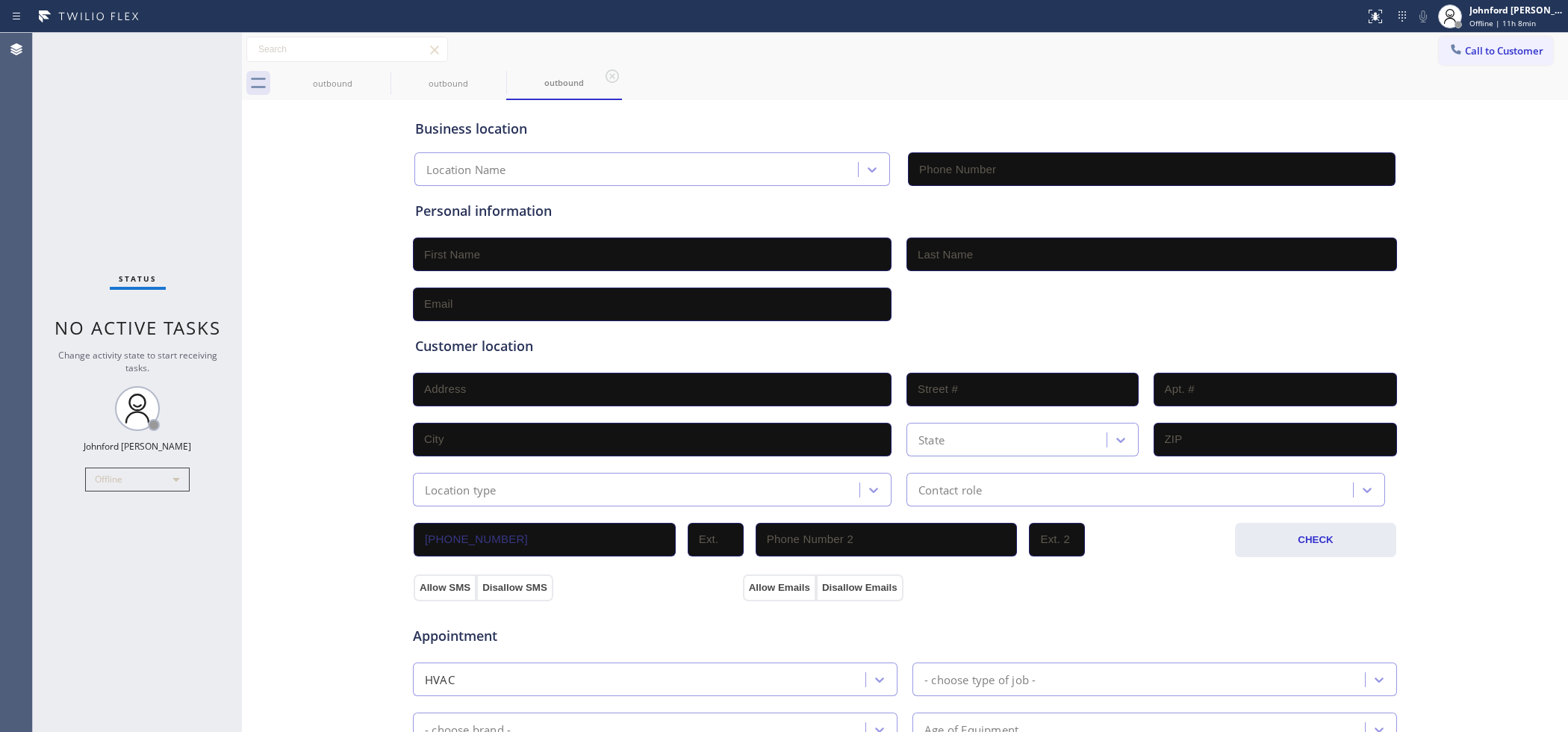
type input "[PHONE_NUMBER]"
click at [118, 482] on div "Offline" at bounding box center [137, 479] width 104 height 24
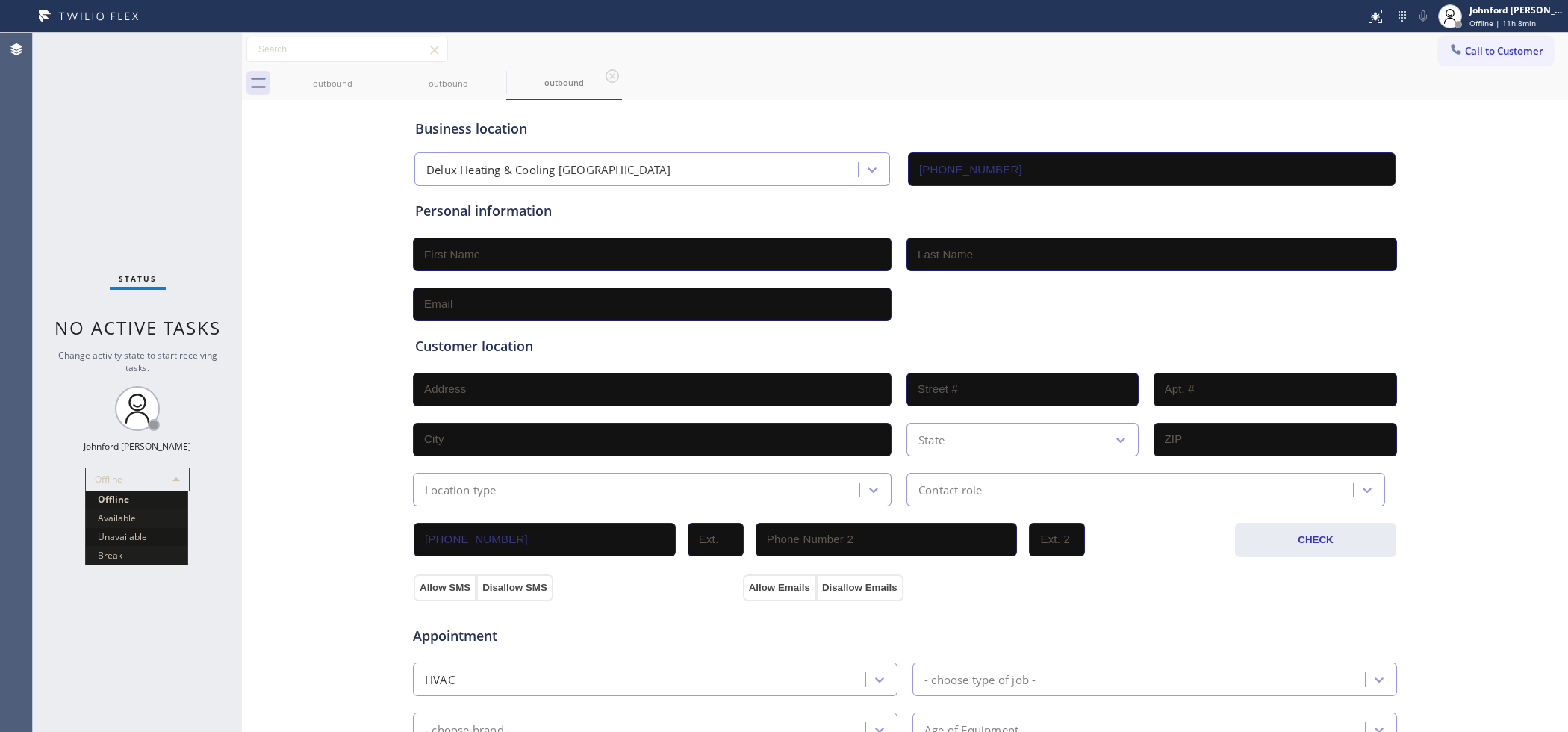
click at [125, 538] on li "Unavailable" at bounding box center [137, 537] width 102 height 18
click at [273, 164] on div "Business location Delux Heating & Cooling San Clemente (949) 506-5865 Personal …" at bounding box center [905, 613] width 1319 height 1019
click at [297, 497] on div "Business location Delux Heating & Cooling San Clemente (949) 506-5865 Personal …" at bounding box center [905, 613] width 1319 height 1019
drag, startPoint x: 1291, startPoint y: 97, endPoint x: 1312, endPoint y: 68, distance: 35.8
click at [1293, 96] on div "outbound outbound outbound" at bounding box center [922, 82] width 1294 height 34
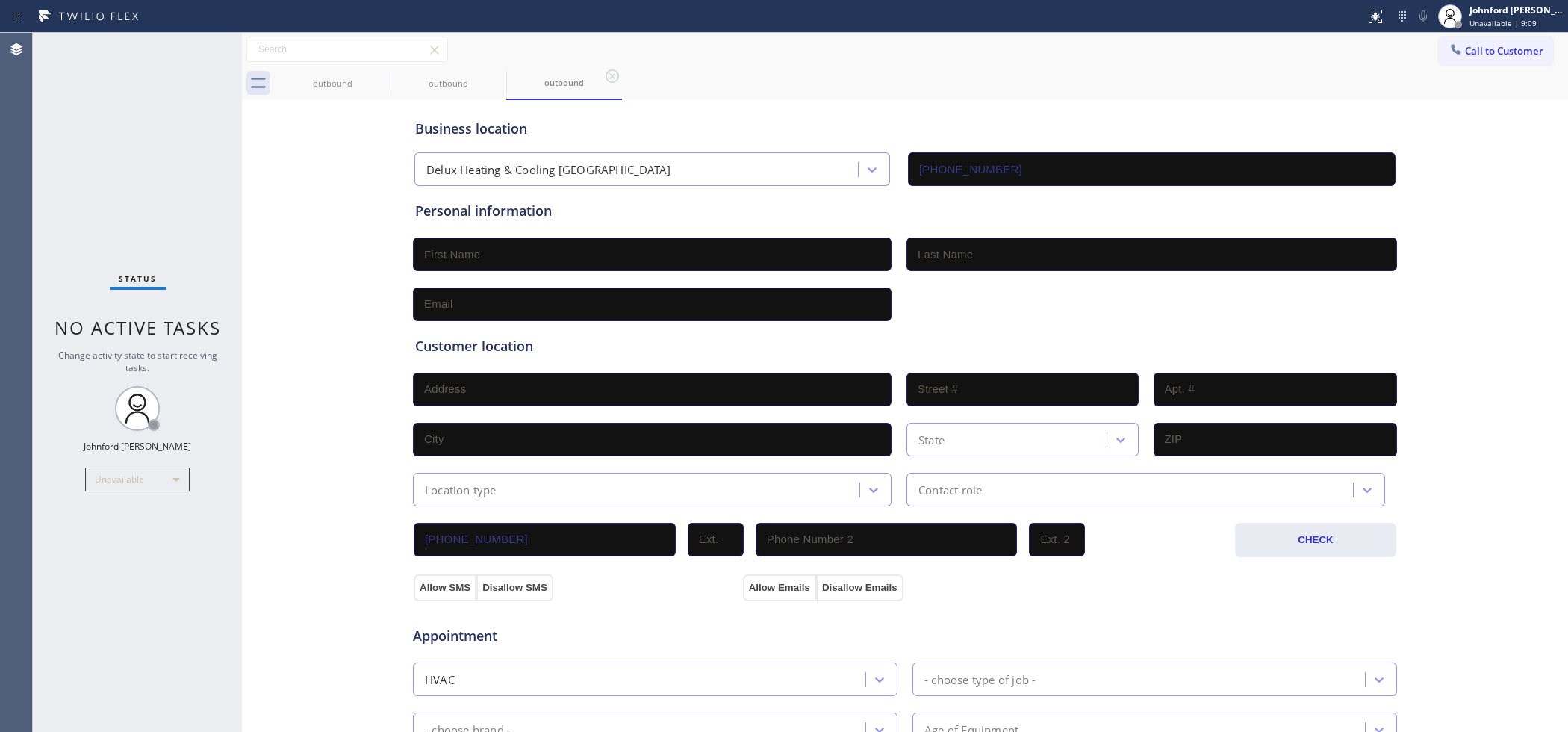
click at [284, 315] on div "Business location Delux Heating & Cooling San Clemente (949) 506-5865 Personal …" at bounding box center [905, 613] width 1319 height 1019
click at [1303, 75] on div "outbound outbound outbound" at bounding box center [922, 82] width 1294 height 34
click at [764, 79] on div "outbound outbound outbound" at bounding box center [922, 82] width 1294 height 34
click at [781, 90] on div "outbound outbound outbound" at bounding box center [922, 82] width 1294 height 34
click at [274, 213] on div "Business location Delux Heating & Cooling San Clemente (949) 506-5865 Personal …" at bounding box center [905, 613] width 1319 height 1019
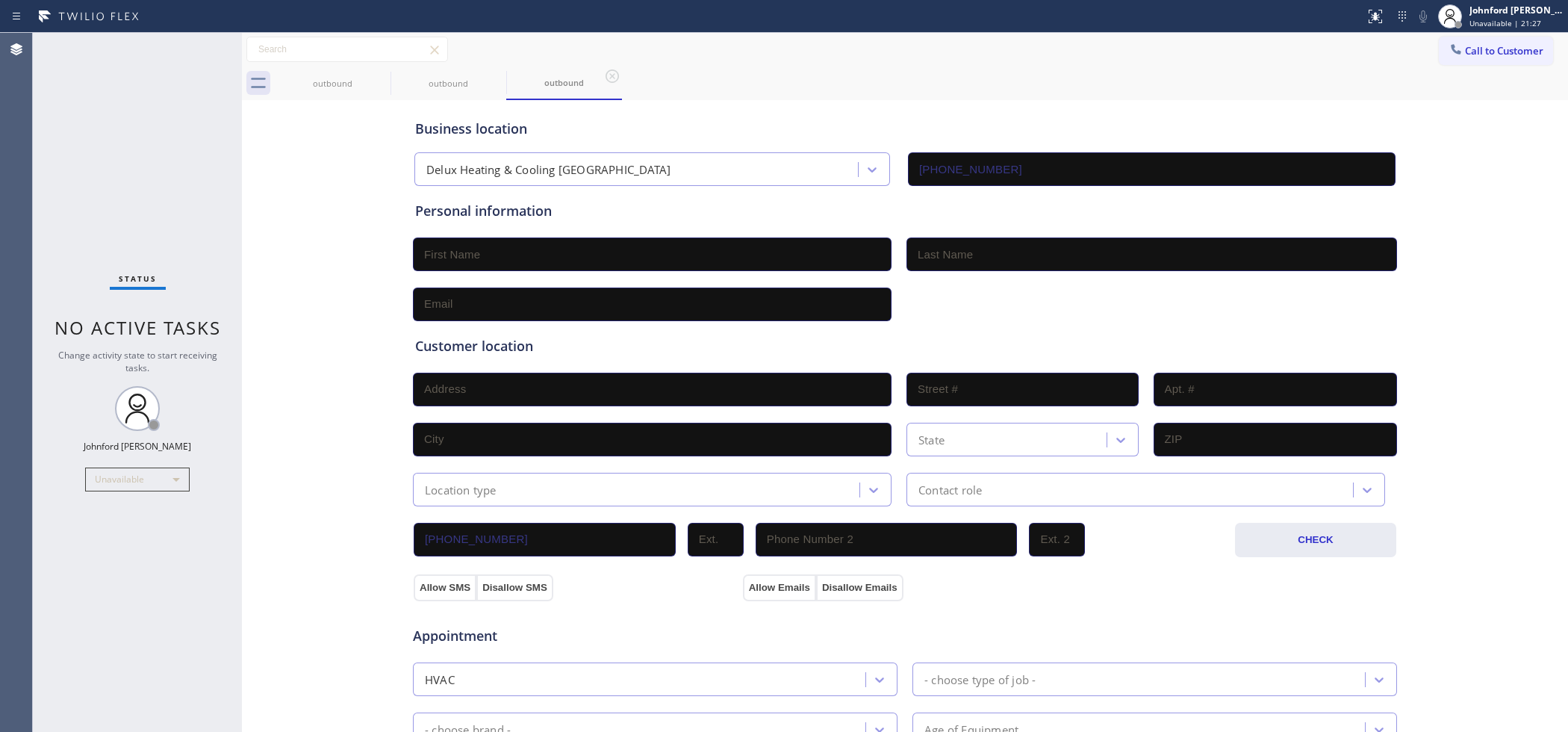
click at [1453, 57] on button "Call to Customer" at bounding box center [1496, 51] width 114 height 29
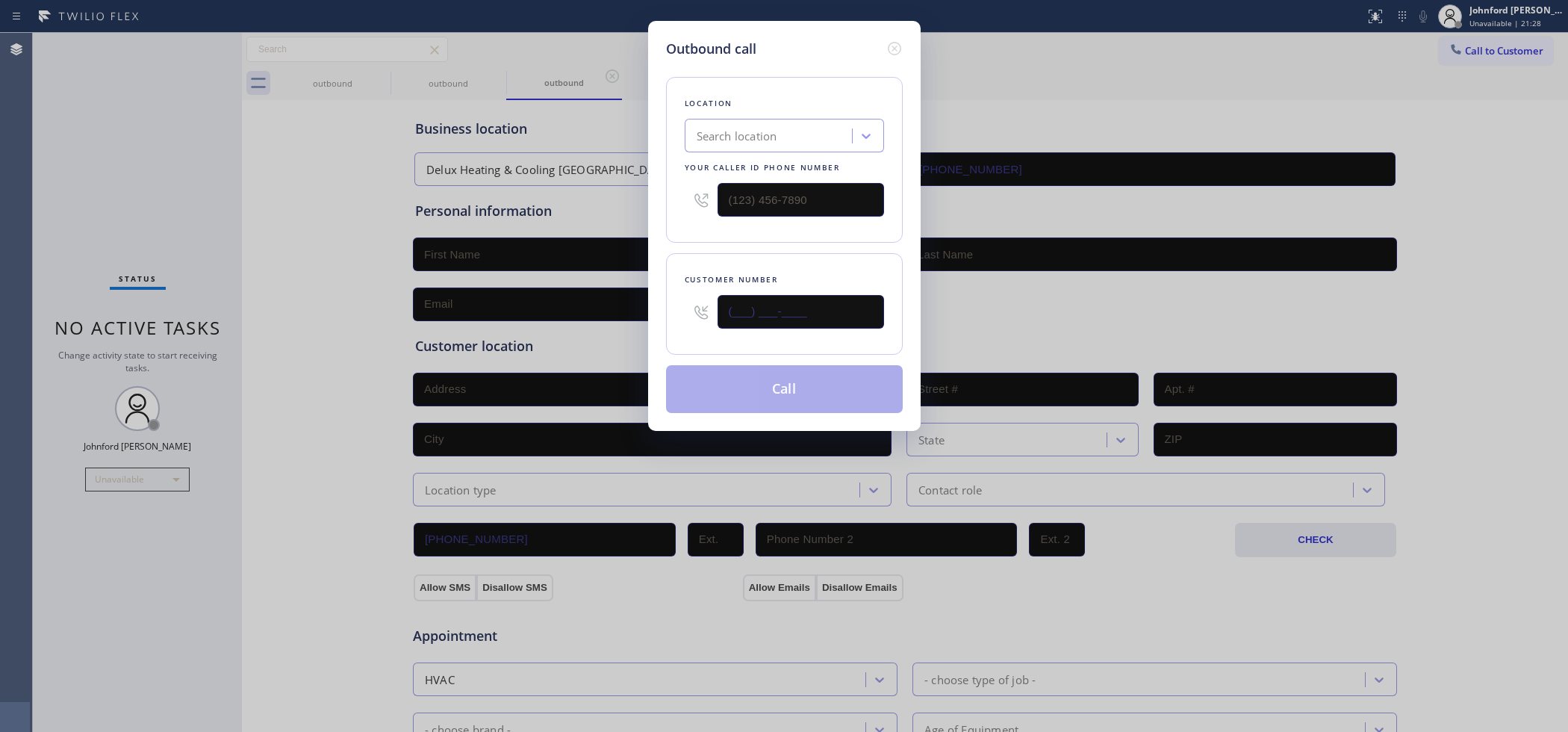
drag, startPoint x: 834, startPoint y: 315, endPoint x: 624, endPoint y: 321, distance: 210.1
click at [626, 321] on div "Outbound call Location Search location Your caller id phone number Customer num…" at bounding box center [784, 366] width 1568 height 732
paste input "317) 414-6980"
type input "(317) 414-6980"
drag, startPoint x: 699, startPoint y: 205, endPoint x: 633, endPoint y: 205, distance: 66.0
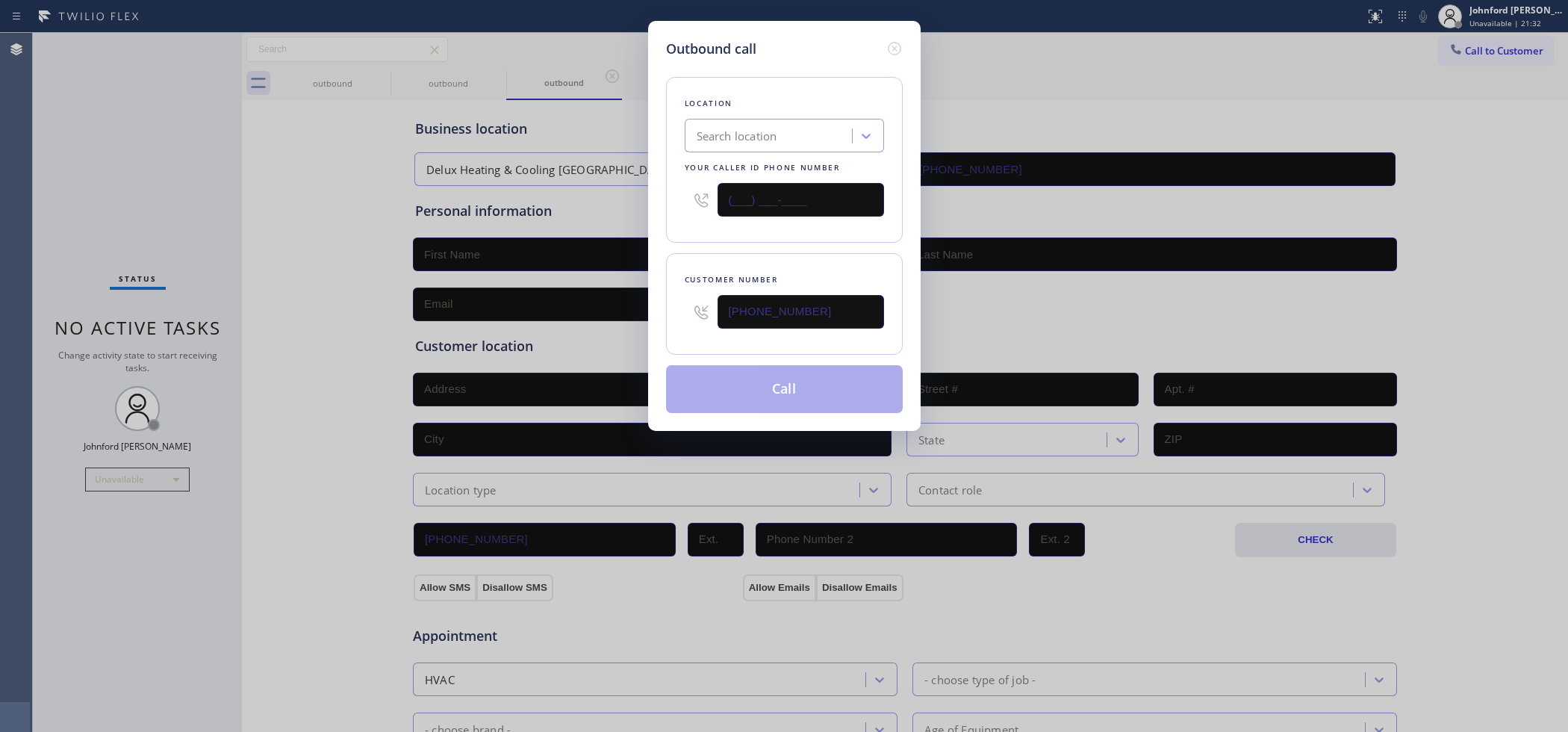
click at [633, 205] on div "Outbound call Location Search location Your caller id phone number (___) ___-__…" at bounding box center [784, 366] width 1568 height 732
paste input "800) 686-5038"
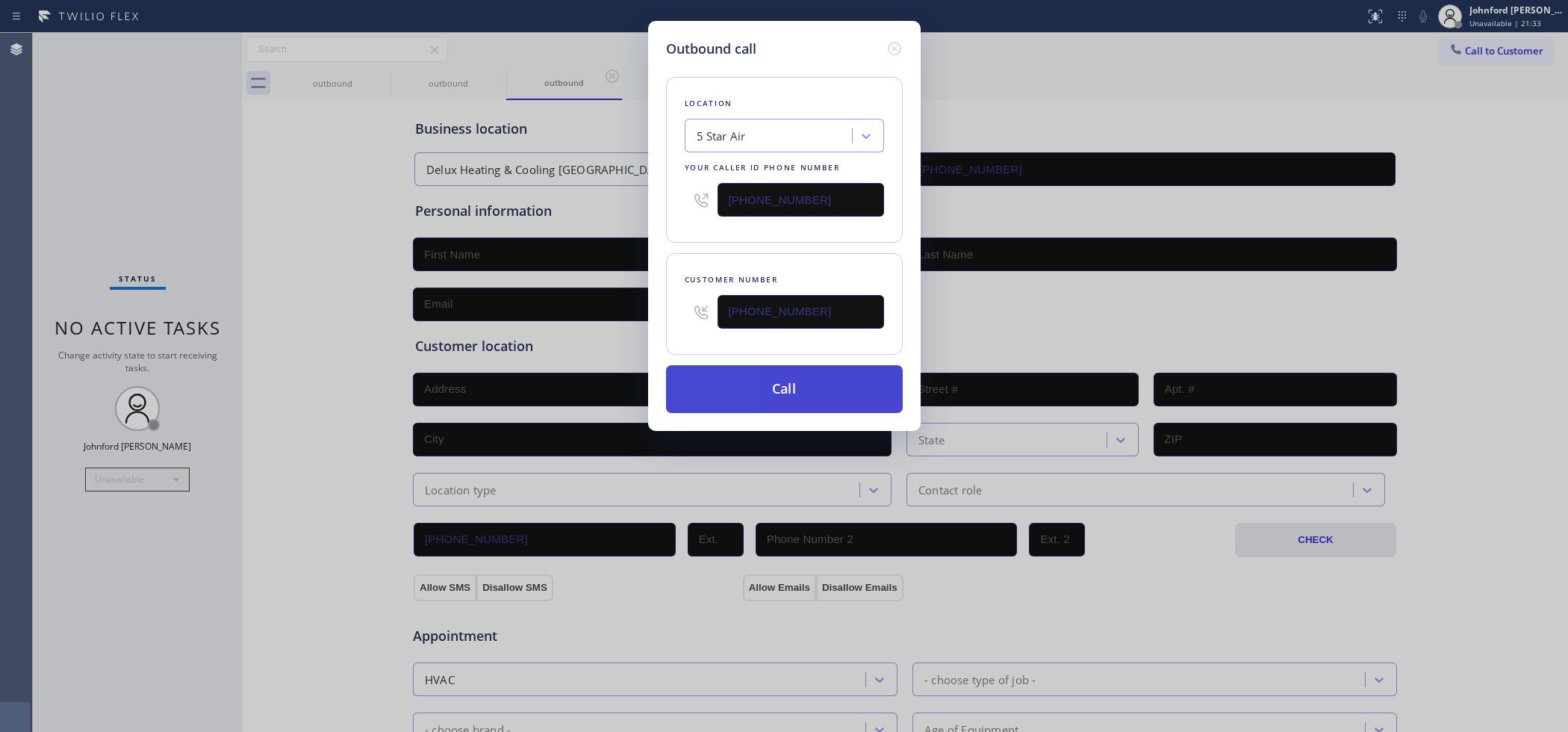
type input "[PHONE_NUMBER]"
click at [726, 386] on button "Call" at bounding box center [784, 389] width 237 height 48
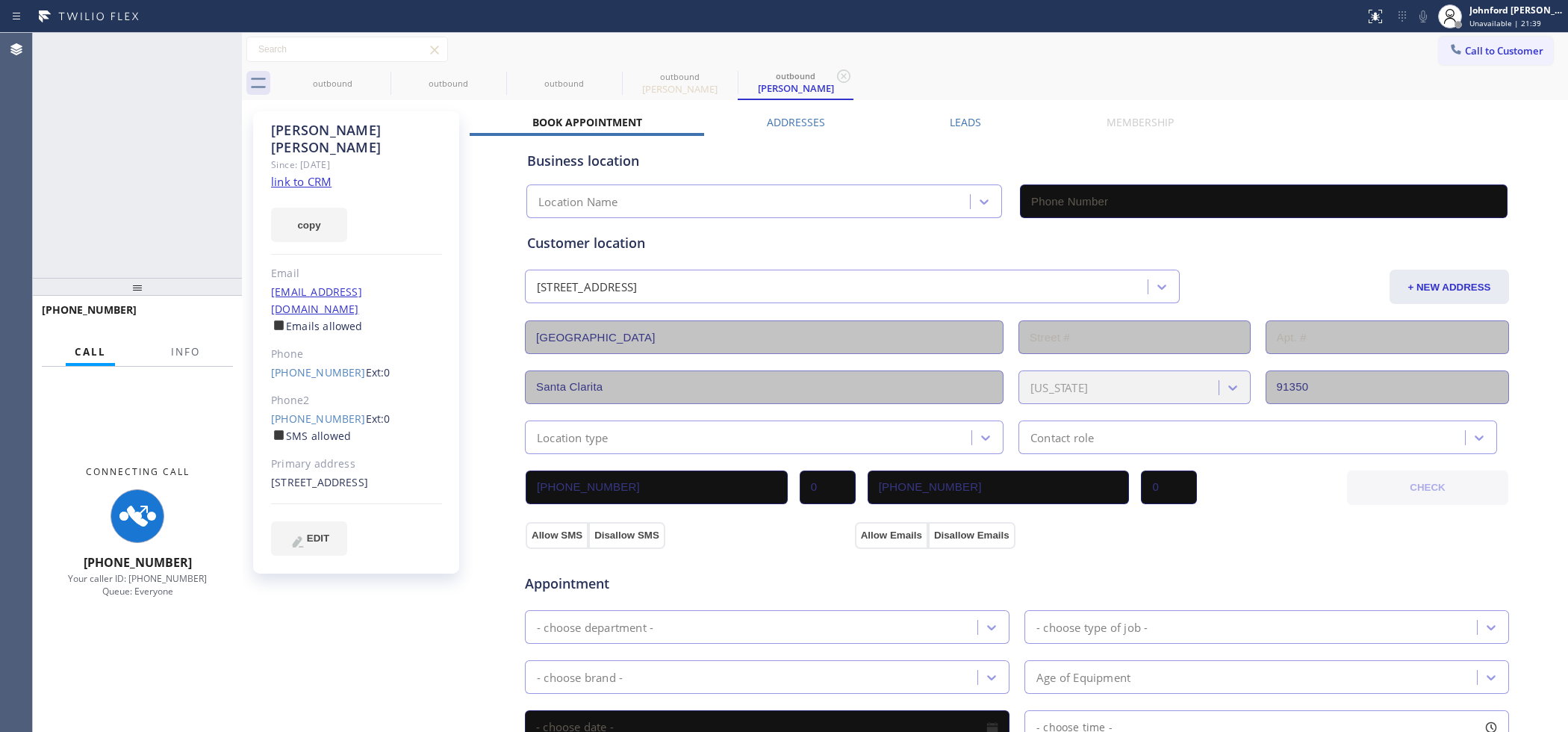
type input "[PHONE_NUMBER]"
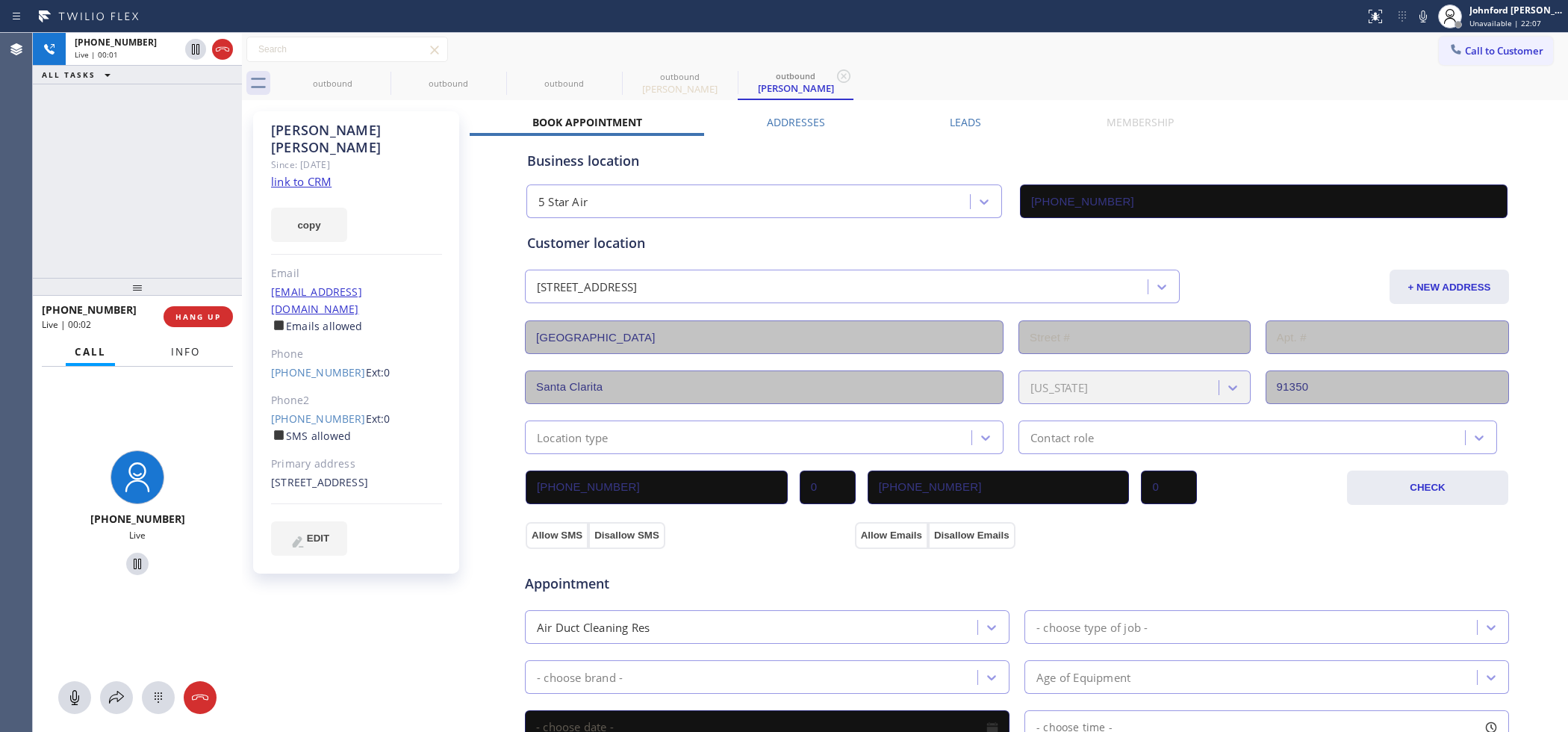
click at [183, 352] on span "Info" at bounding box center [185, 352] width 29 height 13
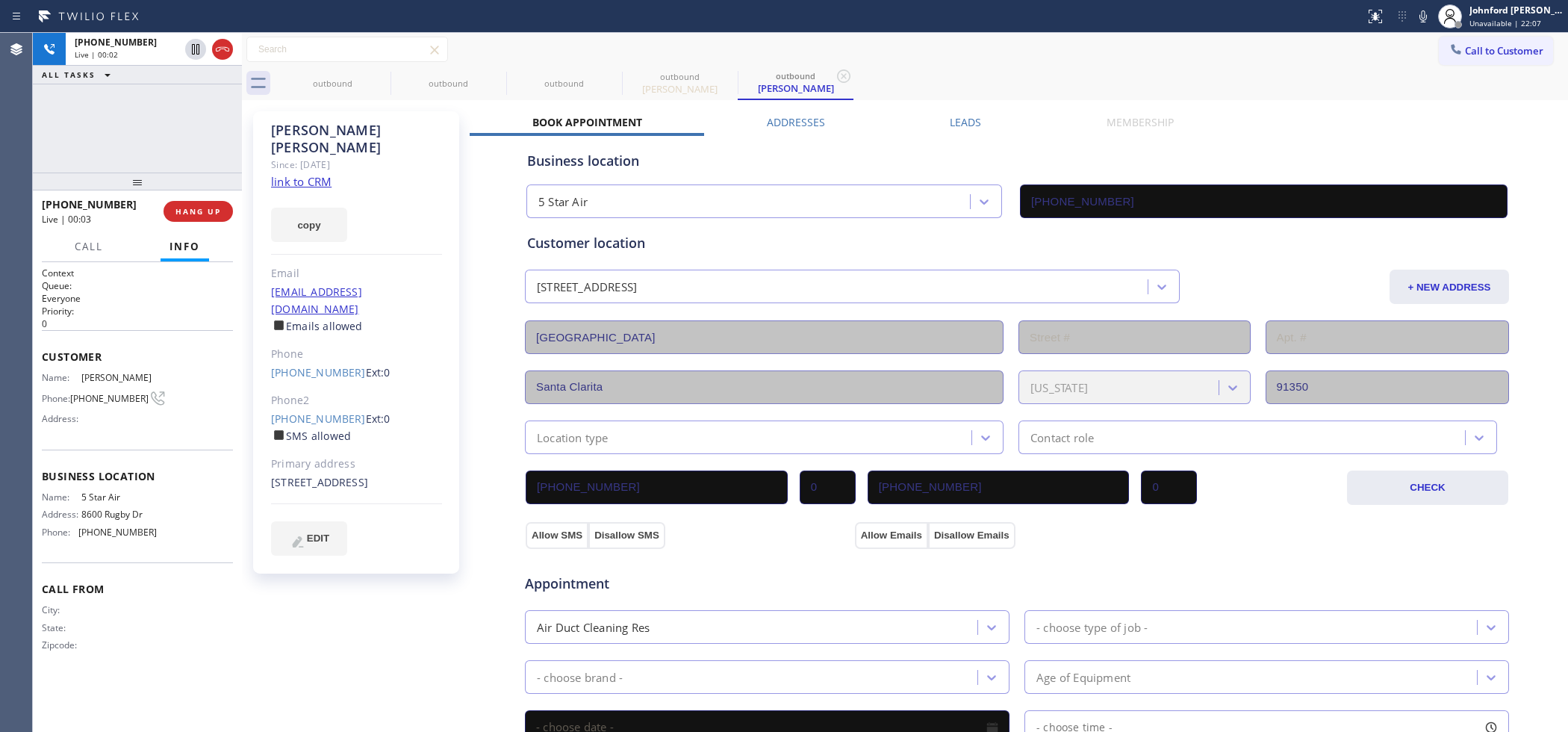
drag, startPoint x: 125, startPoint y: 293, endPoint x: 146, endPoint y: 25, distance: 268.8
click at [146, 25] on div "Status report No issues detected If you experience an issue, please download th…" at bounding box center [784, 366] width 1568 height 732
click at [210, 214] on span "COMPLETE" at bounding box center [196, 211] width 52 height 11
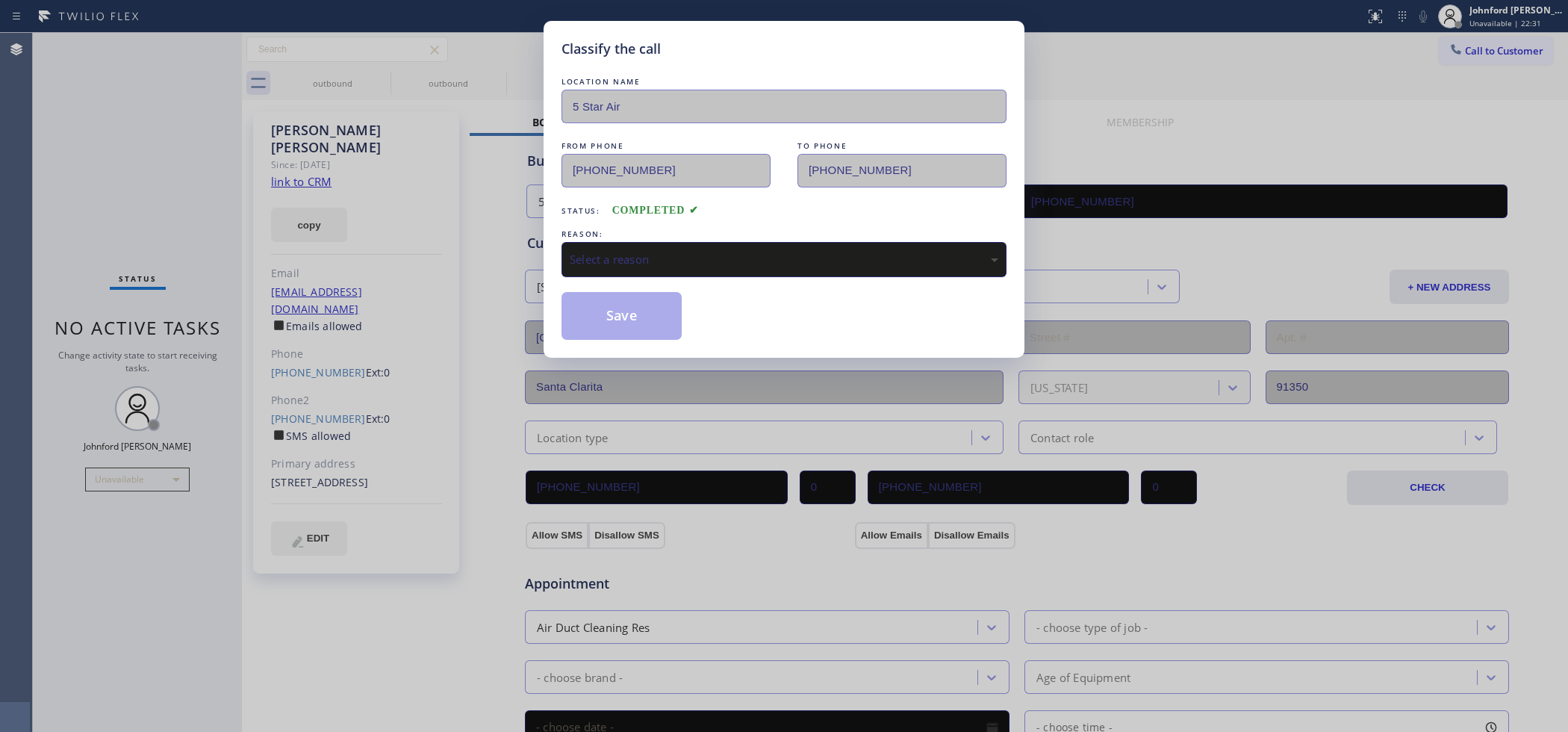
click at [670, 256] on div "Select a reason" at bounding box center [784, 260] width 428 height 17
click at [605, 318] on button "Save" at bounding box center [621, 316] width 120 height 48
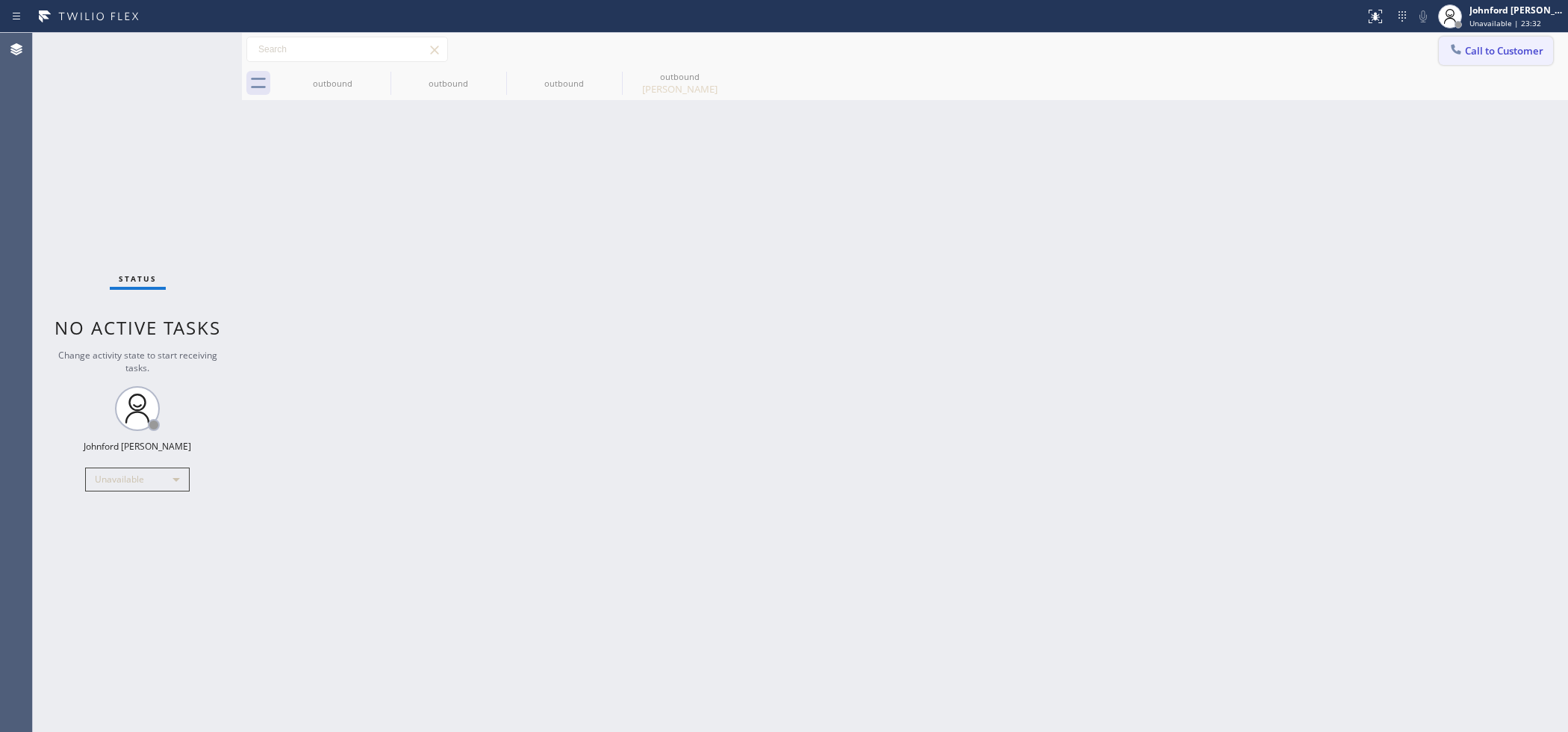
click at [1485, 58] on button "Call to Customer" at bounding box center [1496, 51] width 114 height 29
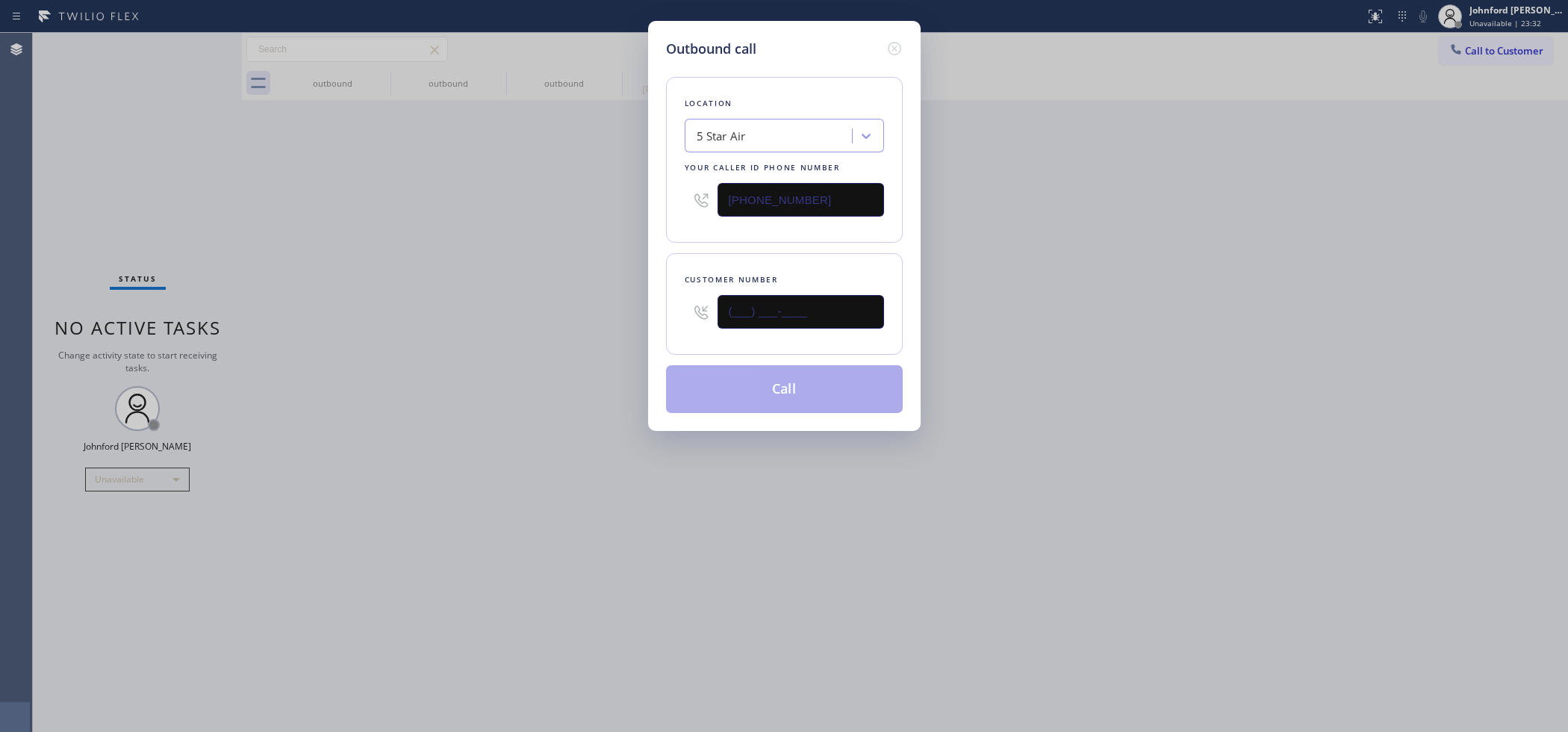
click at [606, 313] on div "Outbound call Location 5 Star Air Your caller id phone number [PHONE_NUMBER] Cu…" at bounding box center [784, 366] width 1568 height 732
paste input "626) 759-4533"
type input "(626) 759-4533"
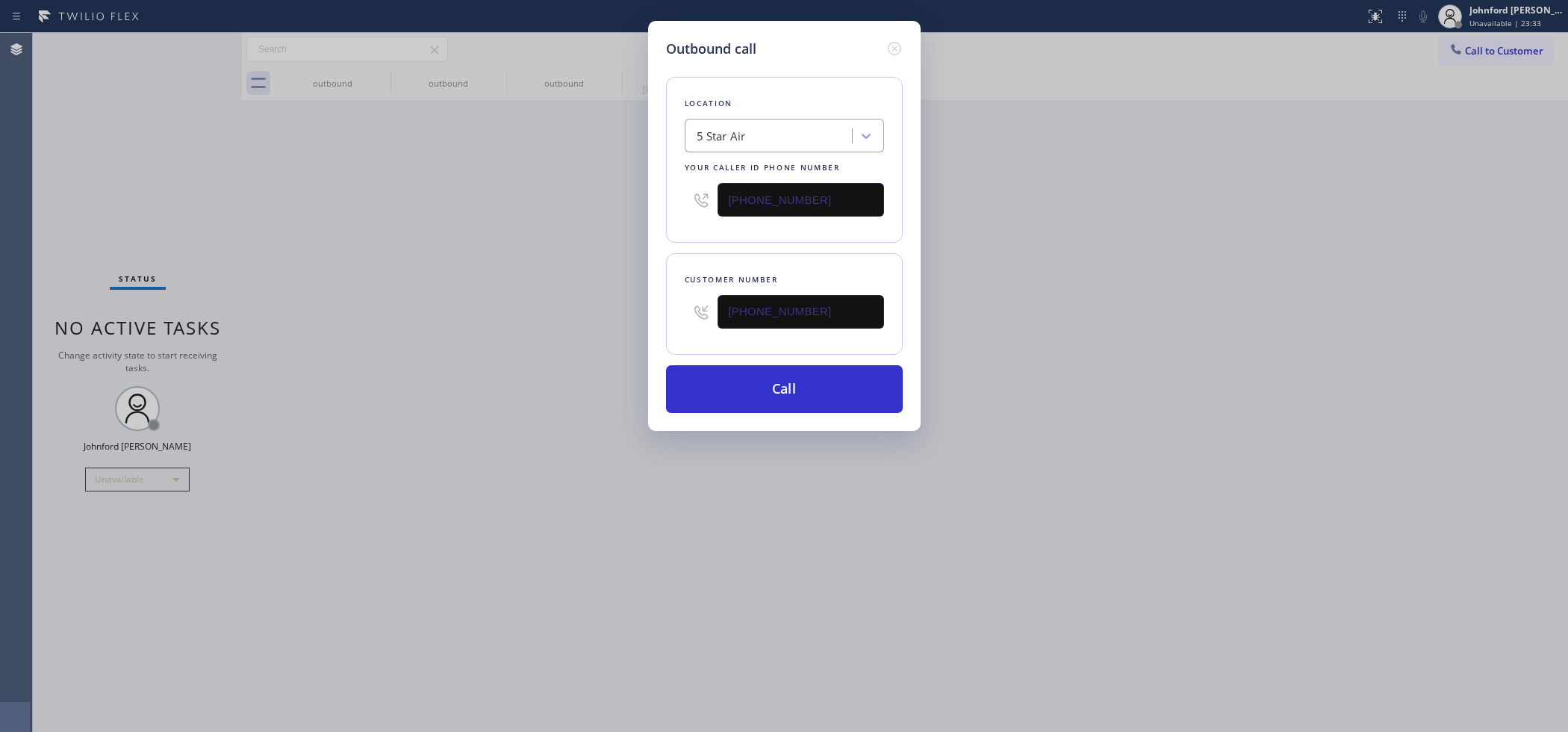
click at [567, 308] on div "Outbound call Location 5 Star Air Your caller id phone number (800) 686-5038 Cu…" at bounding box center [784, 366] width 1568 height 732
click at [835, 398] on button "Call" at bounding box center [784, 389] width 237 height 48
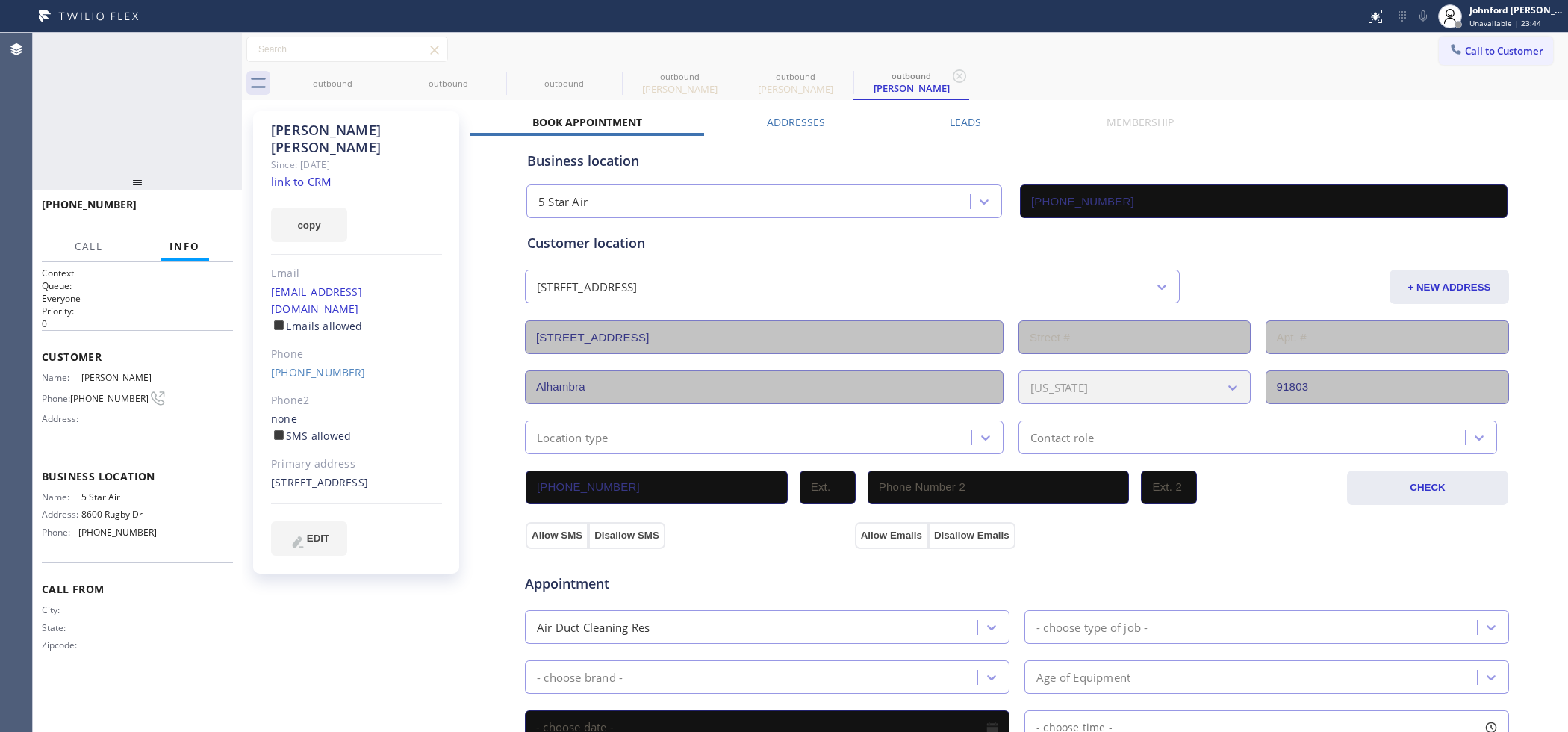
type input "[PHONE_NUMBER]"
click at [203, 214] on span "HANG UP" at bounding box center [198, 211] width 46 height 11
click at [208, 203] on button "COMPLETE" at bounding box center [195, 212] width 76 height 21
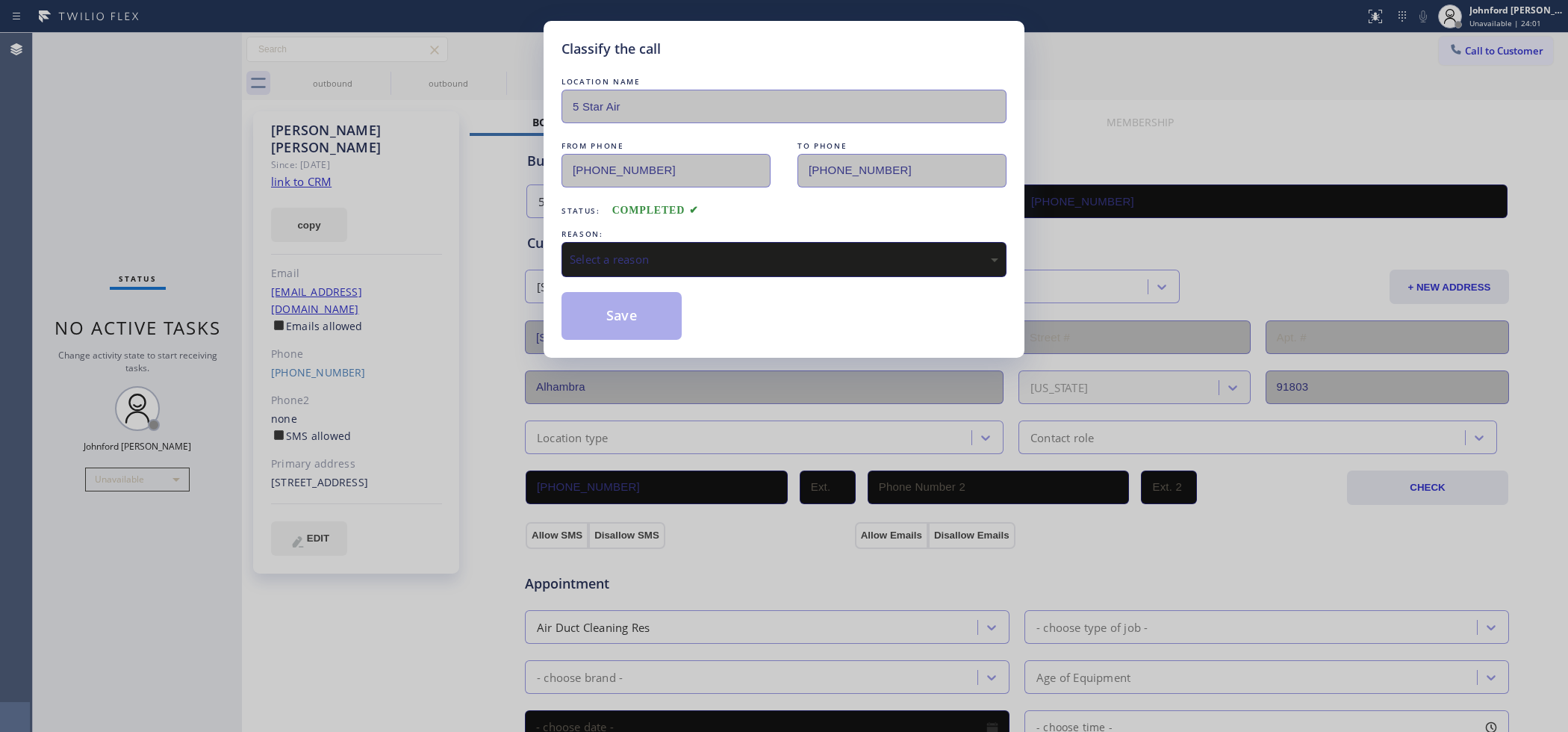
click at [741, 226] on div "REASON:" at bounding box center [784, 234] width 445 height 15
click at [725, 244] on div "Select a reason" at bounding box center [784, 259] width 445 height 35
click at [642, 323] on button "Save" at bounding box center [621, 316] width 120 height 48
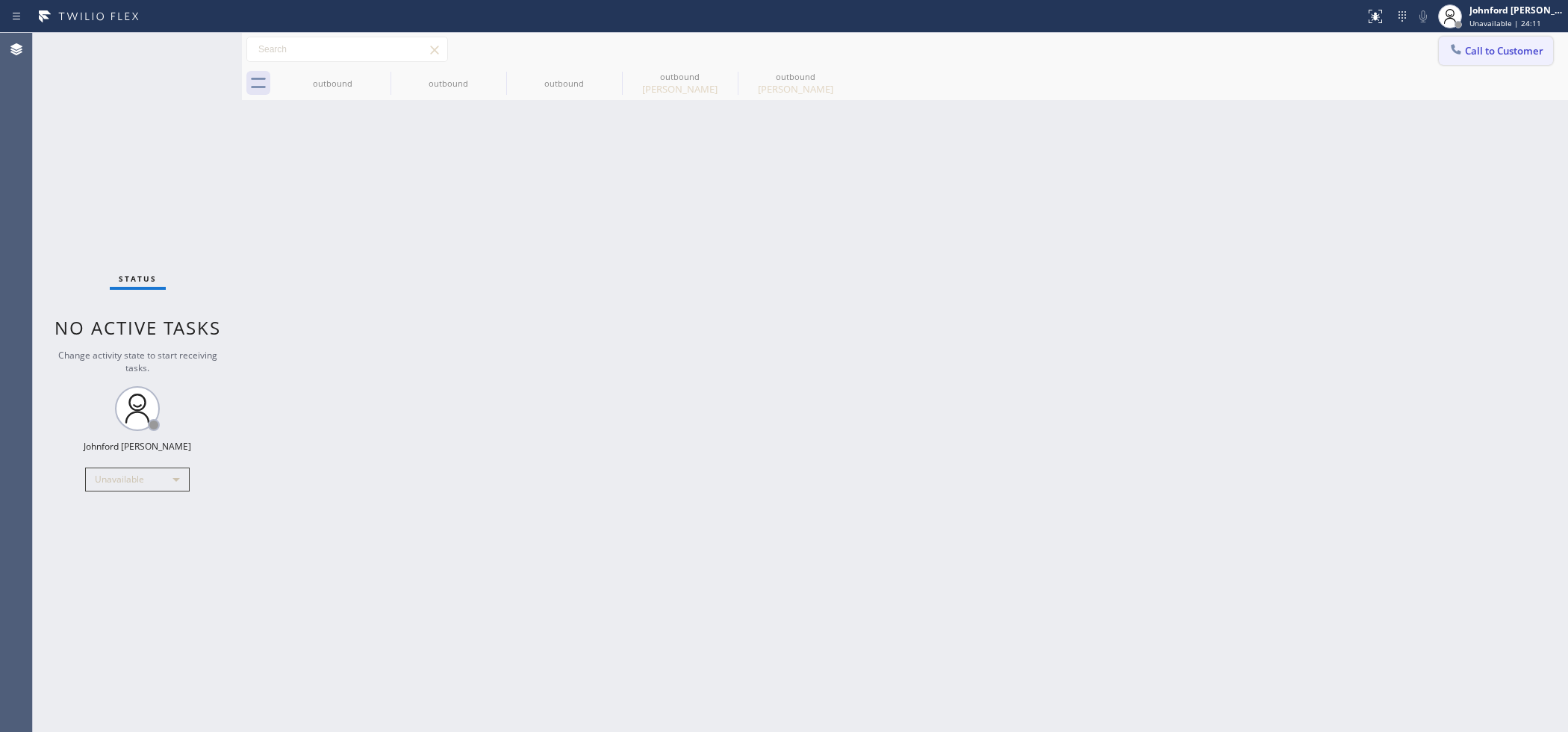
click at [1477, 57] on button "Call to Customer" at bounding box center [1496, 51] width 114 height 29
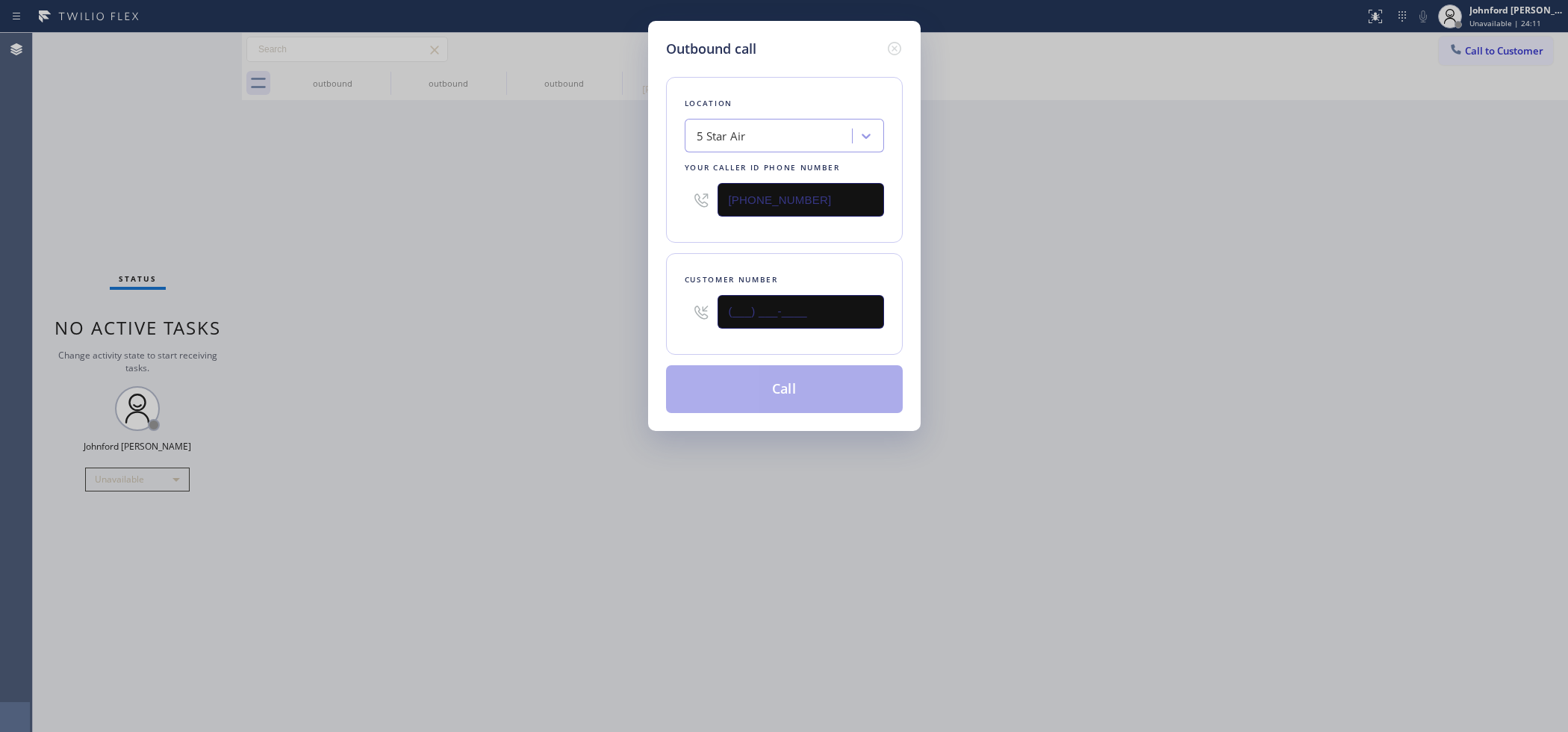
drag, startPoint x: 672, startPoint y: 336, endPoint x: 604, endPoint y: 337, distance: 68.0
click at [604, 337] on div "Outbound call Location 5 Star Air Your caller id phone number [PHONE_NUMBER] Cu…" at bounding box center [784, 366] width 1568 height 732
paste input "949) 735-4086"
type input "(949) 735-4086"
click at [445, 326] on div "Outbound call Location 5 Star Air Your caller id phone number (800) 686-5038 Cu…" at bounding box center [784, 366] width 1568 height 732
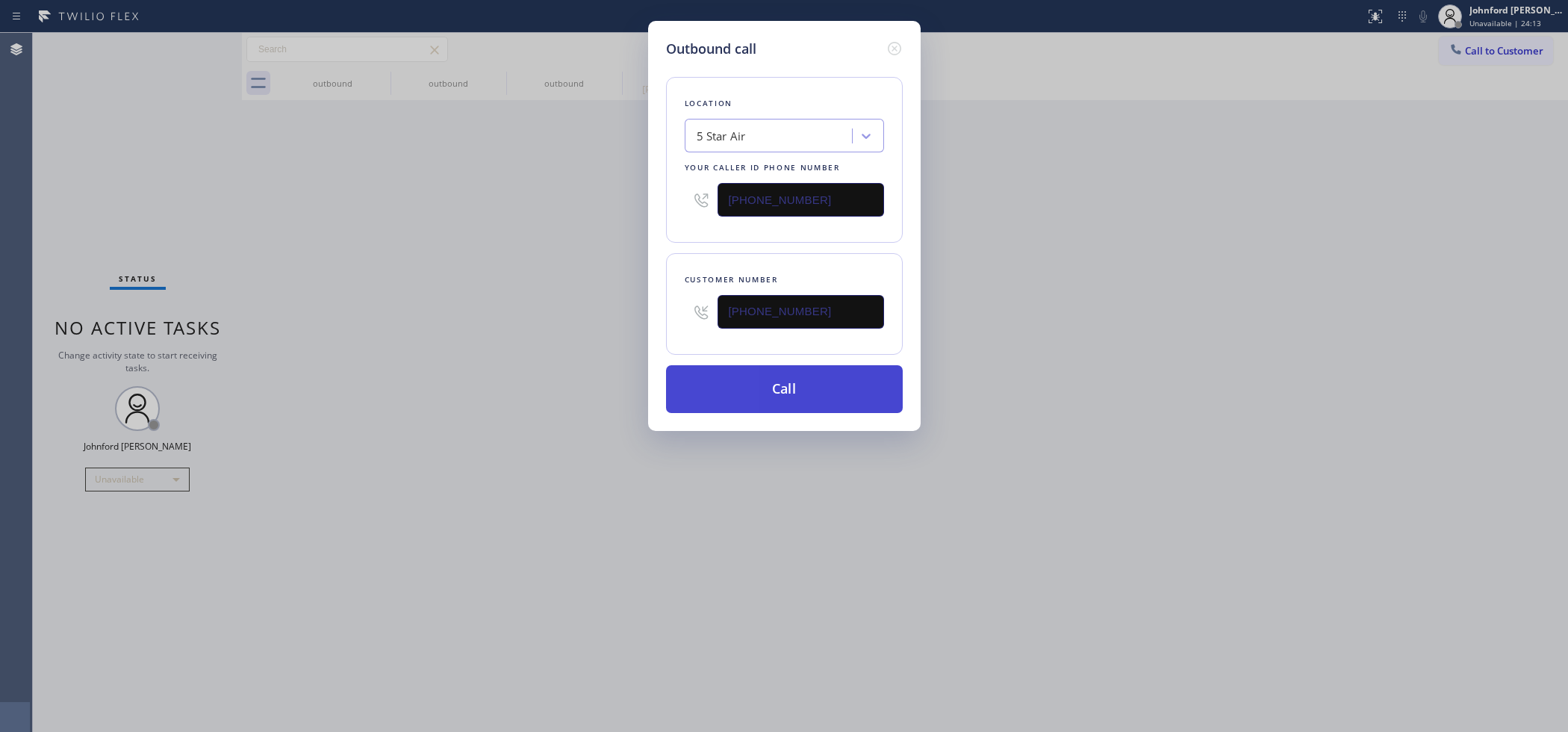
click at [756, 377] on button "Call" at bounding box center [784, 389] width 237 height 48
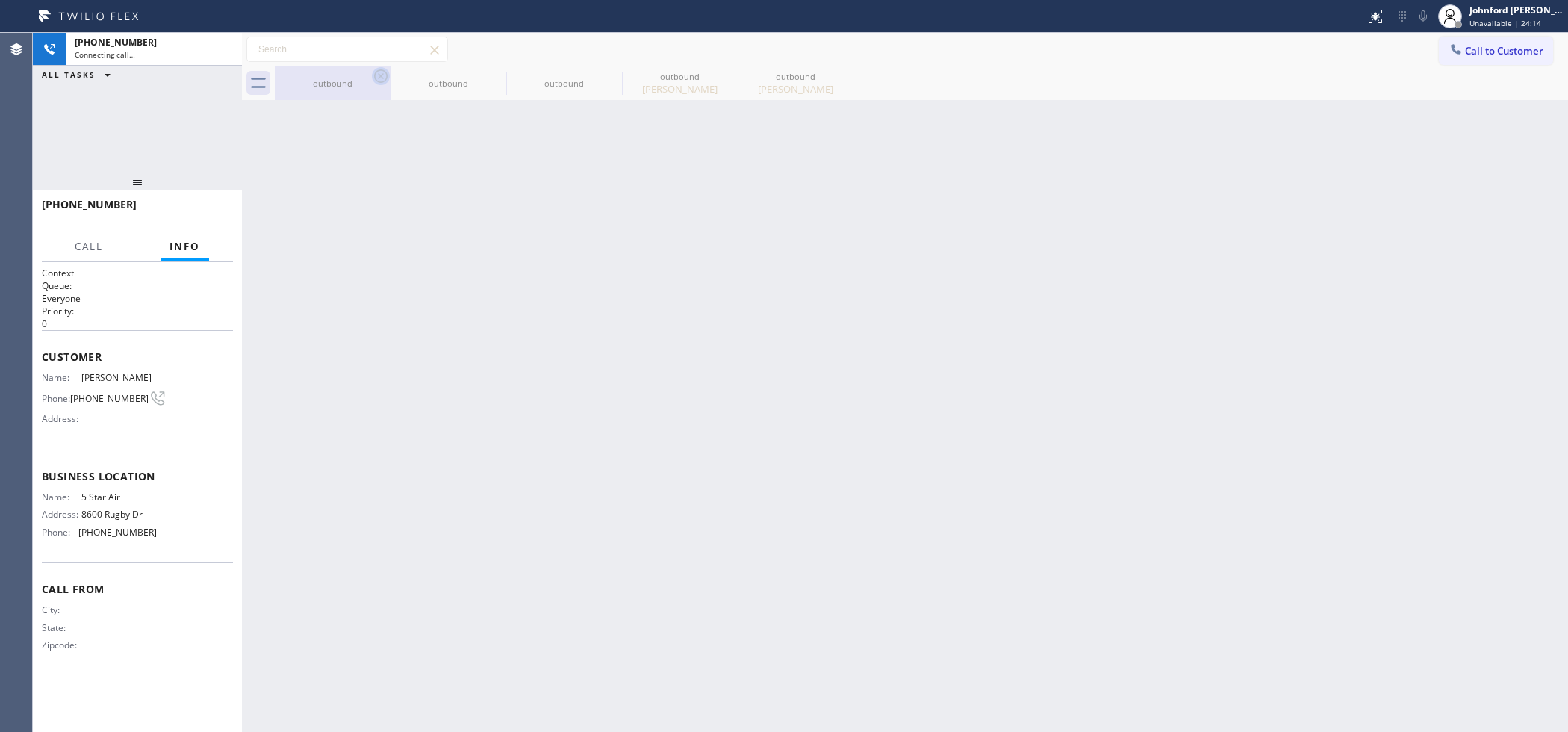
click at [381, 73] on icon at bounding box center [380, 76] width 18 height 18
click at [0, 0] on icon at bounding box center [0, 0] width 0 height 0
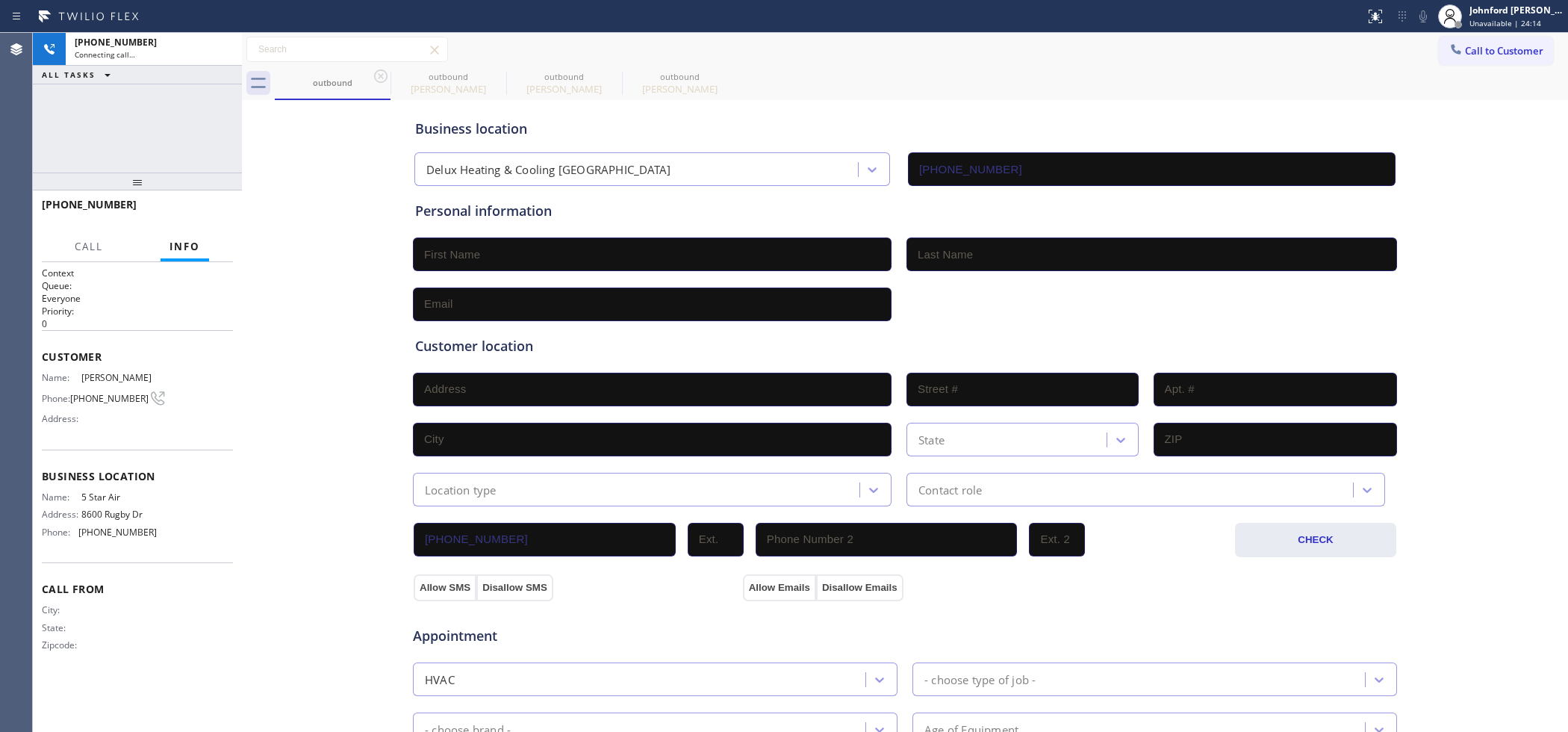
click at [381, 73] on icon at bounding box center [380, 76] width 18 height 18
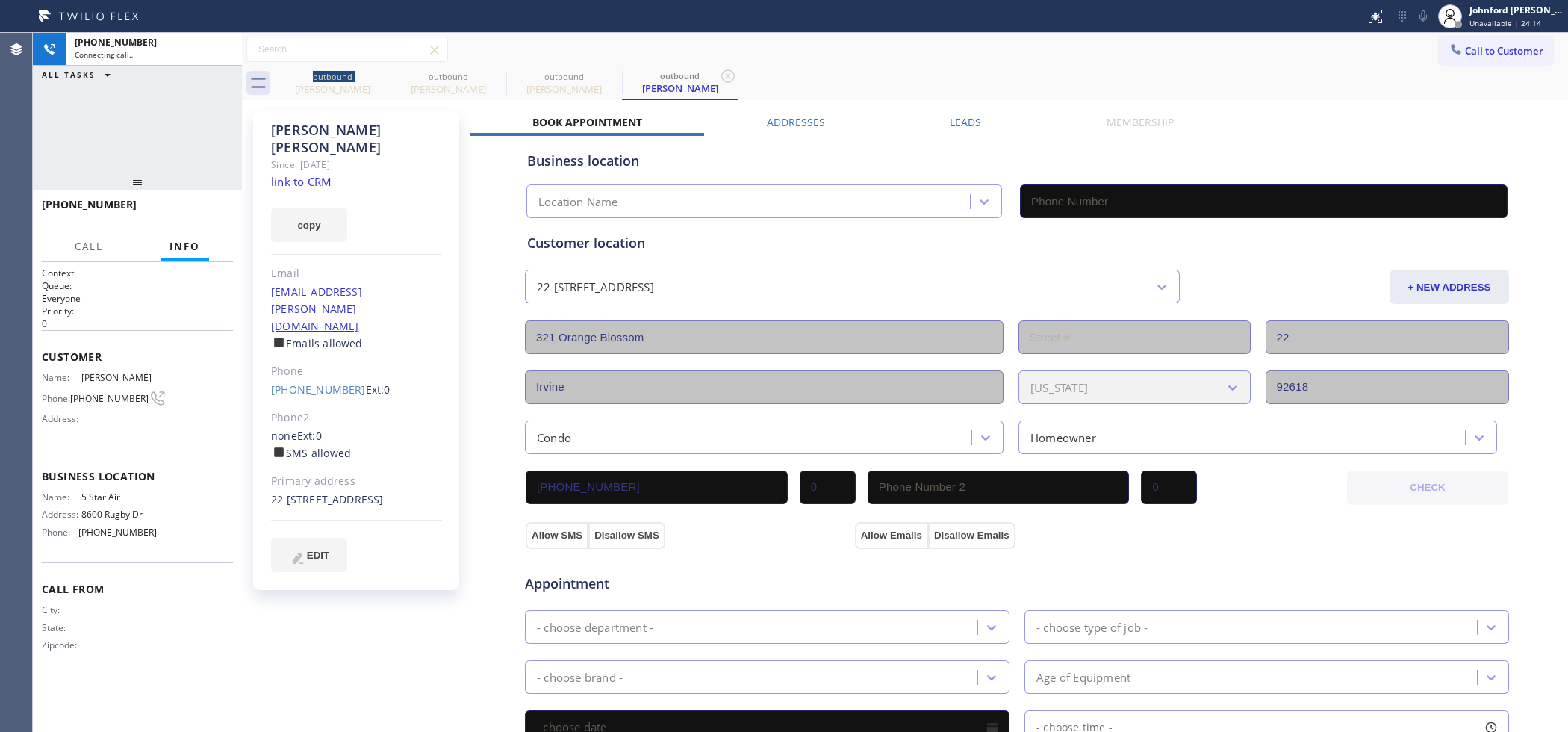
type input "[PHONE_NUMBER]"
click at [0, 0] on icon at bounding box center [0, 0] width 0 height 0
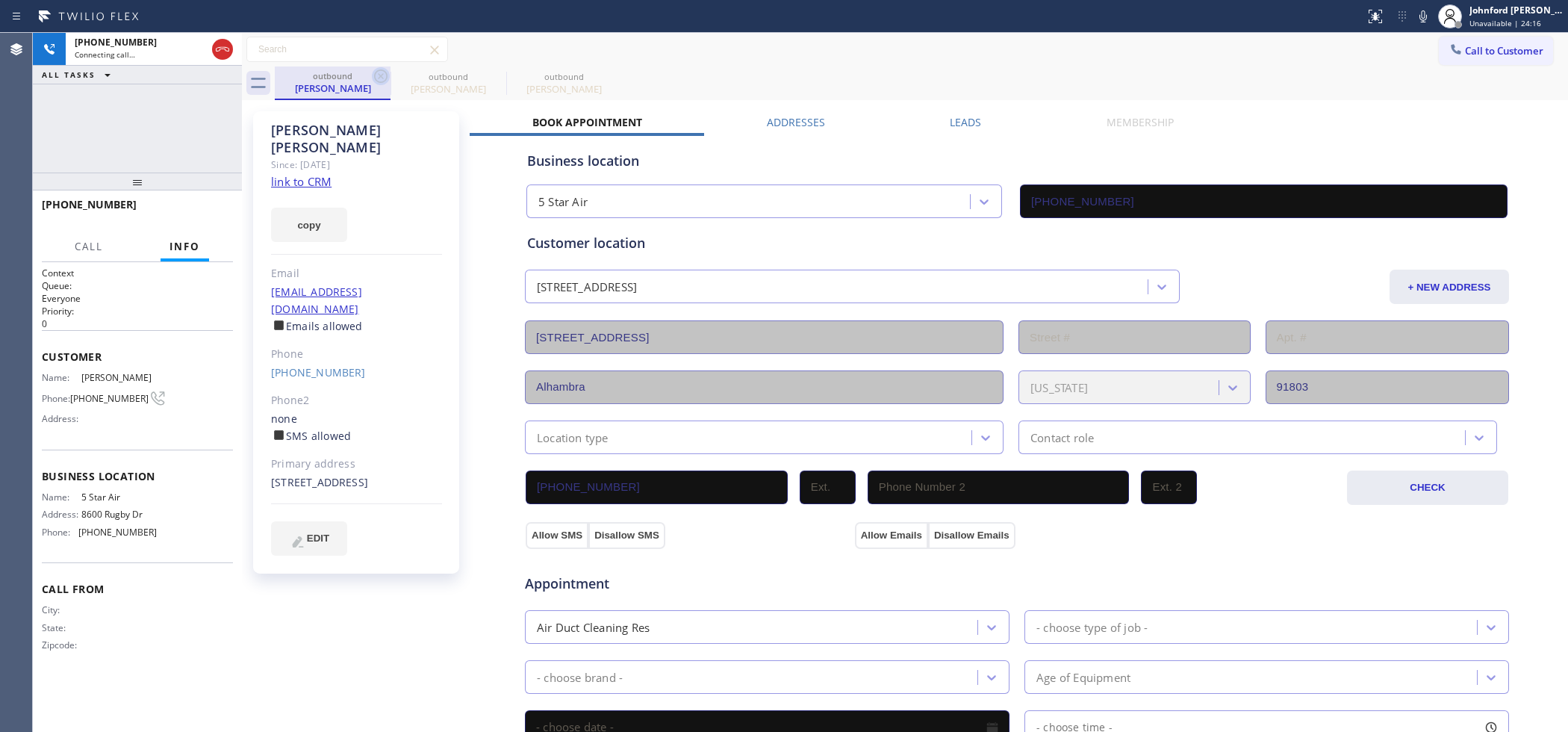
type input "[PHONE_NUMBER]"
click at [374, 80] on icon at bounding box center [380, 76] width 18 height 18
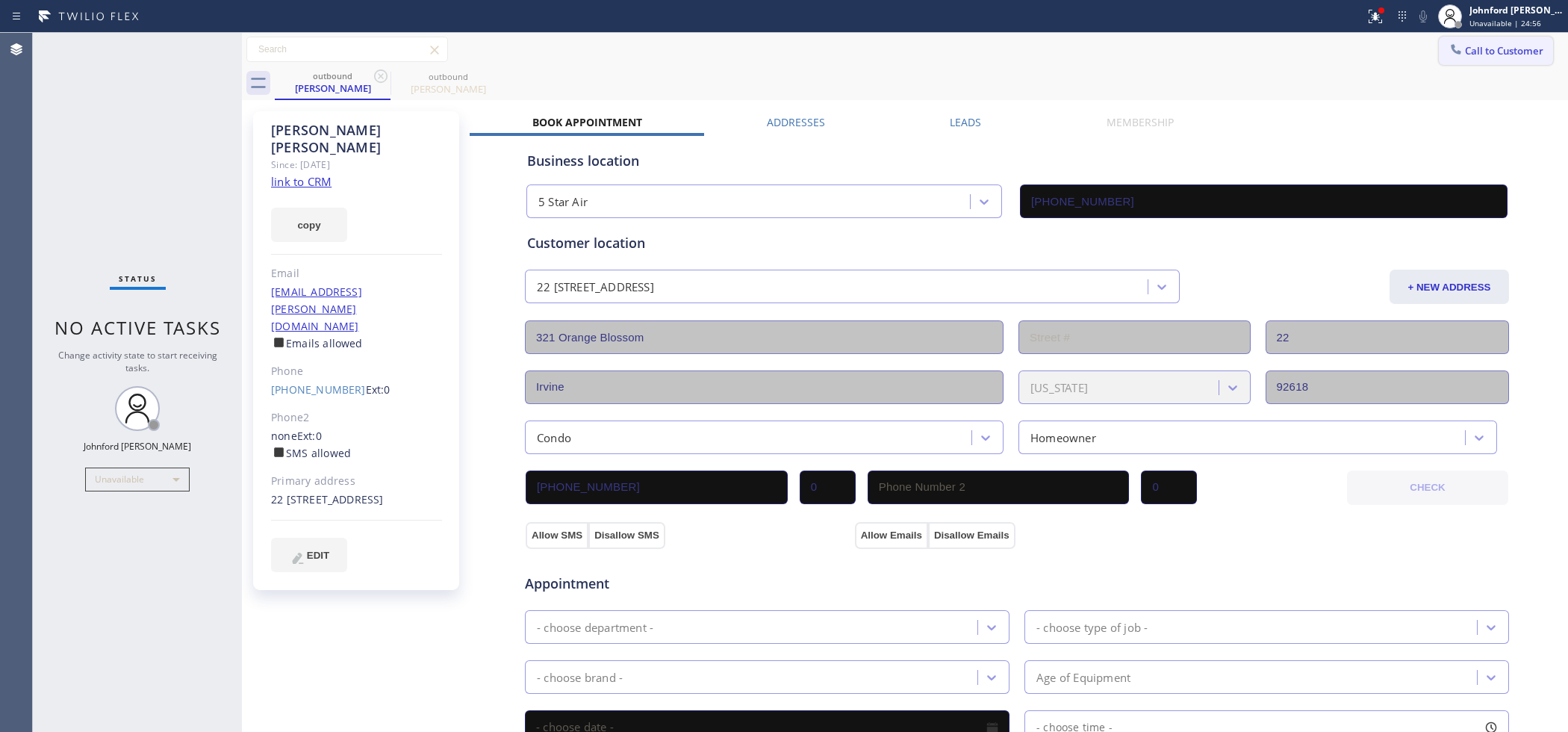
click at [1449, 46] on icon at bounding box center [1457, 50] width 15 height 15
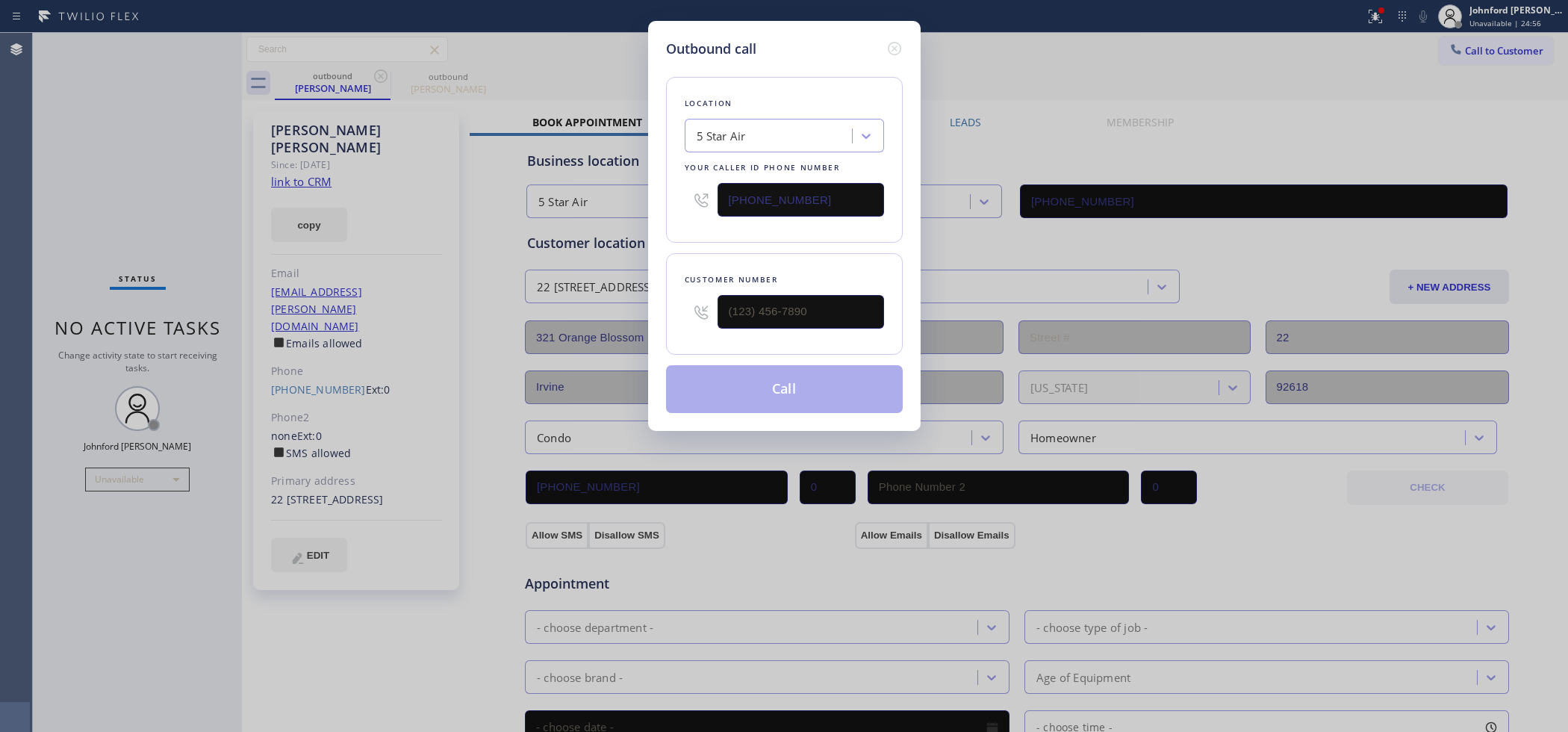
click at [827, 202] on input "[PHONE_NUMBER]" at bounding box center [801, 199] width 167 height 34
click at [825, 208] on input "[PHONE_NUMBER]" at bounding box center [801, 199] width 167 height 34
click at [821, 194] on input "[PHONE_NUMBER]" at bounding box center [801, 199] width 167 height 34
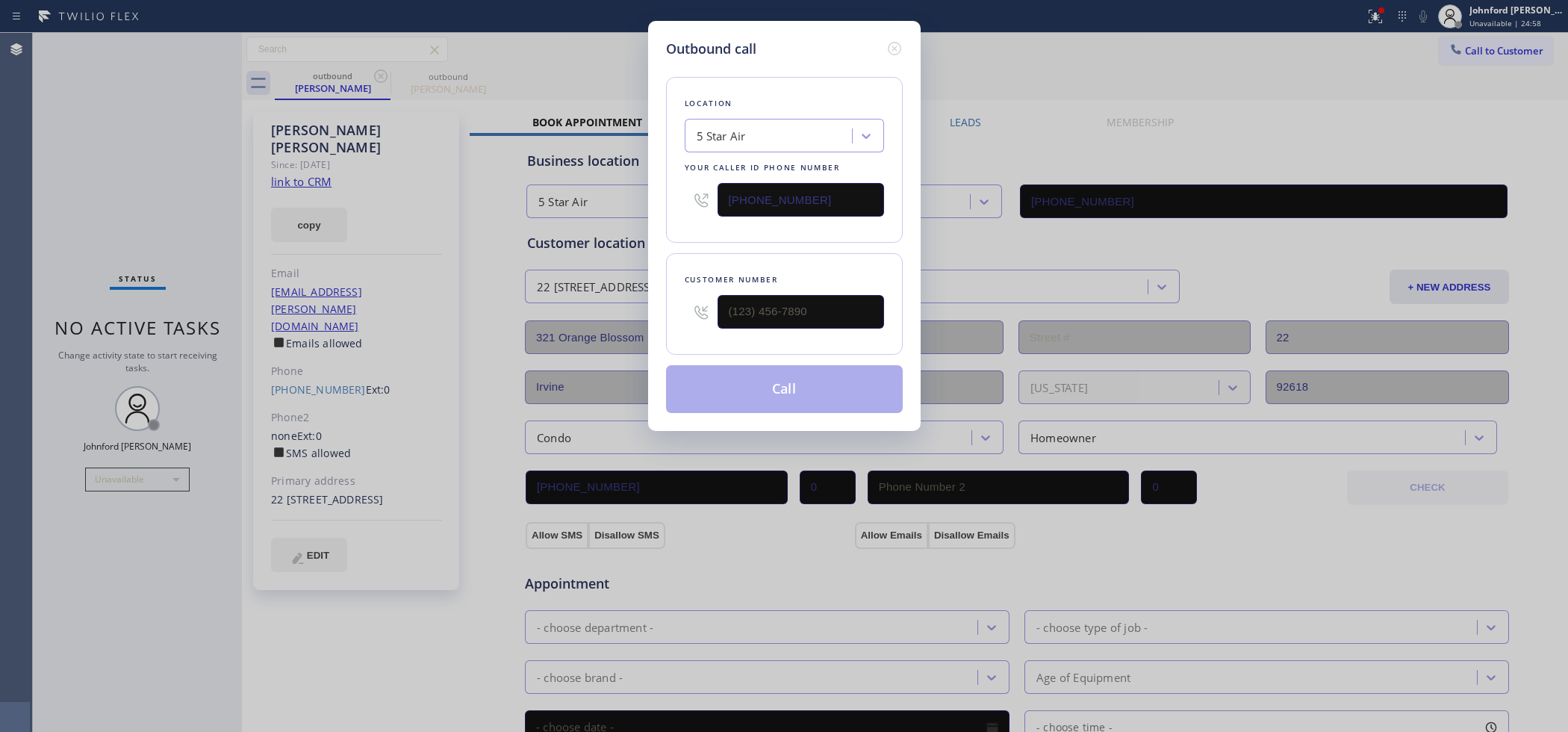
click at [821, 194] on input "[PHONE_NUMBER]" at bounding box center [801, 199] width 167 height 34
paste input "55) 976-511"
type input "(855) 976-5118"
click at [845, 303] on input "(___) ___-____" at bounding box center [801, 311] width 167 height 34
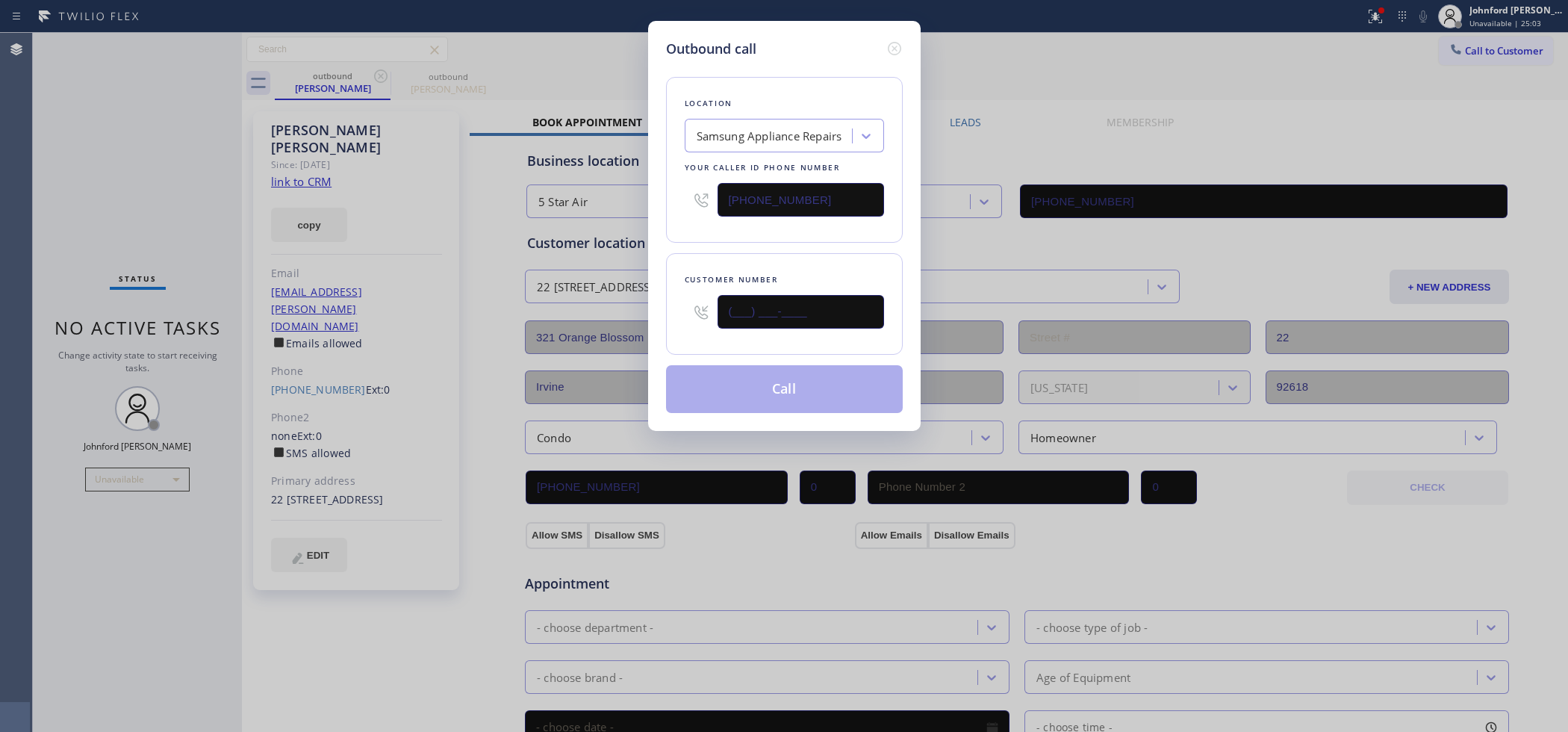
click at [845, 303] on input "(___) ___-____" at bounding box center [801, 311] width 167 height 34
paste input "949) 735-4086"
type input "(949) 735-4086"
click at [826, 253] on div "Customer number (949) 735-4086" at bounding box center [784, 304] width 237 height 102
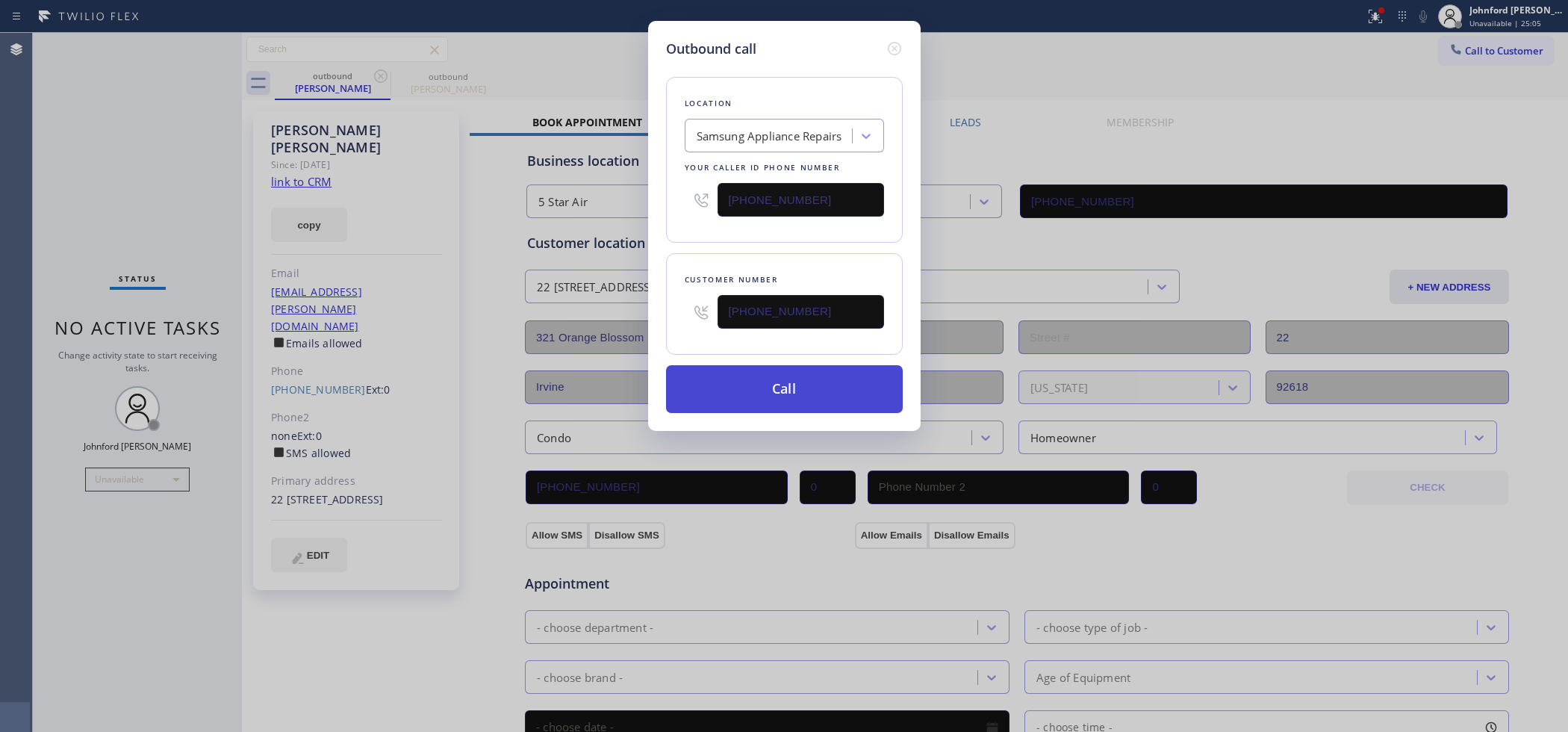
click at [783, 393] on button "Call" at bounding box center [784, 389] width 237 height 48
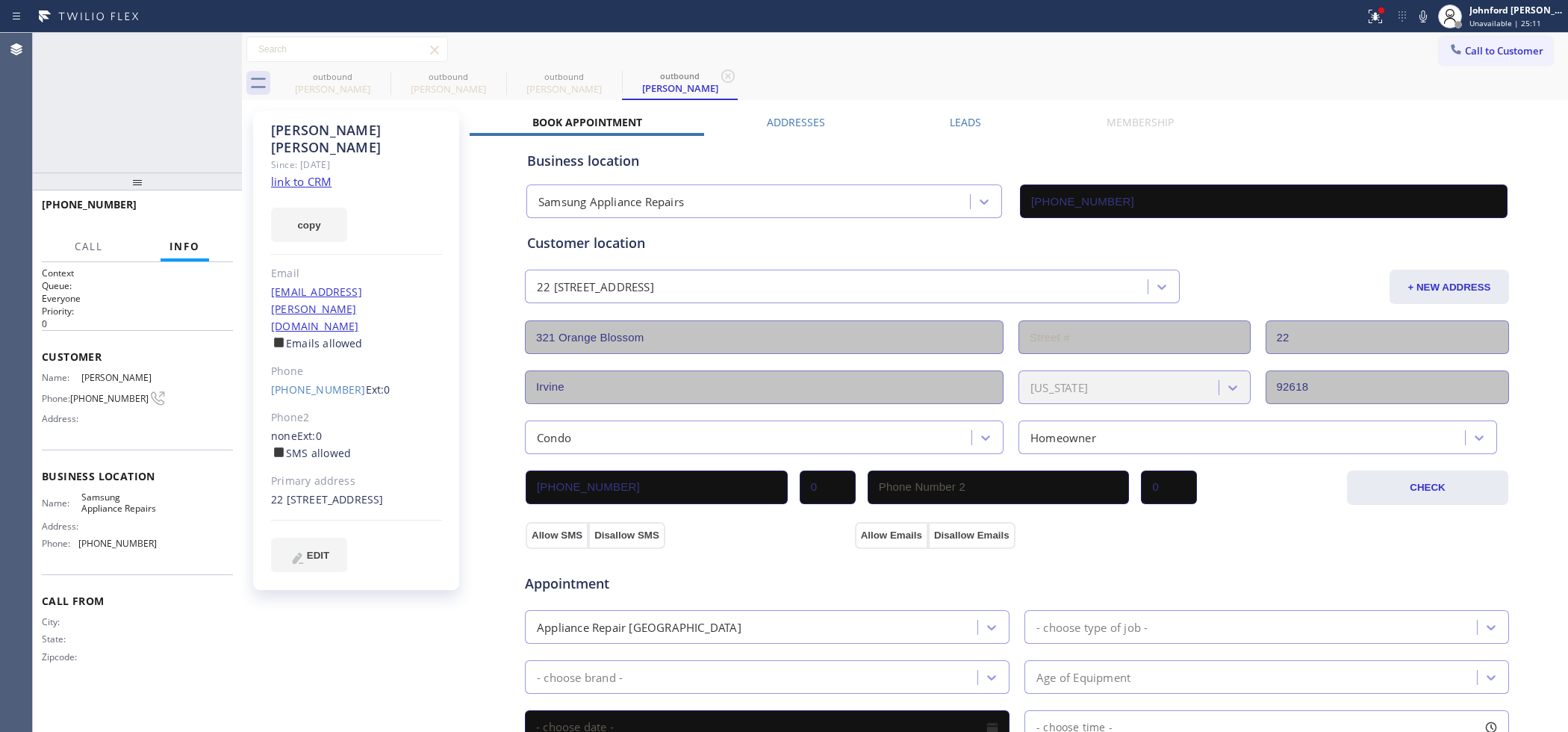
type input "(855) 976-5118"
click at [215, 211] on span "HANG UP" at bounding box center [198, 211] width 46 height 11
click at [215, 211] on span "COMPLETE" at bounding box center [196, 211] width 52 height 11
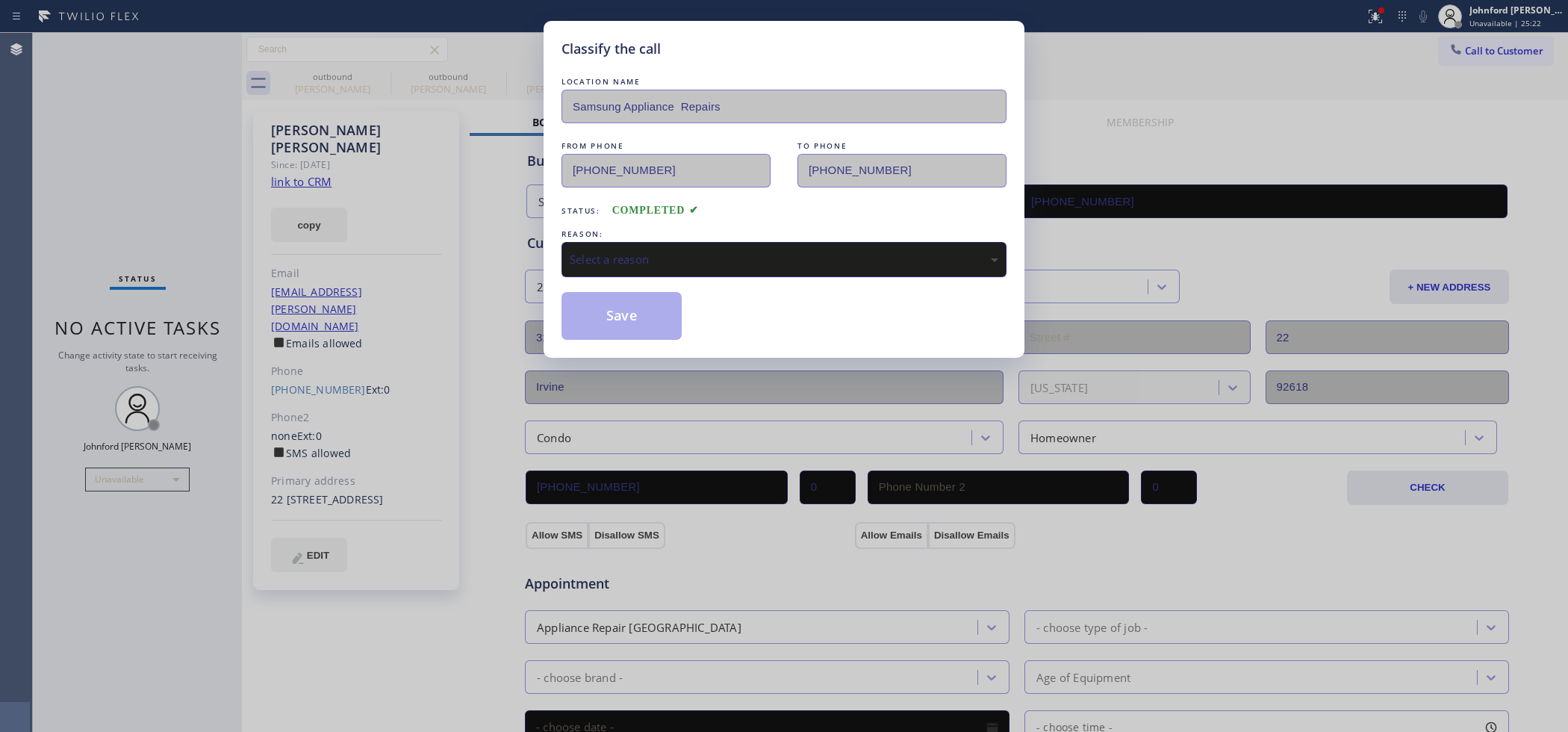
click at [643, 241] on div "Select a reason" at bounding box center [784, 259] width 445 height 35
click at [599, 325] on button "Save" at bounding box center [621, 316] width 120 height 48
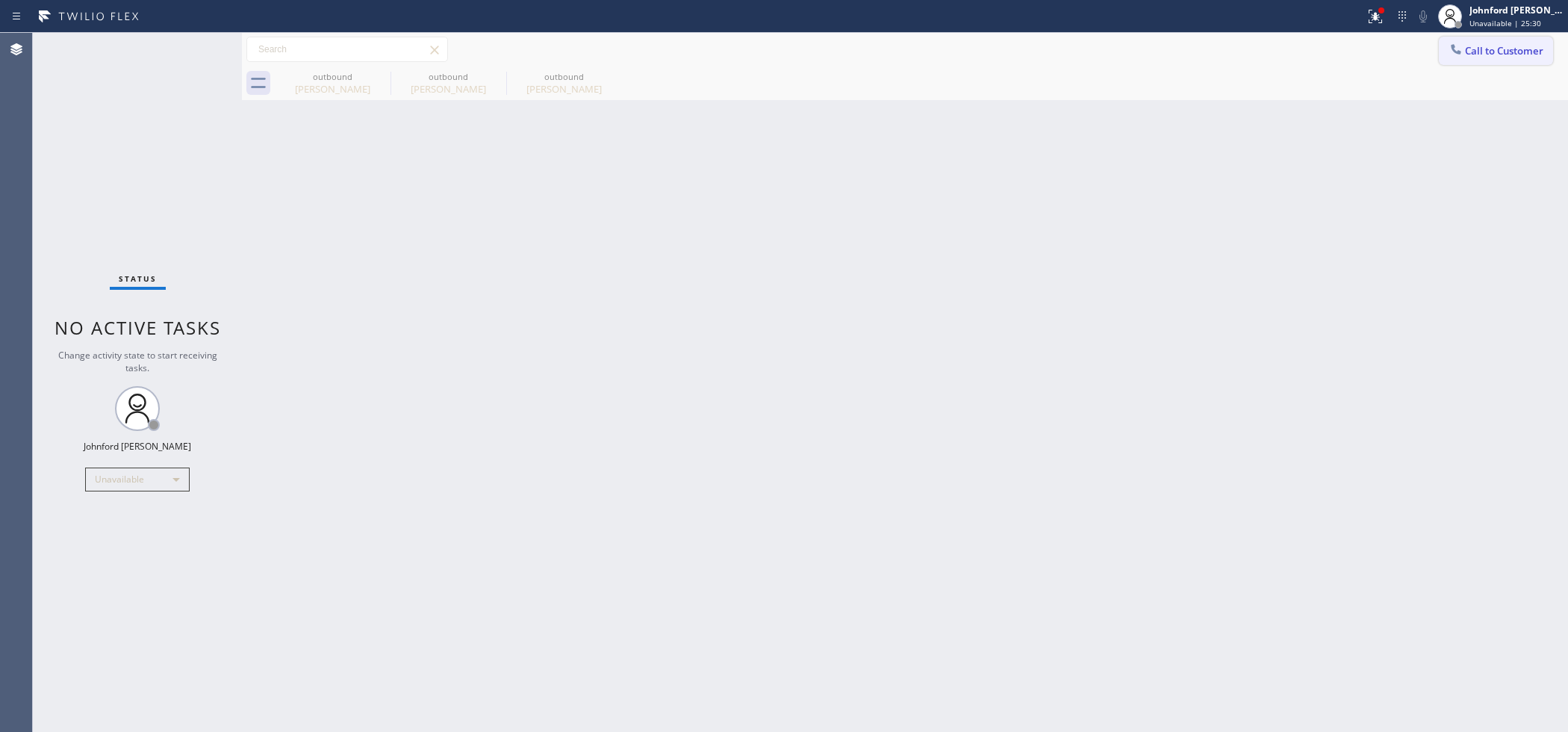
click at [1468, 46] on span "Call to Customer" at bounding box center [1505, 51] width 79 height 13
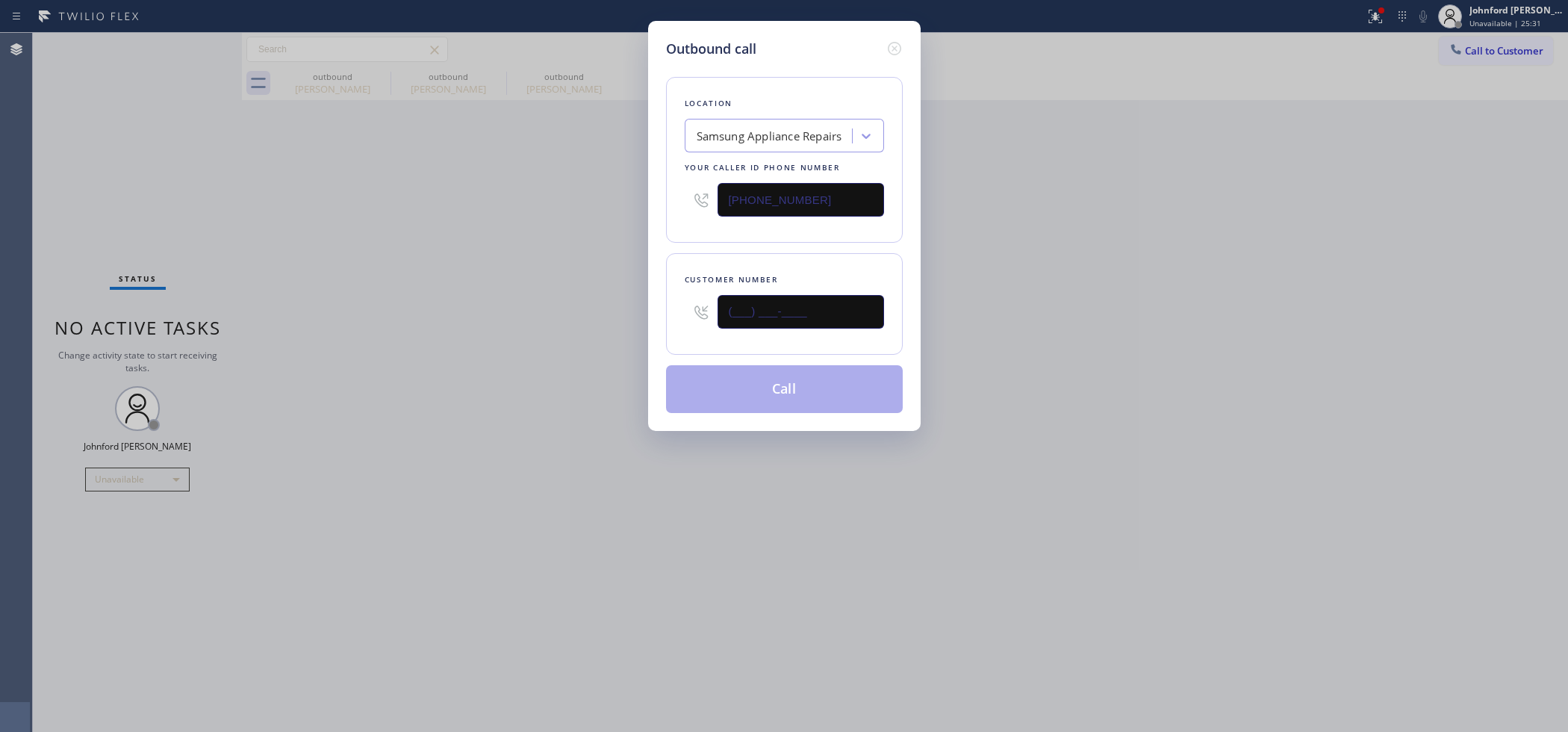
drag, startPoint x: 749, startPoint y: 315, endPoint x: 601, endPoint y: 320, distance: 148.1
click at [602, 320] on div "Outbound call Location Samsung Appliance Repairs Your caller id phone number (8…" at bounding box center [784, 366] width 1568 height 732
paste input "916) 247-3969"
type input "(916) 247-3969"
click at [547, 313] on div "Outbound call Location Samsung Appliance Repairs Your caller id phone number (8…" at bounding box center [784, 366] width 1568 height 732
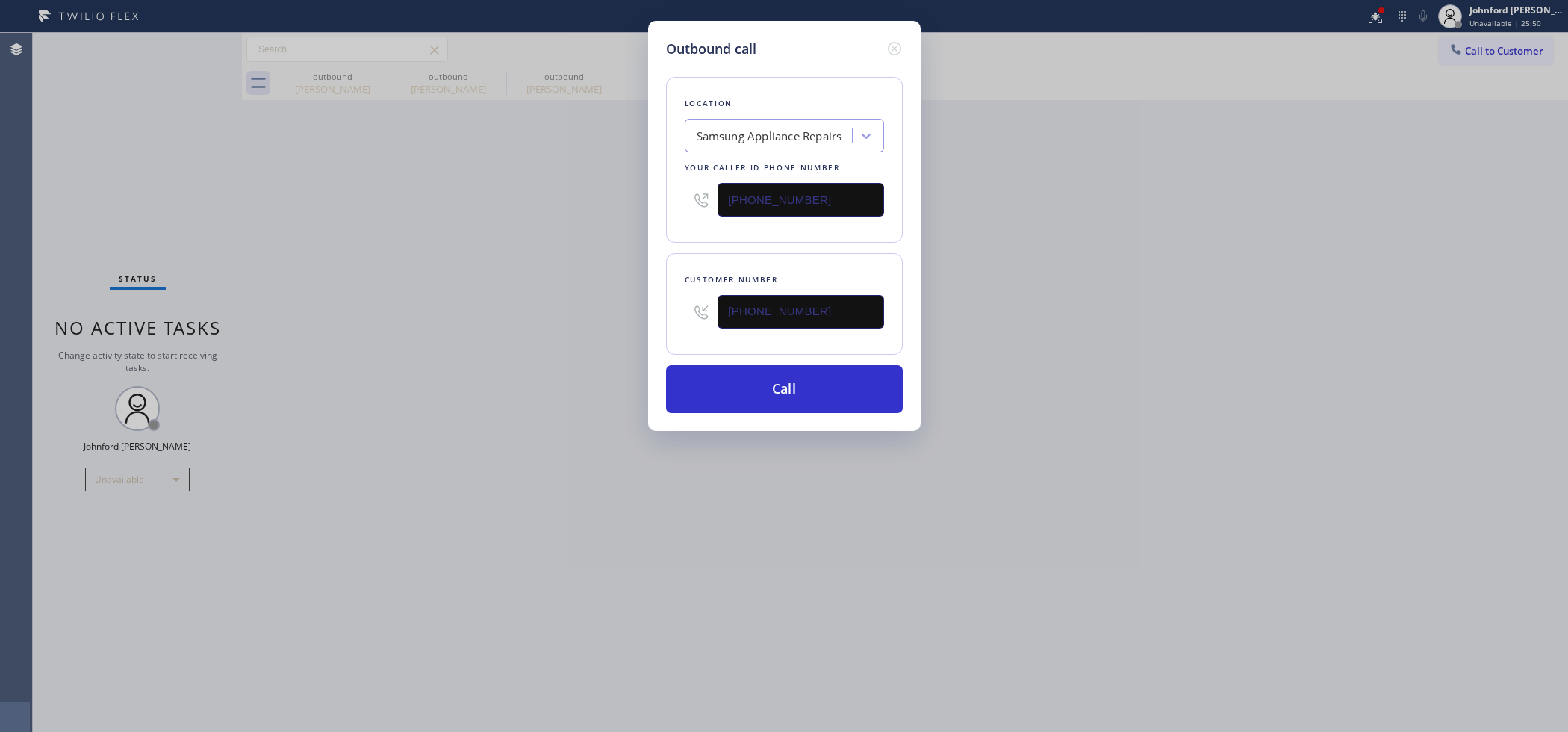
drag, startPoint x: 692, startPoint y: 213, endPoint x: 590, endPoint y: 218, distance: 102.1
click at [608, 215] on div "Outbound call Location Samsung Appliance Repairs Your caller id phone number (8…" at bounding box center [784, 366] width 1568 height 732
paste input "88) 909-0120"
type input "(888) 909-0120"
click at [519, 233] on div "Outbound call Location Samsung Appliance Repairs Your caller id phone number (8…" at bounding box center [784, 366] width 1568 height 732
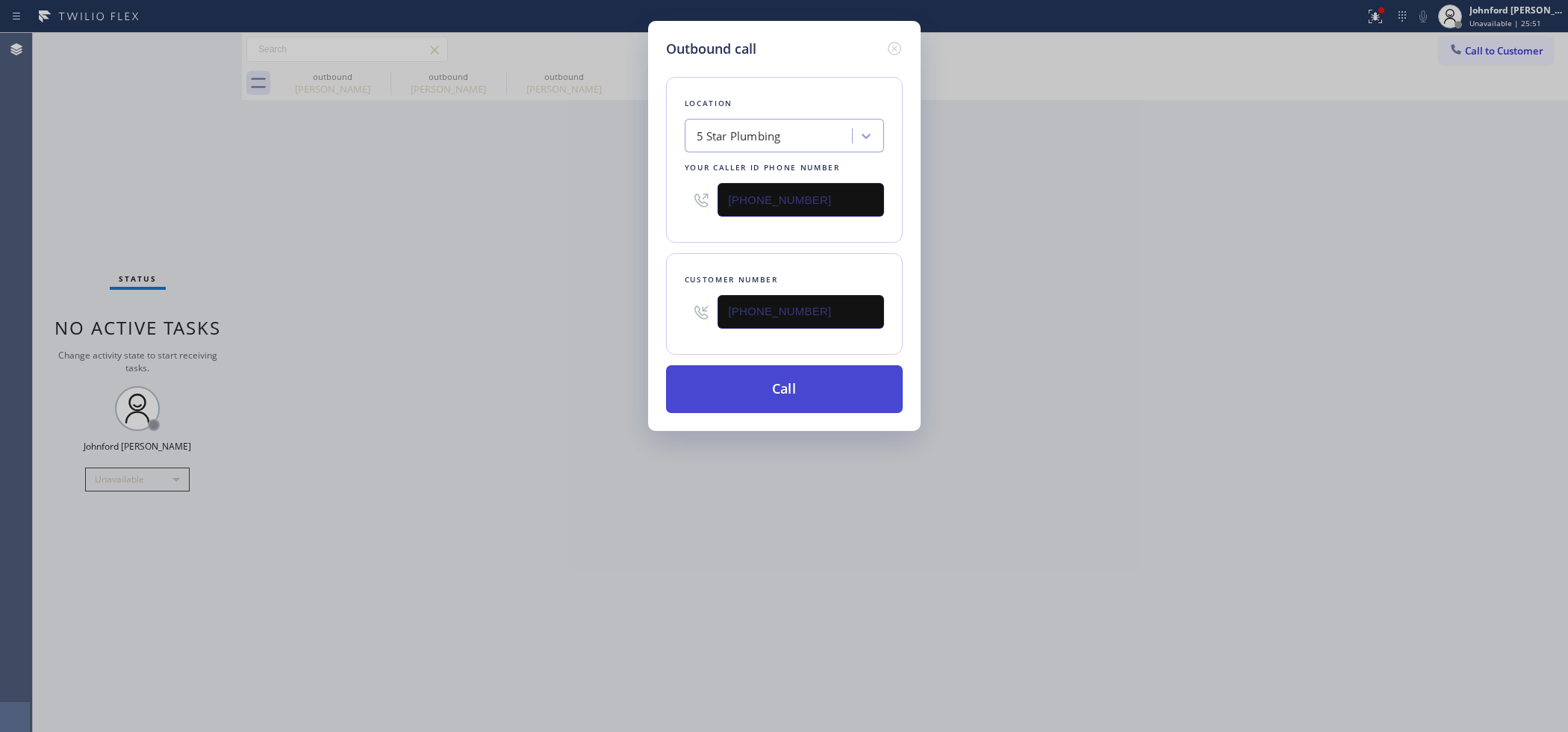
click at [732, 398] on button "Call" at bounding box center [784, 389] width 237 height 48
drag, startPoint x: 1129, startPoint y: 351, endPoint x: 1175, endPoint y: 206, distance: 152.1
click at [1149, 330] on div "Outbound call Location 5 Star Plumbing Your caller id phone number (888) 909-01…" at bounding box center [784, 366] width 1568 height 732
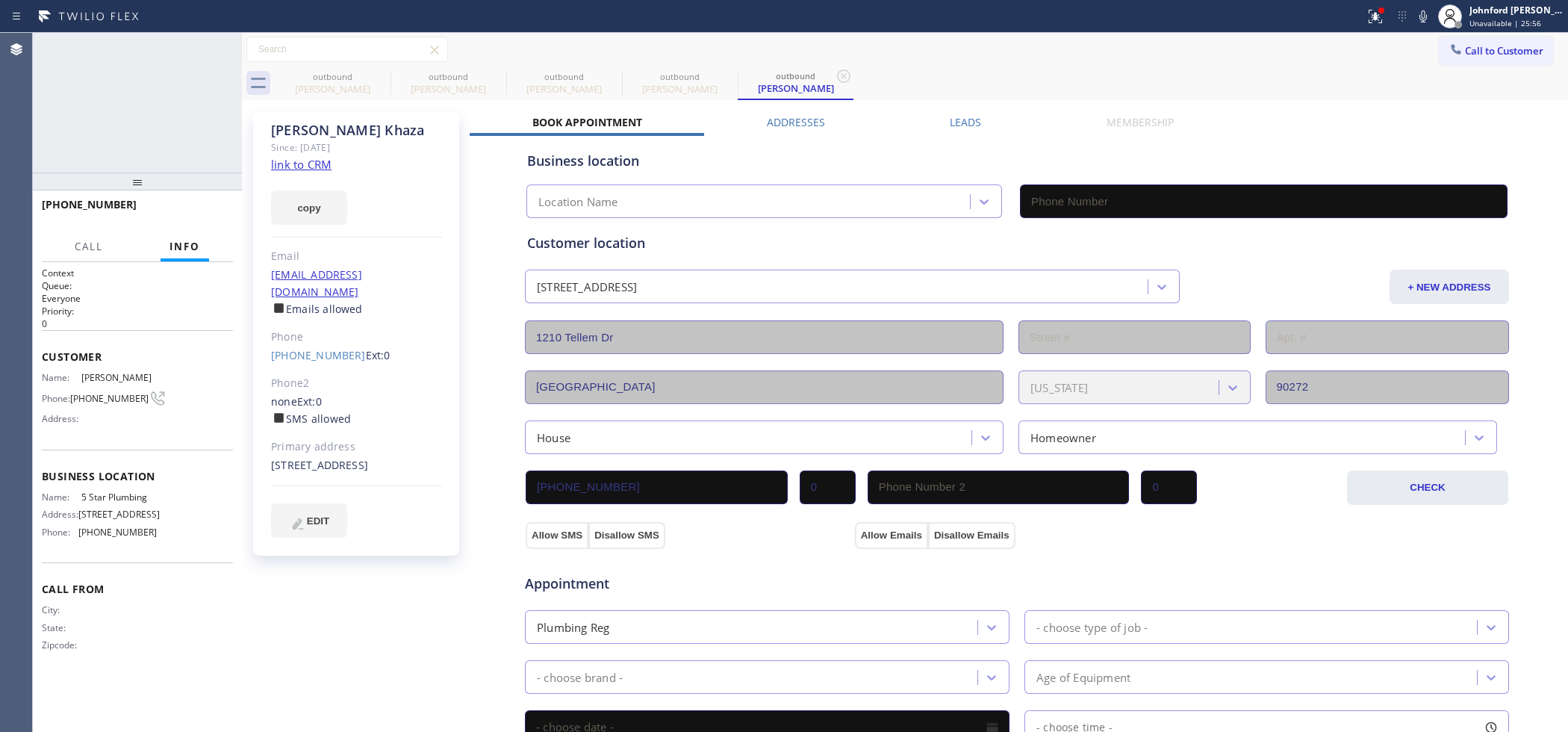
type input "(888) 909-0120"
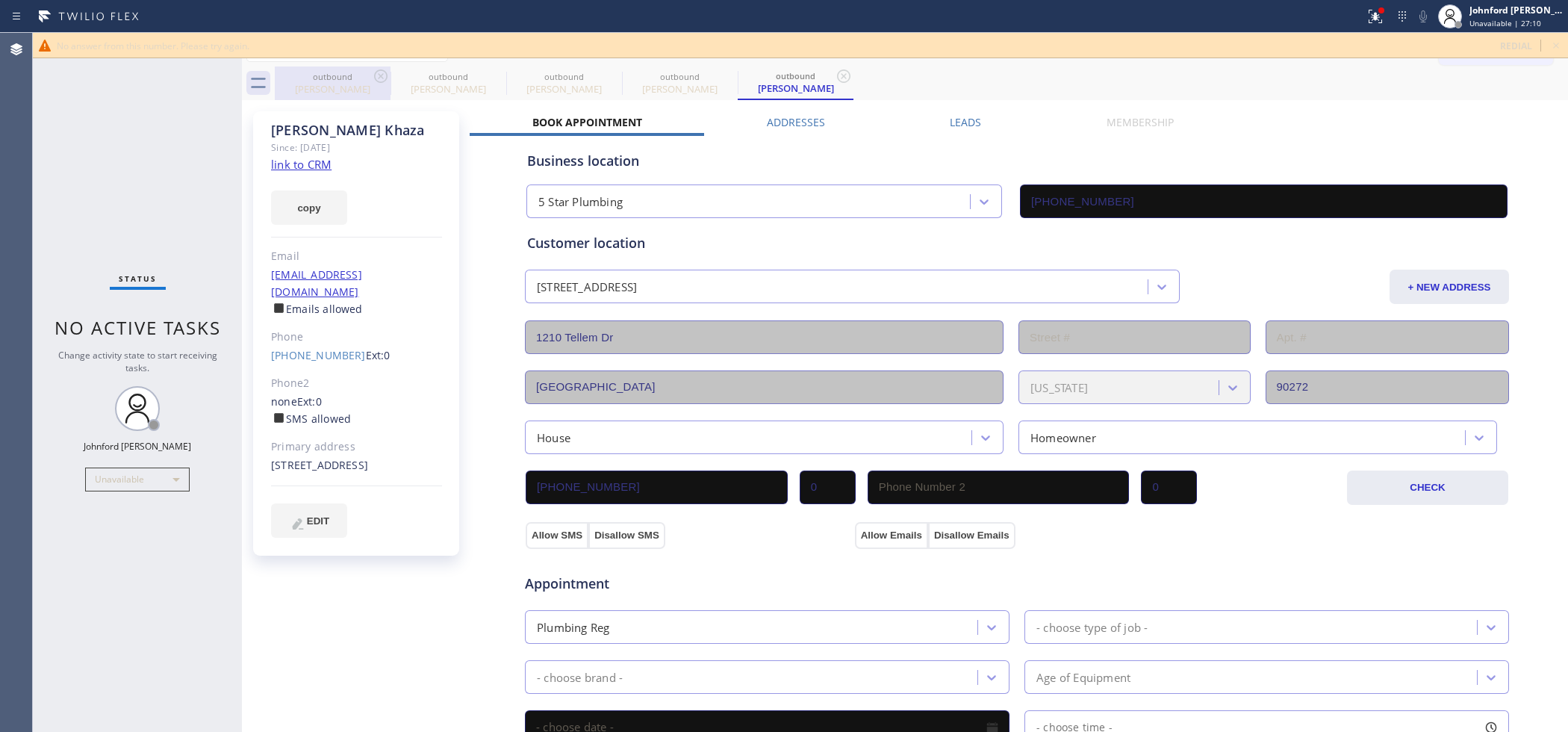
click at [368, 79] on div "outbound" at bounding box center [333, 77] width 113 height 11
click at [0, 0] on icon at bounding box center [0, 0] width 0 height 0
click at [488, 79] on icon at bounding box center [496, 76] width 18 height 18
click at [0, 0] on icon at bounding box center [0, 0] width 0 height 0
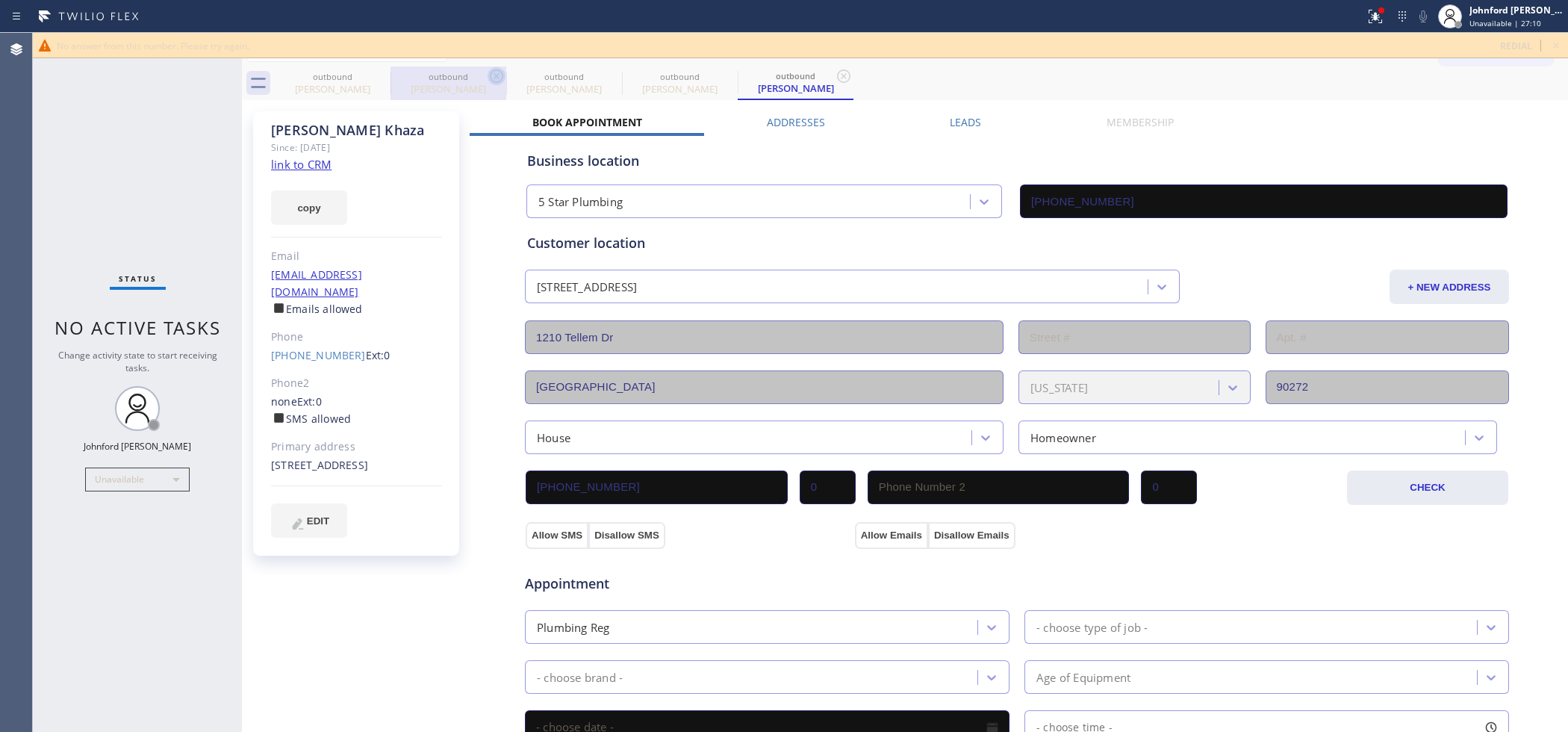
click at [835, 79] on icon at bounding box center [843, 76] width 18 height 18
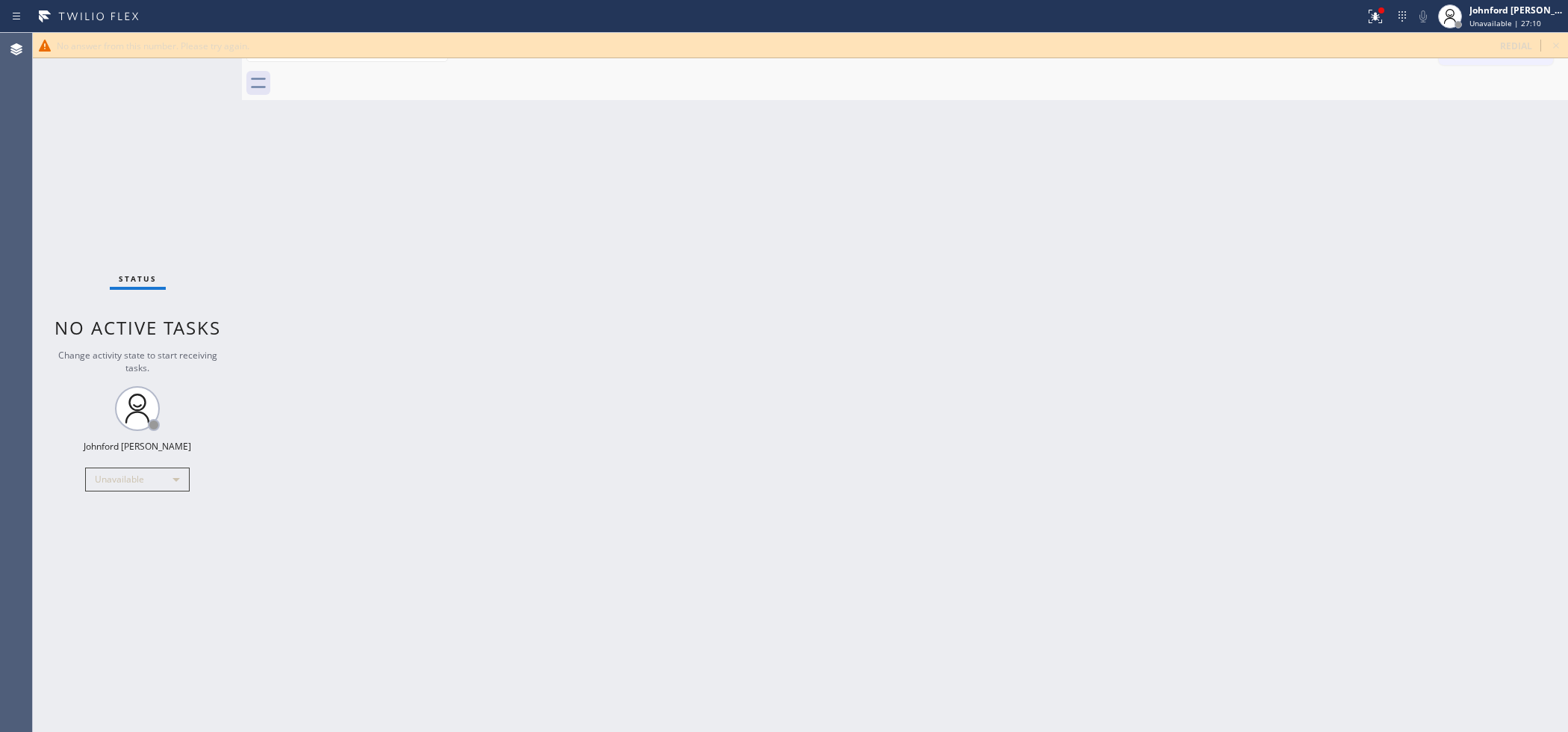
click at [376, 79] on div at bounding box center [922, 82] width 1294 height 34
click at [1384, 15] on icon at bounding box center [1375, 16] width 18 height 18
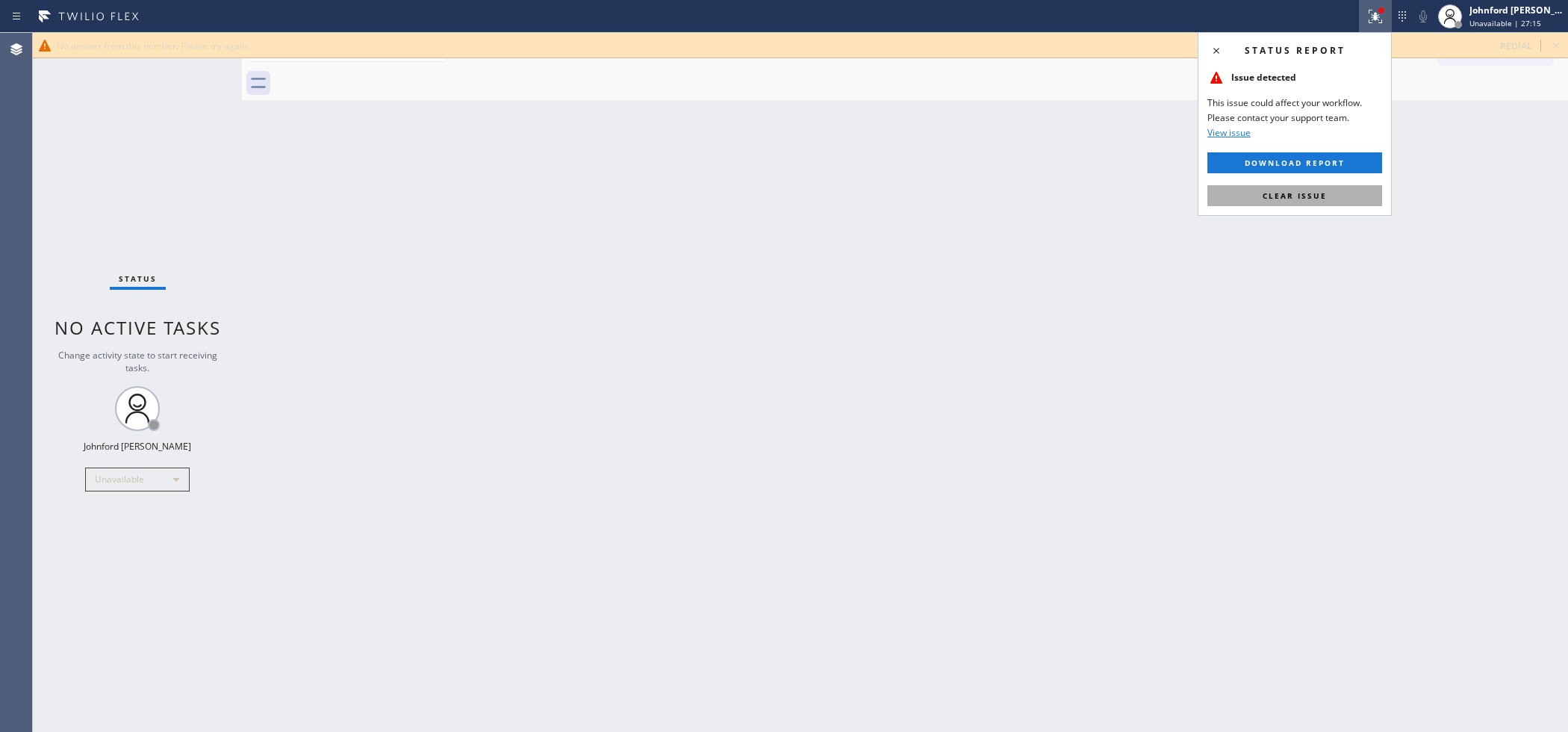
click at [1309, 185] on button "Clear issue" at bounding box center [1295, 195] width 174 height 21
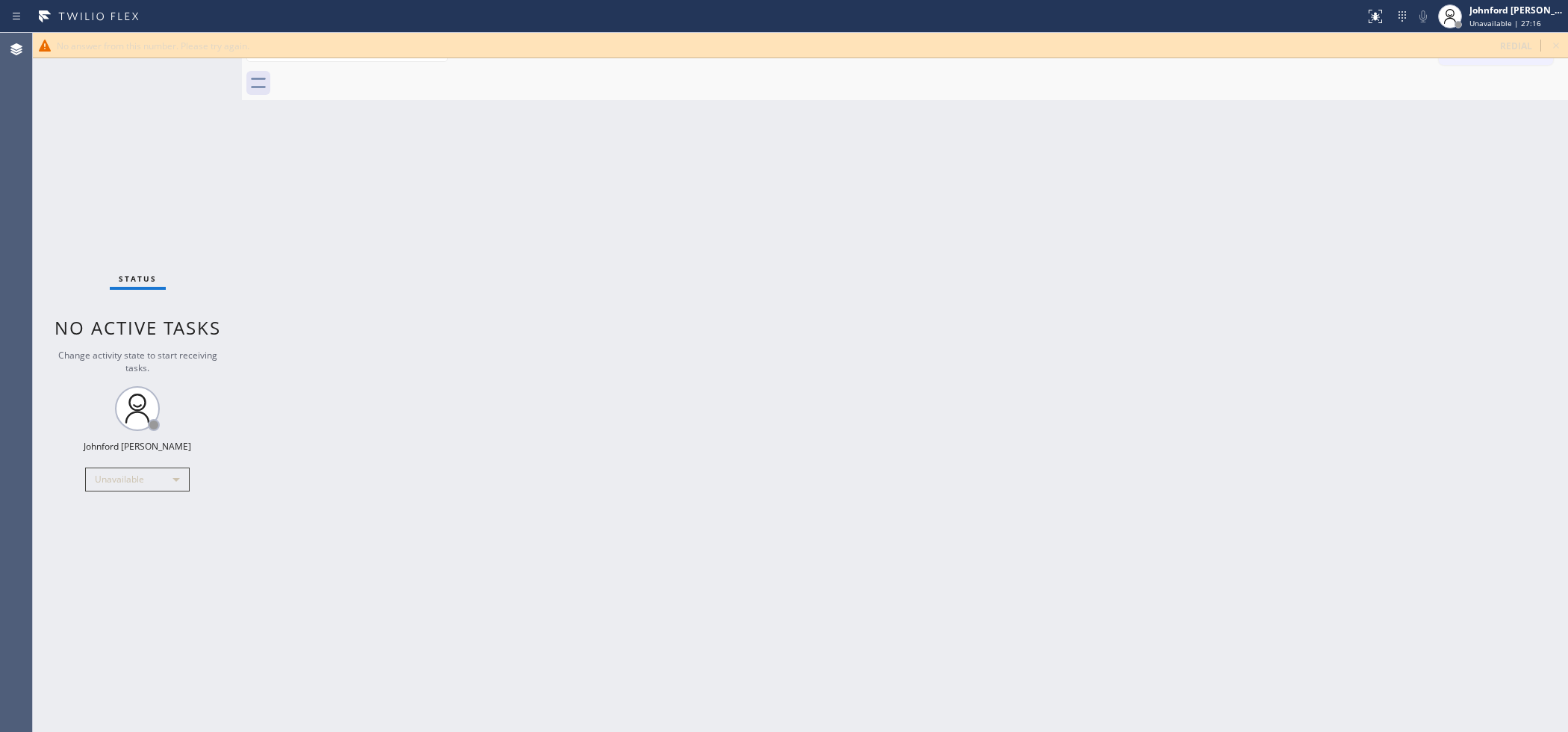
click at [1551, 46] on icon at bounding box center [1556, 45] width 18 height 18
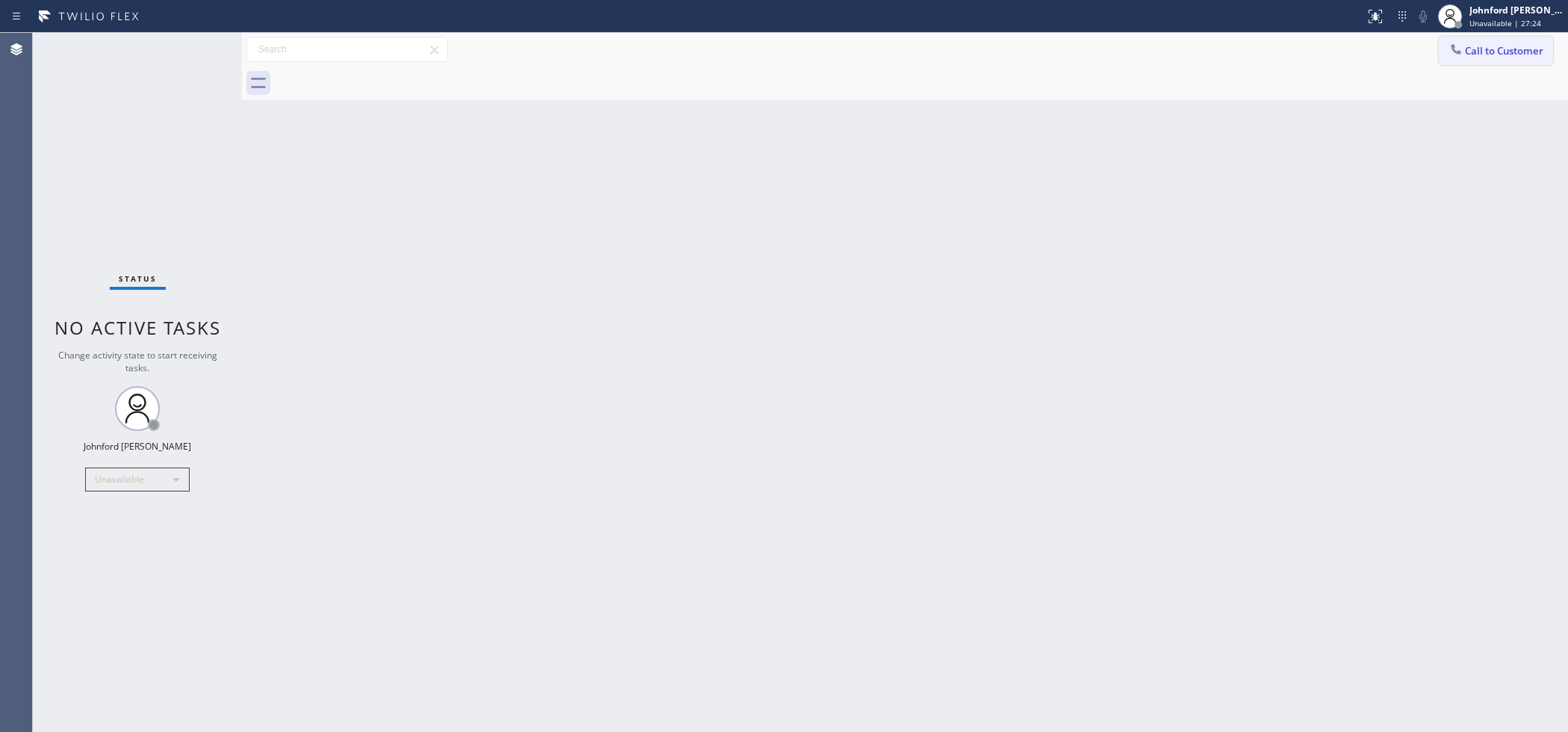
click at [1470, 43] on button "Call to Customer" at bounding box center [1496, 51] width 114 height 29
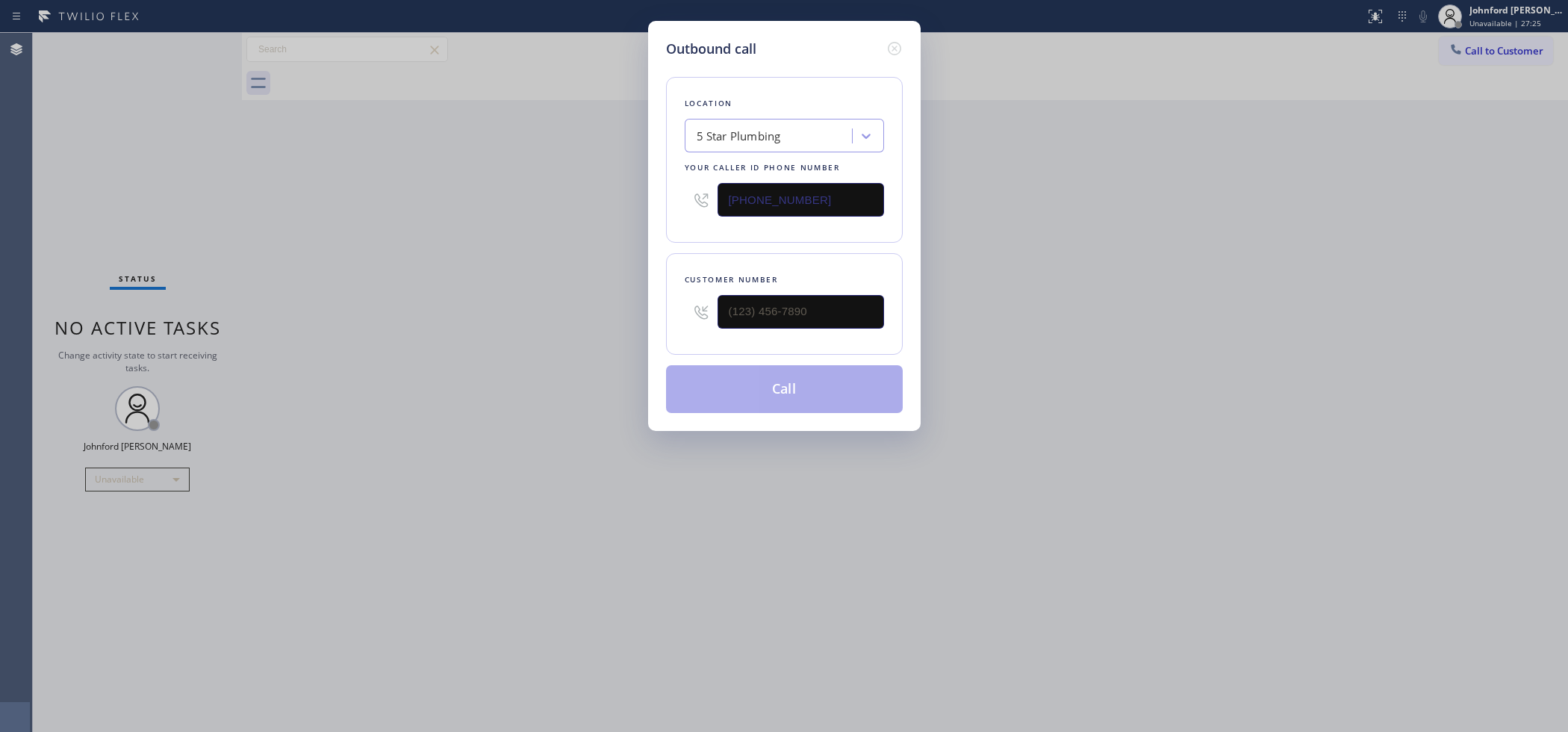
drag, startPoint x: 796, startPoint y: 333, endPoint x: 611, endPoint y: 340, distance: 185.1
click at [611, 340] on div "Outbound call Location 5 Star Plumbing Your caller id phone number (888) 909-01…" at bounding box center [784, 366] width 1568 height 732
click at [793, 331] on div at bounding box center [801, 311] width 167 height 49
click at [803, 320] on input "(___) ___-____" at bounding box center [801, 311] width 167 height 34
paste input "925) 698-8900"
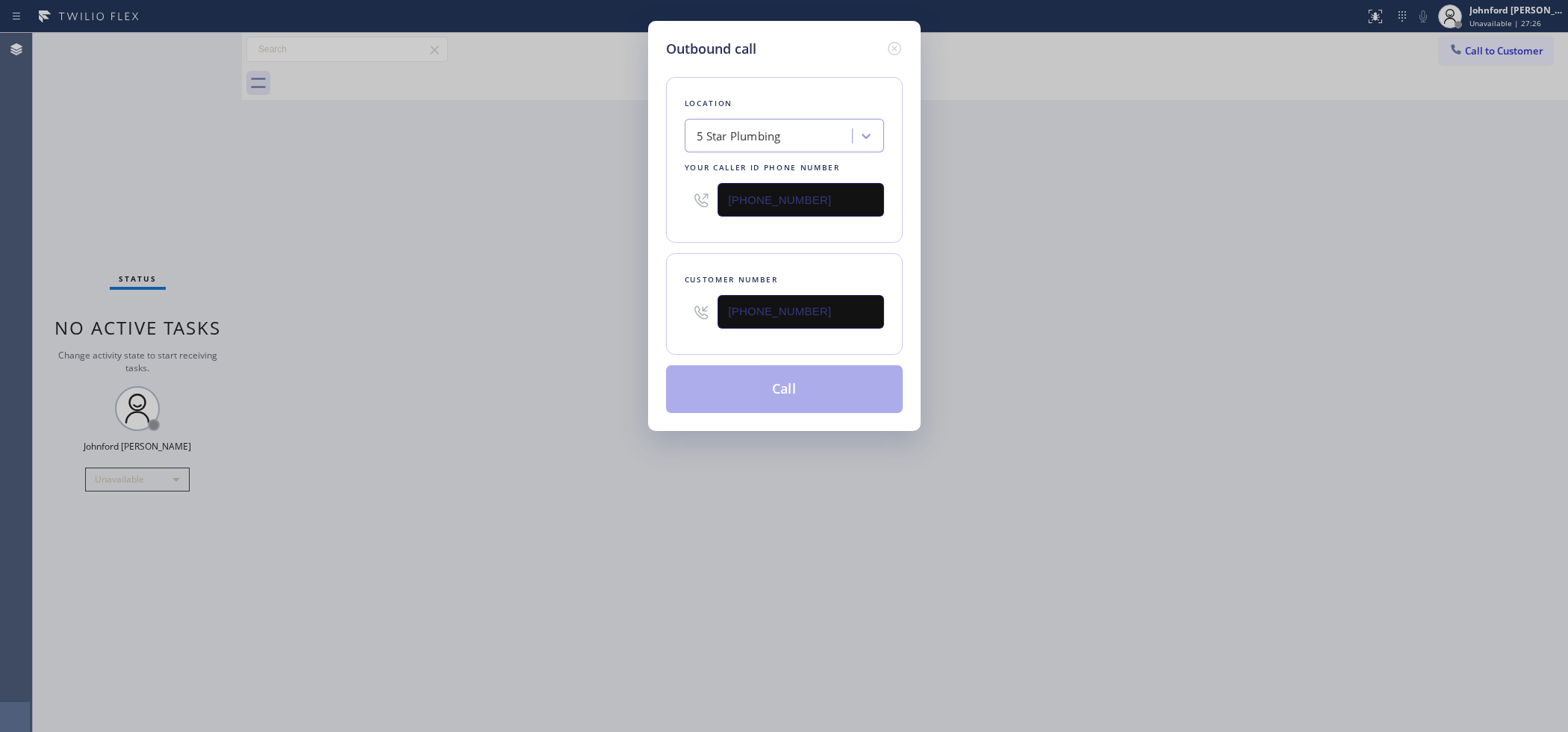
type input "(925) 698-8900"
click at [1166, 265] on div "Outbound call Location 5 Star Plumbing Your caller id phone number (888) 909-01…" at bounding box center [784, 366] width 1568 height 732
click at [818, 206] on input "(888) 909-0120" at bounding box center [801, 199] width 167 height 34
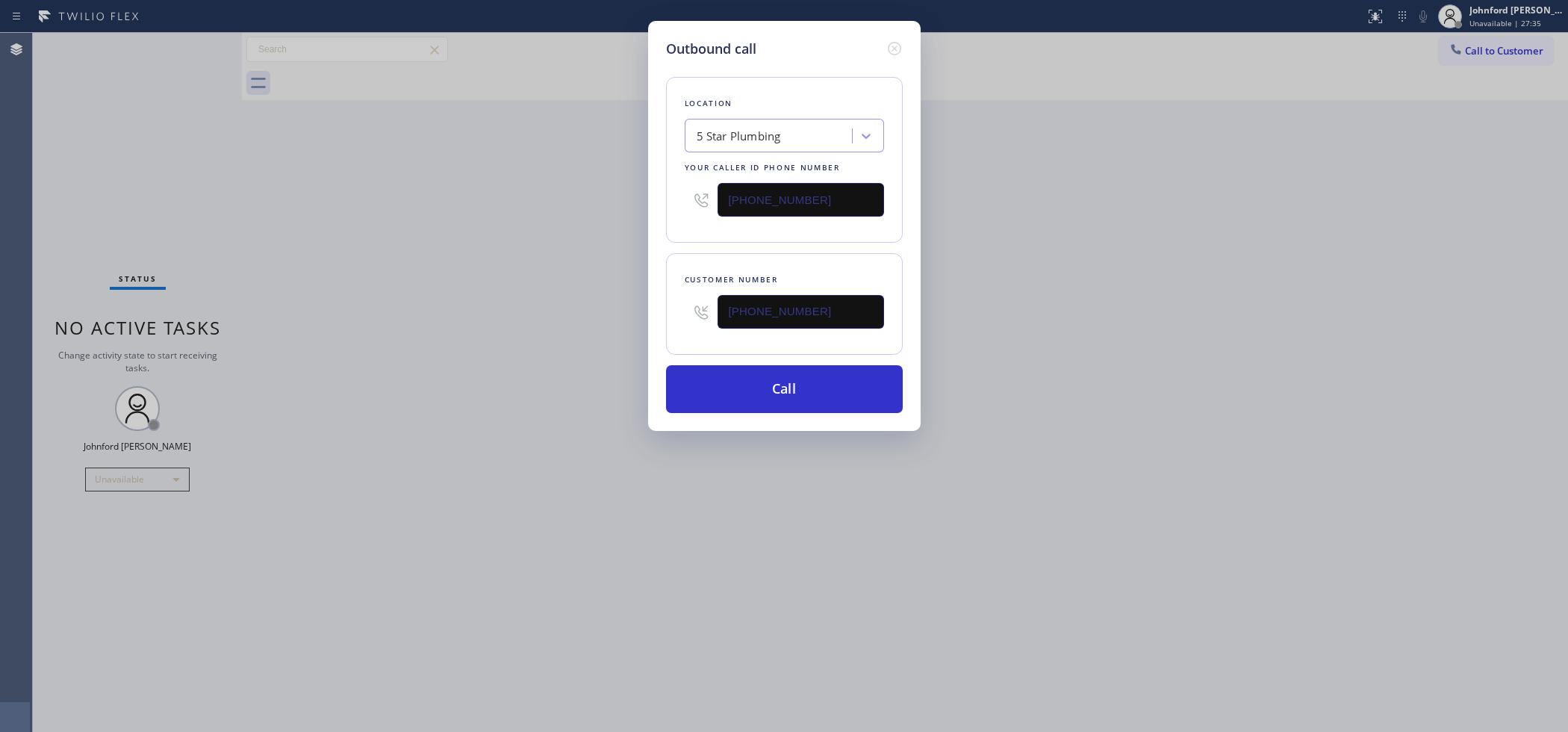
paste input "55) 731-4952"
type input "[PHONE_NUMBER]"
click at [546, 267] on div "Outbound call Location 5 Star Appliance Repair Your caller id phone number (855…" at bounding box center [784, 366] width 1568 height 732
click at [717, 394] on button "Call" at bounding box center [784, 389] width 237 height 48
drag, startPoint x: 1091, startPoint y: 345, endPoint x: 1192, endPoint y: 146, distance: 223.2
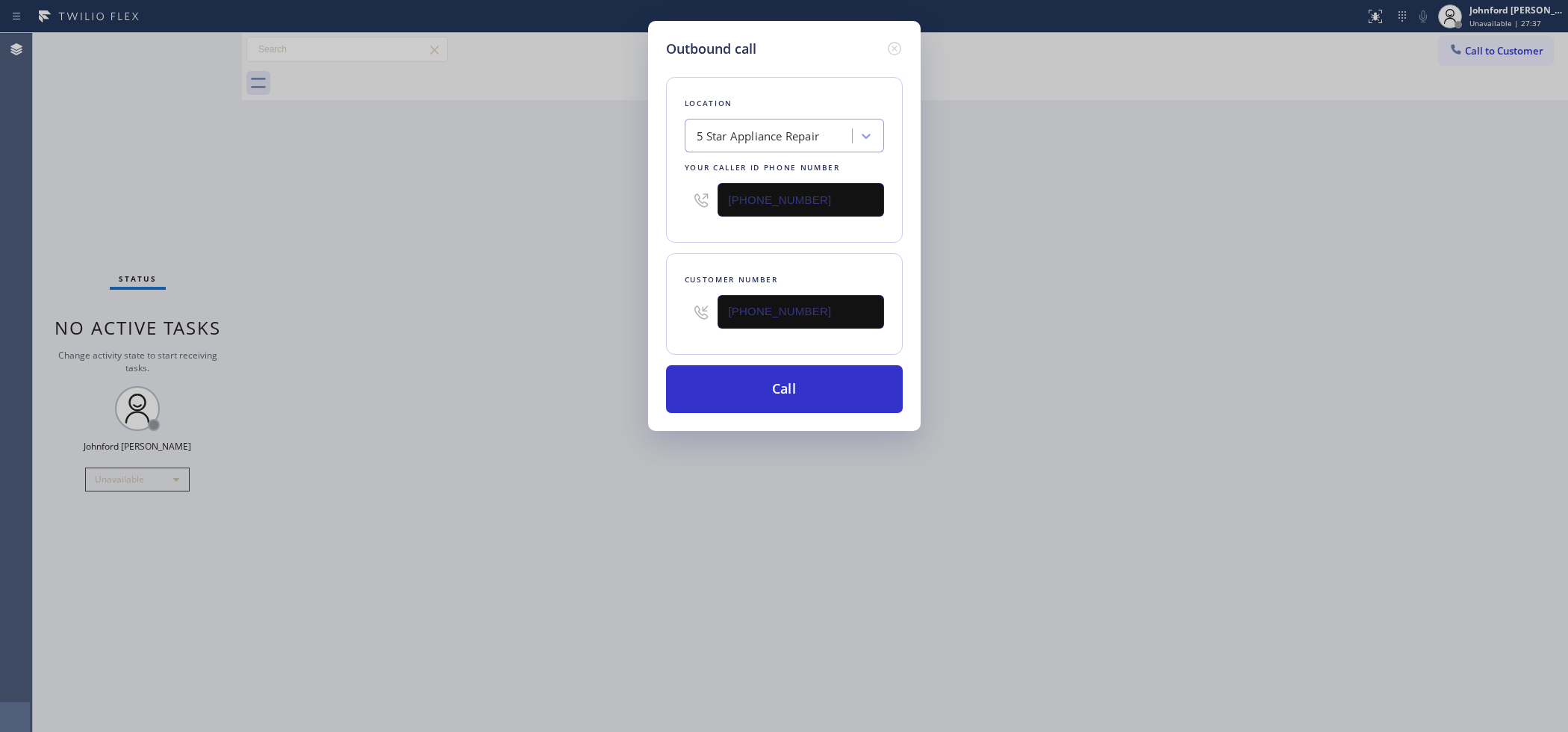
click at [1125, 330] on div "Outbound call Location 5 Star Appliance Repair Your caller id phone number (855…" at bounding box center [784, 366] width 1568 height 732
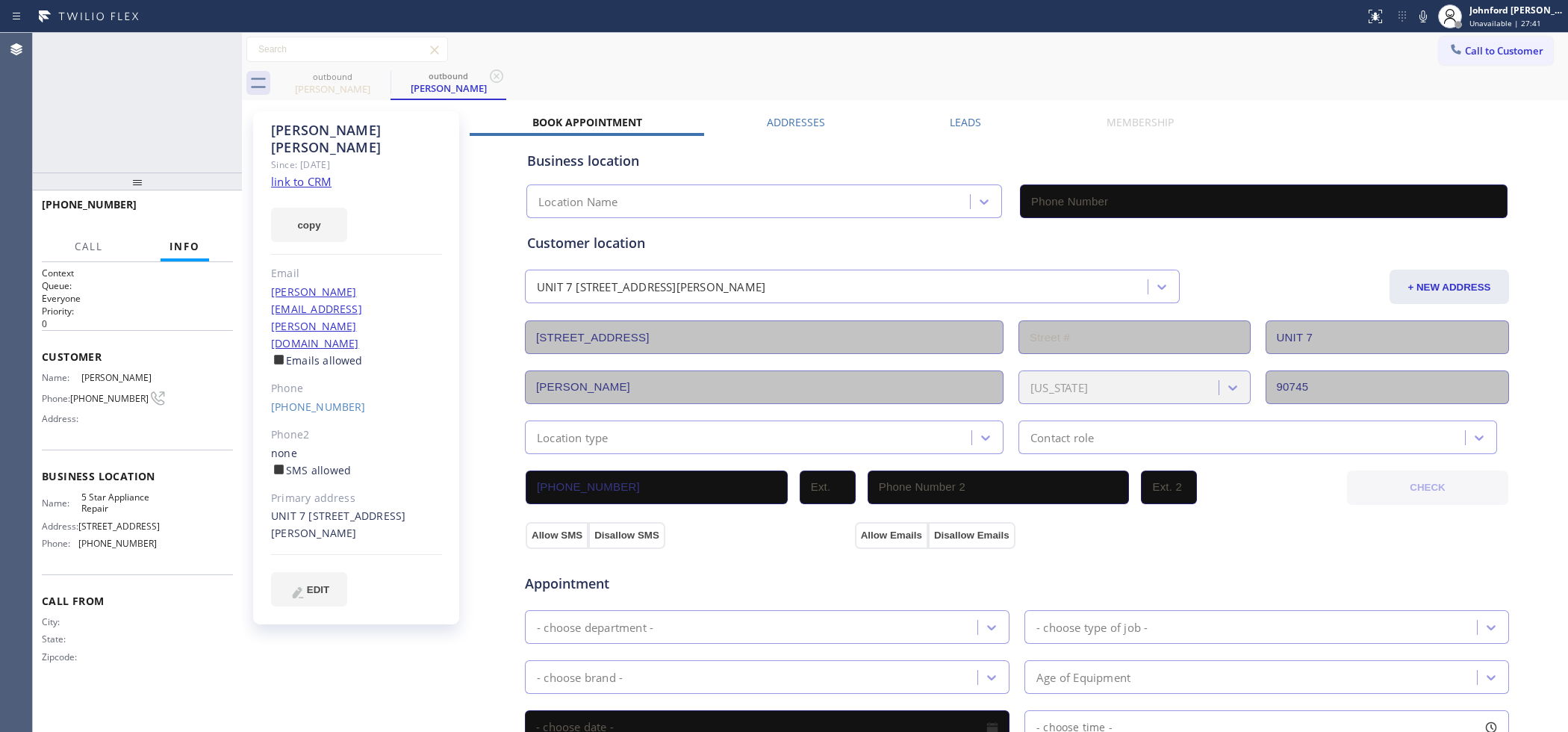
type input "[PHONE_NUMBER]"
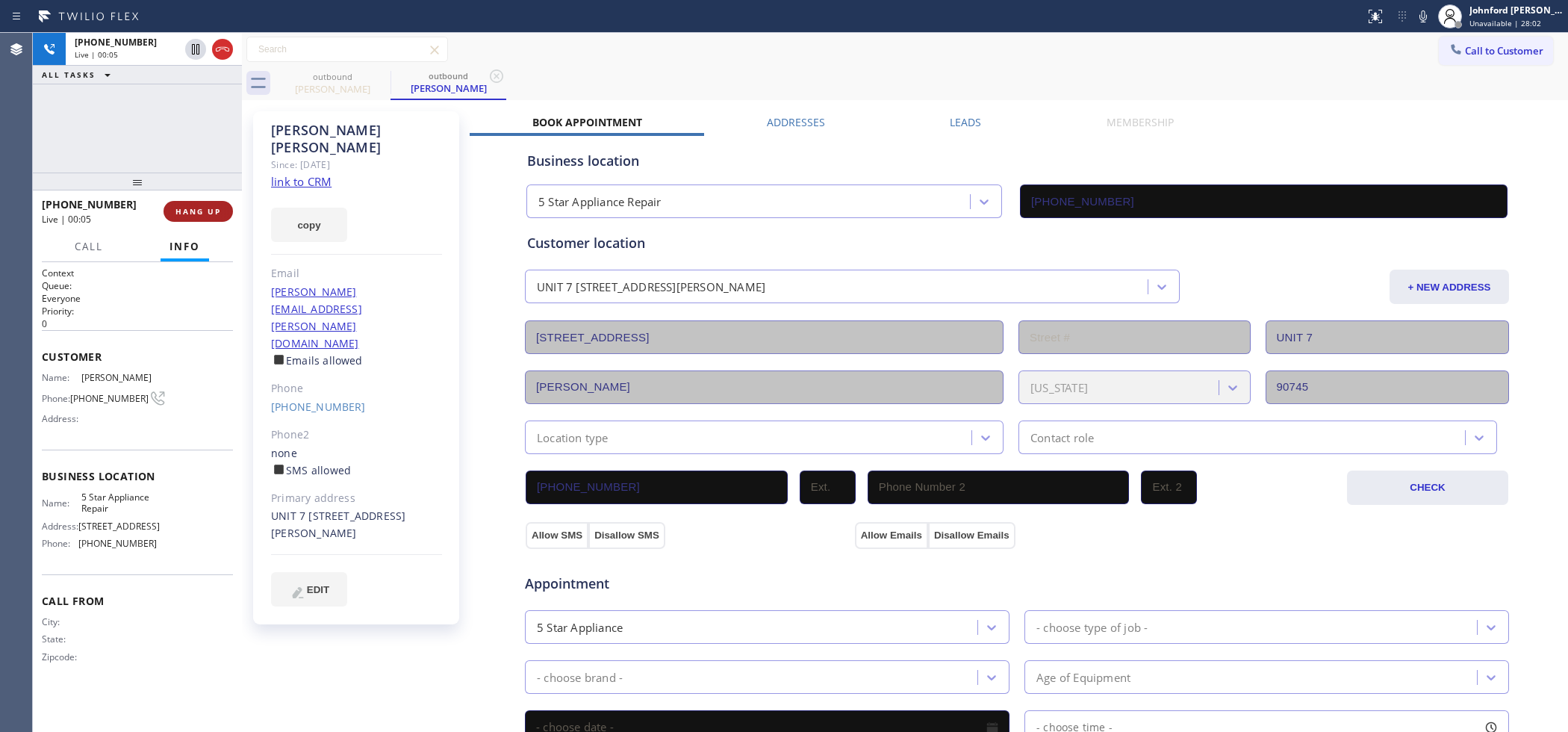
click at [205, 206] on span "HANG UP" at bounding box center [198, 211] width 46 height 11
click at [308, 400] on link "(925) 698-8900" at bounding box center [318, 406] width 95 height 14
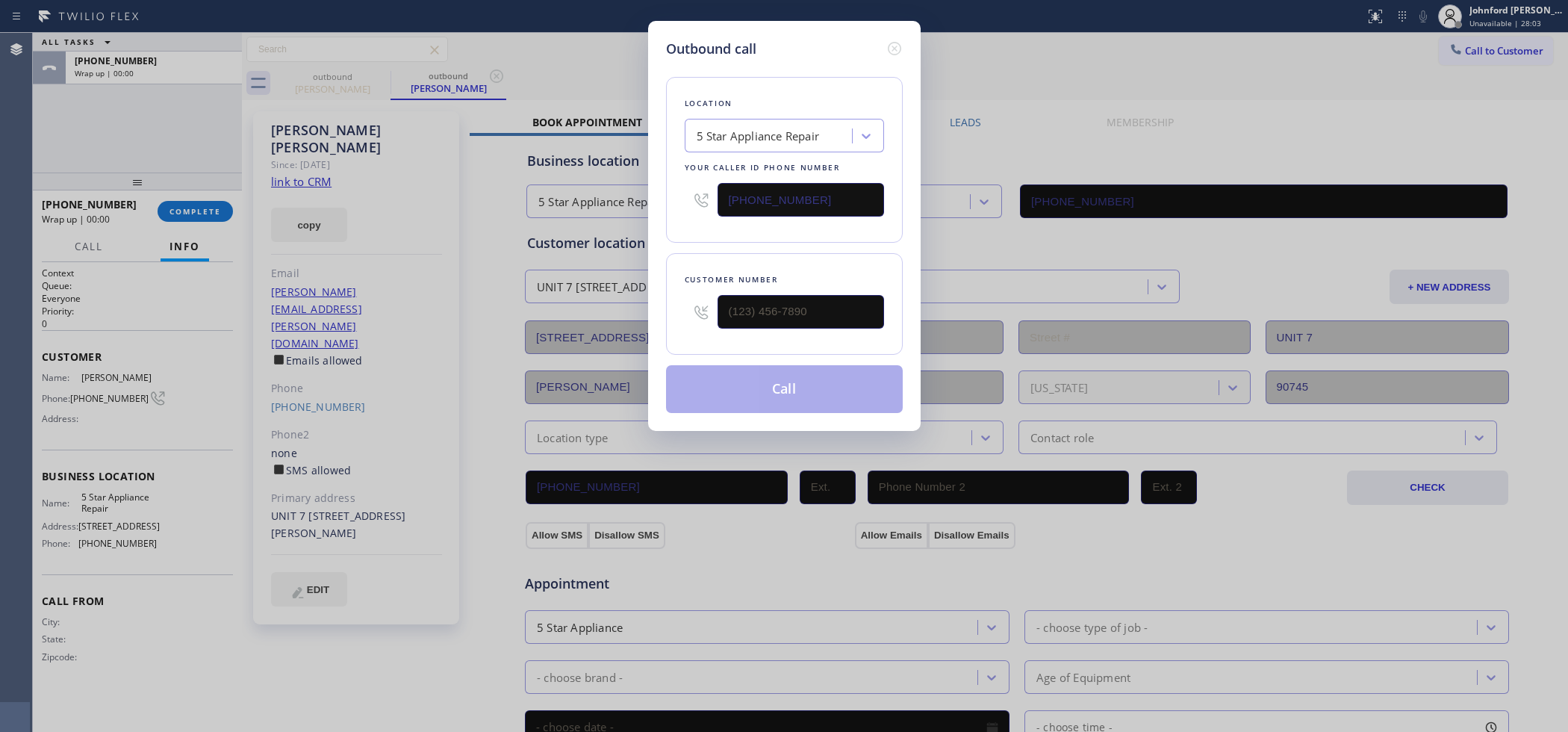
type input "(925) 698-8900"
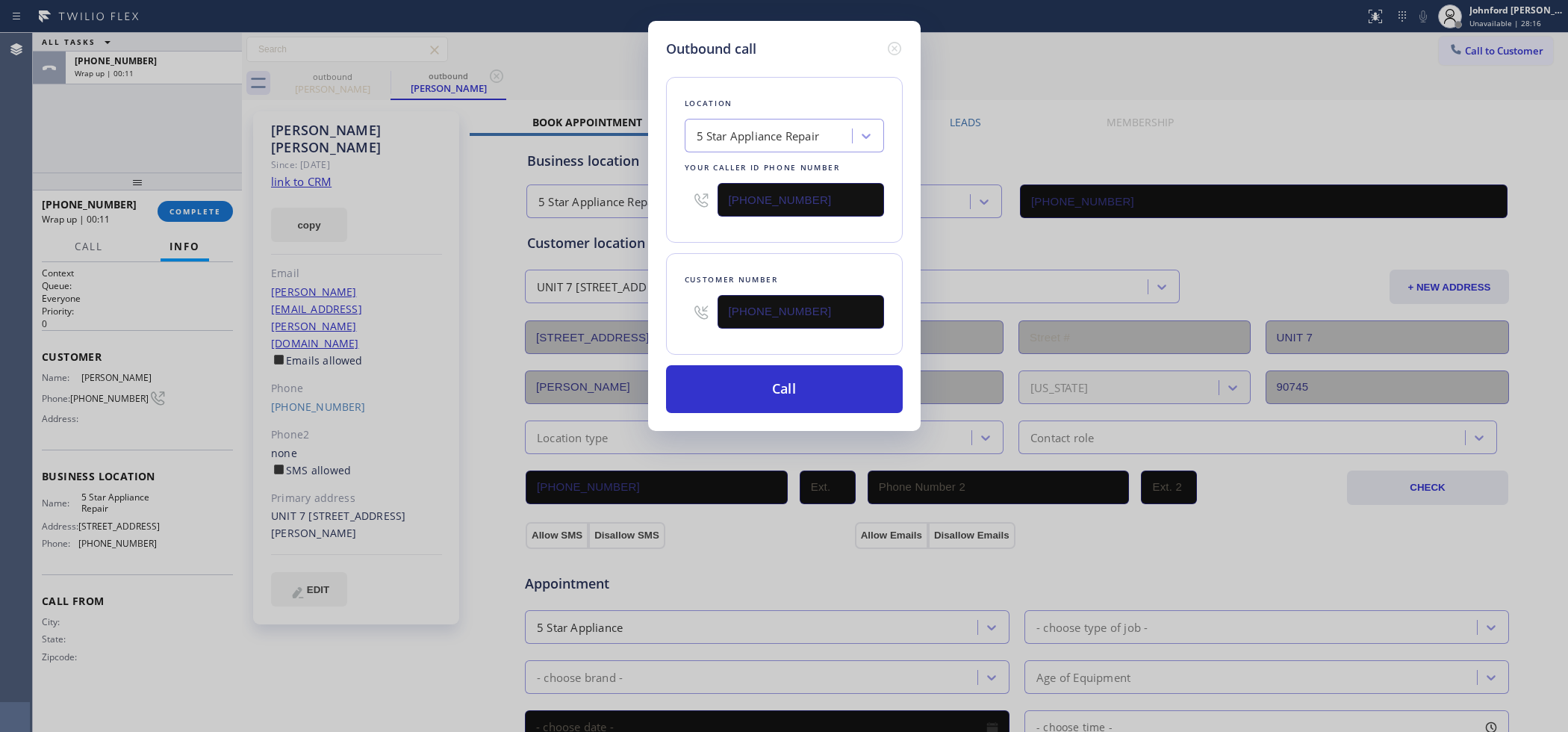
click at [831, 192] on input "[PHONE_NUMBER]" at bounding box center [801, 199] width 167 height 34
paste input "657) 220-9810"
type input "(657) 220-9810"
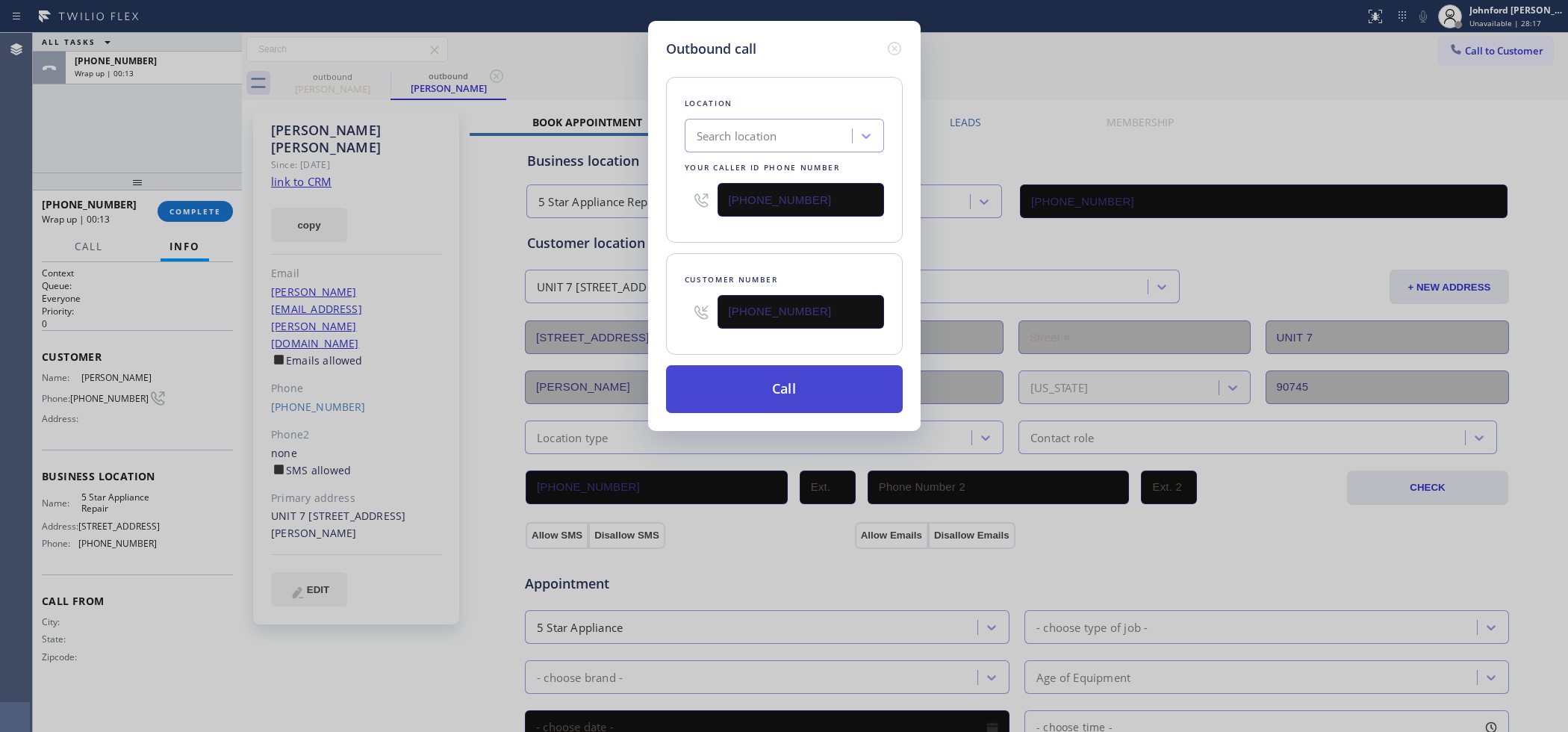
click at [778, 390] on button "Call" at bounding box center [784, 389] width 237 height 48
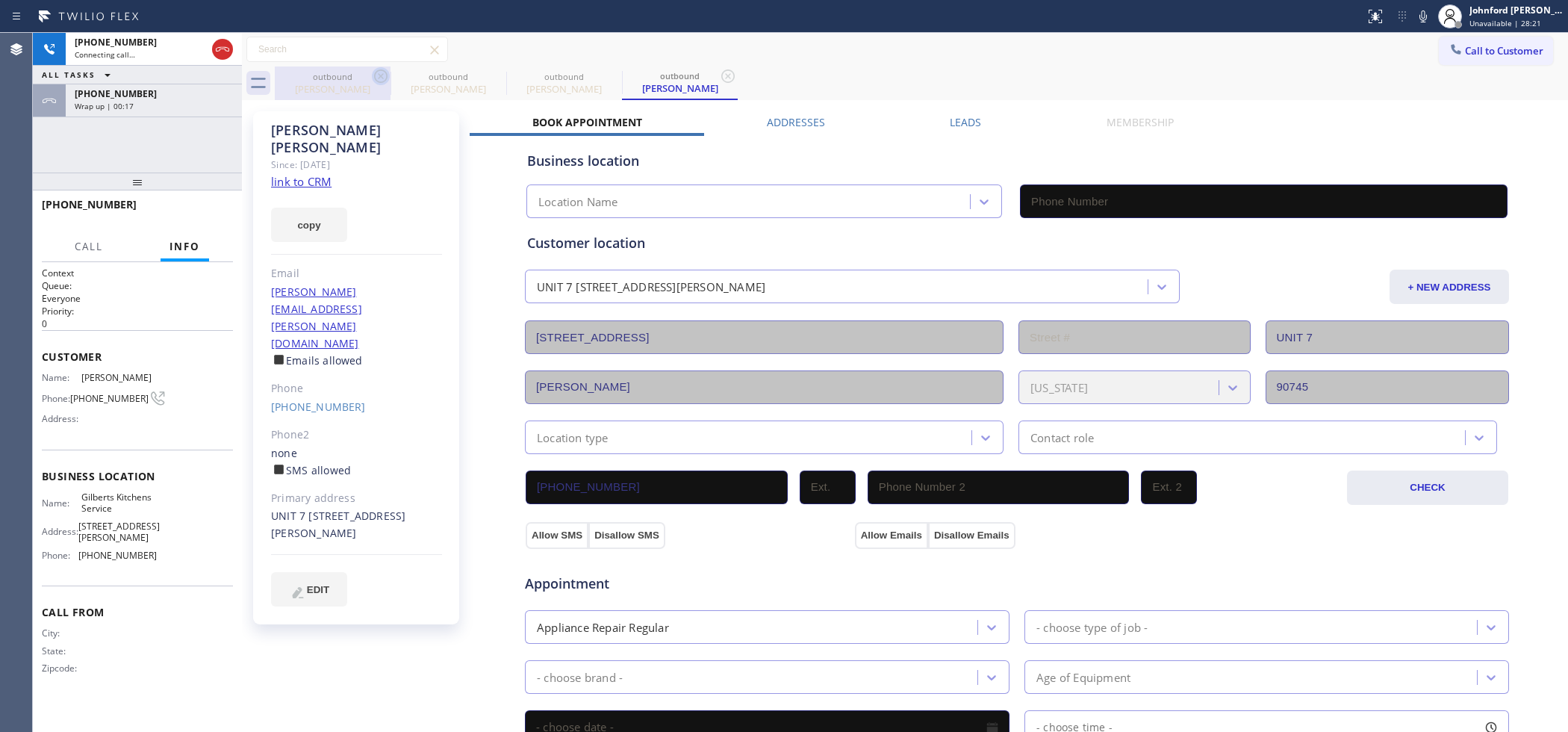
click at [380, 73] on icon at bounding box center [380, 76] width 18 height 18
click at [0, 0] on icon at bounding box center [0, 0] width 0 height 0
type input "(657) 220-9810"
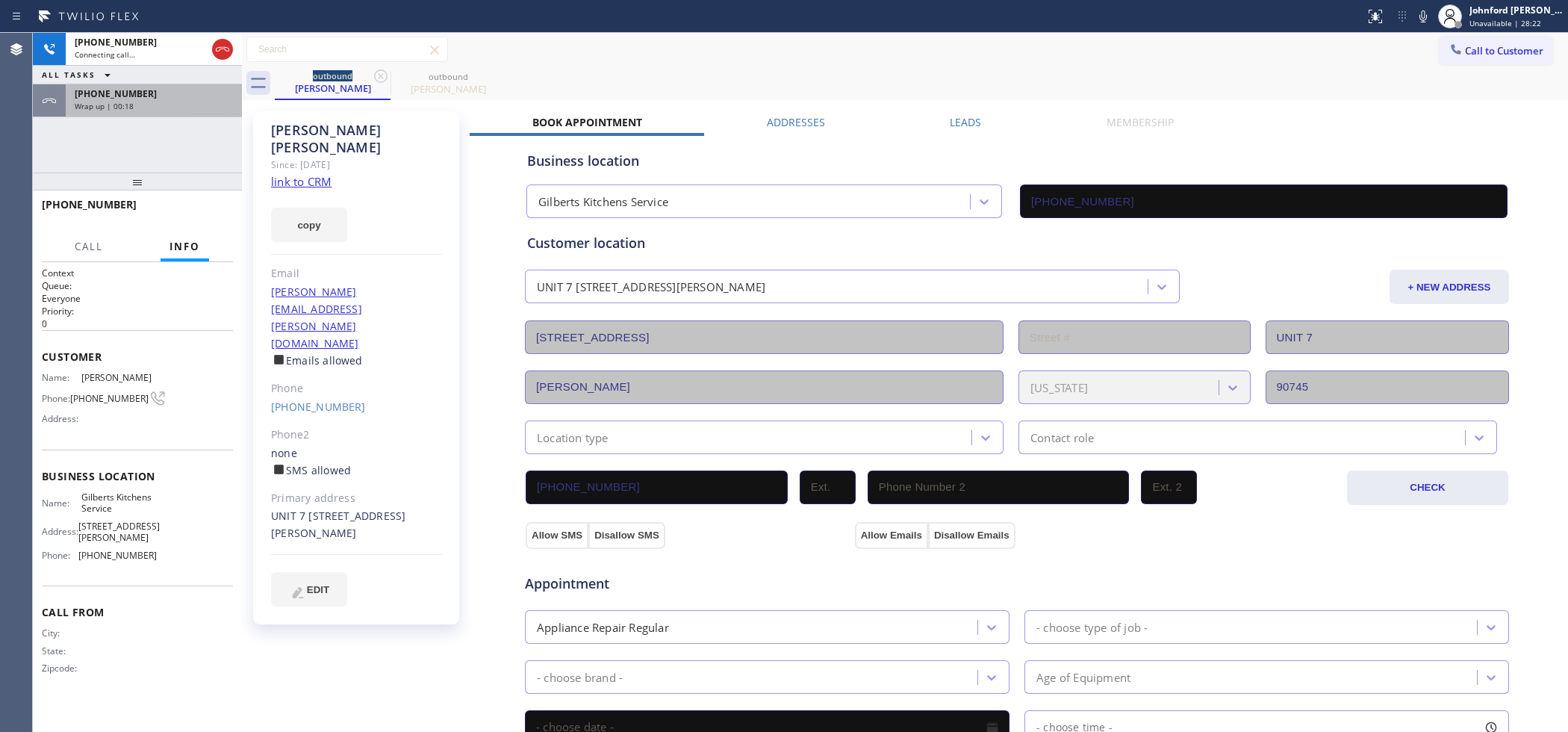
drag, startPoint x: 219, startPoint y: 98, endPoint x: 213, endPoint y: 166, distance: 68.3
click at [215, 99] on div "+19256988900" at bounding box center [153, 93] width 158 height 12
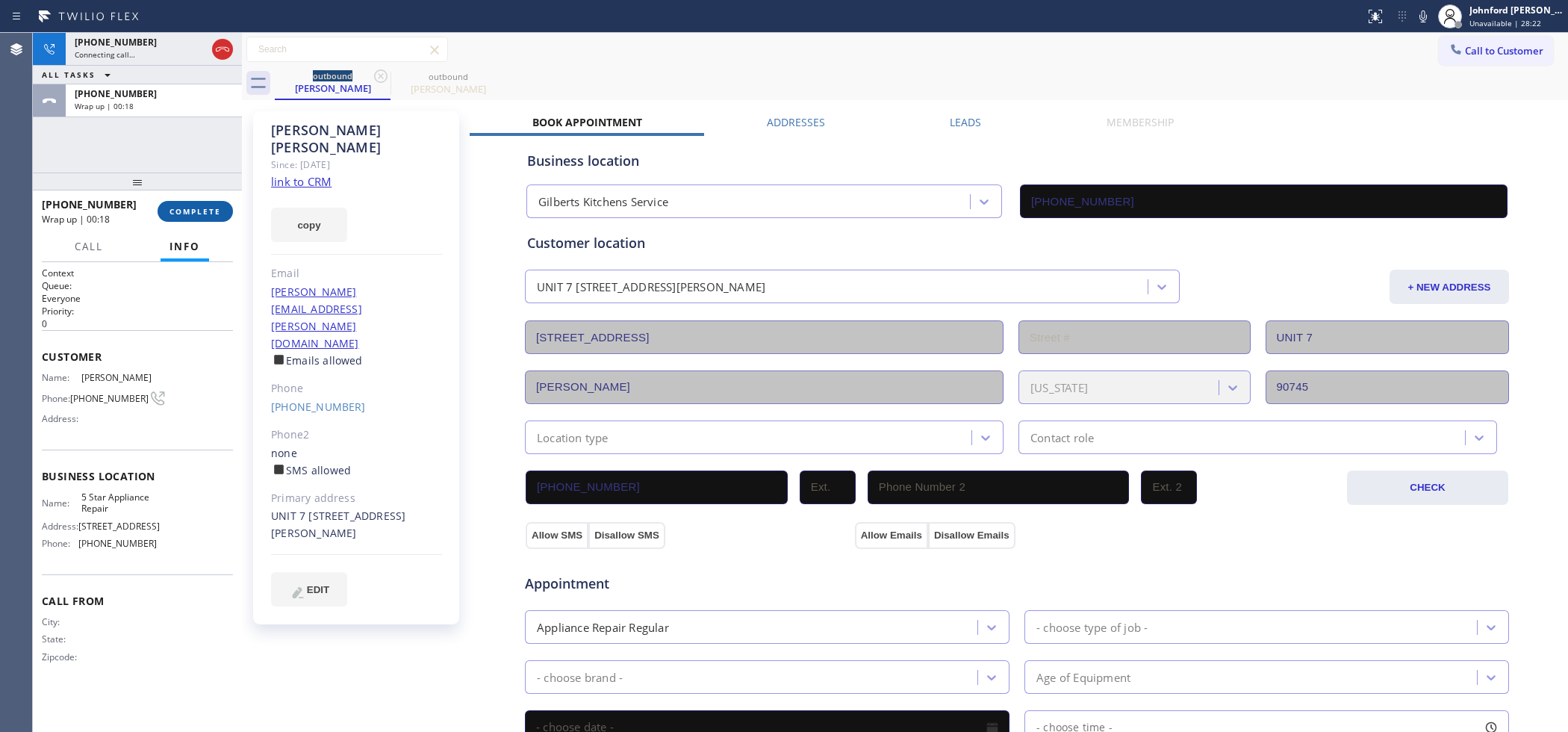
click at [209, 212] on span "COMPLETE" at bounding box center [196, 211] width 52 height 11
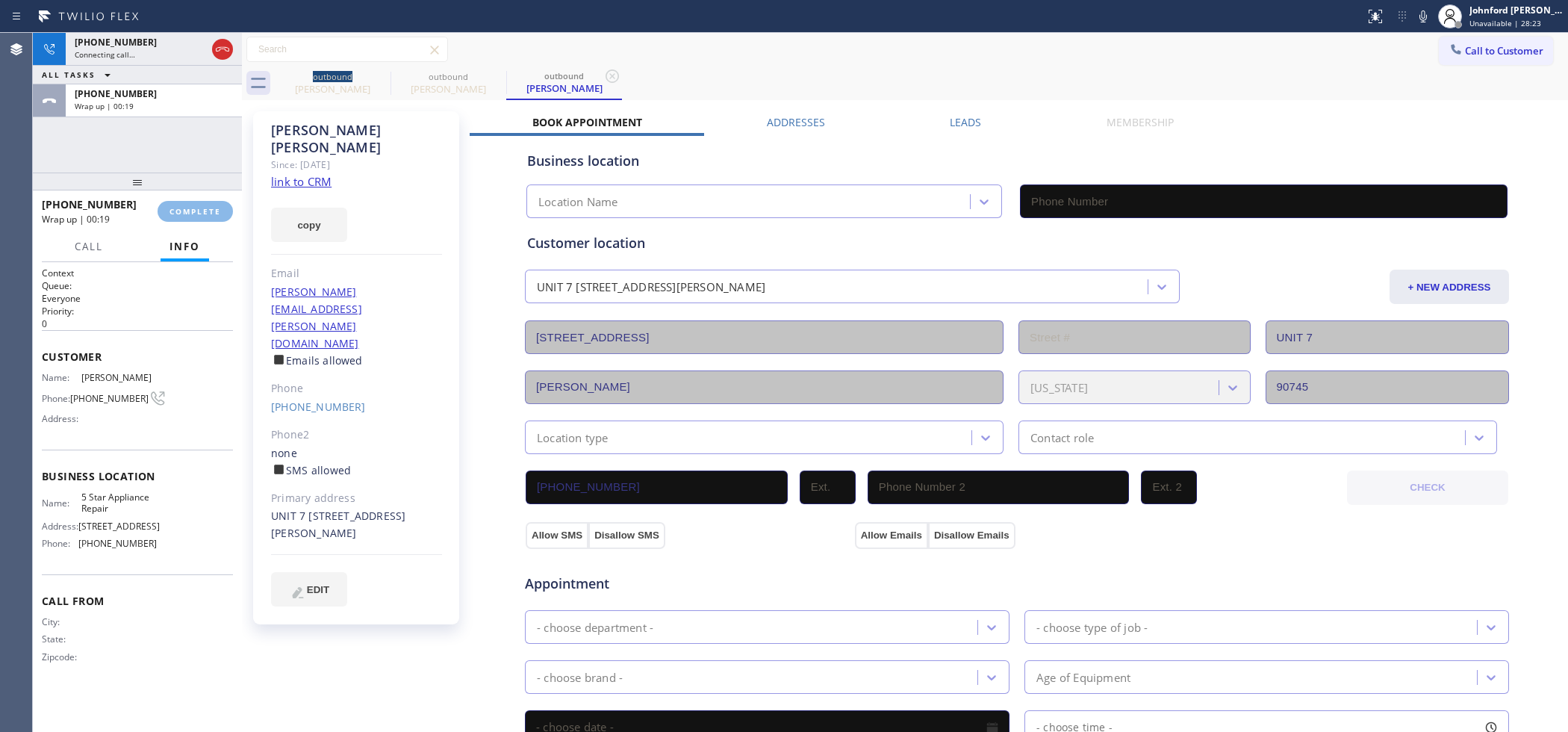
type input "[PHONE_NUMBER]"
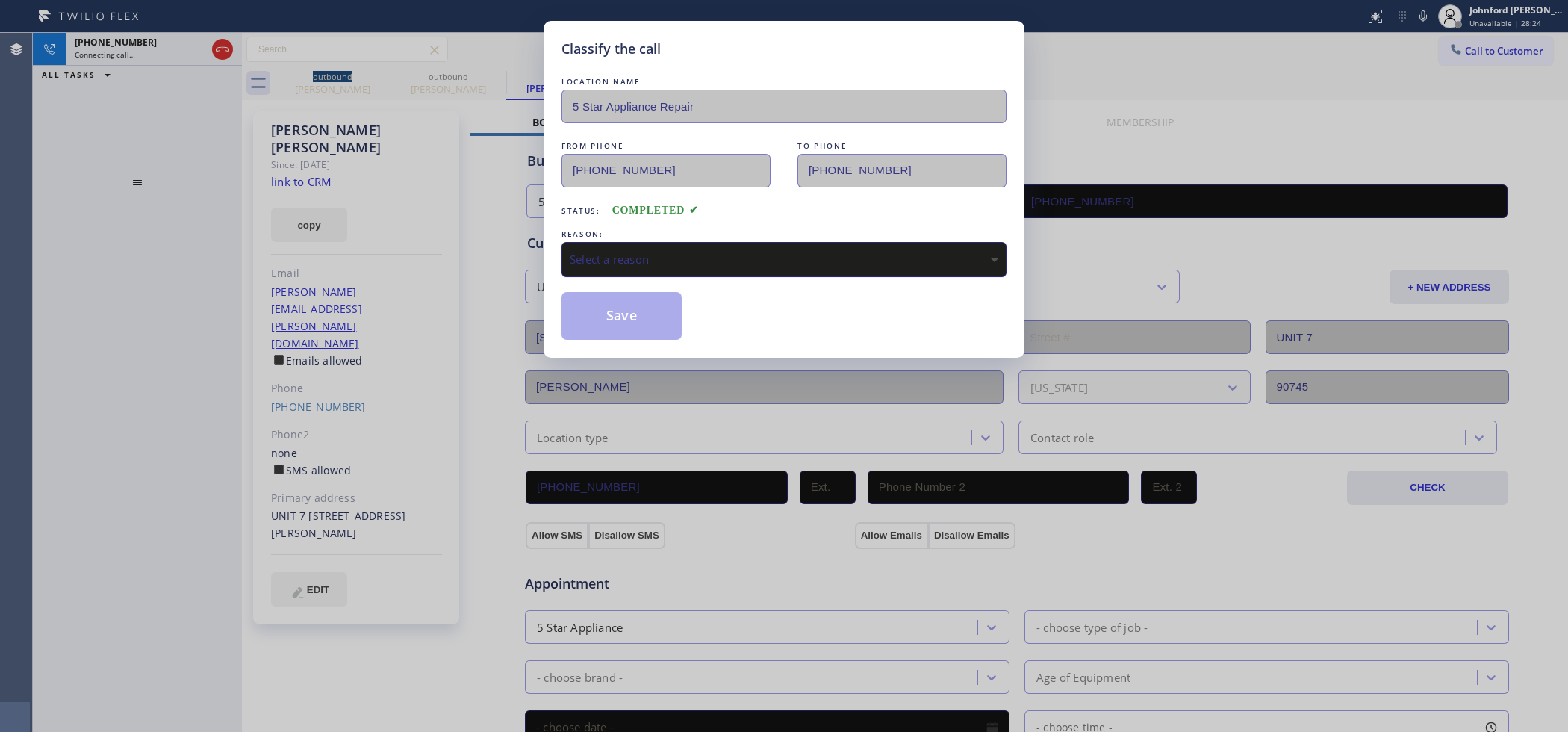
click at [624, 262] on div "Select a reason" at bounding box center [784, 260] width 428 height 17
click at [648, 331] on button "Save" at bounding box center [621, 316] width 120 height 48
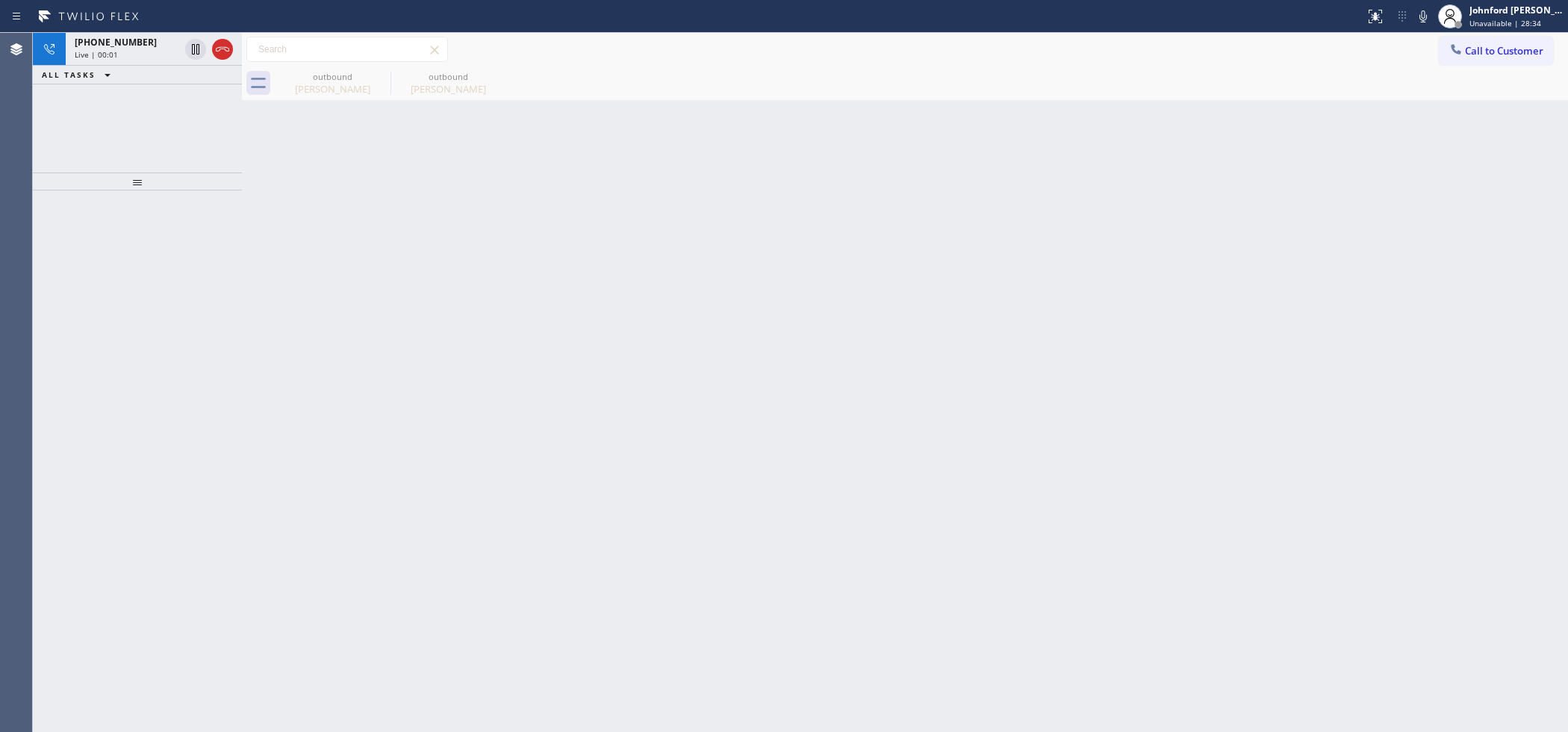
click at [215, 76] on div "ALL TASKS ALL TASKS ACTIVE TASKS TASKS IN WRAP UP" at bounding box center [137, 75] width 209 height 18
click at [215, 46] on icon at bounding box center [222, 49] width 18 height 18
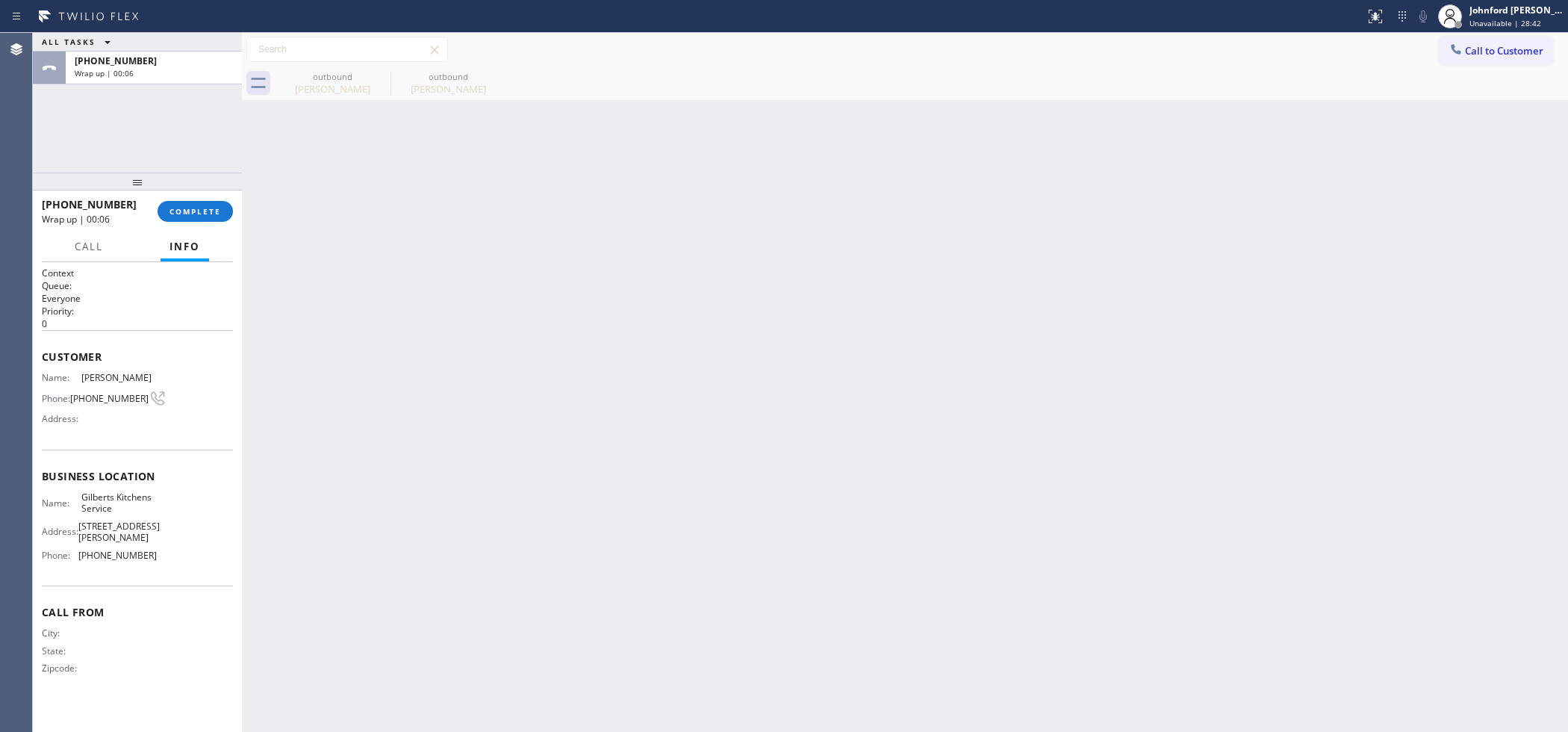
click at [336, 218] on div "Back to Dashboard Change Sender ID Customers Technicians Select a contact Outbo…" at bounding box center [905, 381] width 1326 height 698
click at [196, 83] on div "+19256988900 Wrap up | 00:07" at bounding box center [137, 68] width 209 height 33
click at [191, 77] on div "Wrap up | 00:07" at bounding box center [153, 73] width 158 height 11
click at [214, 199] on div "+19256988900 Wrap up | 00:07 COMPLETE" at bounding box center [137, 211] width 191 height 39
click at [210, 206] on span "COMPLETE" at bounding box center [196, 211] width 52 height 11
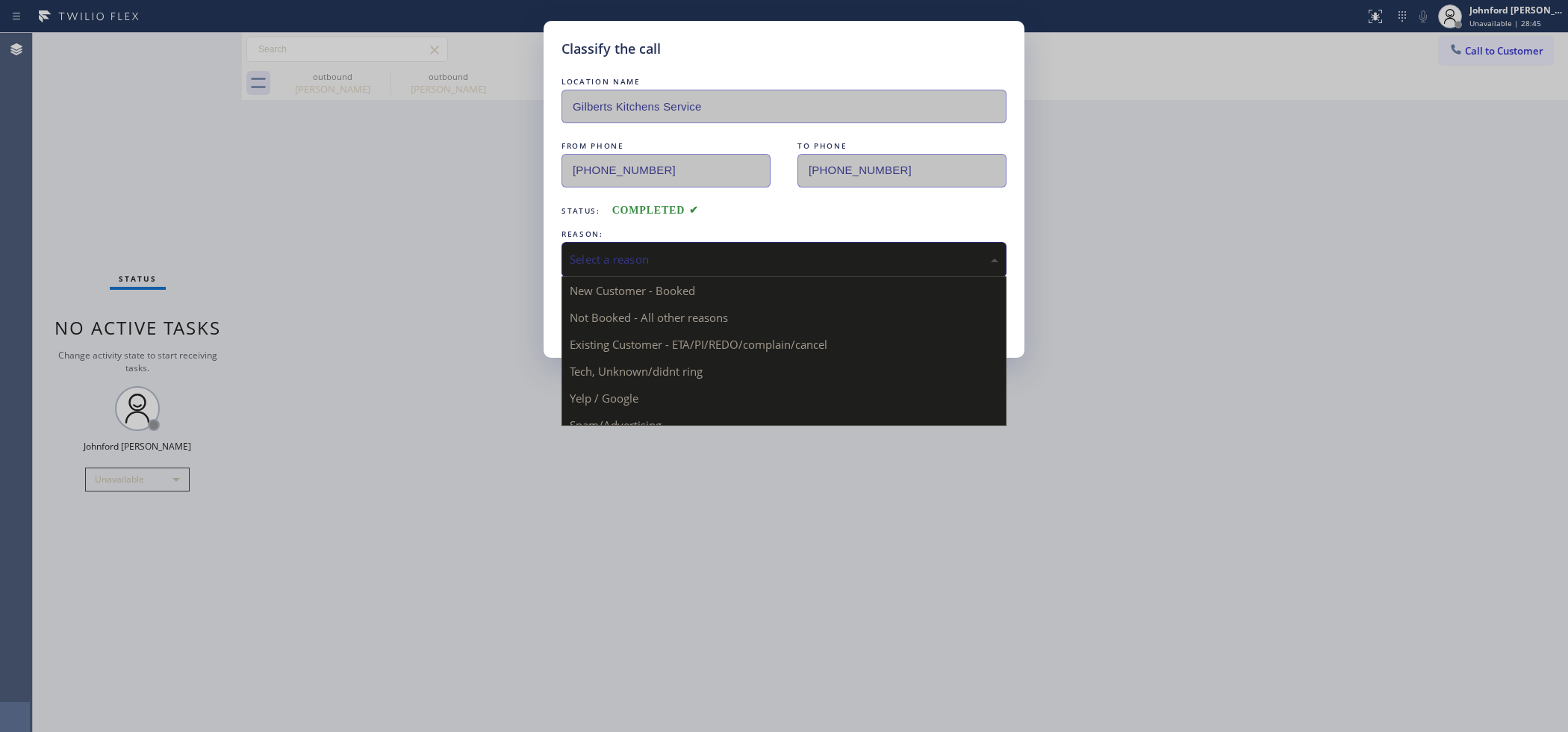
click at [635, 263] on div "Select a reason" at bounding box center [784, 260] width 428 height 17
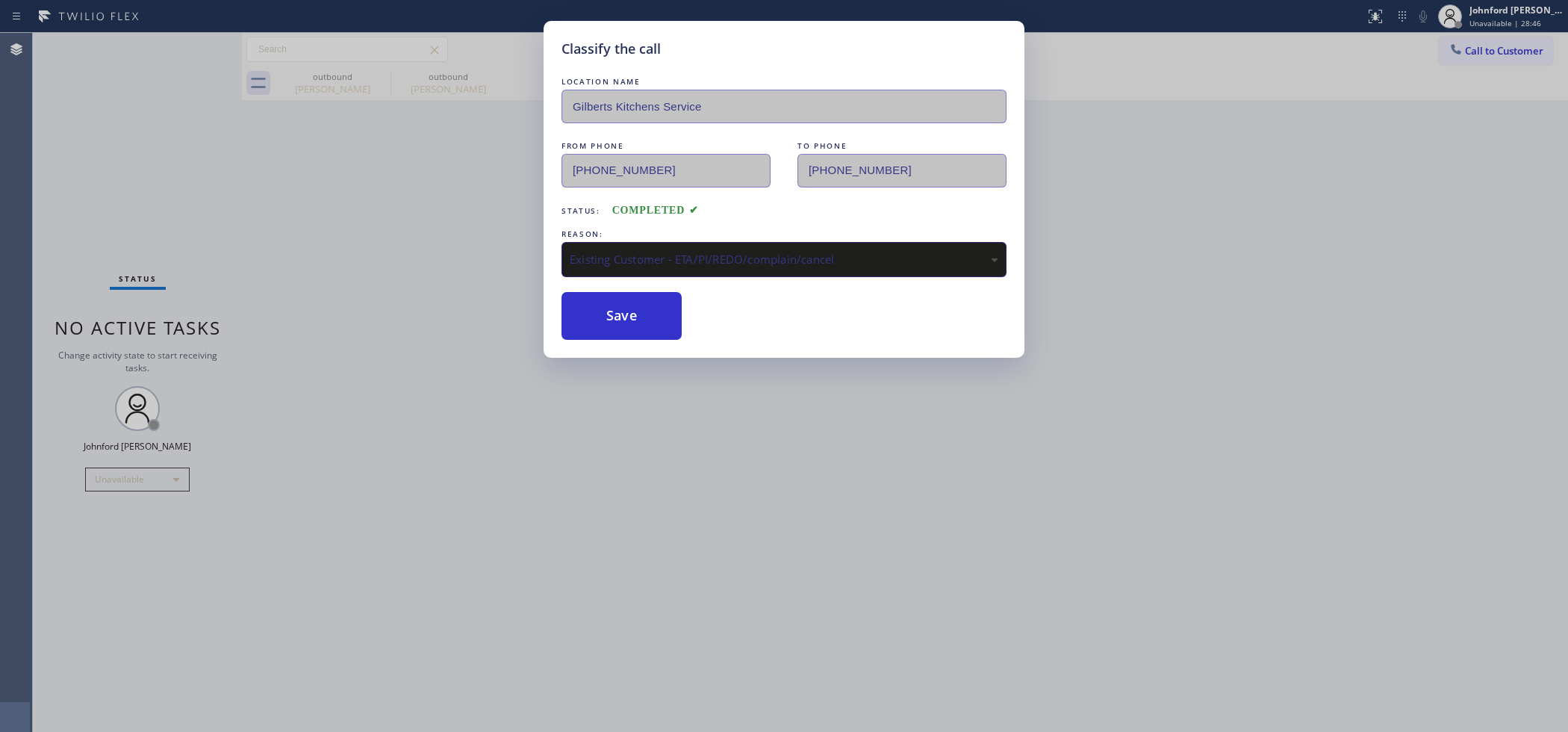
click at [645, 251] on div "Existing Customer - ETA/PI/REDO/complain/cancel" at bounding box center [784, 260] width 428 height 17
click at [611, 331] on button "Save" at bounding box center [621, 316] width 120 height 48
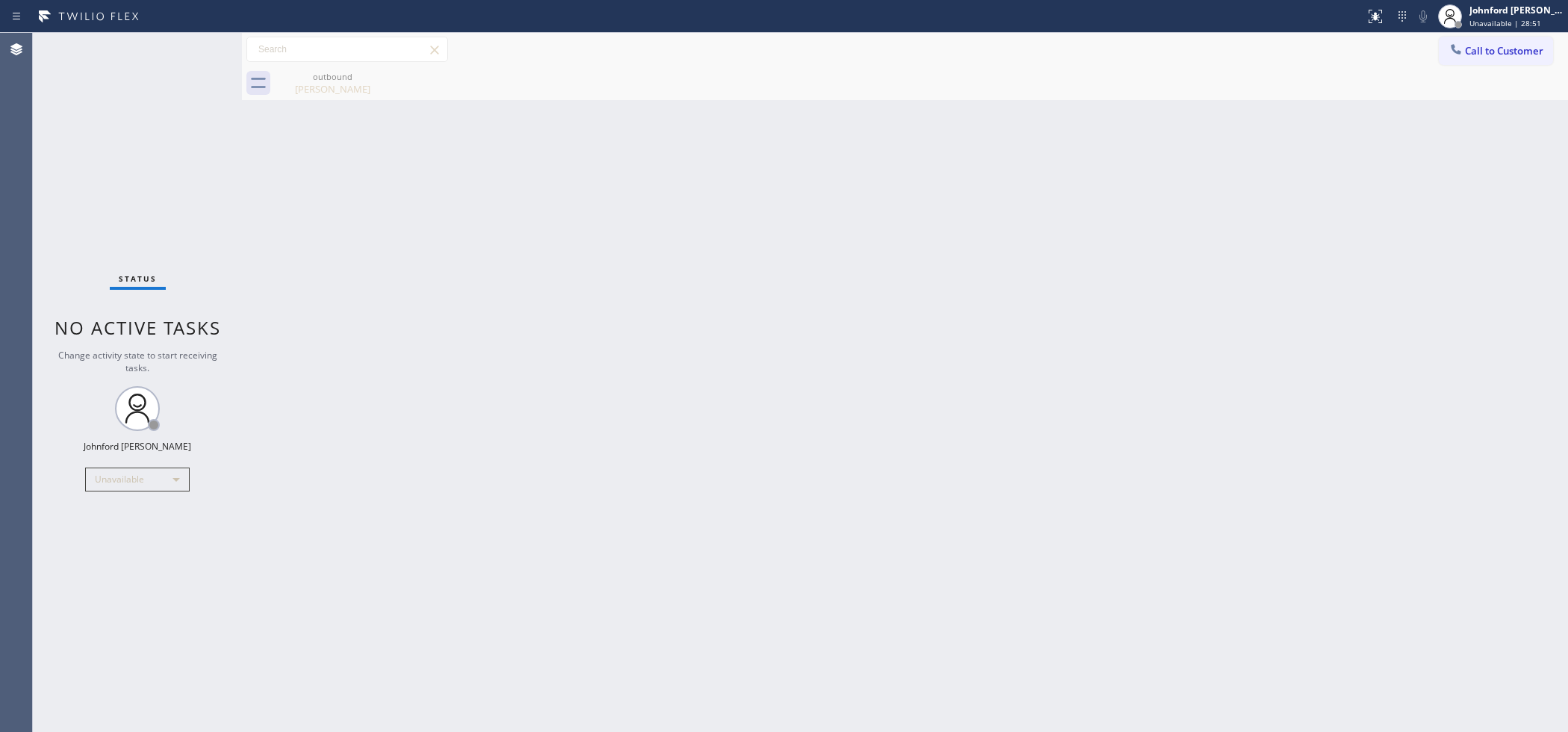
drag, startPoint x: 719, startPoint y: 312, endPoint x: 1150, endPoint y: 6, distance: 528.6
click at [734, 312] on div "Back to Dashboard Change Sender ID Customers Technicians Select a contact Outbo…" at bounding box center [905, 381] width 1326 height 698
click at [205, 233] on div "Status No active tasks Change activity state to start receiving tasks. [PERSON_…" at bounding box center [137, 381] width 209 height 698
click at [316, 469] on div "Back to Dashboard Change Sender ID Customers Technicians Select a contact Outbo…" at bounding box center [905, 381] width 1326 height 698
drag, startPoint x: 291, startPoint y: 621, endPoint x: 323, endPoint y: 595, distance: 41.2
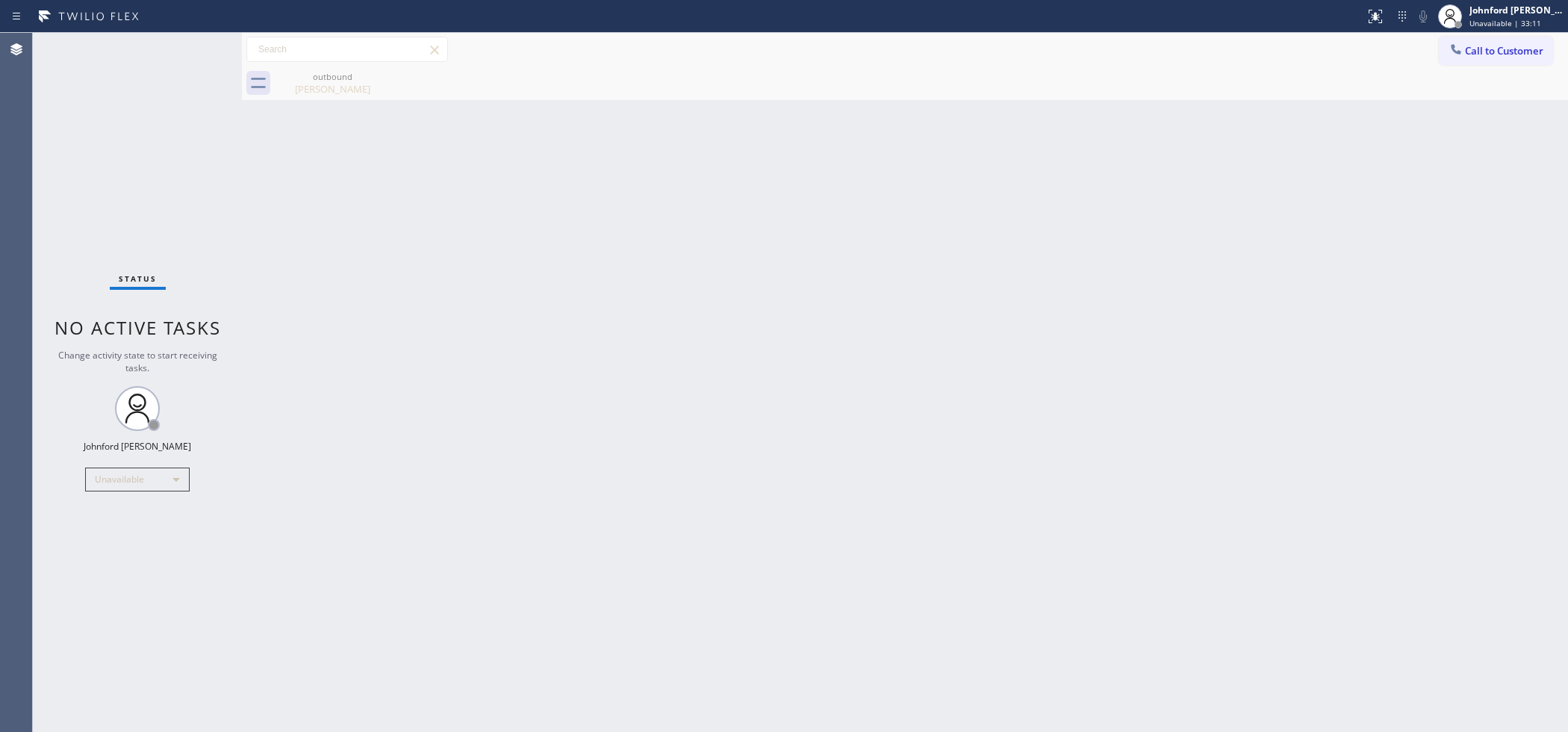
click at [291, 621] on div "Back to Dashboard Change Sender ID Customers Technicians Select a contact Outbo…" at bounding box center [905, 381] width 1326 height 698
click at [242, 315] on div at bounding box center [242, 381] width 0 height 698
click at [520, 258] on div "Back to Dashboard Change Sender ID Customers Technicians Select a contact Outbo…" at bounding box center [905, 381] width 1326 height 698
click at [1502, 62] on button "Call to Customer" at bounding box center [1496, 51] width 114 height 29
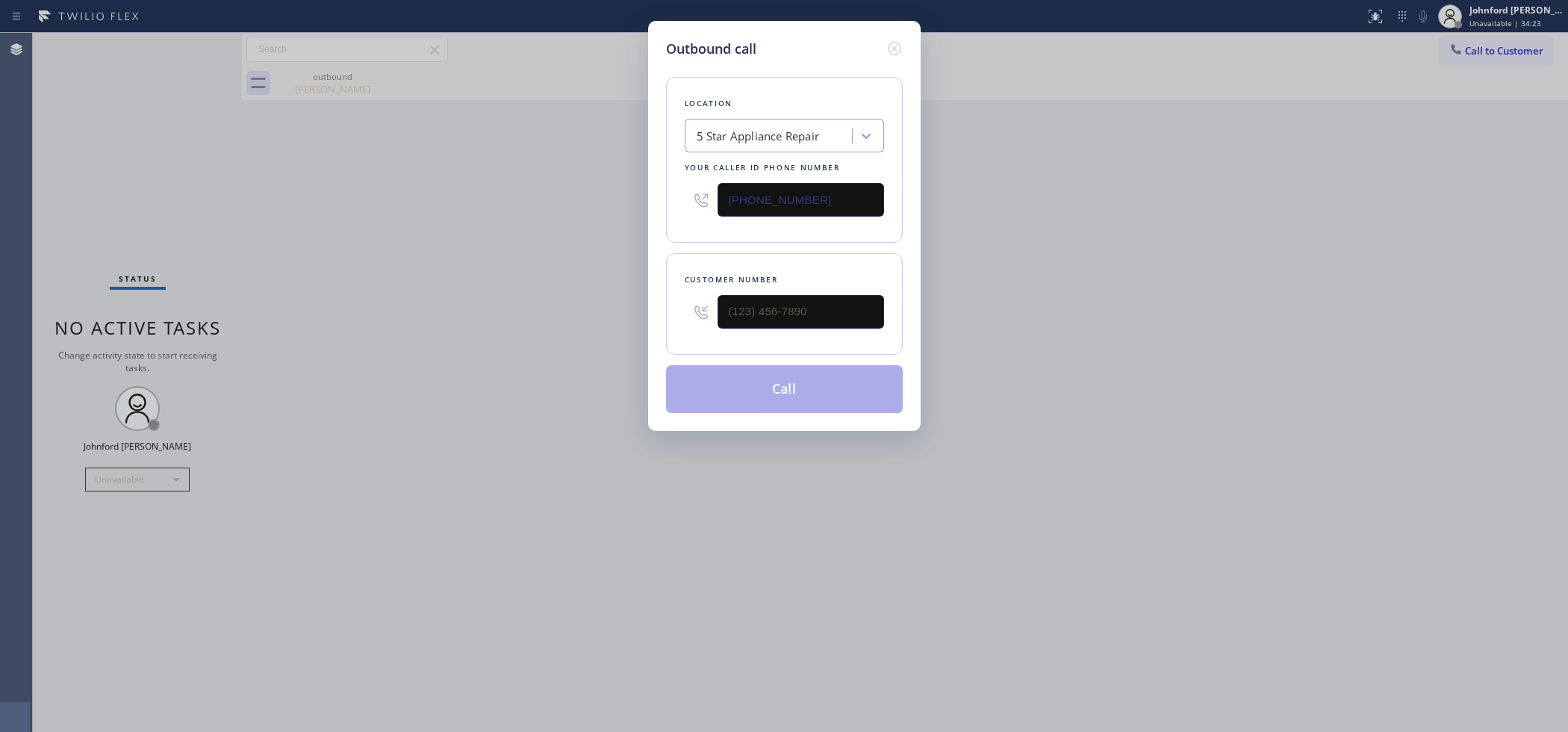
drag, startPoint x: 845, startPoint y: 330, endPoint x: 546, endPoint y: 330, distance: 299.0
click at [550, 330] on div "Outbound call Location 5 Star Appliance Repair Your caller id phone number [PHO…" at bounding box center [784, 366] width 1568 height 732
click at [750, 322] on input "text" at bounding box center [801, 311] width 167 height 34
paste input "415) 531-4476"
click at [719, 307] on input "(415) 531-4476" at bounding box center [801, 311] width 167 height 34
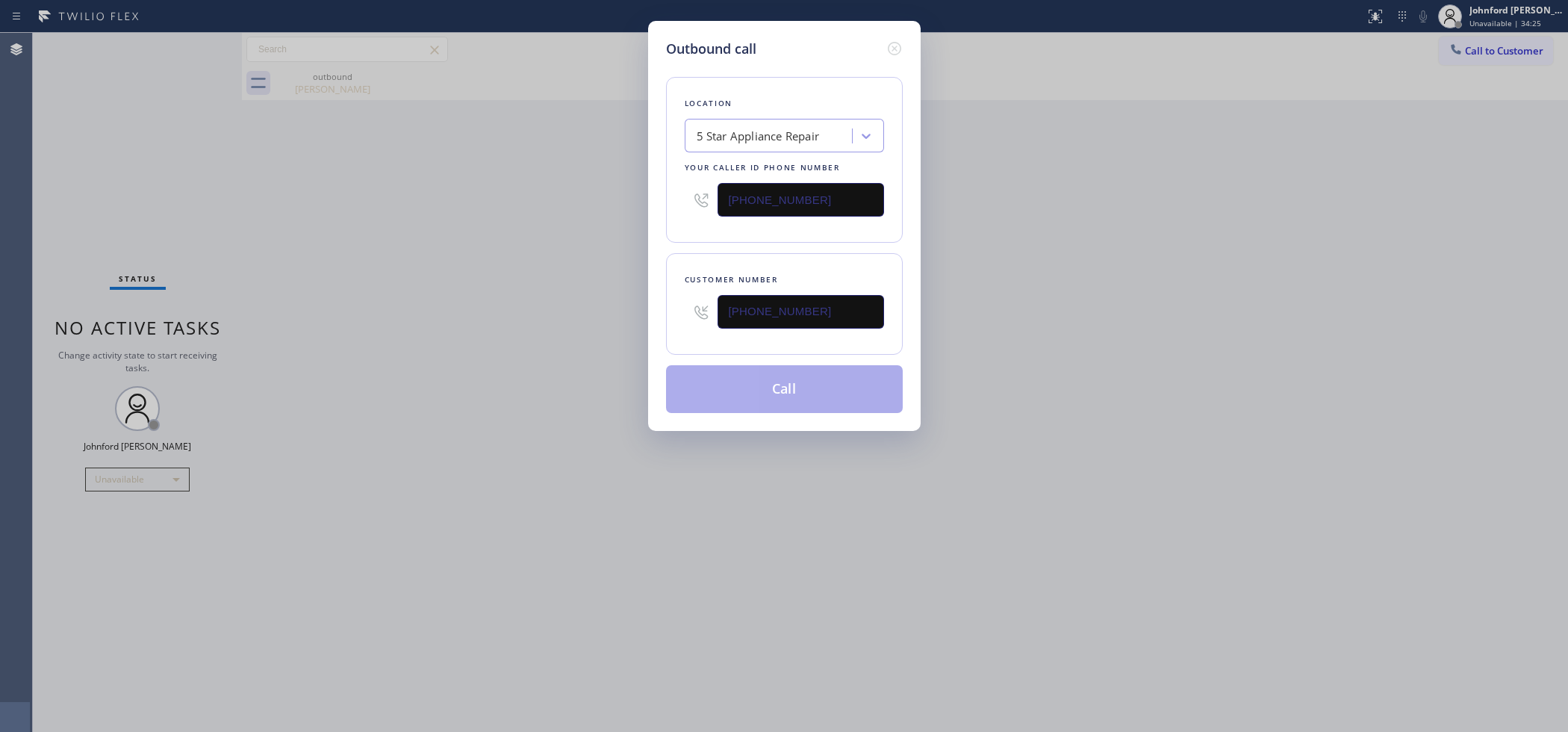
type input "(415) 531-4476"
click at [469, 307] on div "Outbound call Location 5 Star Appliance Repair Your caller id phone number (855…" at bounding box center [784, 366] width 1568 height 732
click at [488, 396] on div "Outbound call Location 5 Star Appliance Repair Your caller id phone number (855…" at bounding box center [784, 366] width 1568 height 732
click at [814, 398] on button "Call" at bounding box center [784, 389] width 237 height 48
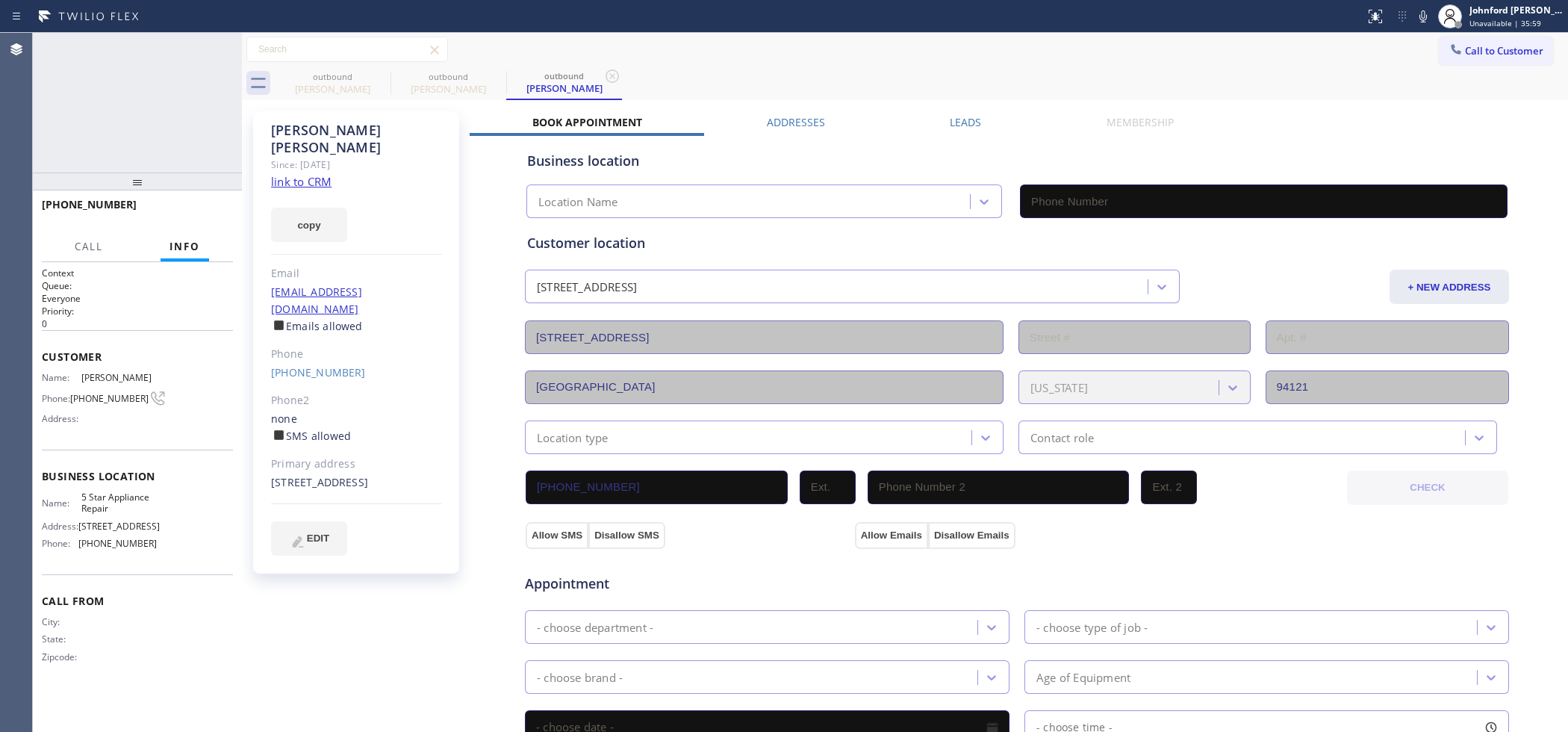
type input "[PHONE_NUMBER]"
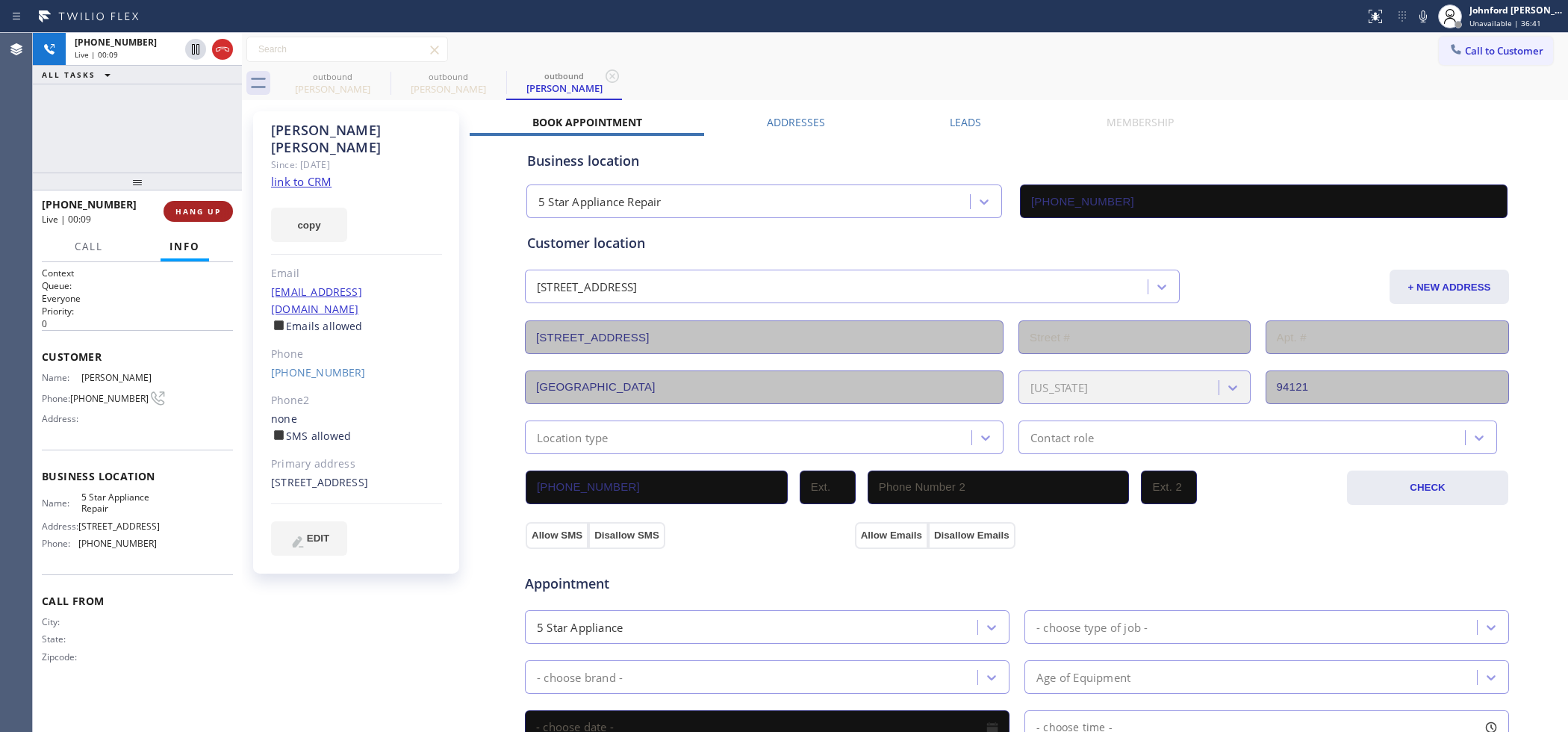
click at [196, 217] on button "HANG UP" at bounding box center [198, 212] width 69 height 21
click at [198, 205] on button "COMPLETE" at bounding box center [195, 212] width 76 height 21
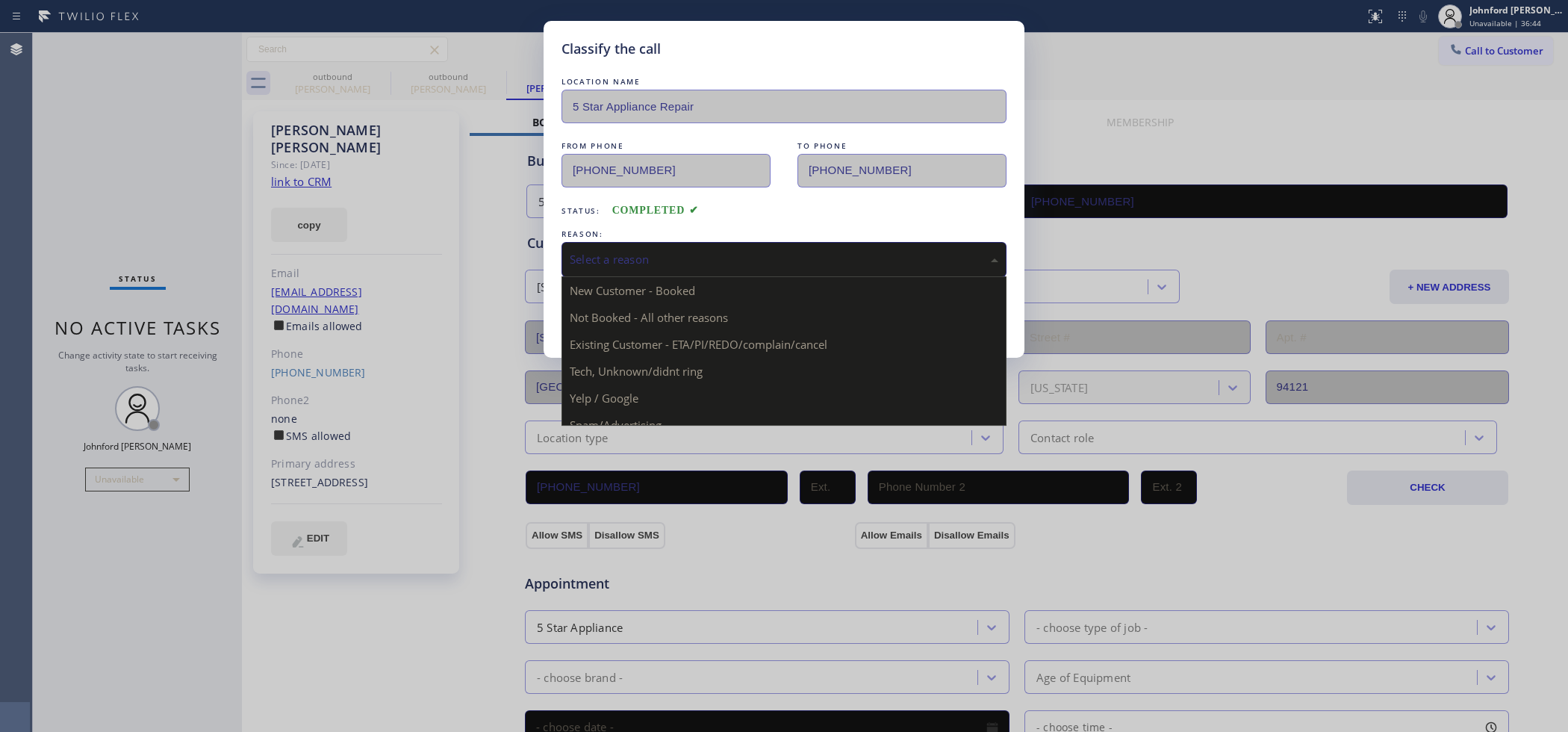
click at [590, 251] on div "Select a reason" at bounding box center [784, 260] width 428 height 17
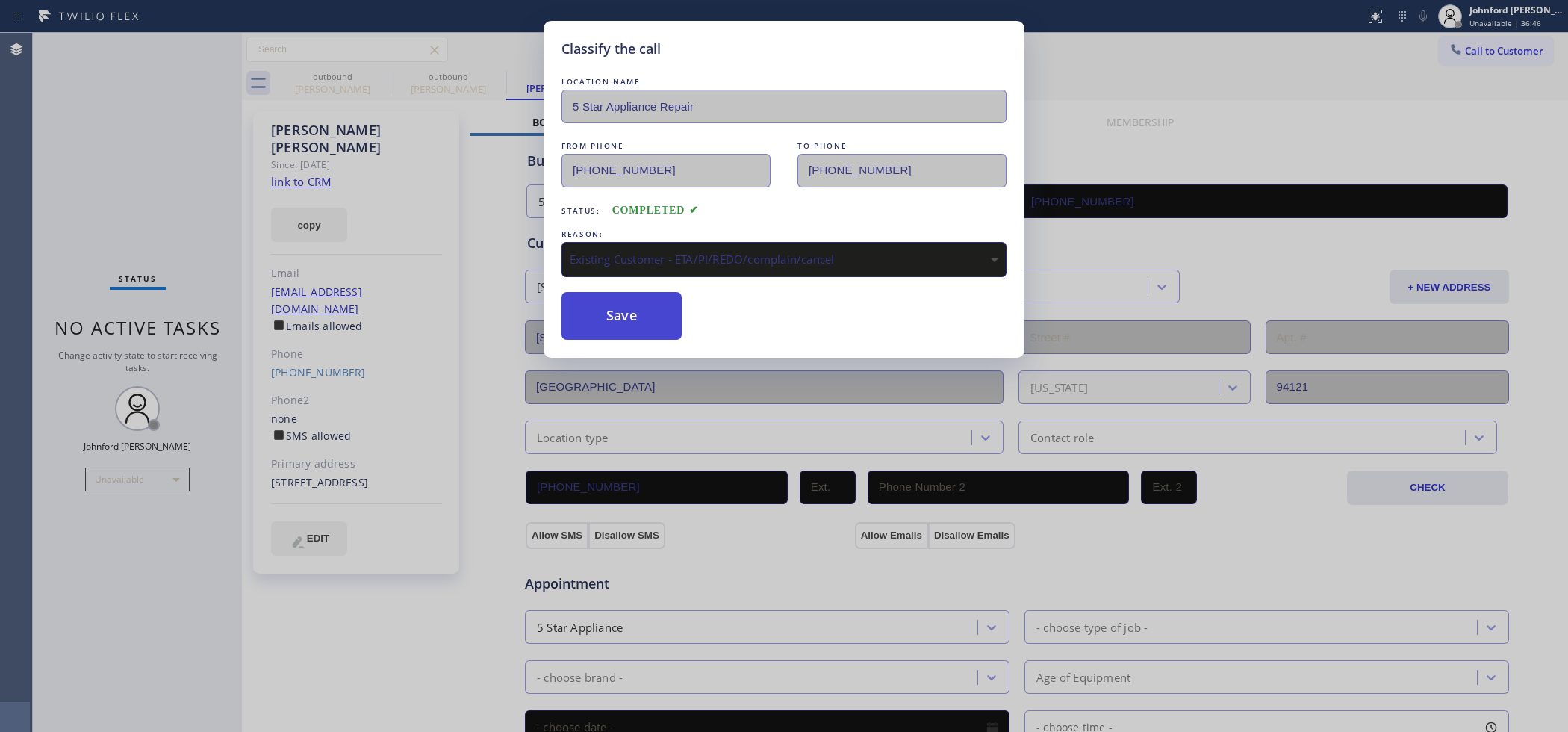
click at [621, 327] on button "Save" at bounding box center [621, 316] width 120 height 48
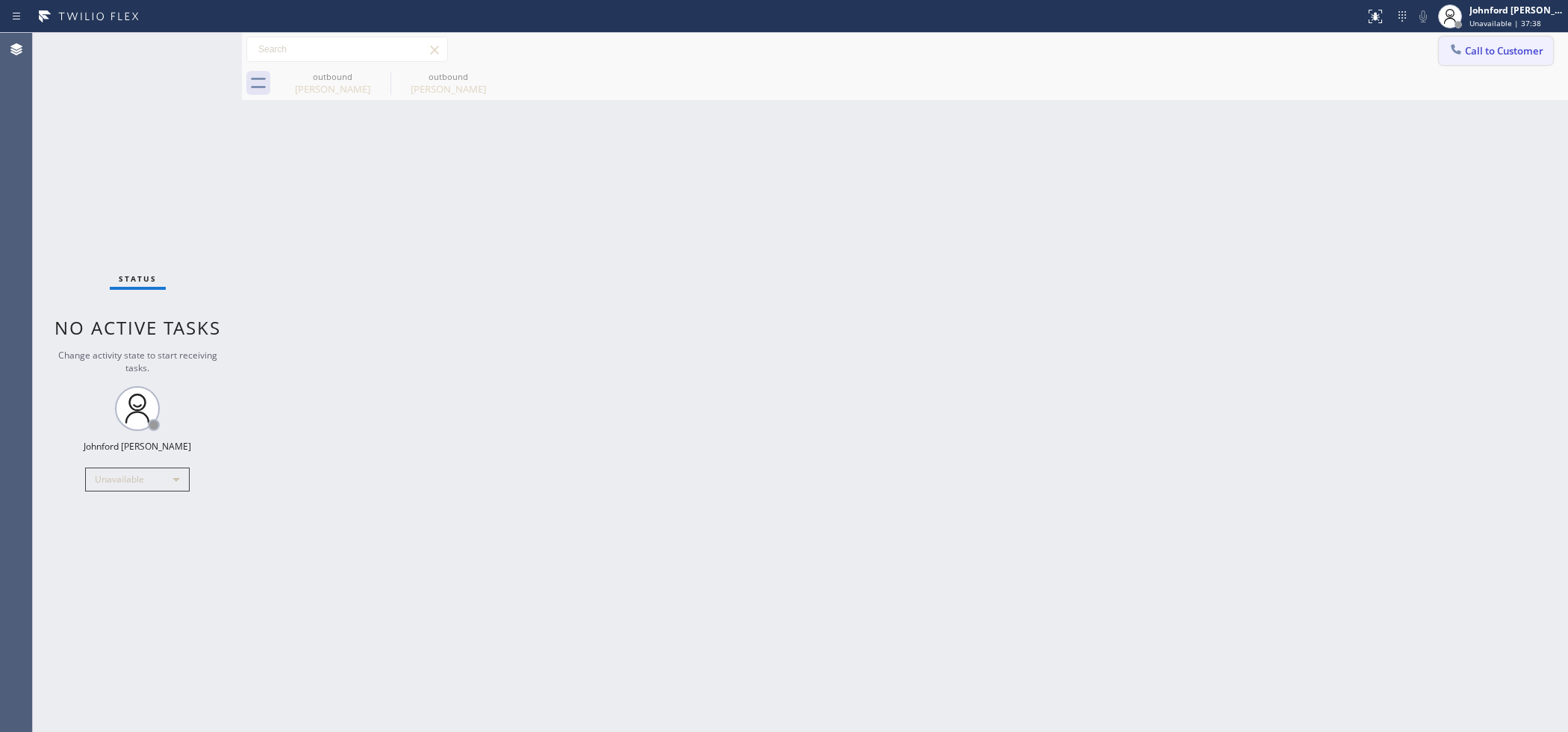
click at [1453, 39] on button "Call to Customer" at bounding box center [1496, 51] width 114 height 29
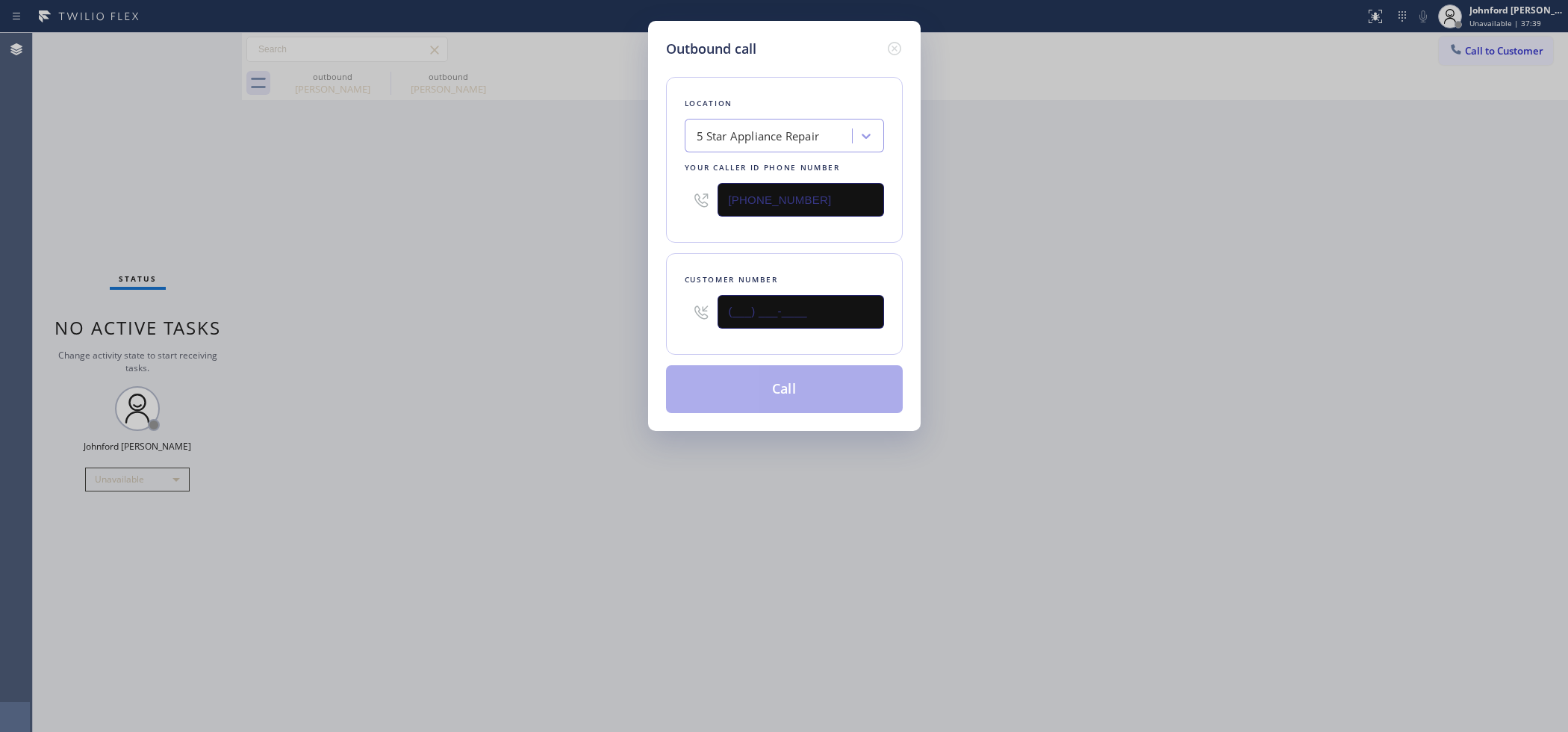
drag, startPoint x: 801, startPoint y: 315, endPoint x: 635, endPoint y: 315, distance: 166.0
click at [635, 315] on div "Outbound call Location 5 Star Appliance Repair Your caller id phone number [PHO…" at bounding box center [784, 366] width 1568 height 732
paste input "206) 909-8007"
type input "(206) 909-8007"
click at [551, 314] on div "Outbound call Location 5 Star Appliance Repair Your caller id phone number (855…" at bounding box center [784, 366] width 1568 height 732
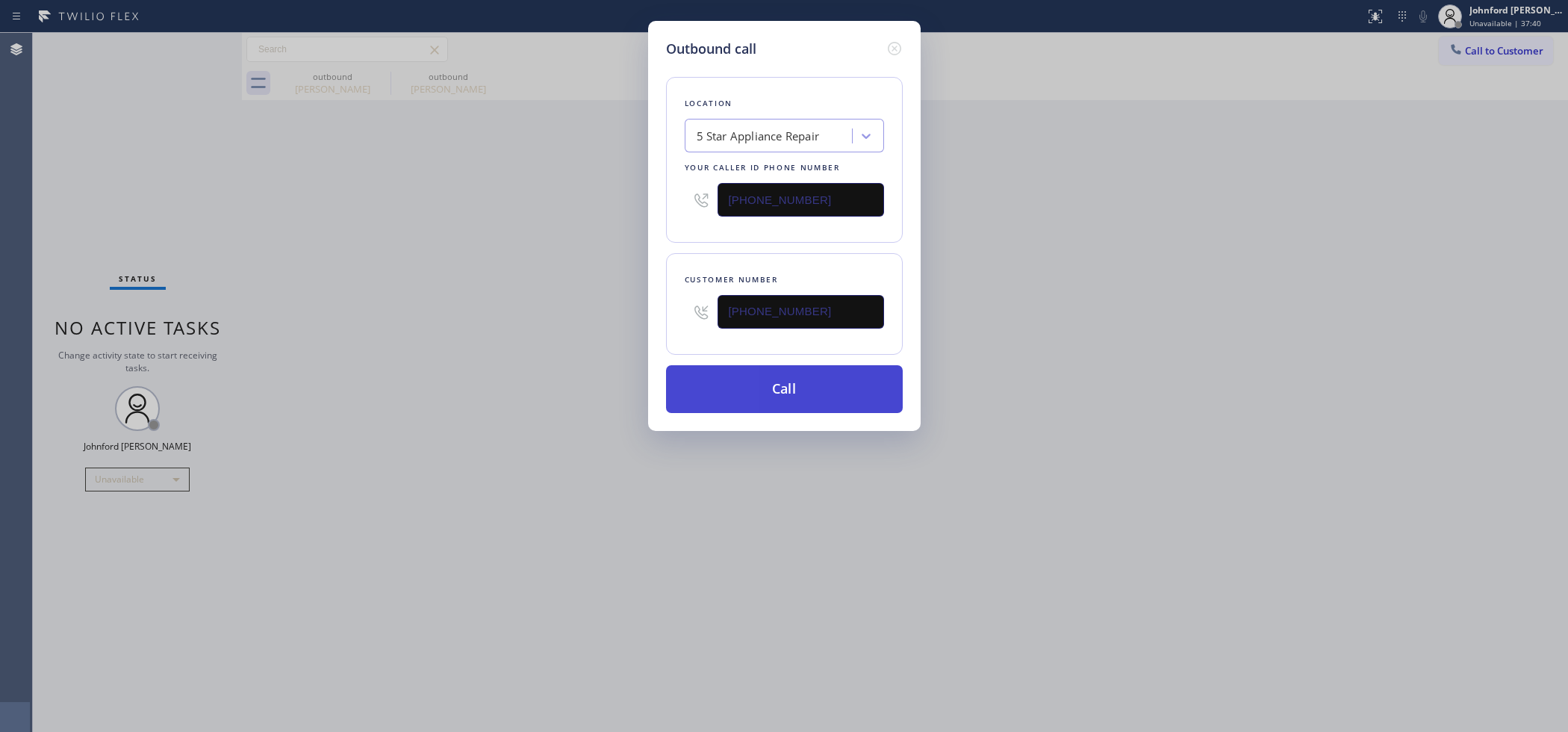
click at [719, 394] on button "Call" at bounding box center [784, 389] width 237 height 48
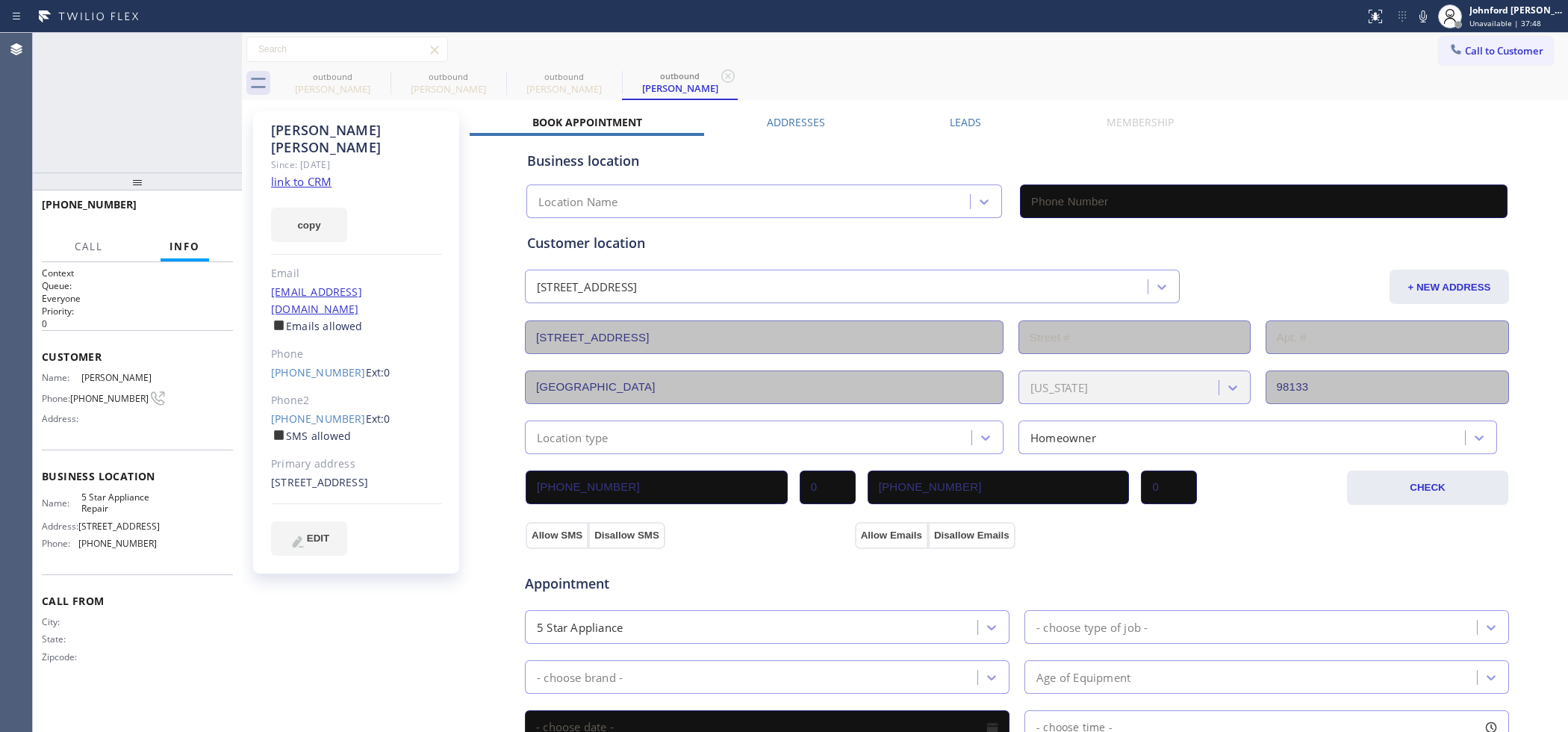
type input "[PHONE_NUMBER]"
click at [222, 43] on icon at bounding box center [222, 49] width 18 height 18
click at [382, 76] on icon at bounding box center [380, 76] width 18 height 18
click at [0, 0] on icon at bounding box center [0, 0] width 0 height 0
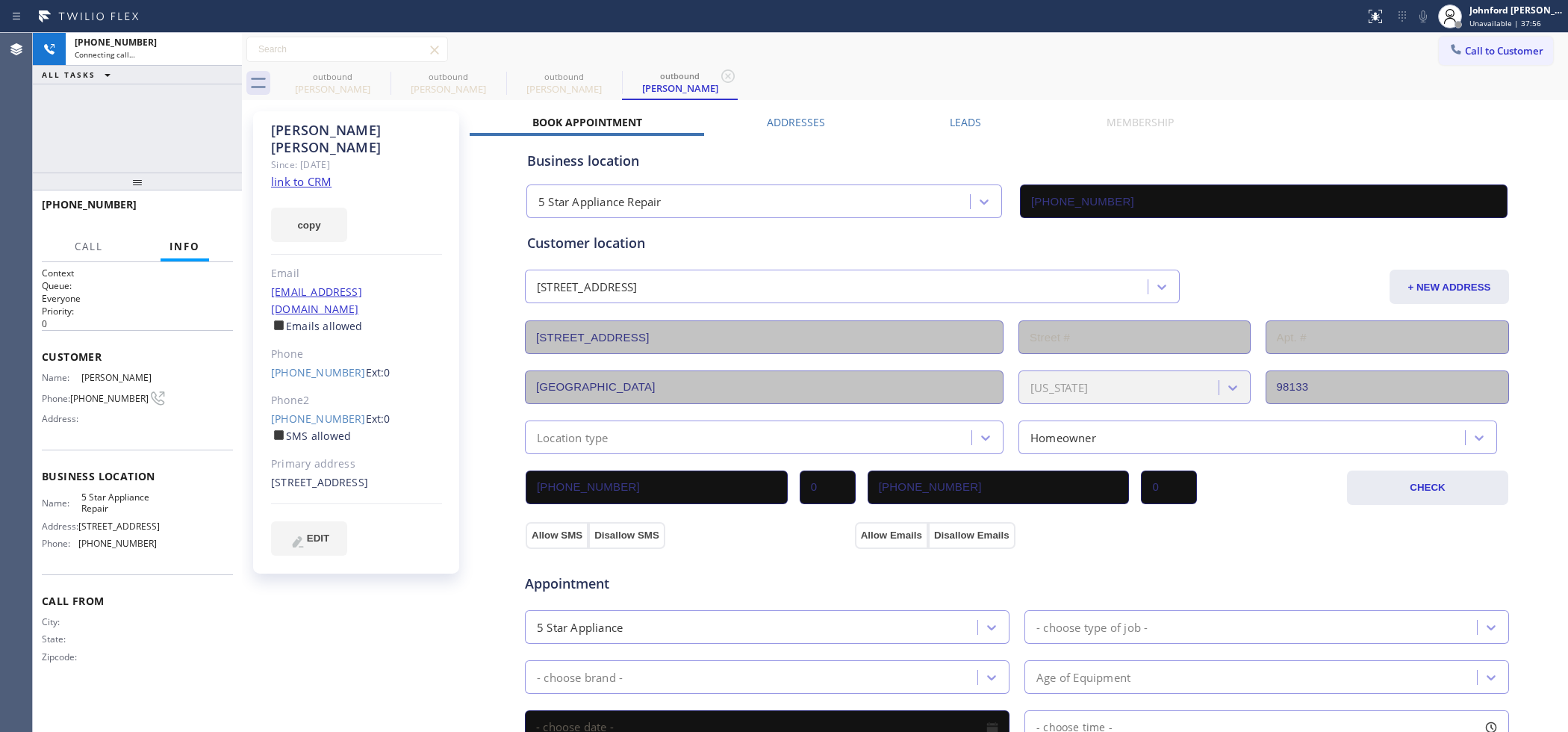
click at [719, 76] on icon at bounding box center [727, 76] width 18 height 18
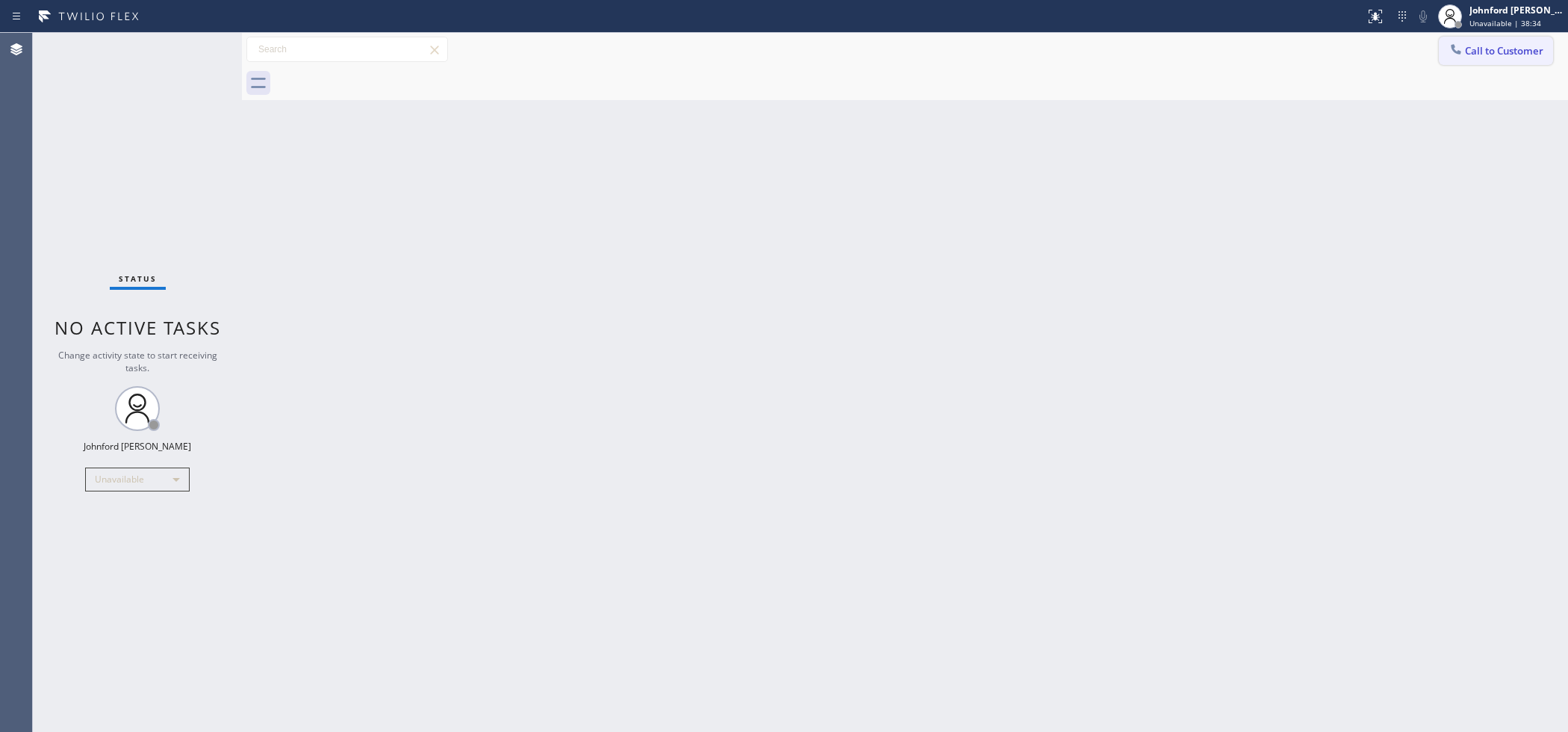
click at [1466, 51] on span "Call to Customer" at bounding box center [1505, 51] width 79 height 13
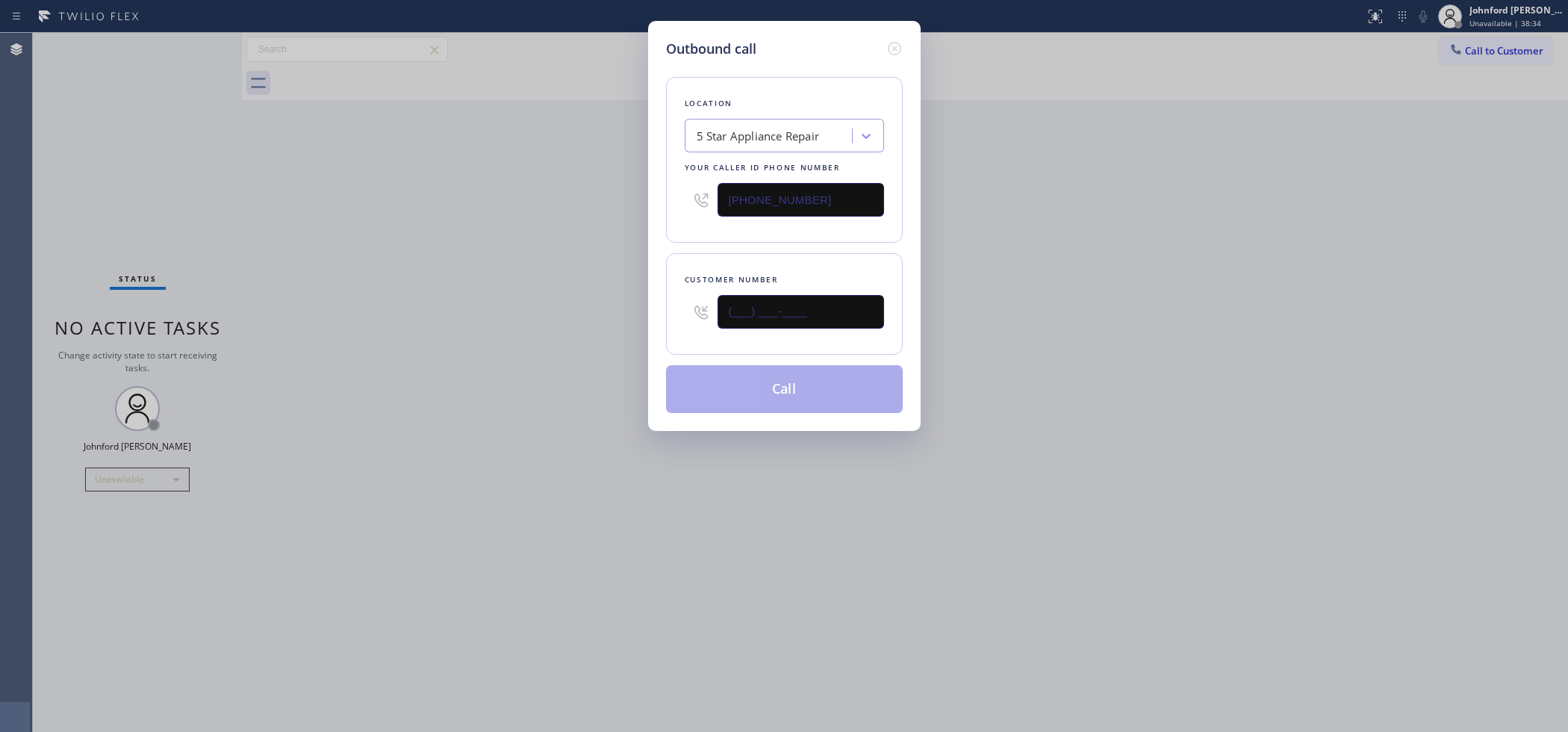
drag, startPoint x: 834, startPoint y: 313, endPoint x: 616, endPoint y: 330, distance: 218.7
click at [628, 326] on div "Outbound call Location 5 Star Appliance Repair Your caller id phone number [PHO…" at bounding box center [784, 366] width 1568 height 732
paste input "714) 837-6457"
type input "(714) 837-6457"
click at [550, 330] on div "Outbound call Location 5 Star Appliance Repair Your caller id phone number (855…" at bounding box center [784, 366] width 1568 height 732
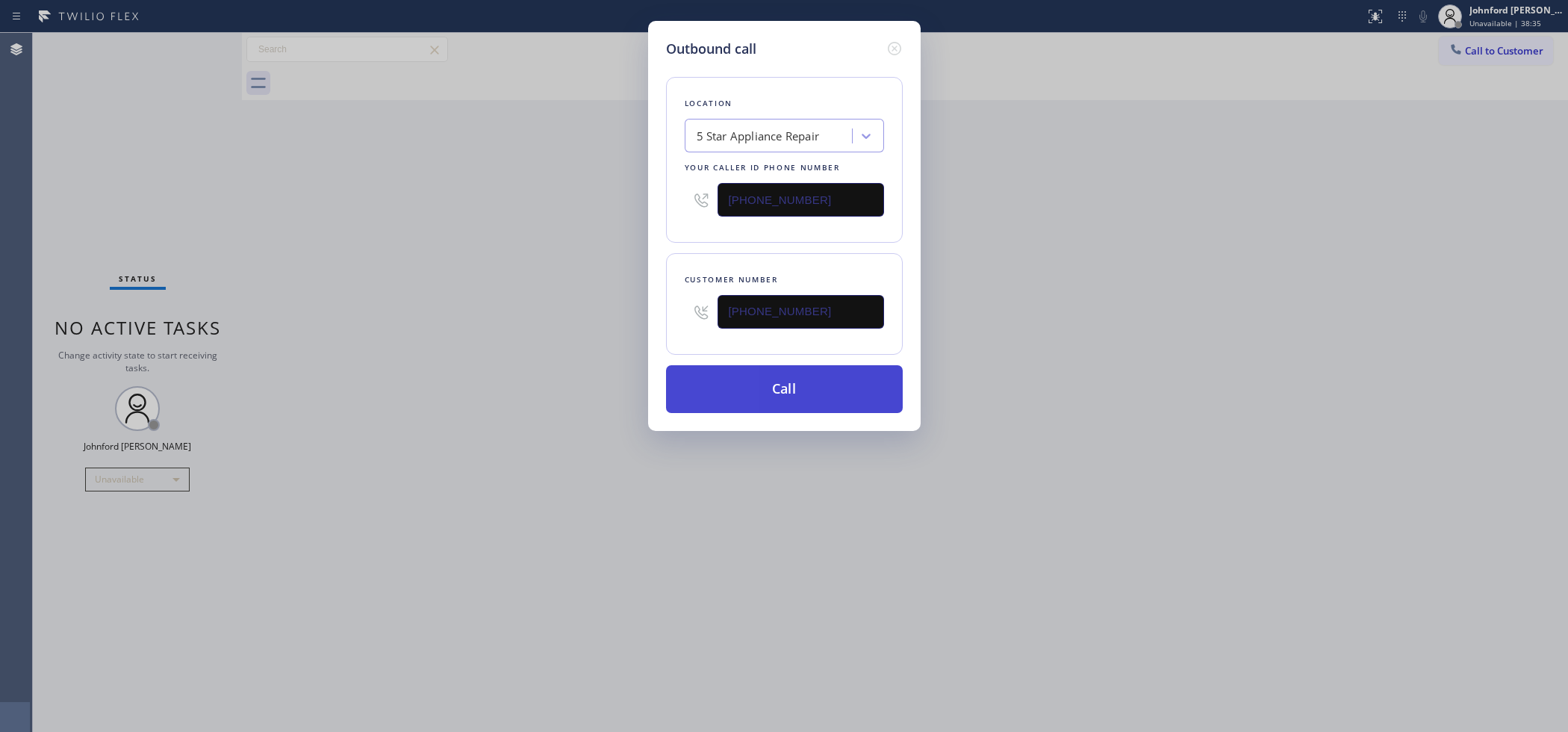
click at [778, 396] on button "Call" at bounding box center [784, 389] width 237 height 48
drag, startPoint x: 1080, startPoint y: 333, endPoint x: 1177, endPoint y: 104, distance: 248.7
click at [1100, 308] on div "Outbound call Location 5 Star Appliance Repair Your caller id phone number (855…" at bounding box center [784, 366] width 1568 height 732
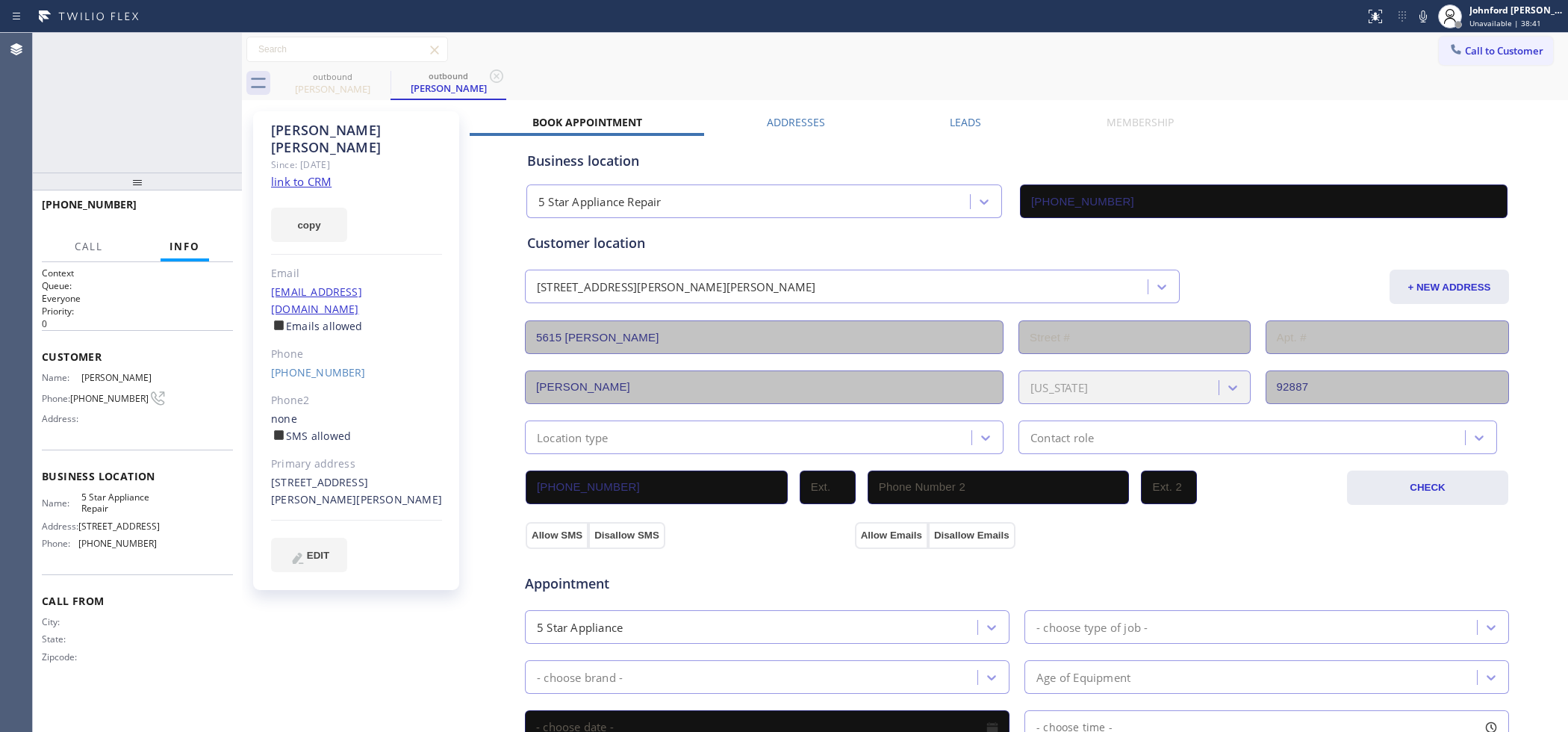
type input "[PHONE_NUMBER]"
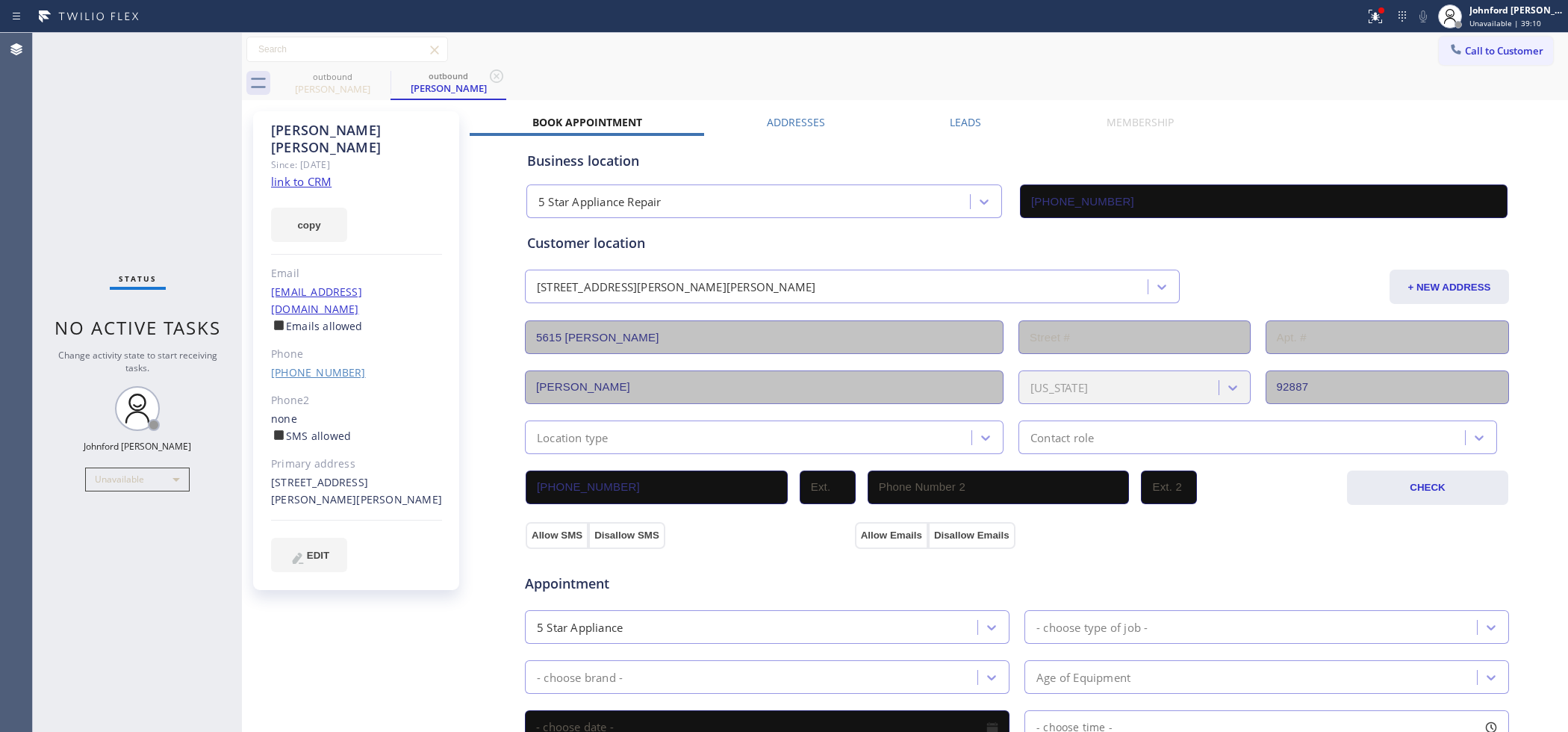
click at [313, 365] on link "(714) 837-6457" at bounding box center [318, 372] width 95 height 14
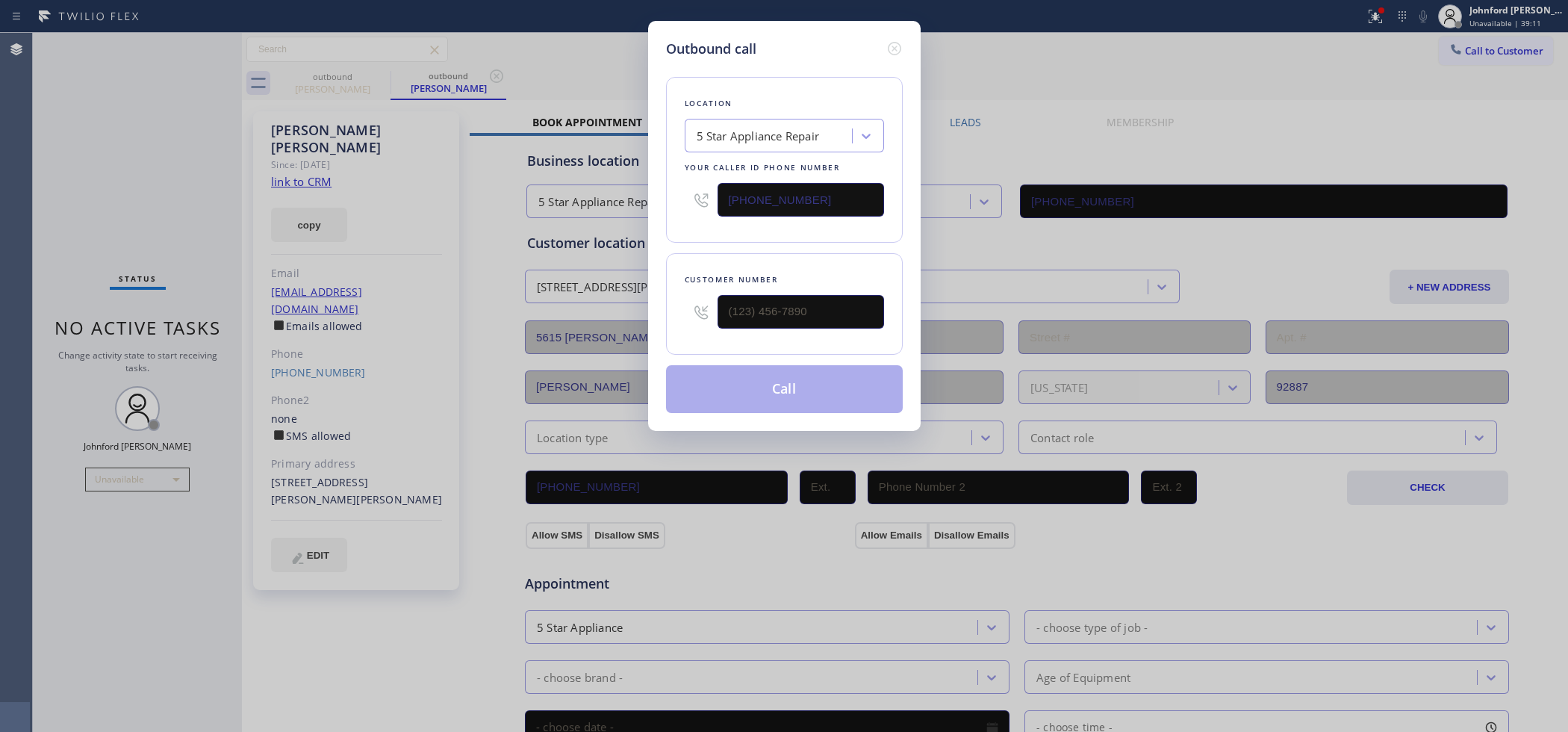
type input "(714) 837-6457"
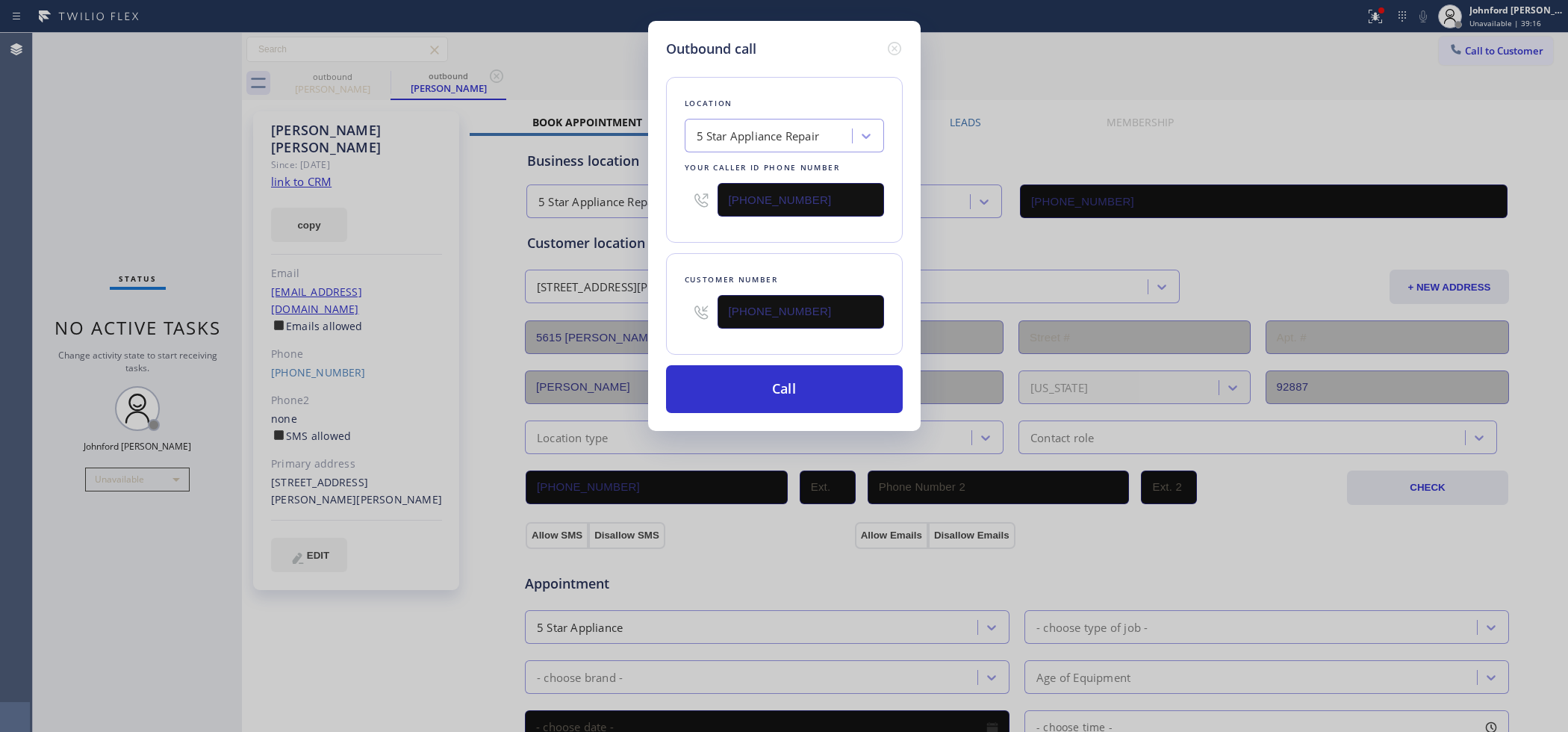
drag, startPoint x: 830, startPoint y: 214, endPoint x: 697, endPoint y: 215, distance: 133.0
click at [697, 215] on div "[PHONE_NUMBER]" at bounding box center [785, 199] width 199 height 49
click at [821, 195] on input "[PHONE_NUMBER]" at bounding box center [801, 199] width 167 height 34
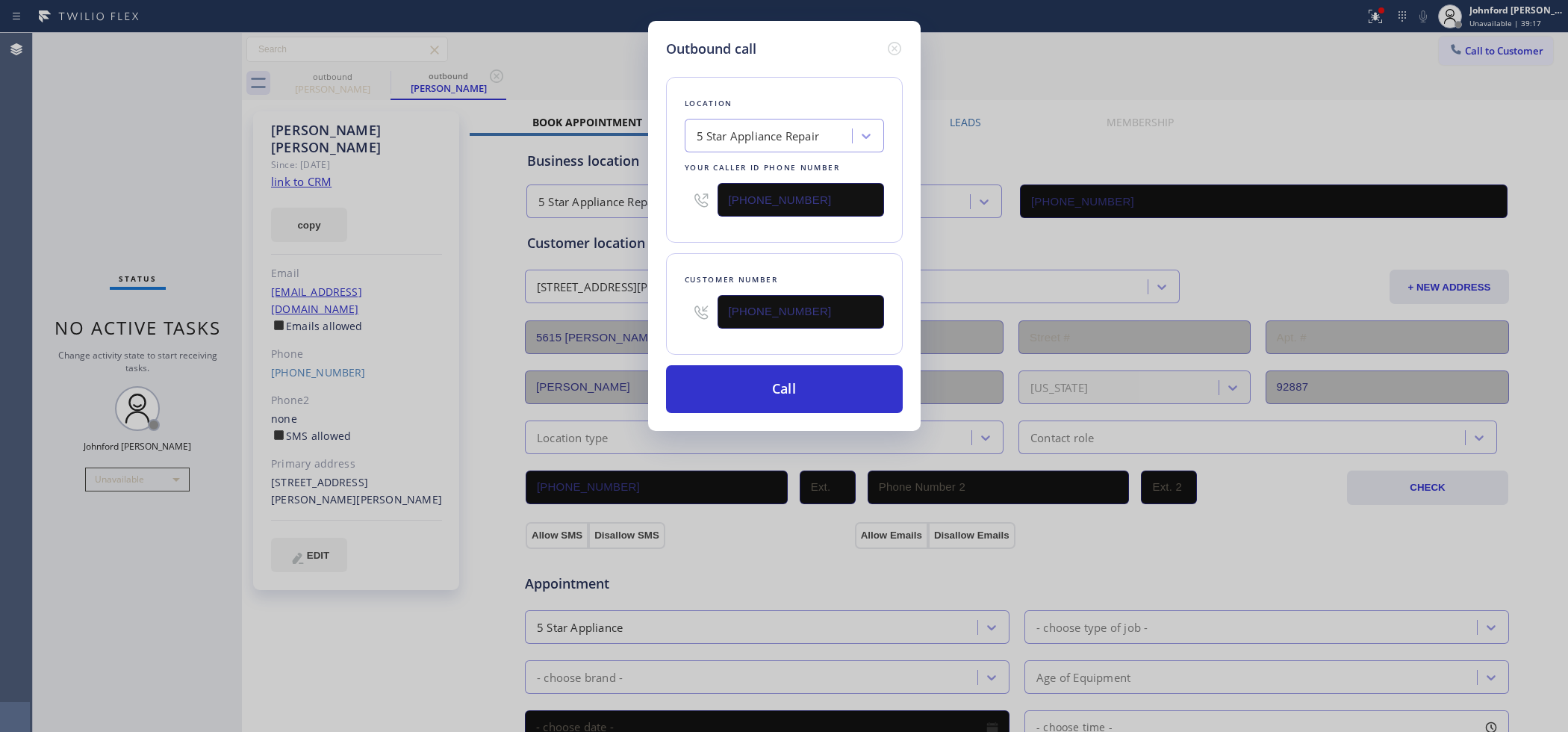
paste input "657) 529-7397"
type input "(657) 529-7397"
click at [756, 385] on button "Call" at bounding box center [784, 389] width 237 height 48
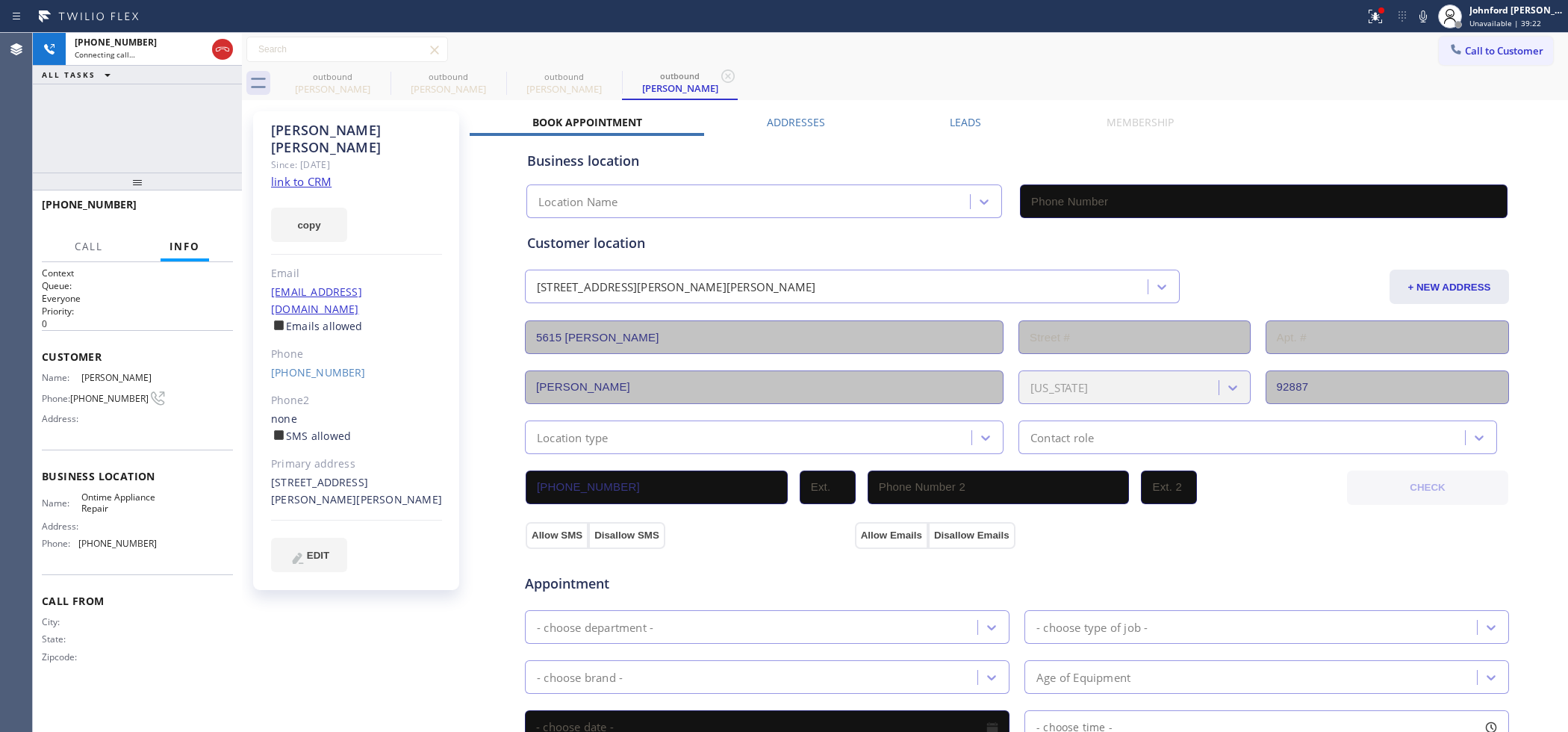
type input "(657) 529-7397"
click at [382, 76] on icon at bounding box center [380, 76] width 18 height 18
type input "(657) 529-7397"
click at [803, 57] on div "Call to Customer Outbound call Location 5 Star Appliance Repair Your caller id …" at bounding box center [905, 49] width 1326 height 26
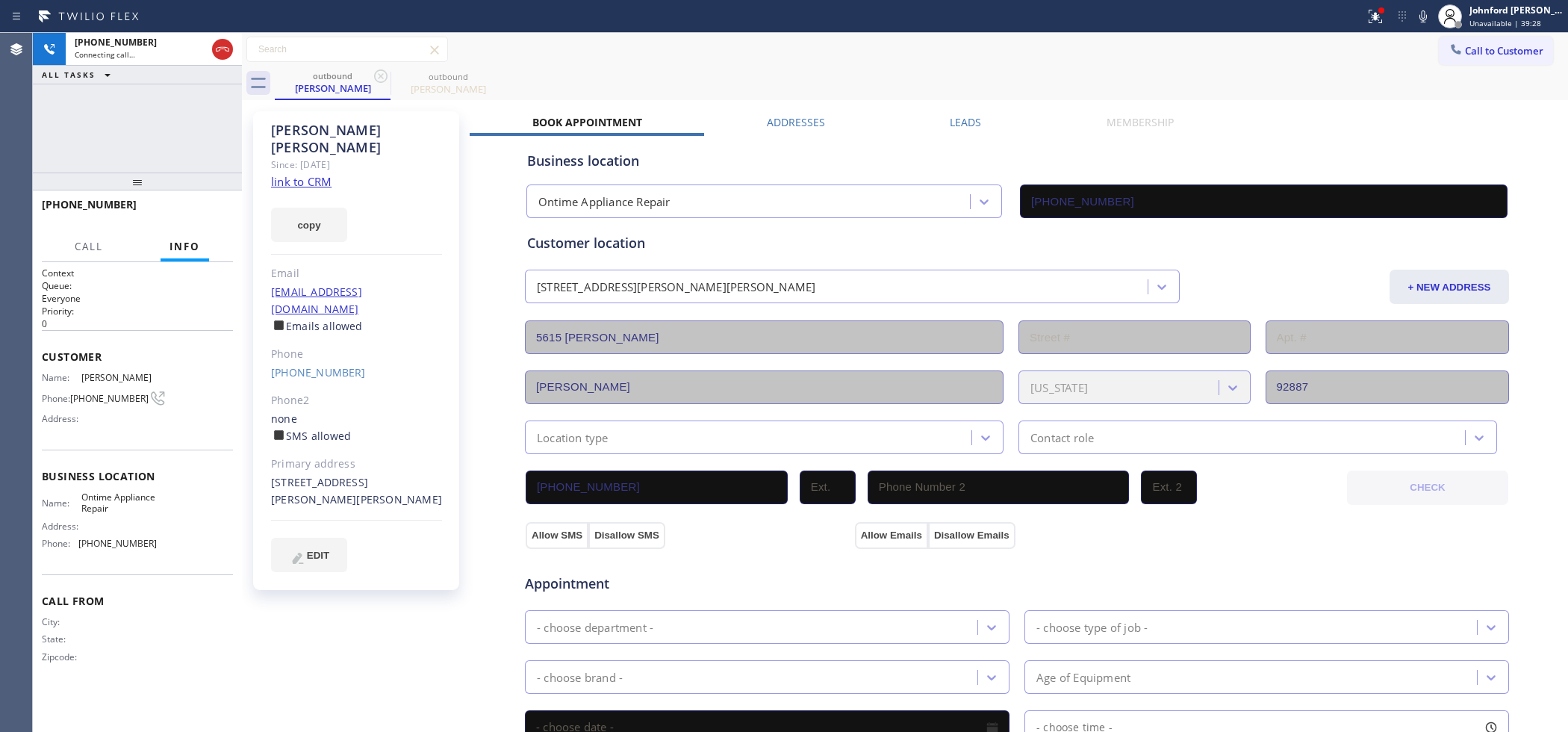
click at [199, 151] on div "+17148376457 Connecting call… ALL TASKS ALL TASKS ACTIVE TASKS TASKS IN WRAP UP" at bounding box center [137, 103] width 209 height 140
click at [402, 581] on div "Peter Mikus Since: 20 may 2020 link to CRM copy Email pmikus2001@yahoo.com Emai…" at bounding box center [357, 602] width 224 height 997
click at [1389, 15] on div at bounding box center [1375, 16] width 33 height 18
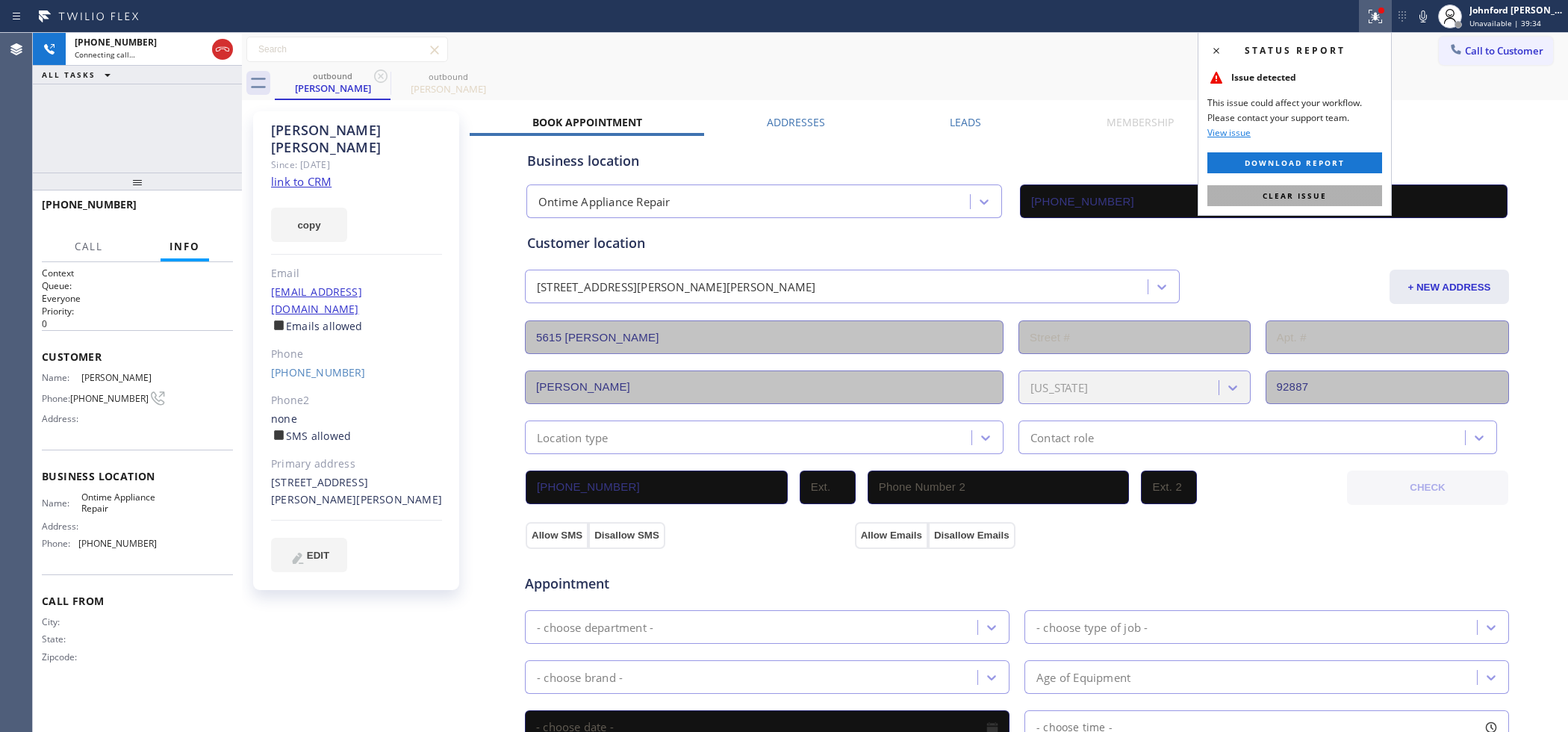
click at [1260, 206] on button "Clear issue" at bounding box center [1295, 195] width 174 height 21
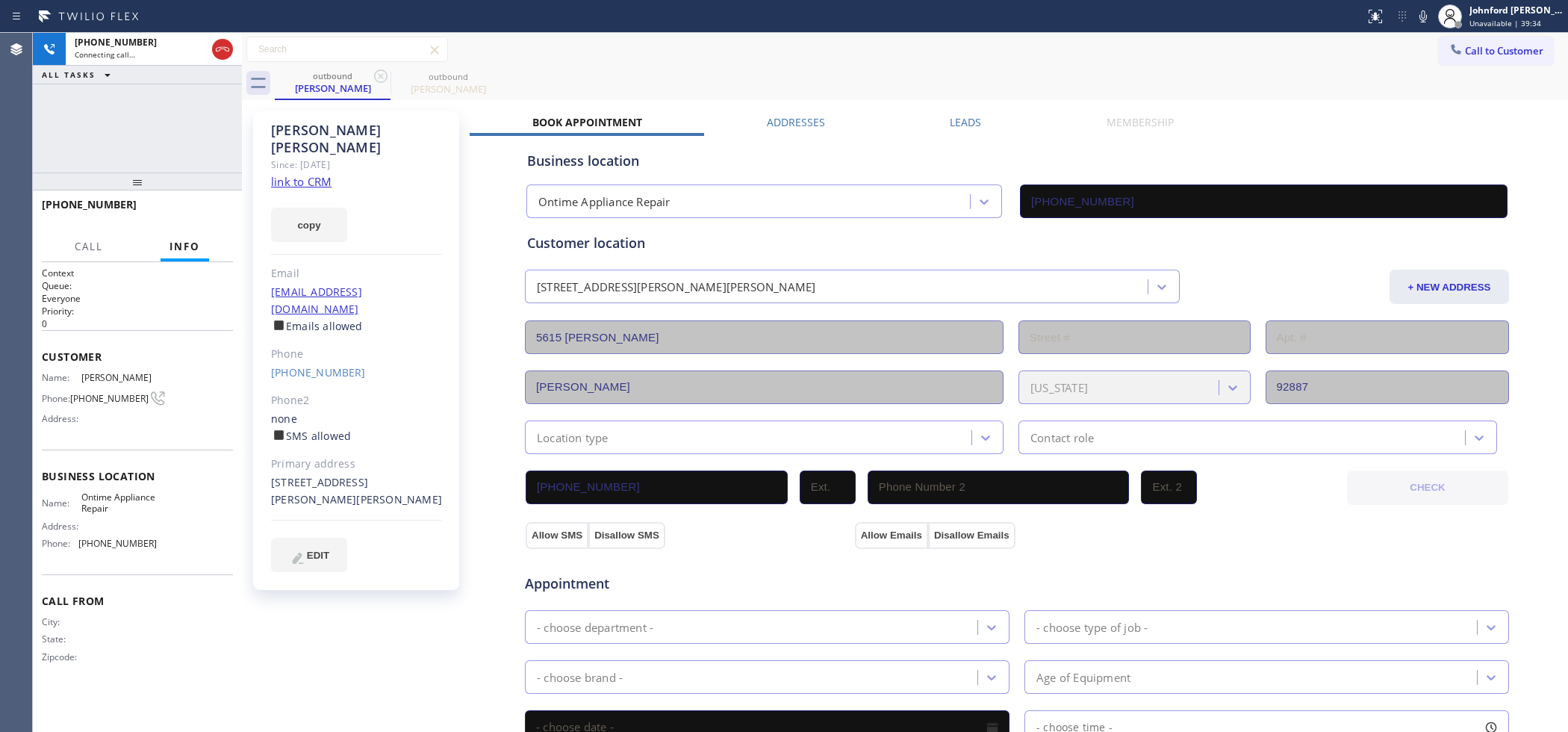
click at [1208, 103] on div "Peter Mikus Since: 20 may 2020 link to CRM copy Email pmikus2001@yahoo.com Emai…" at bounding box center [905, 602] width 1319 height 997
click at [1423, 6] on button at bounding box center [1423, 16] width 21 height 21
click at [1421, 15] on icon at bounding box center [1423, 16] width 8 height 11
click at [1417, 8] on icon at bounding box center [1423, 16] width 18 height 18
click at [1421, 19] on icon at bounding box center [1423, 16] width 8 height 11
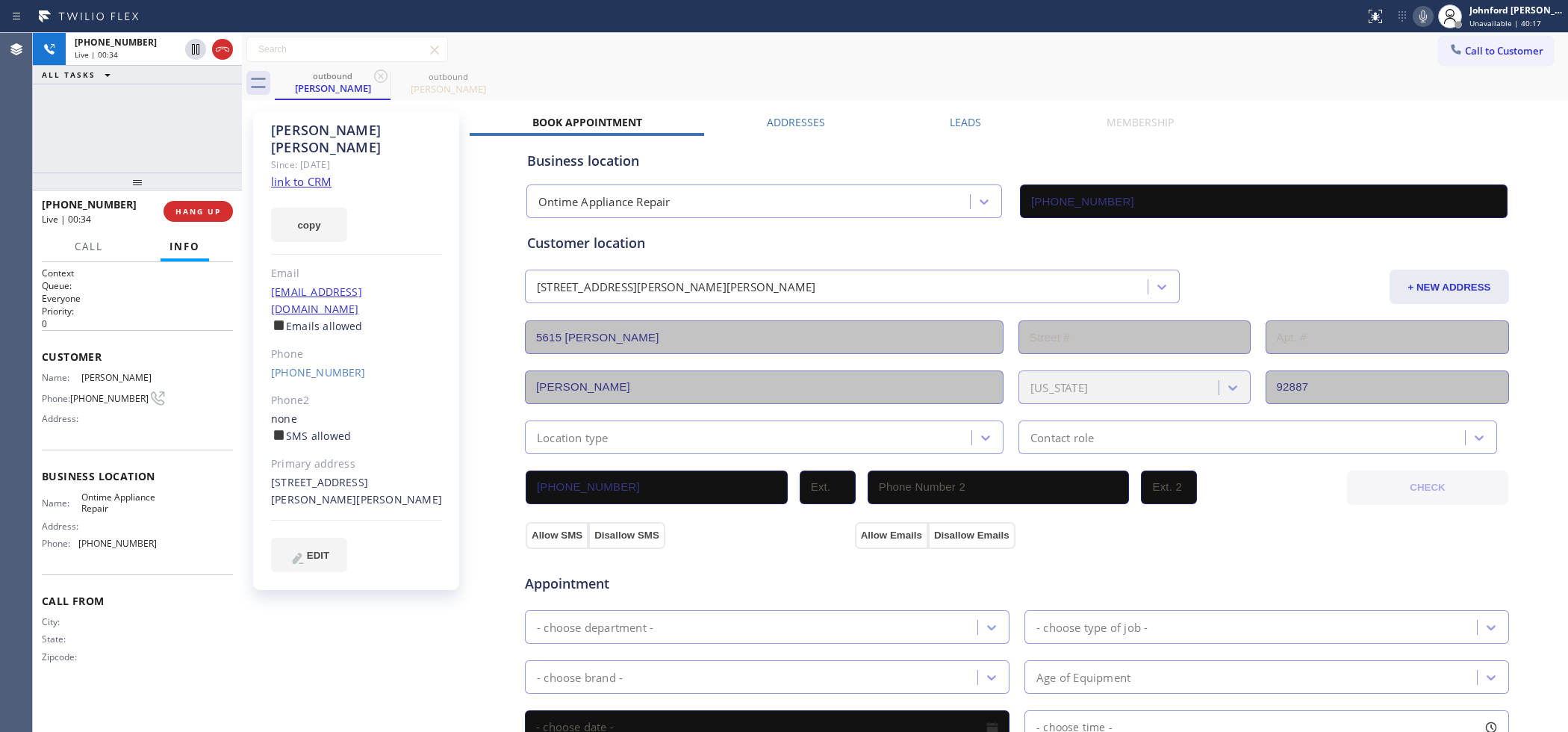
click at [705, 51] on div "Call to Customer Outbound call Location 5 Star Appliance Repair Your caller id …" at bounding box center [905, 49] width 1326 height 26
click at [137, 120] on div "+17148376457 Live | 00:36 ALL TASKS ALL TASKS ACTIVE TASKS TASKS IN WRAP UP" at bounding box center [137, 103] width 209 height 140
click at [177, 212] on span "COMPLETE" at bounding box center [196, 211] width 52 height 11
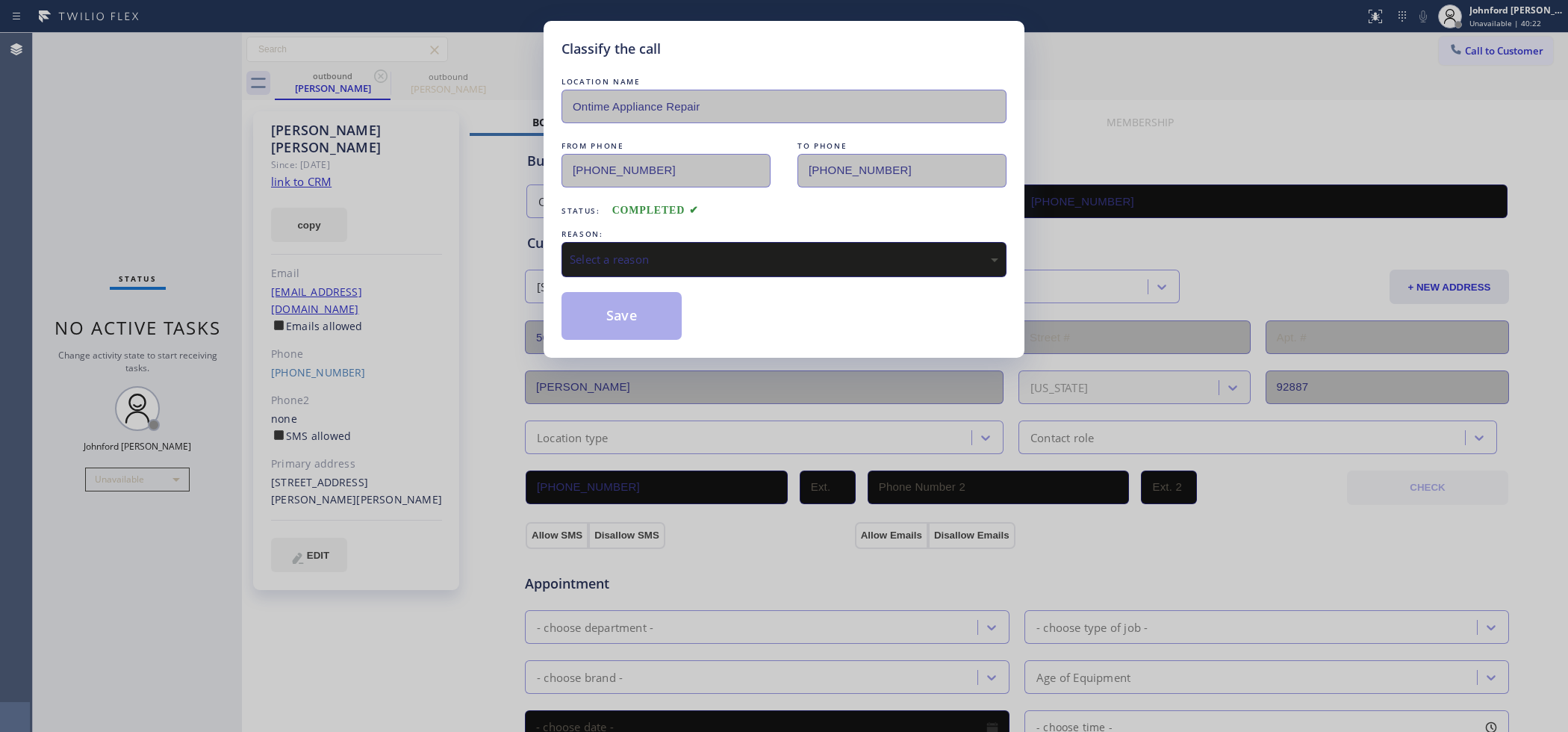
click at [590, 241] on div "Select a reason" at bounding box center [784, 259] width 445 height 35
click at [617, 332] on button "Save" at bounding box center [621, 316] width 120 height 48
click at [622, 338] on div "Classify the call LOCATION NAME 5 Star Air FROM PHONE (800) 686-5038 TO PHONE (…" at bounding box center [800, 381] width 1535 height 698
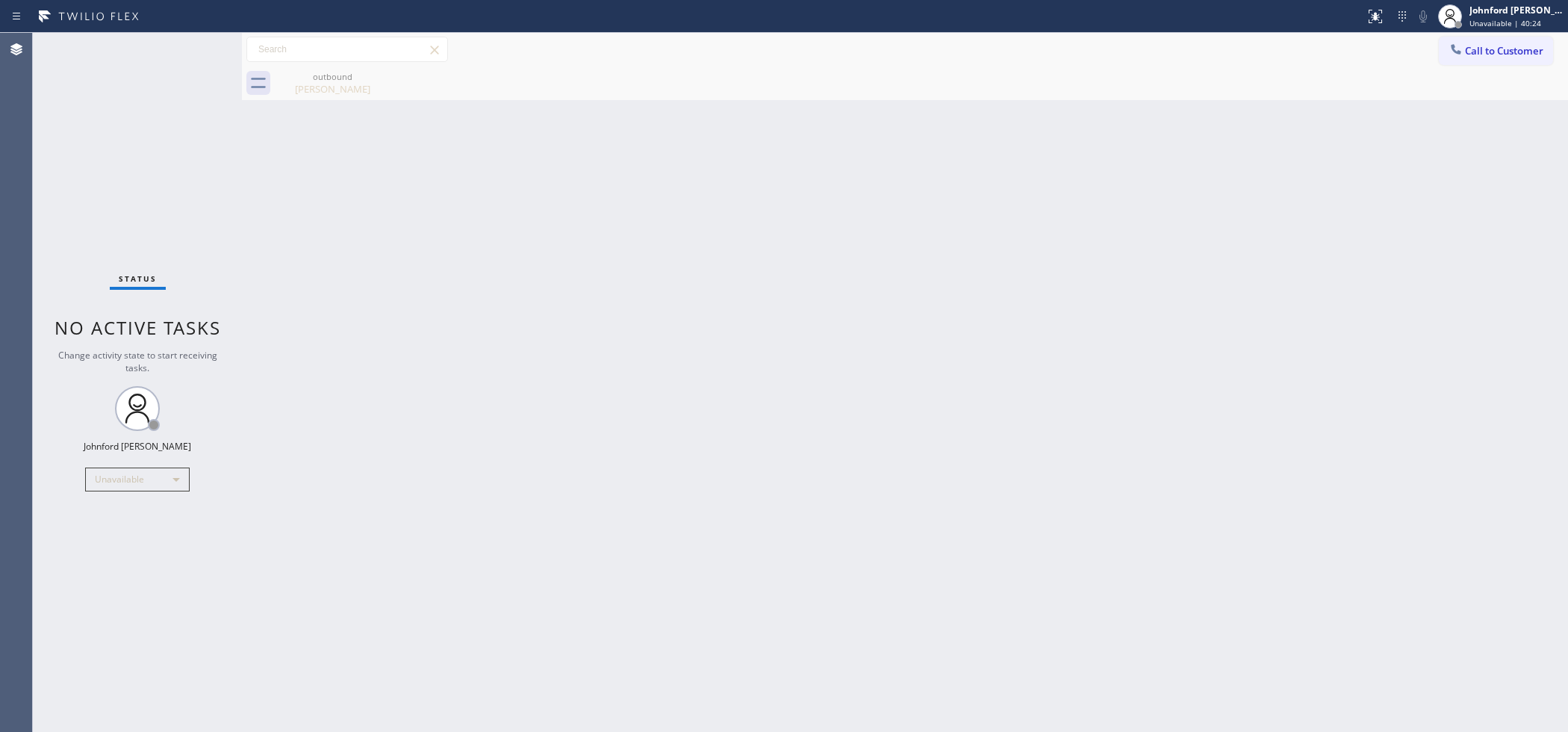
click at [630, 300] on div "Back to Dashboard Change Sender ID Customers Technicians Select a contact Outbo…" at bounding box center [905, 381] width 1326 height 698
click at [301, 92] on div "Peter Mikus" at bounding box center [333, 89] width 113 height 13
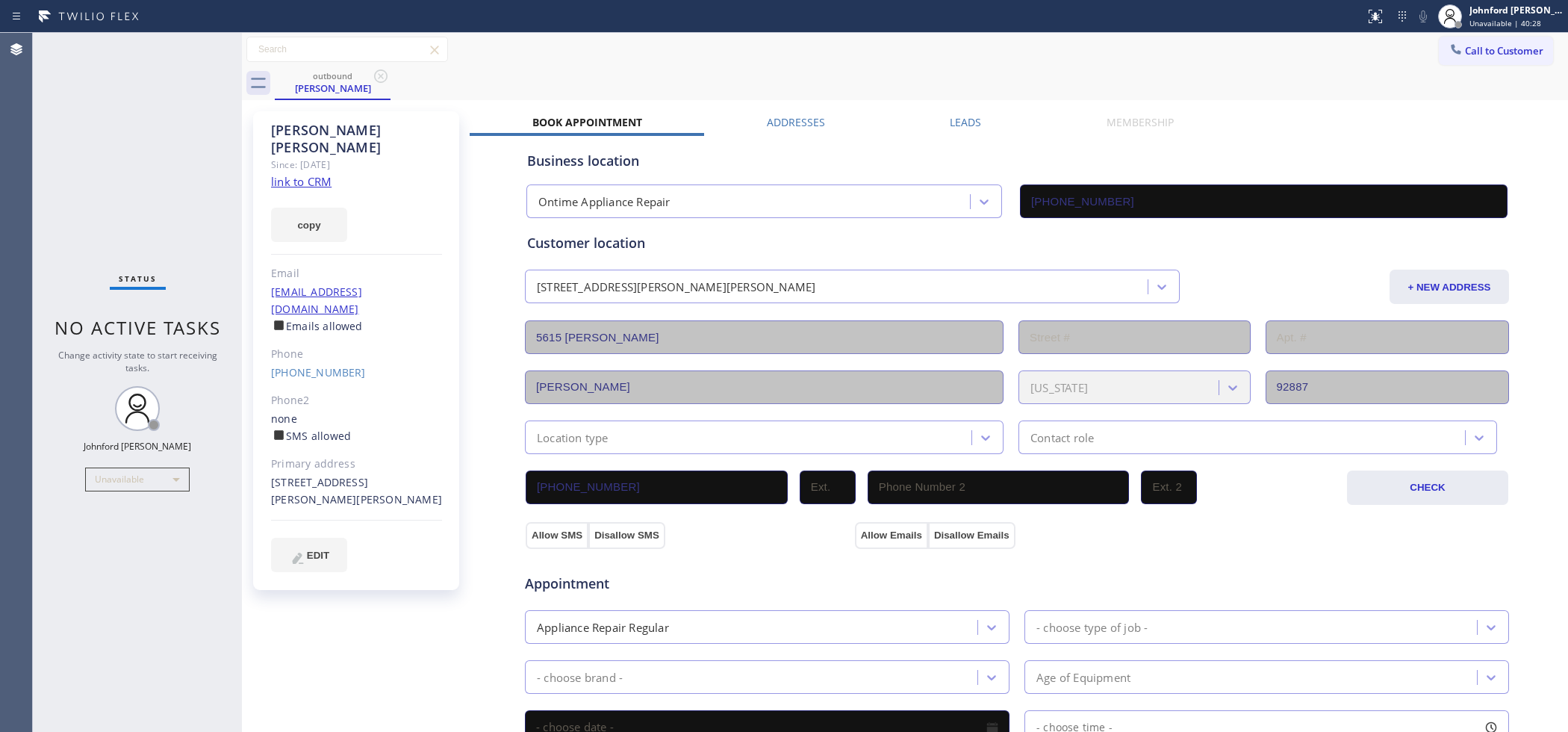
click at [992, 126] on div "Leads" at bounding box center [966, 126] width 156 height 21
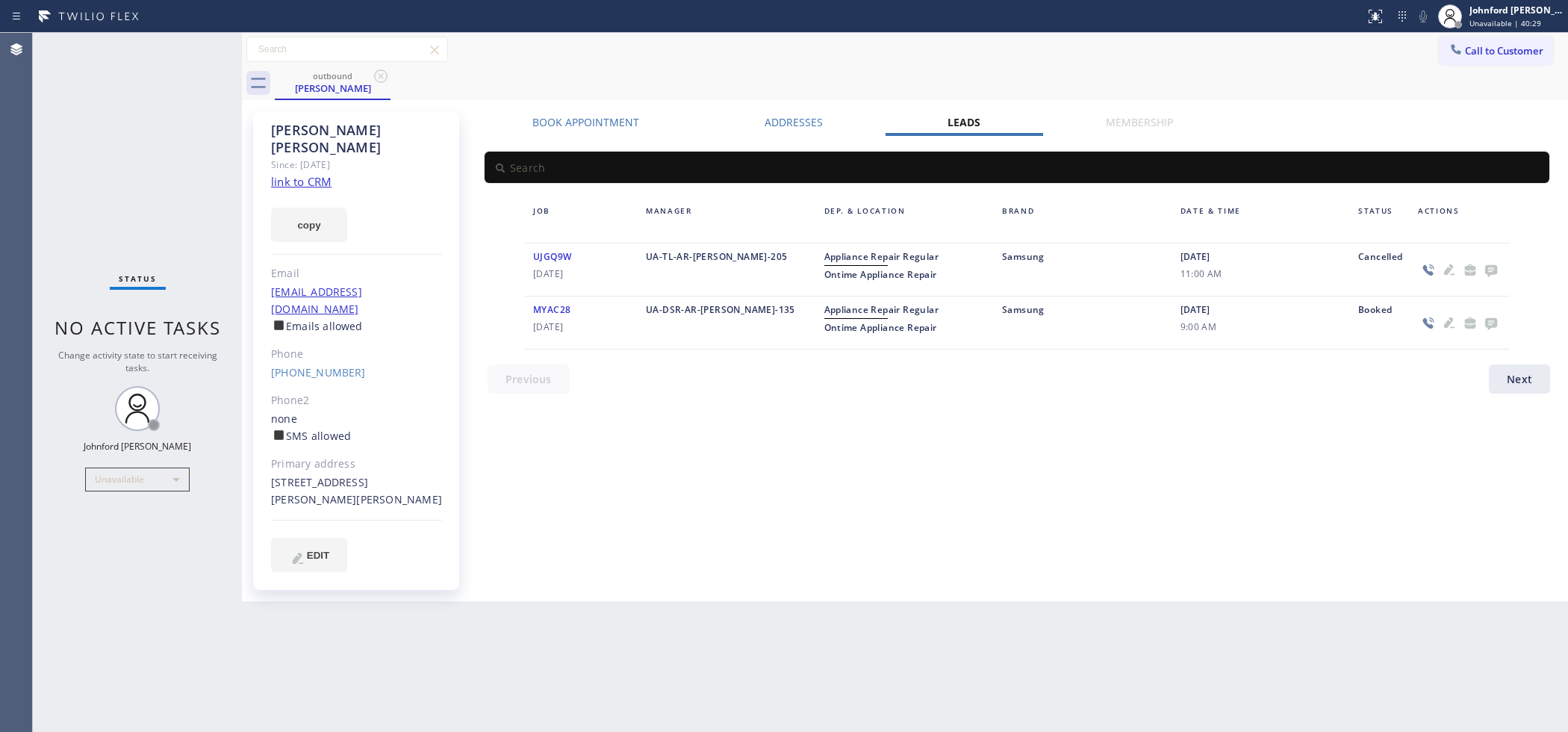
click at [1488, 269] on icon at bounding box center [1491, 269] width 18 height 18
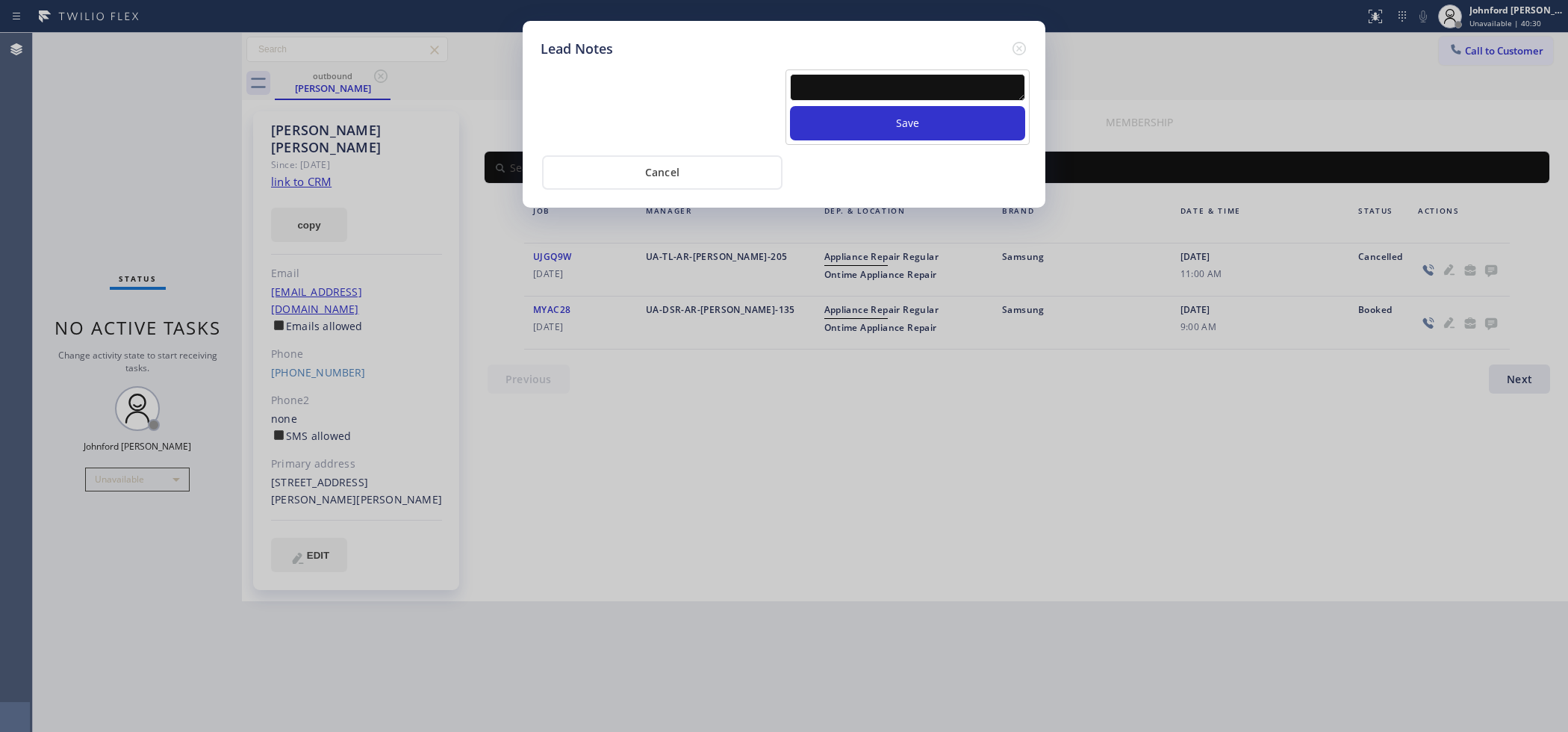
click at [875, 91] on div at bounding box center [907, 90] width 235 height 33
click at [875, 76] on textarea at bounding box center [907, 87] width 235 height 27
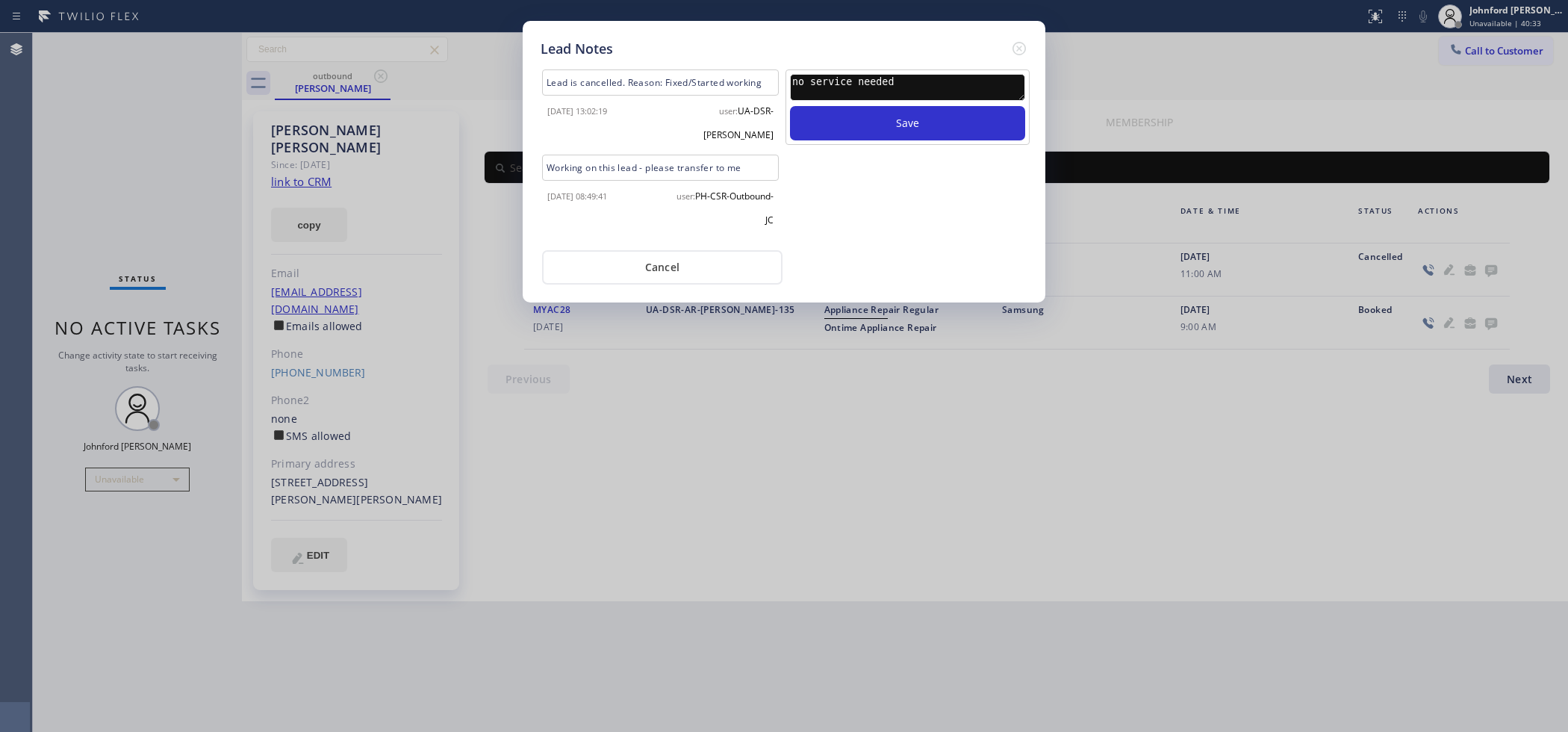
type textarea "no service needed"
click at [790, 106] on button "Save" at bounding box center [907, 124] width 235 height 34
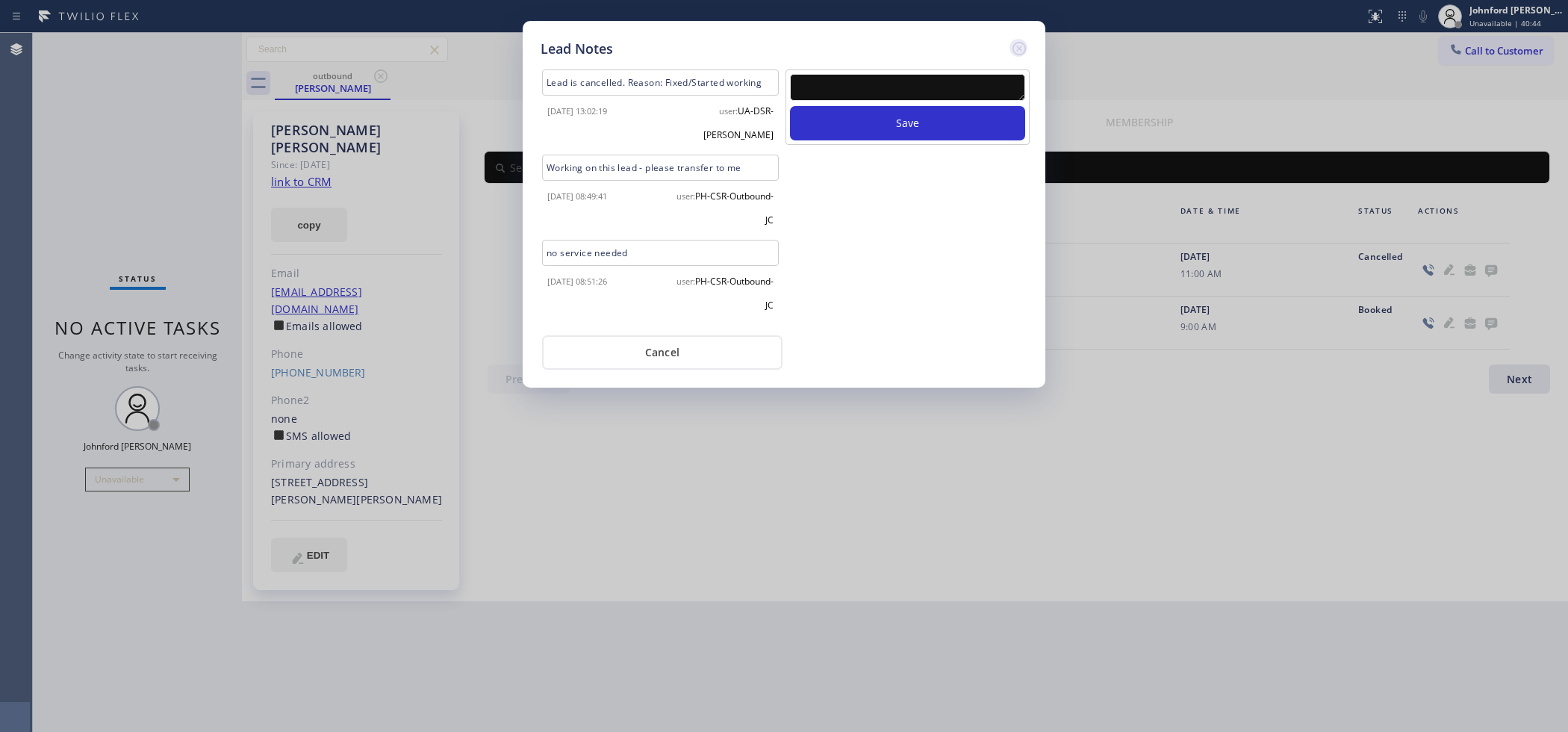
click at [1014, 42] on icon at bounding box center [1019, 48] width 18 height 18
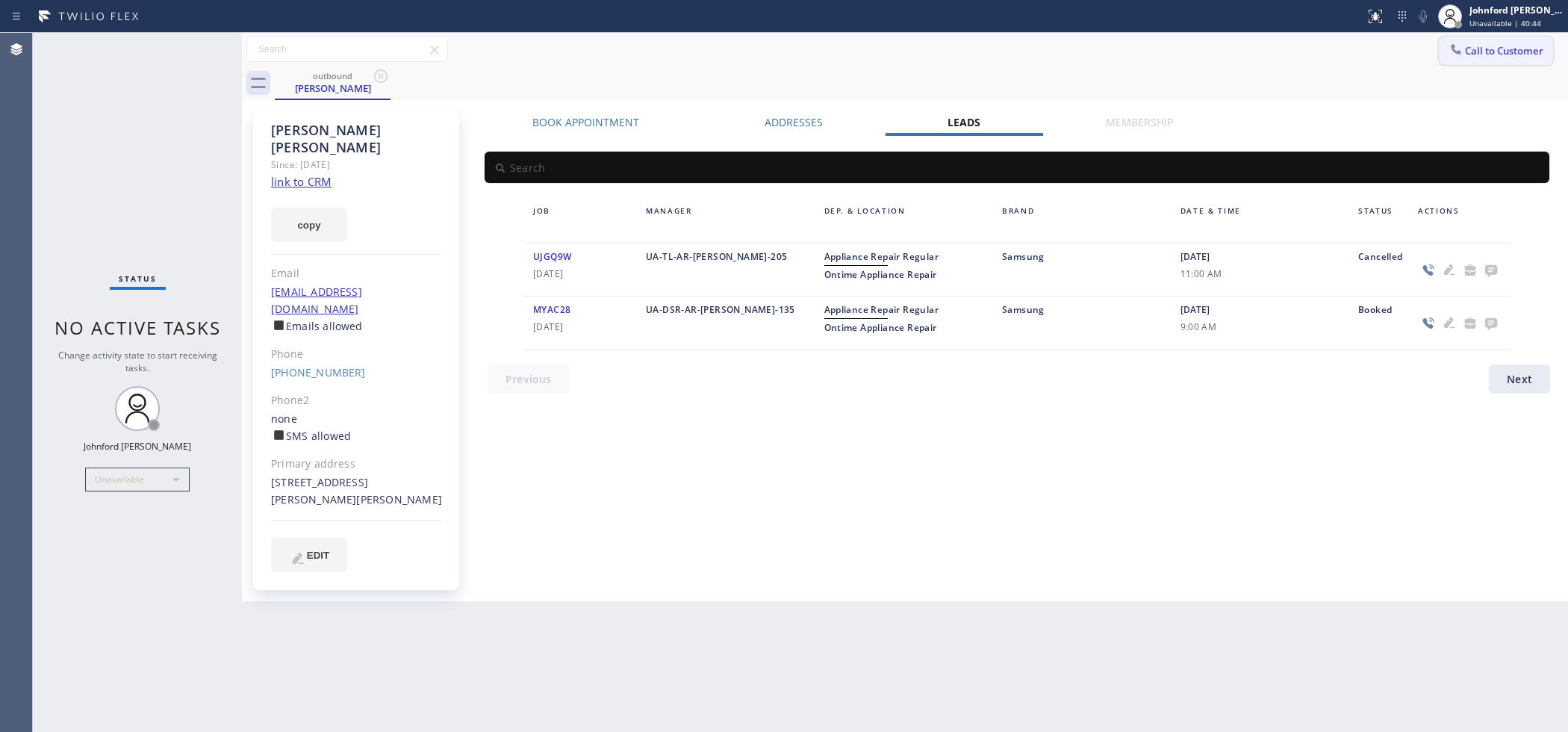
drag, startPoint x: 1389, startPoint y: 50, endPoint x: 1447, endPoint y: 49, distance: 58.0
click at [1398, 50] on div "Call to Customer Outbound call Location 5 Star Appliance Repair Your caller id …" at bounding box center [905, 49] width 1326 height 26
click at [1459, 49] on icon at bounding box center [1457, 50] width 15 height 15
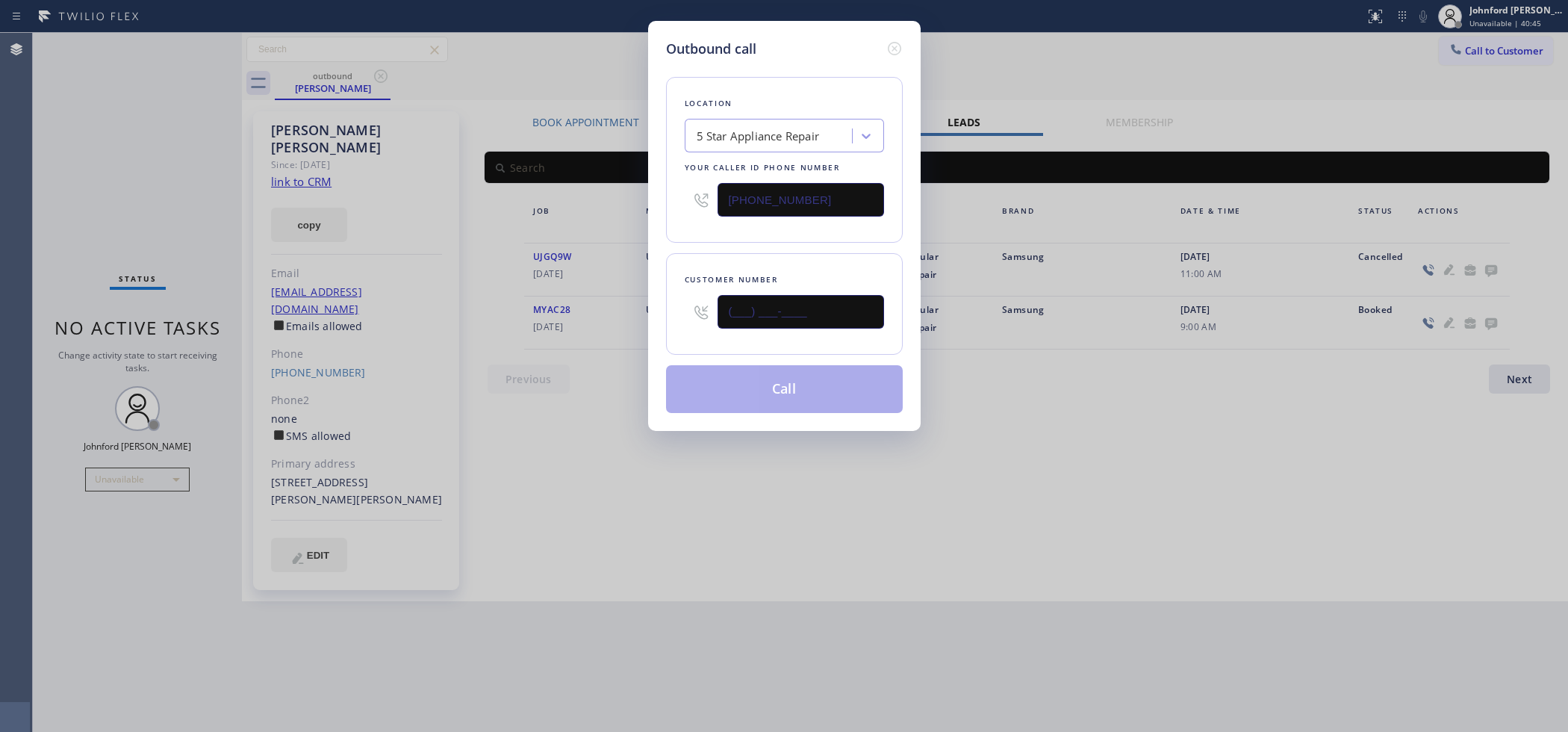
drag, startPoint x: 856, startPoint y: 307, endPoint x: 611, endPoint y: 314, distance: 245.1
click at [611, 314] on div "Outbound call Location 5 Star Appliance Repair Your caller id phone number [PHO…" at bounding box center [784, 366] width 1568 height 732
paste input "408) 666-4999"
type input "(408) 666-4999"
click at [716, 247] on div "Location 5 Star Appliance Repair Your caller id phone number (855) 731-4952 Cus…" at bounding box center [784, 236] width 237 height 354
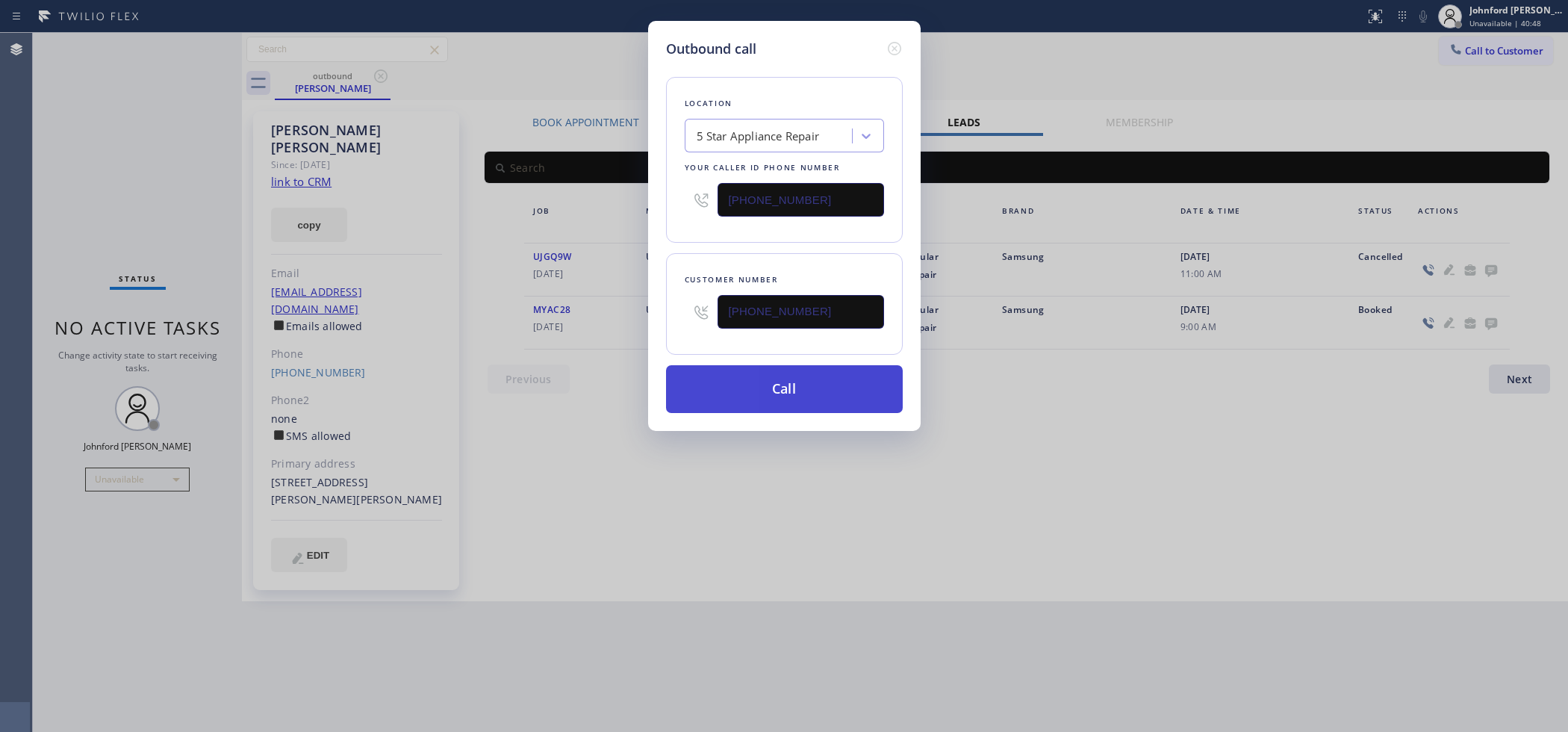
click at [808, 386] on button "Call" at bounding box center [784, 389] width 237 height 48
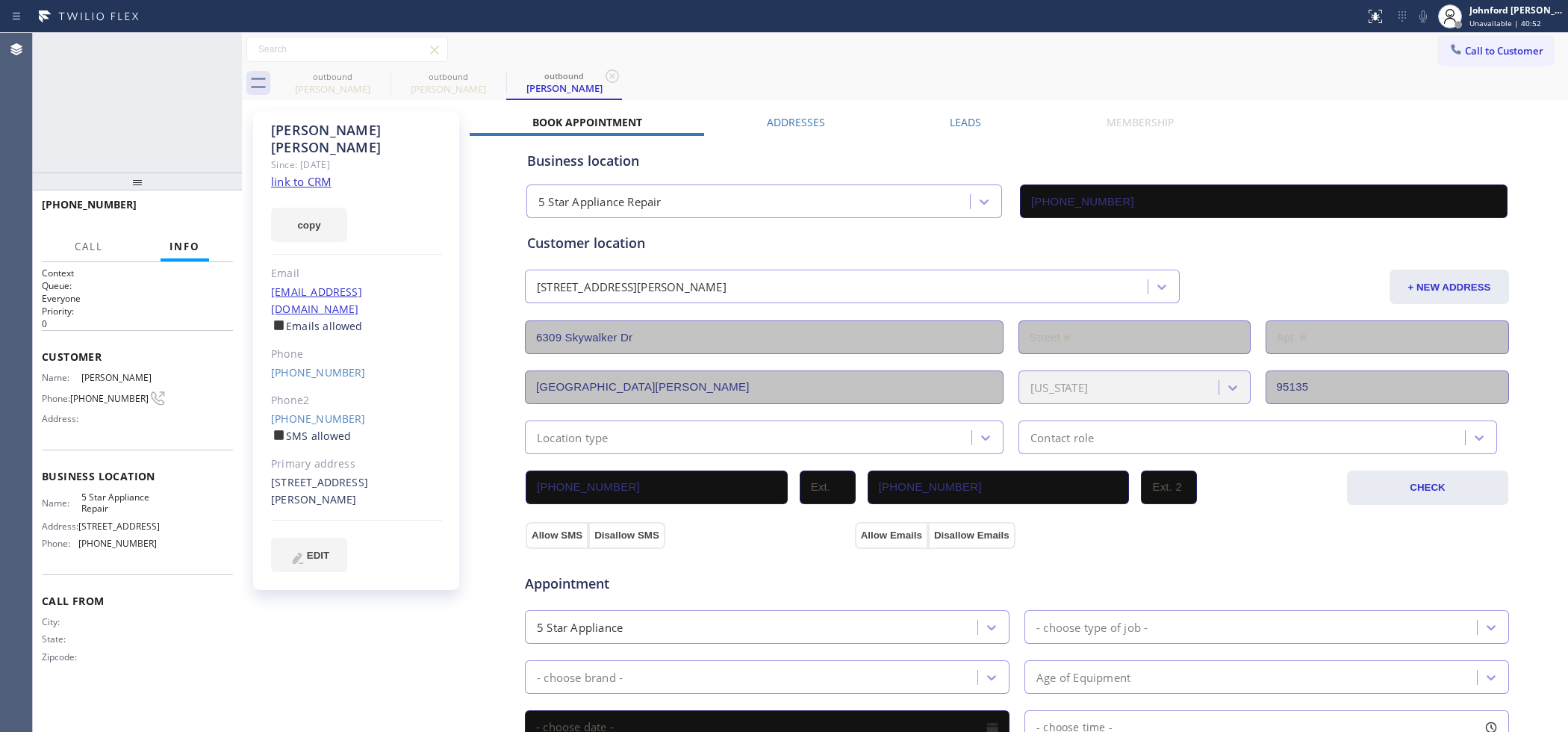
type input "[PHONE_NUMBER]"
click at [367, 80] on div "outbound" at bounding box center [333, 77] width 113 height 11
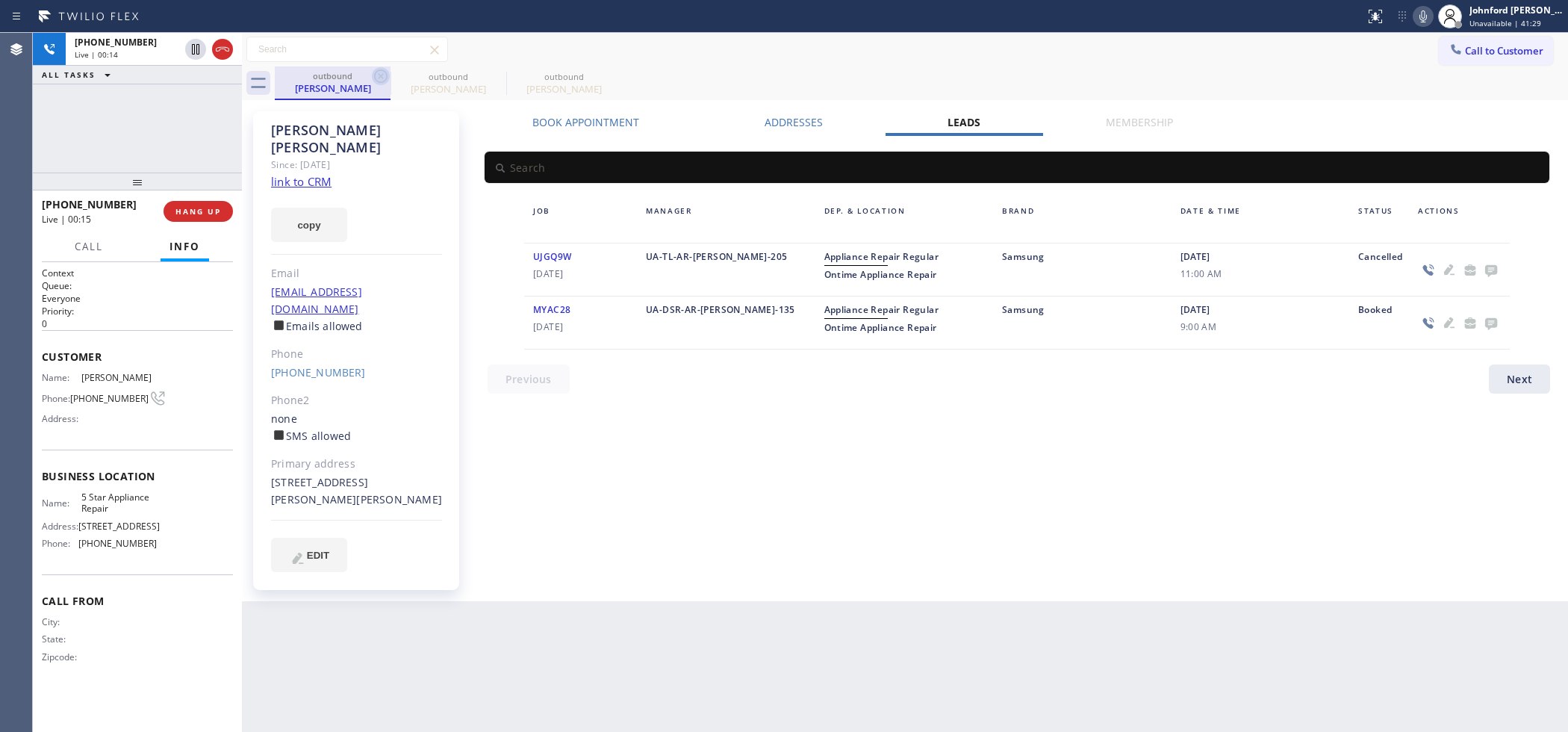
click at [372, 76] on icon at bounding box center [380, 76] width 18 height 18
type input "[PHONE_NUMBER]"
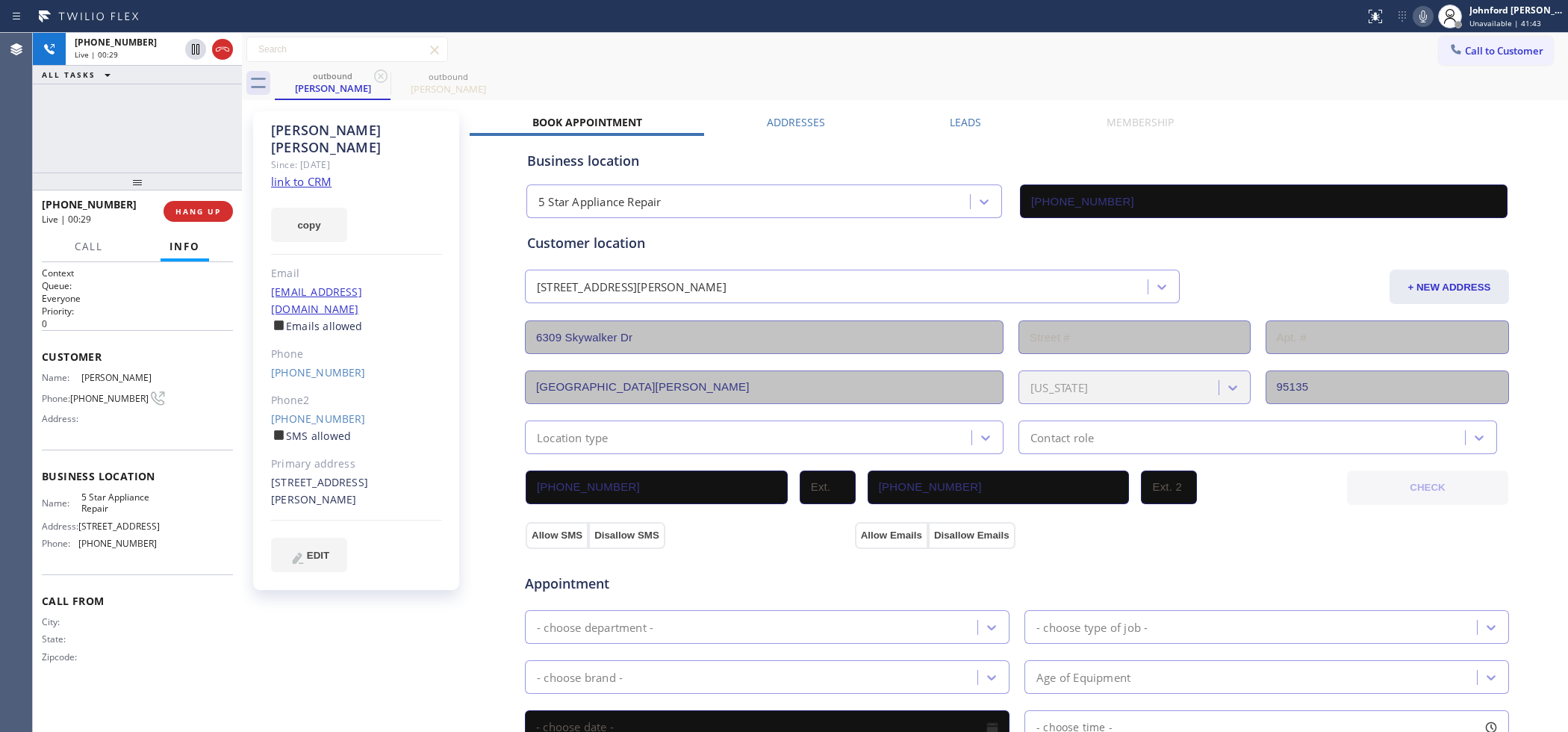
click at [1331, 69] on div "outbound Robert Compitello outbound Robert Compitello" at bounding box center [922, 82] width 1294 height 34
click at [912, 62] on div "Call to Customer Outbound call Location 5 Star Appliance Repair Your caller id …" at bounding box center [905, 49] width 1326 height 26
click at [1420, 22] on icon at bounding box center [1423, 16] width 18 height 18
click at [1425, 18] on icon at bounding box center [1423, 16] width 18 height 18
click at [205, 144] on div "+14086664999 Live | 00:54 ALL TASKS ALL TASKS ACTIVE TASKS TASKS IN WRAP UP" at bounding box center [137, 103] width 209 height 140
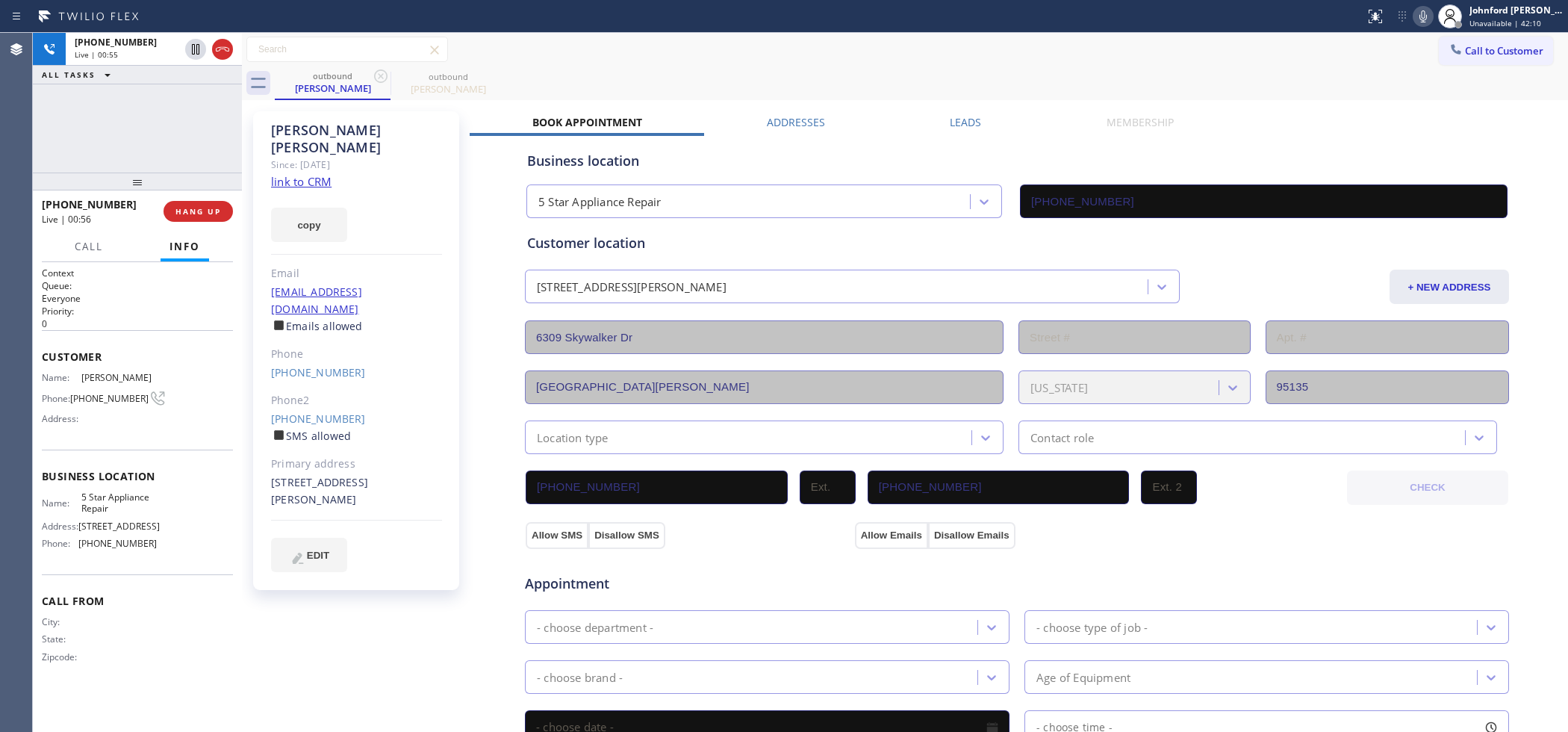
click at [644, 64] on div "Call to Customer Outbound call Location 5 Star Appliance Repair Your caller id …" at bounding box center [905, 49] width 1326 height 34
click at [726, 76] on div "outbound Robert Compitello outbound Robert Compitello" at bounding box center [922, 82] width 1294 height 34
click at [1419, 11] on icon at bounding box center [1423, 16] width 18 height 18
click at [208, 206] on span "HANG UP" at bounding box center [198, 211] width 46 height 11
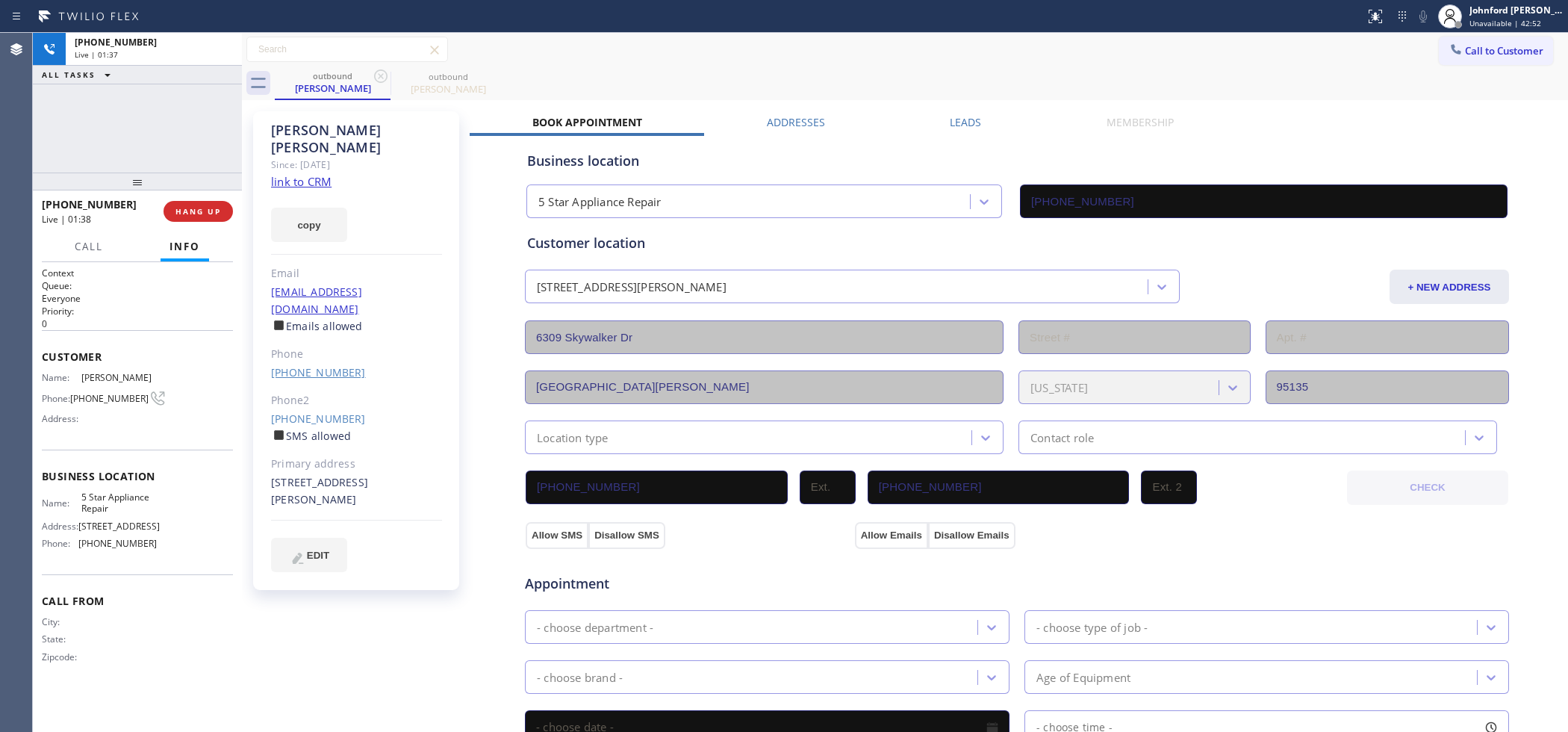
click at [296, 365] on link "(408) 666-4999" at bounding box center [318, 372] width 95 height 14
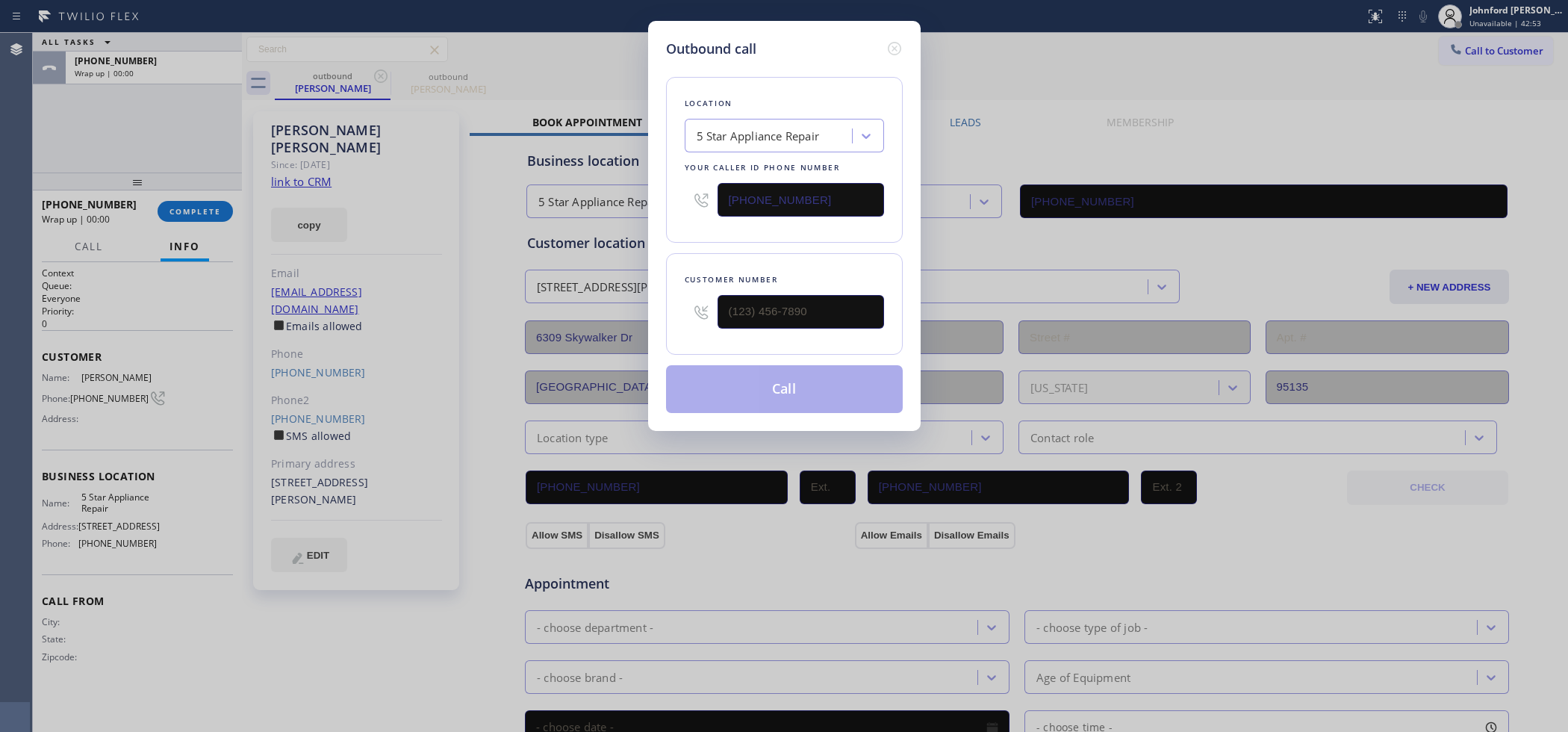
type input "(408) 666-4999"
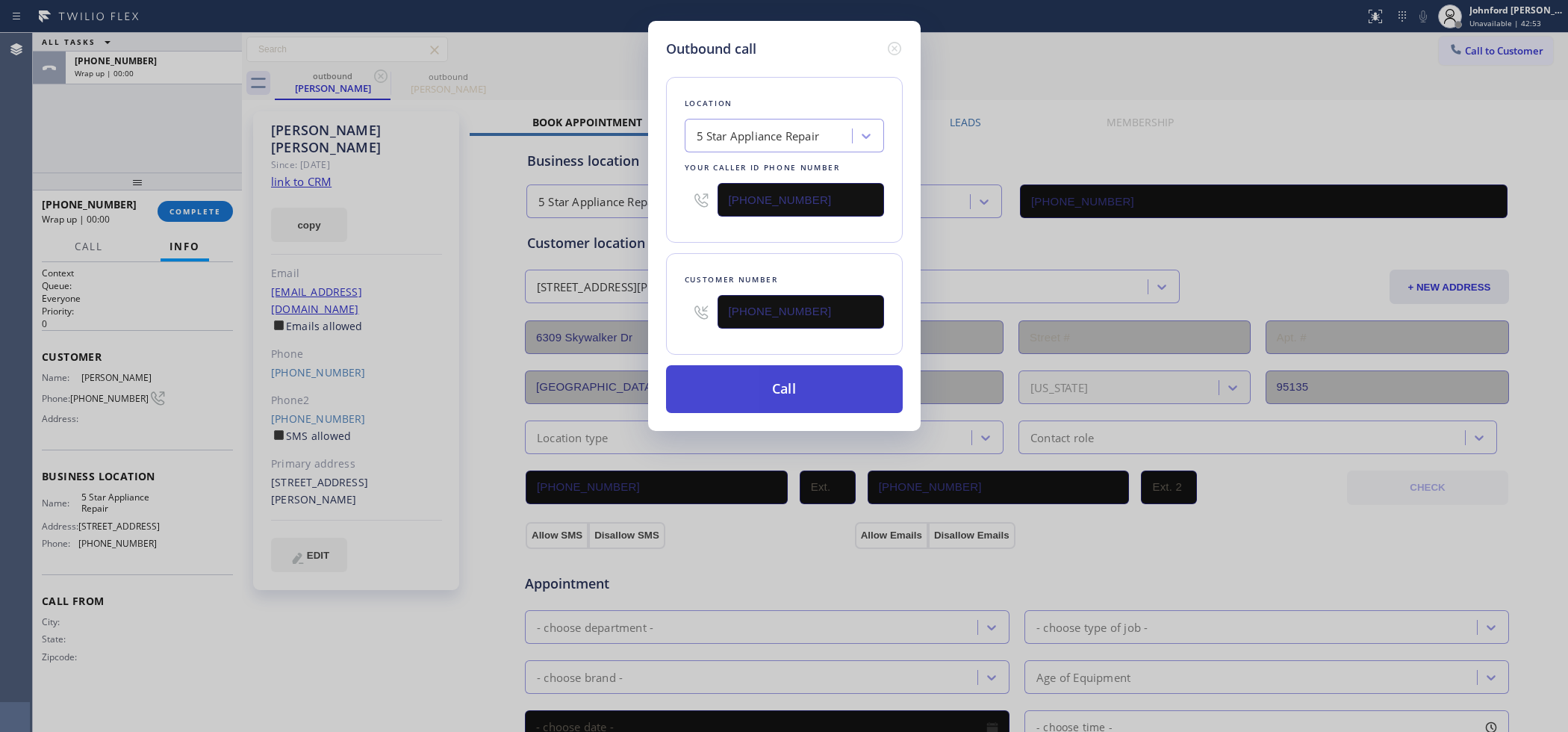
click at [788, 387] on button "Call" at bounding box center [784, 389] width 237 height 48
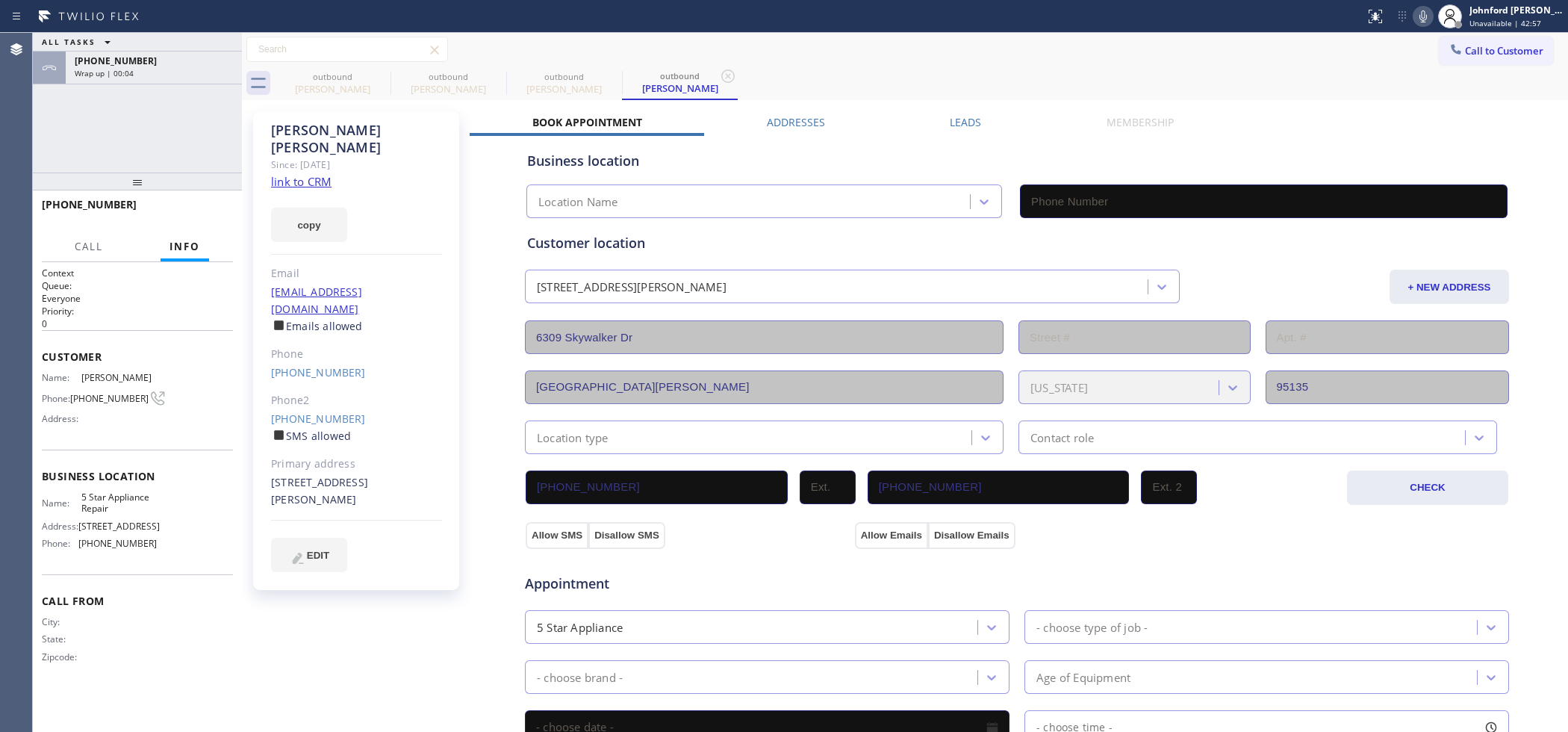
type input "[PHONE_NUMBER]"
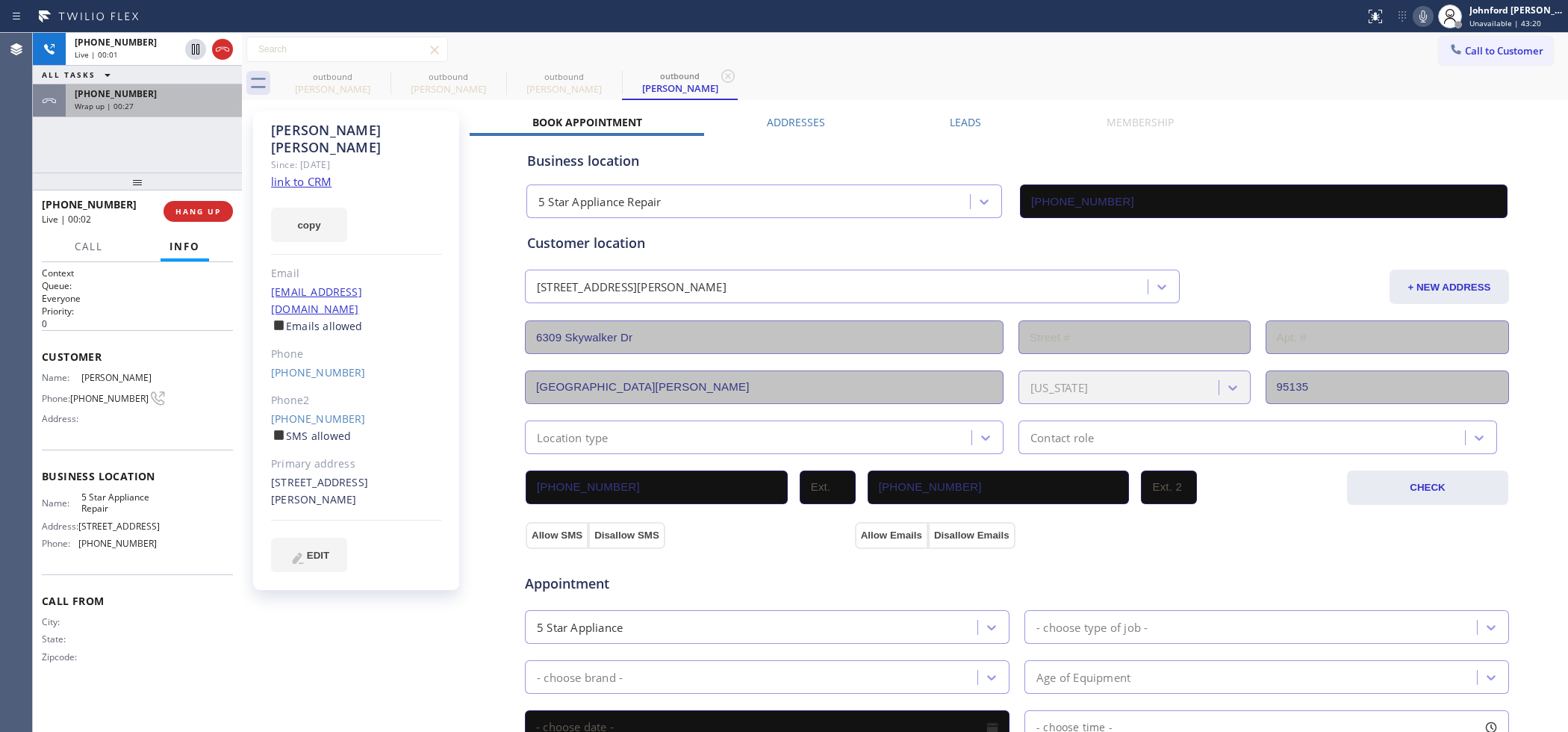
click at [153, 101] on div "Wrap up | 00:27" at bounding box center [153, 105] width 158 height 11
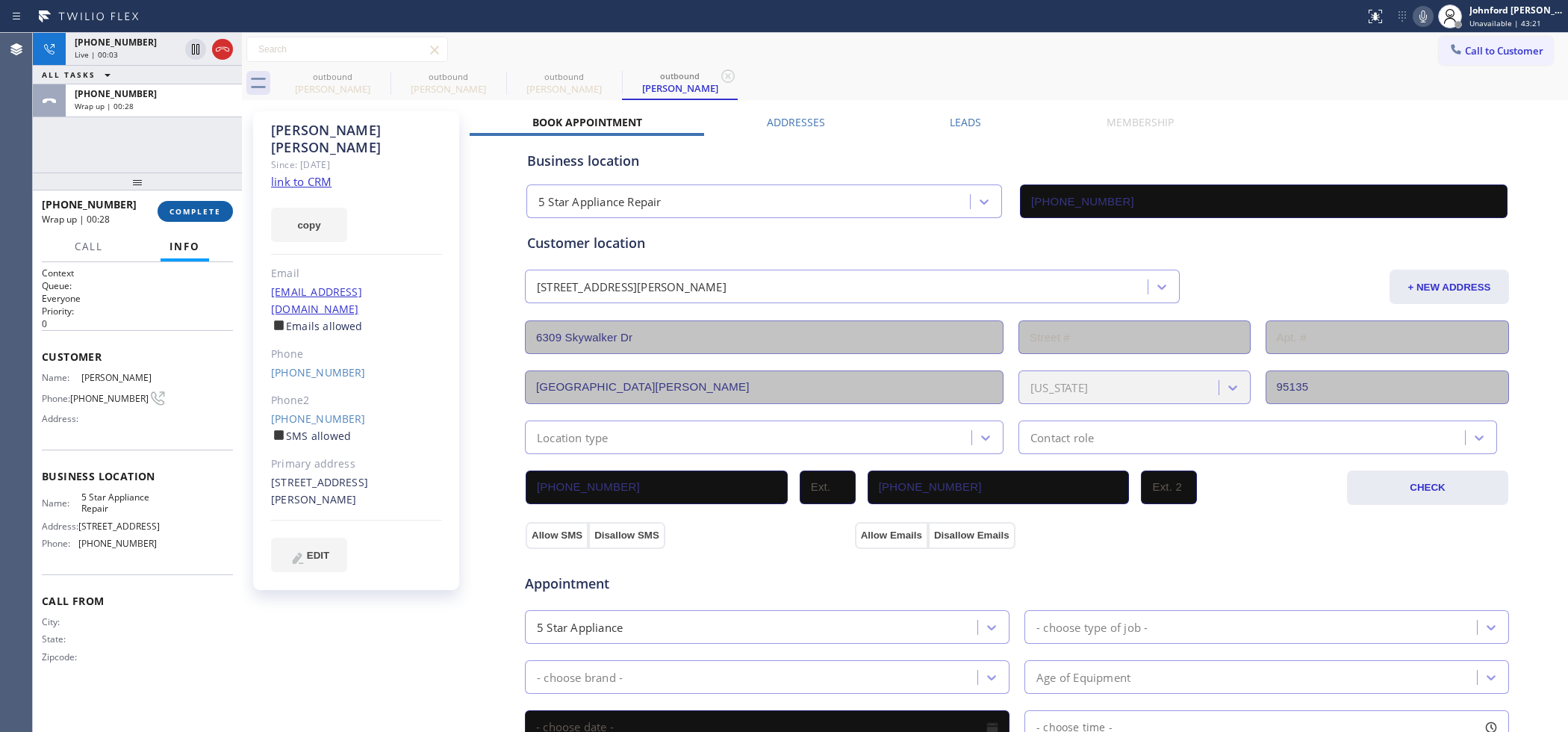
click at [180, 209] on span "COMPLETE" at bounding box center [196, 211] width 52 height 11
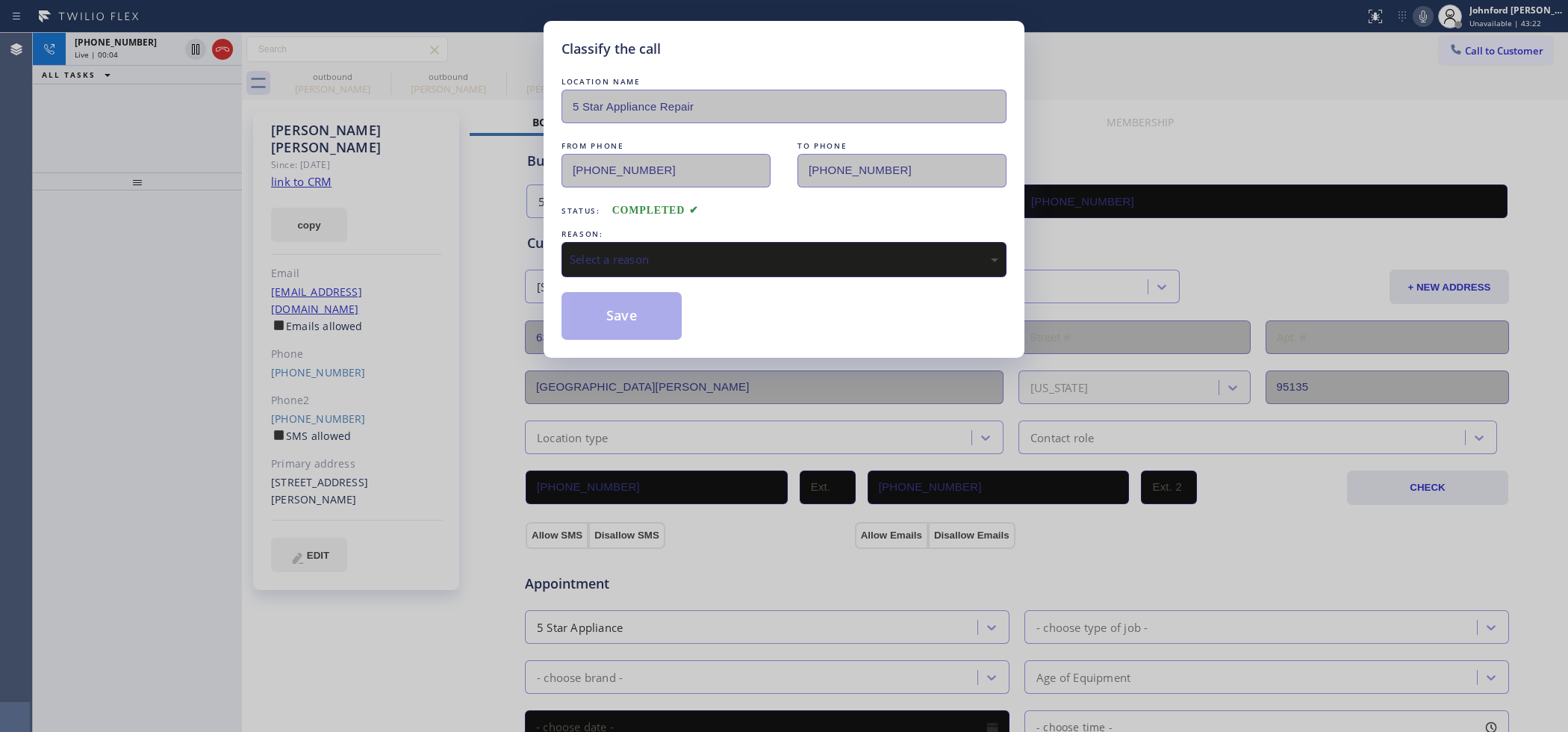
click at [629, 252] on div "Select a reason" at bounding box center [784, 260] width 428 height 17
click at [621, 319] on button "Save" at bounding box center [621, 316] width 120 height 48
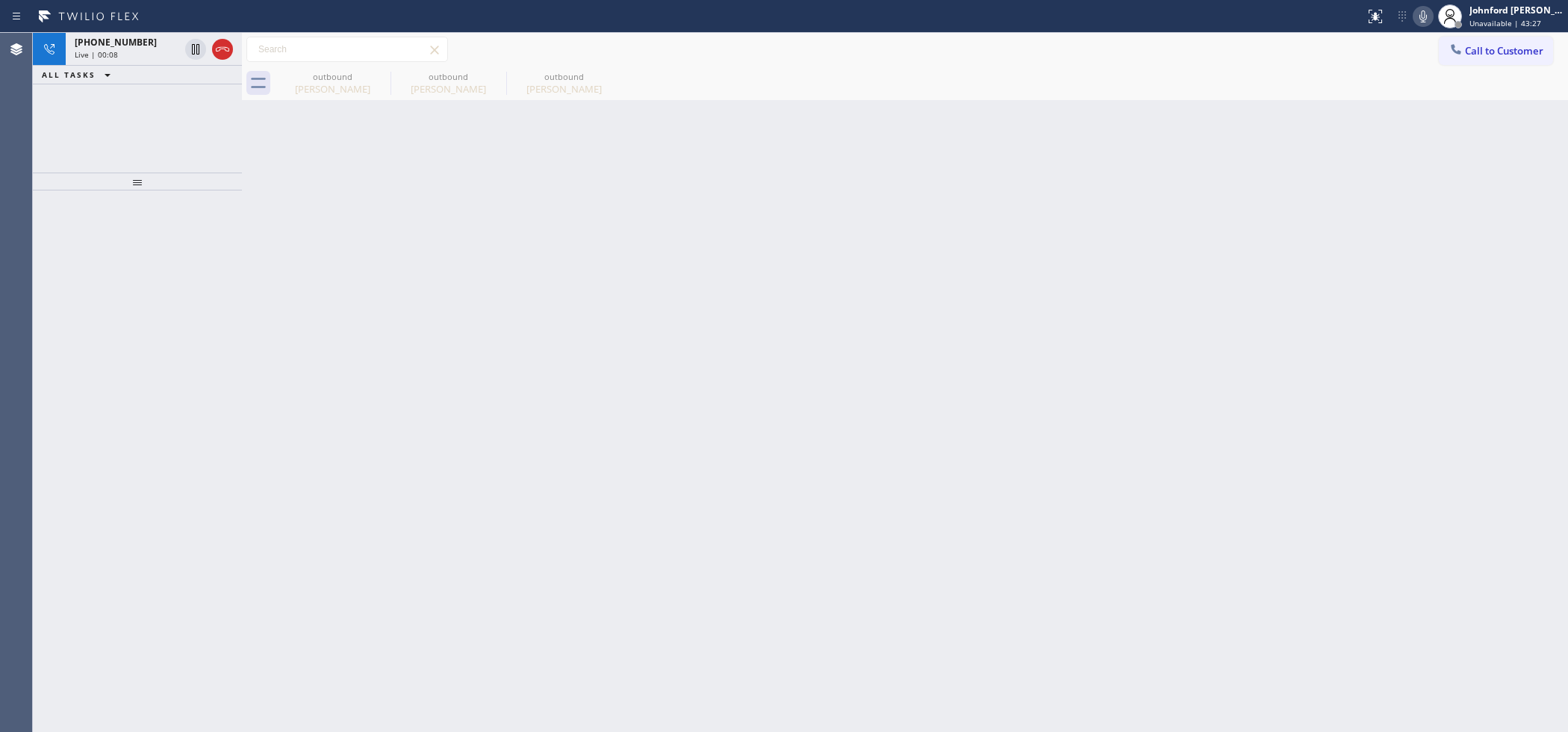
click at [1347, 86] on div "outbound Robert Compitello outbound Robert Compitello outbound Robert Compitello" at bounding box center [922, 82] width 1294 height 34
click at [143, 54] on div "Live | 00:09" at bounding box center [127, 54] width 104 height 11
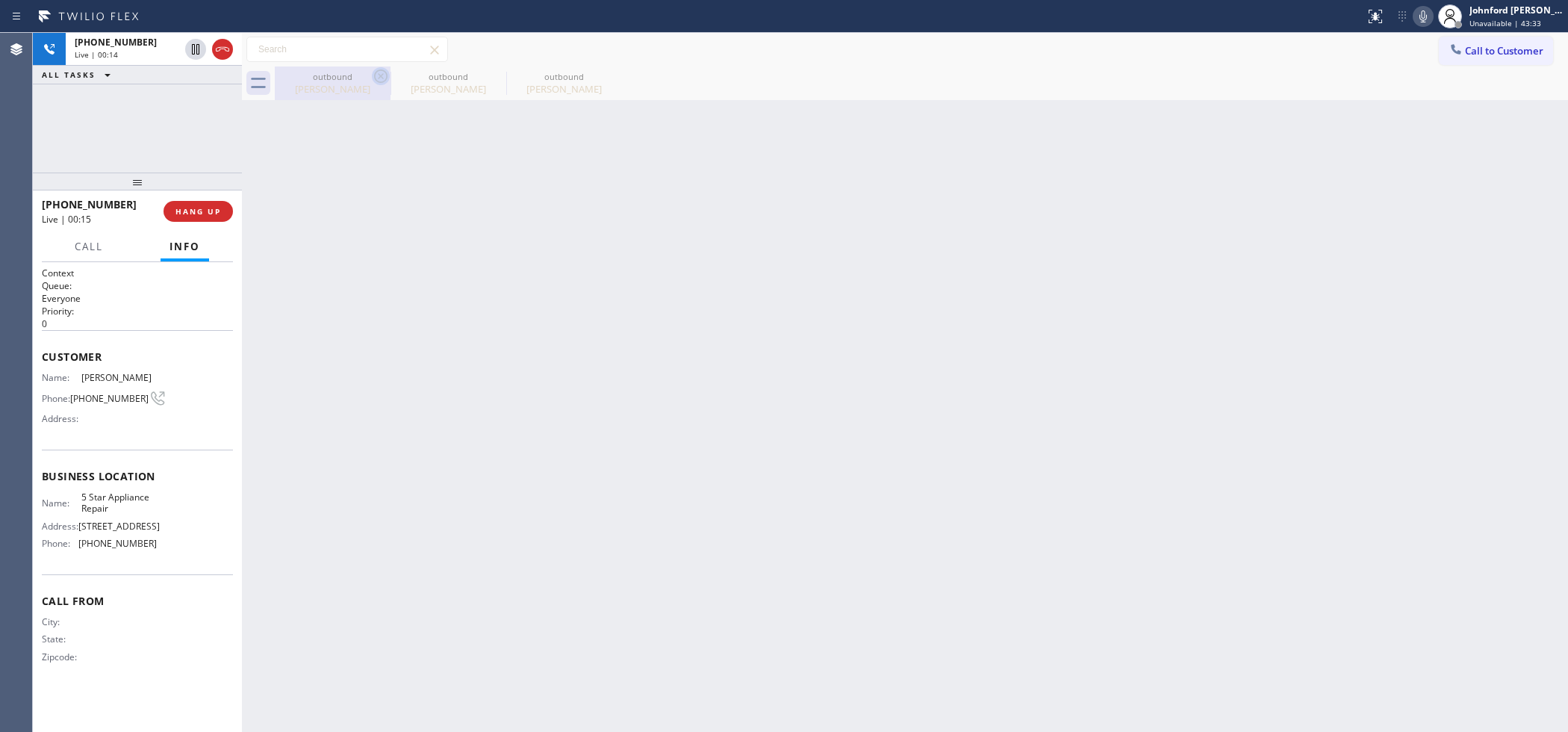
click at [380, 76] on icon at bounding box center [380, 76] width 13 height 13
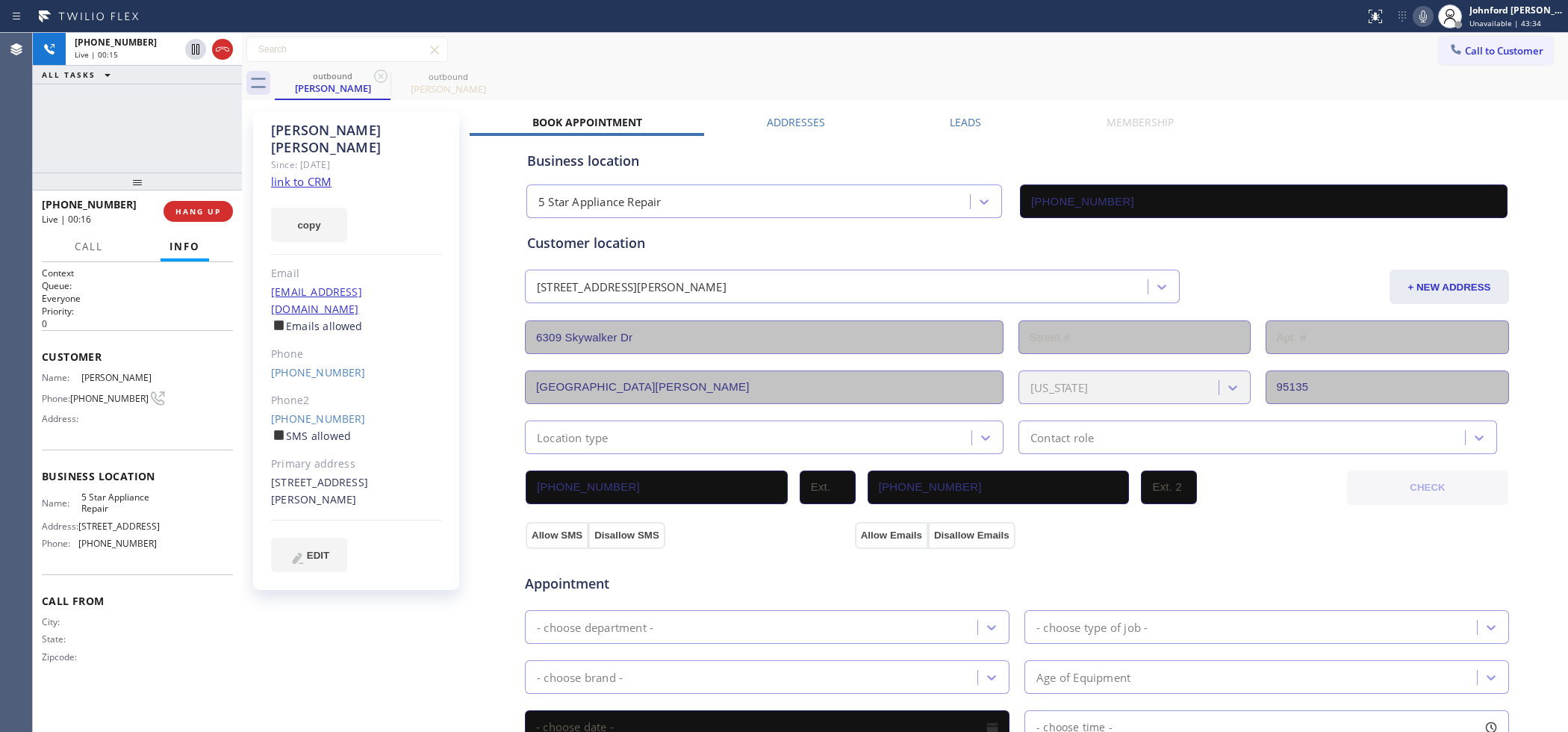
click at [150, 144] on div "+14086664999 Live | 00:15 ALL TASKS ALL TASKS ACTIVE TASKS TASKS IN WRAP UP" at bounding box center [137, 103] width 209 height 140
click at [195, 208] on span "HANG UP" at bounding box center [198, 211] width 46 height 11
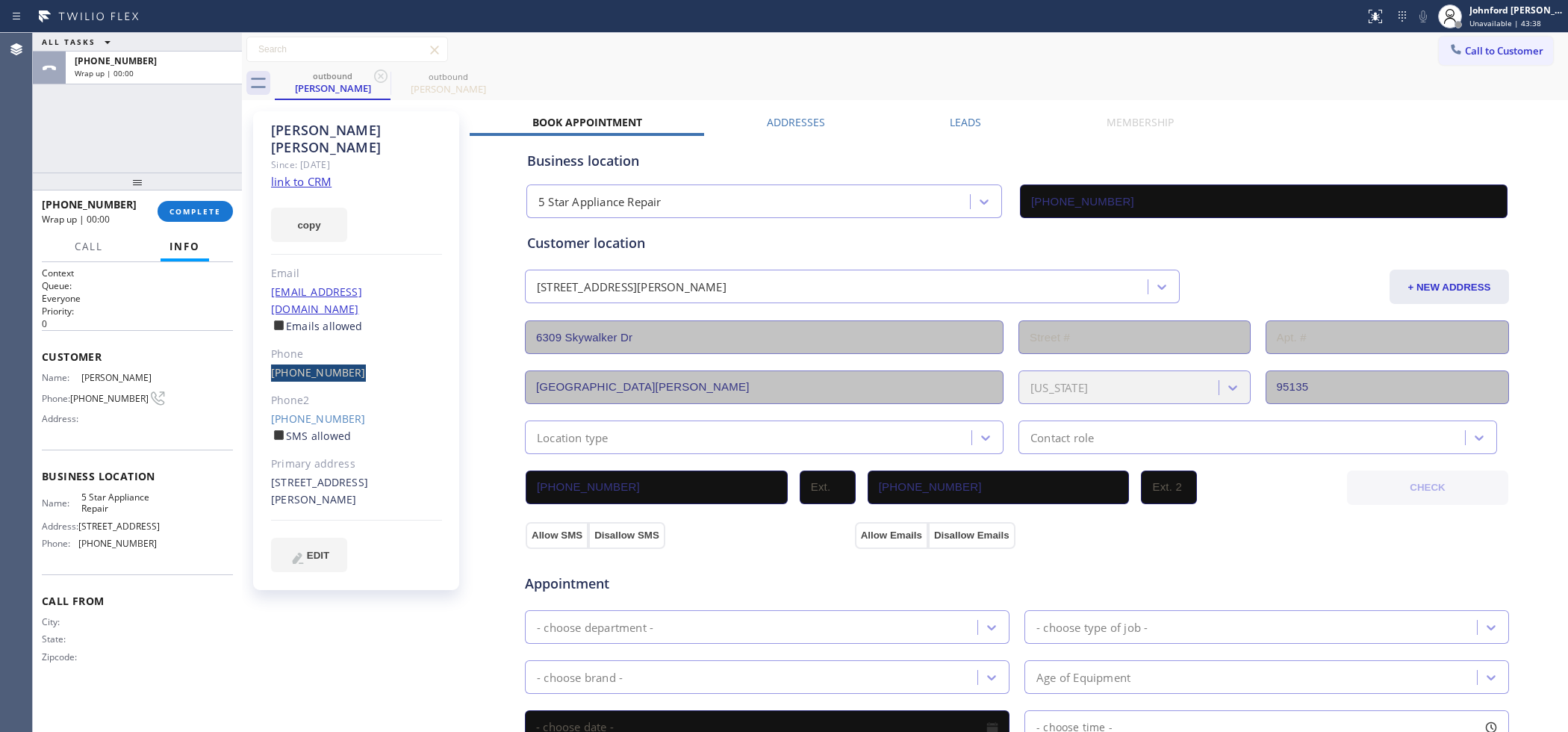
drag, startPoint x: 259, startPoint y: 336, endPoint x: 378, endPoint y: 336, distance: 119.0
click at [378, 336] on div "Robert Compitello Since: 20 may 2020 link to CRM copy Email robcomp@comcast.net…" at bounding box center [356, 351] width 206 height 479
copy link "(408) 666-4999"
click at [181, 211] on span "COMPLETE" at bounding box center [196, 211] width 52 height 11
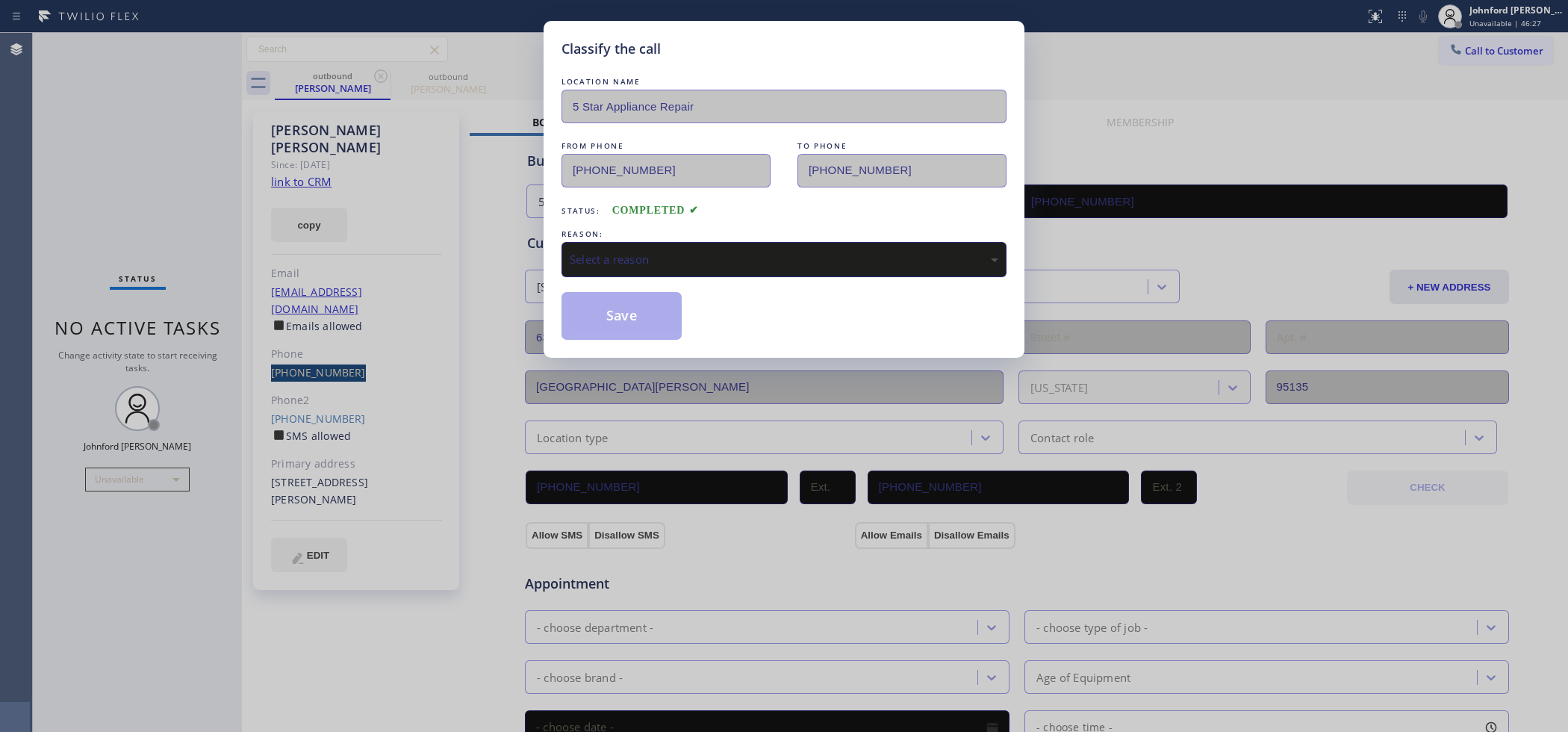
drag, startPoint x: 650, startPoint y: 260, endPoint x: 677, endPoint y: 263, distance: 27.2
click at [655, 260] on div "Select a reason" at bounding box center [784, 260] width 428 height 17
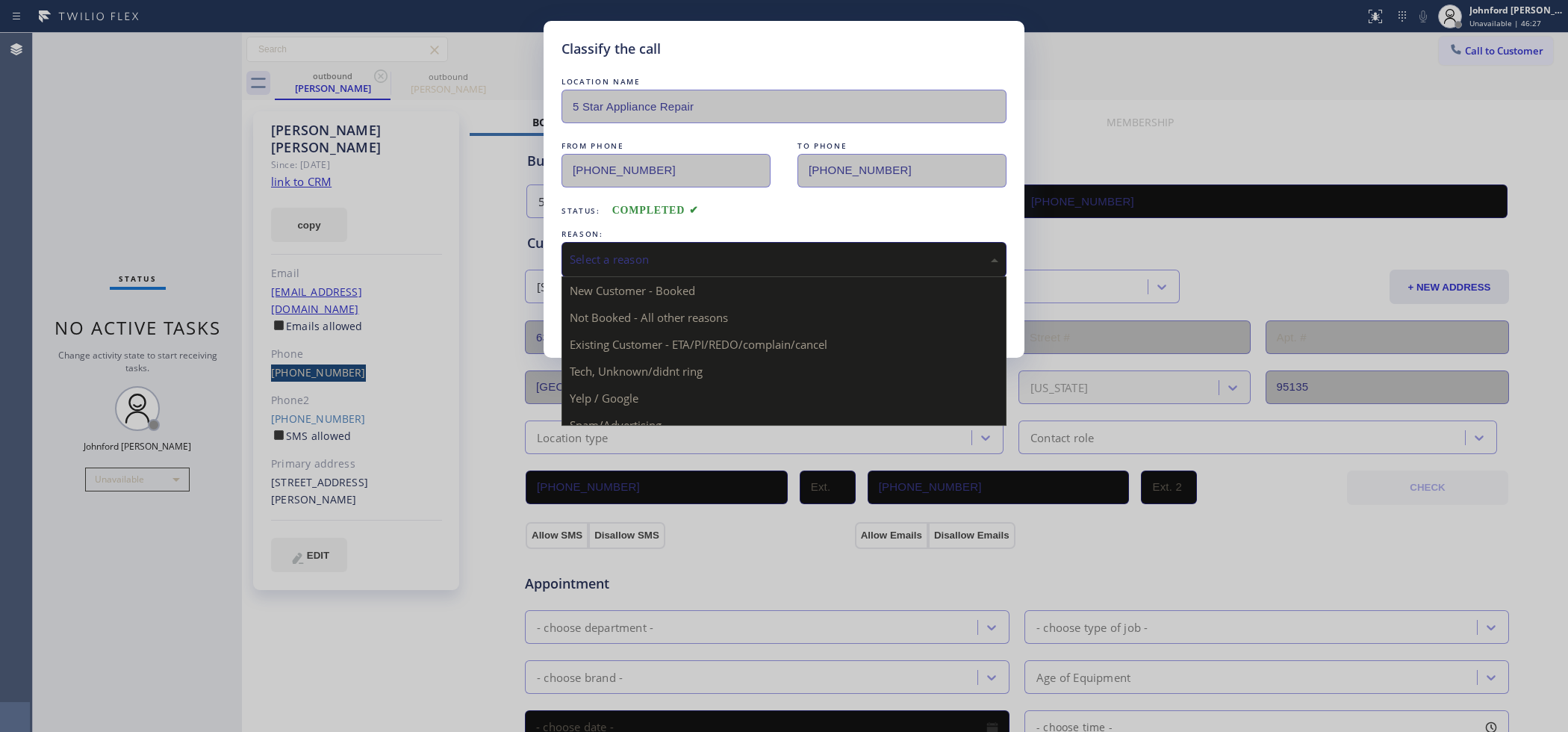
drag, startPoint x: 656, startPoint y: 336, endPoint x: 625, endPoint y: 323, distance: 33.6
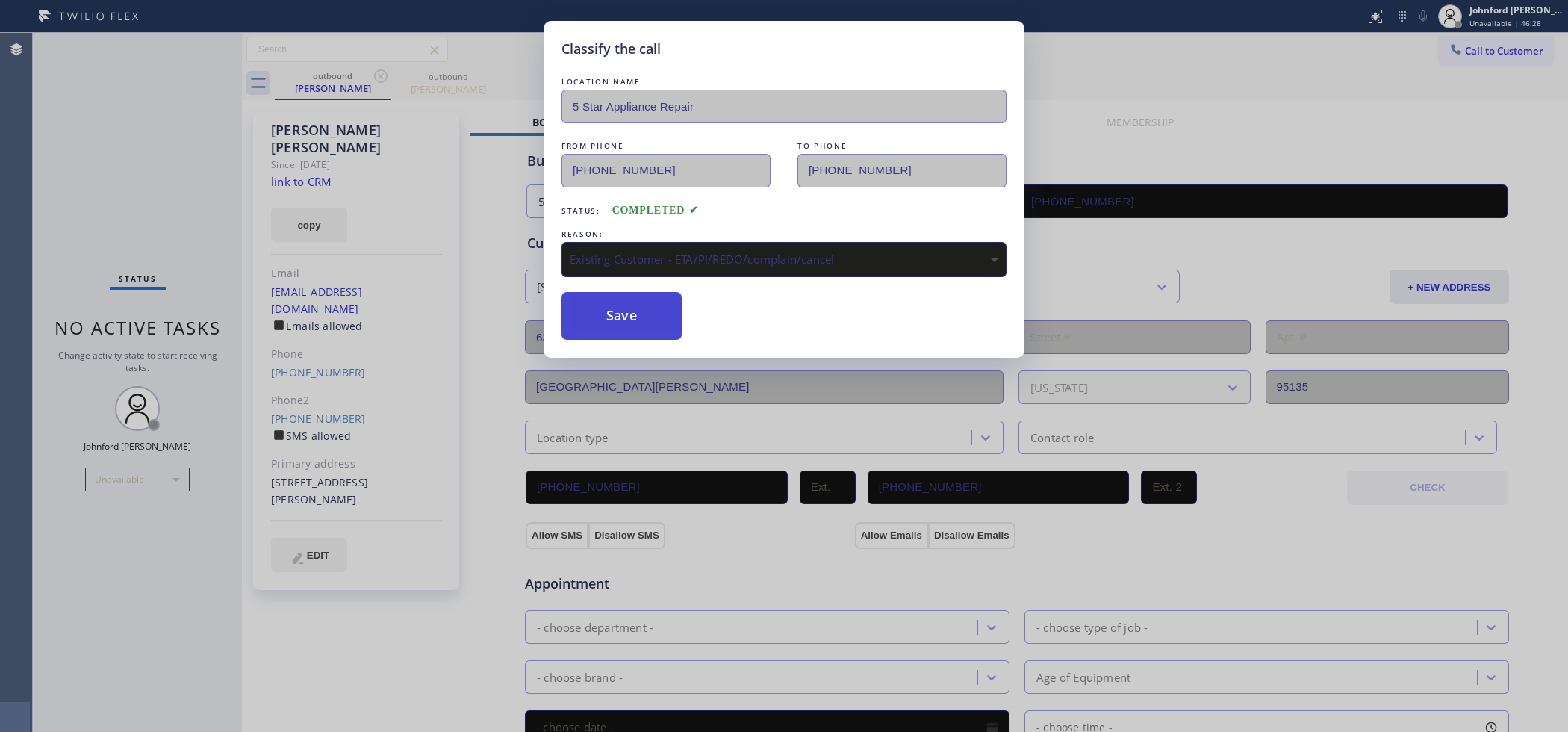
click at [614, 311] on button "Save" at bounding box center [621, 316] width 120 height 48
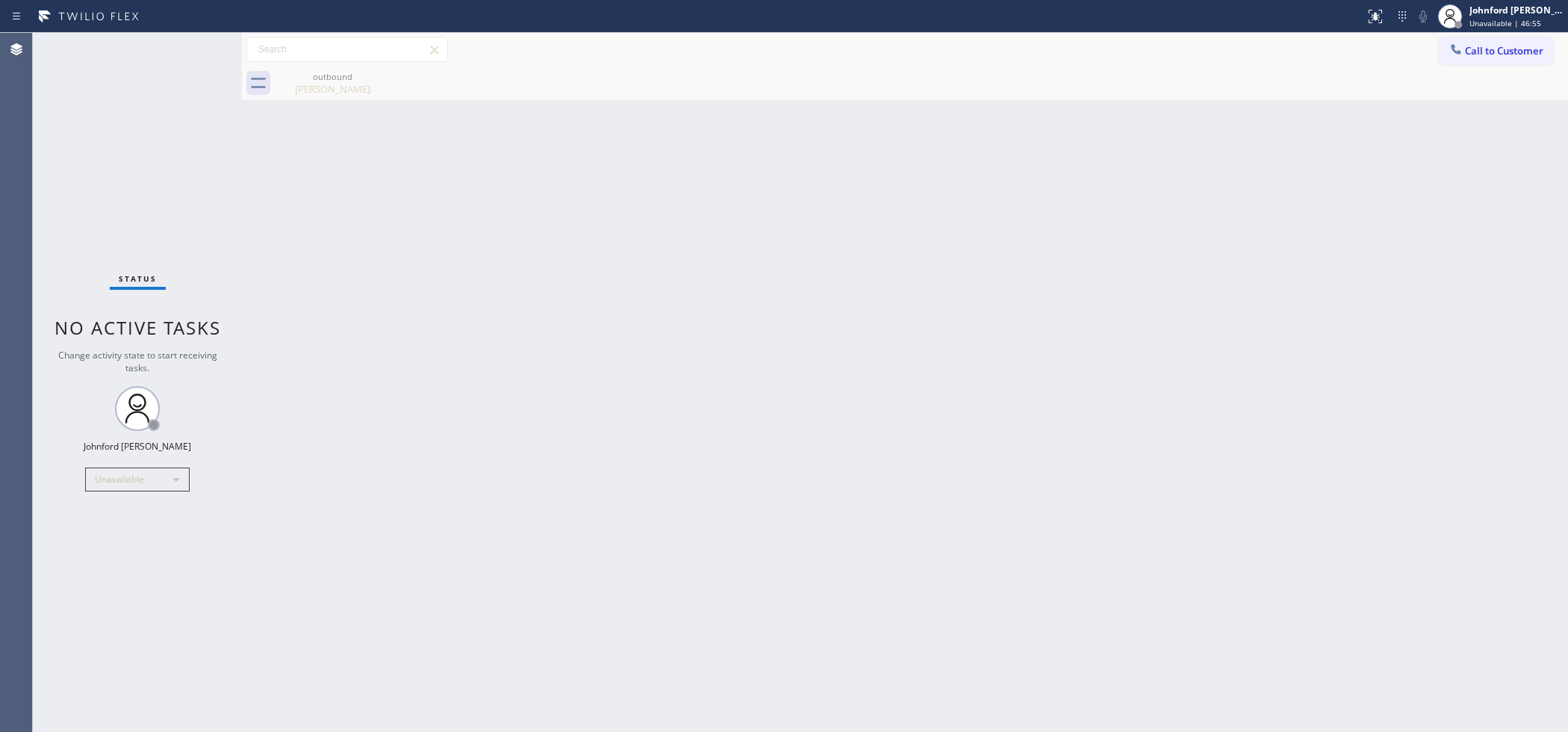
click at [233, 601] on div "Status No active tasks Change activity state to start receiving tasks. [PERSON_…" at bounding box center [137, 381] width 209 height 698
click at [1469, 53] on span "Call to Customer" at bounding box center [1505, 51] width 79 height 13
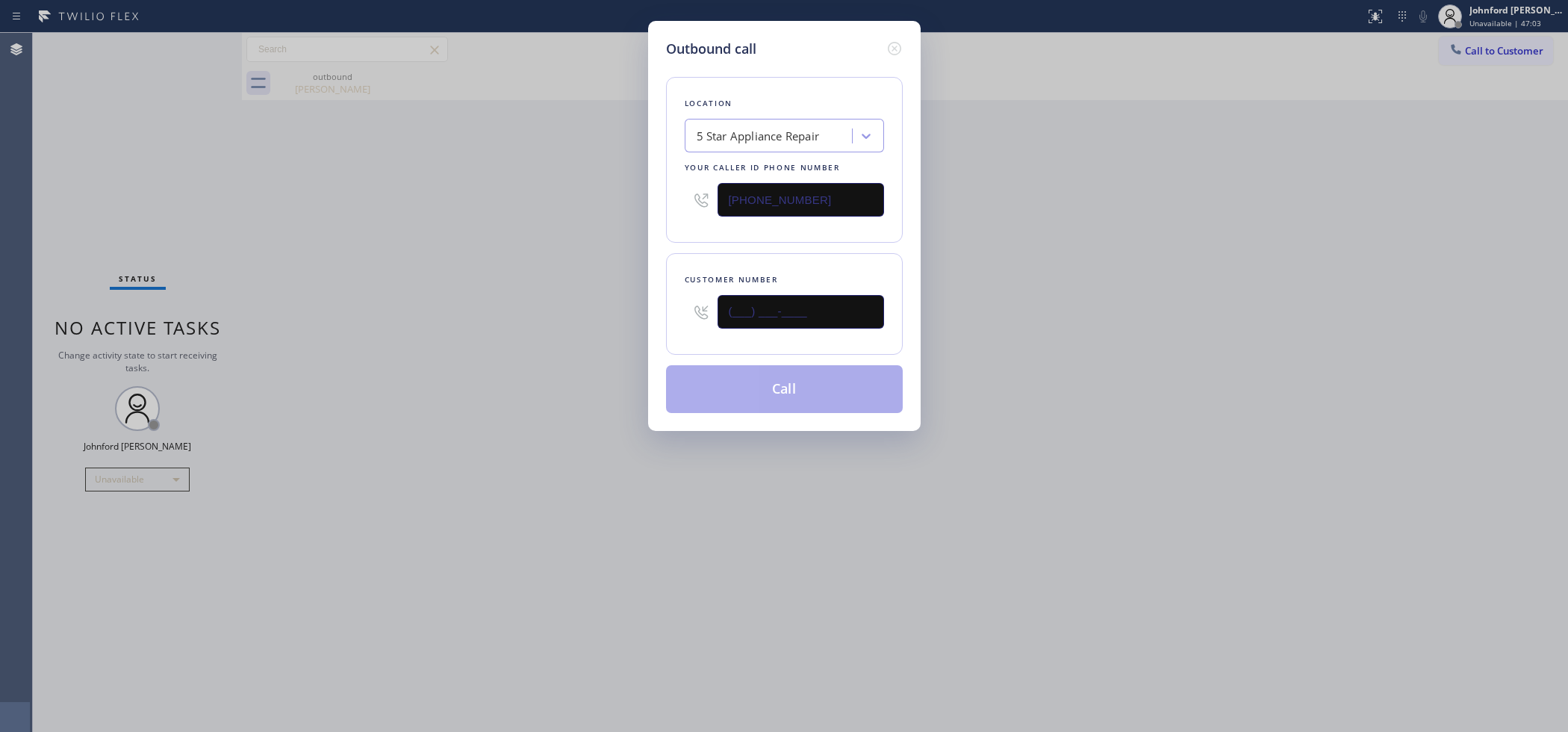
drag, startPoint x: 804, startPoint y: 305, endPoint x: 566, endPoint y: 309, distance: 238.0
click at [599, 309] on div "Outbound call Location 5 Star Appliance Repair Your caller id phone number [PHO…" at bounding box center [784, 366] width 1568 height 732
paste input "410) 900-6671"
type input "(410) 900-6671"
click at [499, 309] on div "Outbound call Location 5 Star Appliance Repair Your caller id phone number (855…" at bounding box center [784, 366] width 1568 height 732
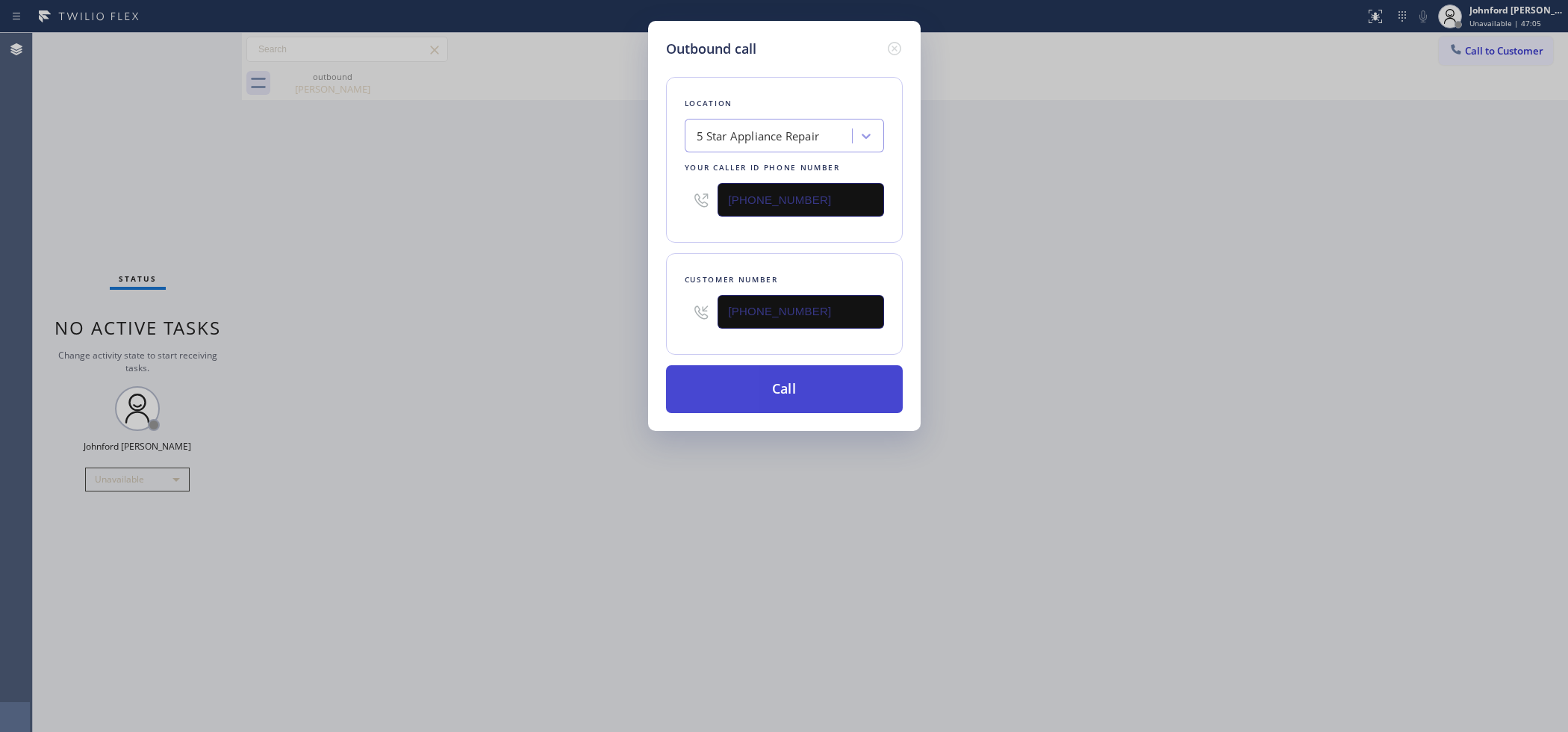
click at [775, 394] on button "Call" at bounding box center [784, 389] width 237 height 48
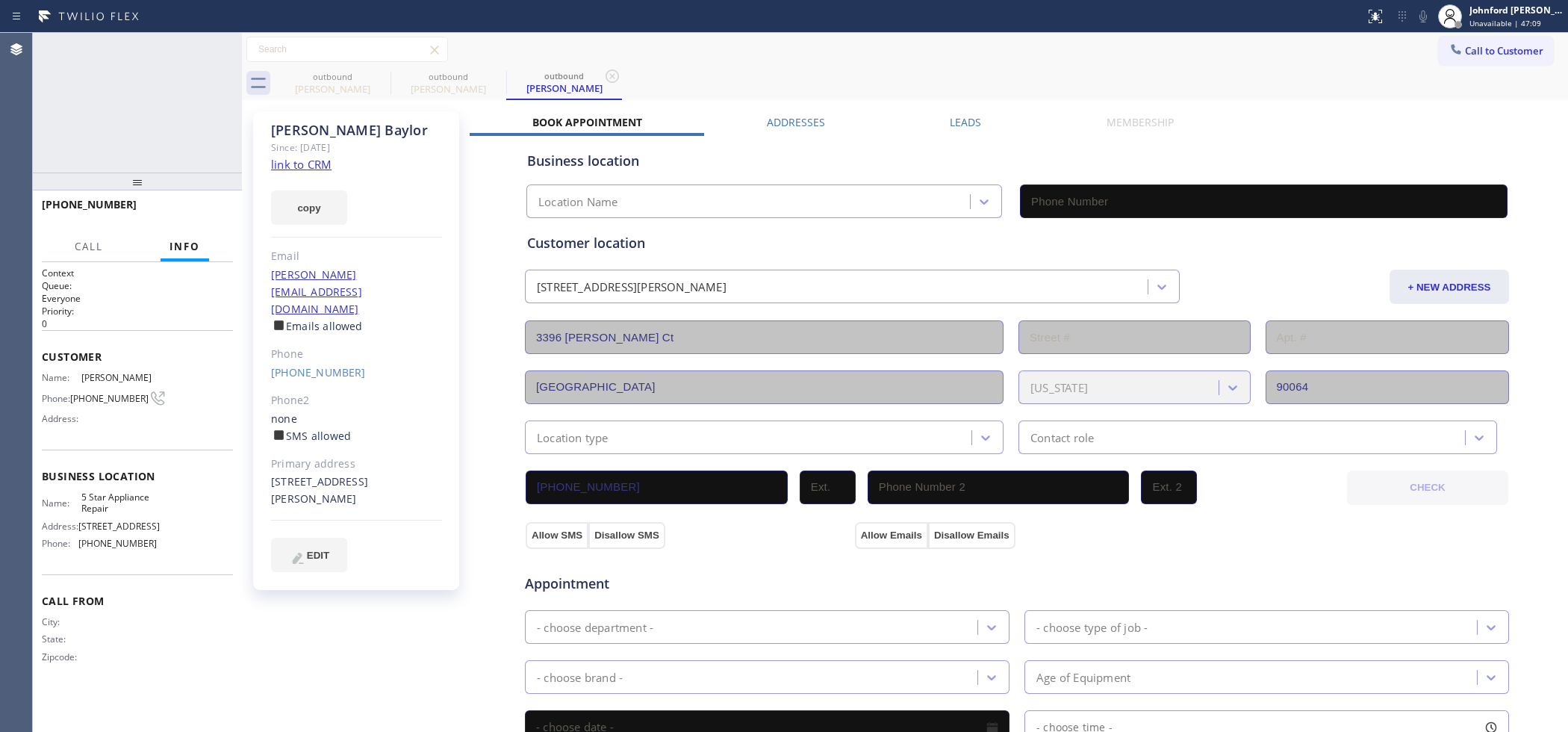
type input "[PHONE_NUMBER]"
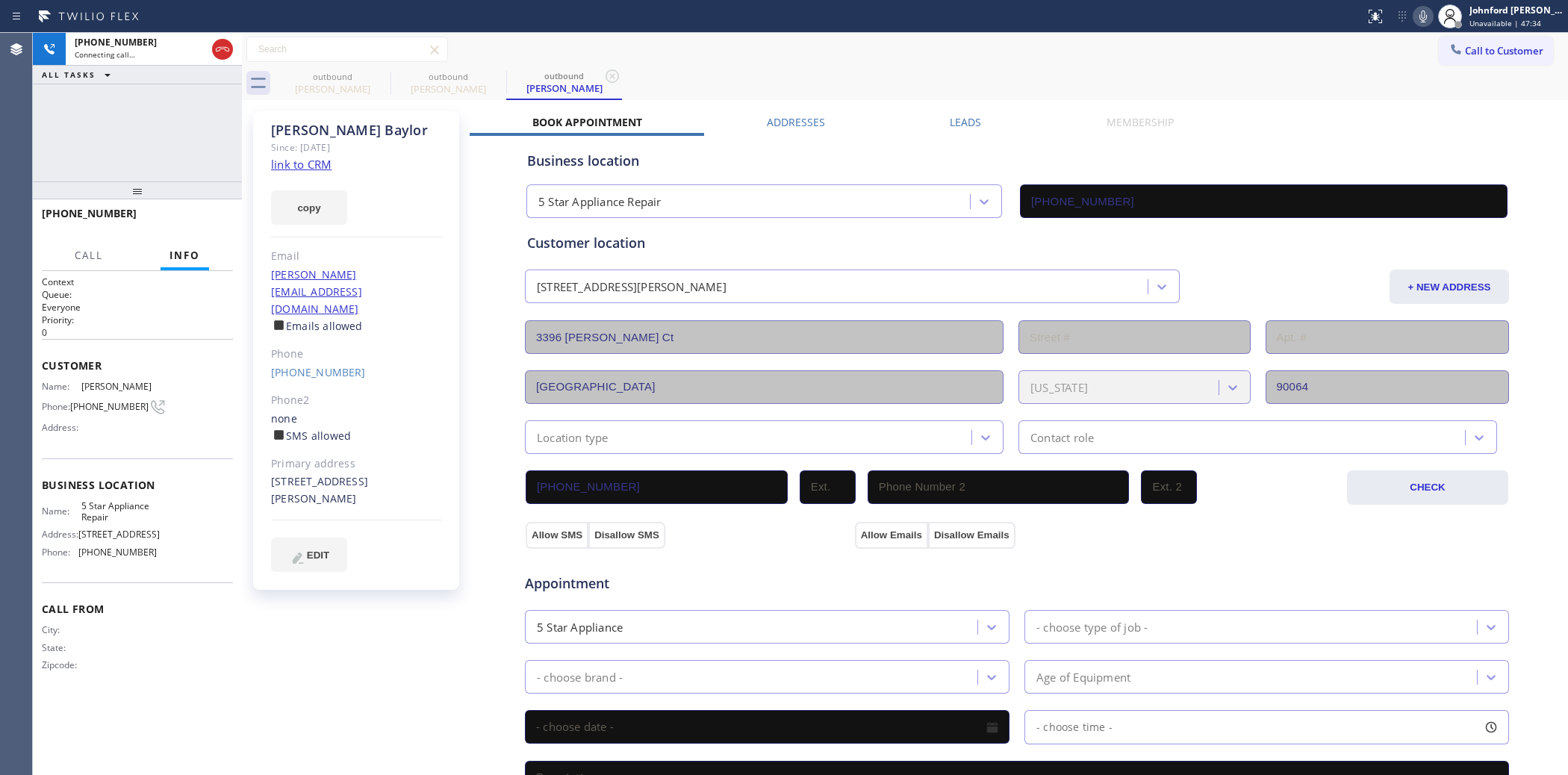
click at [220, 43] on icon at bounding box center [222, 49] width 18 height 18
click at [323, 365] on link "(410) 900-6671" at bounding box center [318, 372] width 95 height 14
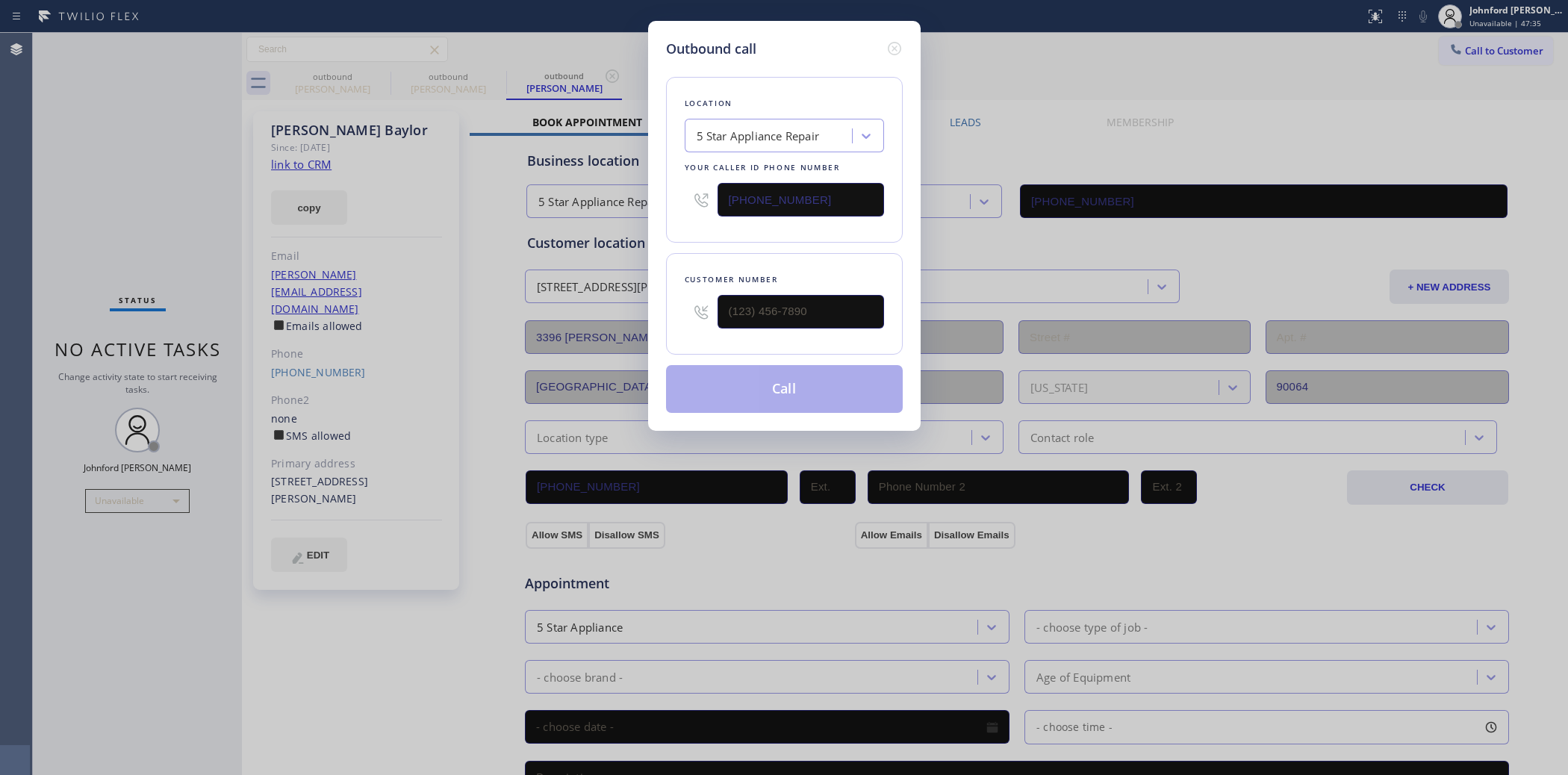
click at [794, 183] on input "[PHONE_NUMBER]" at bounding box center [801, 199] width 167 height 34
type input "(410) 900-6671"
click at [794, 183] on input "[PHONE_NUMBER]" at bounding box center [801, 199] width 167 height 34
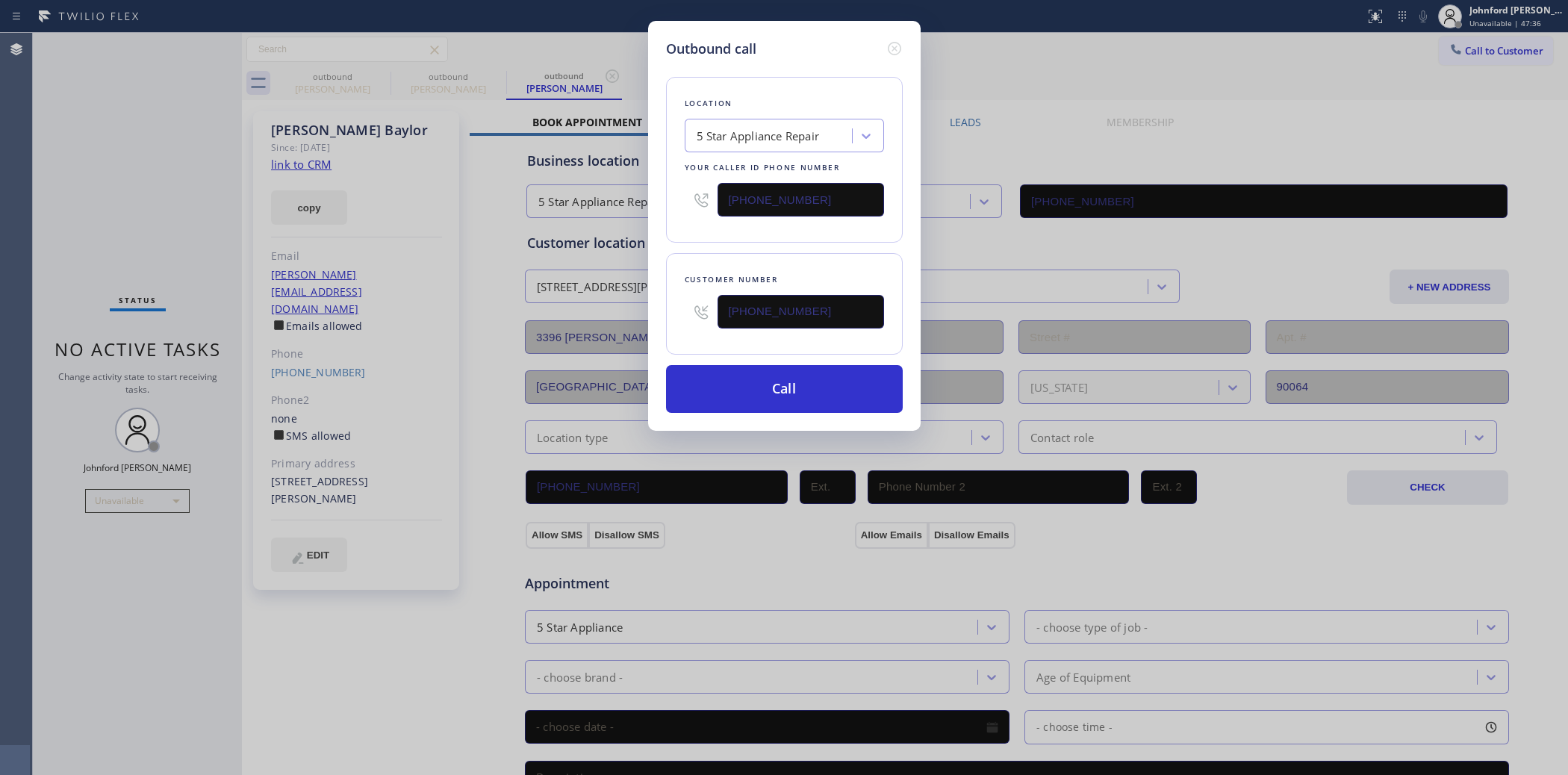
click at [794, 183] on input "[PHONE_NUMBER]" at bounding box center [801, 199] width 167 height 34
paste input "77) 659-7578"
type input "(877) 659-7578"
click at [755, 381] on button "Call" at bounding box center [784, 389] width 237 height 48
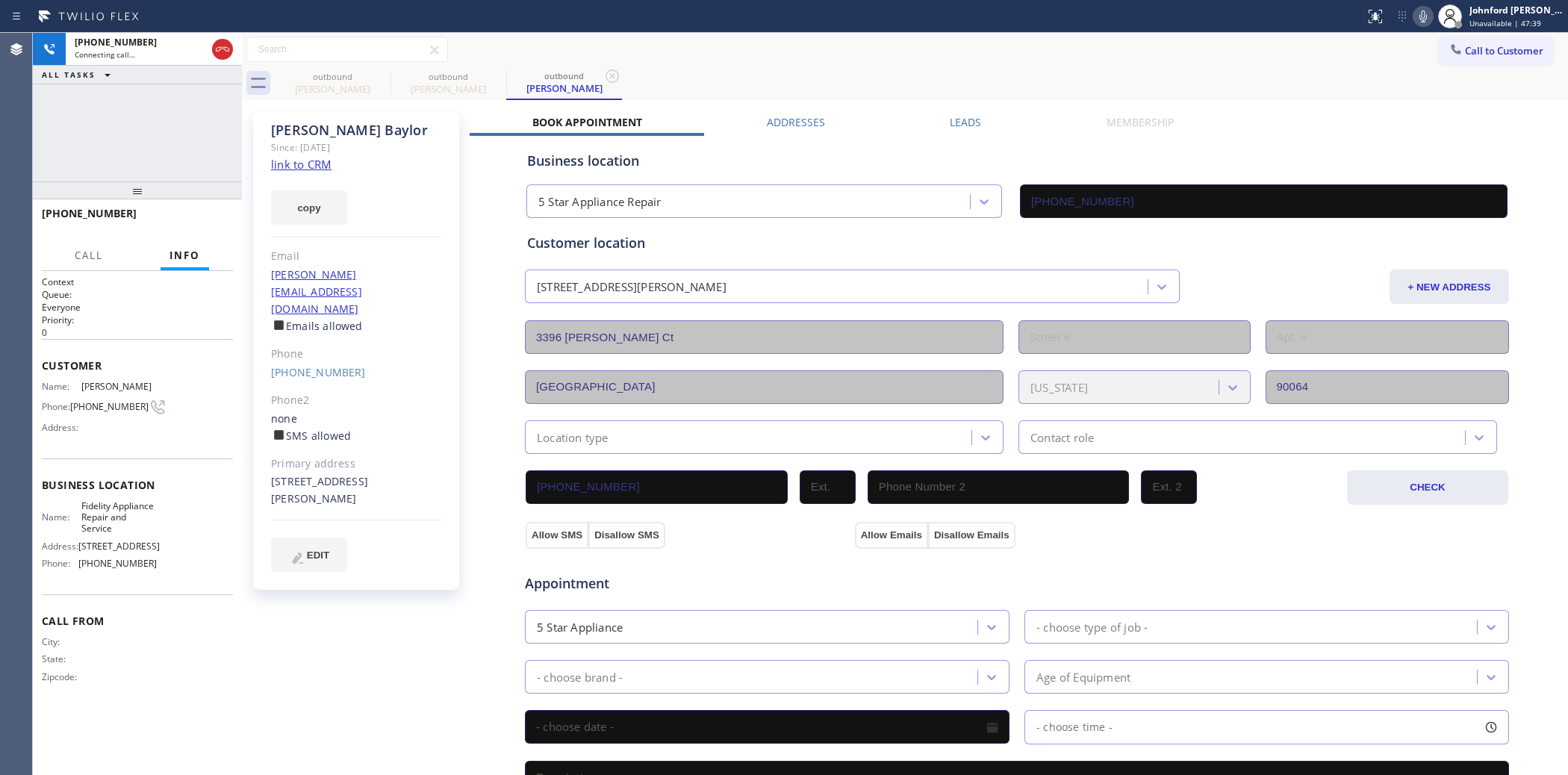
click at [807, 73] on div "outbound Robert Compitello outbound Darnell Baylor outbound Darnell Baylor" at bounding box center [922, 82] width 1294 height 34
type input "(877) 659-7578"
click at [1085, 73] on div "outbound Robert Compitello outbound Darnell Baylor outbound Darnell Baylor outb…" at bounding box center [922, 82] width 1294 height 34
click at [942, 204] on div "Fidelity Appliance Repair and Service" at bounding box center [750, 201] width 439 height 26
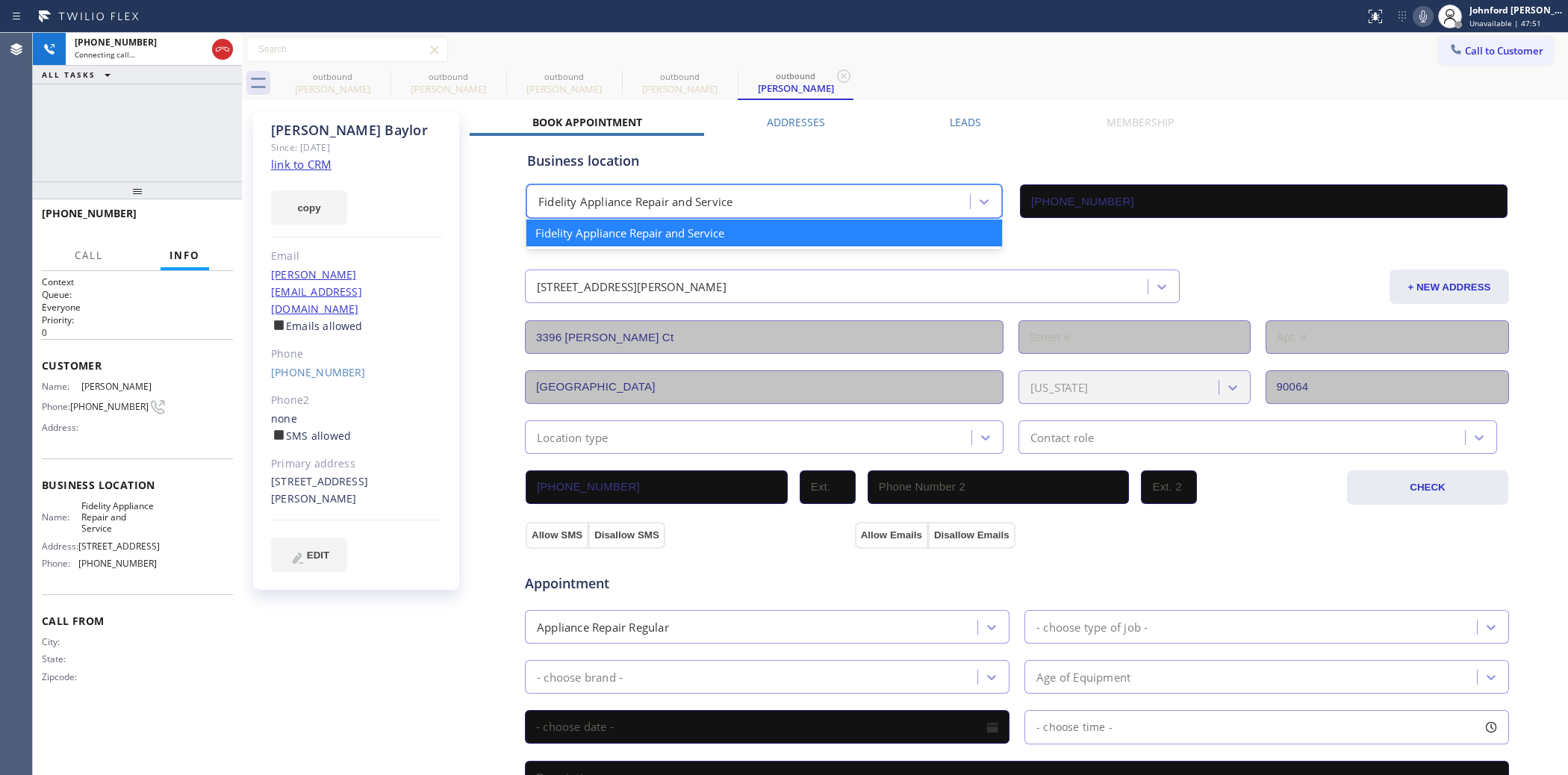
click at [917, 219] on div "Fidelity Appliance Repair and Service" at bounding box center [764, 233] width 475 height 27
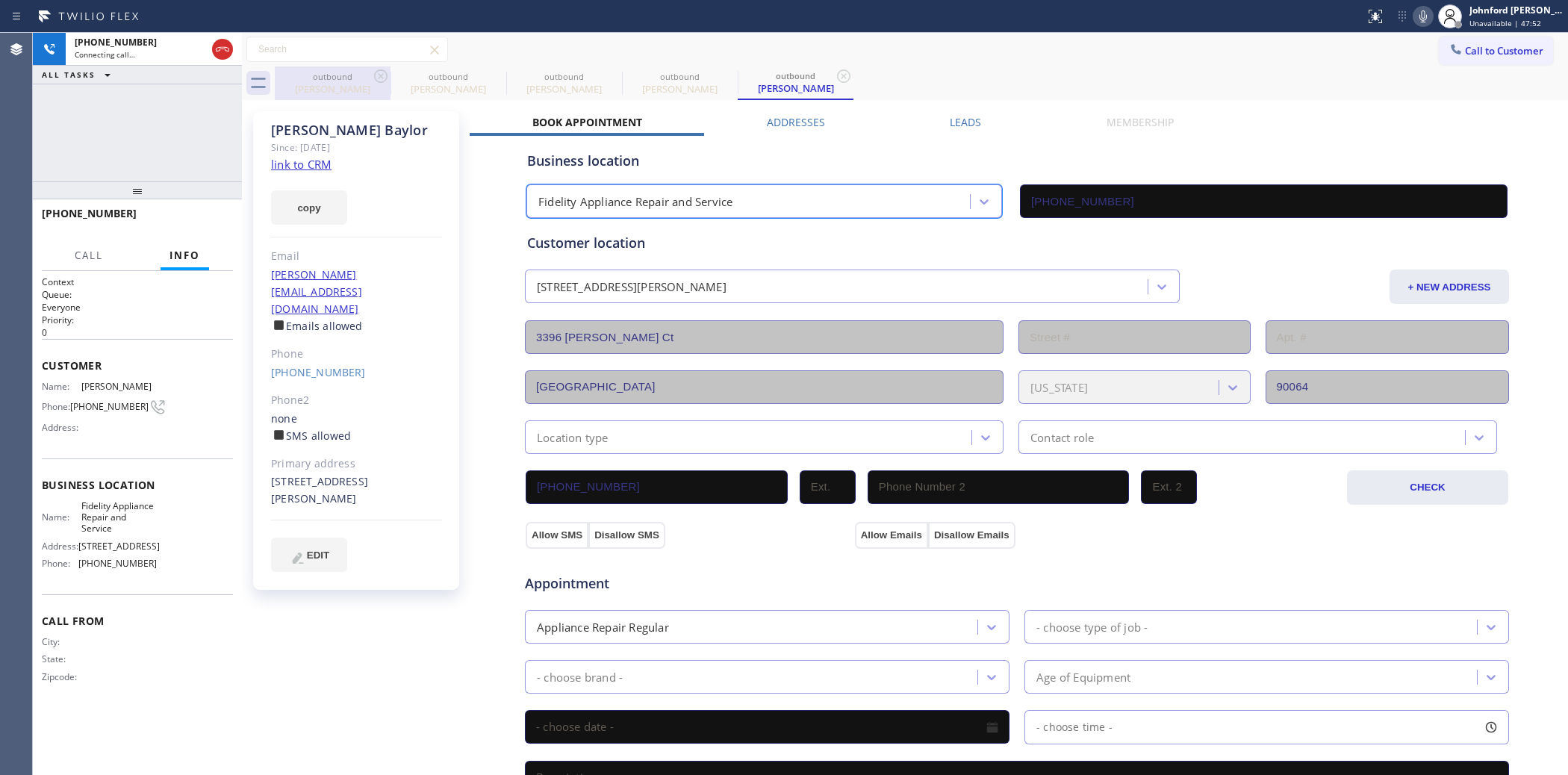
click at [363, 73] on div "outbound" at bounding box center [333, 77] width 113 height 11
click at [380, 73] on icon at bounding box center [380, 76] width 18 height 18
click at [0, 0] on icon at bounding box center [0, 0] width 0 height 0
type input "(877) 659-7578"
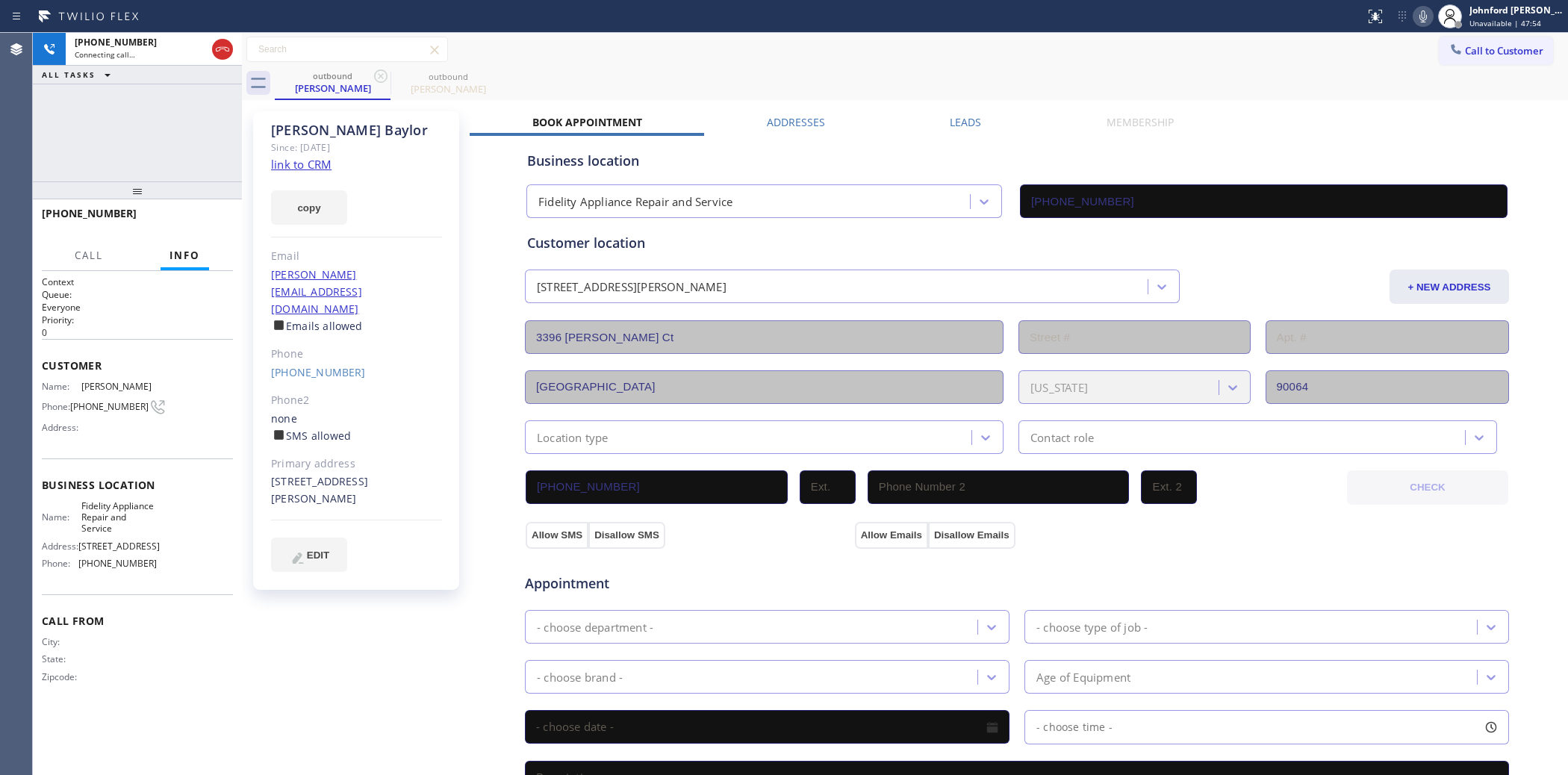
click at [380, 73] on icon at bounding box center [380, 76] width 18 height 18
drag, startPoint x: 755, startPoint y: 75, endPoint x: 847, endPoint y: 19, distance: 107.7
click at [759, 72] on div "outbound Darnell Baylor" at bounding box center [922, 82] width 1294 height 34
click at [113, 158] on div "+14109006671 Connecting call… ALL TASKS ALL TASKS ACTIVE TASKS TASKS IN WRAP UP" at bounding box center [137, 106] width 209 height 148
click at [113, 121] on div "+14109006671 Live | 00:00 ALL TASKS ALL TASKS ACTIVE TASKS TASKS IN WRAP UP" at bounding box center [137, 106] width 209 height 148
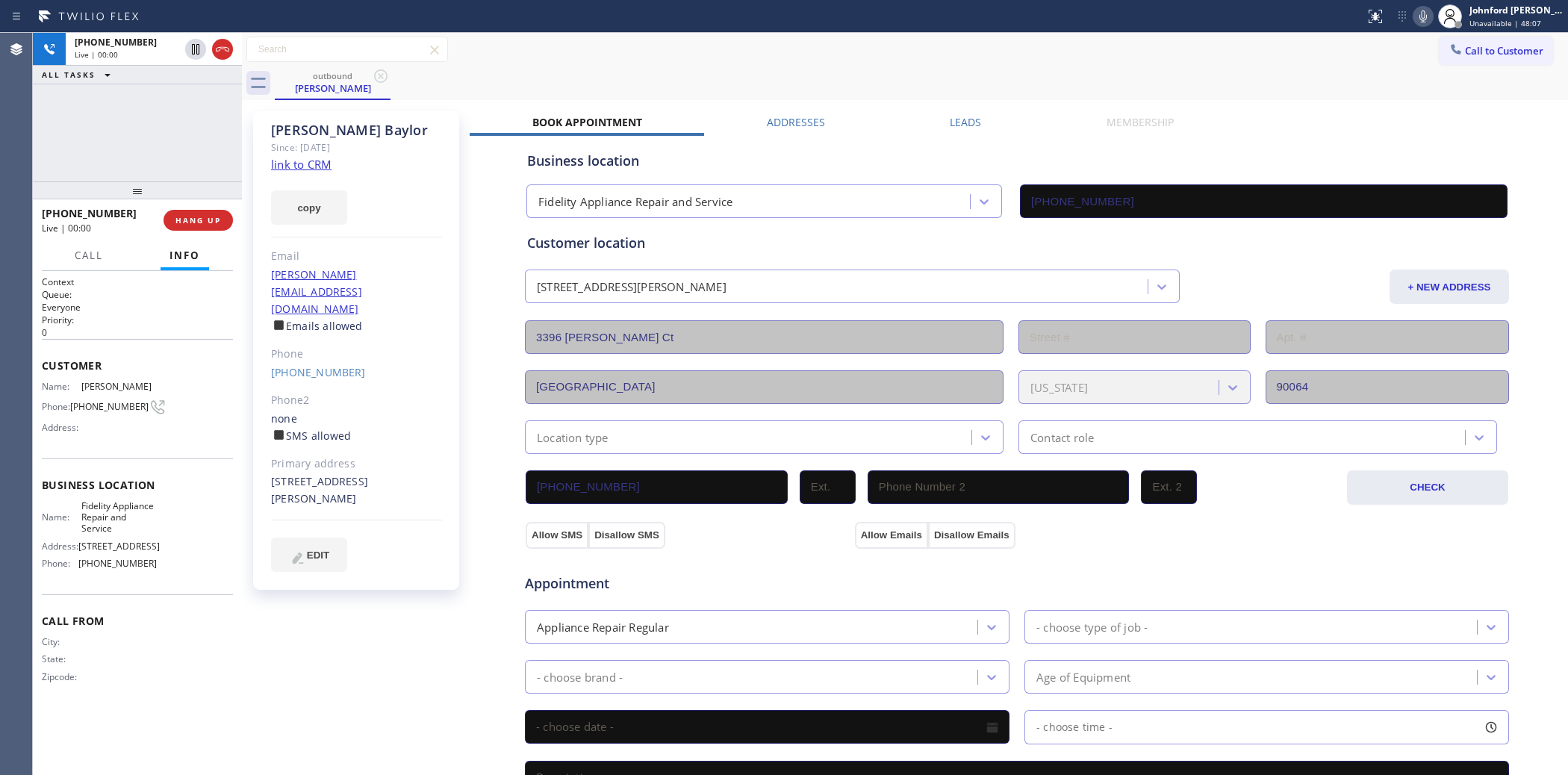
click at [218, 51] on icon at bounding box center [222, 49] width 13 height 5
click at [192, 154] on div "ALL TASKS ALL TASKS ACTIVE TASKS TASKS IN WRAP UP +14109006671 Wrap up | 00:03" at bounding box center [137, 106] width 209 height 148
click at [196, 199] on div at bounding box center [137, 190] width 209 height 18
click at [196, 215] on span "COMPLETE" at bounding box center [196, 219] width 52 height 11
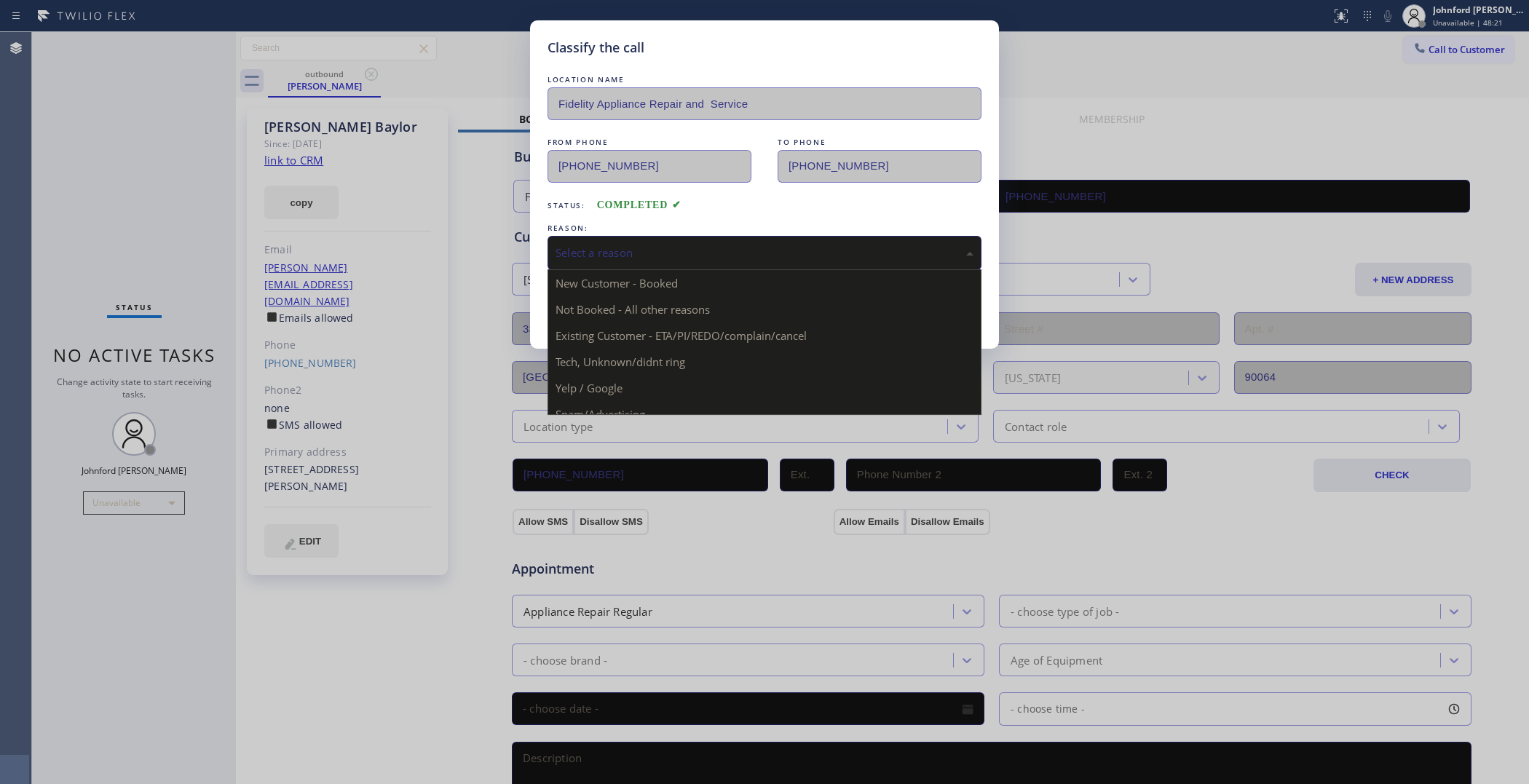
click at [708, 245] on div "Select a reason" at bounding box center [764, 253] width 418 height 17
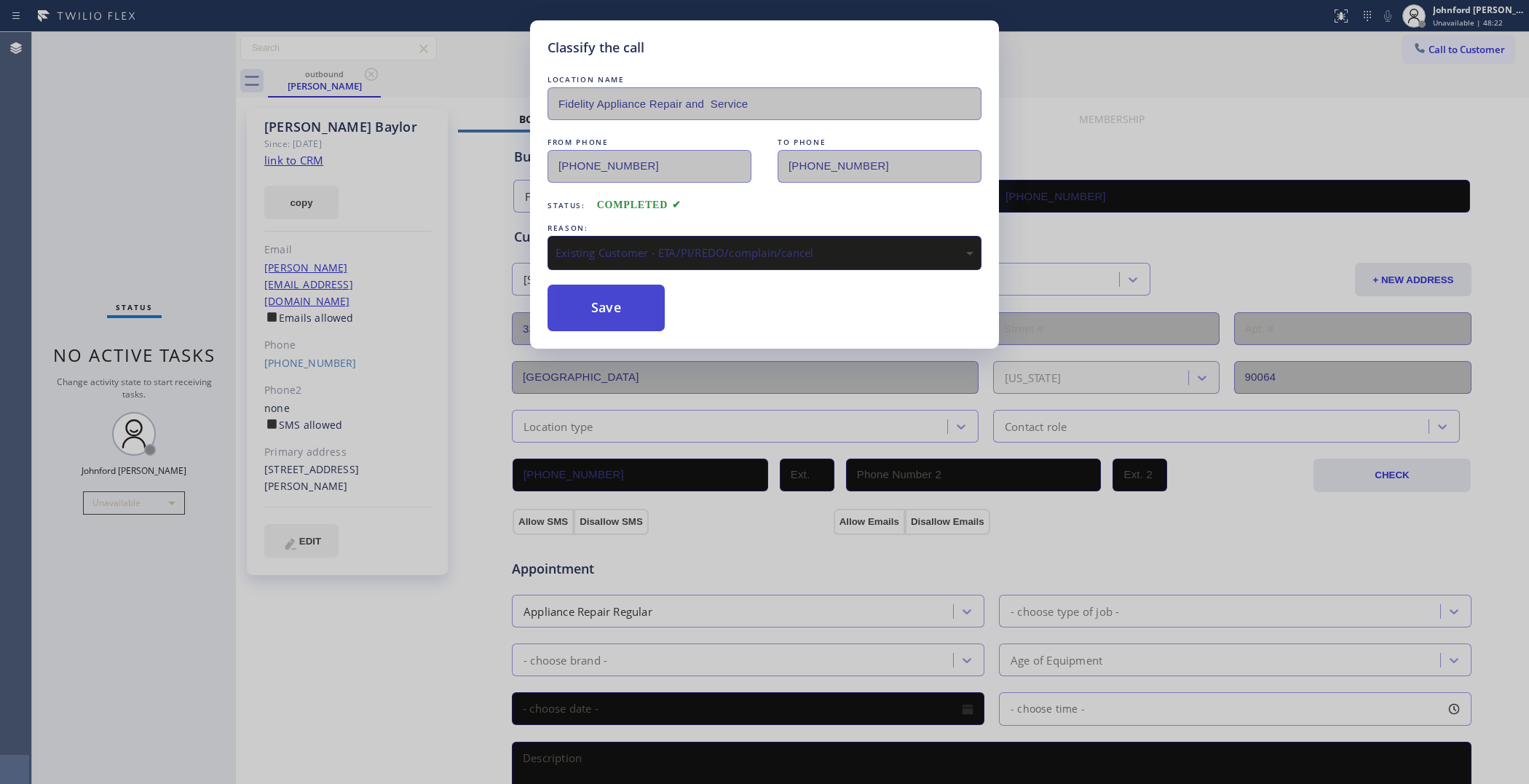
click at [586, 310] on button "Save" at bounding box center [606, 308] width 117 height 47
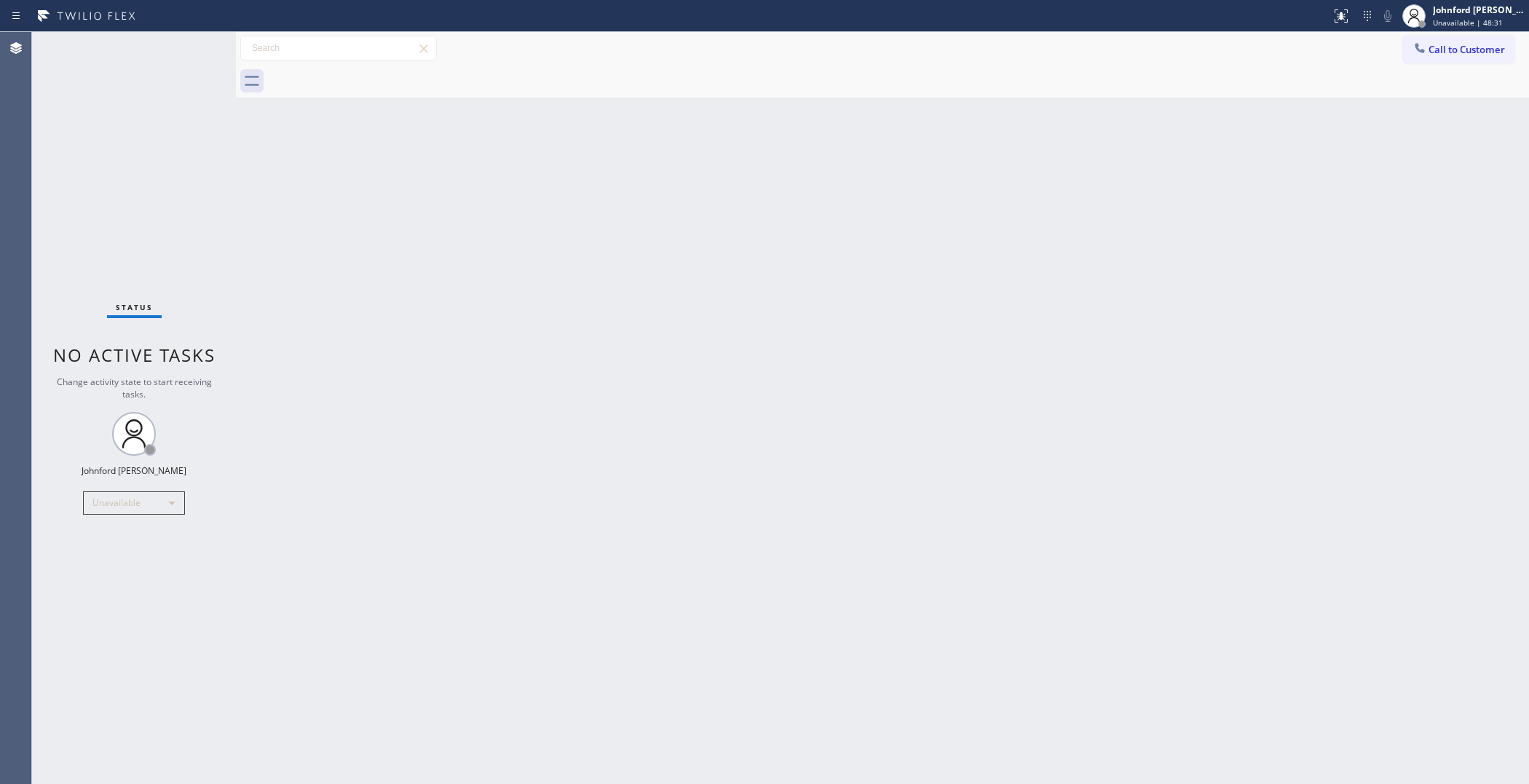
drag, startPoint x: 1453, startPoint y: 53, endPoint x: 858, endPoint y: 229, distance: 620.5
click at [1453, 54] on button "Call to Customer" at bounding box center [1459, 50] width 111 height 28
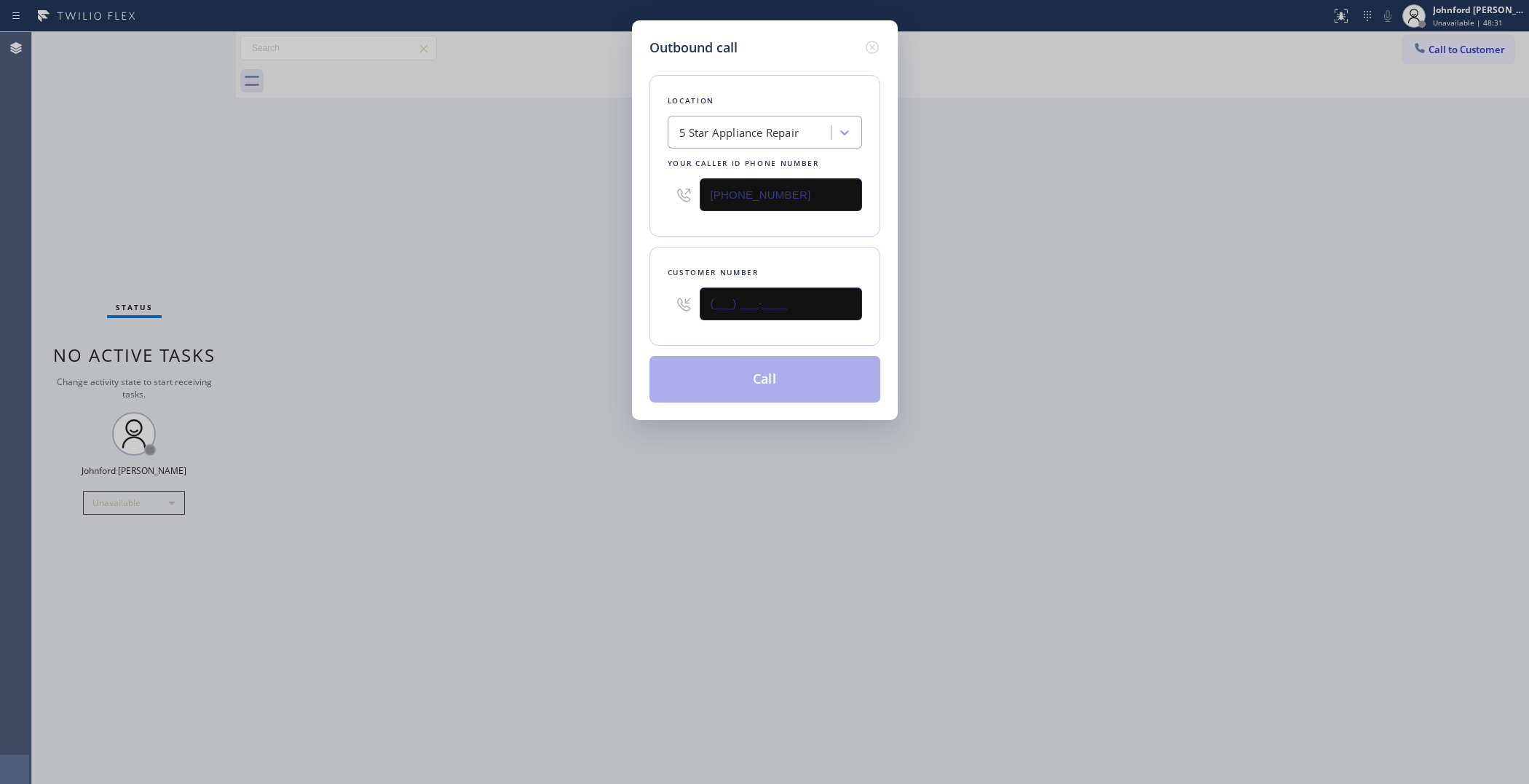
drag, startPoint x: 778, startPoint y: 295, endPoint x: 589, endPoint y: 302, distance: 189.1
click at [602, 297] on div "Outbound call Location 5 Star Appliance Repair Your caller id phone number [PHO…" at bounding box center [764, 392] width 1529 height 784
paste input "310) 265-1357"
type input "[PHONE_NUMBER]"
click at [562, 304] on div "Outbound call Location 5 Star Appliance Repair Your caller id phone number (855…" at bounding box center [764, 392] width 1529 height 784
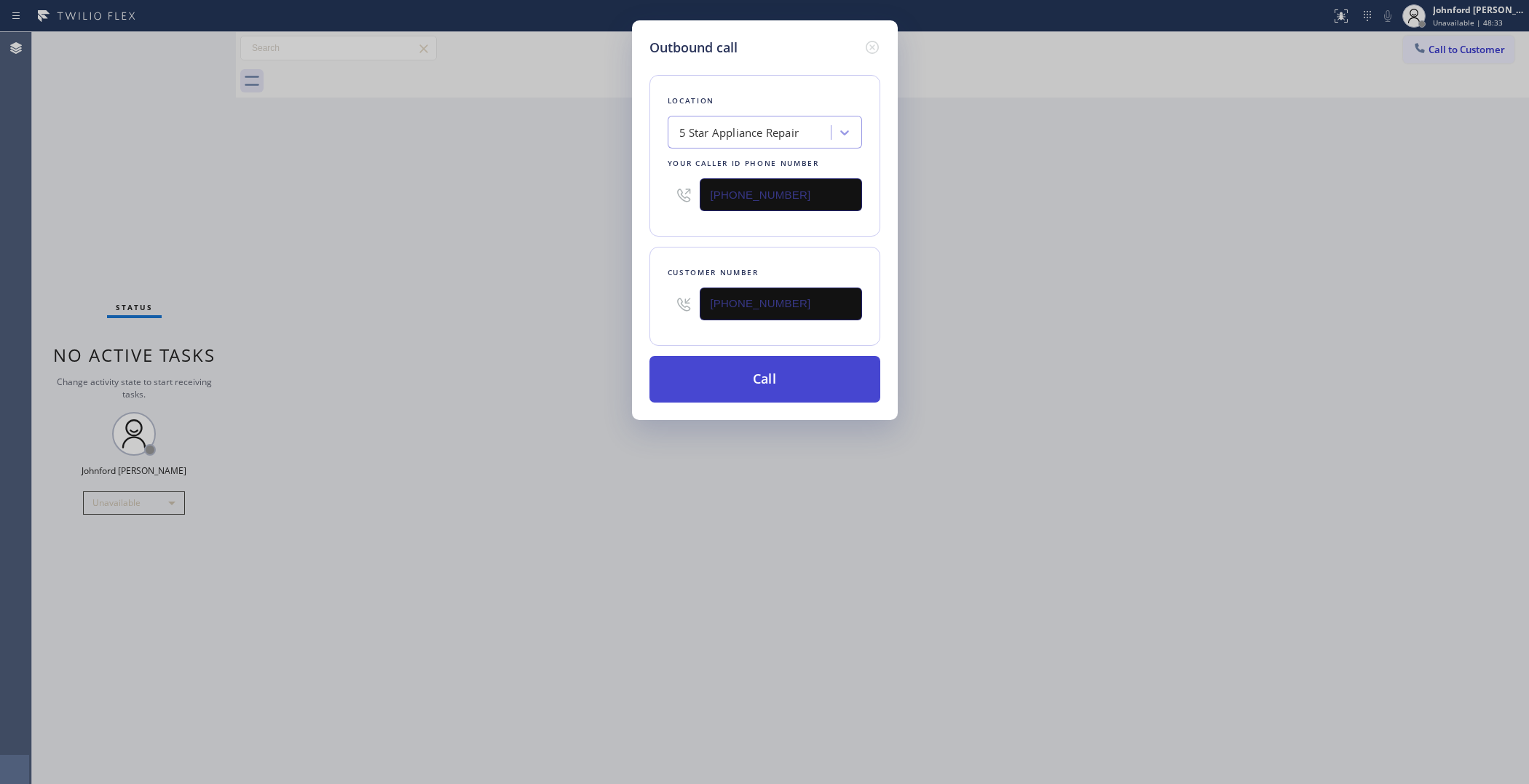
click at [729, 388] on button "Call" at bounding box center [764, 379] width 231 height 47
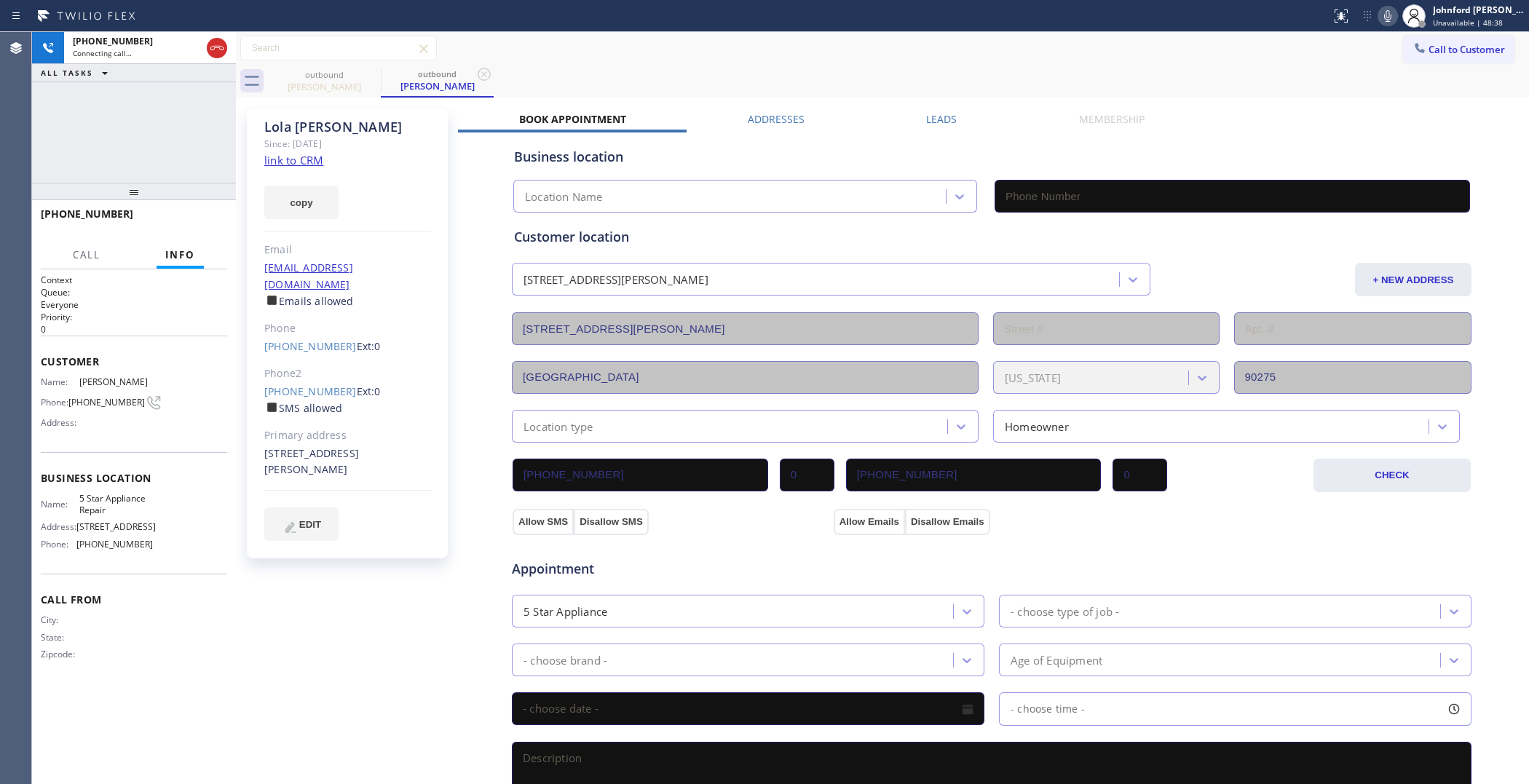
type input "[PHONE_NUMBER]"
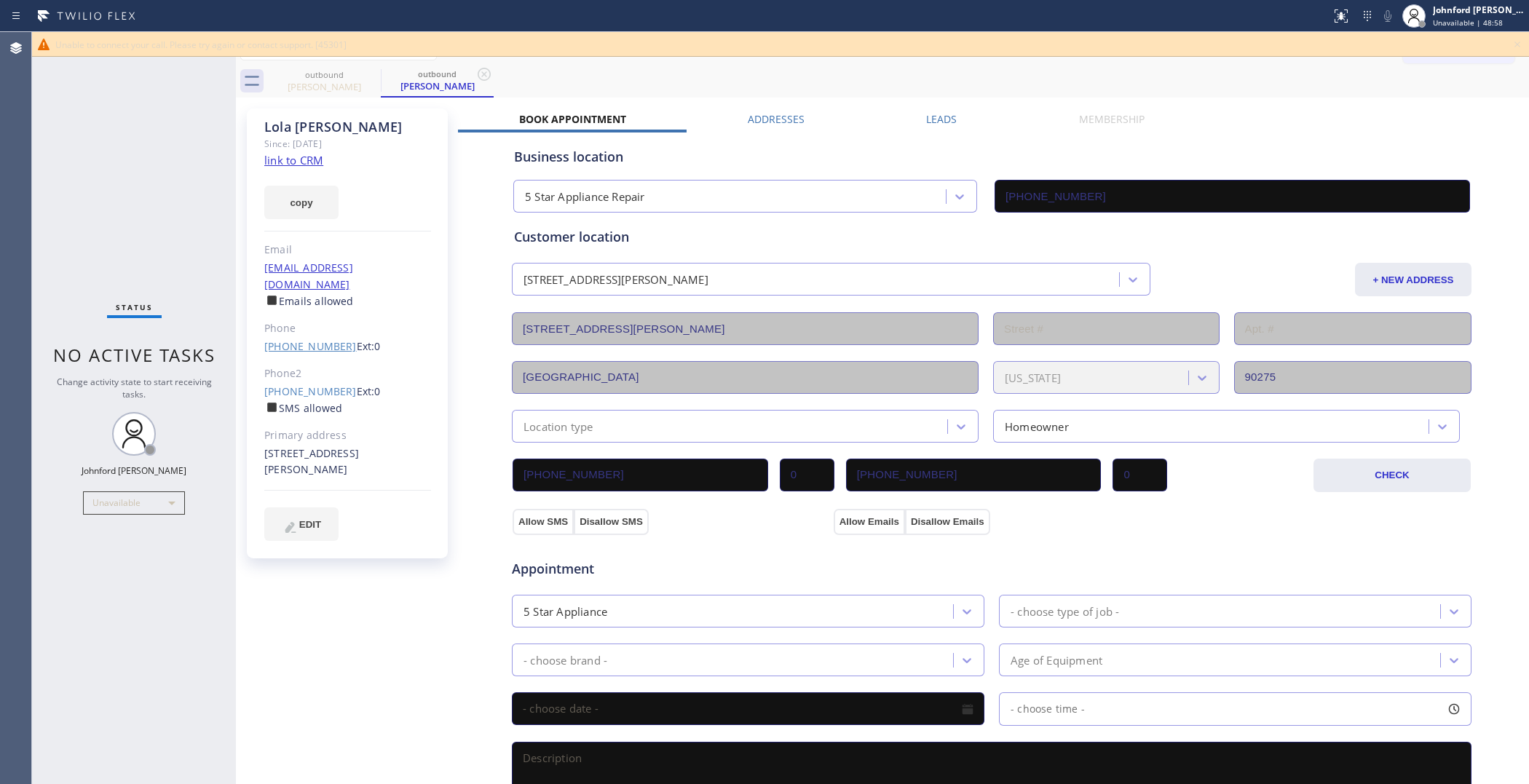
click at [315, 339] on link "[PHONE_NUMBER]" at bounding box center [310, 346] width 93 height 14
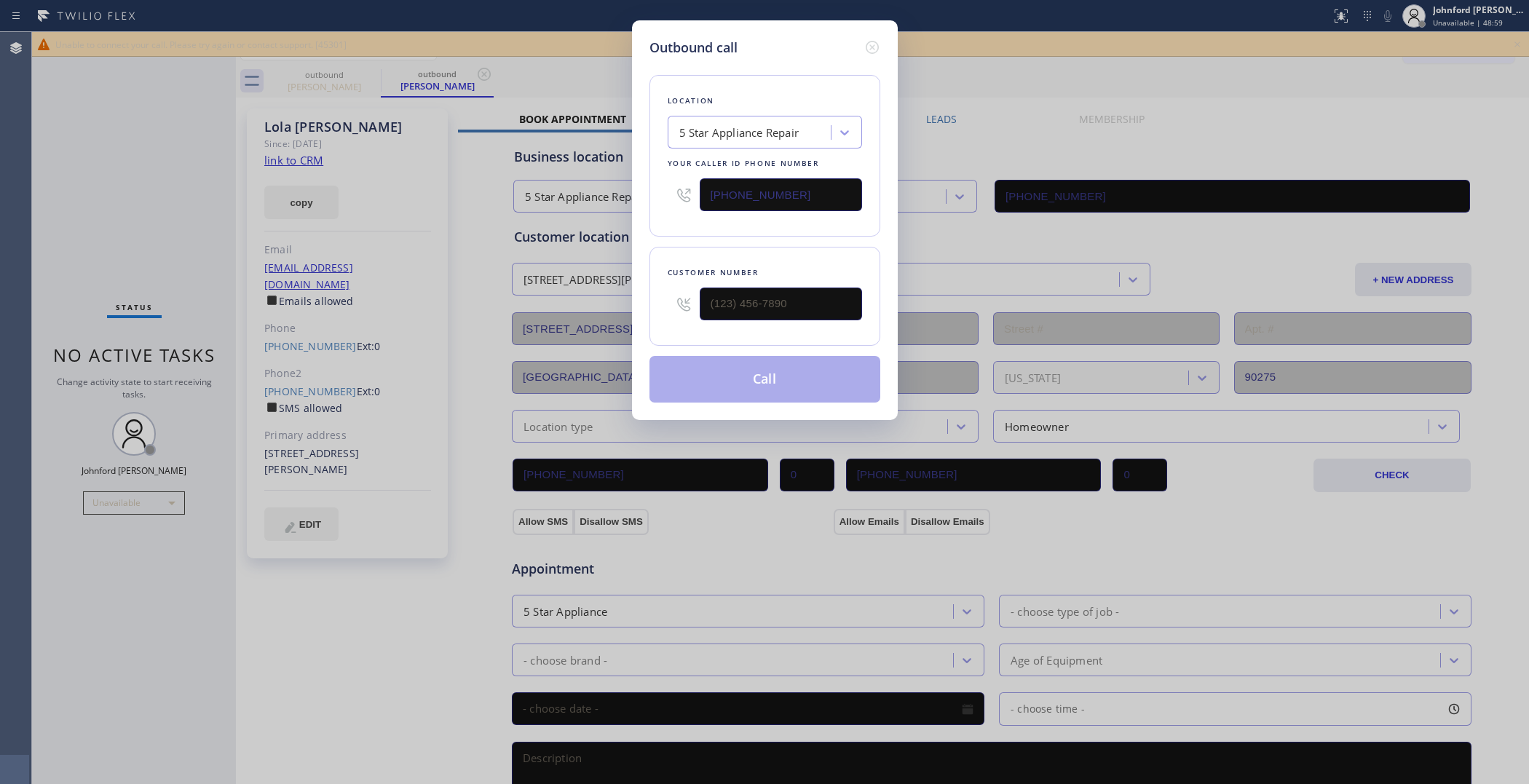
type input "[PHONE_NUMBER]"
drag, startPoint x: 799, startPoint y: 206, endPoint x: 655, endPoint y: 205, distance: 144.0
click at [655, 205] on div "Location 5 Star Appliance Repair Your caller id phone number [PHONE_NUMBER]" at bounding box center [764, 155] width 231 height 162
paste input "310) 550-746"
type input "(310) 550-7462"
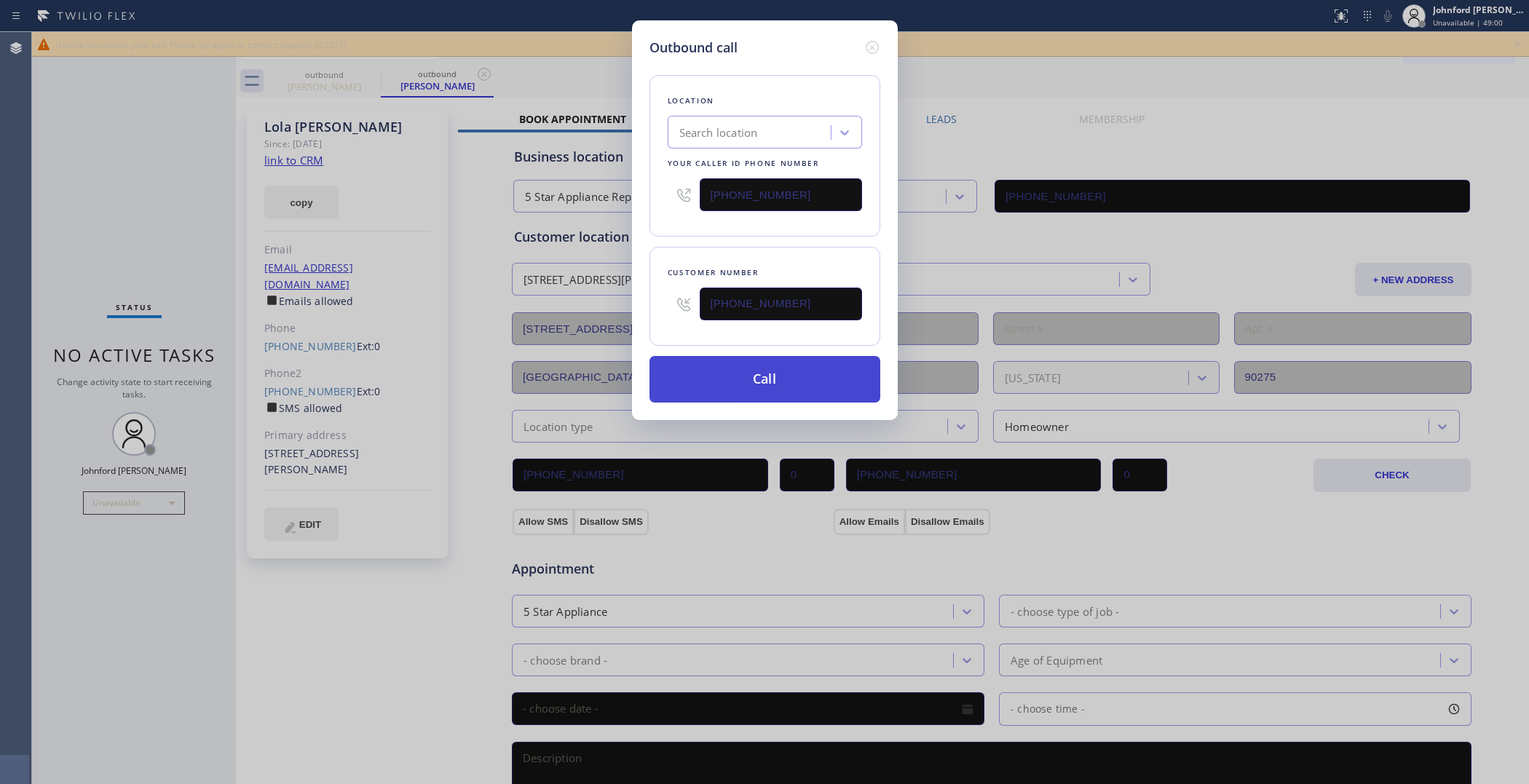
click at [752, 365] on button "Call" at bounding box center [764, 379] width 231 height 47
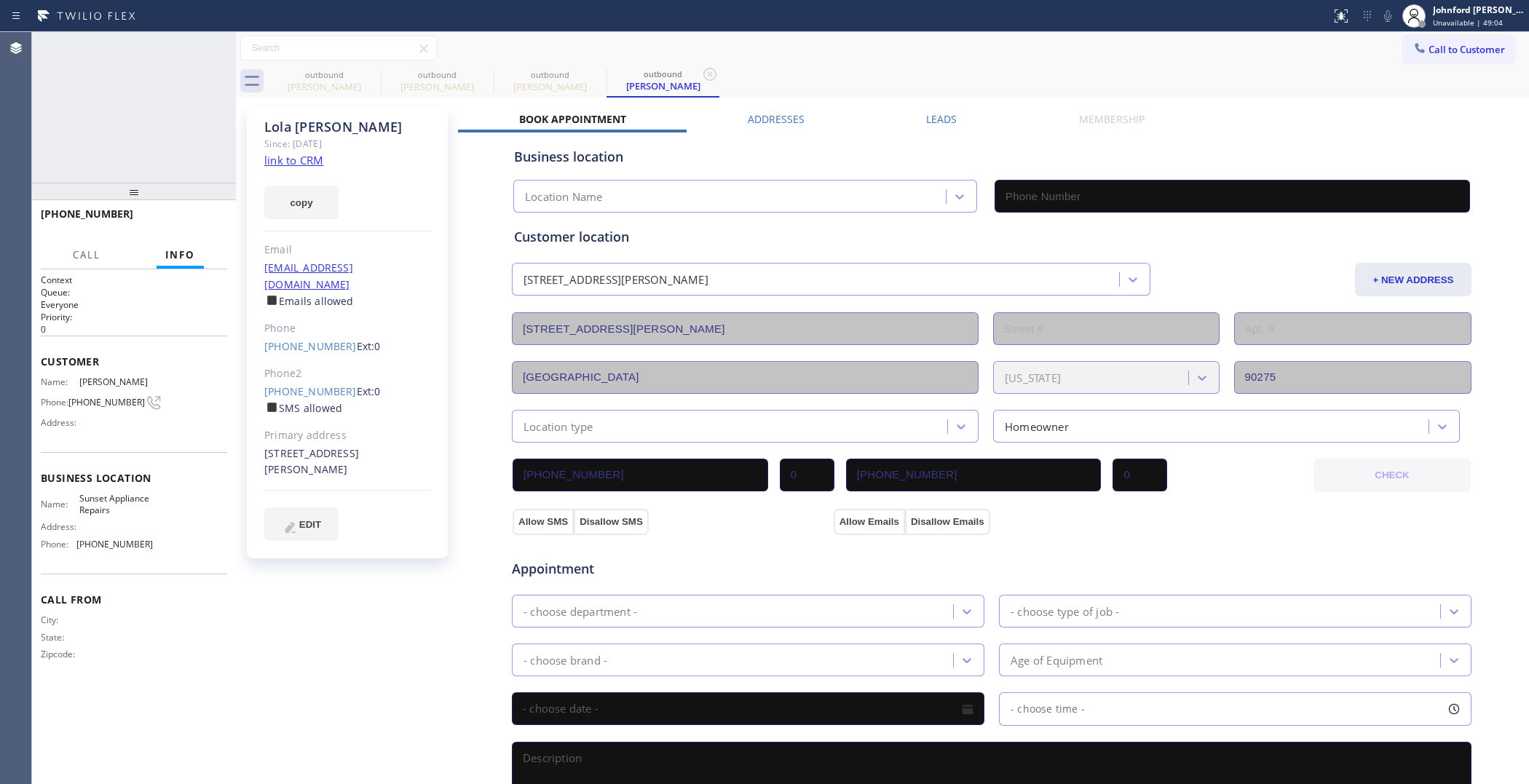
type input "(310) 550-7462"
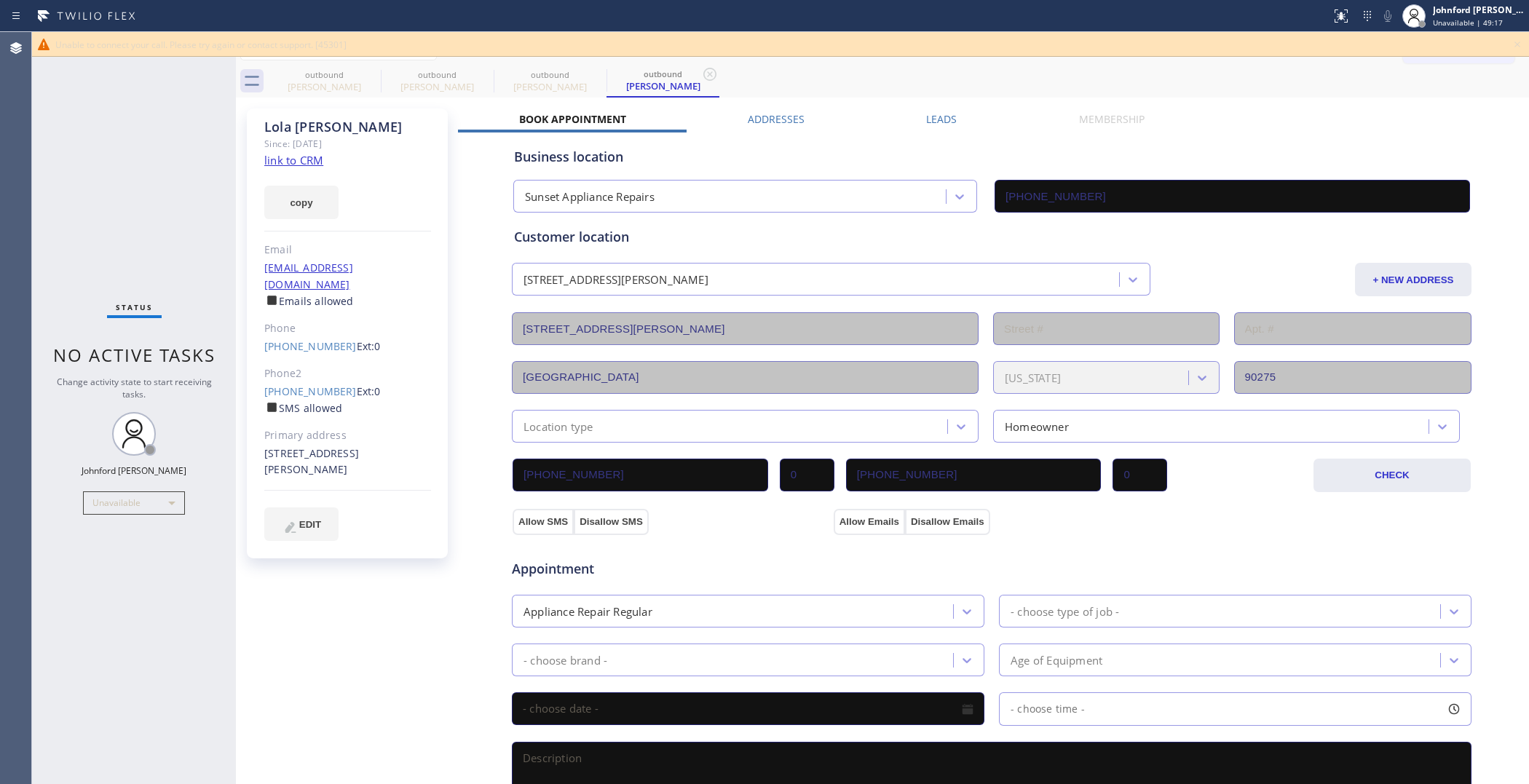
click at [314, 365] on div "Phone2" at bounding box center [348, 374] width 166 height 17
click at [315, 384] on link "[PHONE_NUMBER]" at bounding box center [310, 391] width 93 height 14
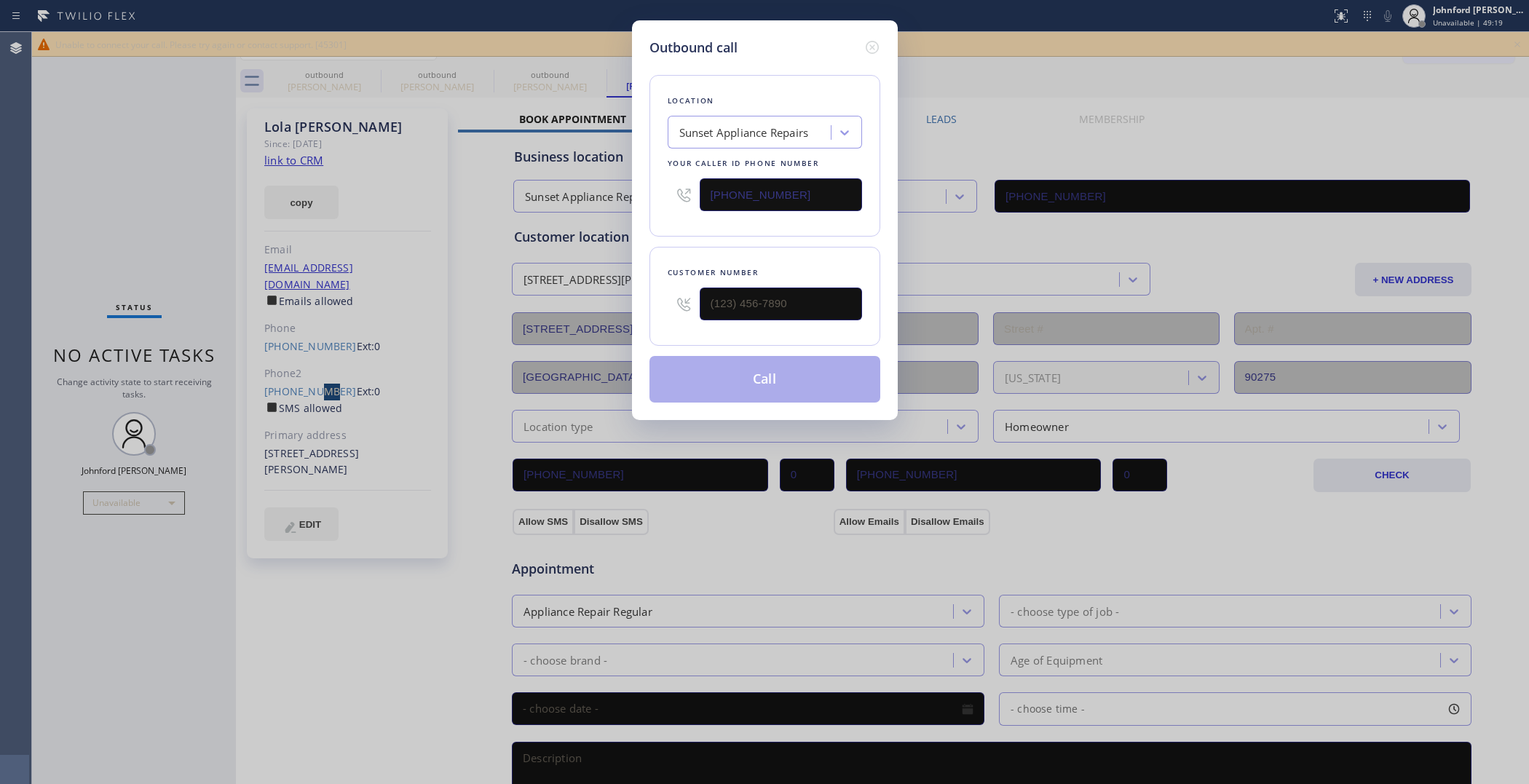
type input "[PHONE_NUMBER]"
drag, startPoint x: 774, startPoint y: 382, endPoint x: 749, endPoint y: 453, distance: 75.3
click at [749, 453] on div "Outbound call Location Sunset Appliance Repairs Your caller id phone number (31…" at bounding box center [764, 392] width 1529 height 784
drag, startPoint x: 793, startPoint y: 191, endPoint x: 661, endPoint y: 204, distance: 132.6
click at [661, 204] on div "Location Sunset Appliance Repairs Your caller id phone number (310) 550-7462" at bounding box center [764, 155] width 231 height 162
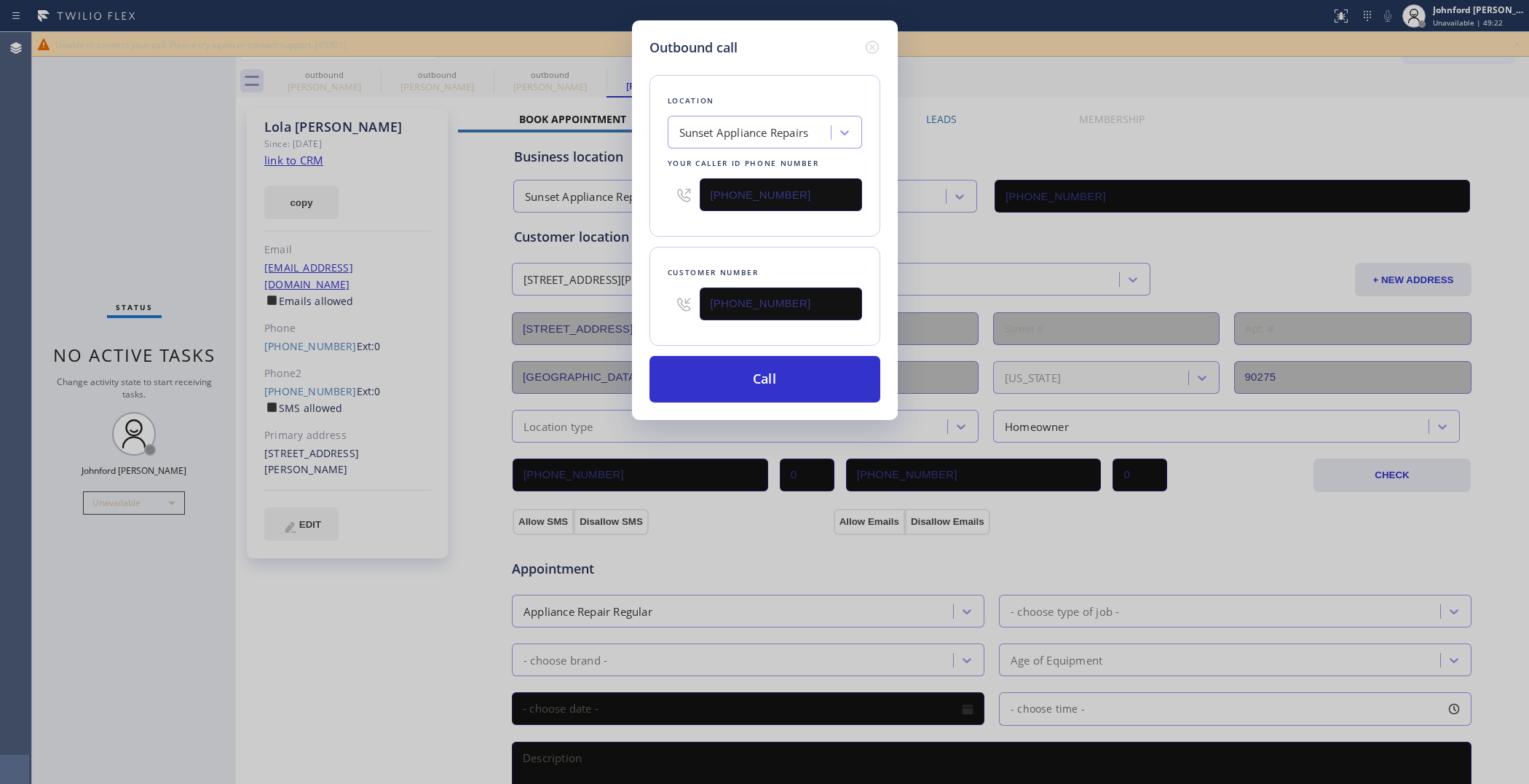
paste input "855) 731-495"
drag, startPoint x: 944, startPoint y: 80, endPoint x: 983, endPoint y: 22, distance: 69.9
click at [944, 80] on div "Outbound call Location Search location Your caller id phone number (855) 731-49…" at bounding box center [764, 392] width 1529 height 784
click at [663, 188] on div "Location Search location Your caller id phone number (855) 731-4952" at bounding box center [764, 155] width 231 height 162
paste input "text"
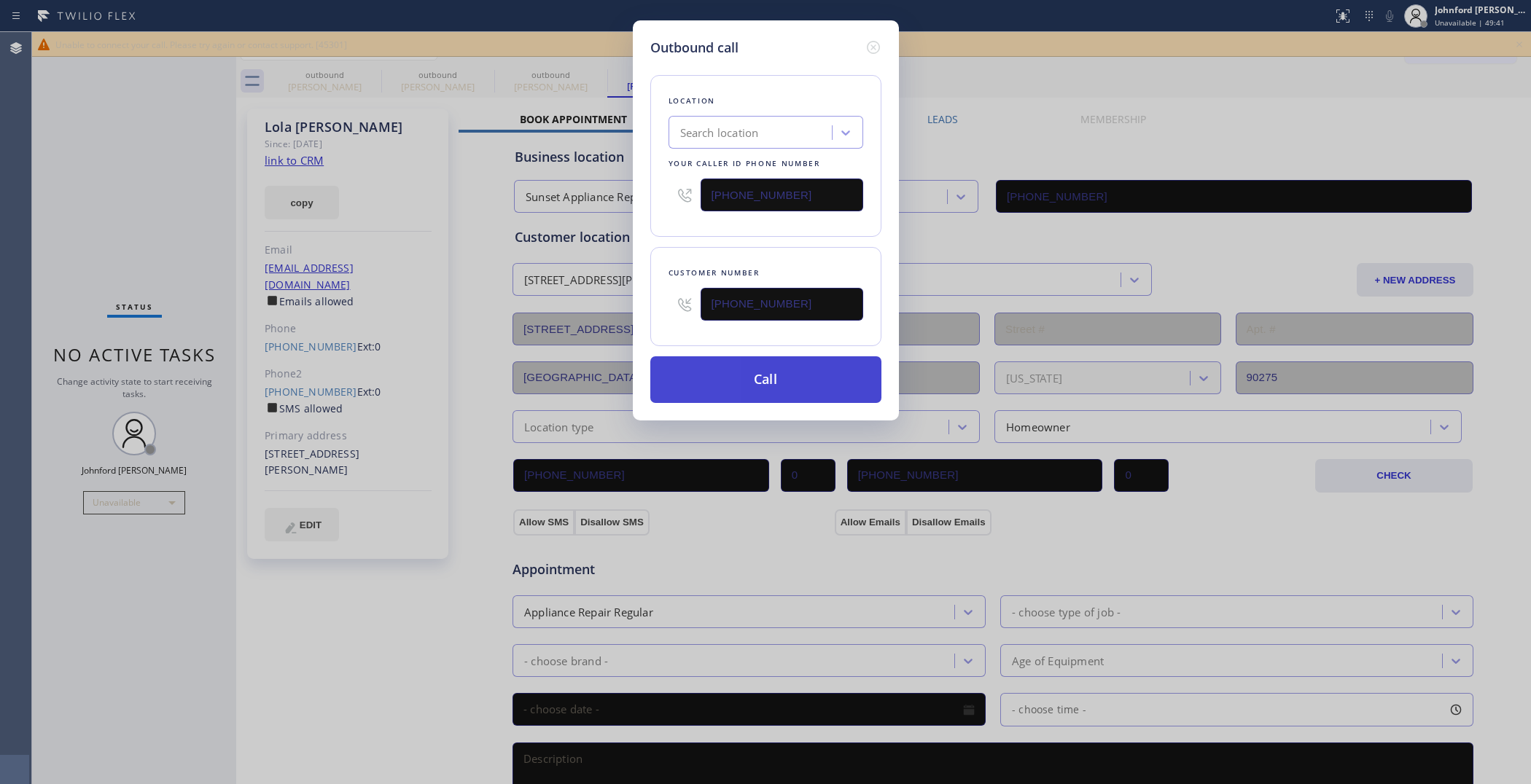
type input "[PHONE_NUMBER]"
click at [706, 384] on button "Call" at bounding box center [766, 380] width 231 height 47
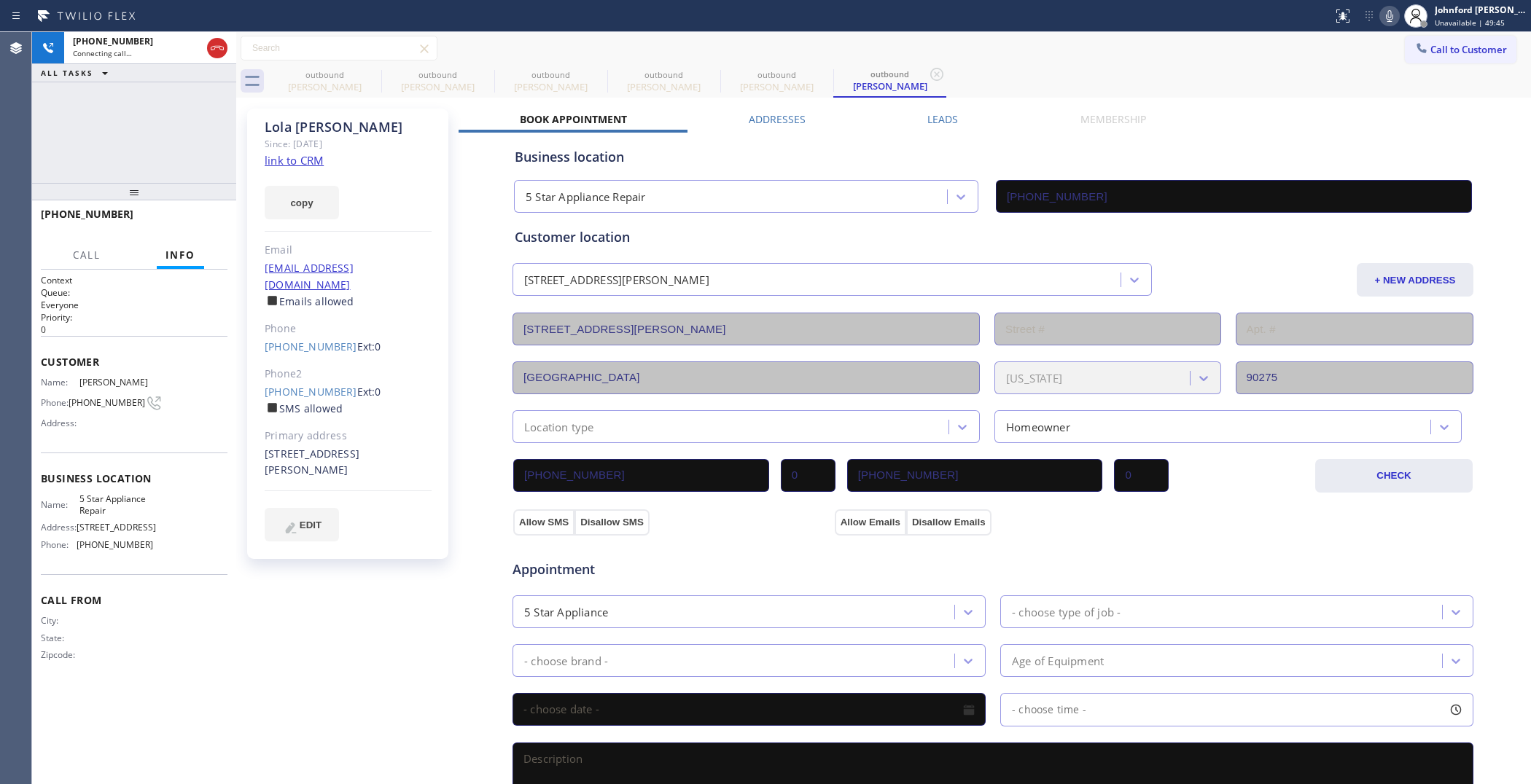
type input "[PHONE_NUMBER]"
click at [372, 84] on div "[PERSON_NAME]" at bounding box center [325, 87] width 110 height 13
click at [372, 84] on div "[PERSON_NAME]" at bounding box center [325, 86] width 110 height 13
click at [374, 78] on icon at bounding box center [372, 74] width 18 height 18
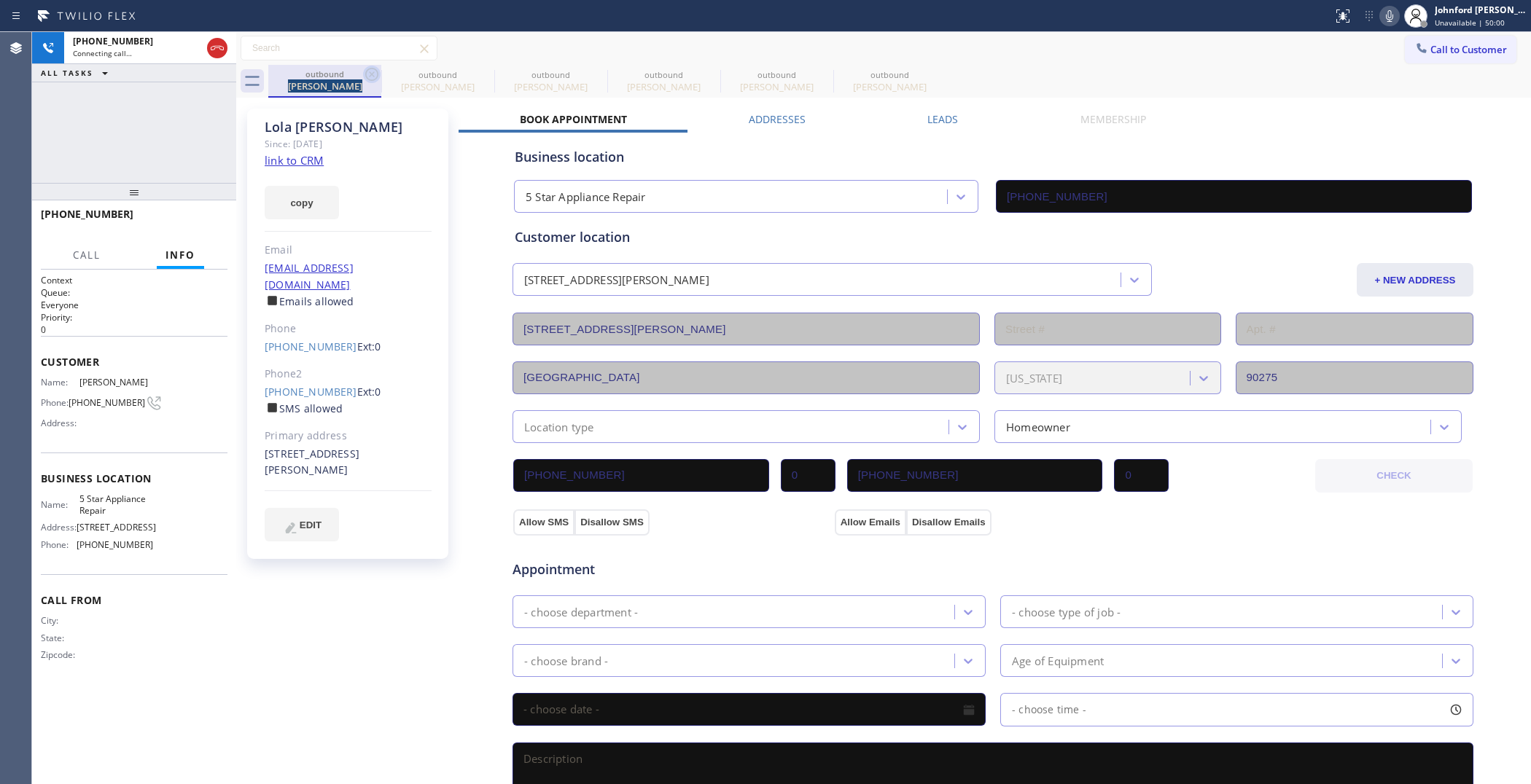
click at [0, 0] on icon at bounding box center [0, 0] width 0 height 0
type input "(310) 550-7462"
click at [374, 78] on icon at bounding box center [372, 74] width 18 height 18
type input "[PHONE_NUMBER]"
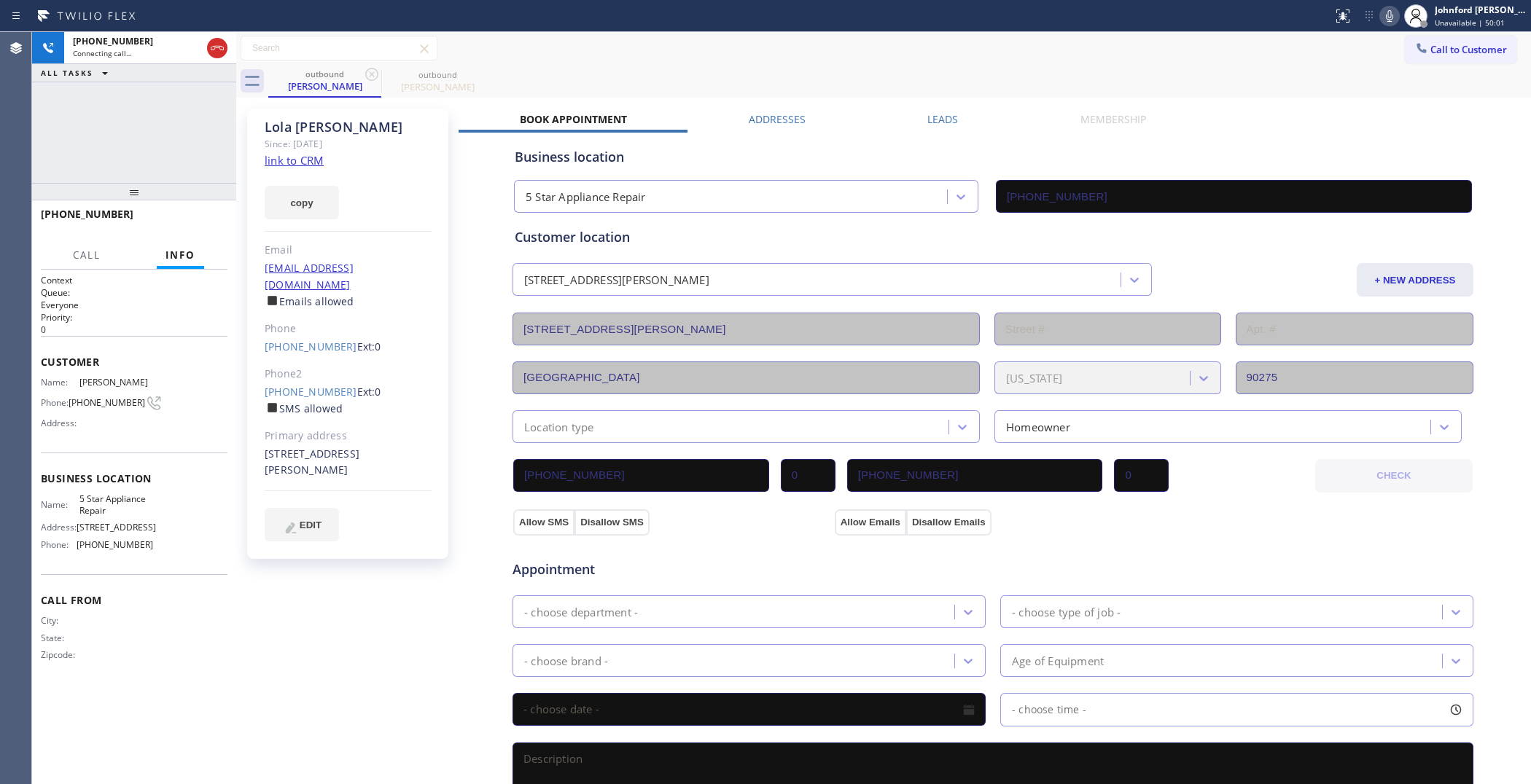
click at [246, 104] on div "Lola Alflen Since: 20 may 2020 link to CRM copy Email lolatina1@gmail.com Email…" at bounding box center [349, 588] width 219 height 974
click at [220, 80] on div "ALL TASKS ALL TASKS ACTIVE TASKS TASKS IN WRAP UP" at bounding box center [134, 73] width 204 height 18
click at [192, 223] on span "HANG UP" at bounding box center [194, 221] width 45 height 10
click at [202, 221] on button "COMPLETE" at bounding box center [190, 221] width 74 height 21
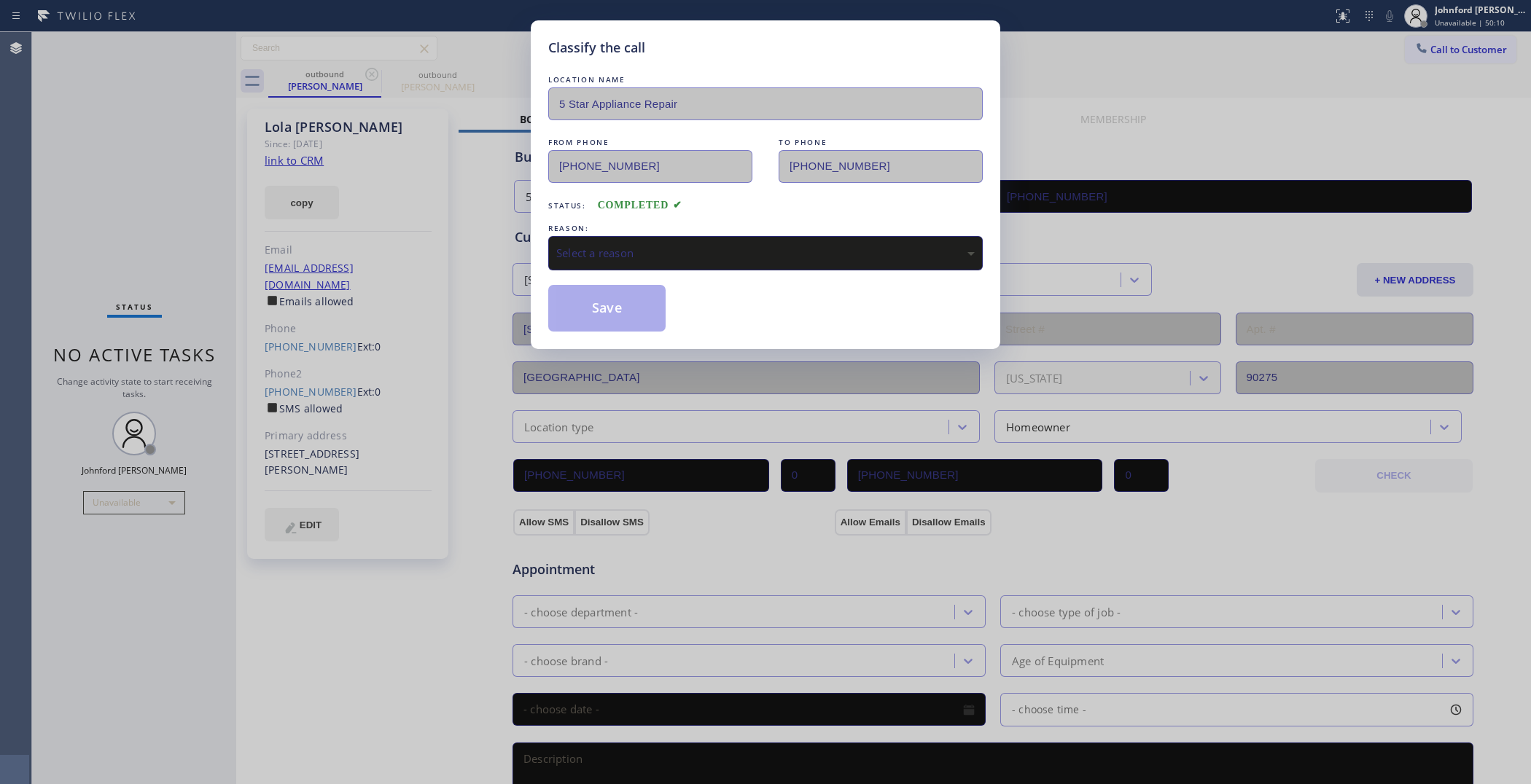
click at [652, 241] on div "Select a reason" at bounding box center [766, 253] width 434 height 35
drag, startPoint x: 613, startPoint y: 296, endPoint x: 801, endPoint y: 99, distance: 272.3
click at [610, 294] on button "Save" at bounding box center [606, 309] width 117 height 47
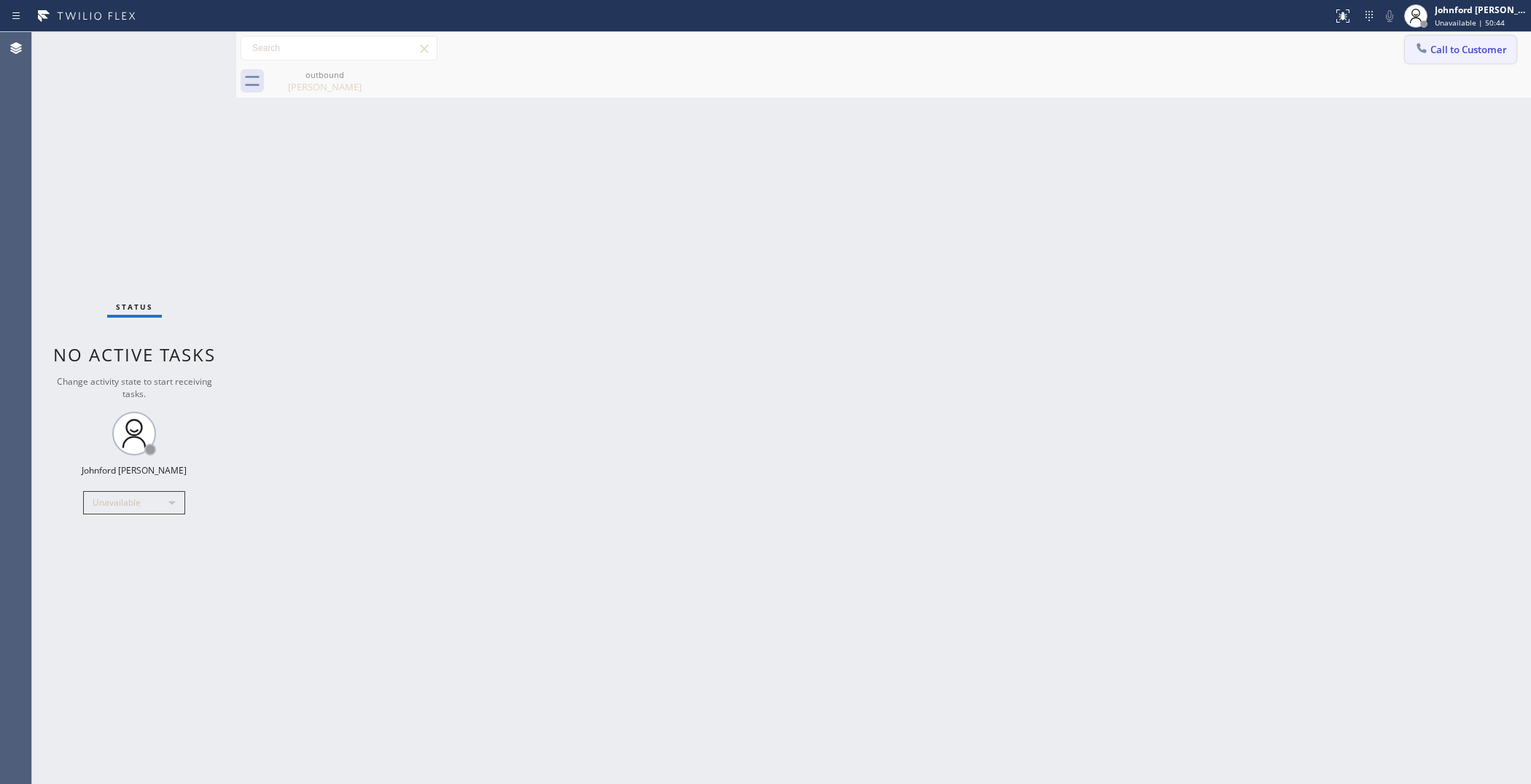
click at [1424, 56] on div at bounding box center [1422, 50] width 18 height 18
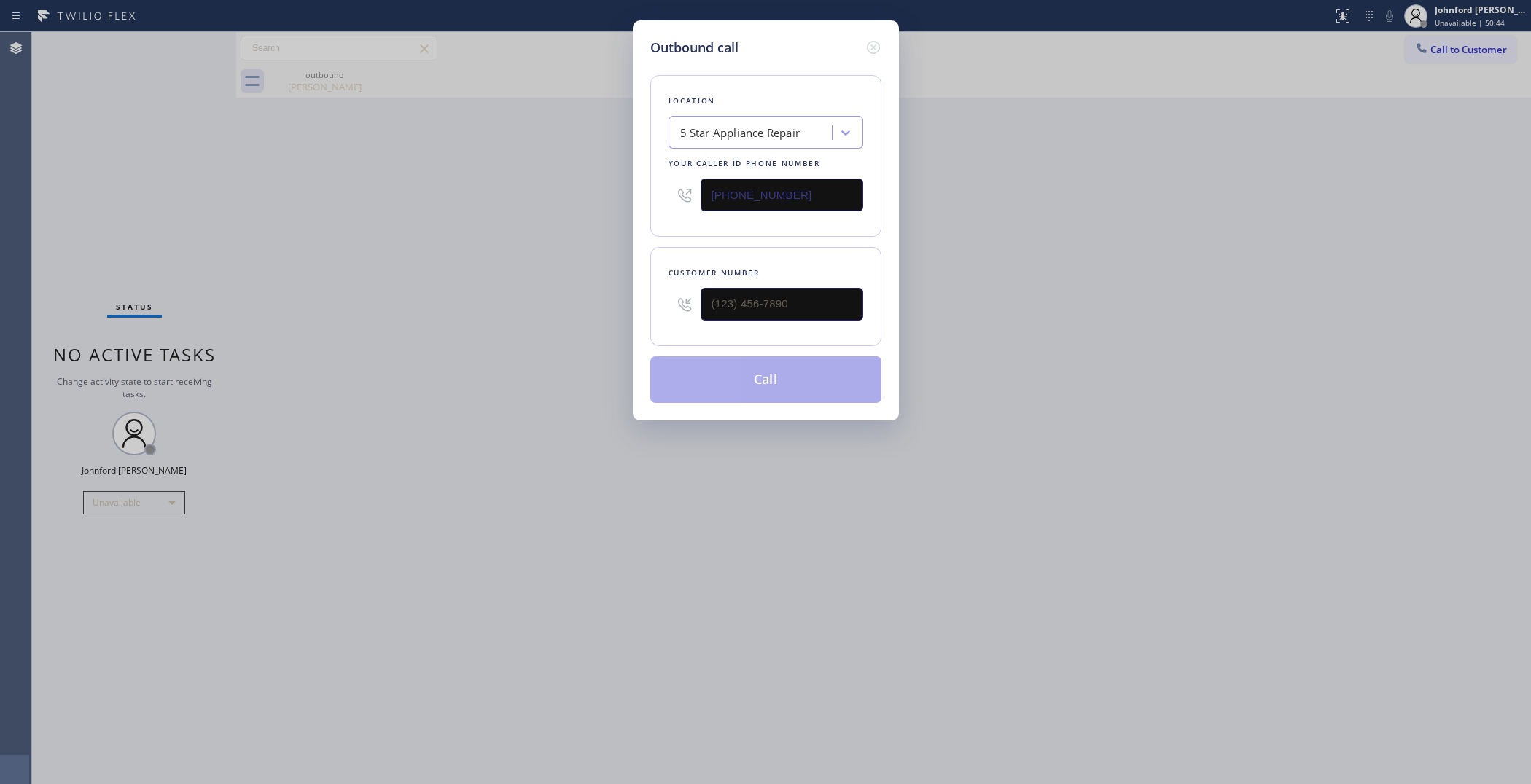
drag, startPoint x: 759, startPoint y: 312, endPoint x: 634, endPoint y: 319, distance: 125.2
click at [635, 318] on div "Outbound call Location 5 Star Appliance Repair Your caller id phone number [PHO…" at bounding box center [766, 221] width 266 height 400
click at [771, 299] on input "(___) ___-____" at bounding box center [782, 304] width 163 height 33
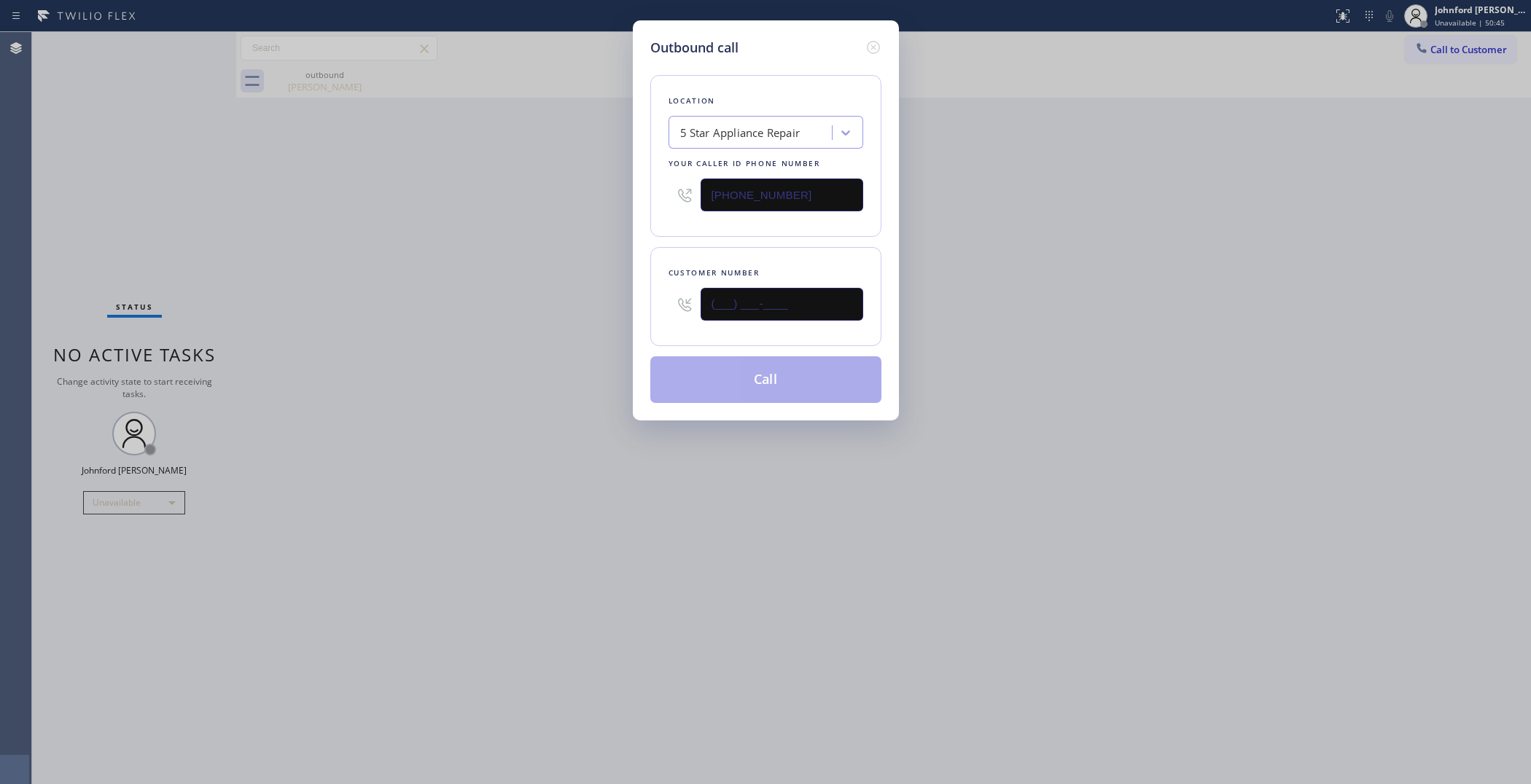
paste input "917) 853-9325"
type input "[PHONE_NUMBER]"
click at [590, 334] on div "Outbound call Location 5 Star Appliance Repair Your caller id phone number (855…" at bounding box center [766, 392] width 1531 height 784
click at [749, 384] on button "Call" at bounding box center [766, 380] width 231 height 47
drag, startPoint x: 901, startPoint y: 315, endPoint x: 1074, endPoint y: 100, distance: 276.0
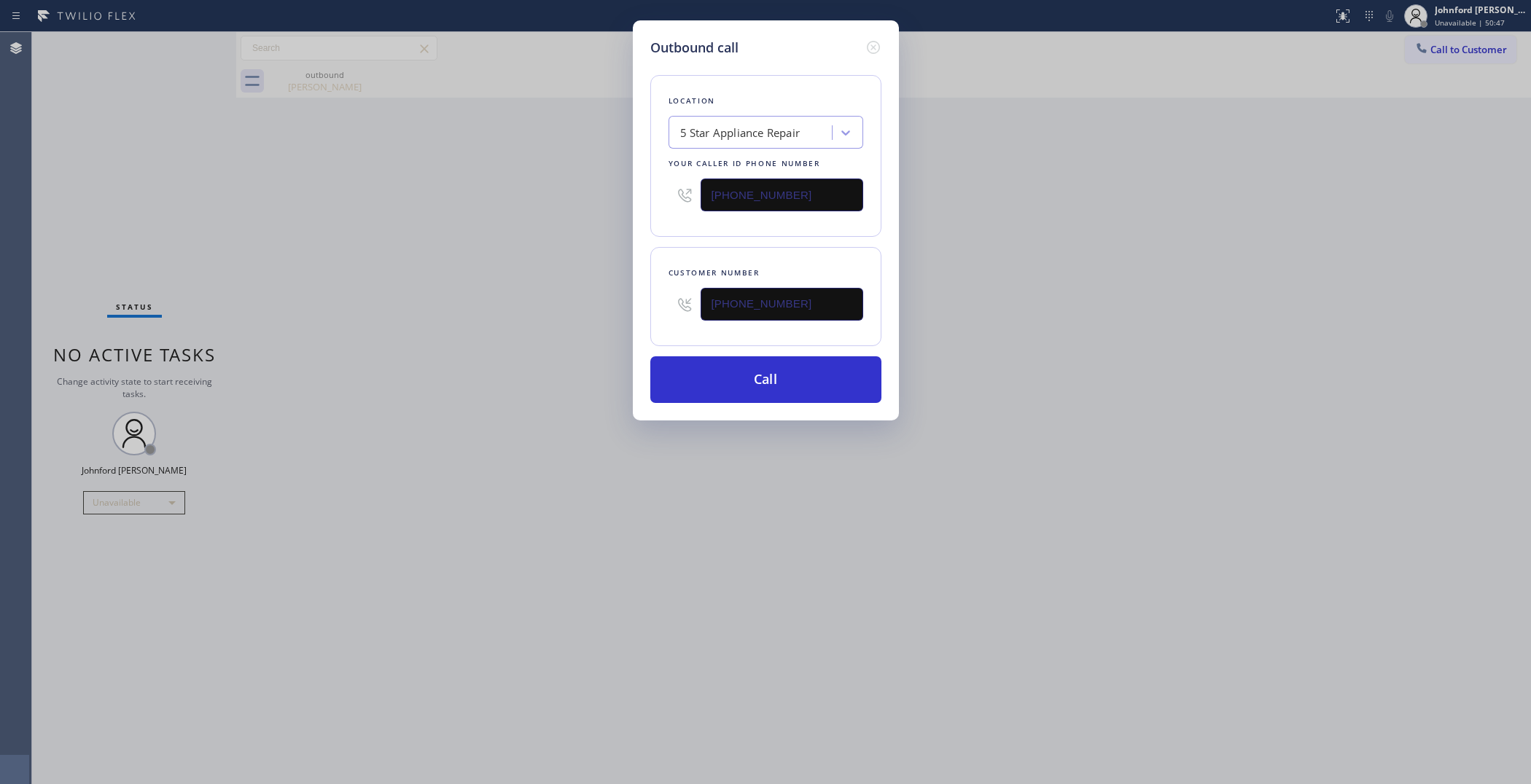
click at [926, 303] on div "Outbound call Location 5 Star Appliance Repair Your caller id phone number (855…" at bounding box center [766, 392] width 1531 height 784
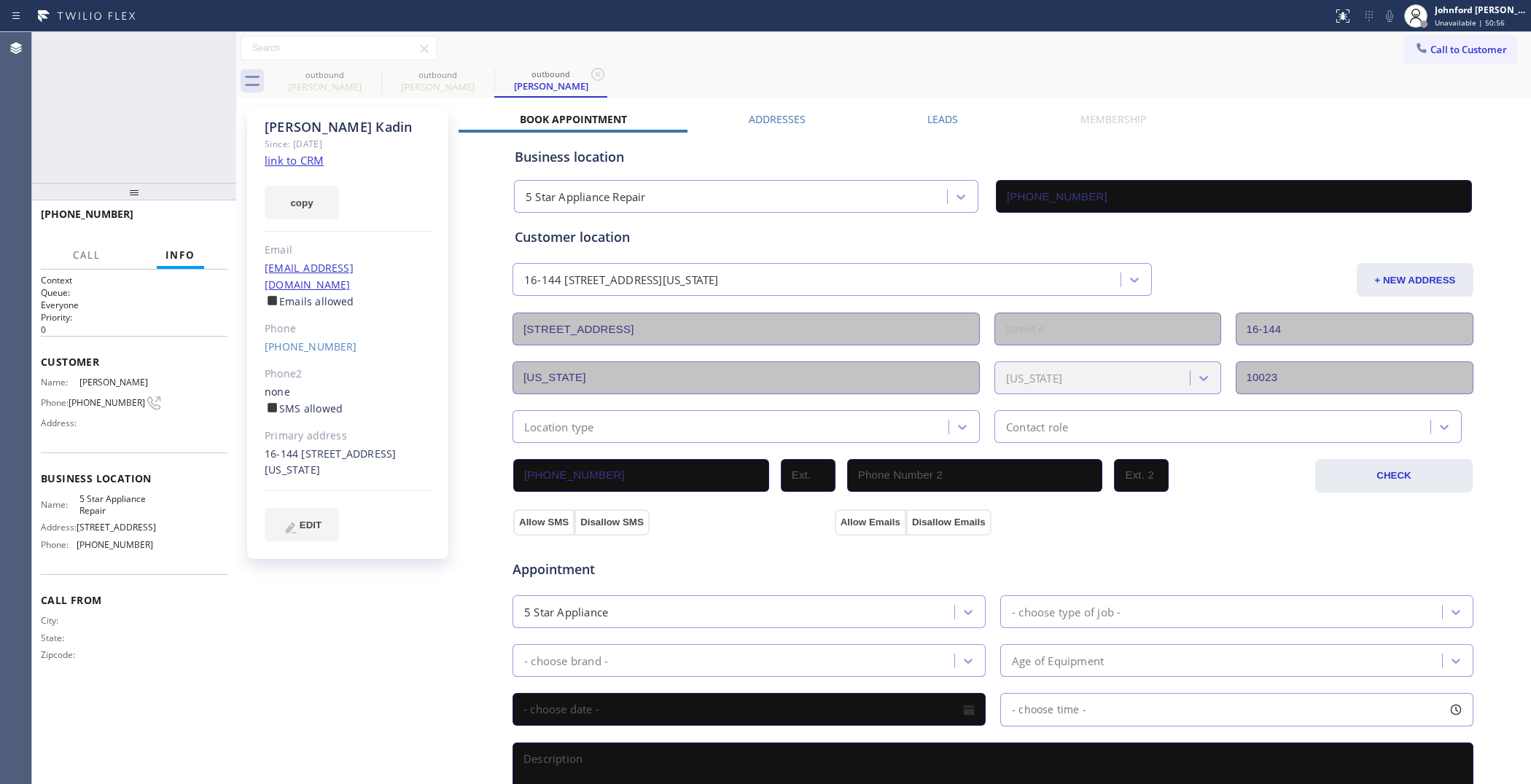
type input "[PHONE_NUMBER]"
click at [204, 226] on button "HANG UP" at bounding box center [194, 221] width 67 height 21
drag, startPoint x: 297, startPoint y: 312, endPoint x: 301, endPoint y: 326, distance: 14.6
click at [299, 321] on div "Lisa Kadin Since: 20 may 2020 link to CRM copy Email lisakadin@gmail.com Emails…" at bounding box center [347, 334] width 201 height 451
click at [301, 340] on link "[PHONE_NUMBER]" at bounding box center [311, 346] width 93 height 14
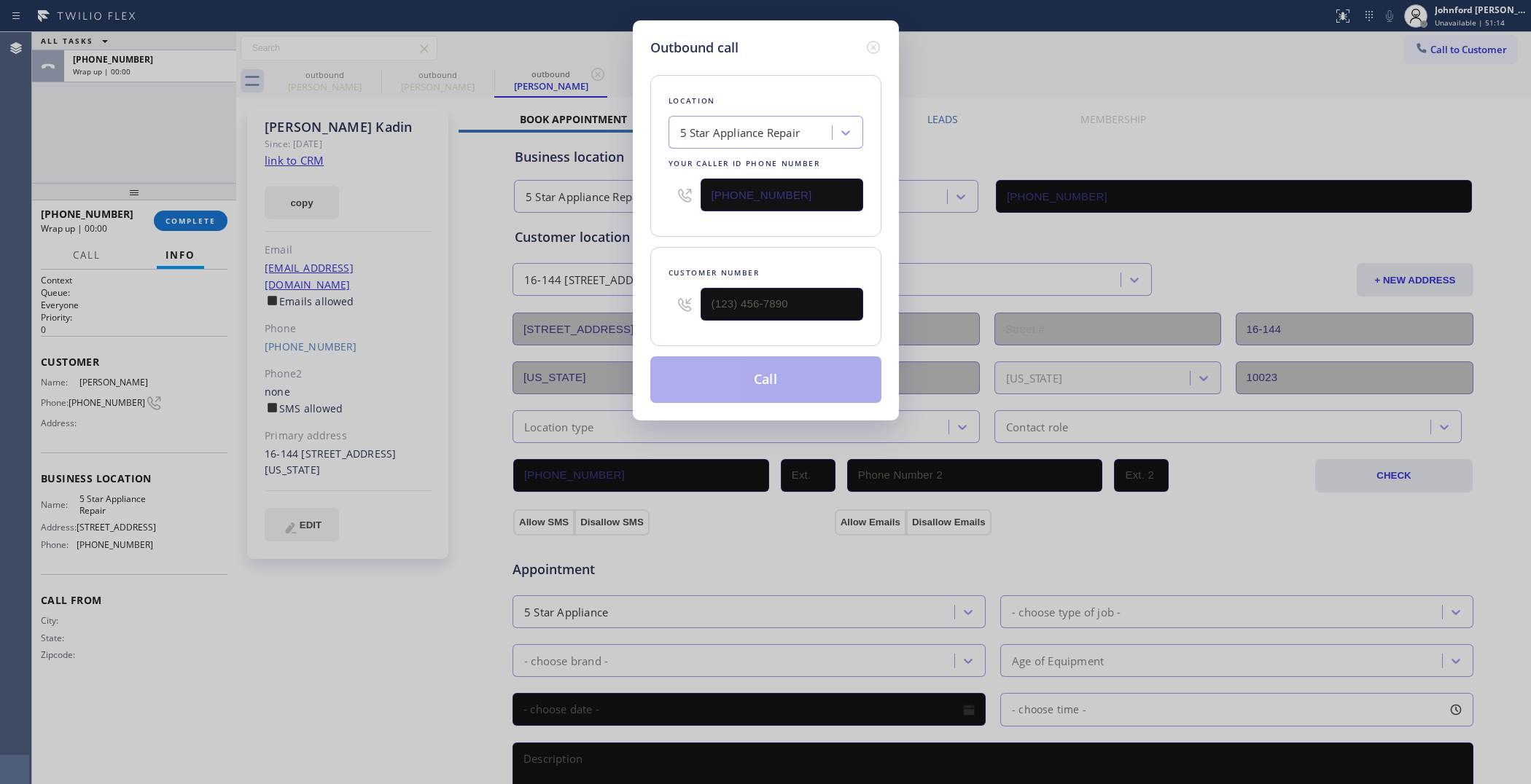
click at [799, 183] on input "[PHONE_NUMBER]" at bounding box center [782, 195] width 163 height 33
type input "[PHONE_NUMBER]"
click at [799, 183] on input "[PHONE_NUMBER]" at bounding box center [782, 195] width 163 height 33
paste input "8889"
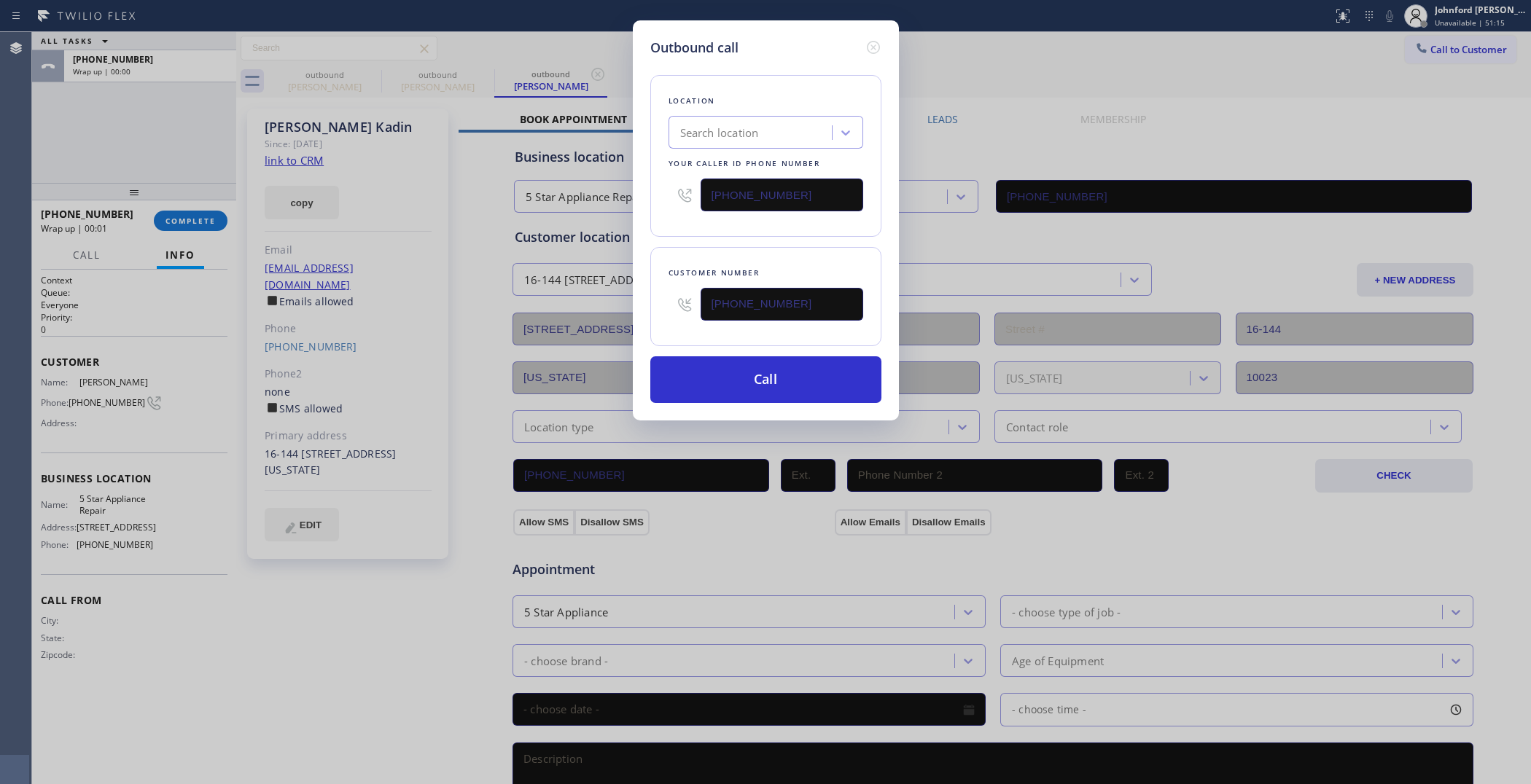
click at [786, 184] on input "(855) 731-8889" at bounding box center [782, 195] width 163 height 33
click at [786, 184] on input "[PHONE_NUMBER]" at bounding box center [782, 195] width 163 height 33
paste input "88) 992-3457"
type input "(888) 992-3457"
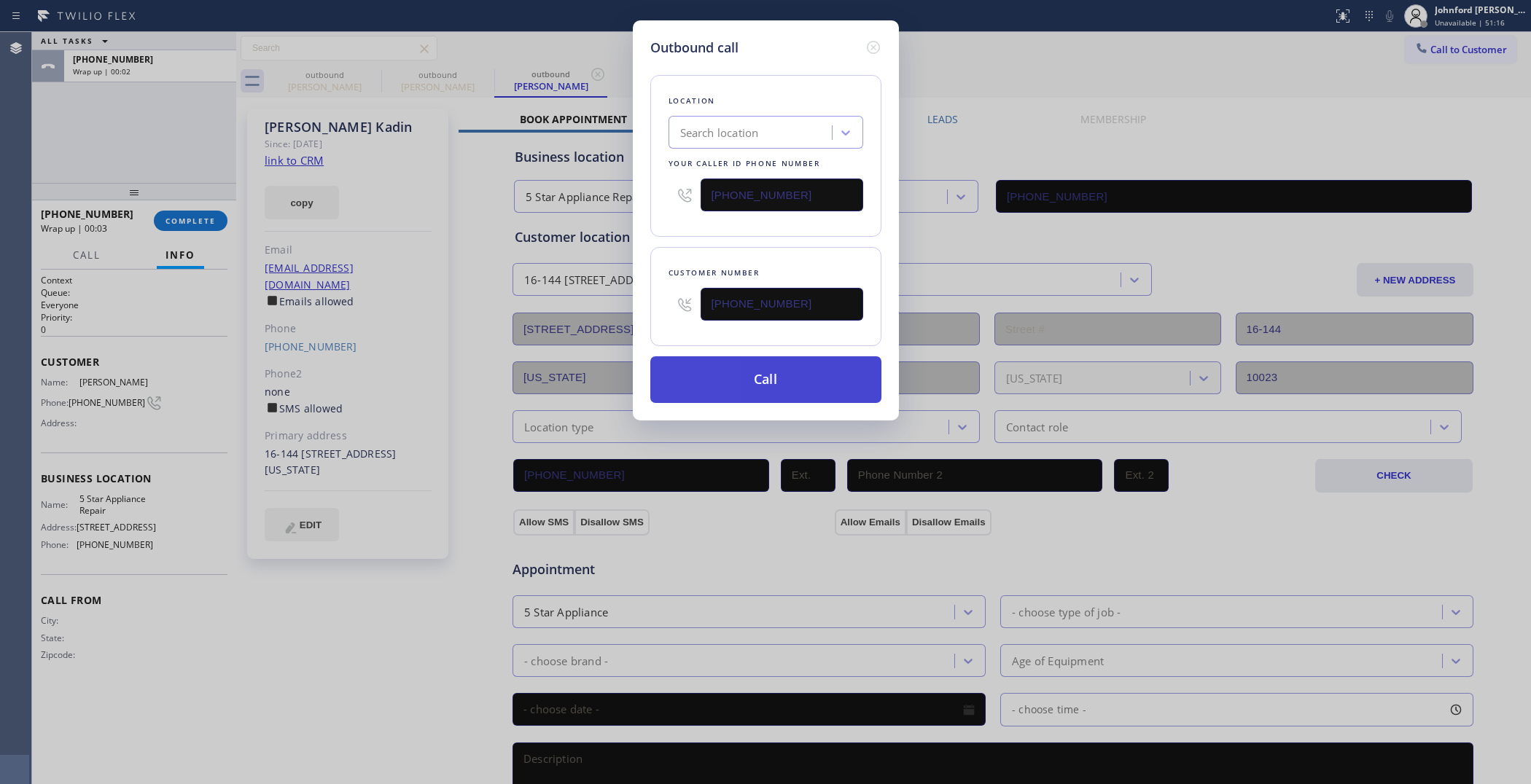
click at [755, 398] on button "Call" at bounding box center [766, 380] width 231 height 47
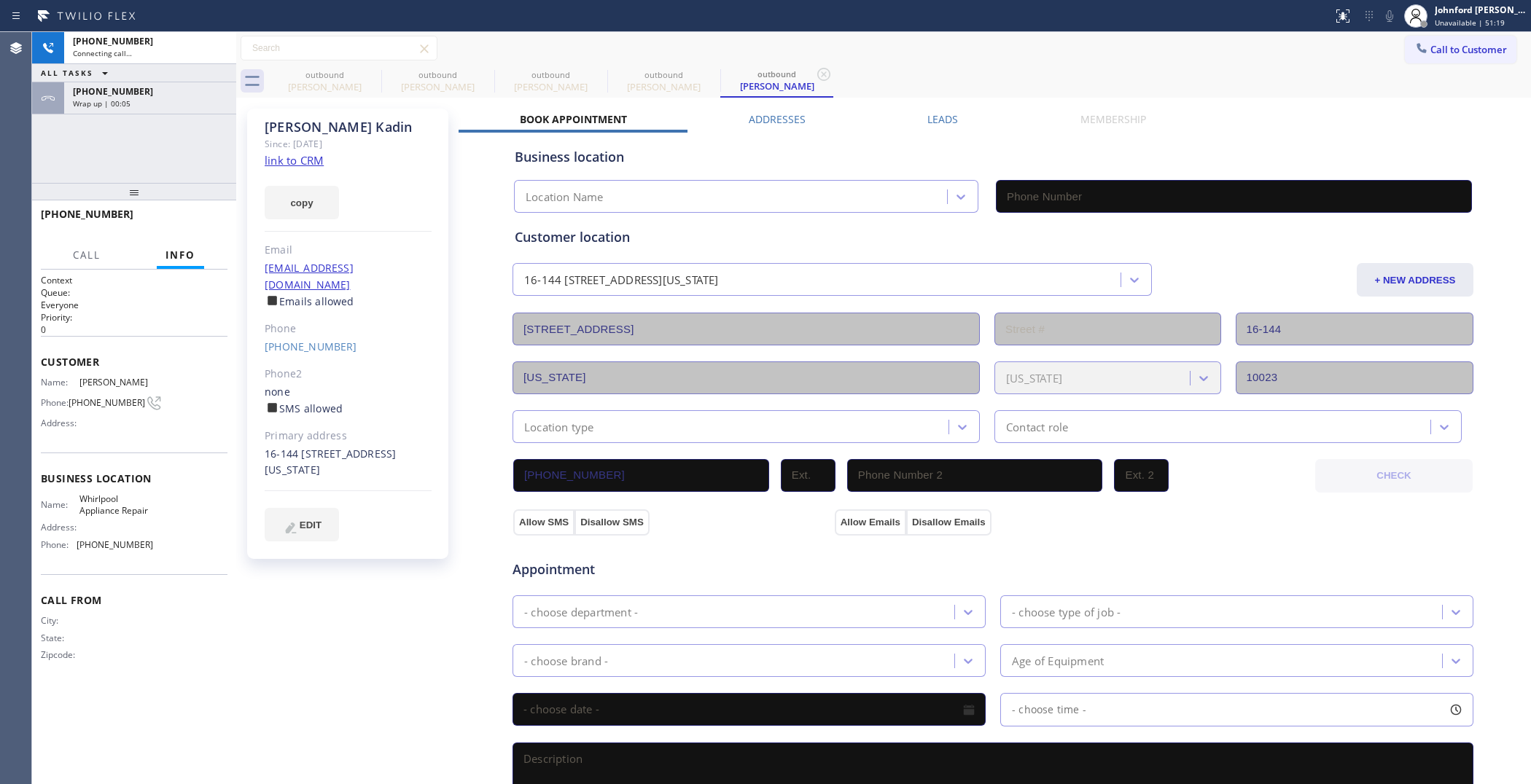
click at [154, 93] on div "+19178539325" at bounding box center [150, 91] width 154 height 12
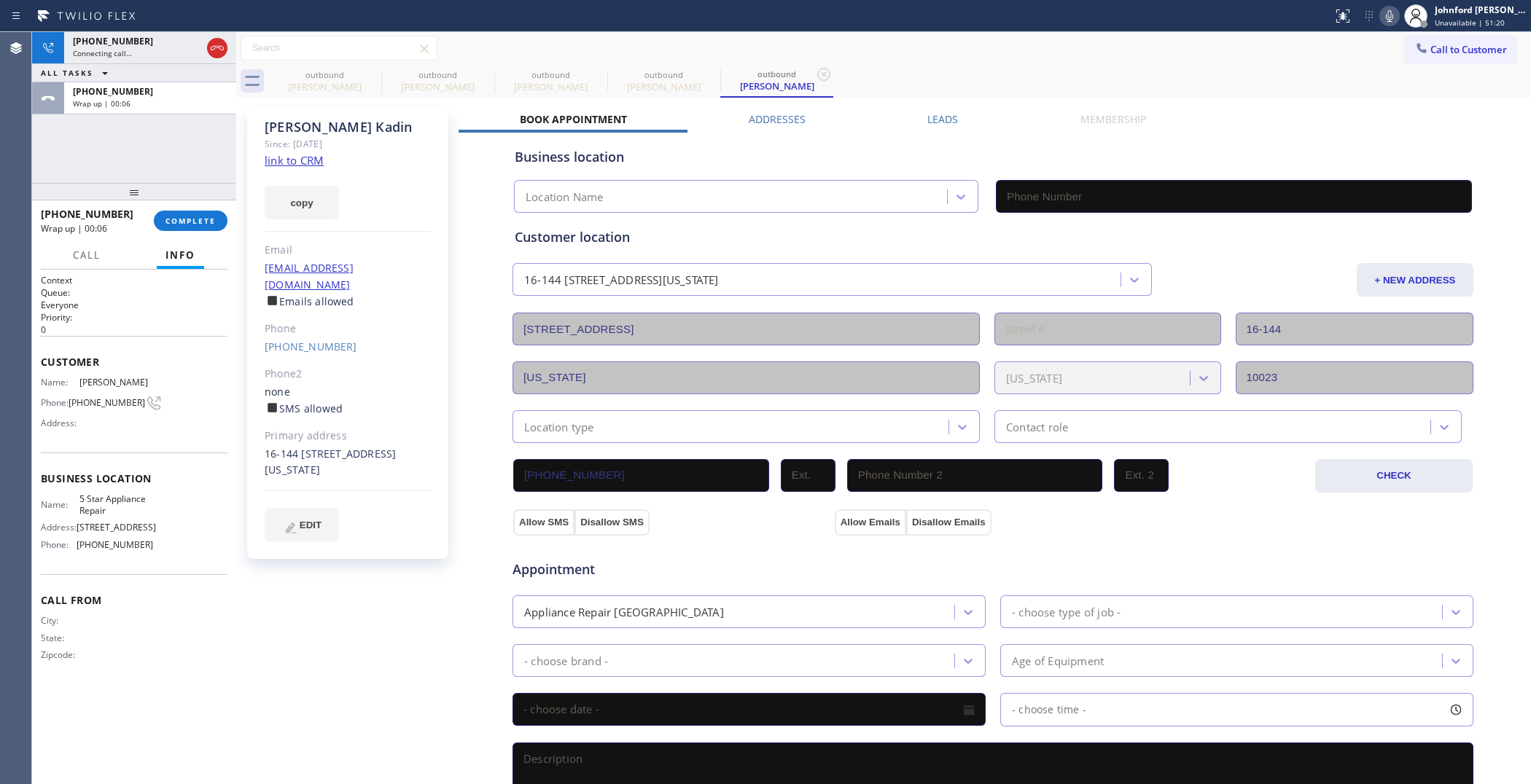
type input "(888) 992-3457"
click at [183, 208] on div "+19178539325 Wrap up | 00:06 COMPLETE" at bounding box center [134, 221] width 186 height 38
click at [184, 220] on span "COMPLETE" at bounding box center [191, 221] width 51 height 10
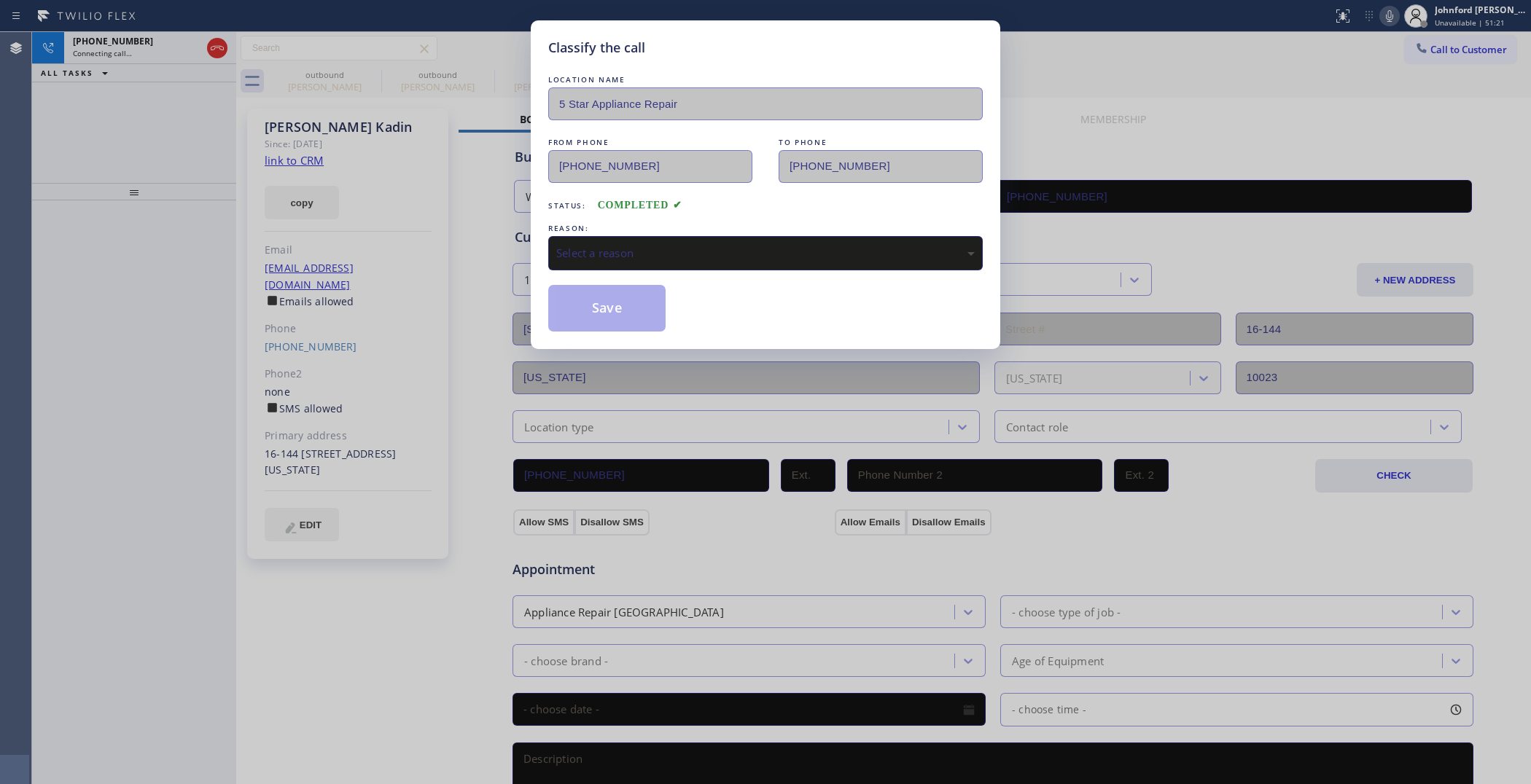
click at [646, 245] on div "Select a reason" at bounding box center [766, 254] width 418 height 17
click at [616, 322] on button "Save" at bounding box center [606, 309] width 117 height 47
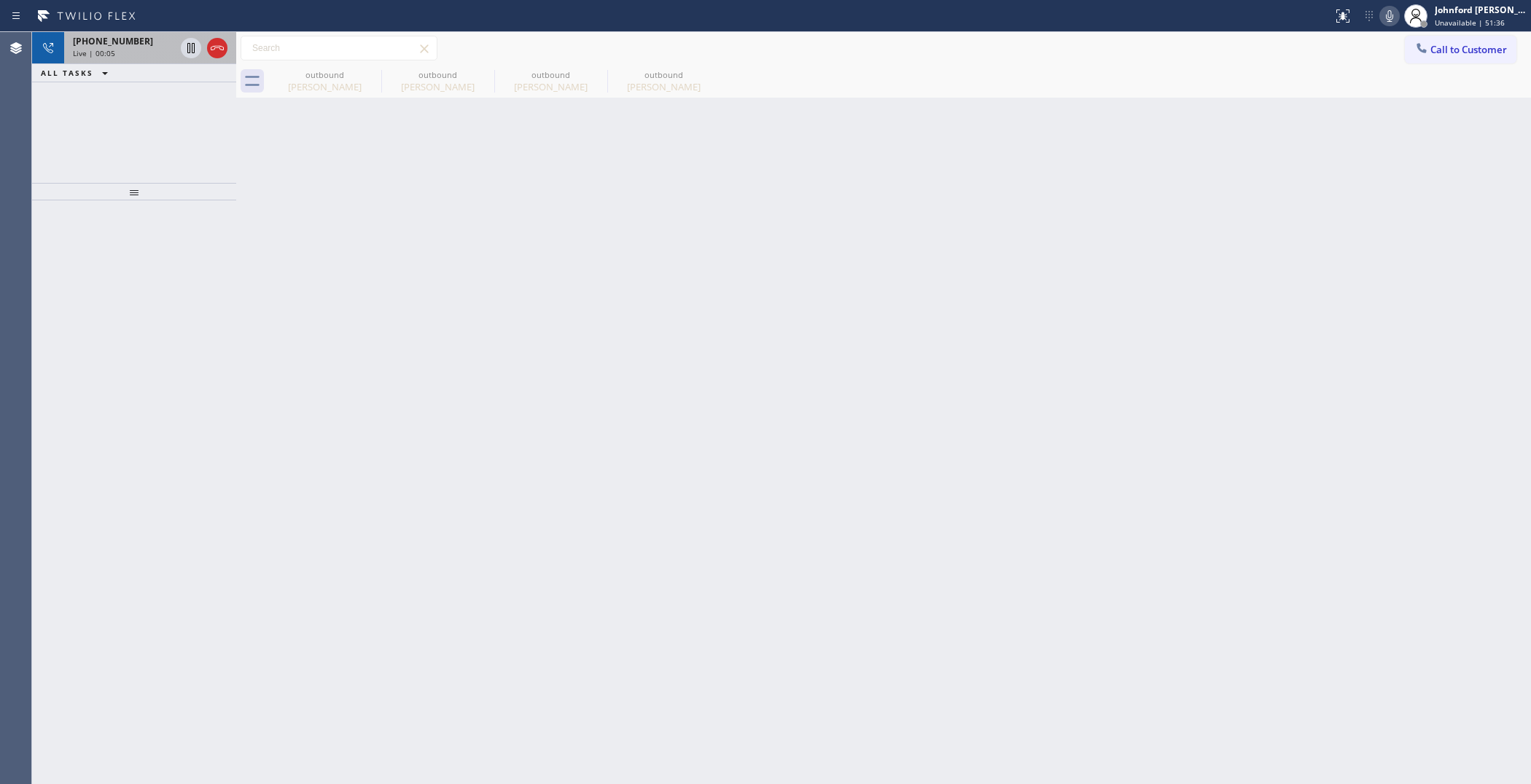
click at [108, 60] on div "+19178539325 Live | 00:05" at bounding box center [122, 48] width 114 height 32
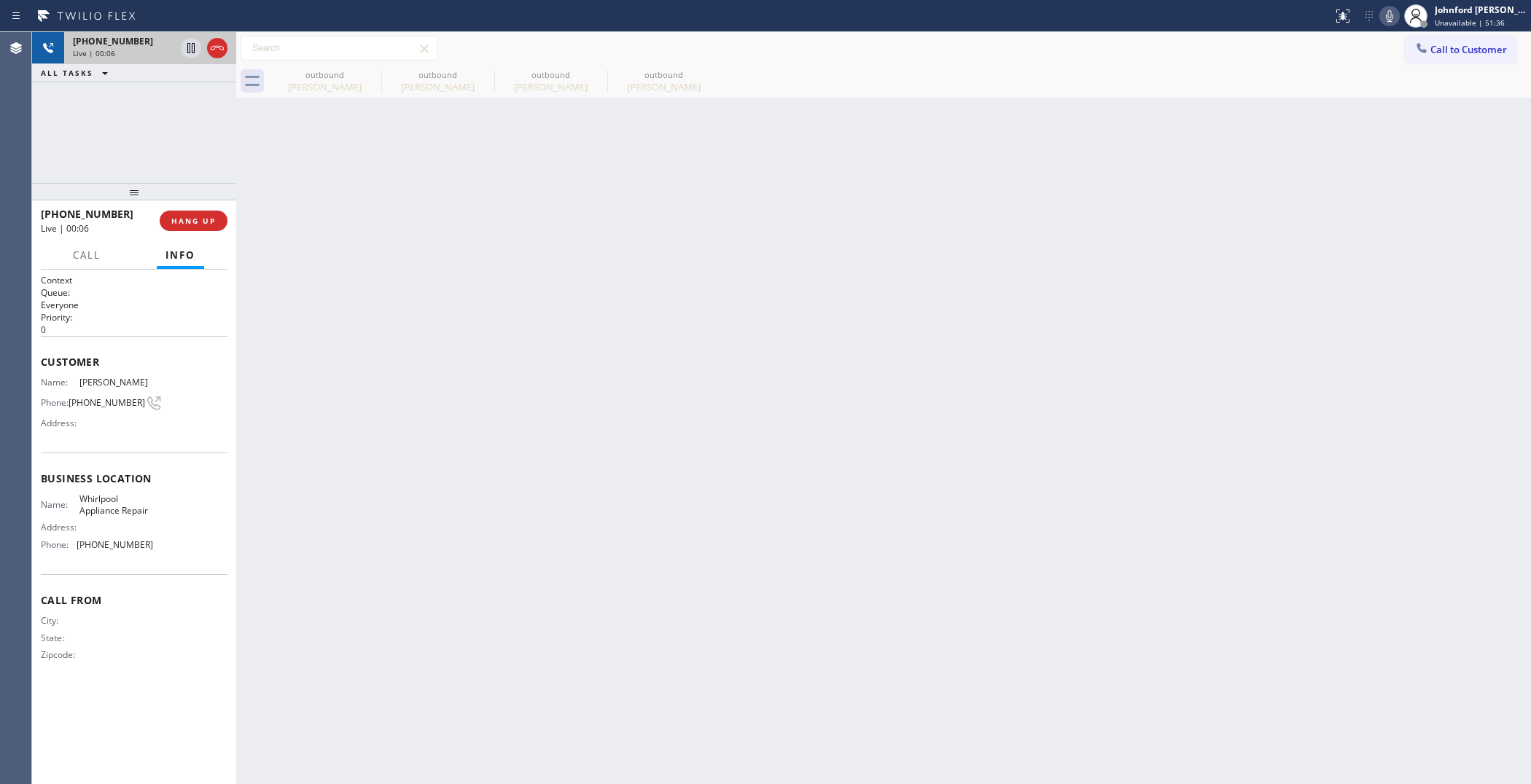
drag, startPoint x: 117, startPoint y: 56, endPoint x: 171, endPoint y: 55, distance: 54.0
click at [121, 56] on div "Live | 00:06" at bounding box center [124, 52] width 102 height 10
click at [221, 51] on icon at bounding box center [217, 48] width 18 height 18
click at [210, 213] on button "COMPLETE" at bounding box center [190, 221] width 74 height 21
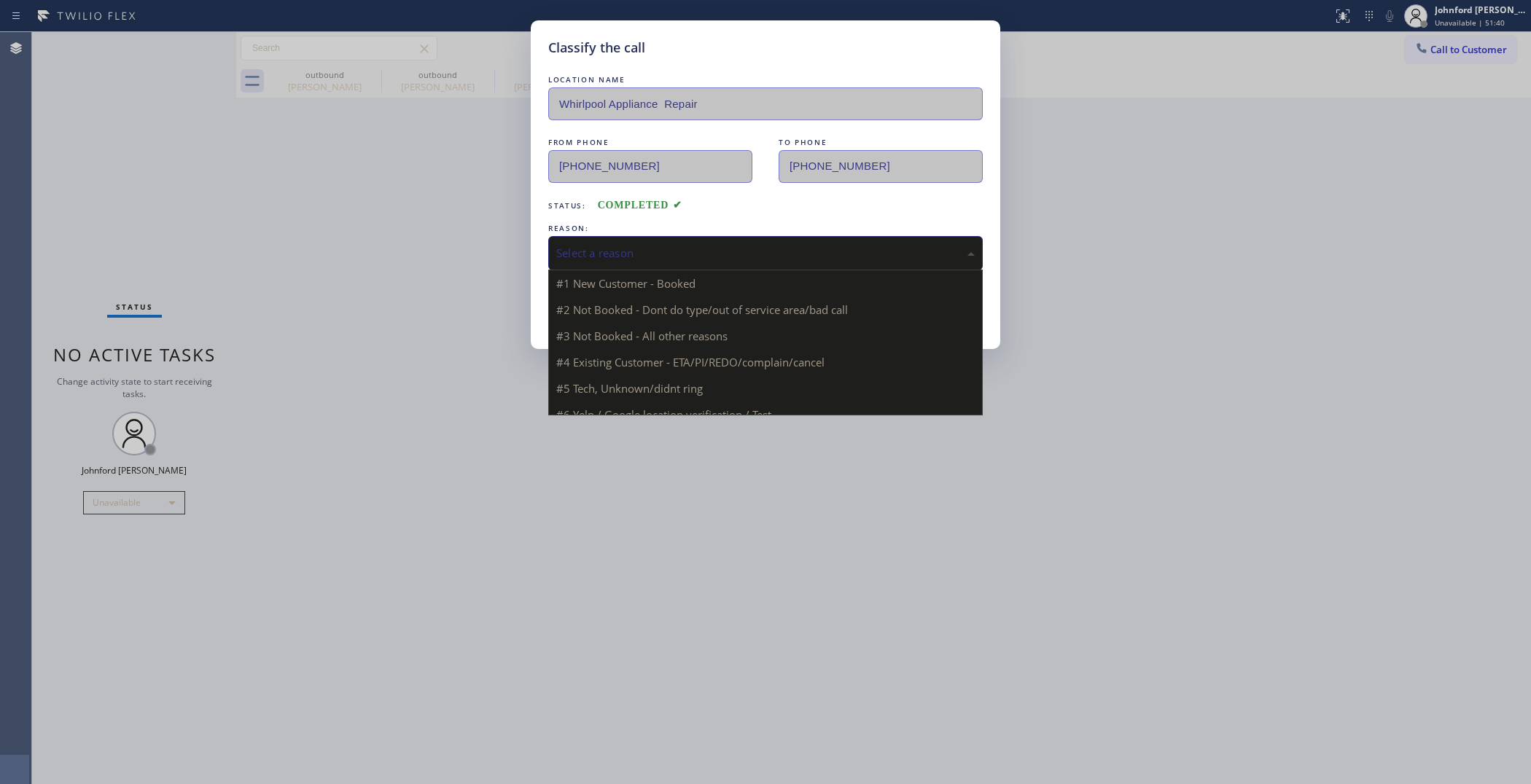
click at [649, 245] on div "Select a reason" at bounding box center [766, 254] width 418 height 17
click at [648, 253] on div "#4 Existing Customer - ETA/PI/REDO/complain/cancel" at bounding box center [766, 254] width 418 height 17
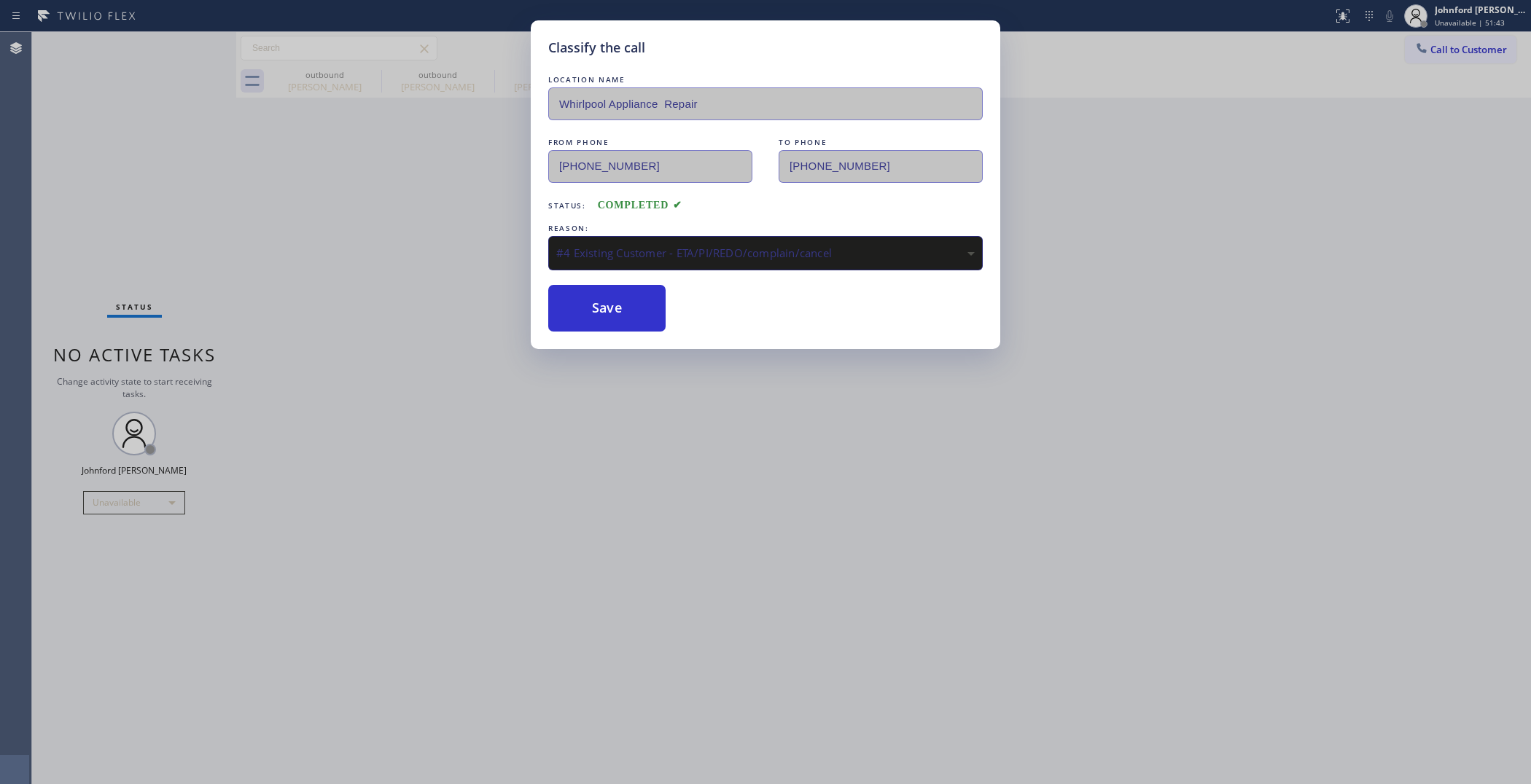
click at [609, 332] on div "Classify the call LOCATION NAME Whirlpool Appliance Repair FROM PHONE (888) 992…" at bounding box center [766, 184] width 470 height 328
click at [606, 315] on button "Save" at bounding box center [606, 309] width 117 height 47
type input "(888) 992-3457"
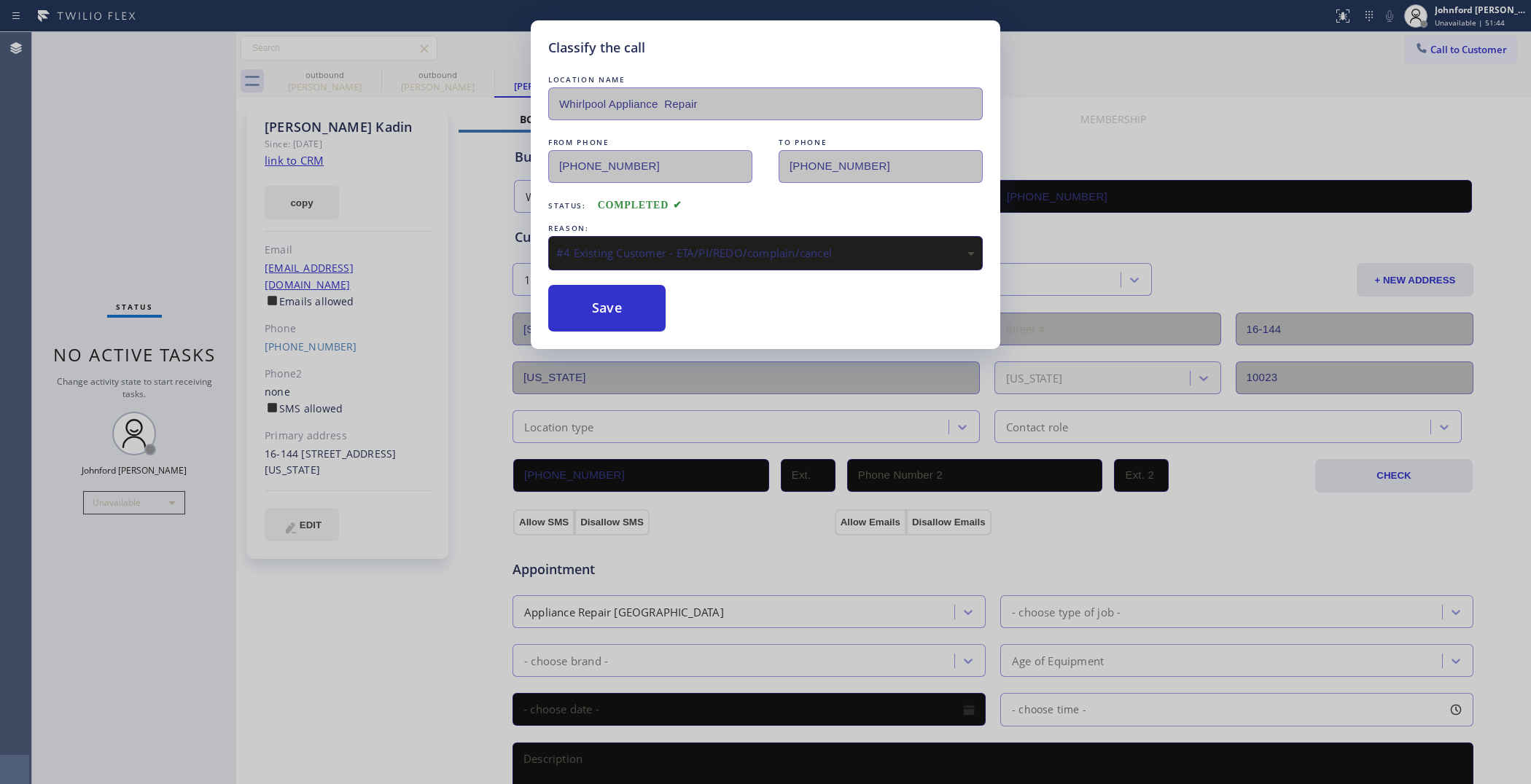
drag, startPoint x: 402, startPoint y: 269, endPoint x: 425, endPoint y: 137, distance: 134.0
click at [401, 265] on div "Classify the call LOCATION NAME Whirlpool Appliance Repair FROM PHONE (888) 992…" at bounding box center [766, 392] width 1531 height 784
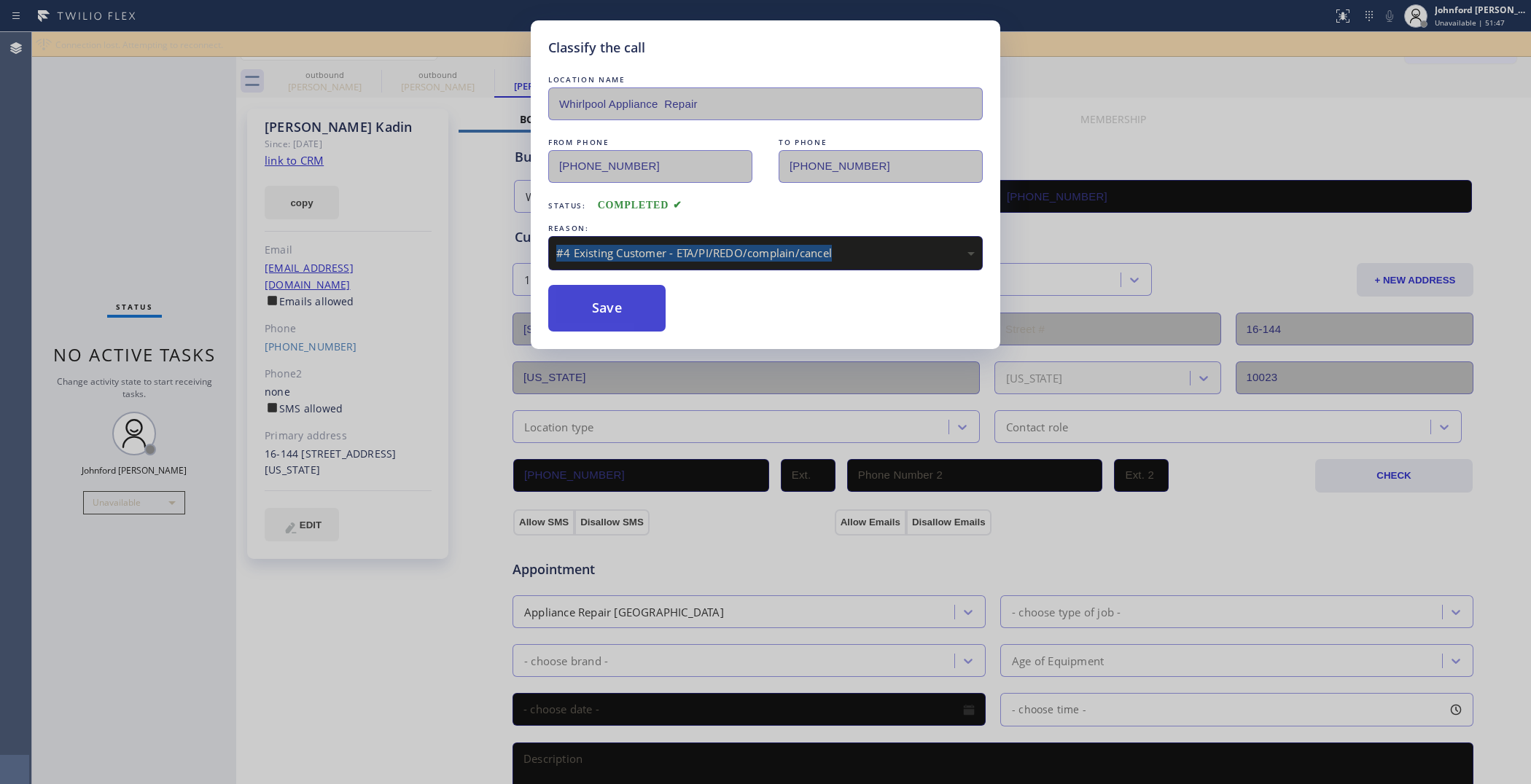
click at [631, 306] on button "Save" at bounding box center [606, 309] width 117 height 47
type input "[PHONE_NUMBER]"
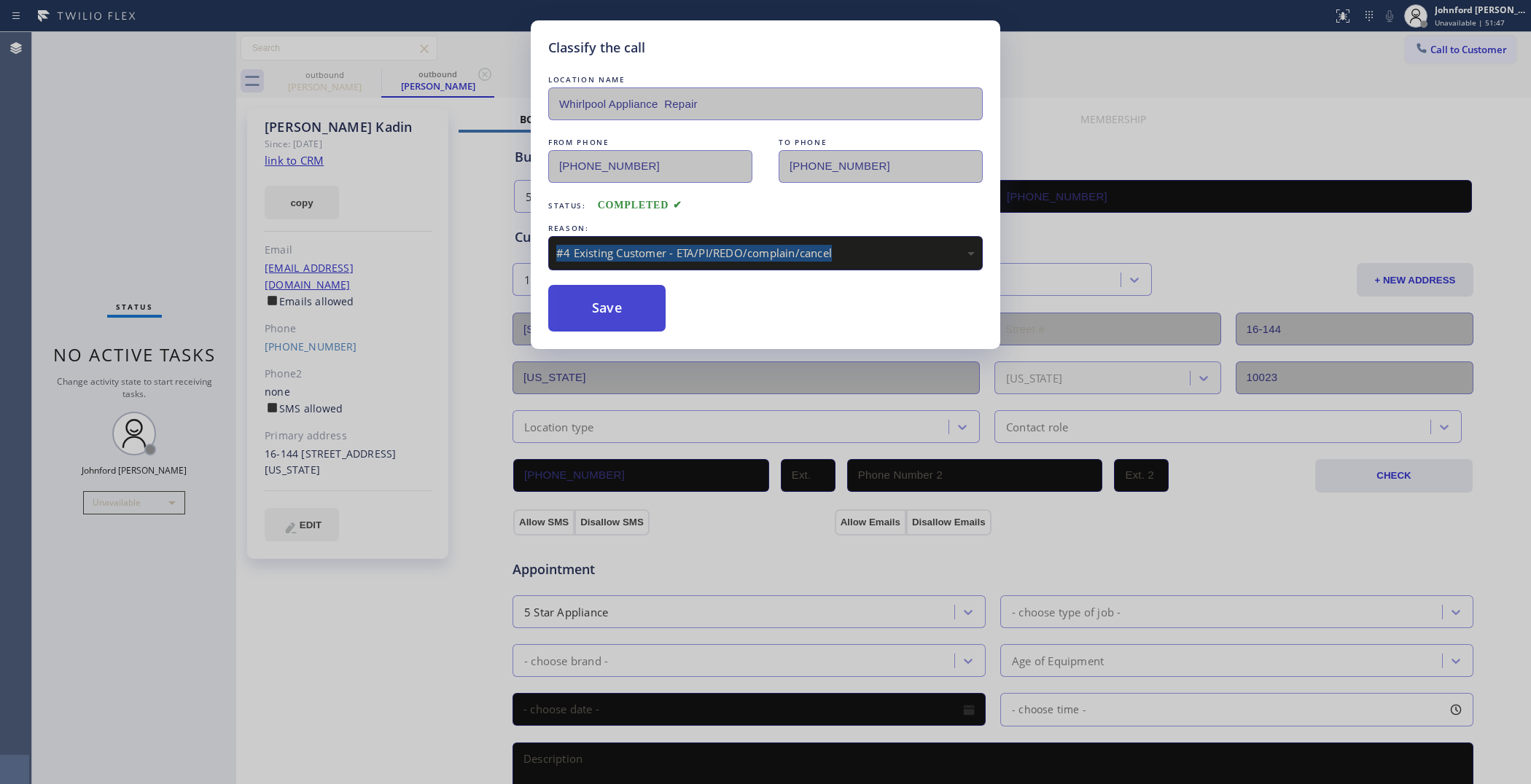
click at [631, 306] on button "Save" at bounding box center [606, 309] width 117 height 47
click at [297, 254] on div "Classify the call LOCATION NAME Whirlpool Appliance Repair FROM PHONE (888) 992…" at bounding box center [766, 392] width 1531 height 784
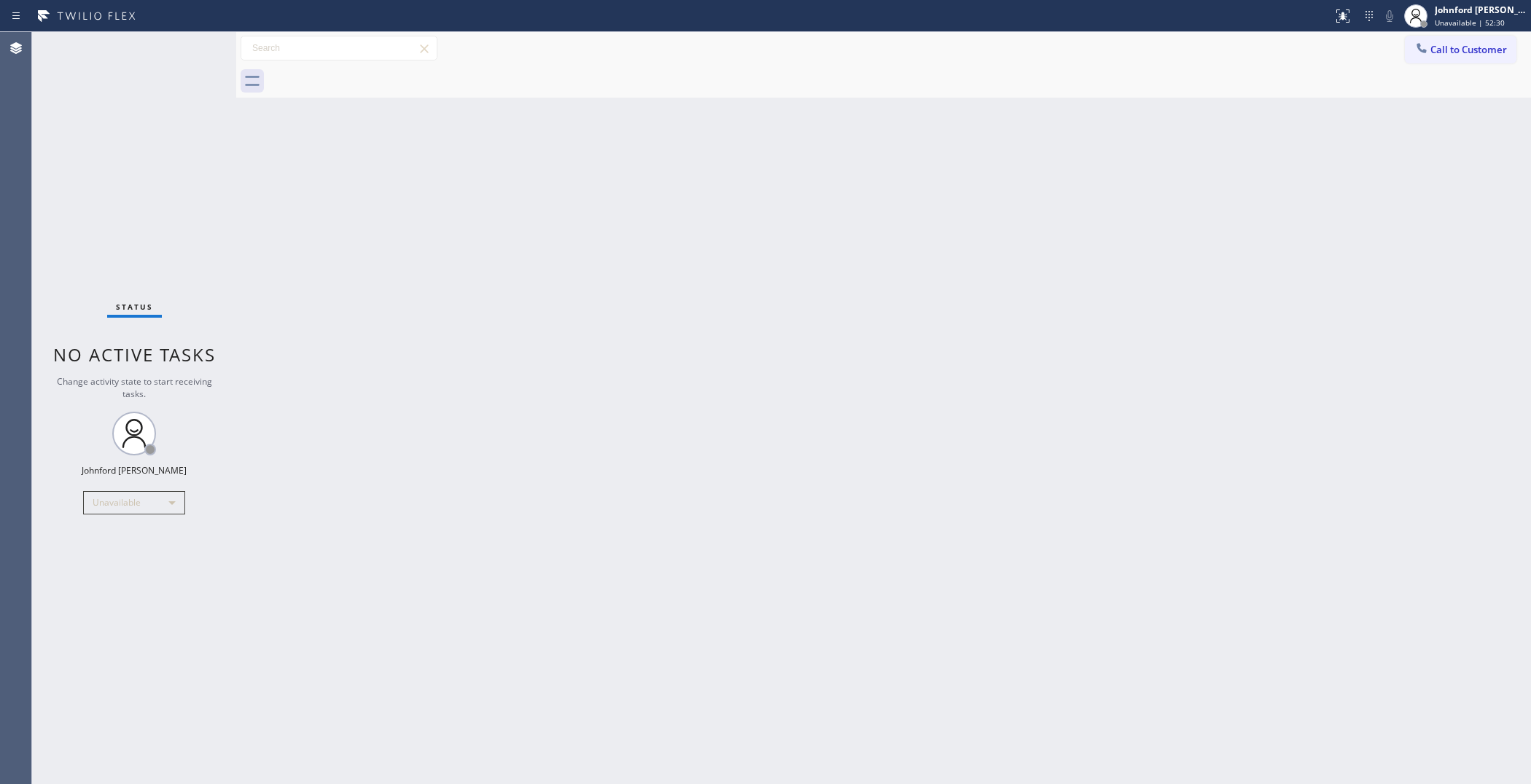
click at [531, 177] on div "Back to Dashboard Change Sender ID Customers Technicians Select a contact Outbo…" at bounding box center [883, 408] width 1295 height 752
click at [439, 253] on div "Back to Dashboard Change Sender ID Customers Technicians Select a contact Outbo…" at bounding box center [883, 408] width 1295 height 752
click at [0, 0] on icon at bounding box center [0, 0] width 0 height 0
click at [478, 77] on icon at bounding box center [485, 74] width 13 height 13
click at [366, 77] on div at bounding box center [900, 80] width 1263 height 33
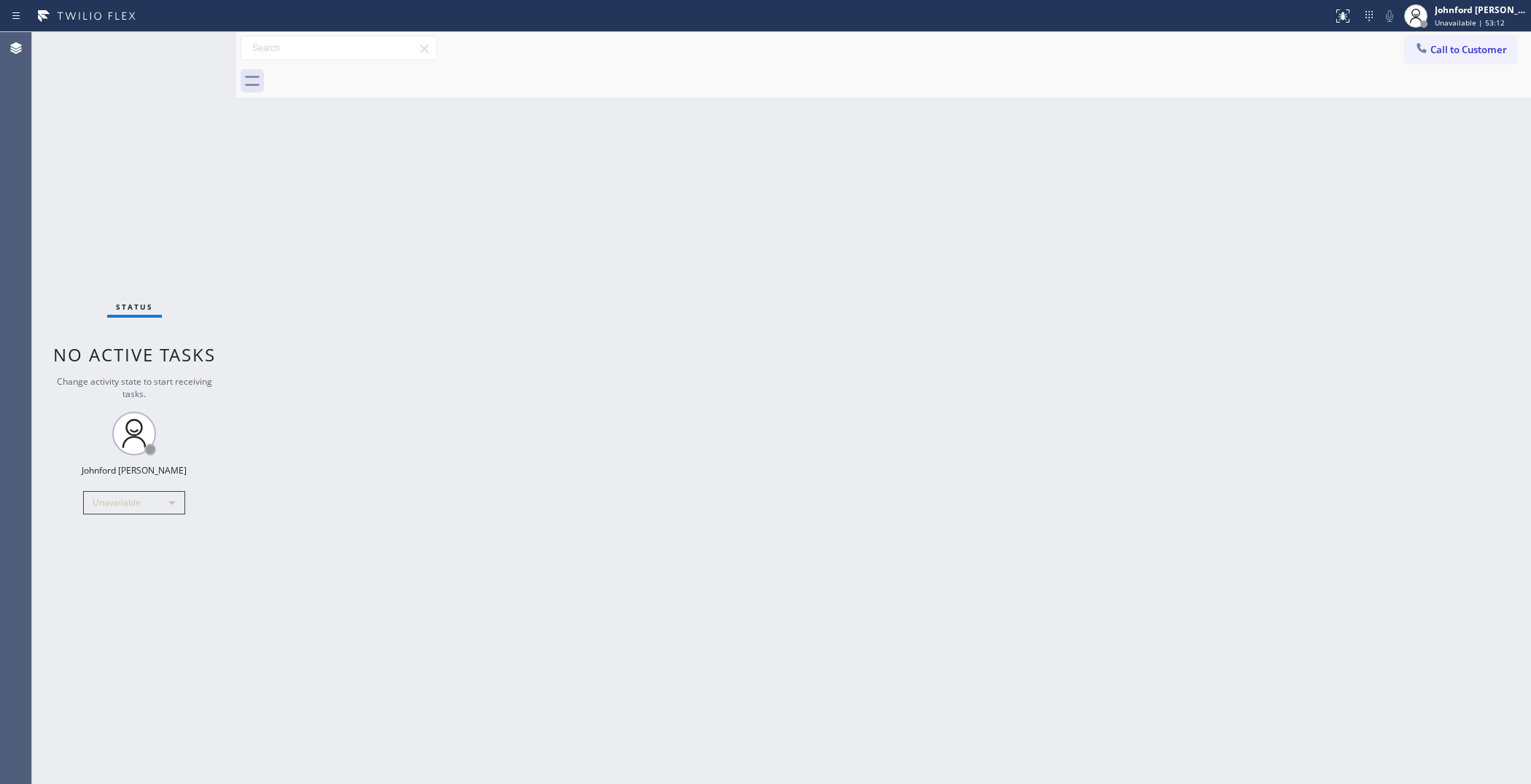
drag, startPoint x: 1131, startPoint y: 285, endPoint x: 1127, endPoint y: 240, distance: 45.2
click at [1131, 285] on div "Back to Dashboard Change Sender ID Customers Technicians Select a contact Outbo…" at bounding box center [883, 408] width 1295 height 752
click at [1461, 49] on span "Call to Customer" at bounding box center [1469, 50] width 77 height 13
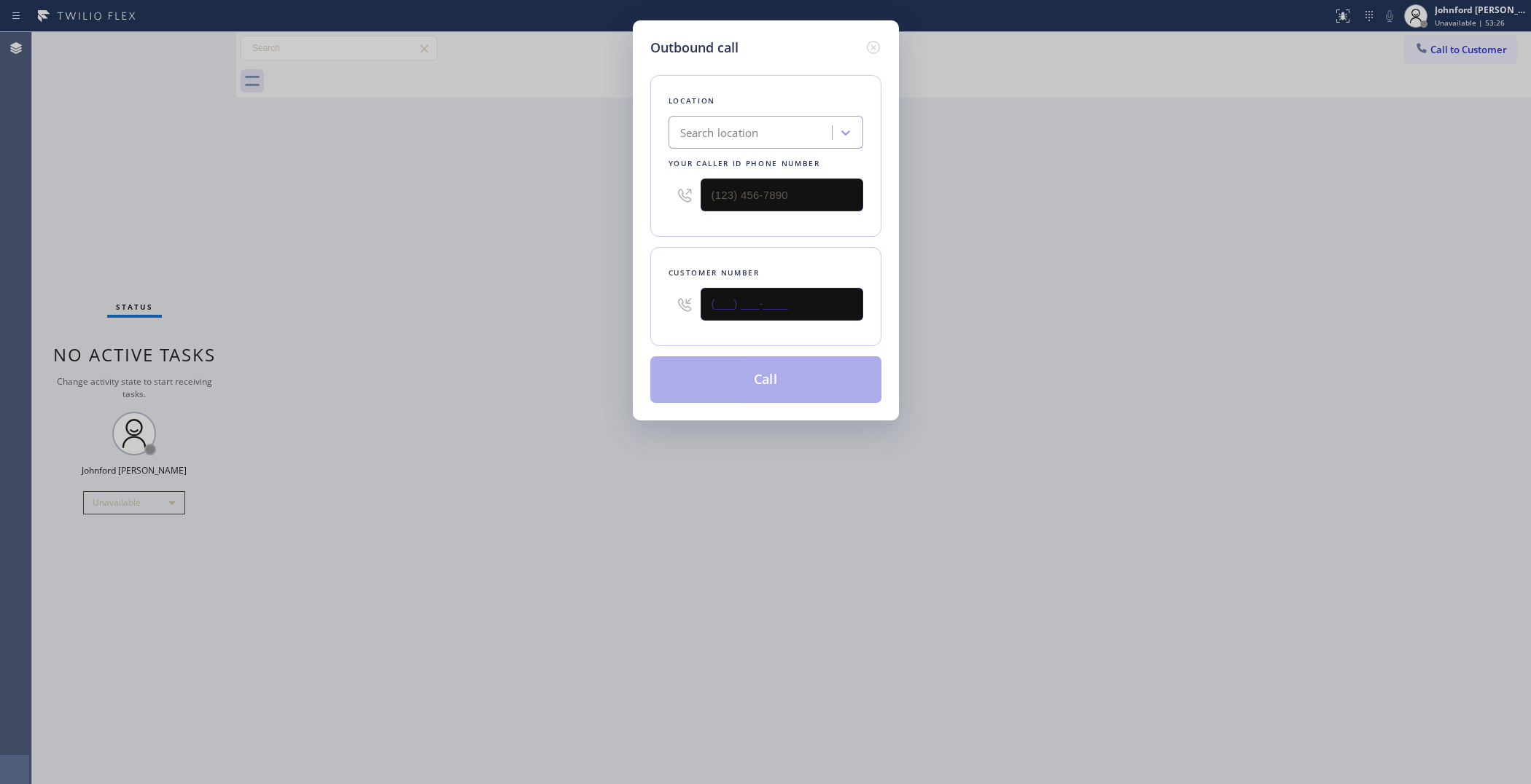
click at [825, 293] on input "(___) ___-____" at bounding box center [782, 304] width 163 height 33
paste input "818) 813-2063"
type input "[PHONE_NUMBER]"
click at [533, 301] on div "Outbound call Location Search location Your caller id phone number Customer num…" at bounding box center [766, 392] width 1531 height 784
paste input "855) 731-4952"
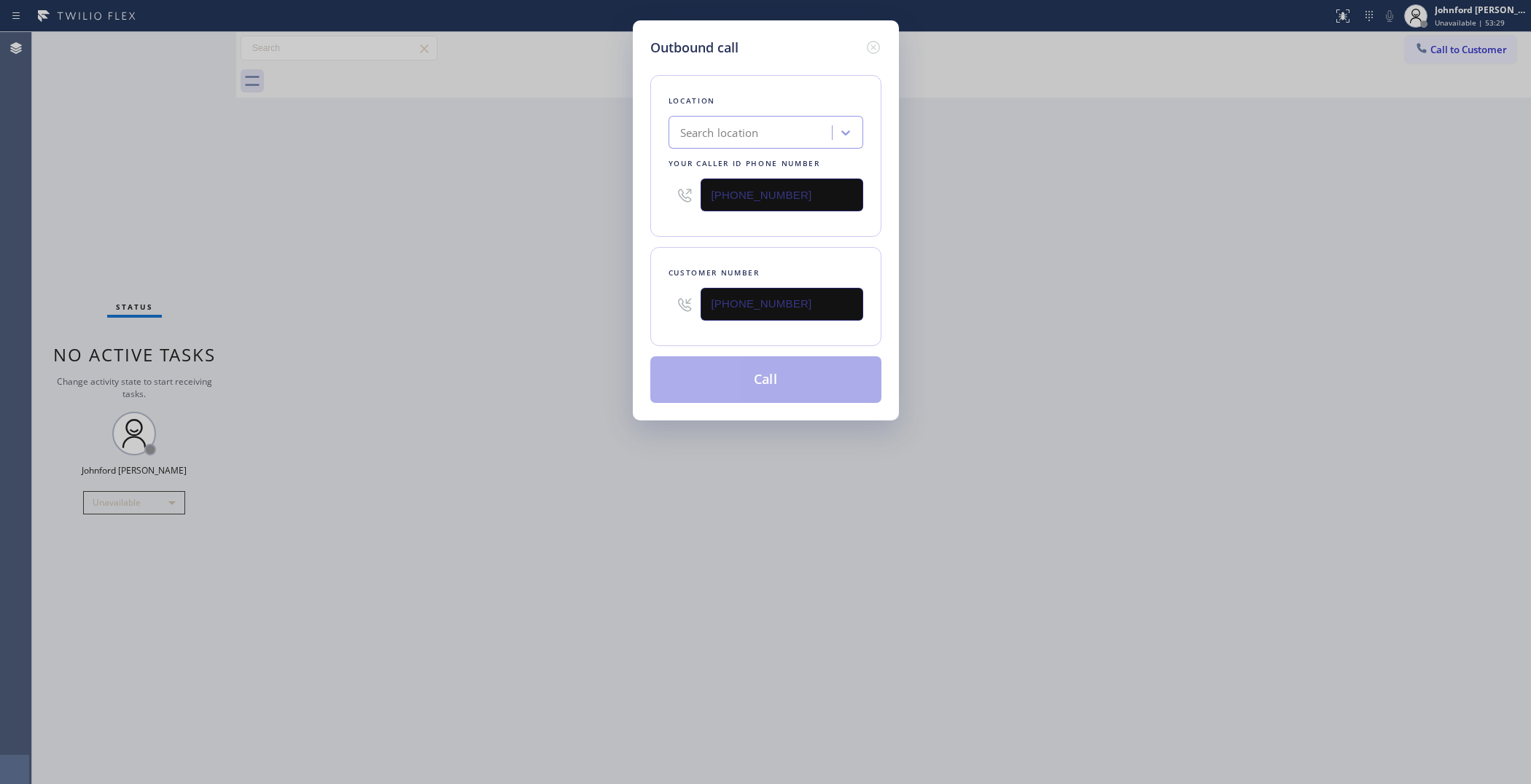
drag, startPoint x: 784, startPoint y: 184, endPoint x: 600, endPoint y: 219, distance: 187.3
click at [632, 212] on div "Outbound call Location Search location Your caller id phone number [PHONE_NUMBE…" at bounding box center [766, 392] width 1531 height 784
type input "[PHONE_NUMBER]"
click at [697, 391] on button "Call" at bounding box center [766, 380] width 231 height 47
drag, startPoint x: 1019, startPoint y: 272, endPoint x: 1021, endPoint y: 45, distance: 227.0
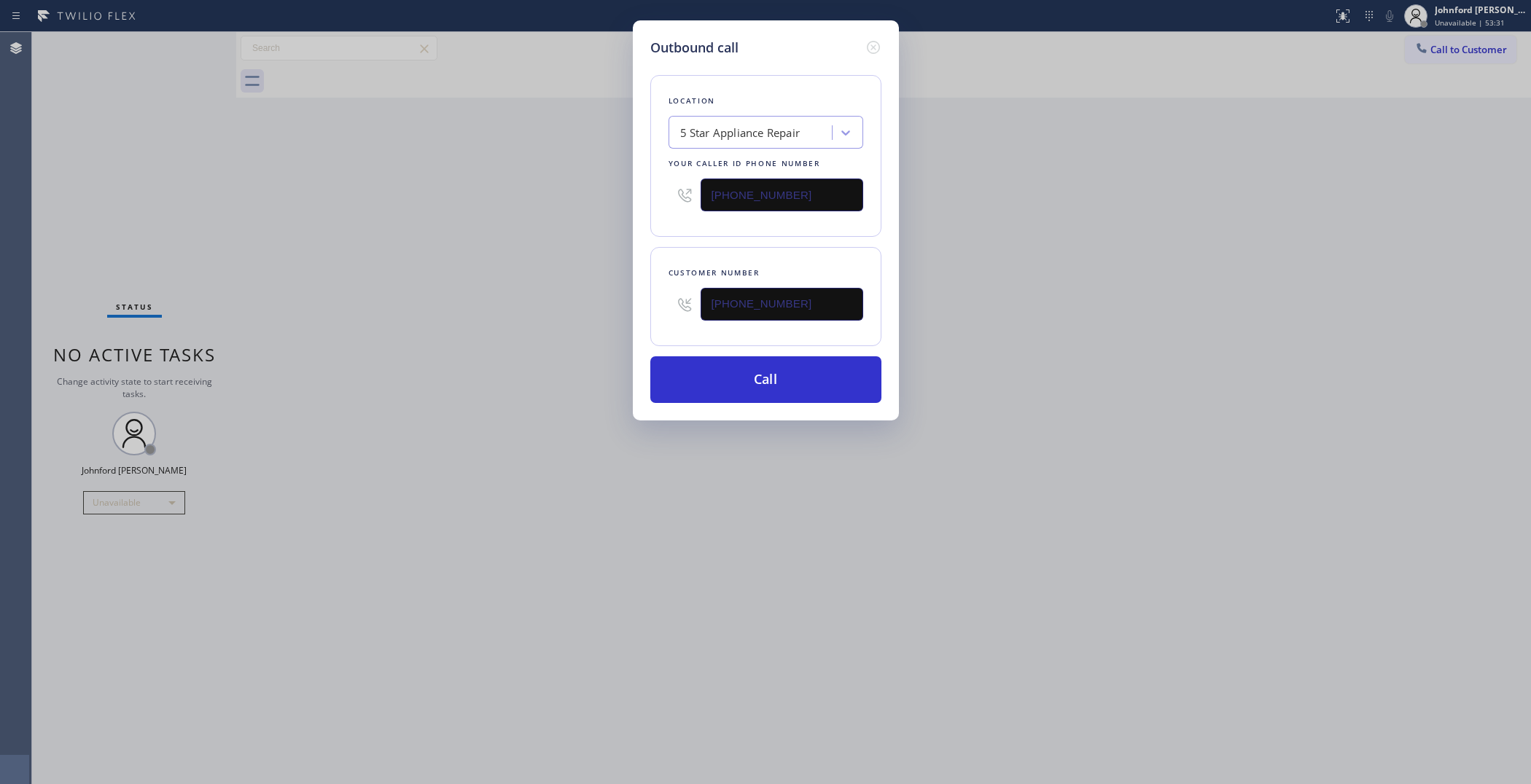
click at [1026, 242] on div "Outbound call Location 5 Star Appliance Repair Your caller id phone number [PHO…" at bounding box center [766, 392] width 1531 height 784
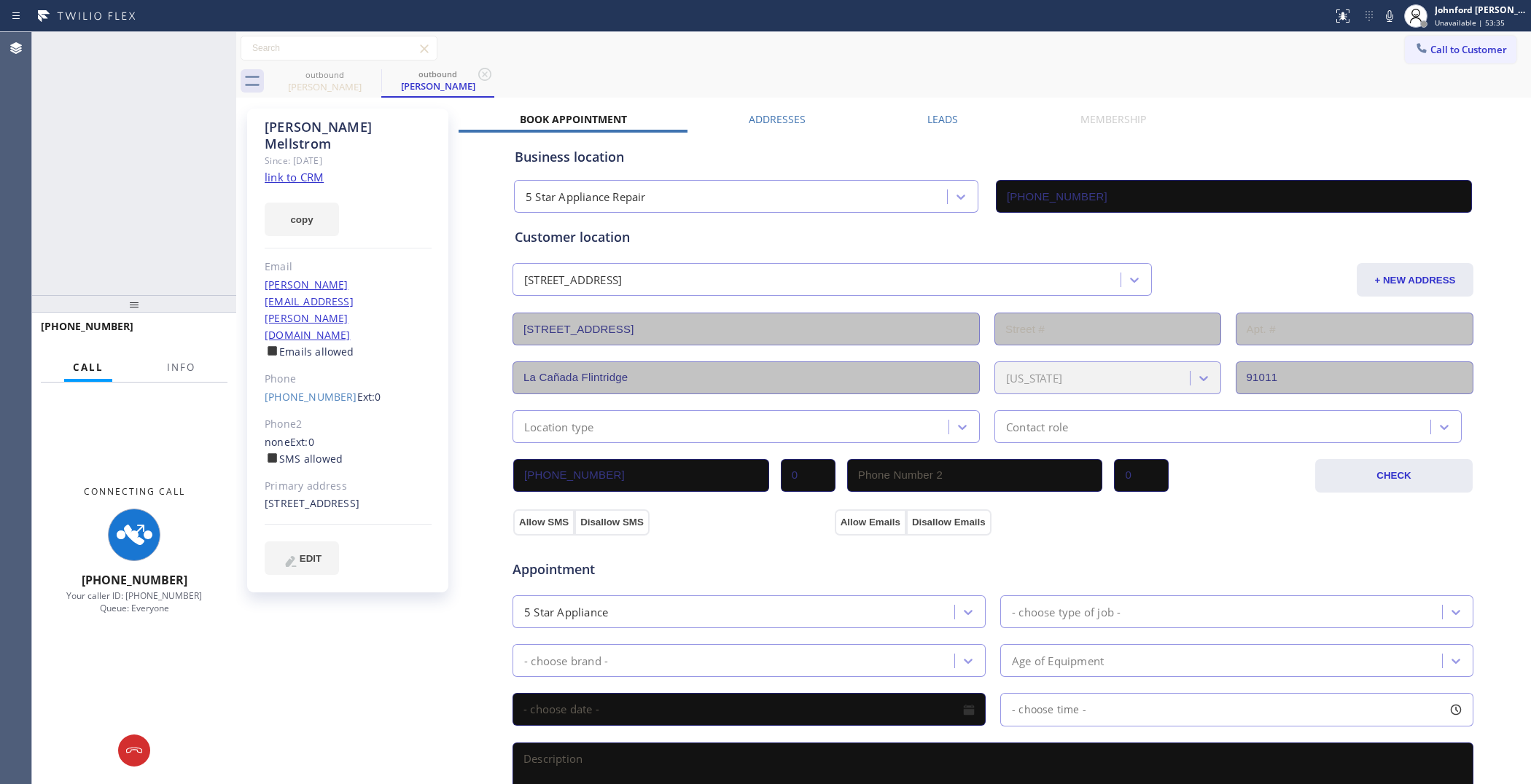
type input "[PHONE_NUMBER]"
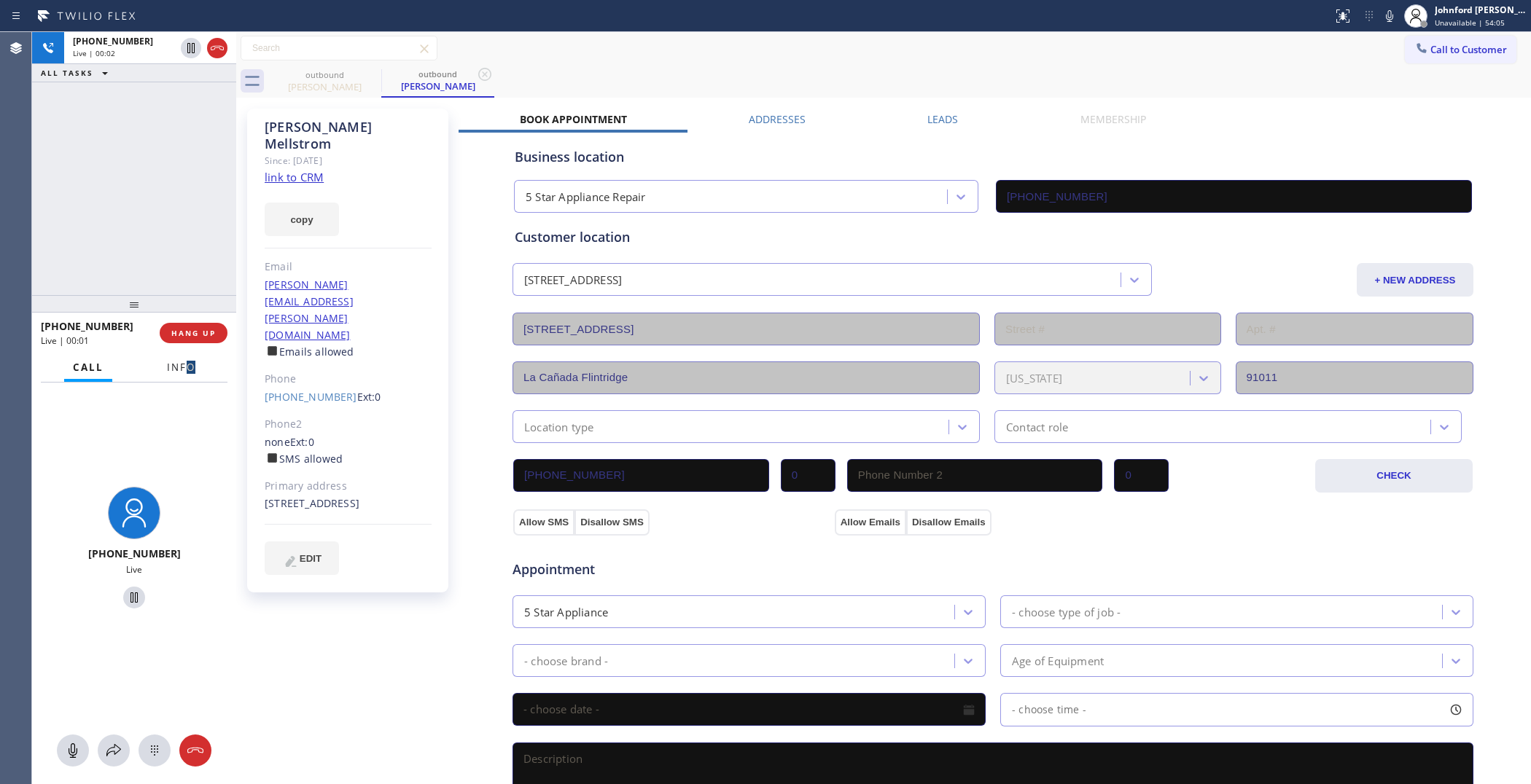
drag, startPoint x: 183, startPoint y: 375, endPoint x: 183, endPoint y: 367, distance: 8.0
click at [183, 367] on div "Info" at bounding box center [181, 368] width 46 height 28
click at [183, 367] on span "Info" at bounding box center [181, 368] width 28 height 13
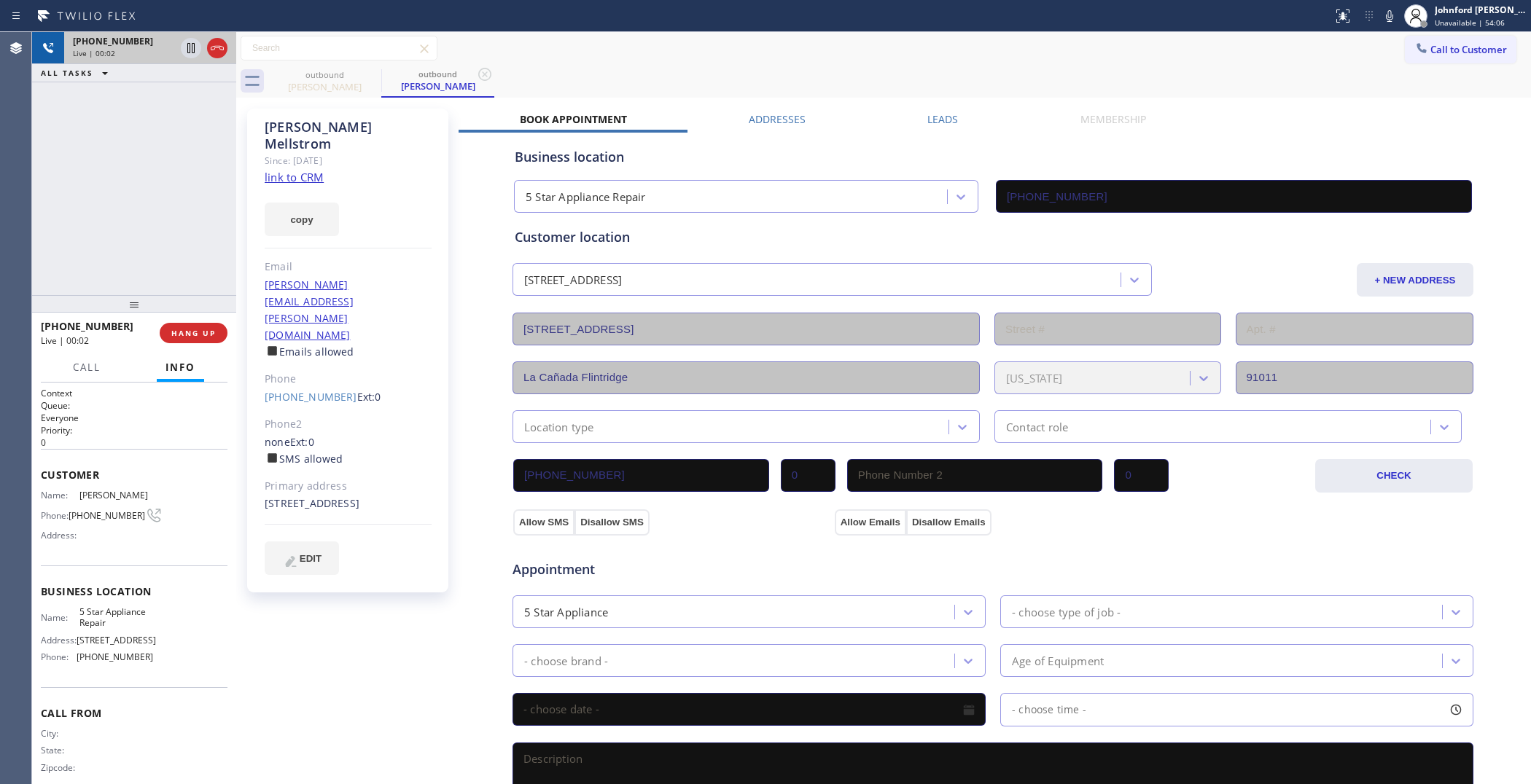
drag, startPoint x: 128, startPoint y: 299, endPoint x: 179, endPoint y: 58, distance: 246.3
click at [179, 58] on div "[PHONE_NUMBER] Live | 00:02 ALL TASKS ALL TASKS ACTIVE TASKS TASKS IN WRAP UP […" at bounding box center [134, 408] width 204 height 752
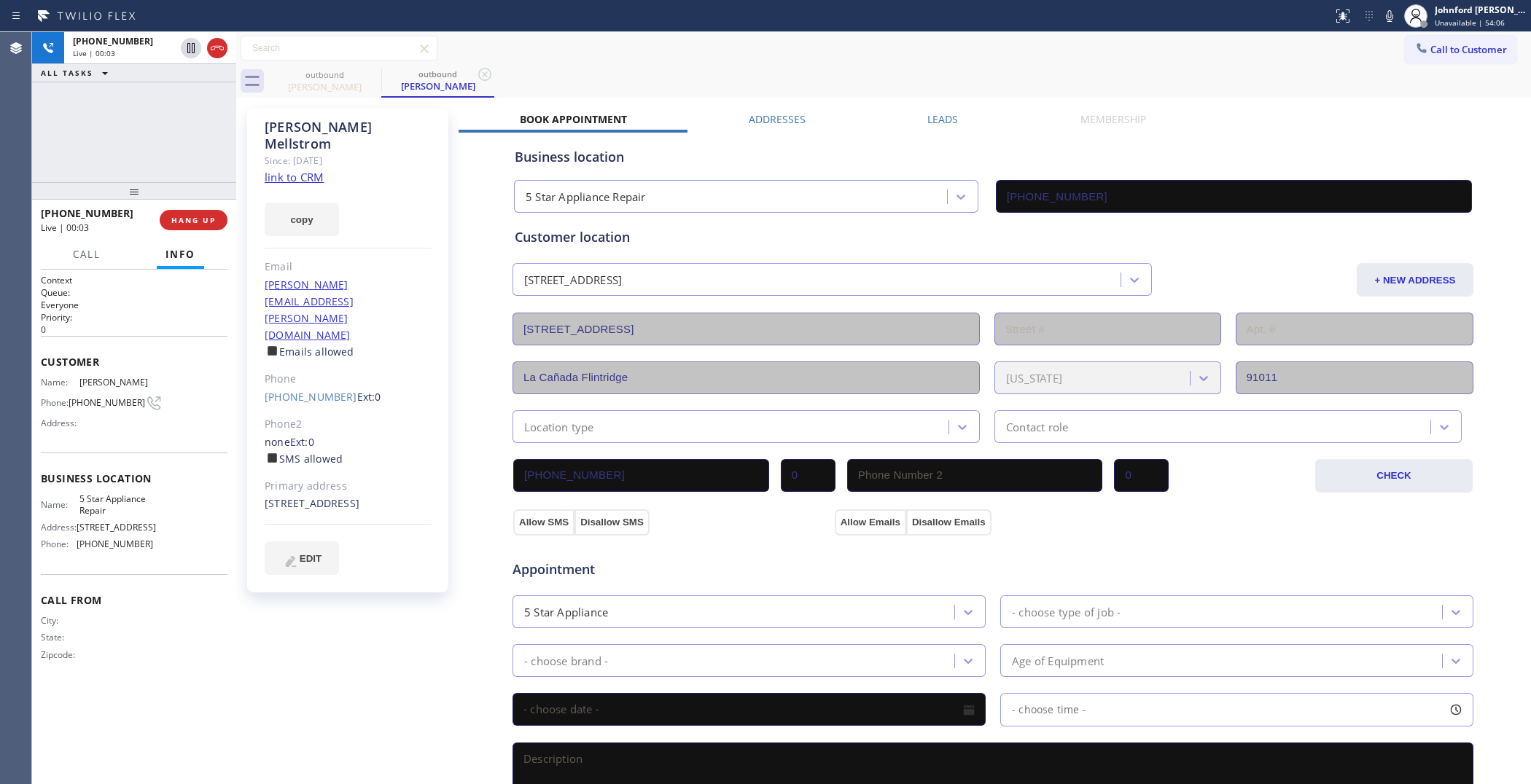
click at [194, 209] on div "[PHONE_NUMBER] Live | 00:03 HANG UP" at bounding box center [134, 220] width 186 height 38
click at [194, 216] on span "HANG UP" at bounding box center [194, 220] width 45 height 10
click at [191, 223] on span "HANG UP" at bounding box center [194, 220] width 45 height 10
click at [191, 223] on span "COMPLETE" at bounding box center [191, 220] width 51 height 10
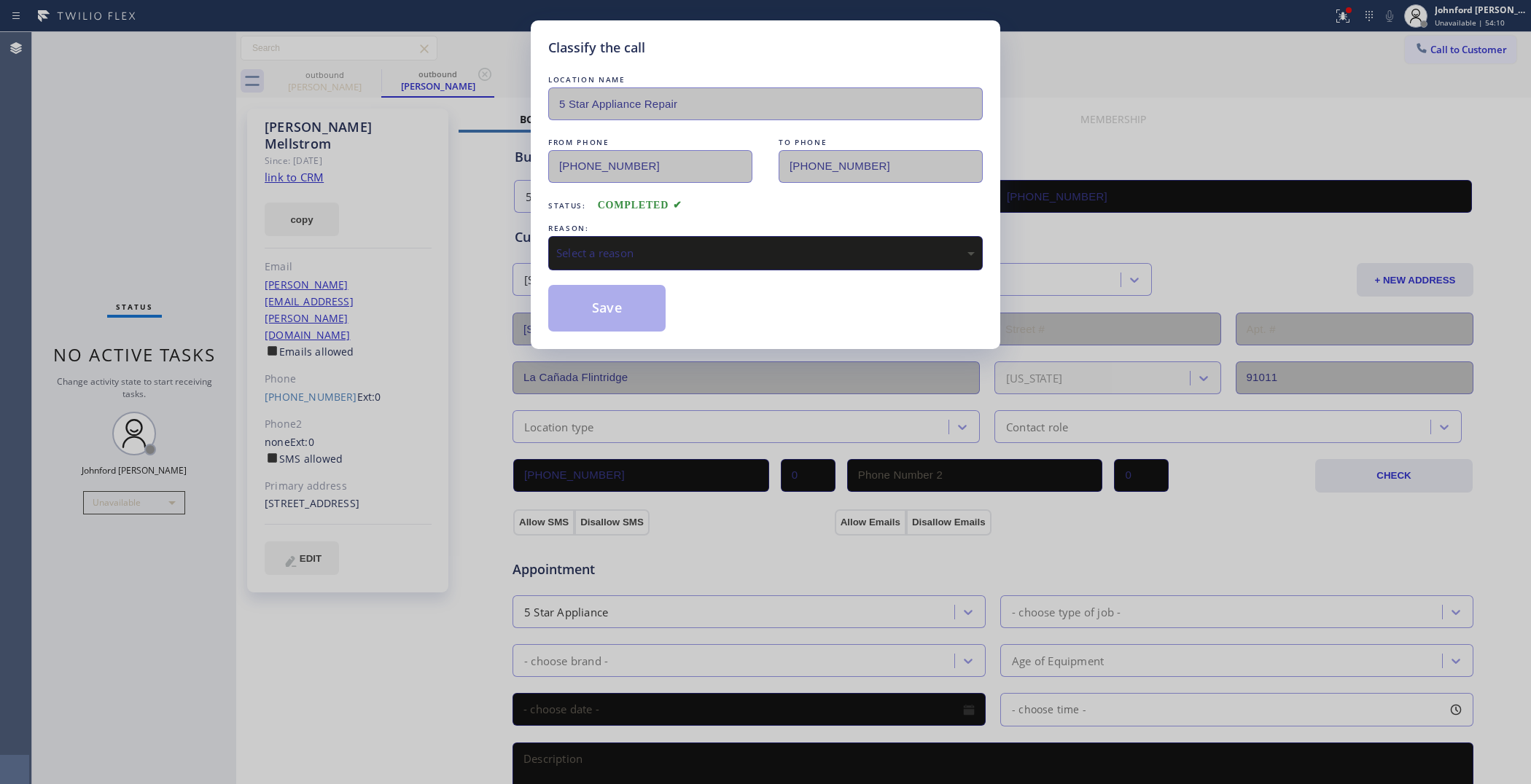
click at [639, 223] on div "REASON:" at bounding box center [766, 228] width 434 height 15
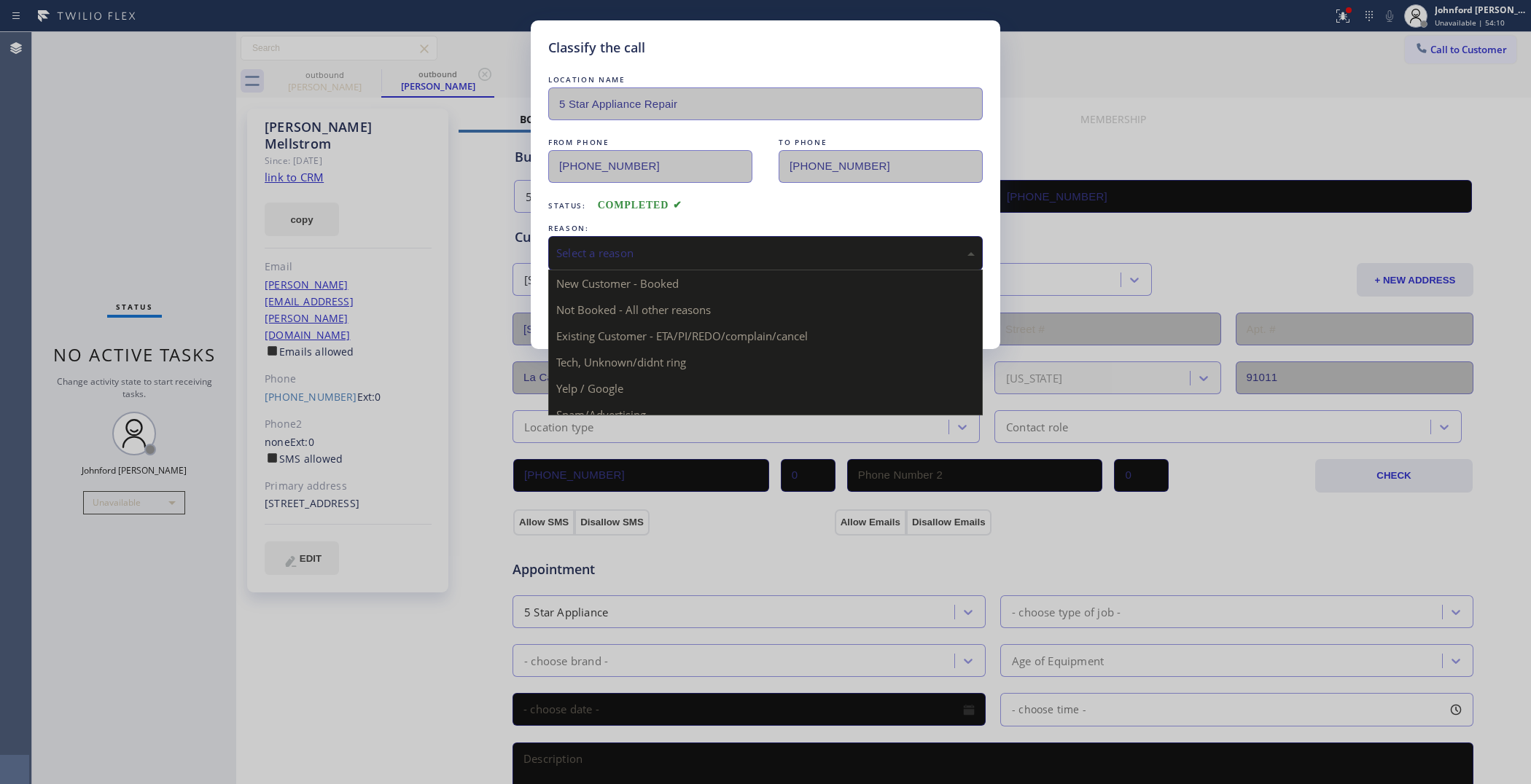
click at [649, 240] on div "Select a reason" at bounding box center [766, 253] width 434 height 35
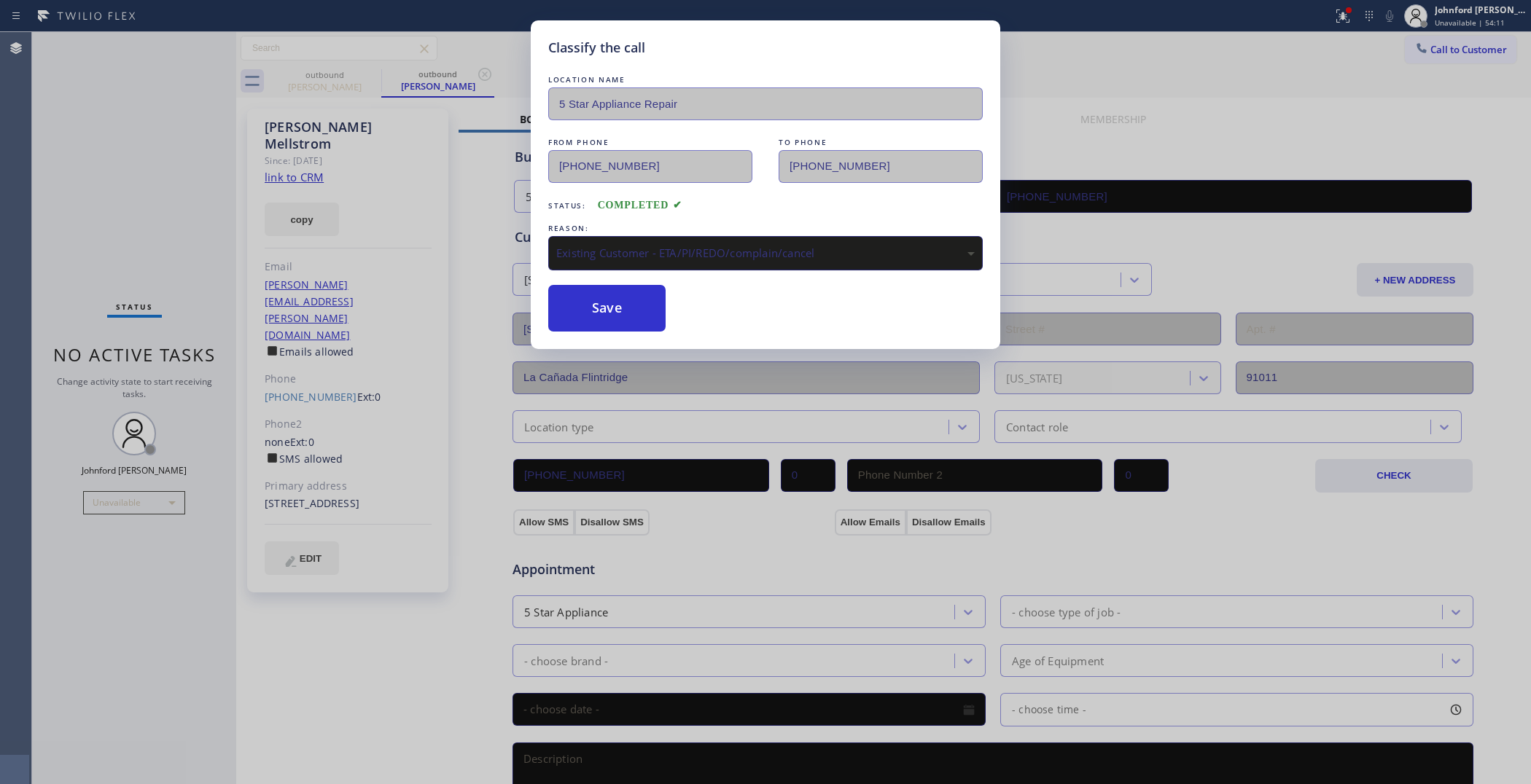
click at [609, 248] on div "Existing Customer - ETA/PI/REDO/complain/cancel" at bounding box center [766, 254] width 418 height 17
click at [603, 323] on button "Save" at bounding box center [606, 309] width 117 height 47
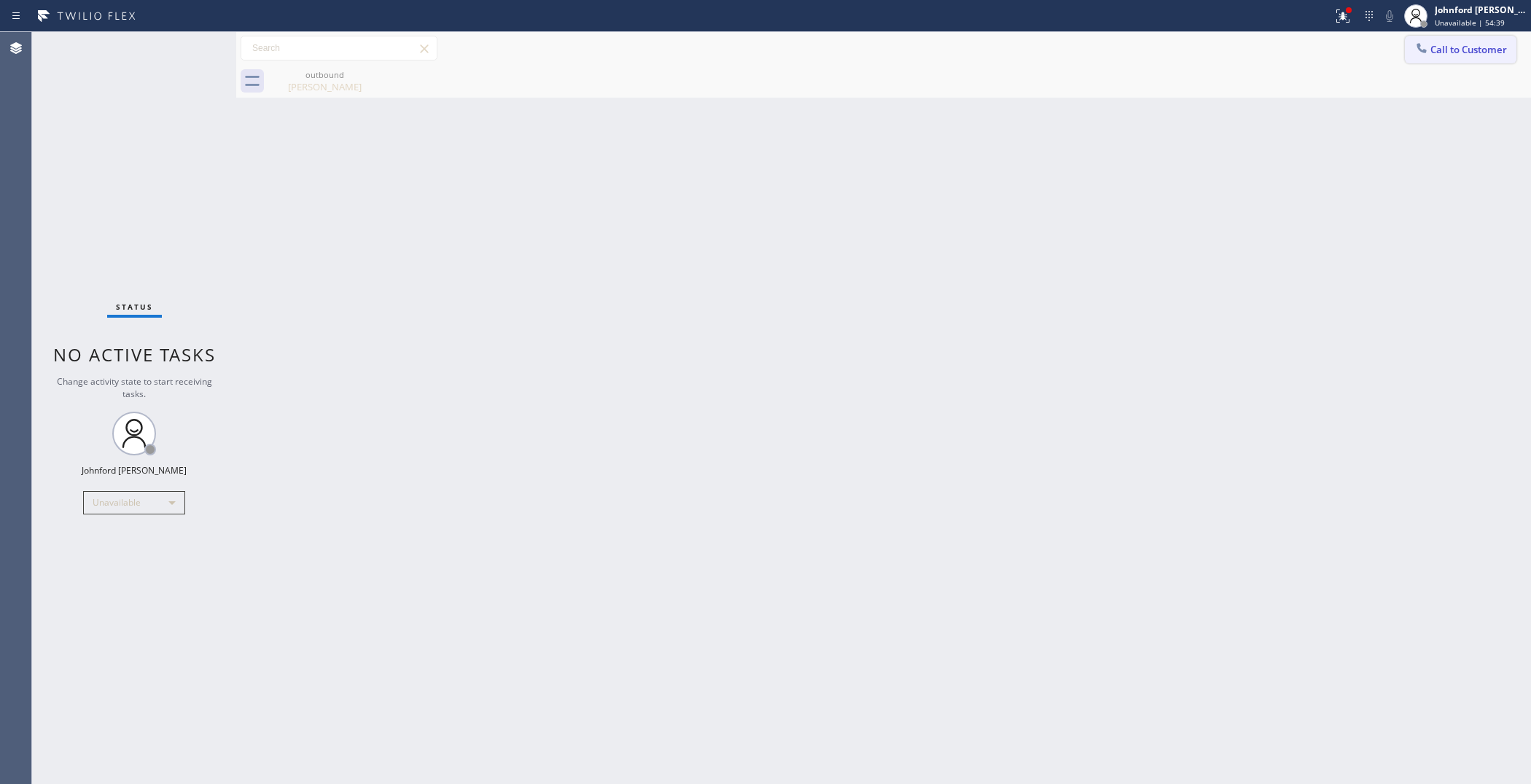
click at [1452, 49] on span "Call to Customer" at bounding box center [1469, 50] width 77 height 13
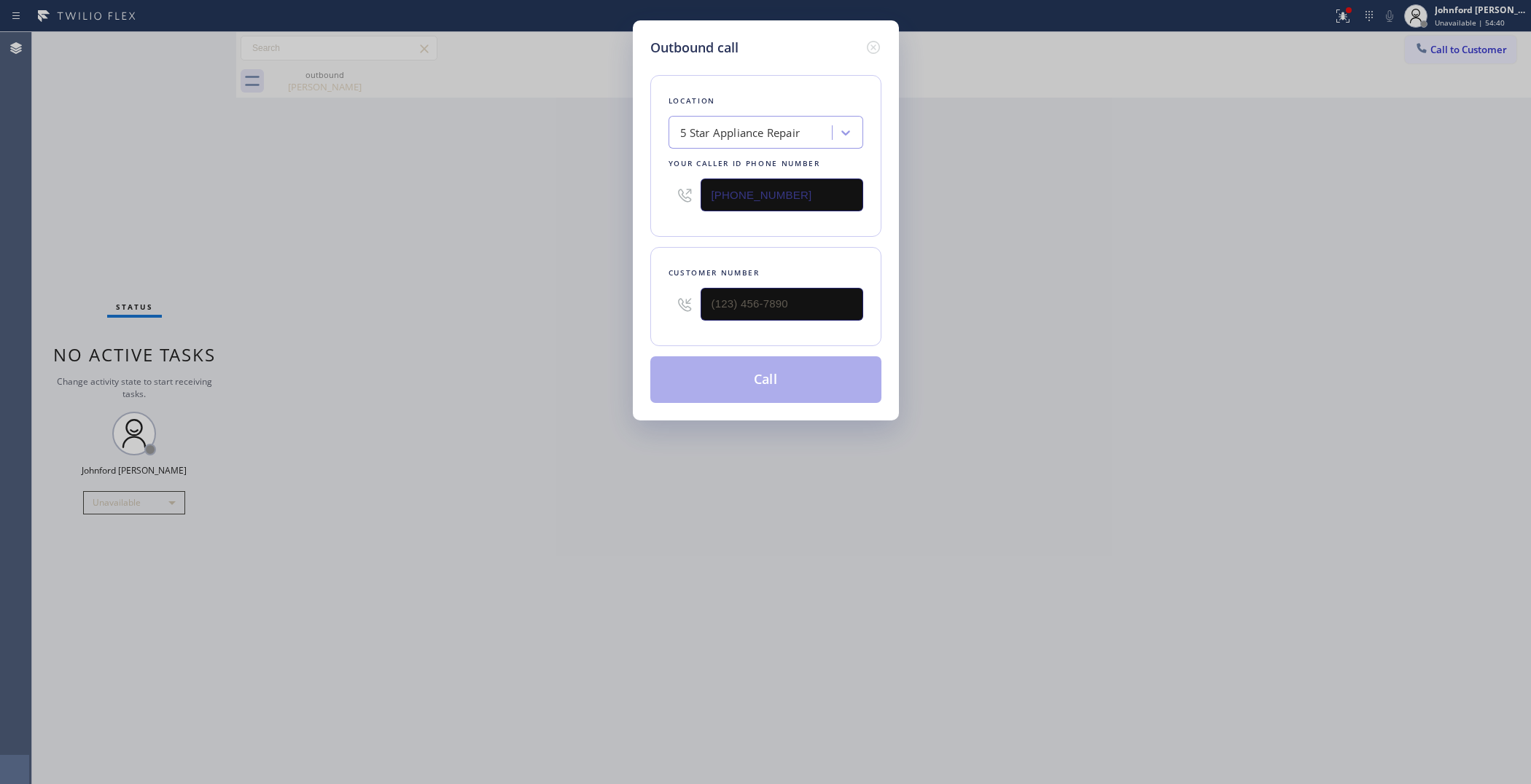
drag, startPoint x: 840, startPoint y: 285, endPoint x: 673, endPoint y: 310, distance: 168.9
click at [672, 312] on div at bounding box center [766, 304] width 195 height 48
click at [740, 301] on input "(___) ___-____" at bounding box center [782, 304] width 163 height 33
paste input "310) 707-6287"
type input "[PHONE_NUMBER]"
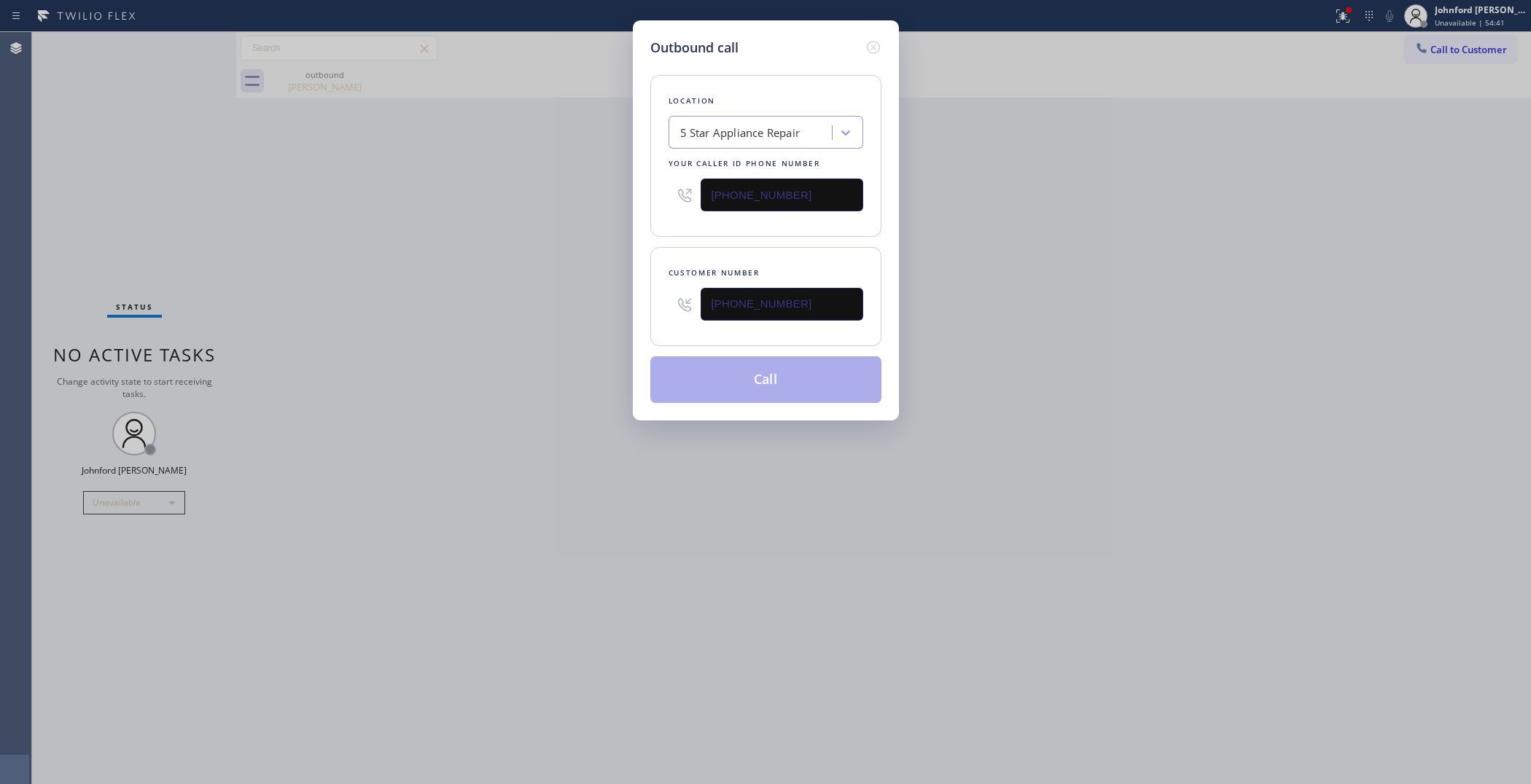
click at [509, 310] on div "Outbound call Location 5 Star Appliance Repair Your caller id phone number [PHO…" at bounding box center [766, 392] width 1531 height 784
click at [766, 376] on button "Call" at bounding box center [766, 380] width 231 height 47
drag, startPoint x: 1065, startPoint y: 276, endPoint x: 1081, endPoint y: 250, distance: 30.5
click at [1073, 263] on div "Outbound call Location 5 Star Appliance Repair Your caller id phone number [PHO…" at bounding box center [766, 392] width 1531 height 784
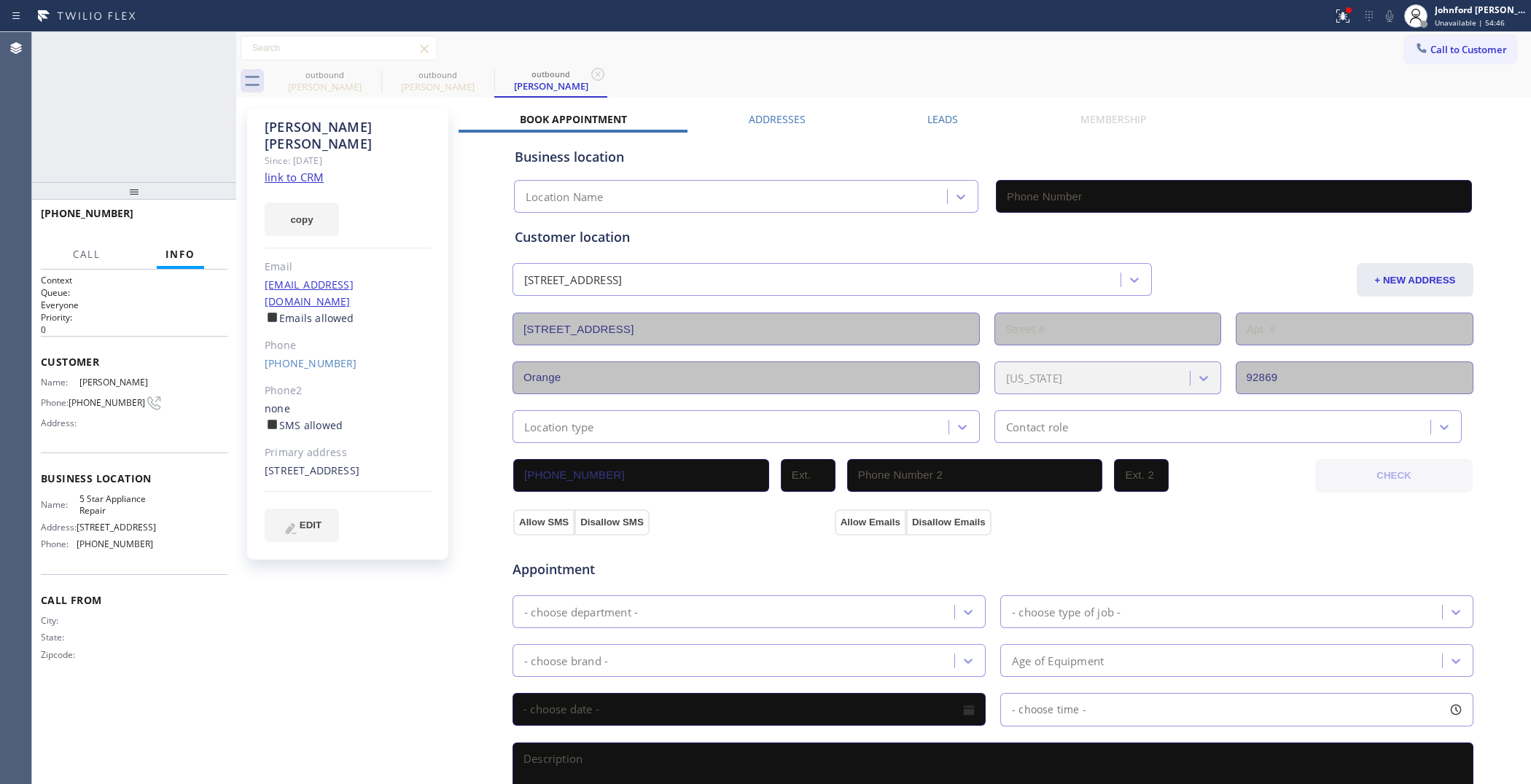
type input "[PHONE_NUMBER]"
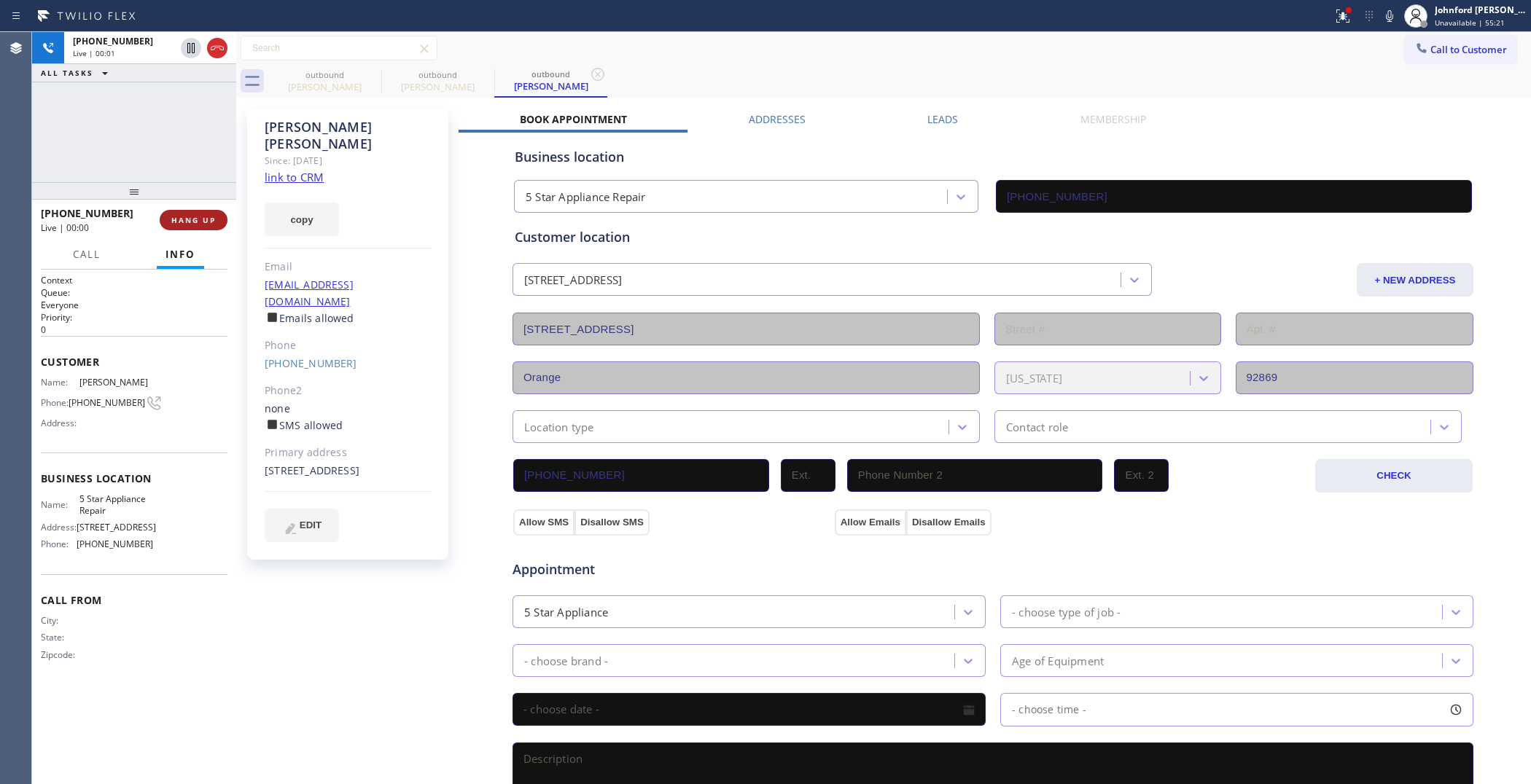
click at [211, 212] on div "[PHONE_NUMBER] Live | 00:01 ALL TASKS ALL TASKS ACTIVE TASKS TASKS IN WRAP UP […" at bounding box center [781, 408] width 1499 height 752
click at [211, 212] on button "HANG UP" at bounding box center [191, 220] width 67 height 21
click at [278, 356] on link "[PHONE_NUMBER]" at bounding box center [308, 363] width 93 height 14
click at [0, 0] on div "Outbound call Location 5 Star Appliance Repair Your caller id phone number [PHO…" at bounding box center [0, 0] width 0 height 0
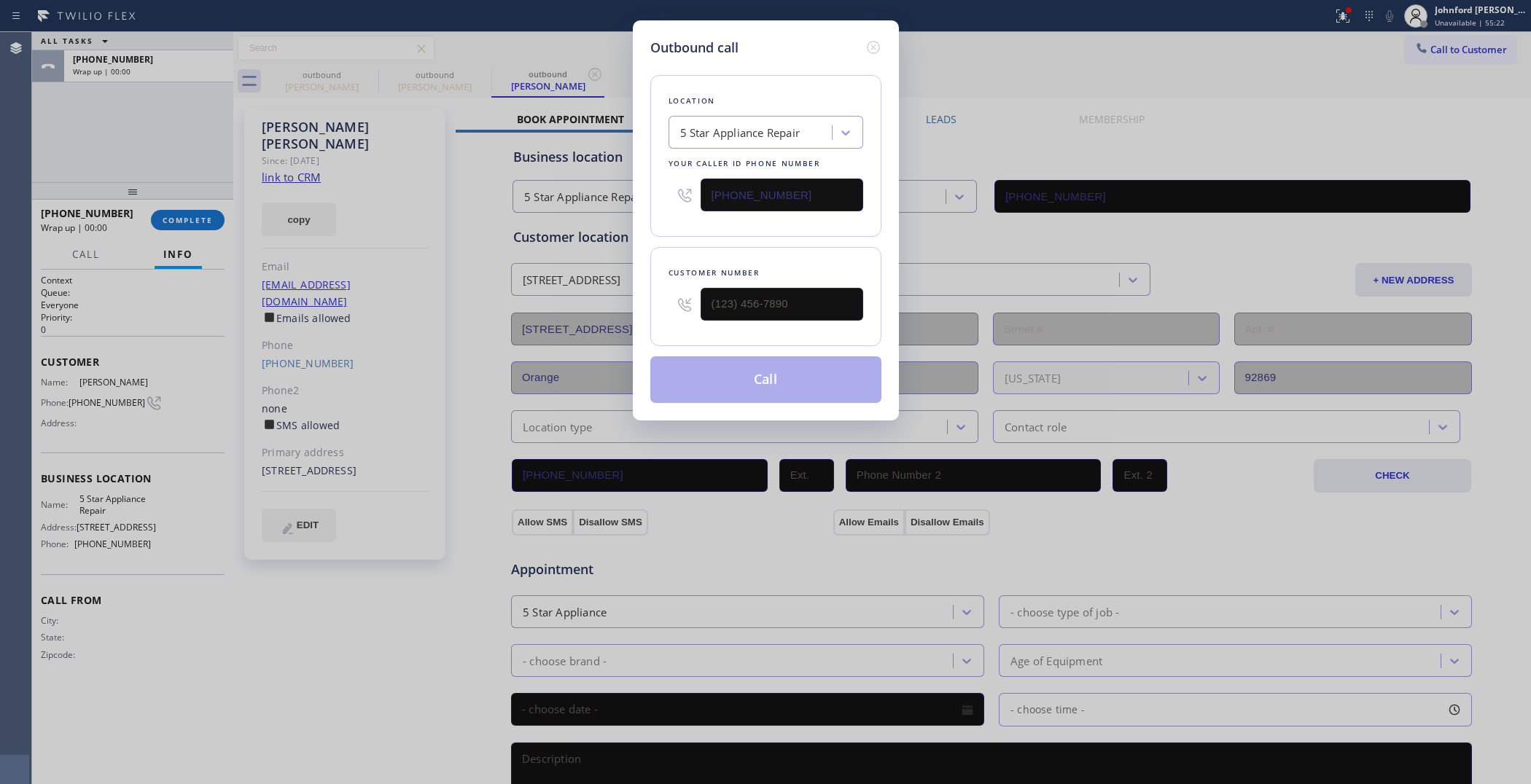
type input "[PHONE_NUMBER]"
click at [781, 292] on input "[PHONE_NUMBER]" at bounding box center [782, 304] width 163 height 33
click at [781, 299] on input "[PHONE_NUMBER]" at bounding box center [782, 304] width 163 height 33
drag, startPoint x: 781, startPoint y: 216, endPoint x: 789, endPoint y: 195, distance: 22.5
click at [781, 209] on div "Location 5 Star Appliance Repair Your caller id phone number [PHONE_NUMBER]" at bounding box center [766, 155] width 231 height 162
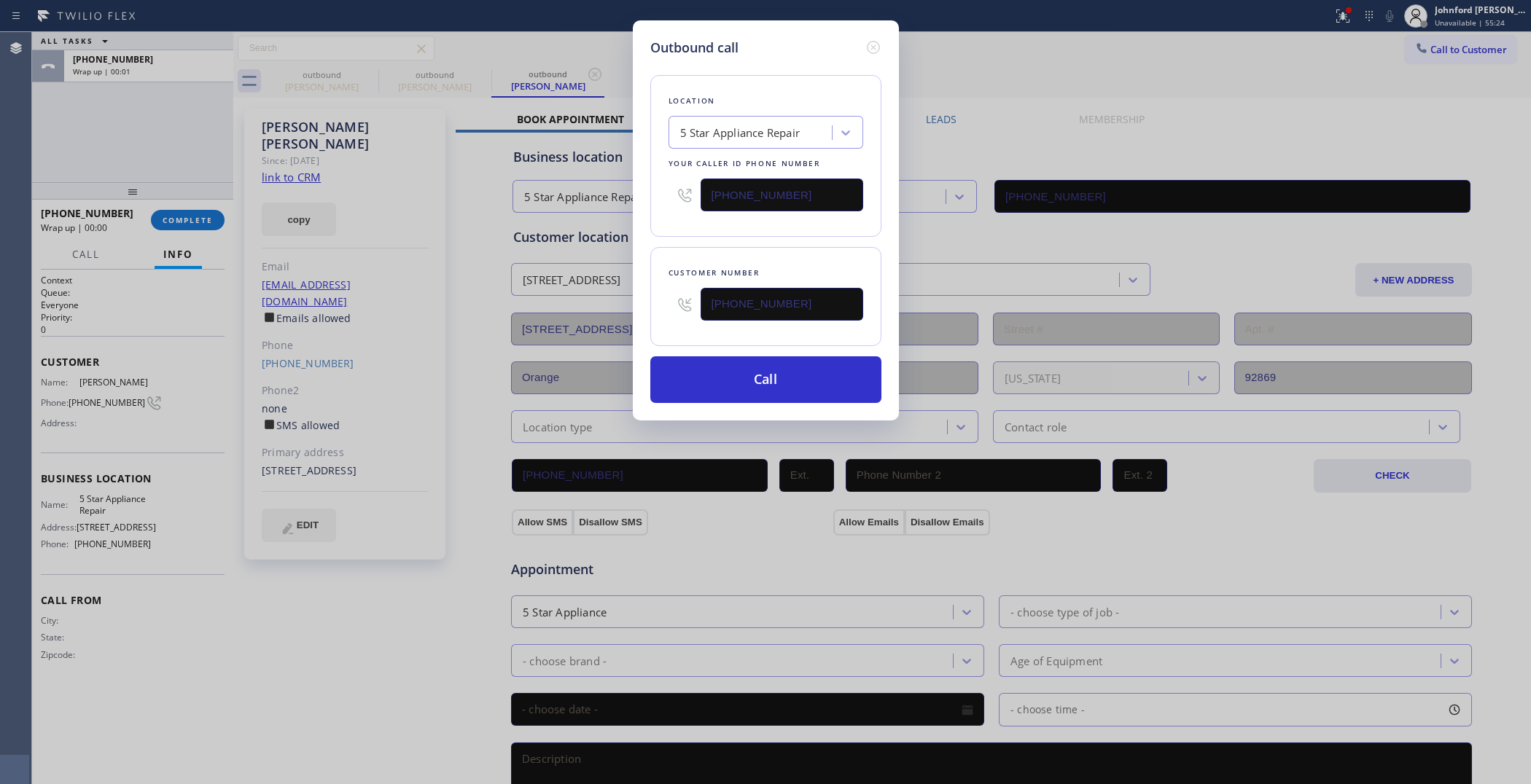
click at [795, 186] on input "[PHONE_NUMBER]" at bounding box center [782, 195] width 163 height 33
paste input "714) 248-8165"
click at [1445, 40] on div "Outbound call Location Search location Your caller id phone number [PHONE_NUMBE…" at bounding box center [766, 392] width 1531 height 784
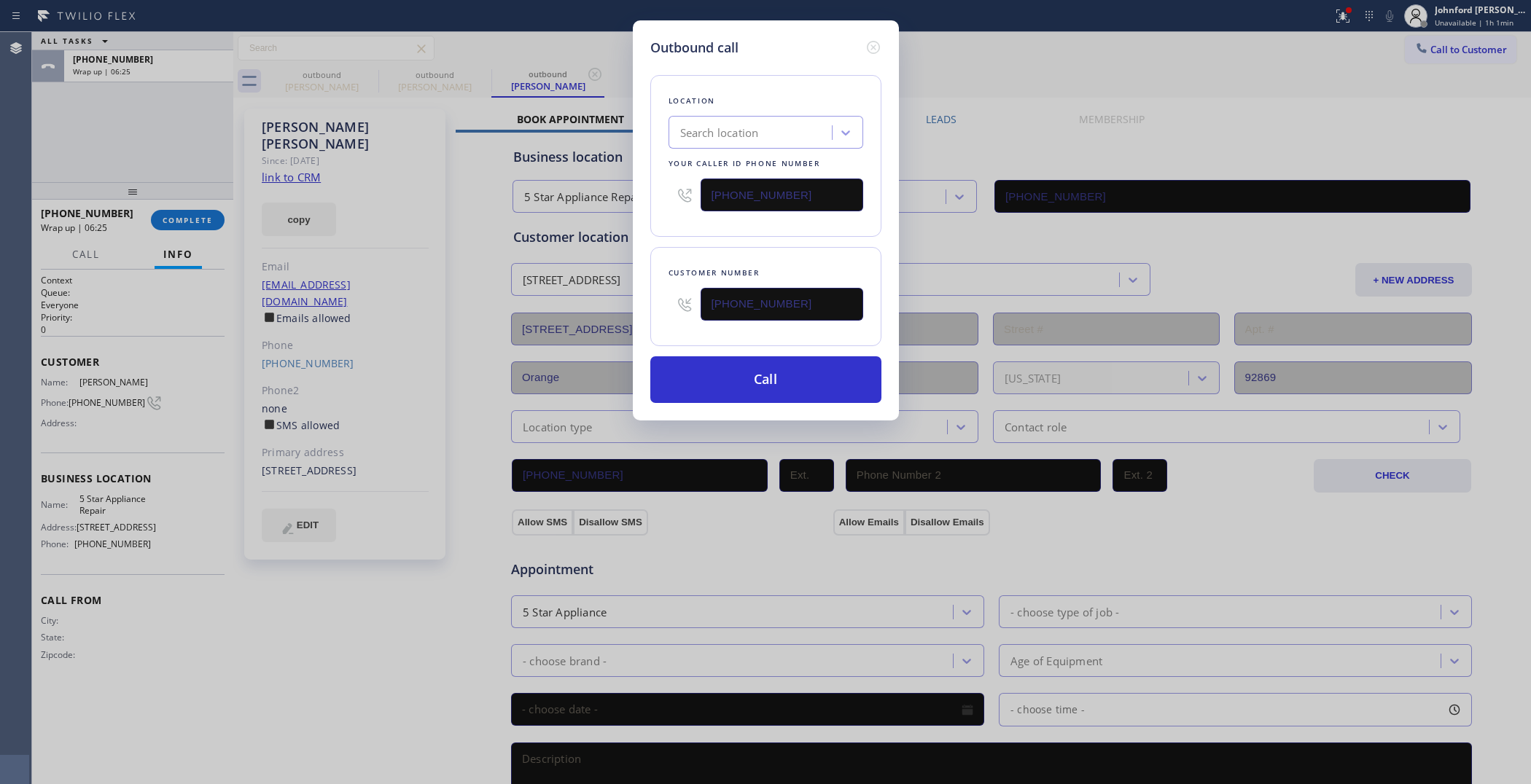
drag, startPoint x: 797, startPoint y: 201, endPoint x: 655, endPoint y: 200, distance: 142.0
click at [655, 200] on div "Location Search location Your caller id phone number [PHONE_NUMBER]" at bounding box center [766, 155] width 231 height 162
paste input "855) 213-9318"
type input "[PHONE_NUMBER]"
click at [769, 293] on input "[PHONE_NUMBER]" at bounding box center [782, 304] width 163 height 33
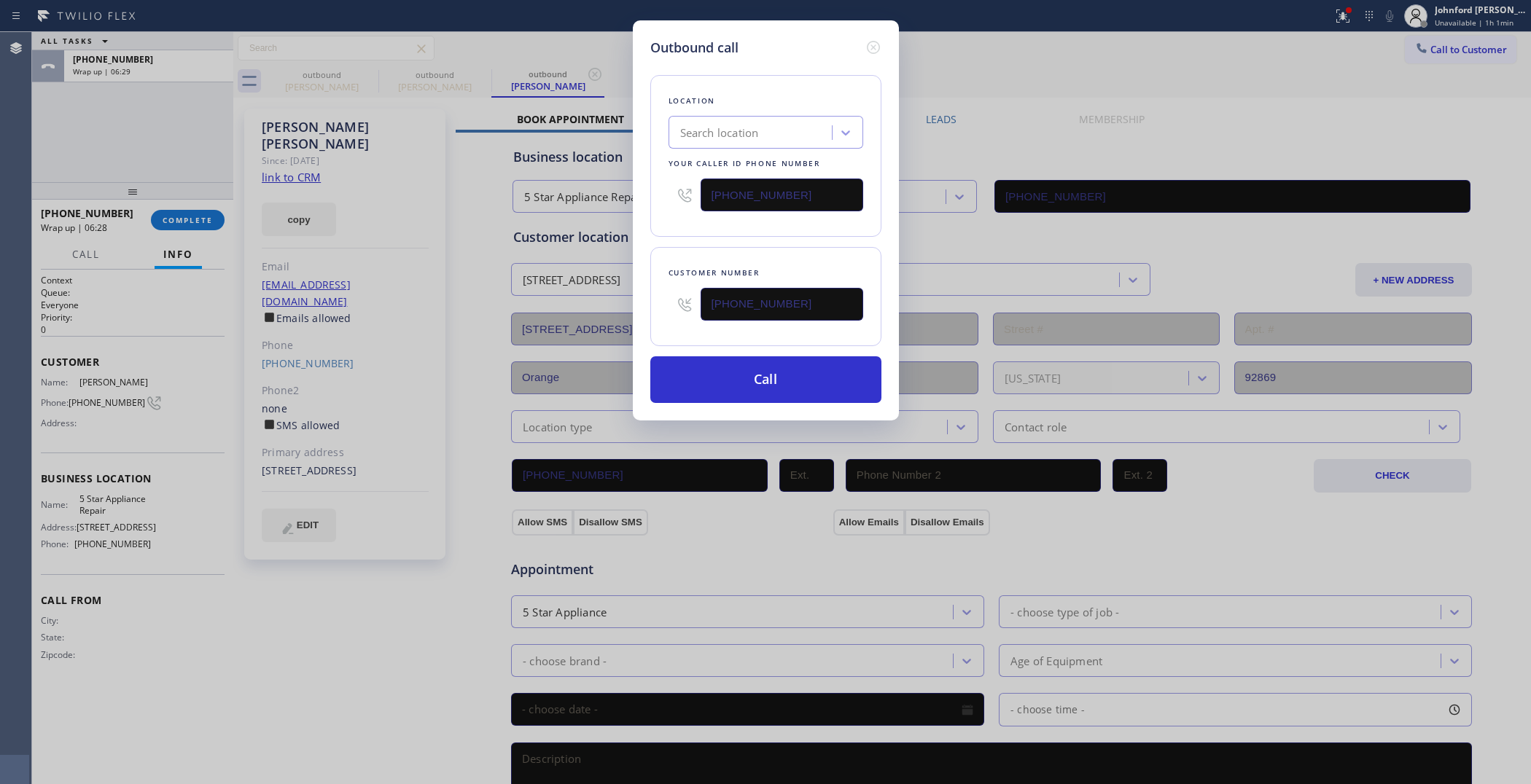
paste input "973"
drag, startPoint x: 836, startPoint y: 308, endPoint x: 646, endPoint y: 311, distance: 190.0
click at [646, 311] on div "Outbound call Location Search location Your caller id phone number [PHONE_NUMBE…" at bounding box center [766, 221] width 266 height 400
paste input "973) 479-0604"
click at [706, 367] on button "Call" at bounding box center [766, 380] width 231 height 47
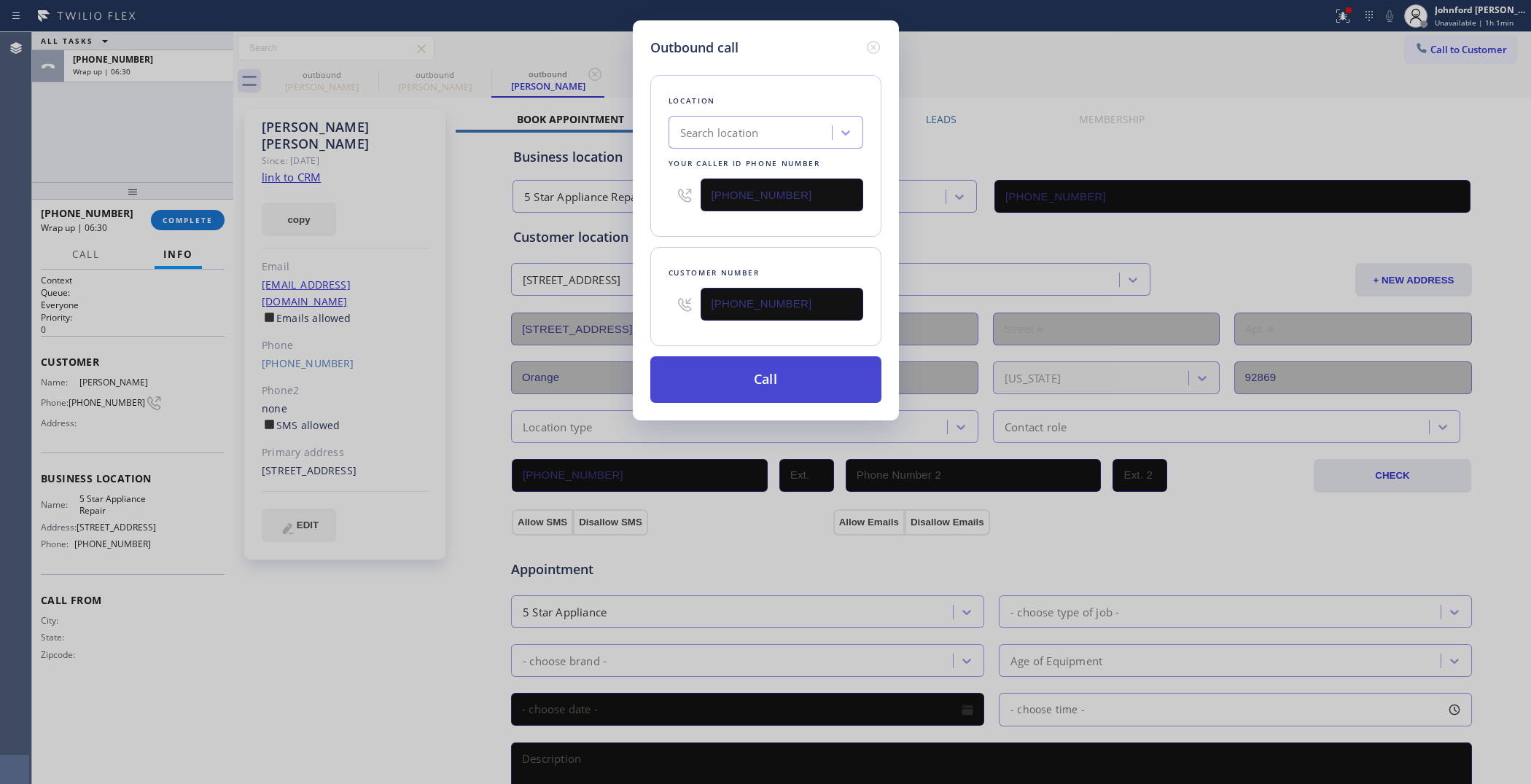
type input "[PHONE_NUMBER]"
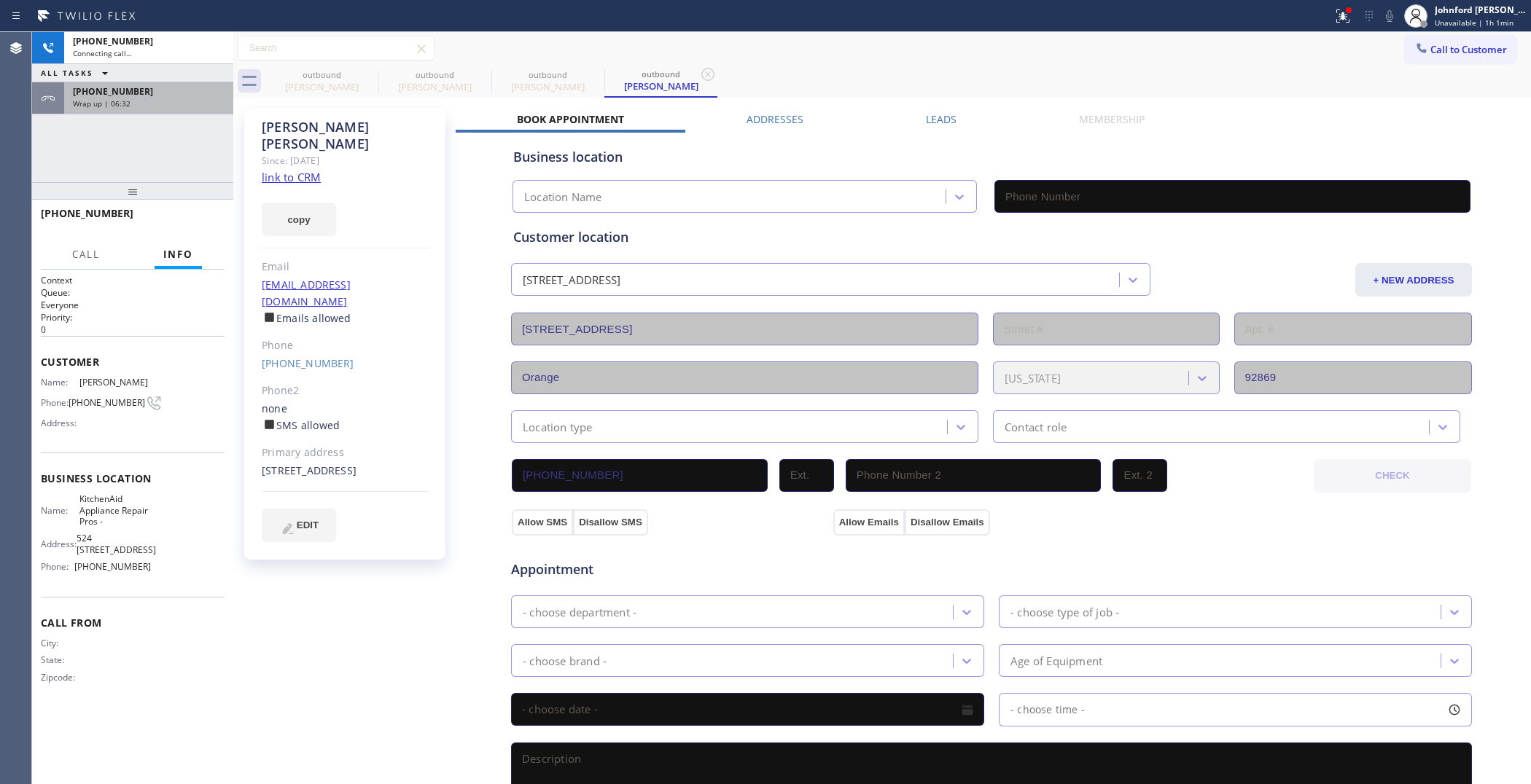
click at [144, 98] on div "Wrap up | 06:32" at bounding box center [149, 103] width 152 height 10
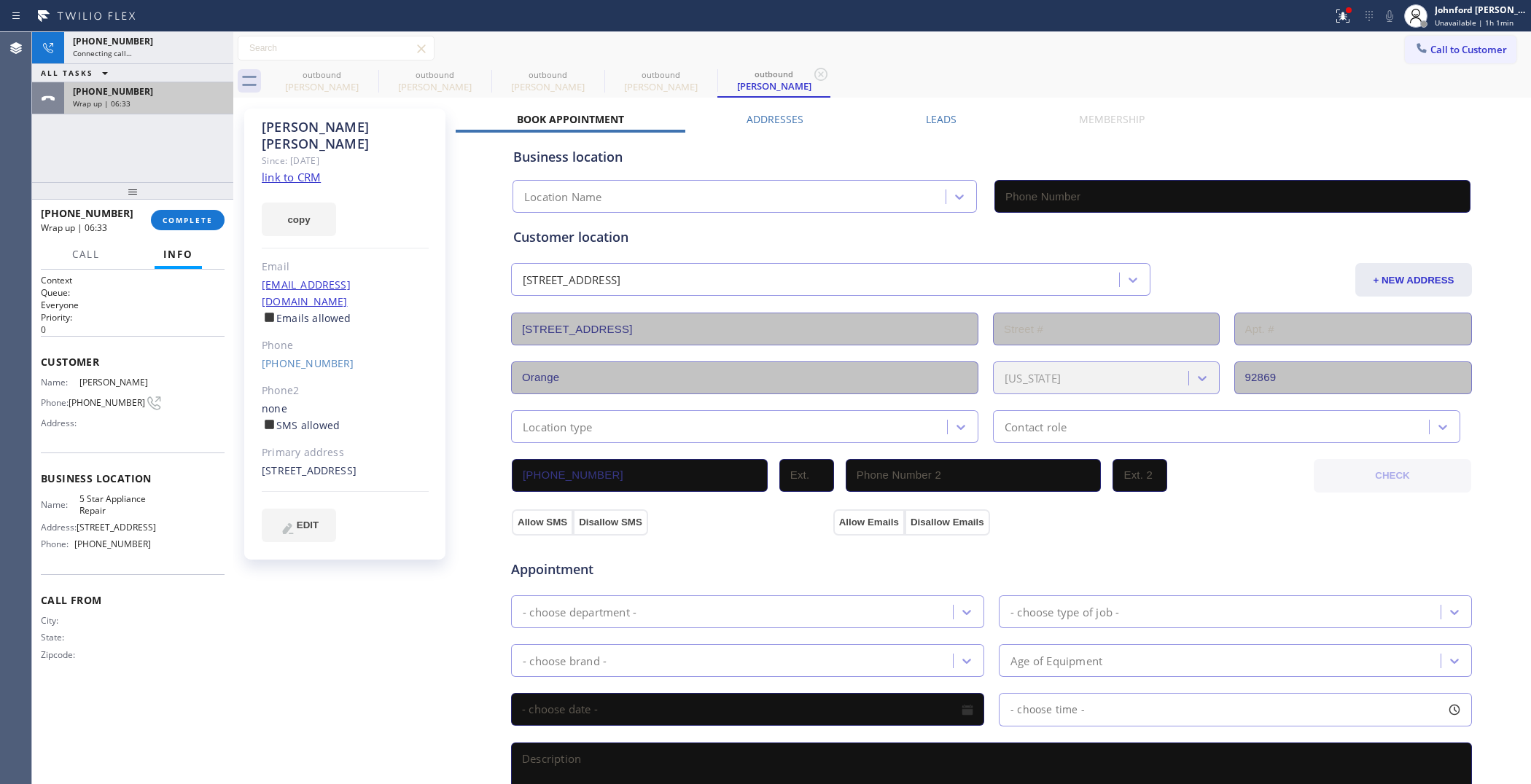
click at [144, 106] on div "Wrap up | 06:33" at bounding box center [149, 103] width 152 height 10
click at [191, 225] on span "COMPLETE" at bounding box center [188, 220] width 51 height 10
type input "[PHONE_NUMBER]"
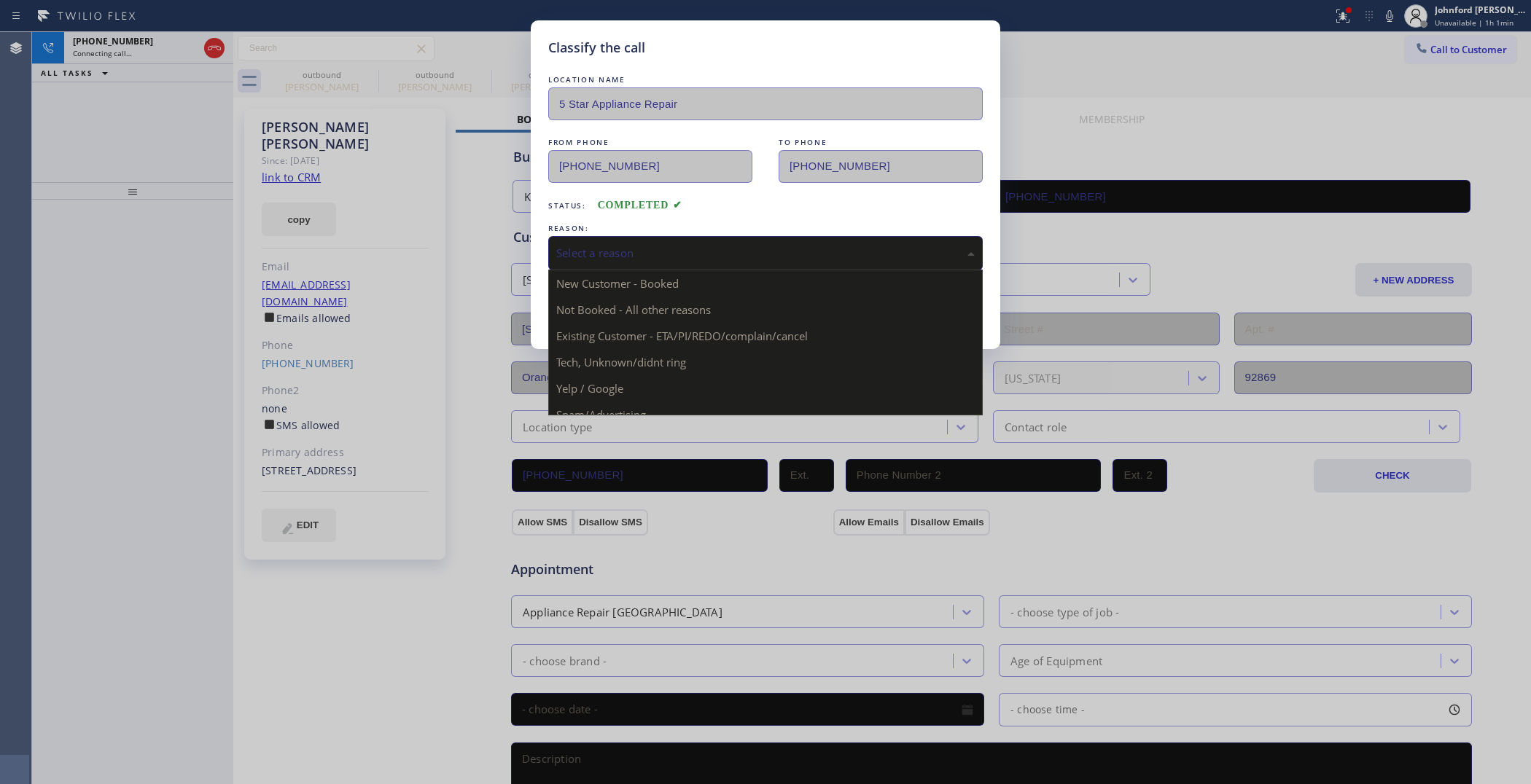
click at [606, 245] on div "Select a reason" at bounding box center [766, 254] width 418 height 17
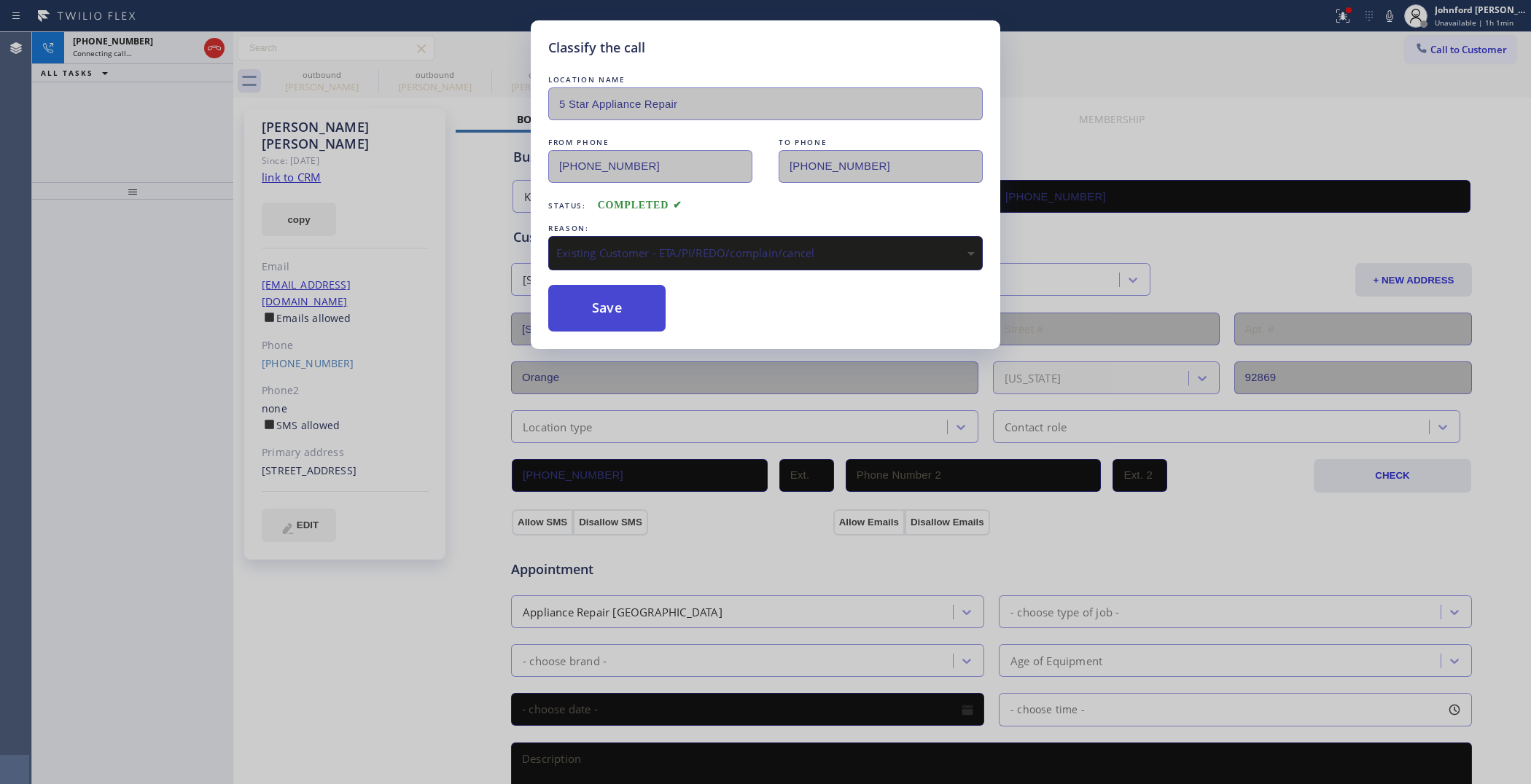
click at [589, 296] on button "Save" at bounding box center [606, 309] width 117 height 47
click at [140, 50] on div "Classify the call LOCATION NAME 5 Star Appliance Repair FROM PHONE [PHONE_NUMBE…" at bounding box center [766, 392] width 1531 height 784
click at [143, 50] on div "Classify the call LOCATION NAME 5 Star Appliance Repair FROM PHONE [PHONE_NUMBE…" at bounding box center [766, 392] width 1531 height 784
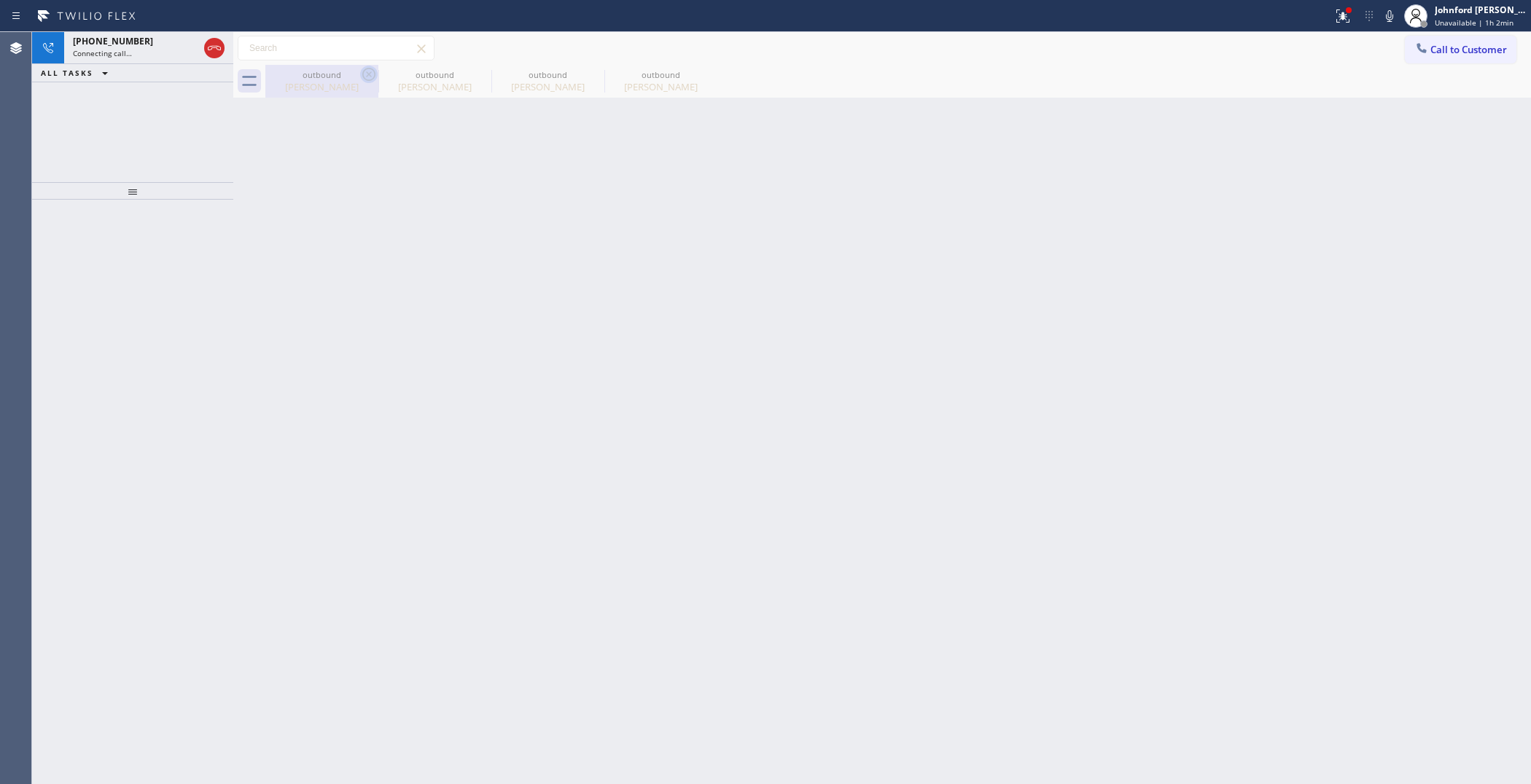
click at [367, 67] on icon at bounding box center [369, 74] width 18 height 18
click at [0, 0] on icon at bounding box center [0, 0] width 0 height 0
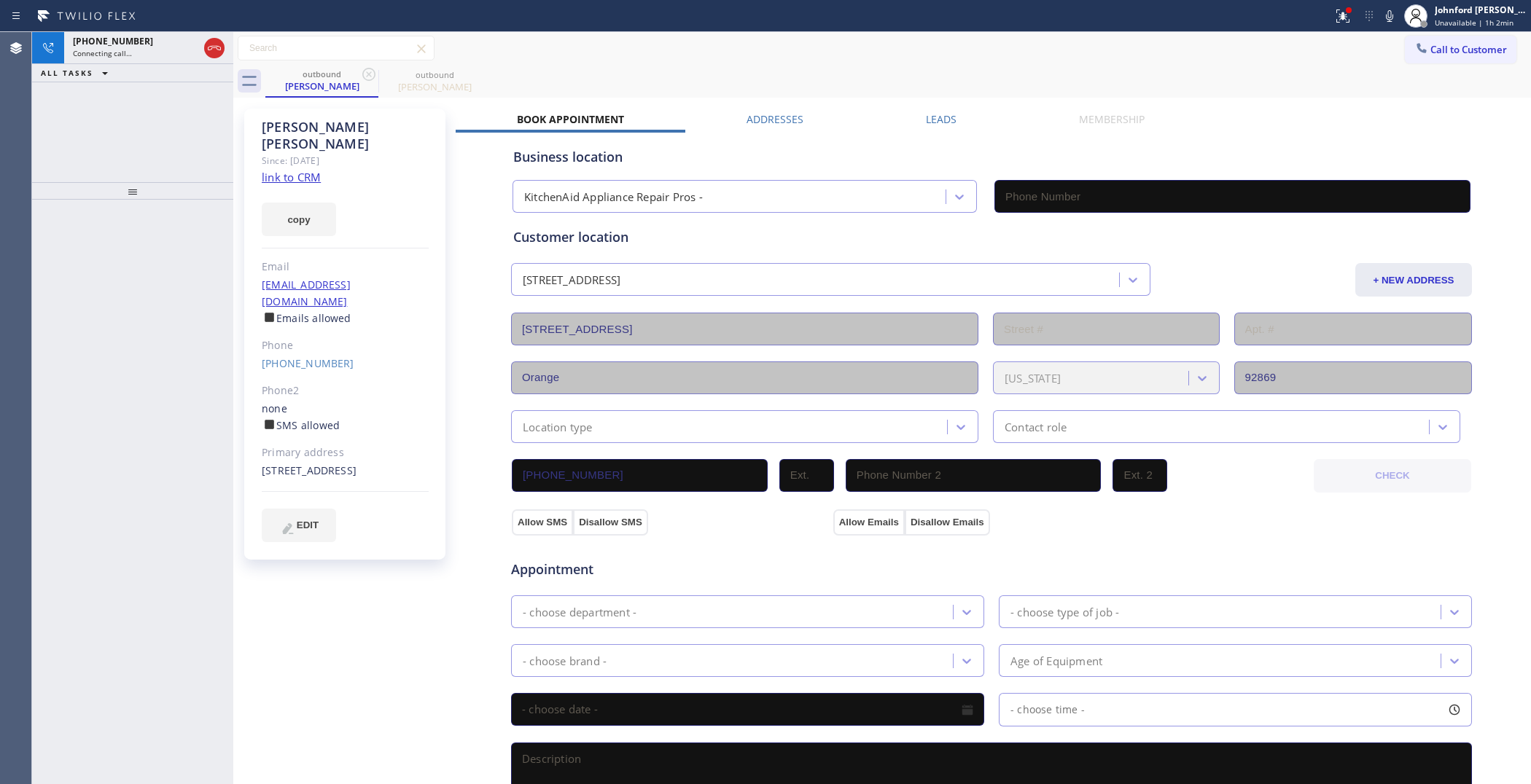
type input "[PHONE_NUMBER]"
click at [158, 52] on div "Connecting call…" at bounding box center [136, 52] width 125 height 10
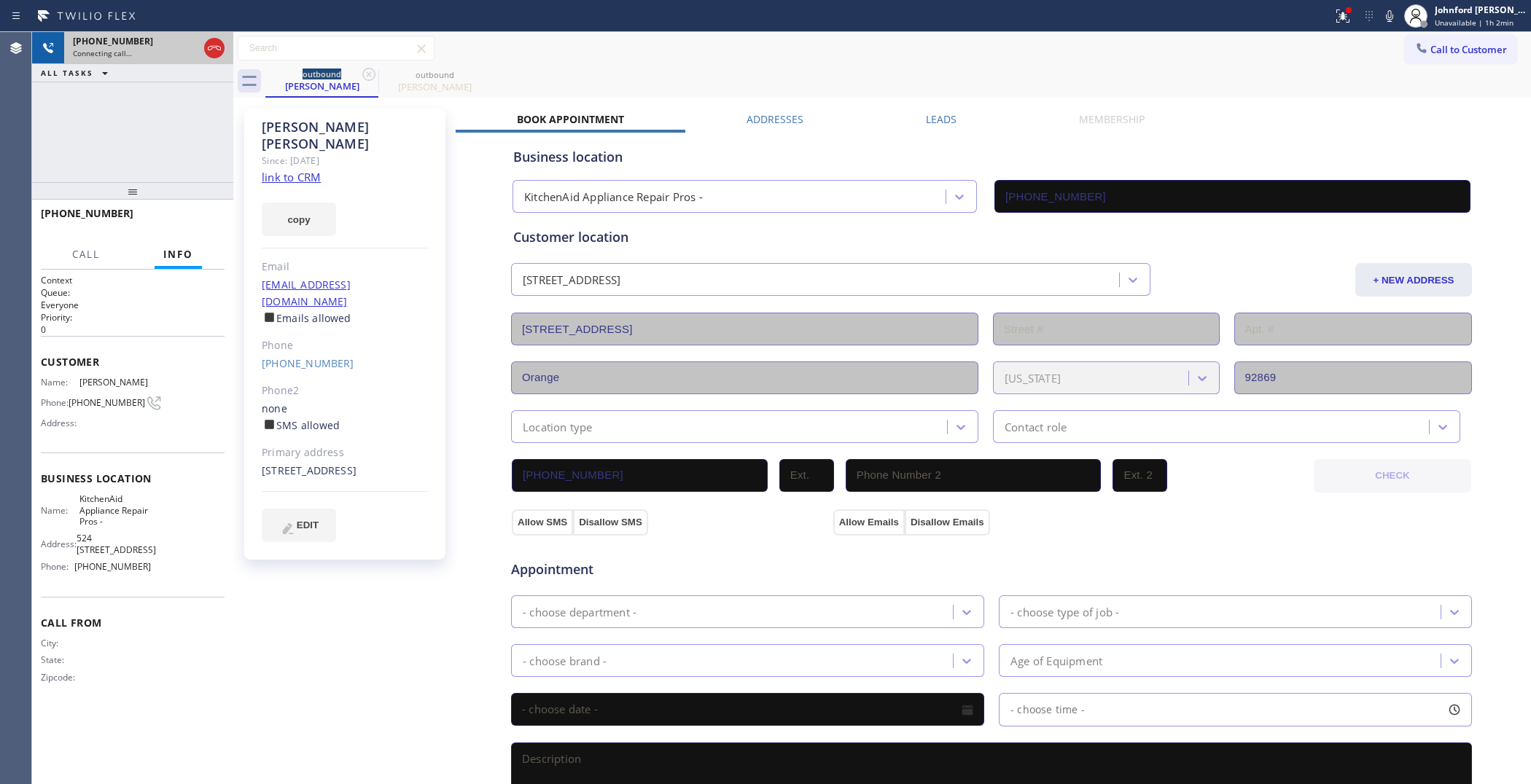
click at [201, 45] on div at bounding box center [214, 48] width 26 height 32
click at [211, 45] on icon at bounding box center [214, 48] width 18 height 18
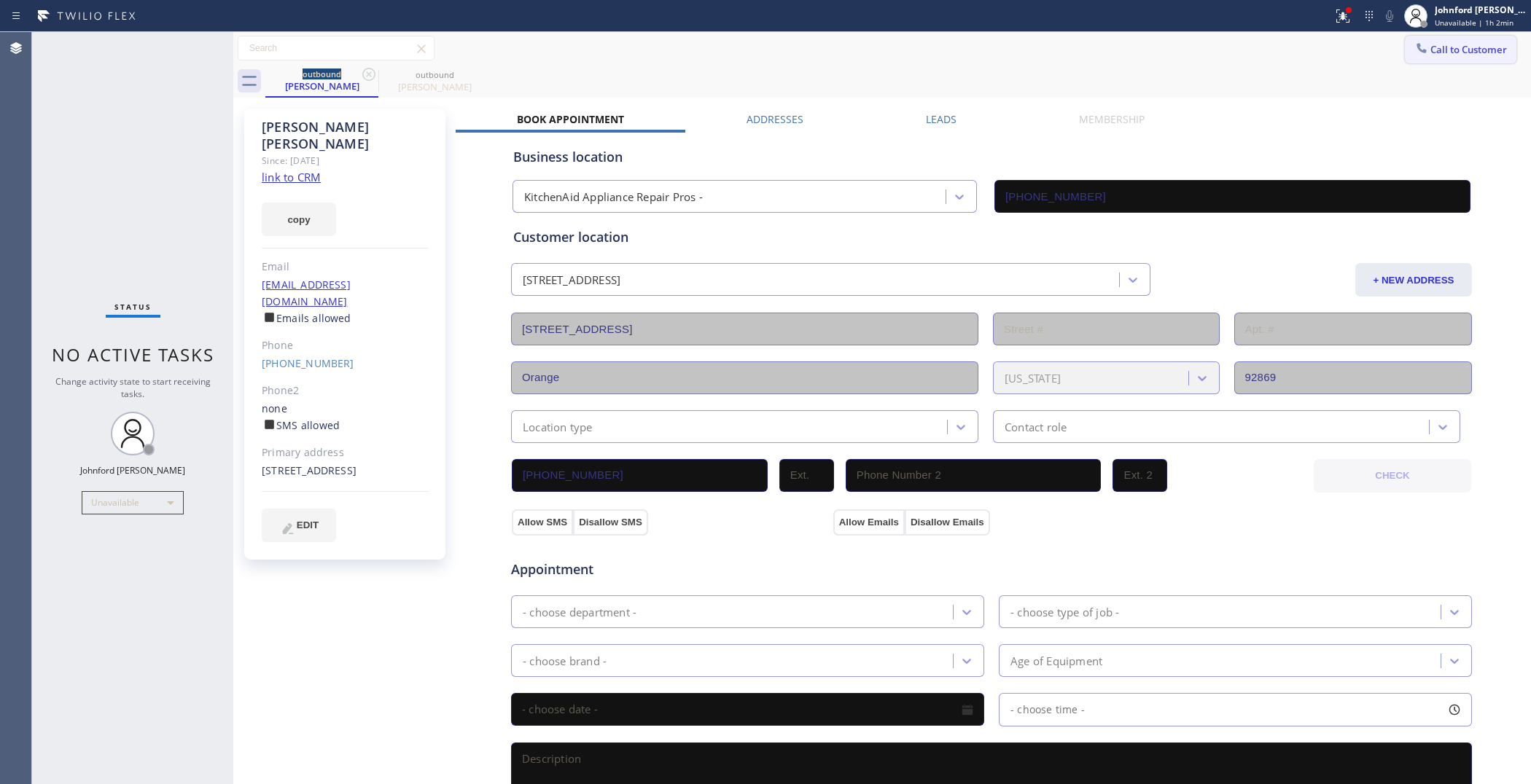
click at [1436, 55] on button "Call to Customer" at bounding box center [1461, 50] width 111 height 28
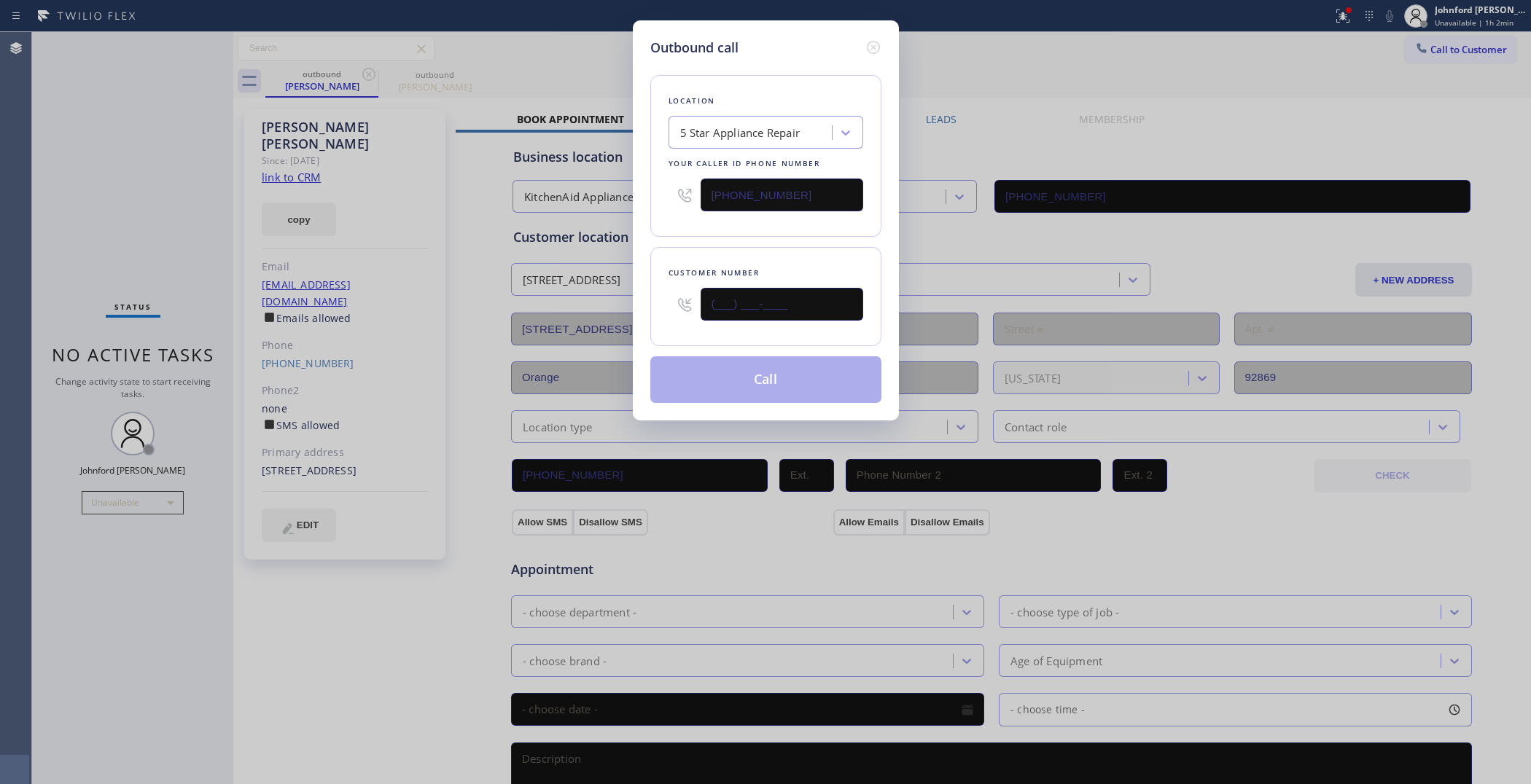
drag, startPoint x: 794, startPoint y: 294, endPoint x: 625, endPoint y: 302, distance: 169.2
click at [625, 302] on div "Outbound call Location 5 Star Appliance Repair Your caller id phone number [PHO…" at bounding box center [766, 392] width 1531 height 784
paste input "973) 479-0604"
type input "[PHONE_NUMBER]"
click at [719, 184] on input "[PHONE_NUMBER]" at bounding box center [782, 195] width 163 height 33
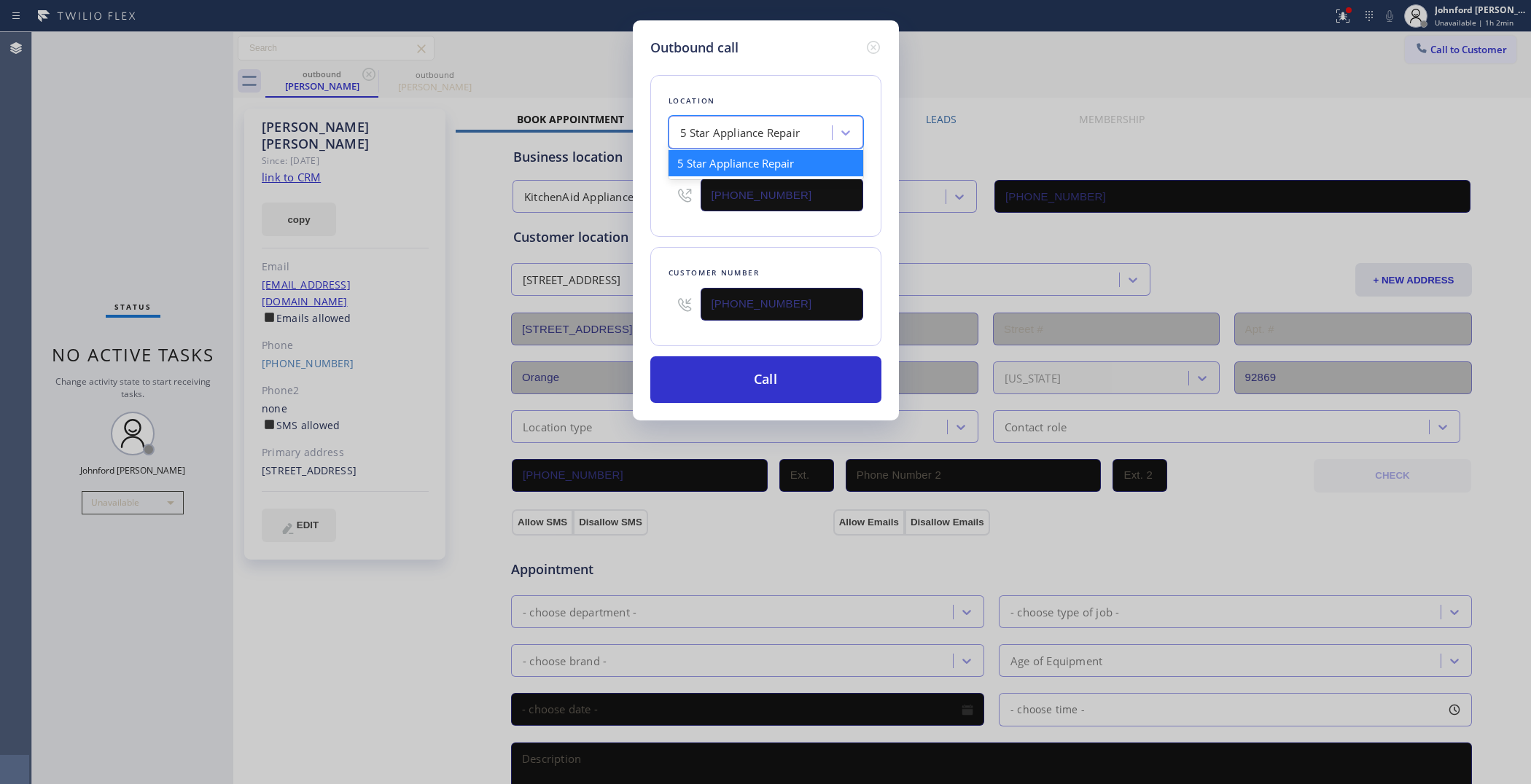
click at [712, 132] on div "5 Star Appliance Repair" at bounding box center [740, 133] width 121 height 17
paste input "KitchenAid Appliance Repair Pros -"
type input "KitchenAid Appliance Repair Pros -"
click at [720, 159] on div "KitchenAid Appliance Repair Pros -" at bounding box center [766, 164] width 195 height 26
type input "[PHONE_NUMBER]"
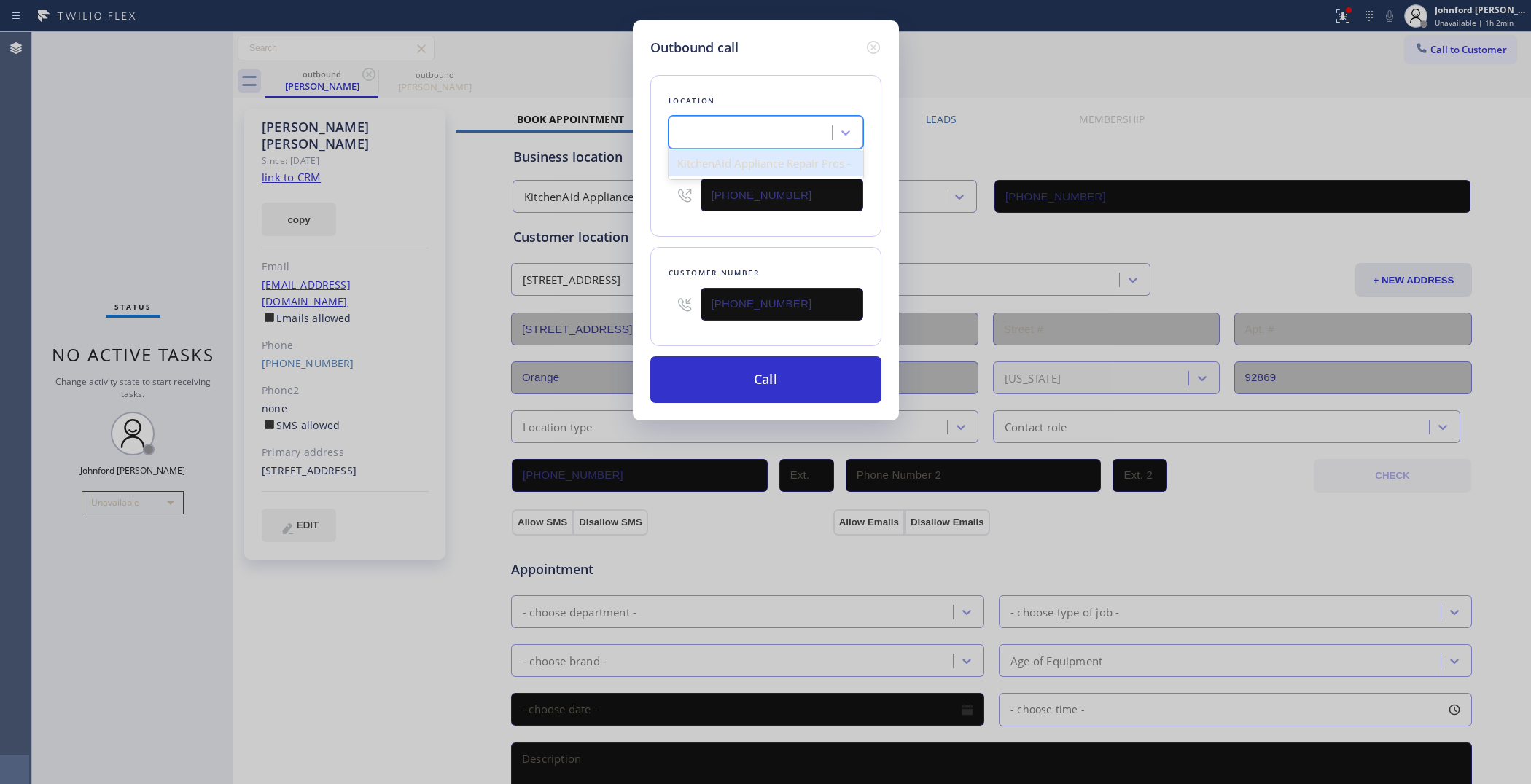
scroll to position [0, 1]
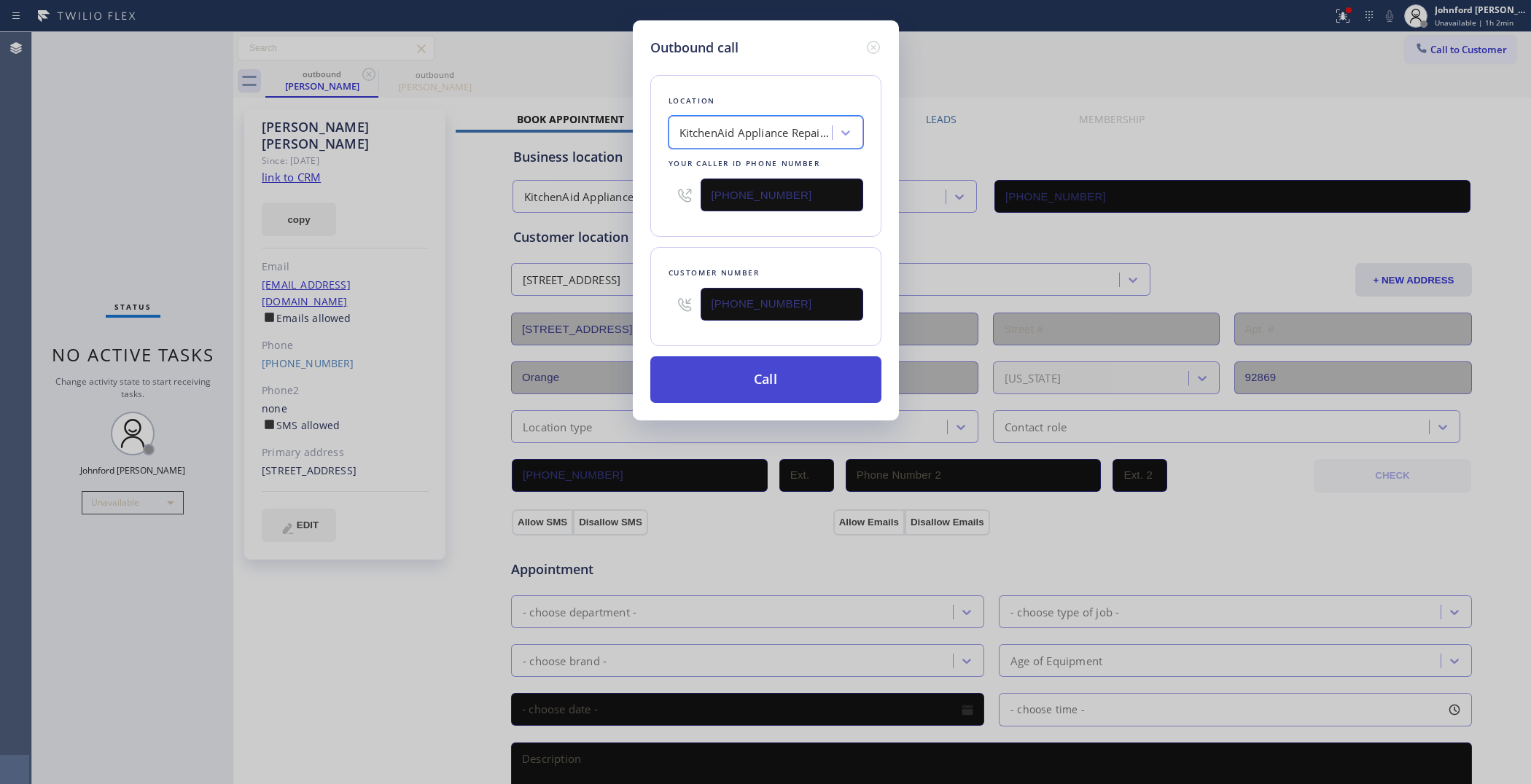
click at [712, 375] on button "Call" at bounding box center [766, 380] width 231 height 47
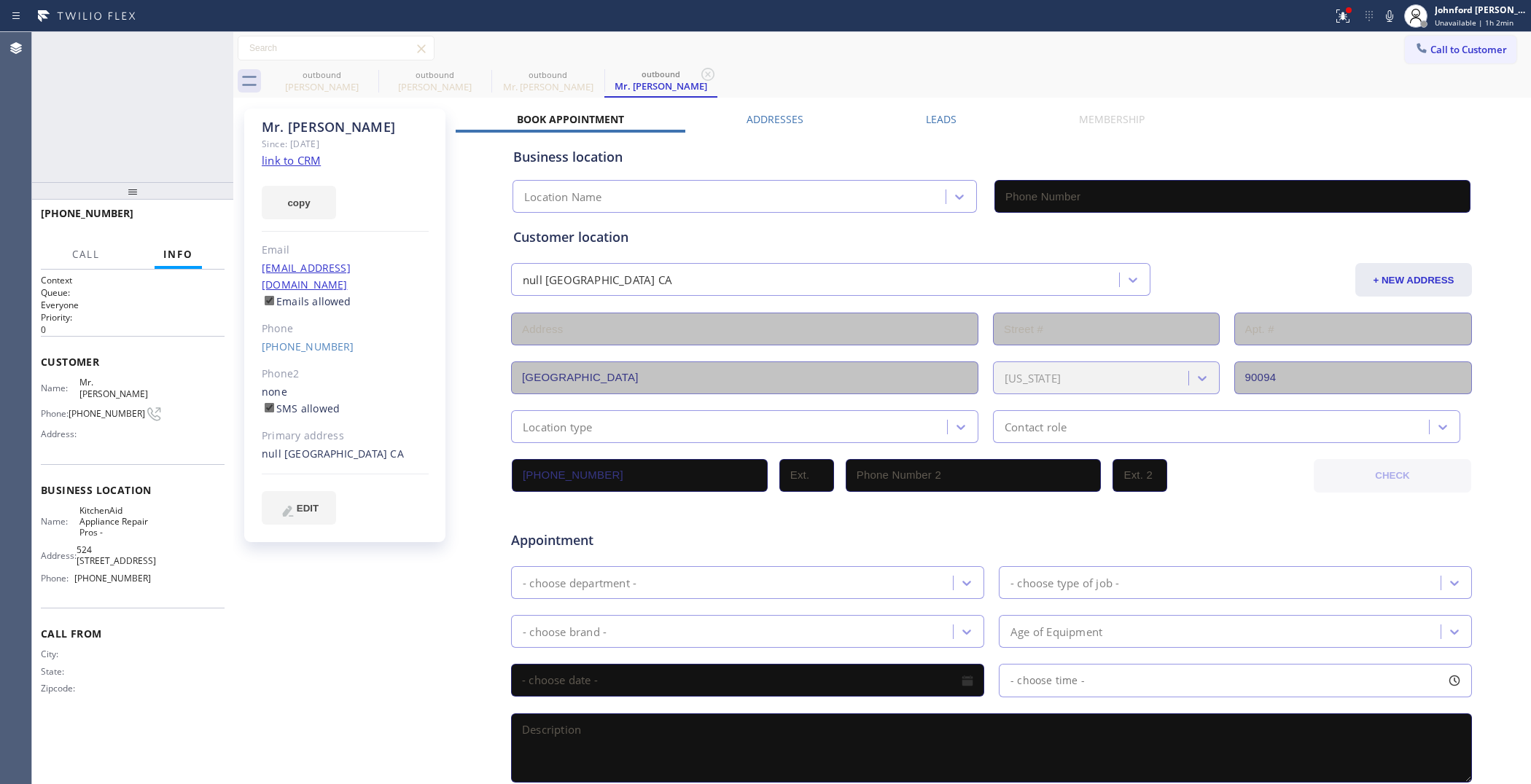
type input "[PHONE_NUMBER]"
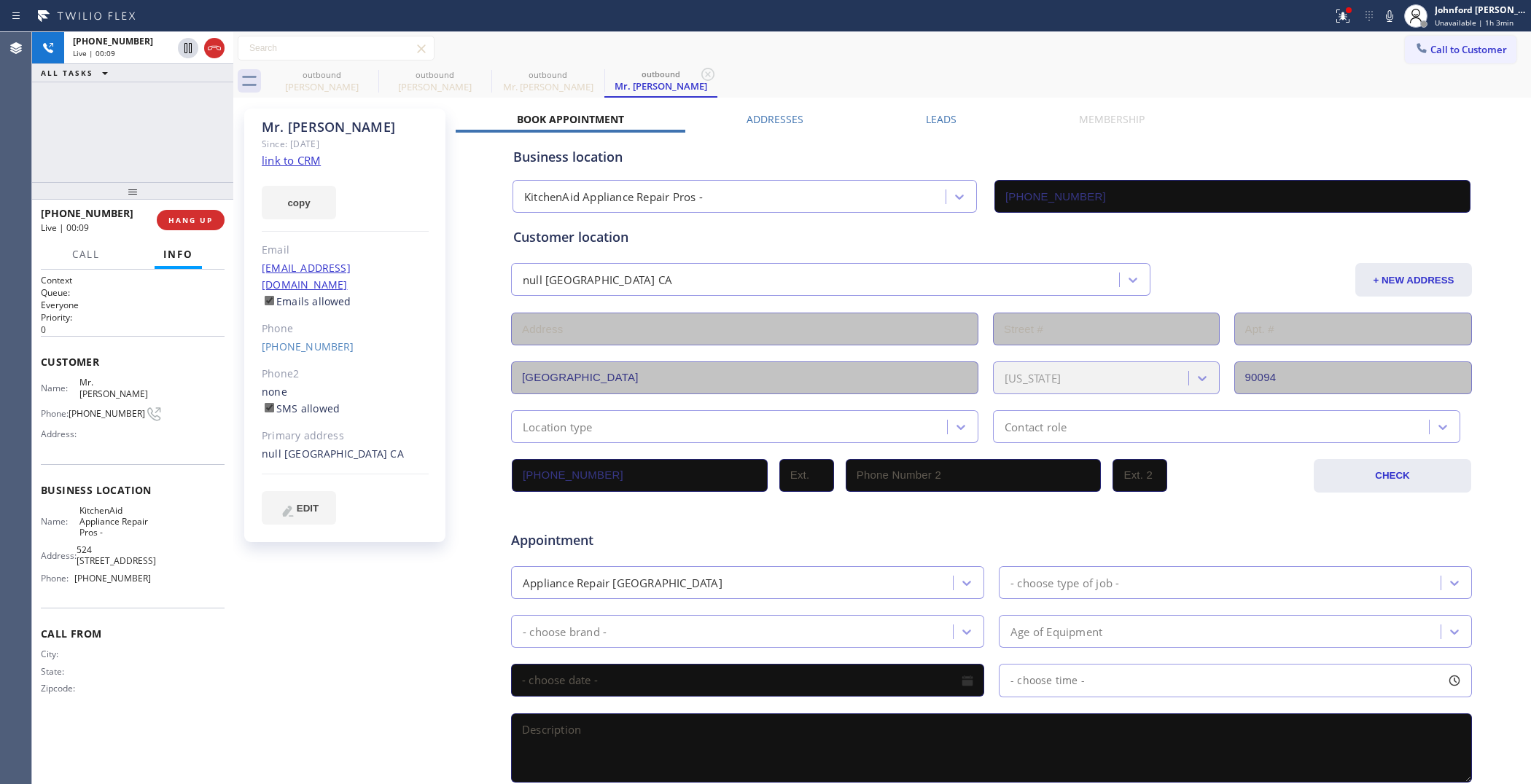
drag, startPoint x: 182, startPoint y: 210, endPoint x: 238, endPoint y: 177, distance: 65.0
click at [182, 211] on button "HANG UP" at bounding box center [191, 220] width 67 height 21
click at [358, 78] on div "outbound" at bounding box center [322, 75] width 110 height 11
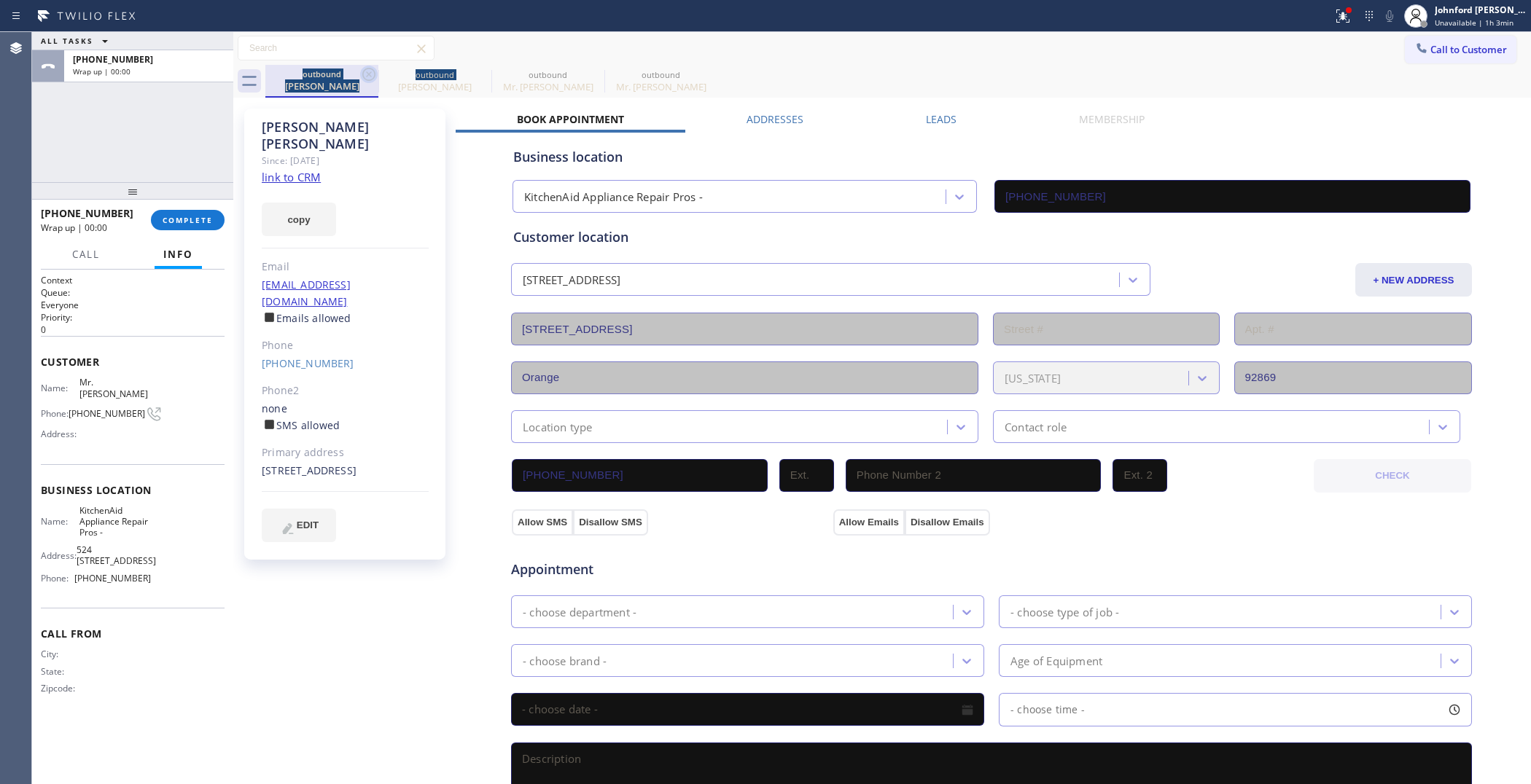
click at [365, 73] on div "outbound [PERSON_NAME]" at bounding box center [322, 80] width 113 height 33
click at [365, 73] on icon at bounding box center [369, 74] width 18 height 18
click at [0, 0] on icon at bounding box center [0, 0] width 0 height 0
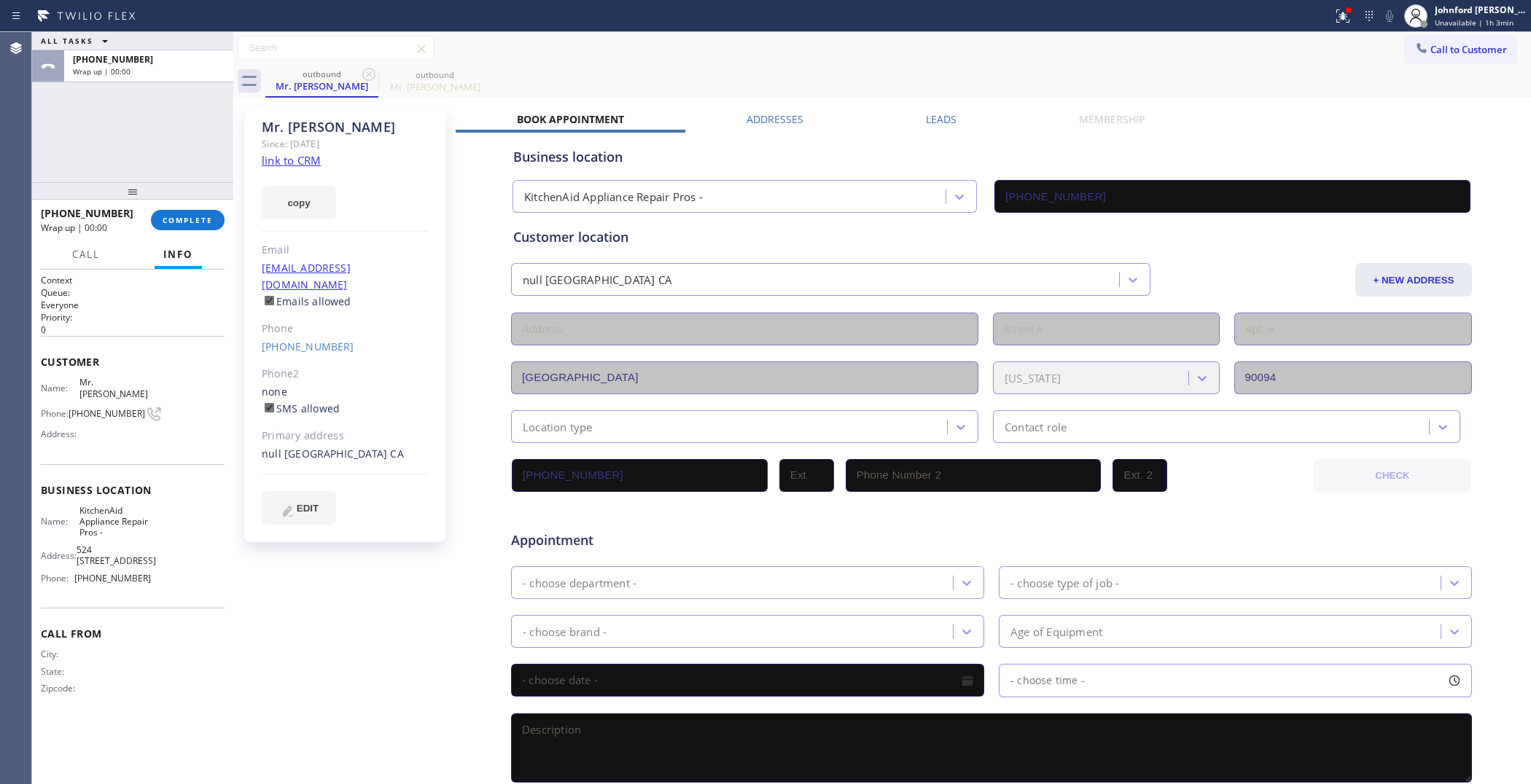
click at [365, 73] on icon at bounding box center [369, 74] width 18 height 18
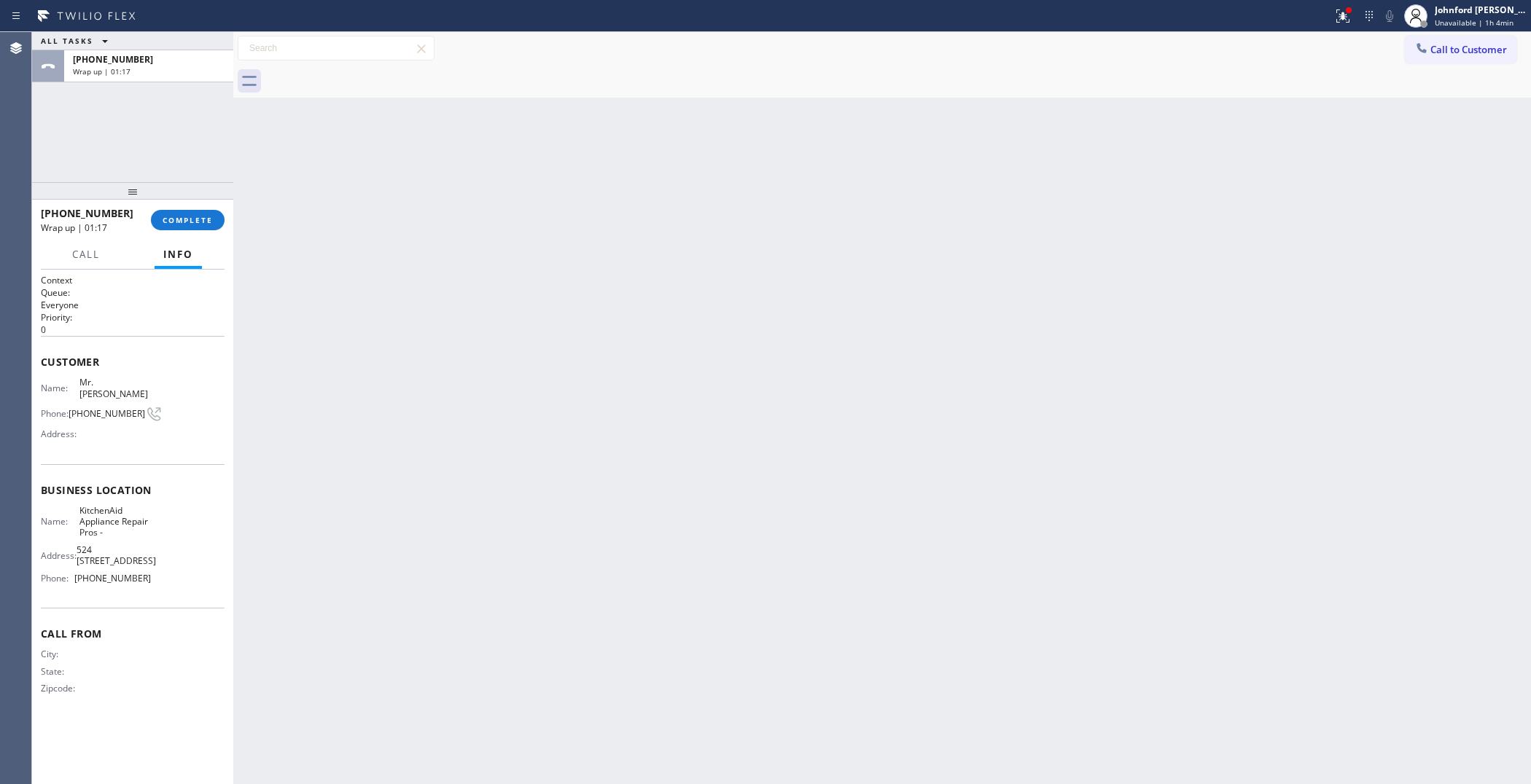
click at [226, 213] on div "[PHONE_NUMBER] Wrap up | 01:17 COMPLETE" at bounding box center [132, 221] width 201 height 41
click at [194, 213] on button "COMPLETE" at bounding box center [187, 220] width 74 height 21
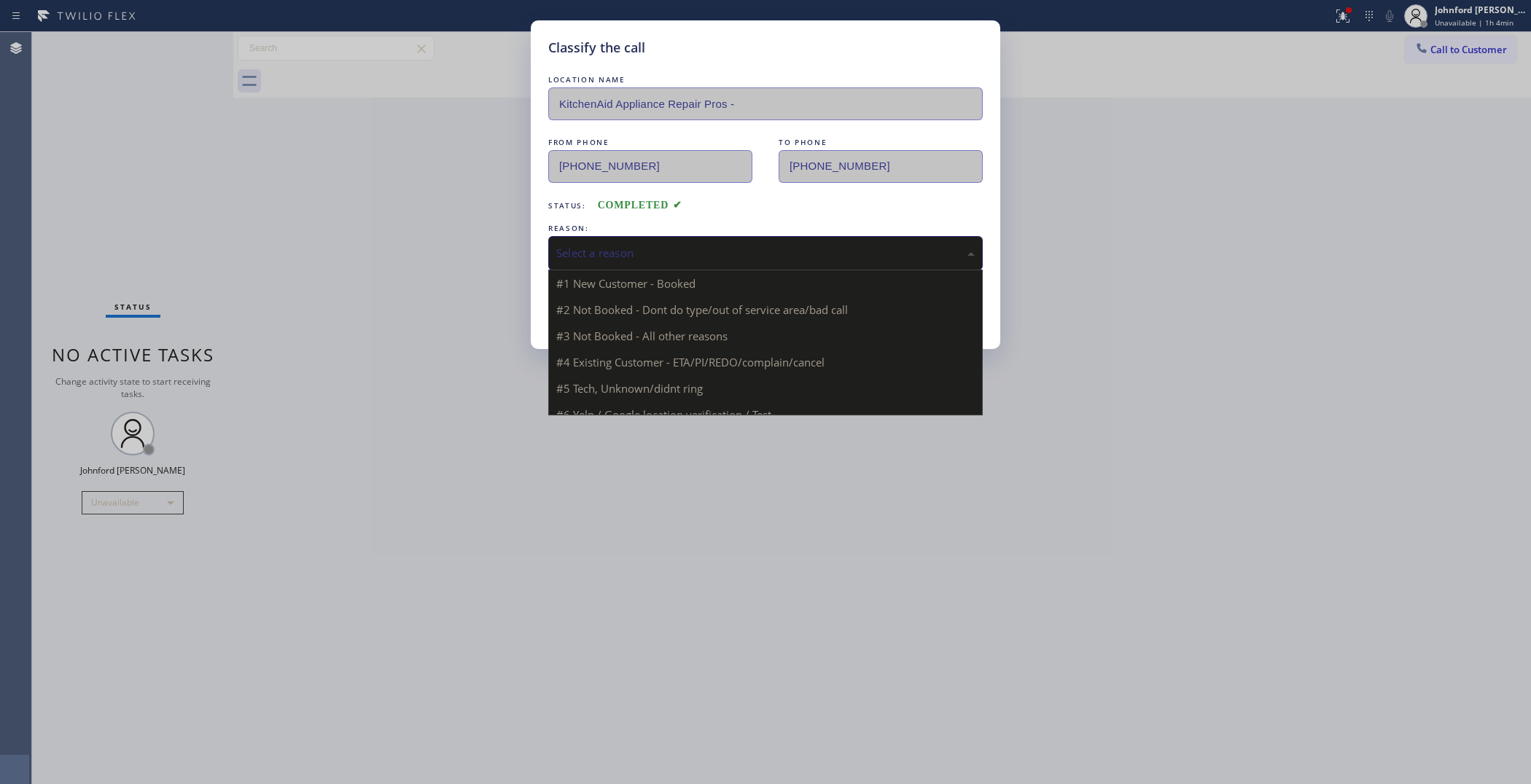
click at [712, 255] on div "Select a reason" at bounding box center [766, 254] width 418 height 17
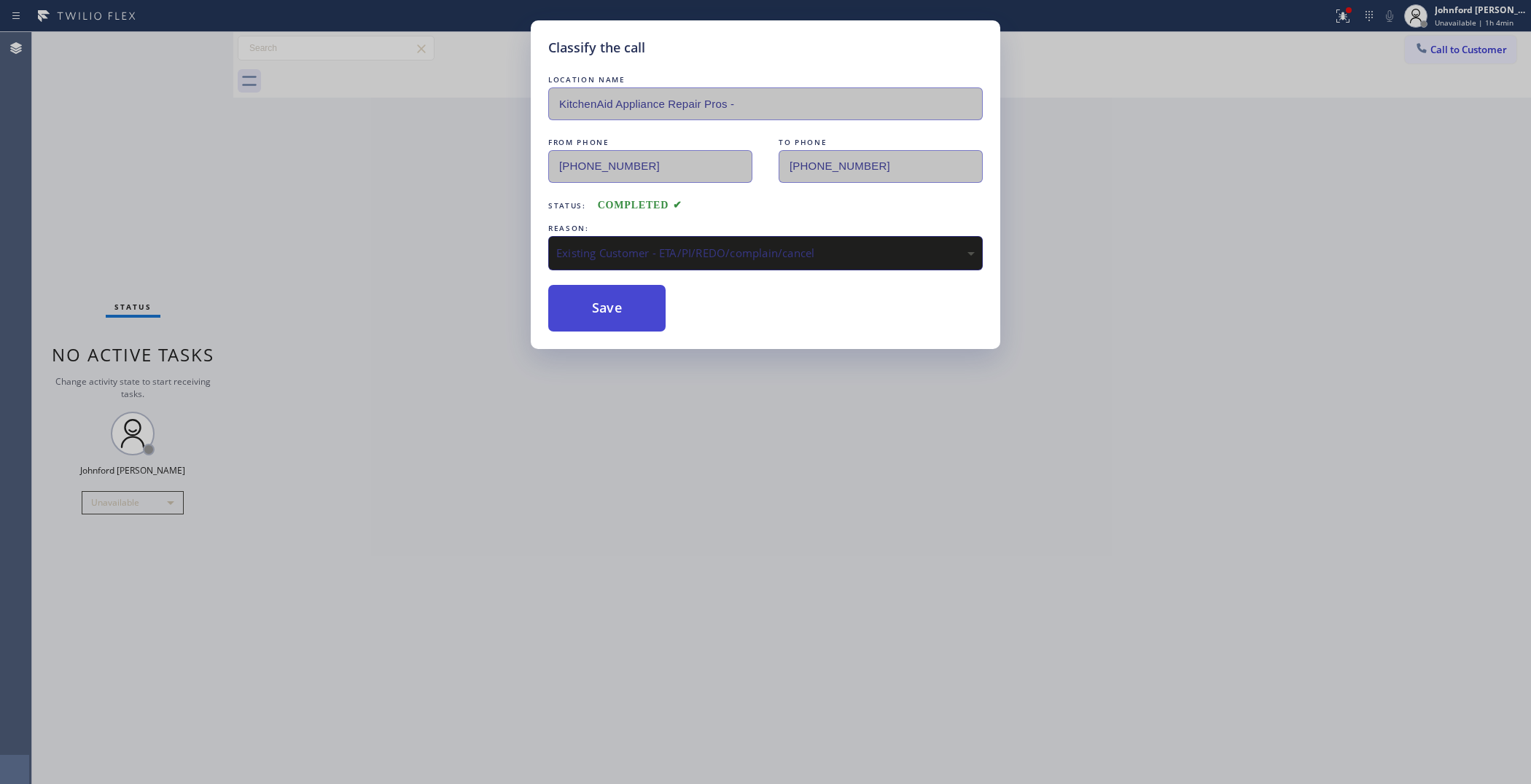
click at [629, 300] on button "Save" at bounding box center [606, 309] width 117 height 47
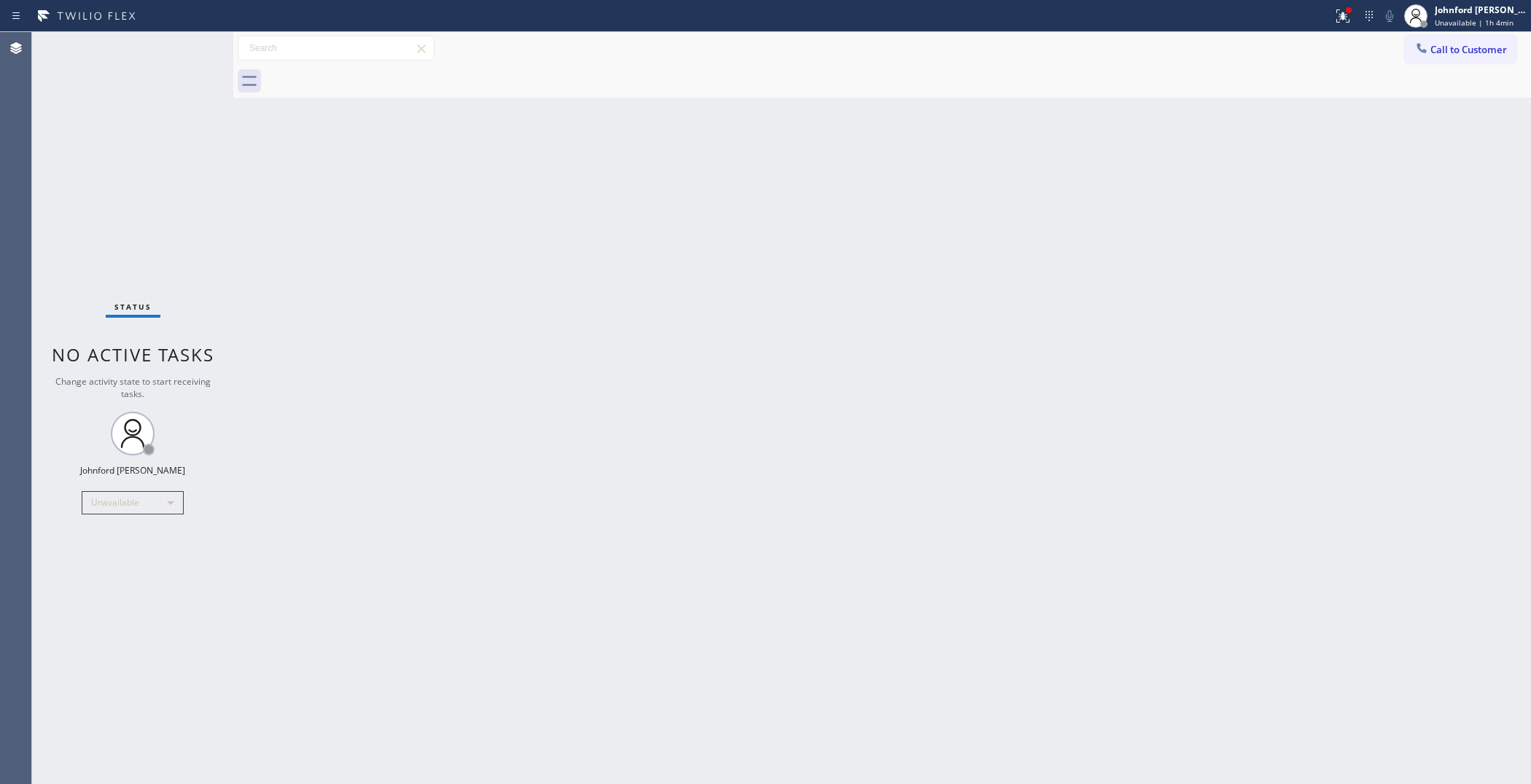
drag, startPoint x: 1178, startPoint y: 137, endPoint x: 1082, endPoint y: 15, distance: 155.2
click at [1169, 127] on div "Back to Dashboard Change Sender ID Customers Technicians Select a contact Outbo…" at bounding box center [882, 408] width 1298 height 752
click at [1465, 52] on span "Call to Customer" at bounding box center [1469, 50] width 77 height 13
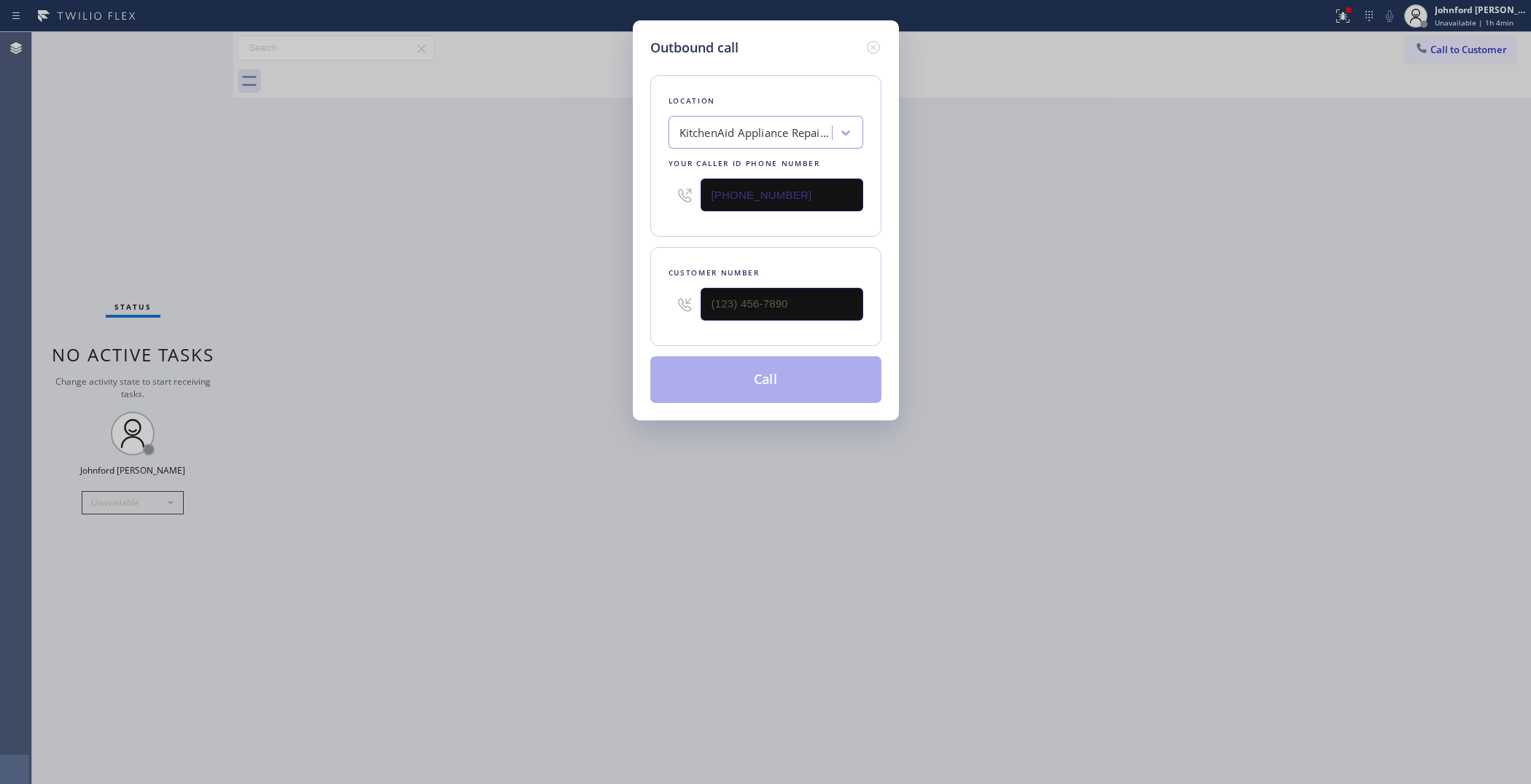
drag, startPoint x: 768, startPoint y: 276, endPoint x: 626, endPoint y: 285, distance: 142.3
click at [633, 284] on div "Outbound call Location KitchenAid Appliance Repair Pros - Your caller id phone …" at bounding box center [766, 221] width 266 height 400
click at [782, 299] on input "(___) ___-____" at bounding box center [782, 304] width 163 height 33
paste input "562) 632-8065"
type input "[PHONE_NUMBER]"
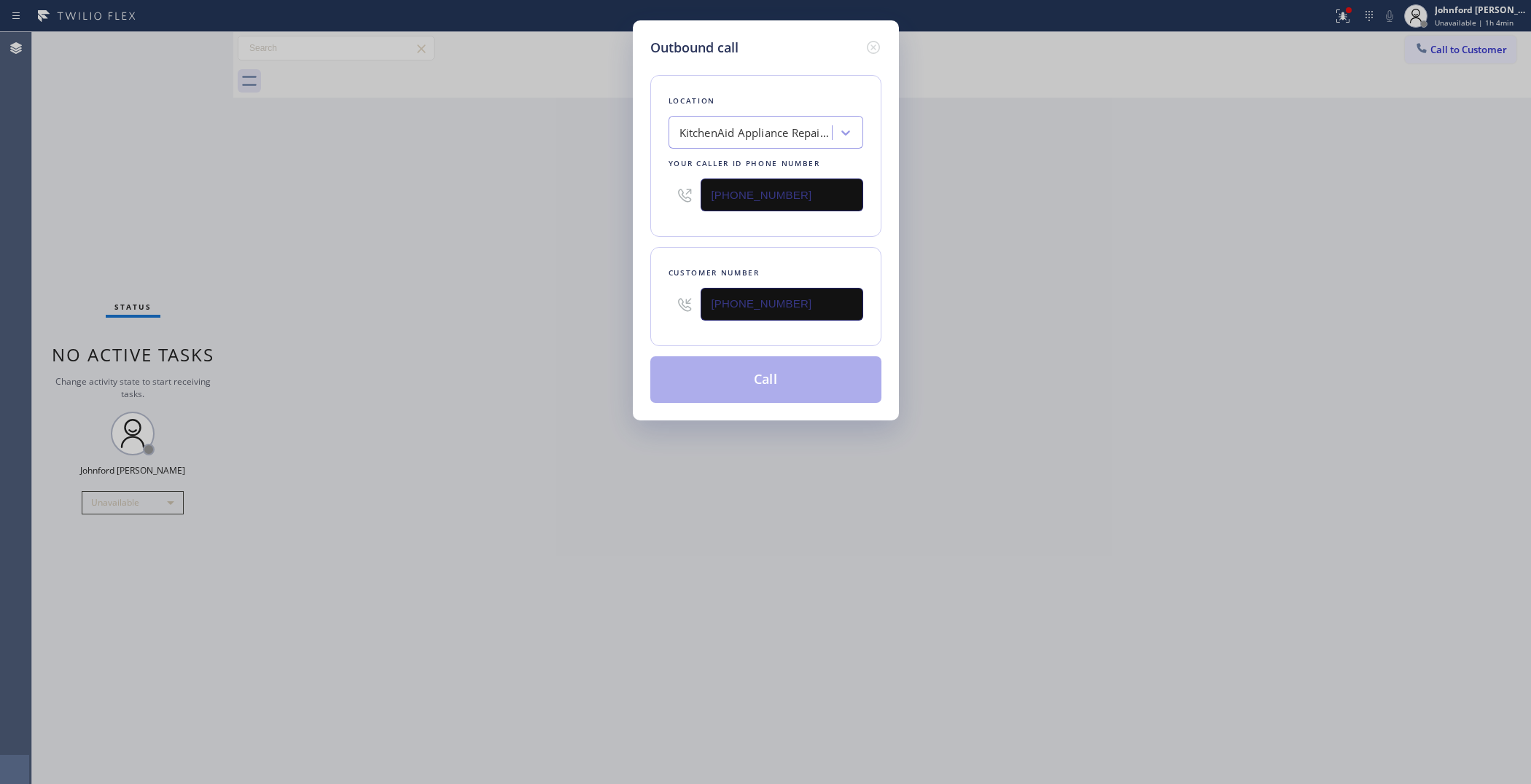
click at [536, 304] on div "Outbound call Location KitchenAid Appliance Repair Pros - Your caller id phone …" at bounding box center [766, 392] width 1531 height 784
drag, startPoint x: 795, startPoint y: 199, endPoint x: 540, endPoint y: 235, distance: 257.5
click at [602, 213] on div "Outbound call Location KitchenAid Appliance Repair Pros - Your caller id phone …" at bounding box center [766, 392] width 1531 height 784
paste input "731-4952"
type input "[PHONE_NUMBER]"
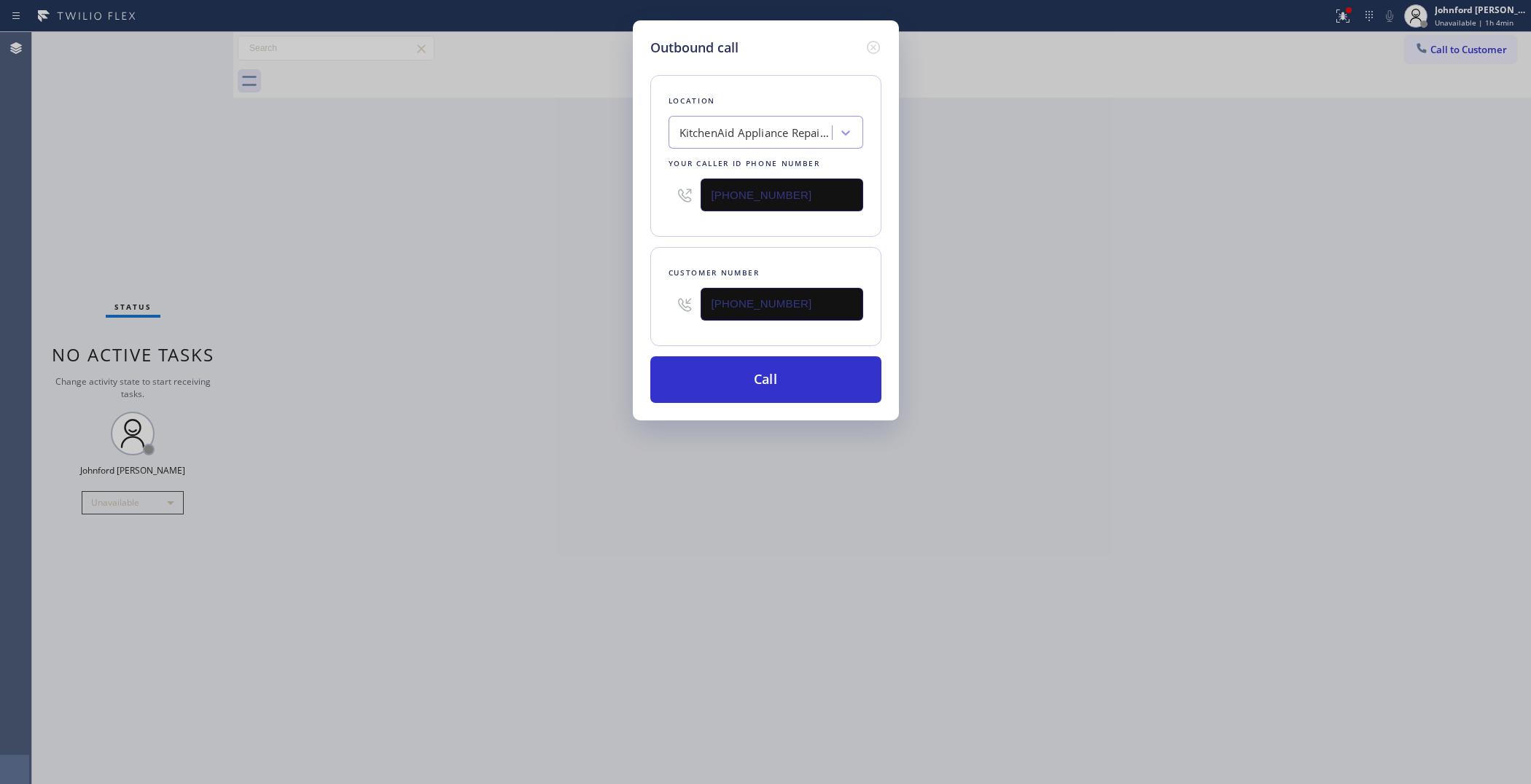
click at [540, 235] on div "Outbound call Location KitchenAid Appliance Repair Pros - Your caller id phone …" at bounding box center [766, 392] width 1531 height 784
click at [730, 399] on div "Outbound call Location 5 Star Appliance Repair Your caller id phone number [PHO…" at bounding box center [766, 221] width 266 height 400
click at [846, 377] on button "Call" at bounding box center [766, 380] width 231 height 47
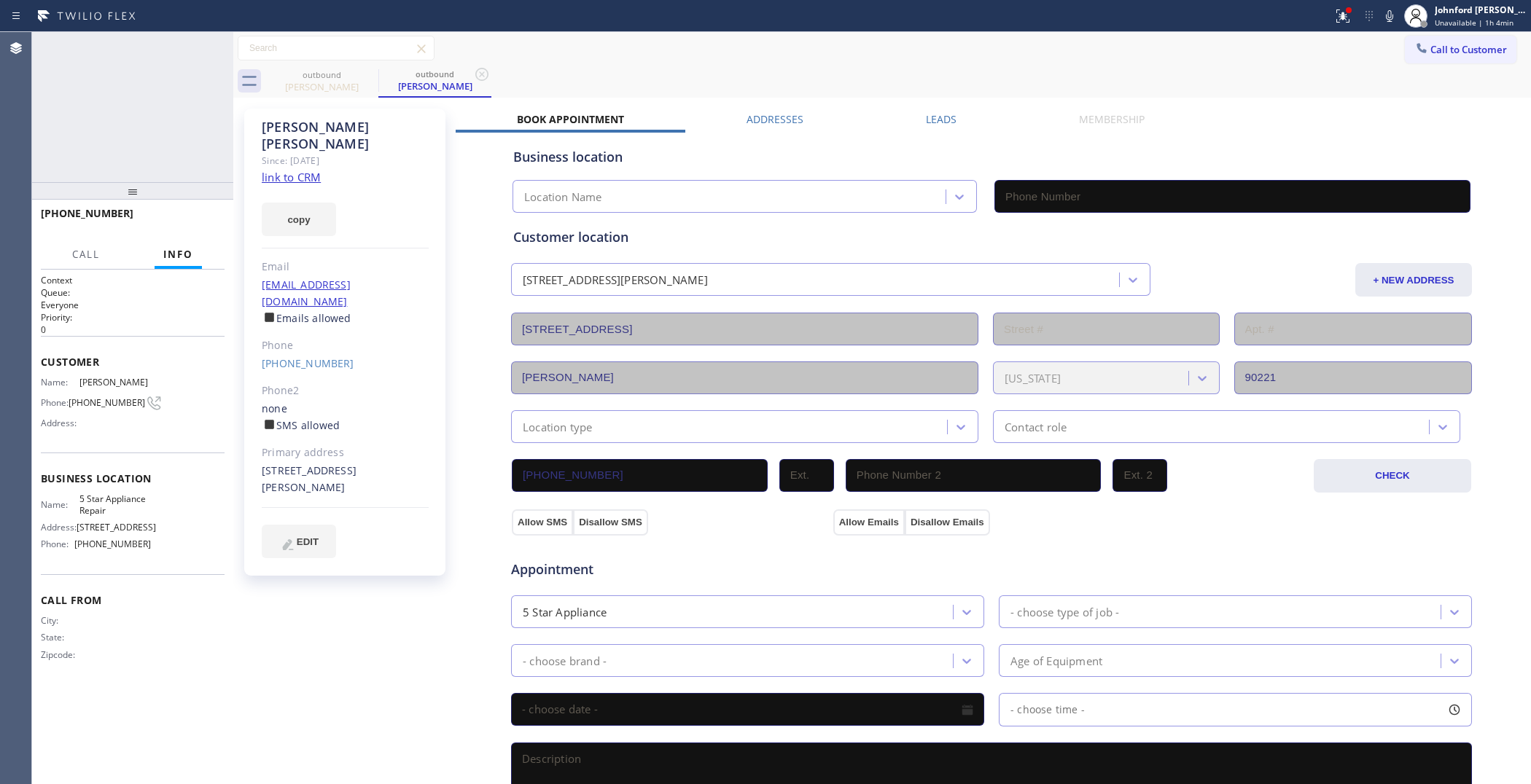
type input "[PHONE_NUMBER]"
click at [212, 219] on span "COMPLETE" at bounding box center [188, 220] width 51 height 10
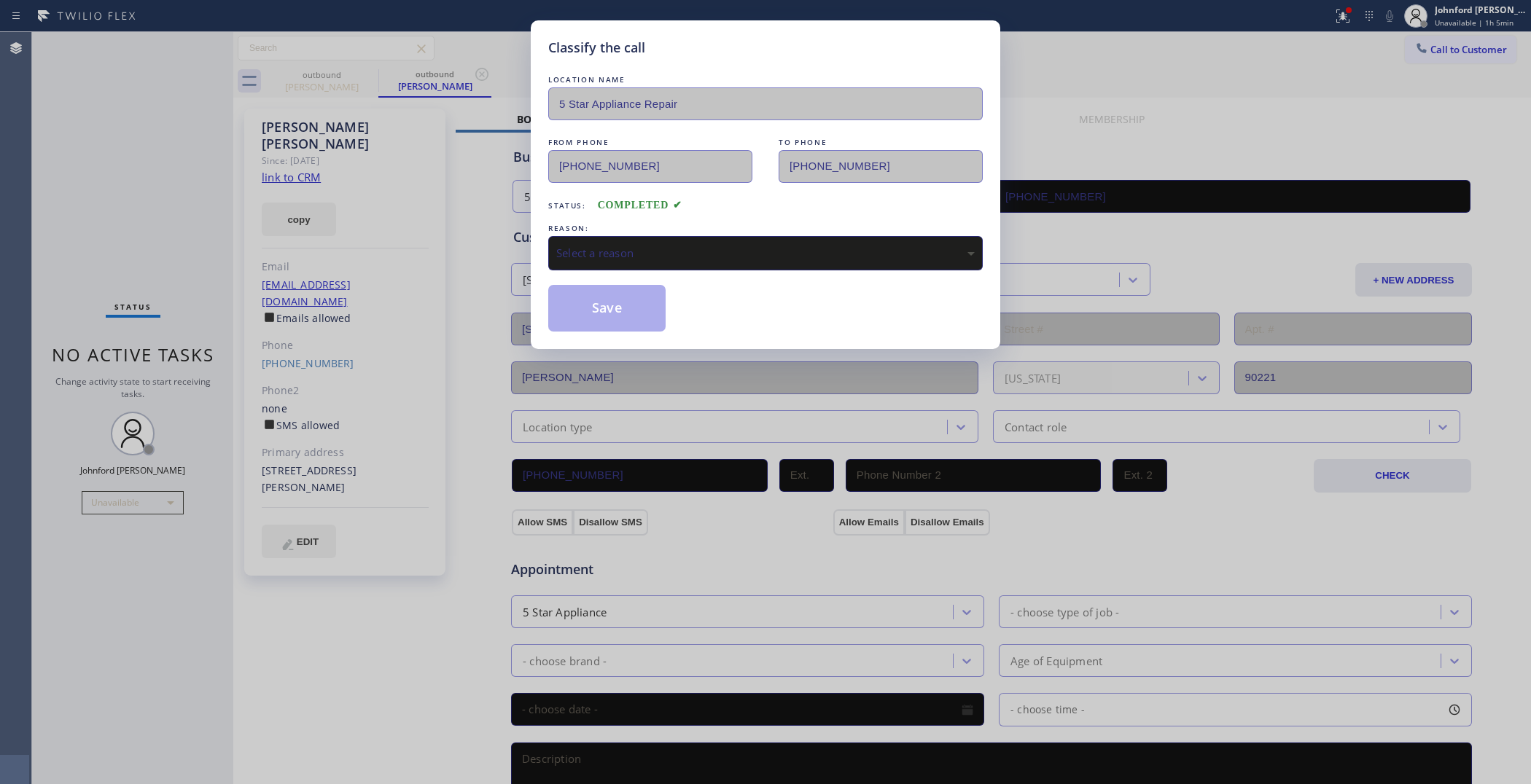
click at [633, 248] on div "Select a reason" at bounding box center [766, 254] width 418 height 17
click at [602, 311] on button "Save" at bounding box center [606, 309] width 117 height 47
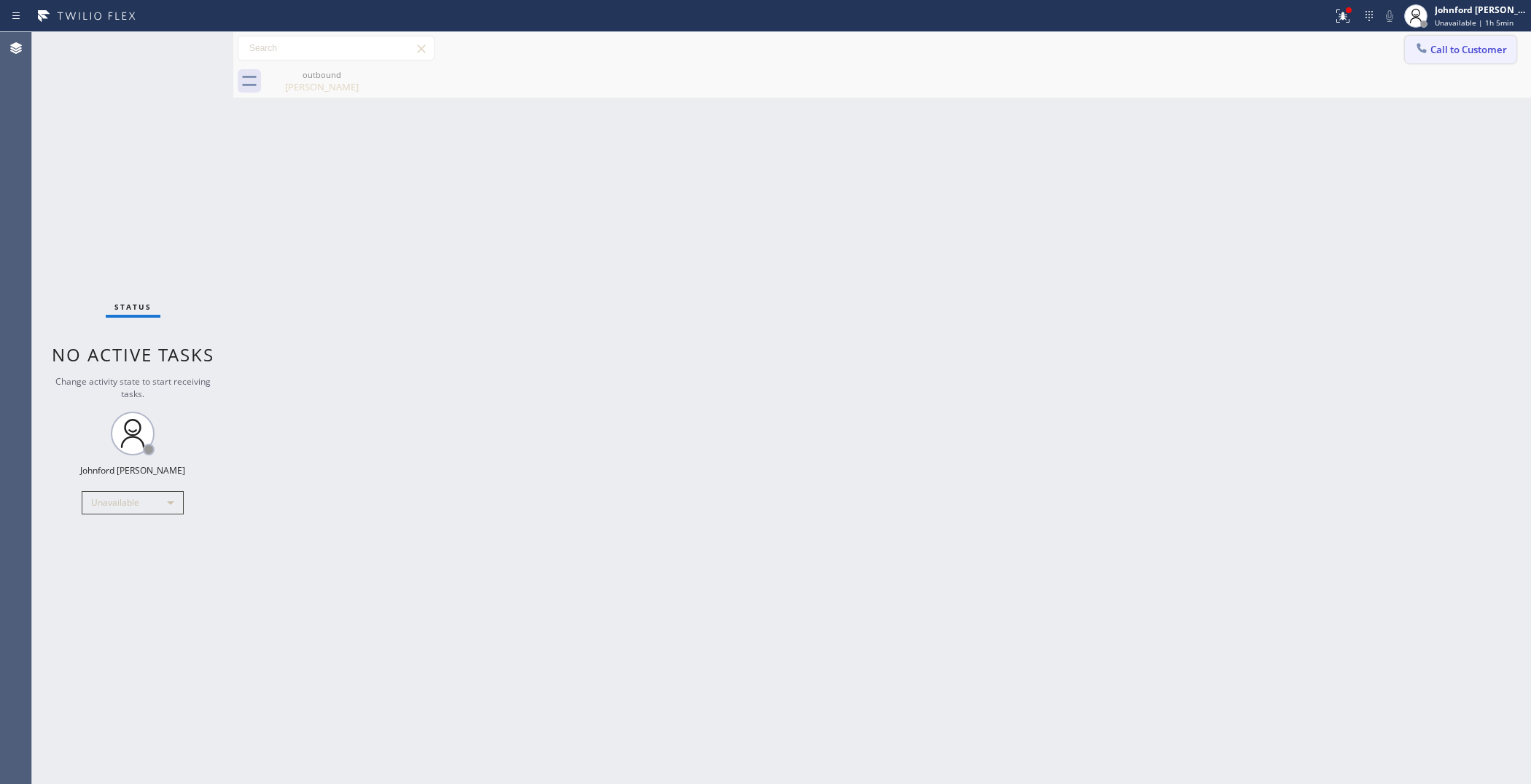
click at [1479, 58] on button "Call to Customer" at bounding box center [1461, 50] width 111 height 28
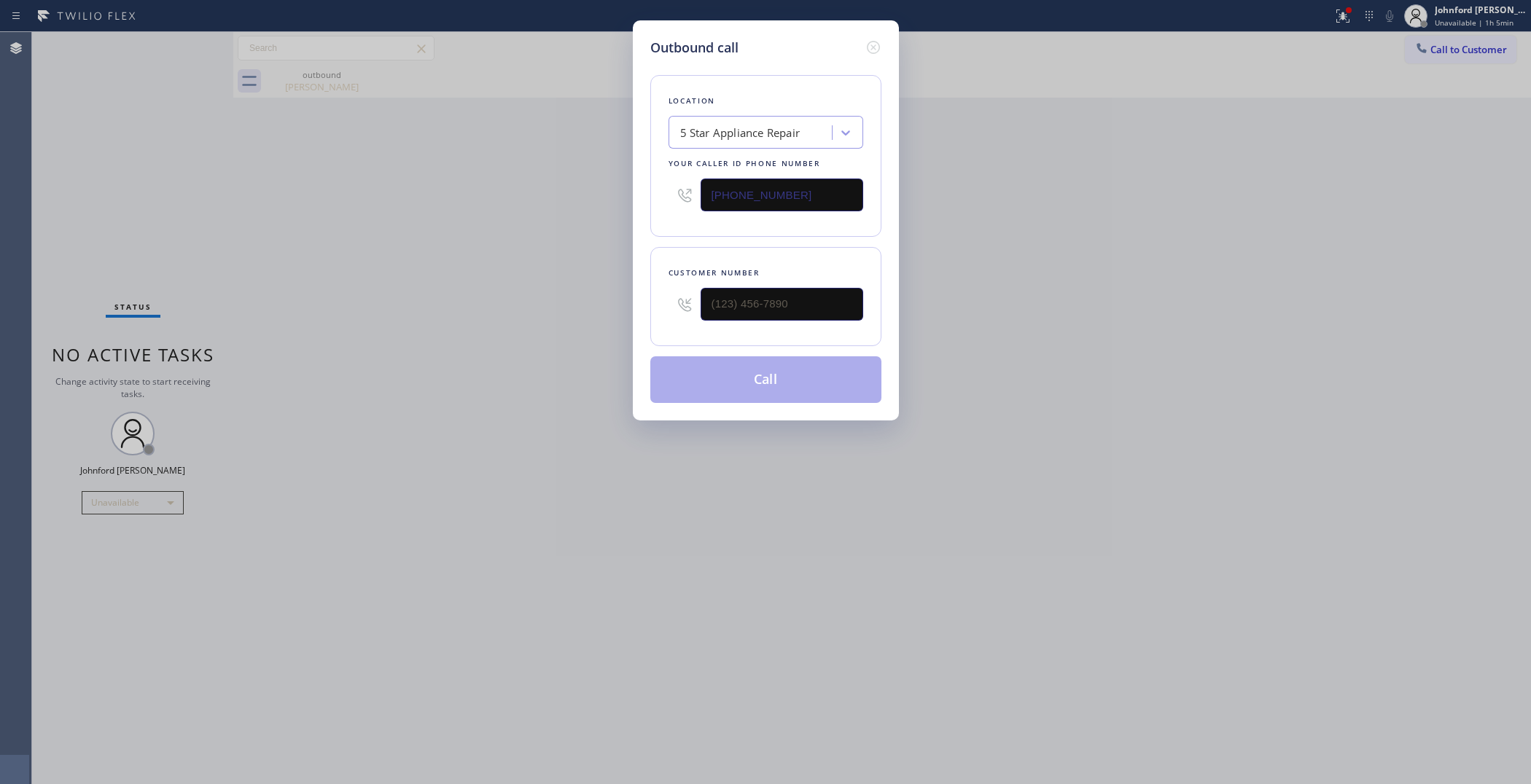
drag, startPoint x: 773, startPoint y: 326, endPoint x: 558, endPoint y: 340, distance: 215.5
click at [581, 337] on div "Outbound call Location 5 Star Appliance Repair Your caller id phone number [PHO…" at bounding box center [766, 392] width 1531 height 784
click at [717, 292] on input "(___) ___-____" at bounding box center [782, 304] width 163 height 33
paste input "714) 224-2993"
type input "[PHONE_NUMBER]"
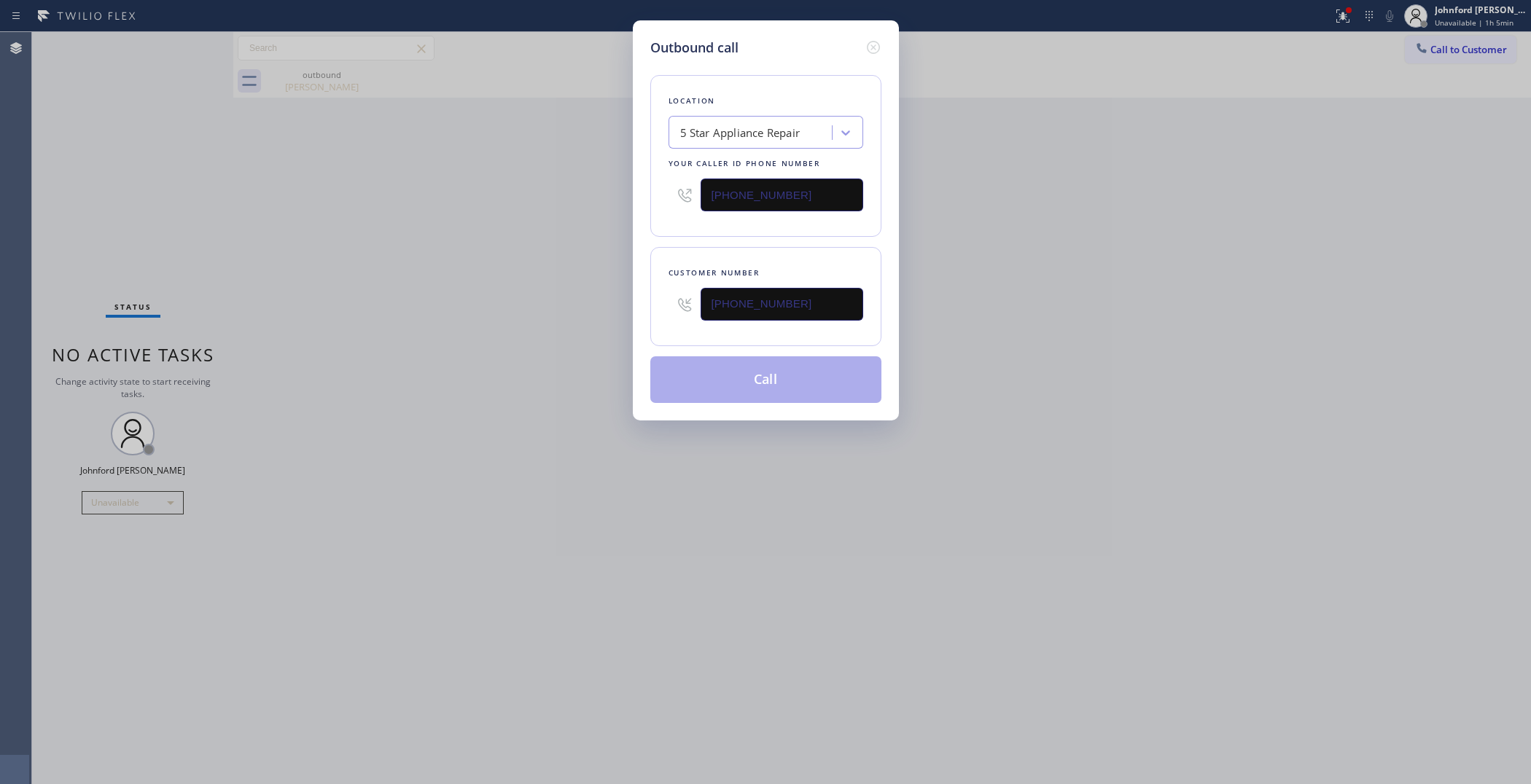
click at [467, 341] on div "Outbound call Location 5 Star Appliance Repair Your caller id phone number [PHO…" at bounding box center [766, 392] width 1531 height 784
click at [734, 365] on button "Call" at bounding box center [766, 380] width 231 height 47
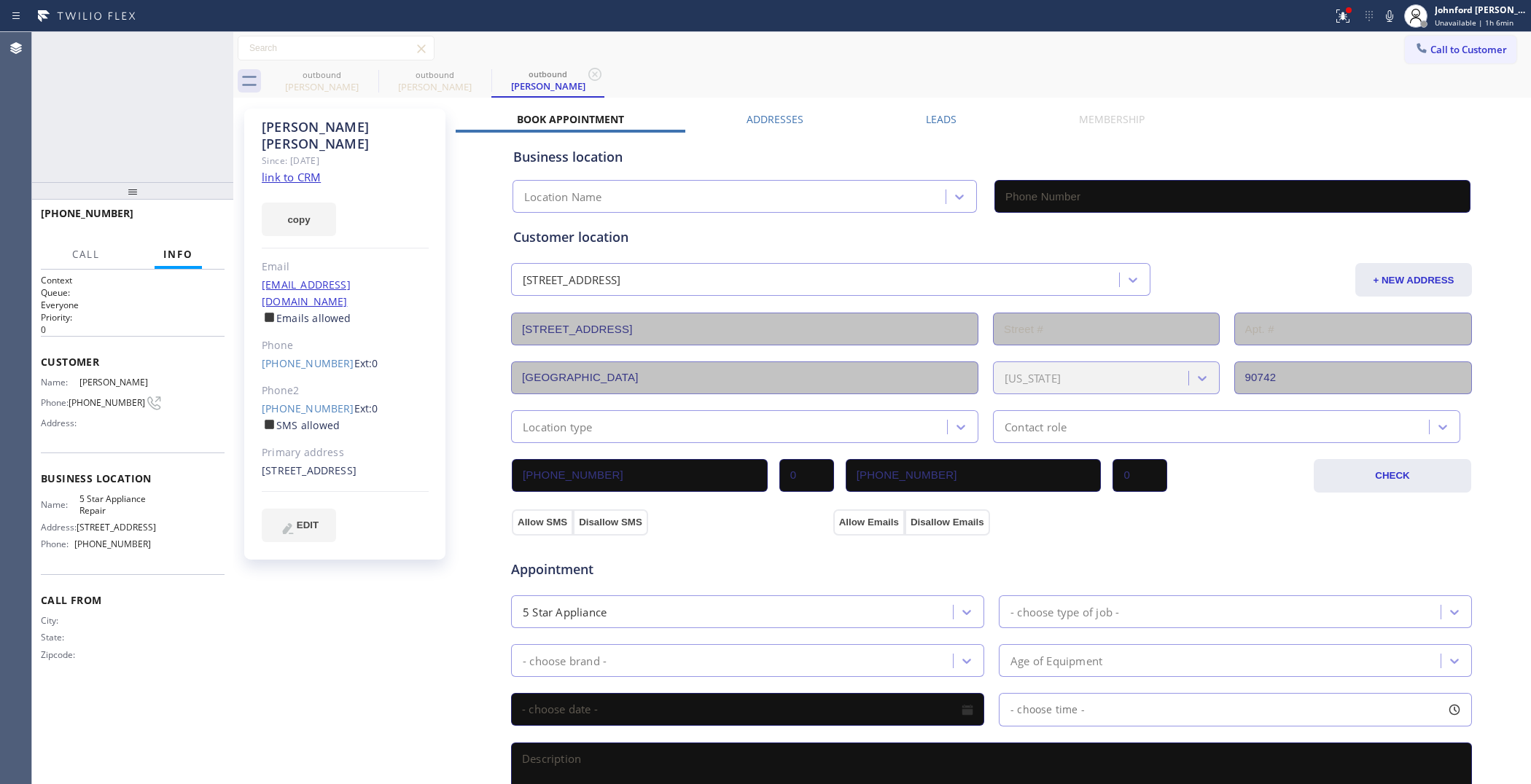
type input "[PHONE_NUMBER]"
click at [213, 221] on button "HANG UP" at bounding box center [191, 220] width 67 height 21
click at [303, 418] on label "SMS allowed" at bounding box center [300, 425] width 78 height 14
click at [299, 401] on link "[PHONE_NUMBER]" at bounding box center [308, 408] width 93 height 14
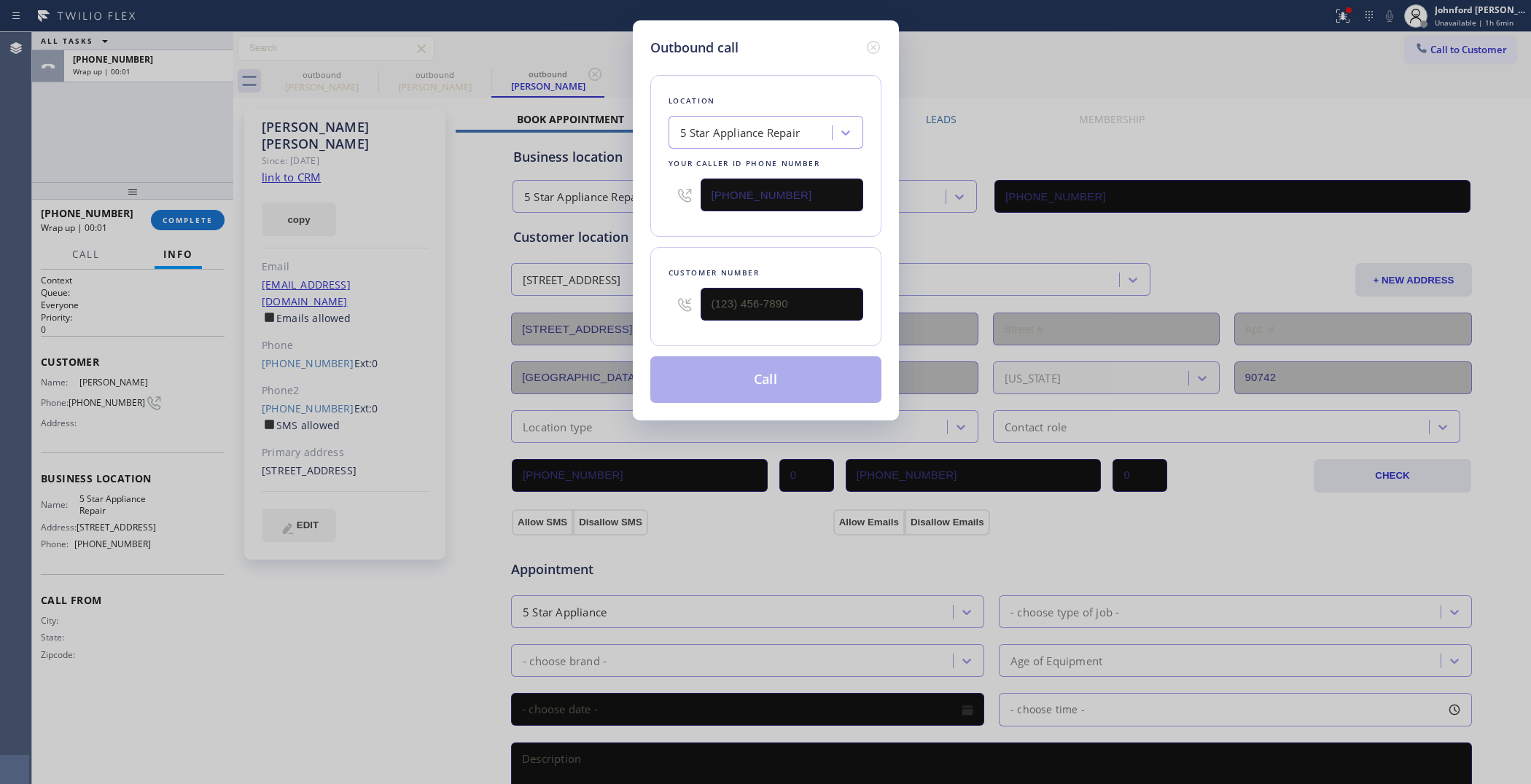
type input "[PHONE_NUMBER]"
click at [676, 374] on button "Call" at bounding box center [766, 380] width 231 height 47
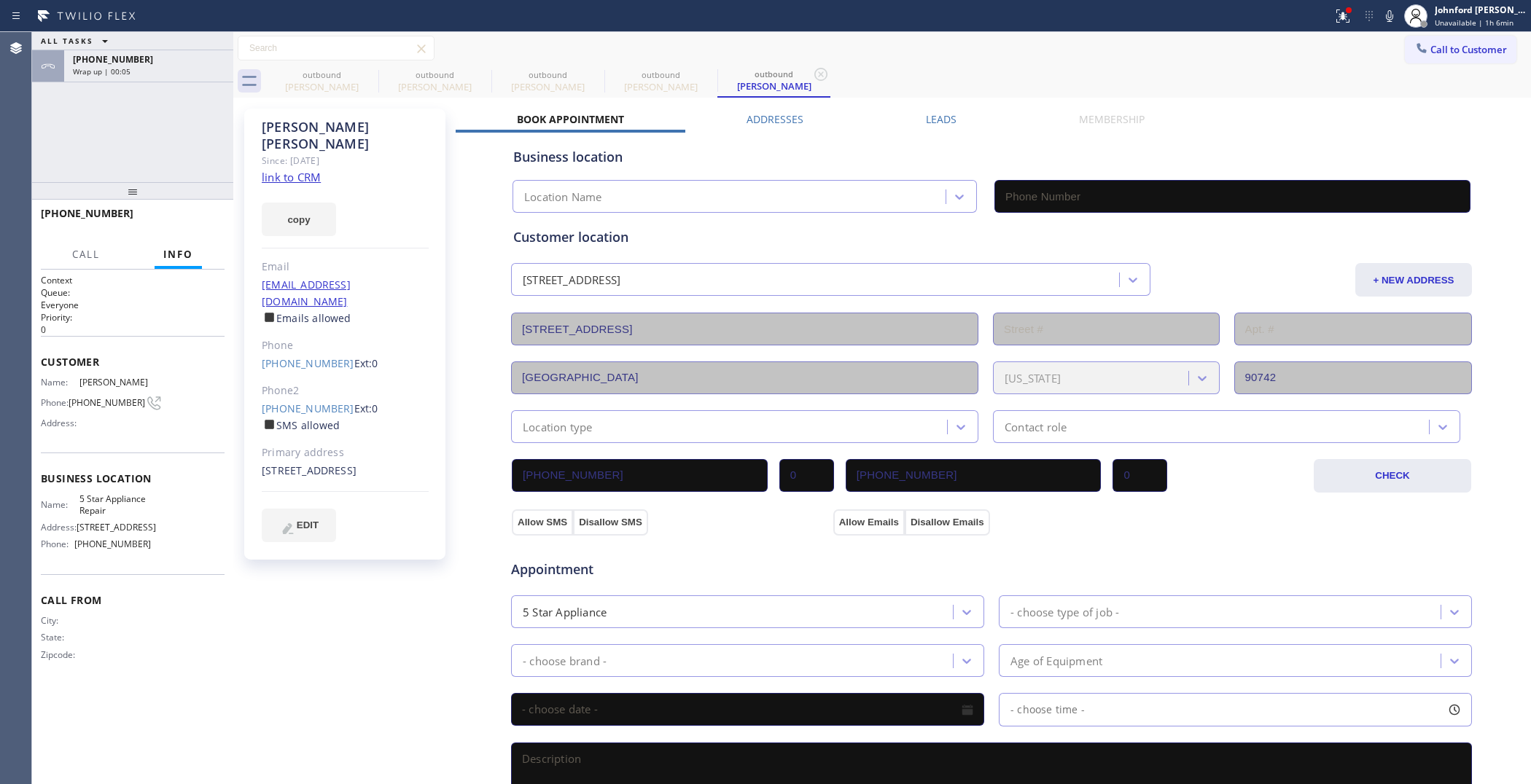
type input "[PHONE_NUMBER]"
click at [211, 44] on icon at bounding box center [214, 48] width 18 height 18
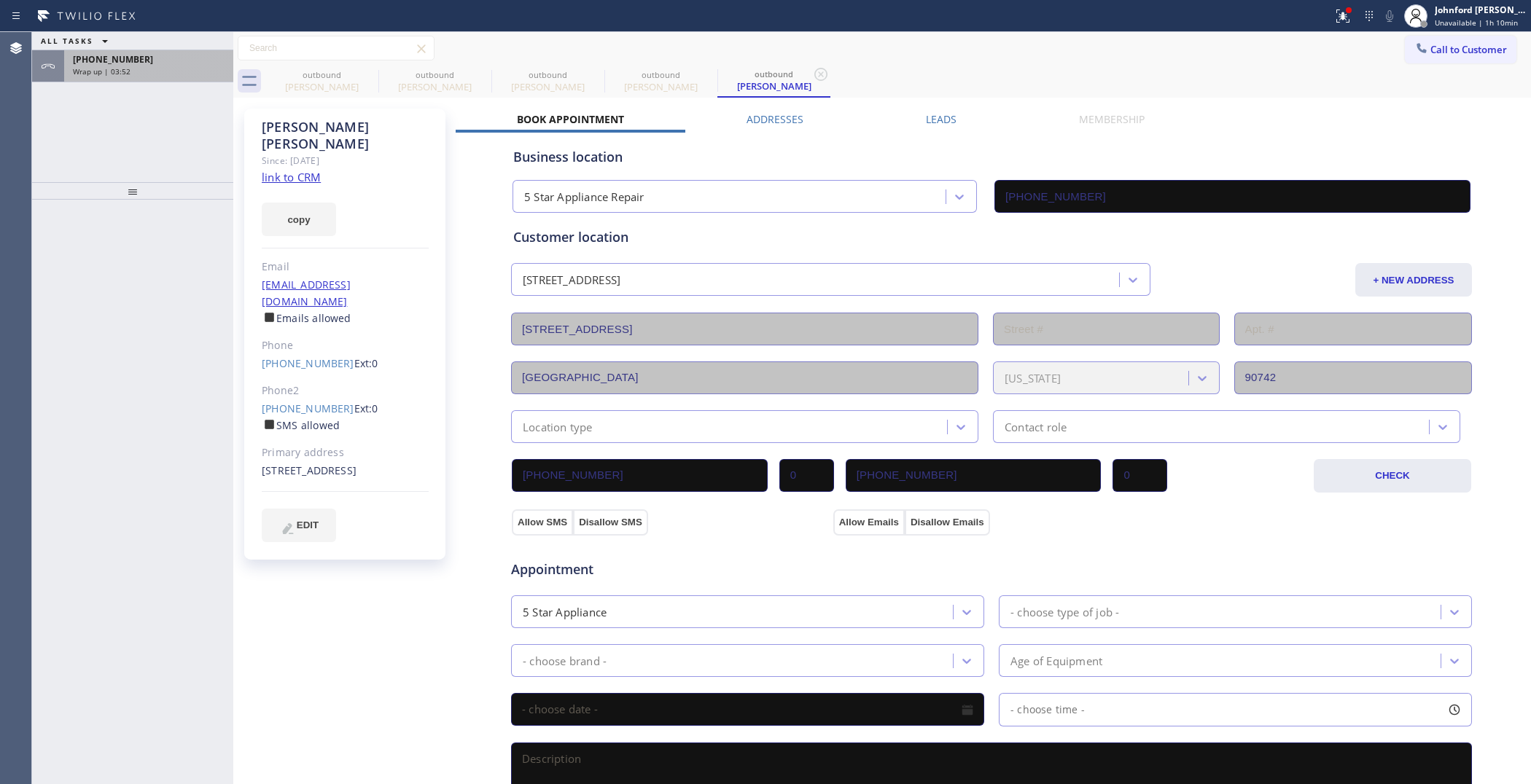
click at [153, 59] on div "[PHONE_NUMBER]" at bounding box center [149, 59] width 152 height 12
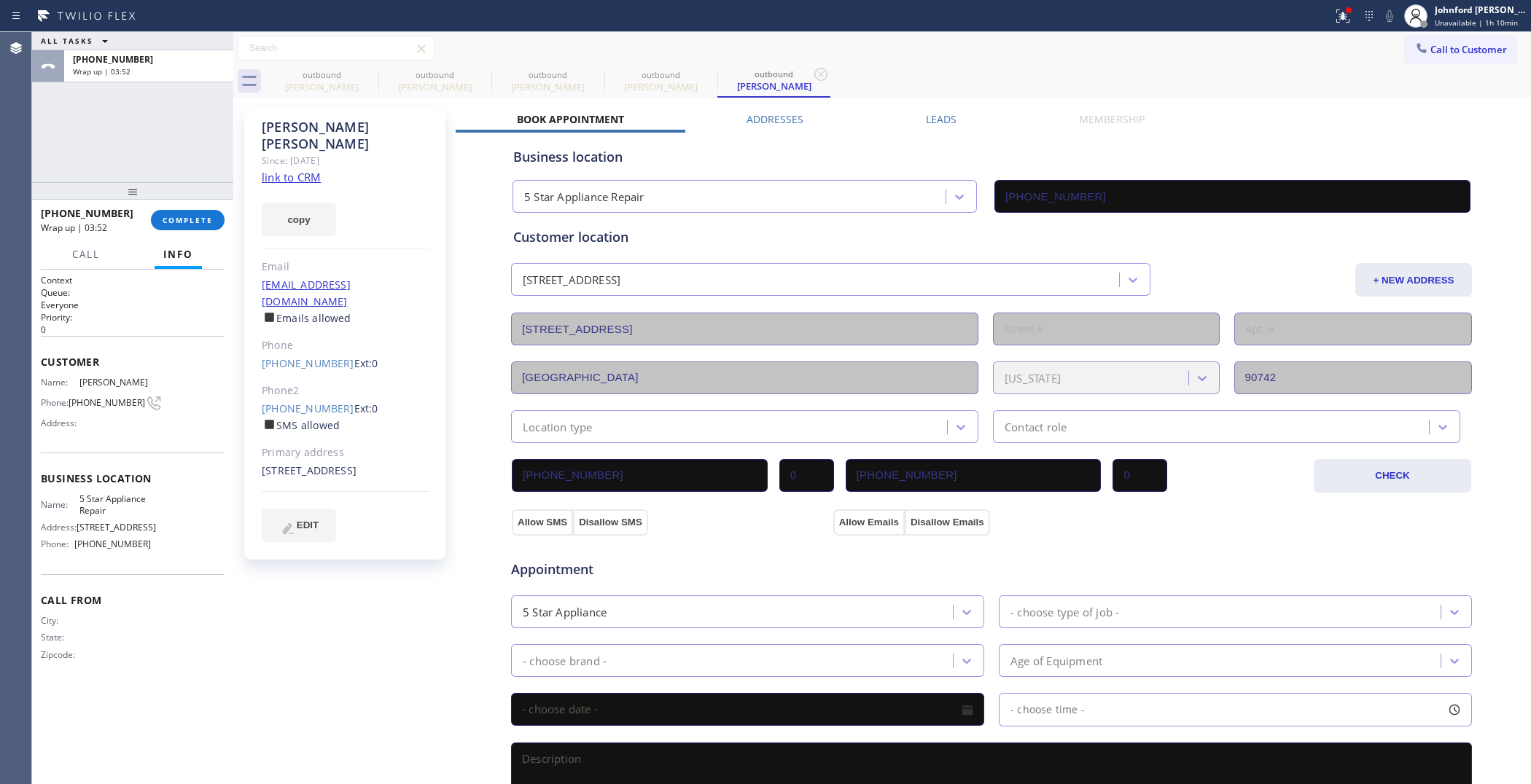
click at [157, 242] on div "Call Info" at bounding box center [133, 254] width 183 height 29
click at [172, 215] on span "COMPLETE" at bounding box center [188, 220] width 51 height 10
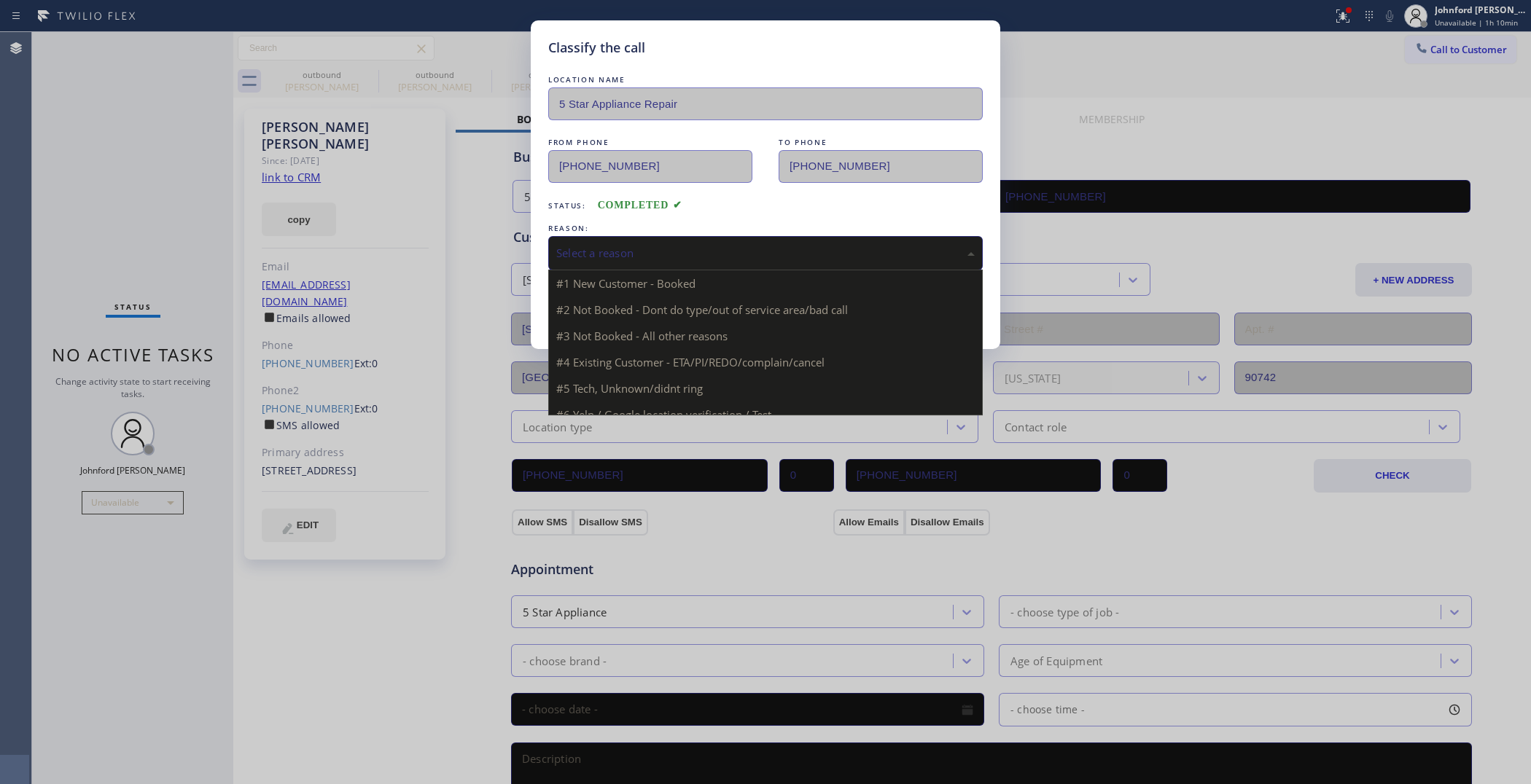
click at [682, 253] on div "Select a reason" at bounding box center [766, 254] width 418 height 17
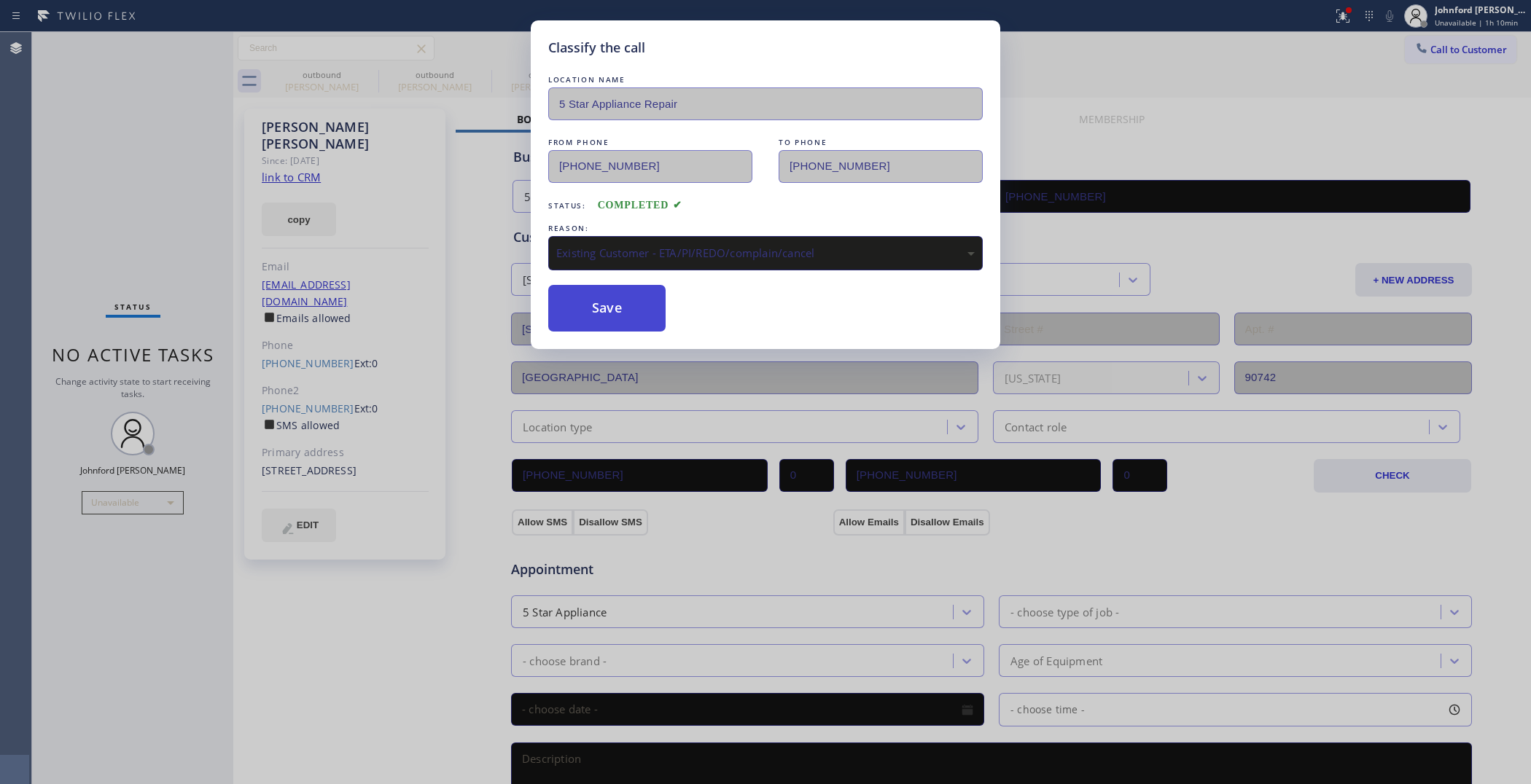
click at [593, 303] on button "Save" at bounding box center [606, 309] width 117 height 47
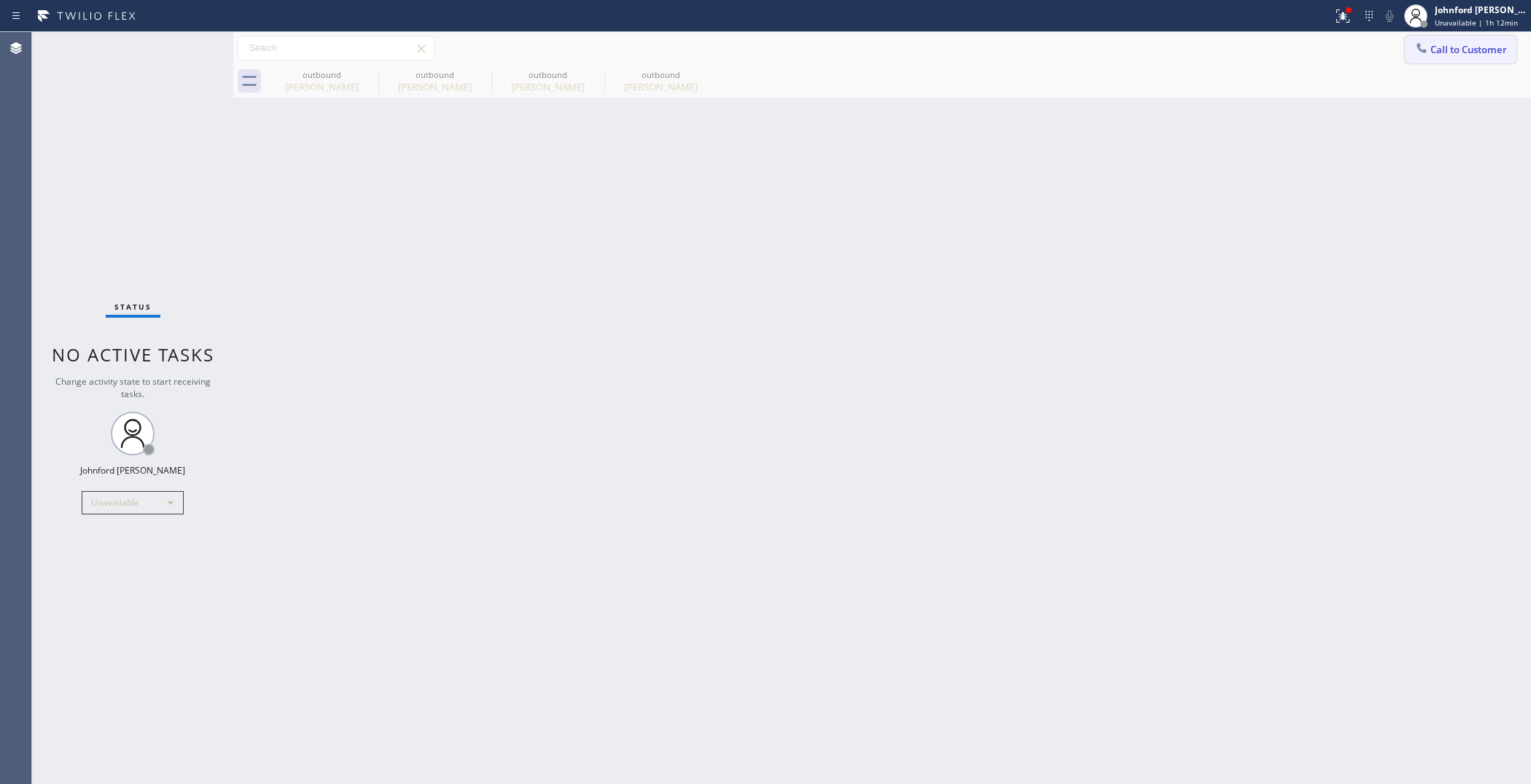
click at [1441, 50] on span "Call to Customer" at bounding box center [1469, 50] width 77 height 13
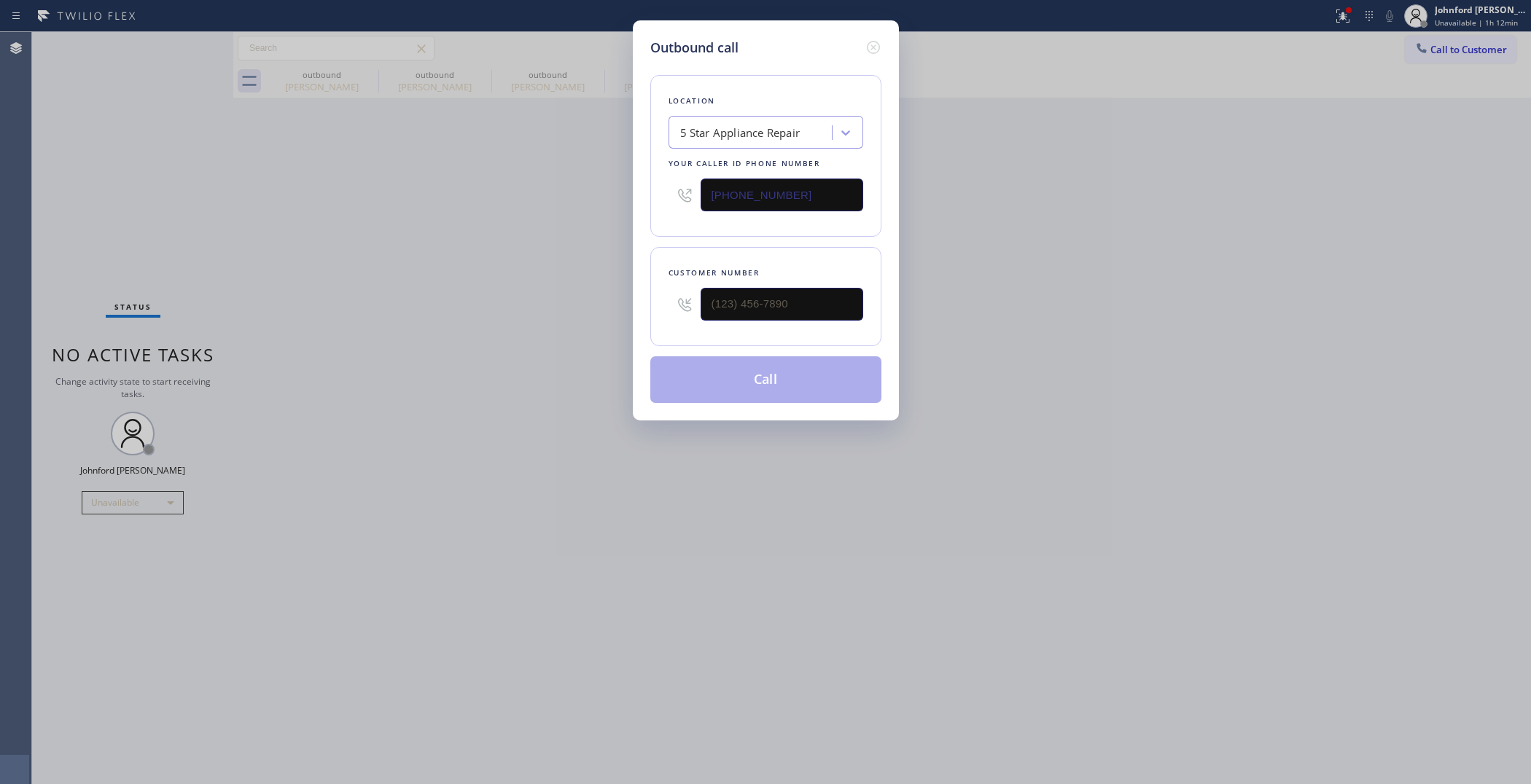
drag, startPoint x: 573, startPoint y: 321, endPoint x: 533, endPoint y: 317, distance: 40.2
click at [550, 317] on div "Outbound call Location 5 Star Appliance Repair Your caller id phone number [PHO…" at bounding box center [766, 392] width 1531 height 784
click at [722, 312] on input "(___) ___-____" at bounding box center [782, 304] width 163 height 33
paste input "714) 654-2629"
type input "[PHONE_NUMBER]"
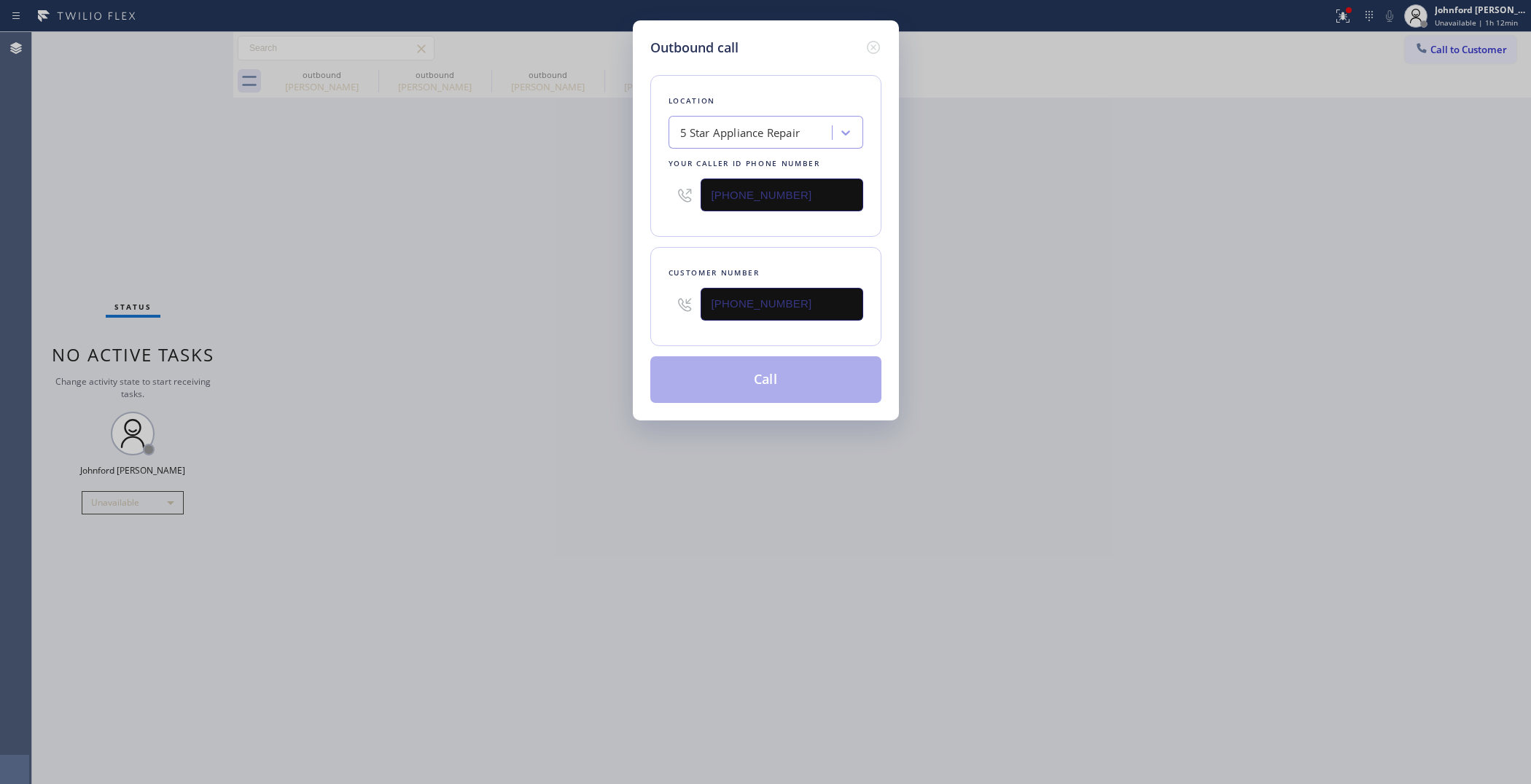
drag, startPoint x: 501, startPoint y: 337, endPoint x: 513, endPoint y: 359, distance: 25.1
click at [500, 339] on div "Outbound call Location 5 Star Appliance Repair Your caller id phone number [PHO…" at bounding box center [766, 392] width 1531 height 784
click at [738, 370] on button "Call" at bounding box center [766, 380] width 231 height 47
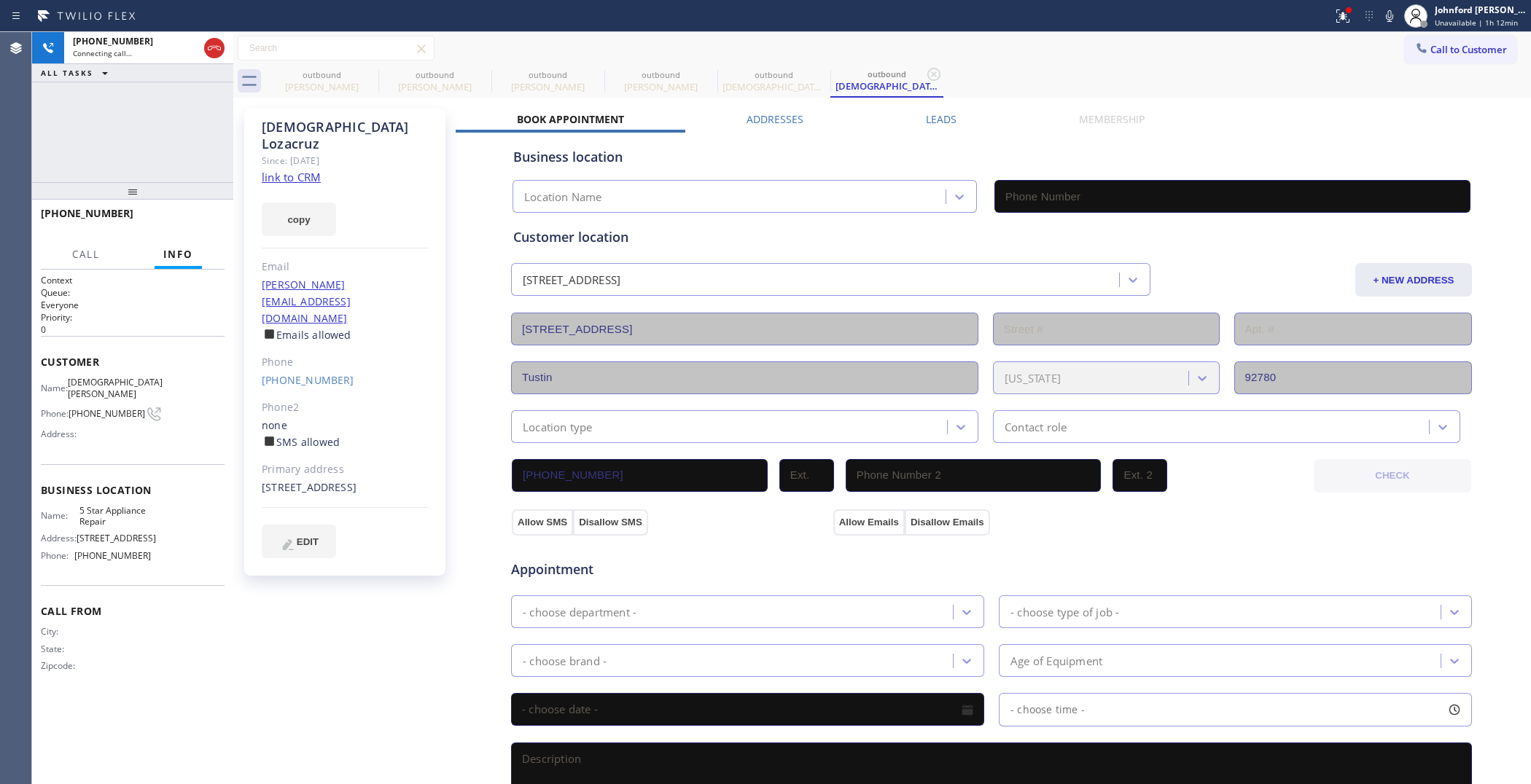
type input "[PHONE_NUMBER]"
click at [365, 79] on icon at bounding box center [369, 74] width 13 height 13
click at [0, 0] on icon at bounding box center [0, 0] width 0 height 0
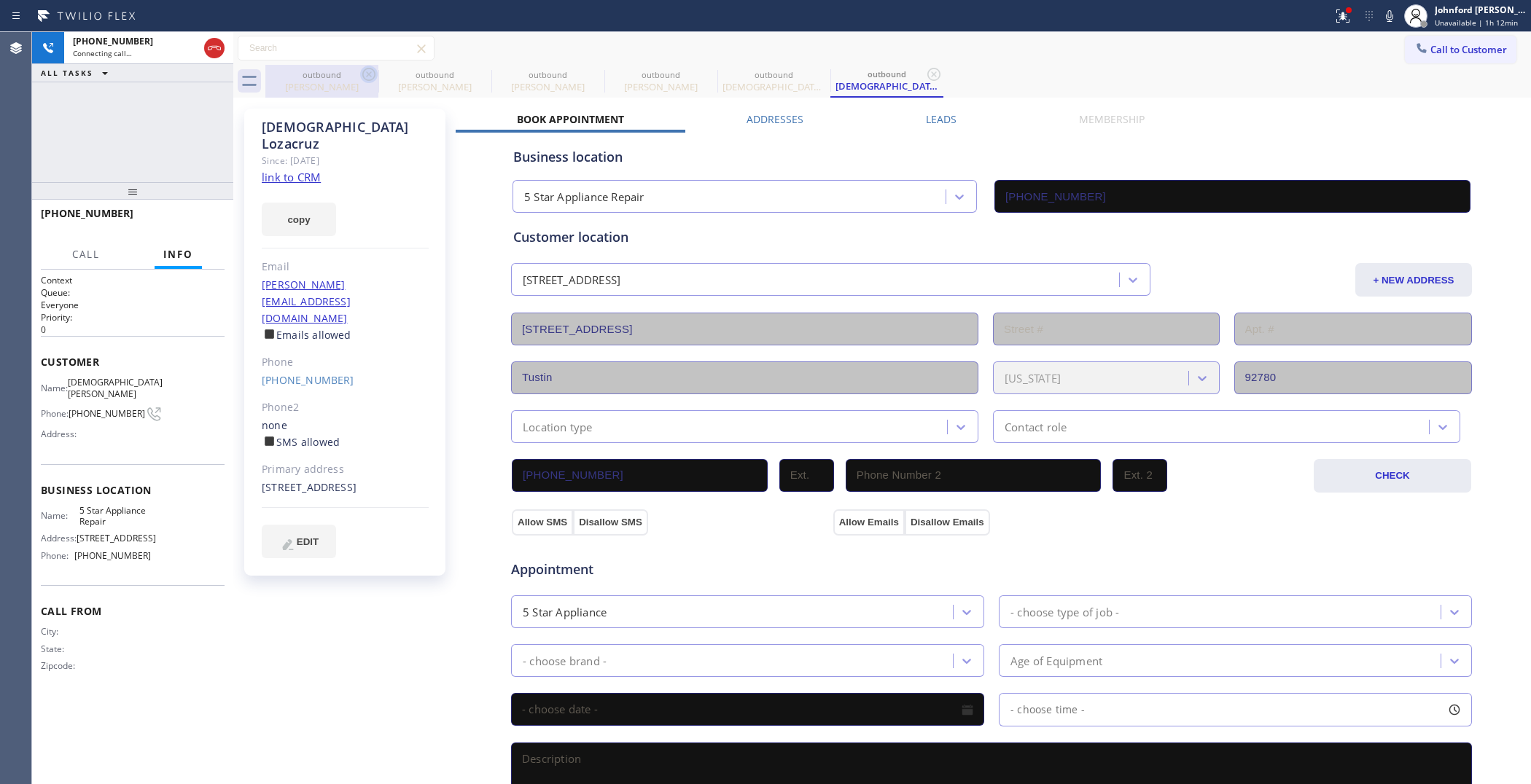
click at [0, 0] on icon at bounding box center [0, 0] width 0 height 0
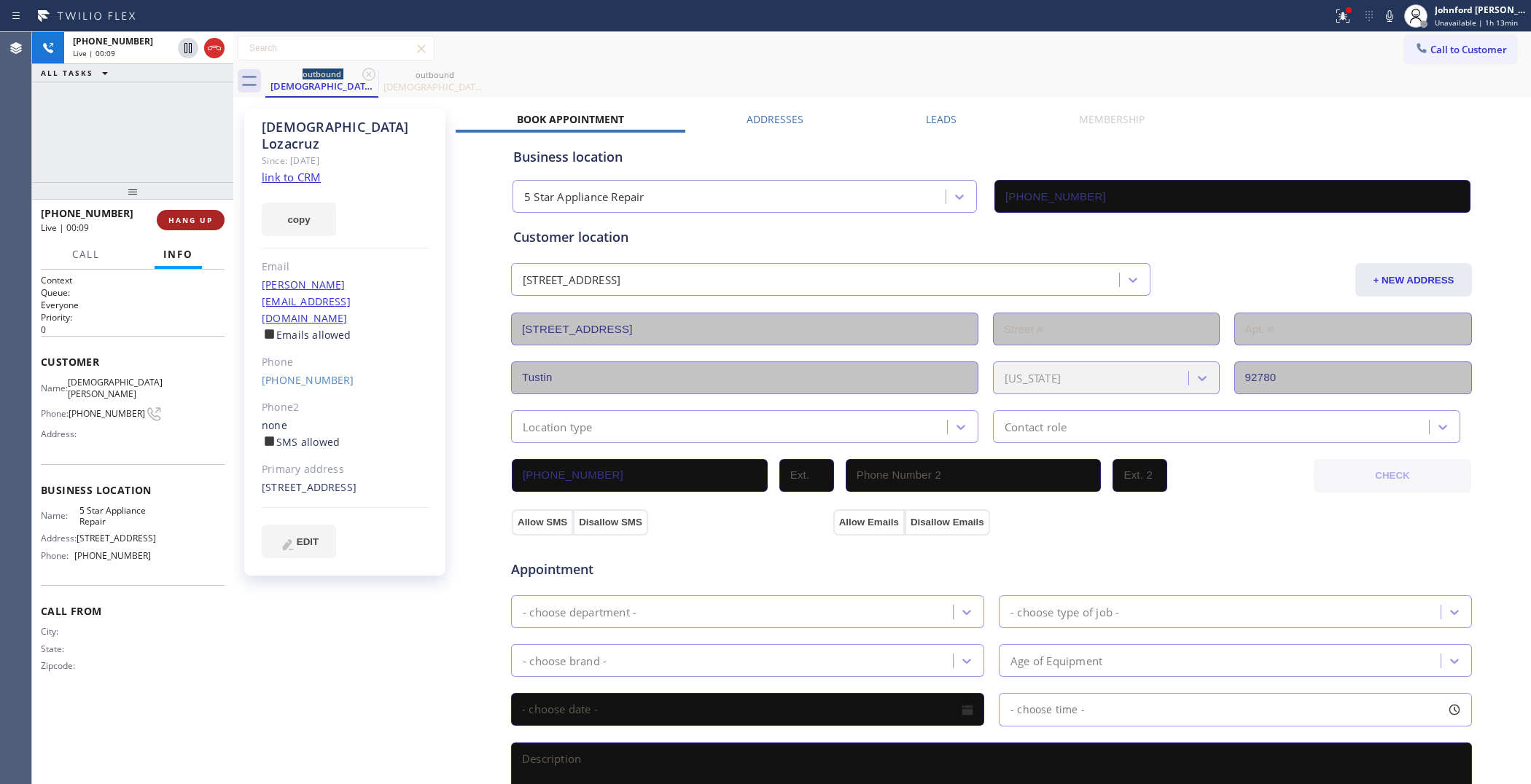
click at [200, 221] on span "HANG UP" at bounding box center [191, 220] width 45 height 10
click at [273, 355] on div "Phone" at bounding box center [345, 363] width 167 height 17
click at [285, 373] on link "[PHONE_NUMBER]" at bounding box center [308, 380] width 93 height 14
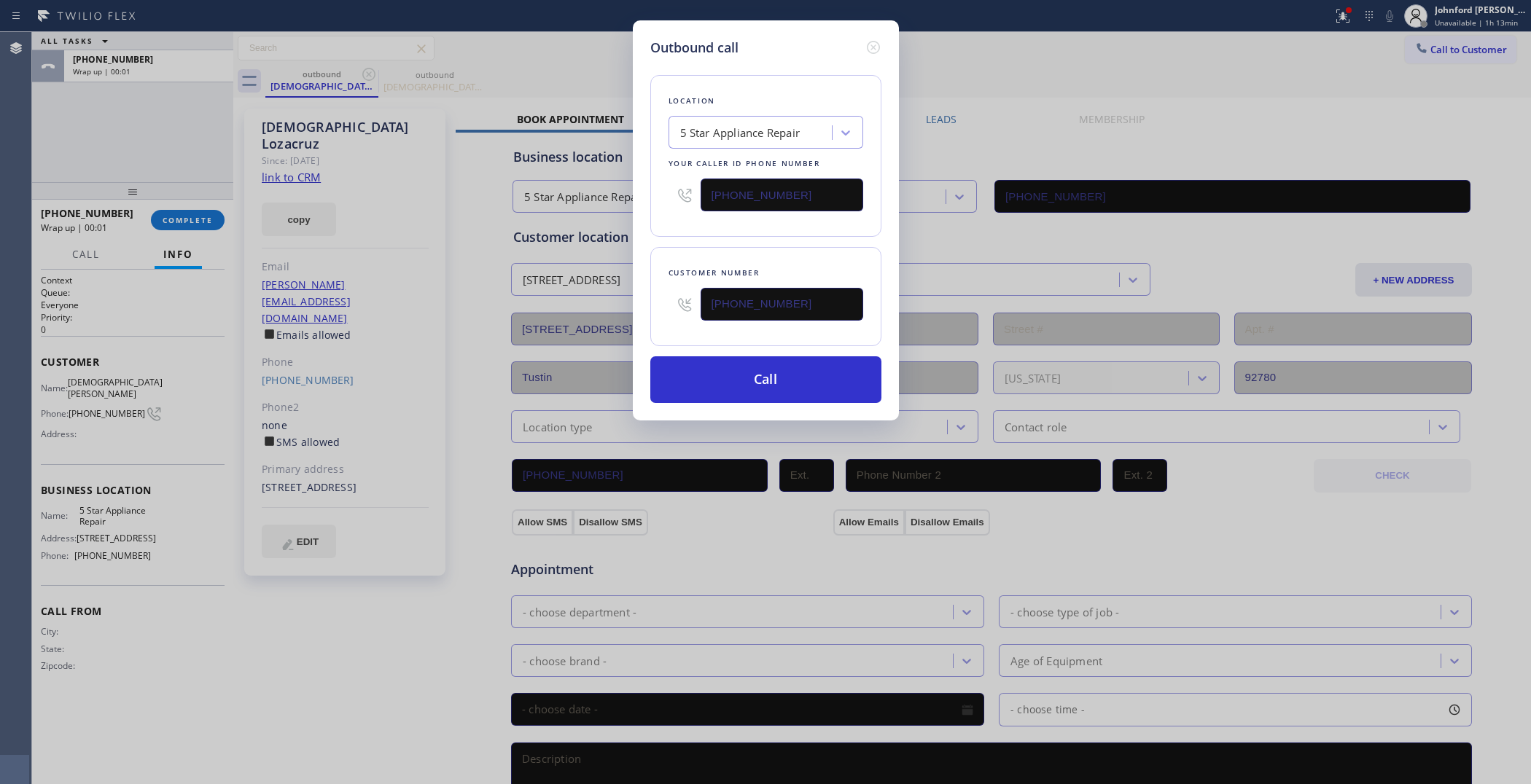
type input "[PHONE_NUMBER]"
drag, startPoint x: 795, startPoint y: 190, endPoint x: 699, endPoint y: 191, distance: 96.0
click at [699, 191] on div "[PHONE_NUMBER]" at bounding box center [766, 195] width 195 height 48
paste input "949) 619-6799"
type input "[PHONE_NUMBER]"
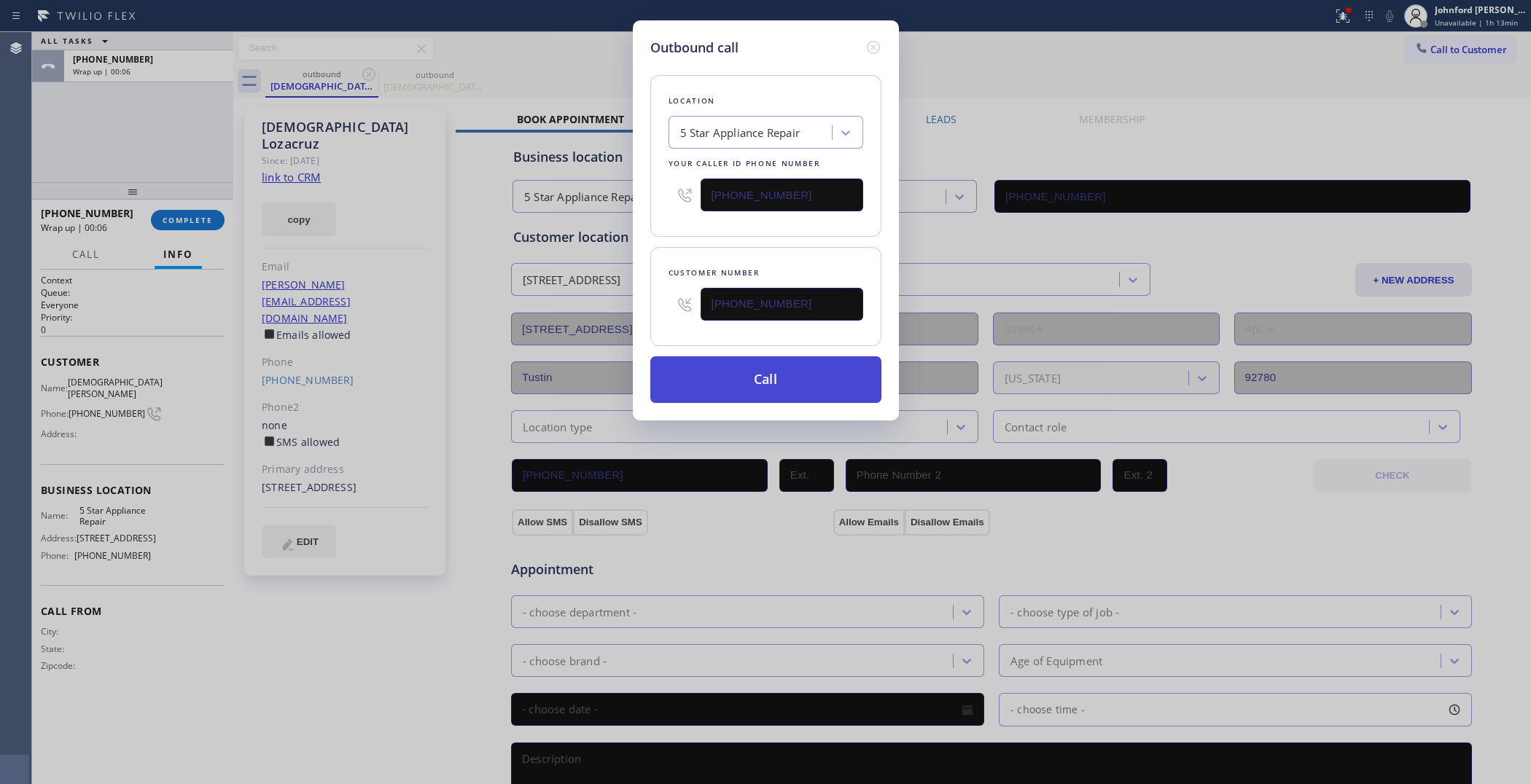
click at [745, 372] on button "Call" at bounding box center [766, 380] width 231 height 47
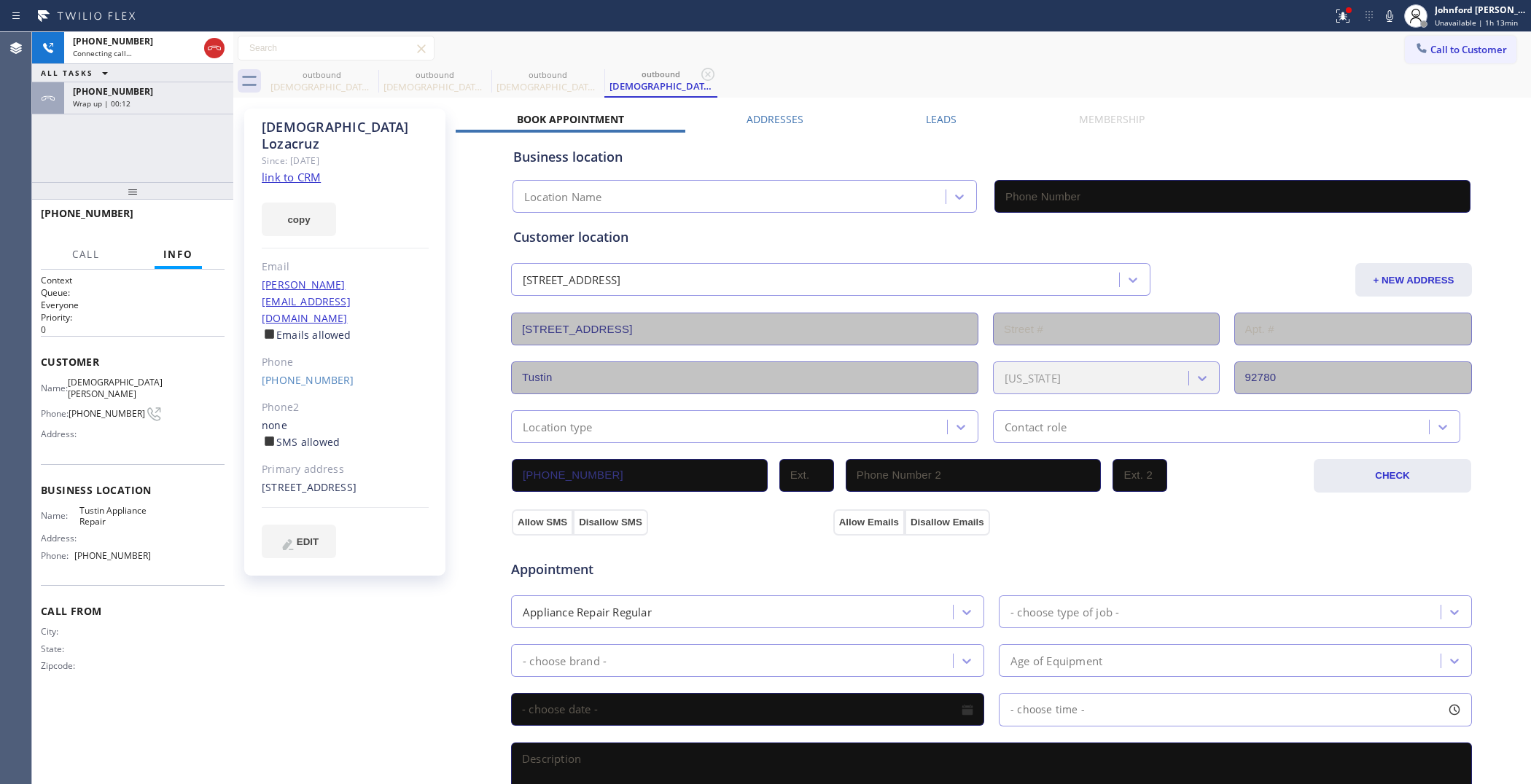
type input "[PHONE_NUMBER]"
click at [208, 213] on button "HANG UP" at bounding box center [191, 220] width 67 height 21
click at [208, 213] on button "COMPLETE" at bounding box center [187, 220] width 74 height 21
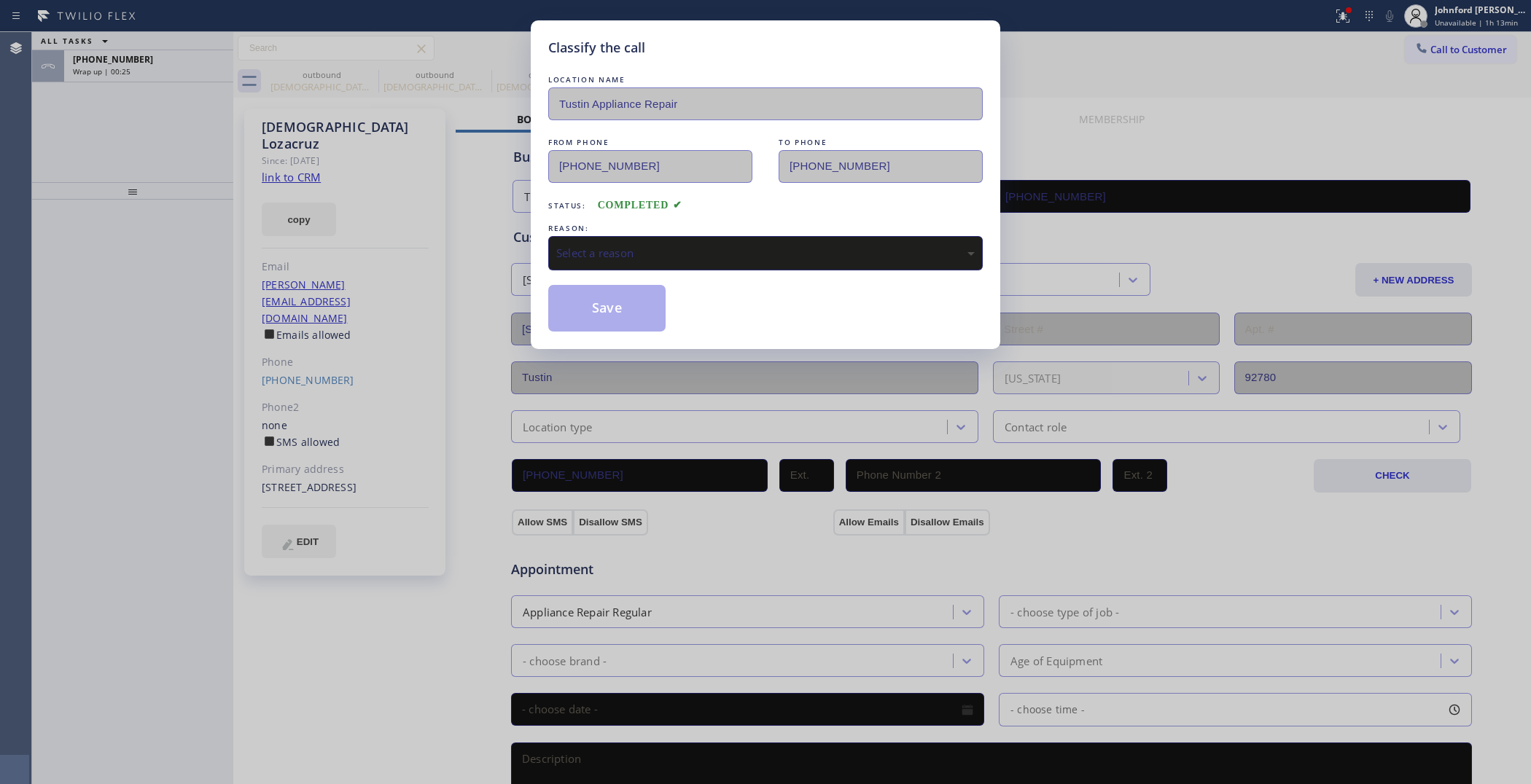
click at [643, 253] on div "Select a reason" at bounding box center [766, 254] width 418 height 17
click at [620, 307] on button "Save" at bounding box center [606, 309] width 117 height 47
click at [127, 74] on div "Classify the call LOCATION NAME Tustin Appliance Repair FROM PHONE [PHONE_NUMBE…" at bounding box center [766, 392] width 1531 height 784
click at [127, 74] on span "Wrap up | 00:26" at bounding box center [102, 71] width 58 height 10
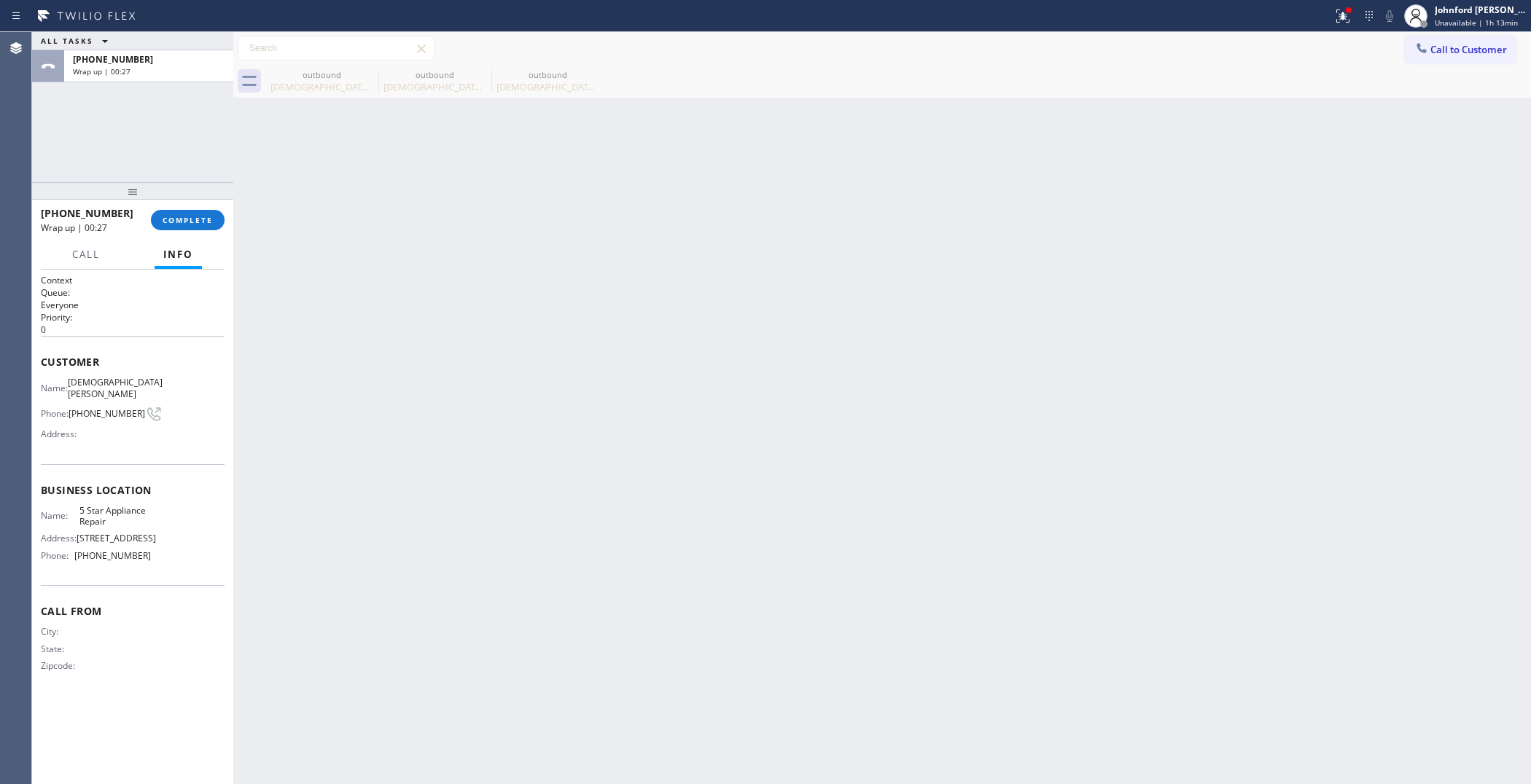
click at [127, 74] on span "Wrap up | 00:27" at bounding box center [102, 71] width 58 height 10
click at [182, 226] on button "COMPLETE" at bounding box center [187, 220] width 74 height 21
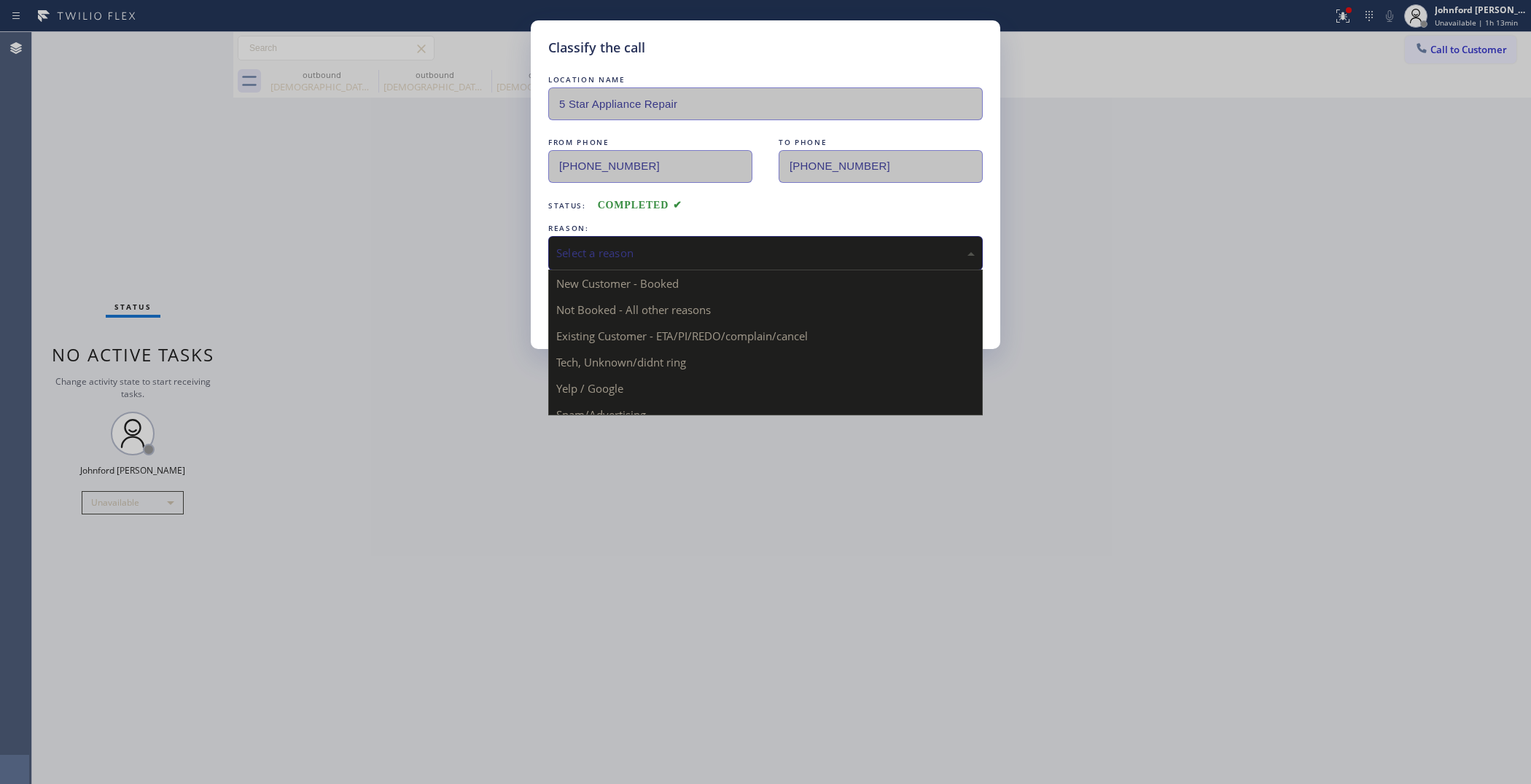
click at [595, 245] on div "Select a reason" at bounding box center [766, 254] width 418 height 17
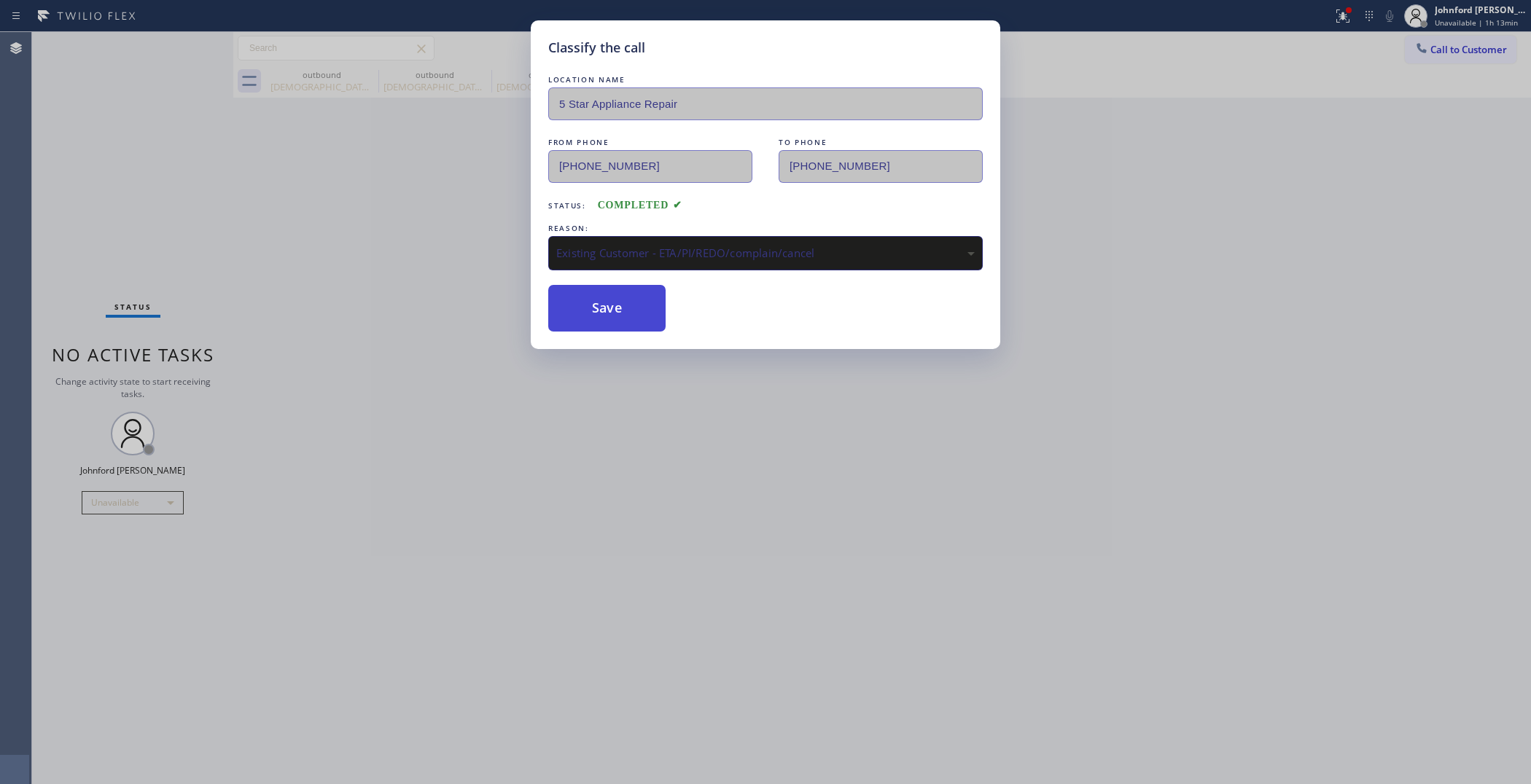
click at [622, 319] on button "Save" at bounding box center [606, 309] width 117 height 47
type input "[PHONE_NUMBER]"
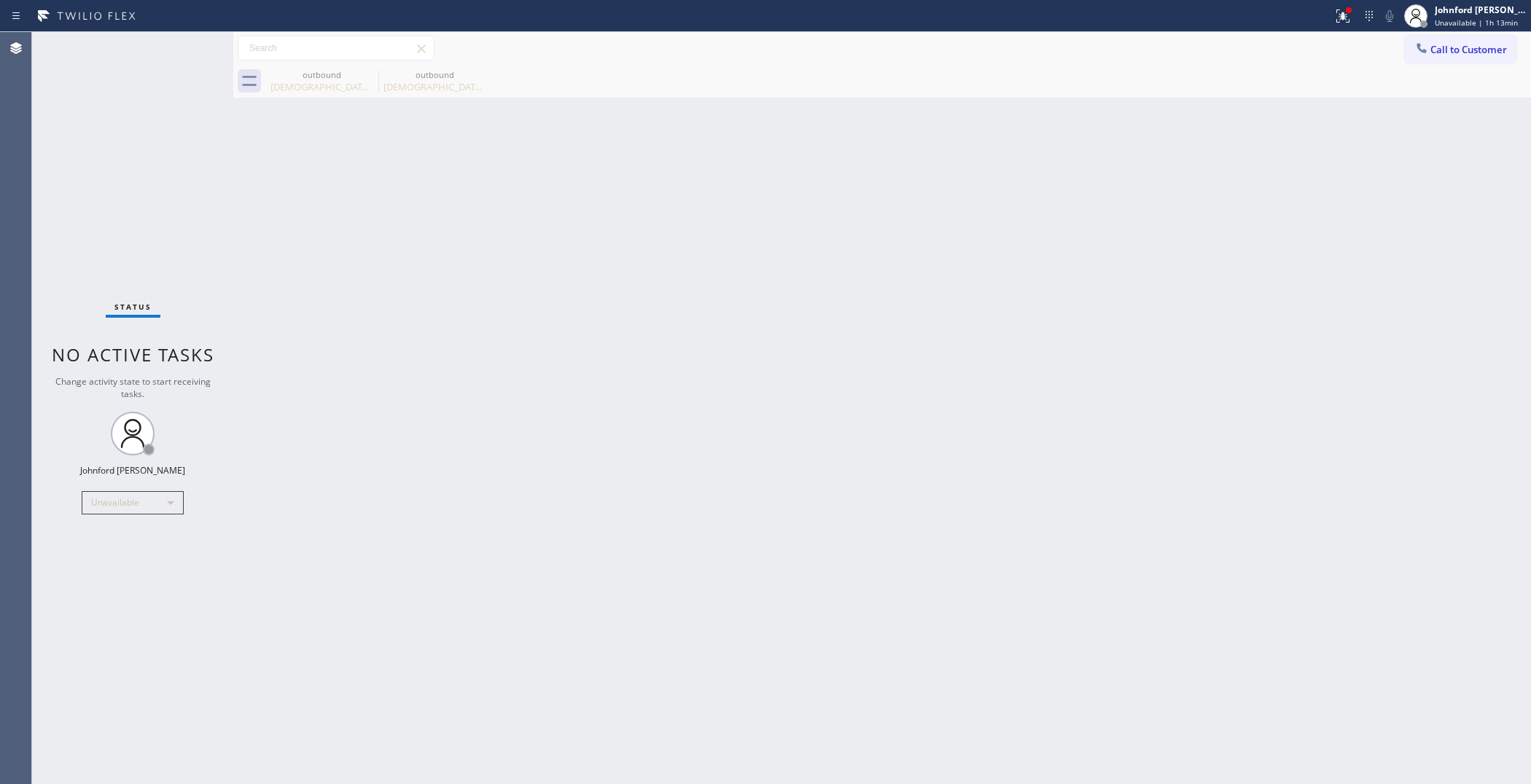
click at [1336, 11] on icon at bounding box center [1343, 16] width 18 height 18
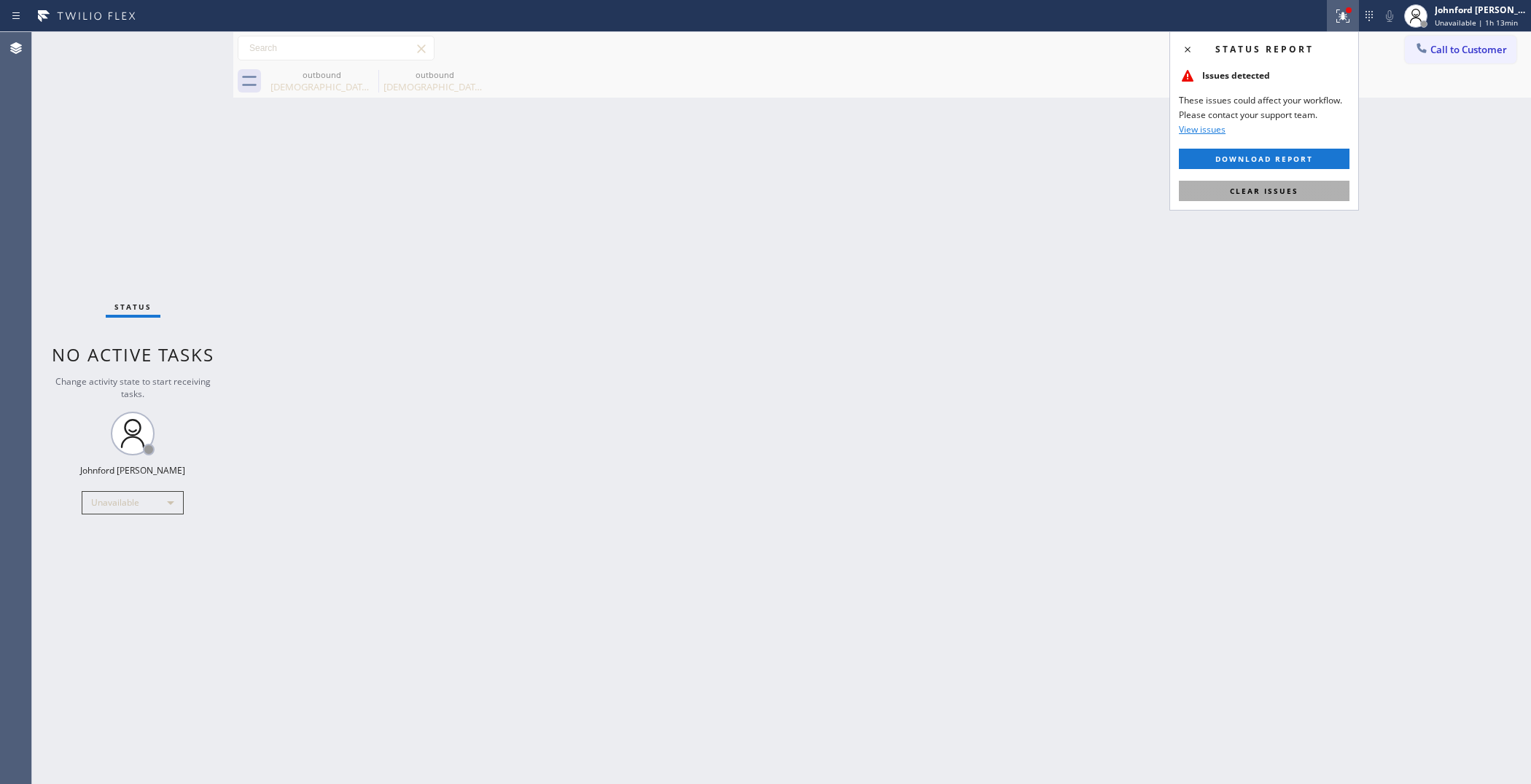
click at [1278, 188] on span "Clear issues" at bounding box center [1264, 191] width 68 height 10
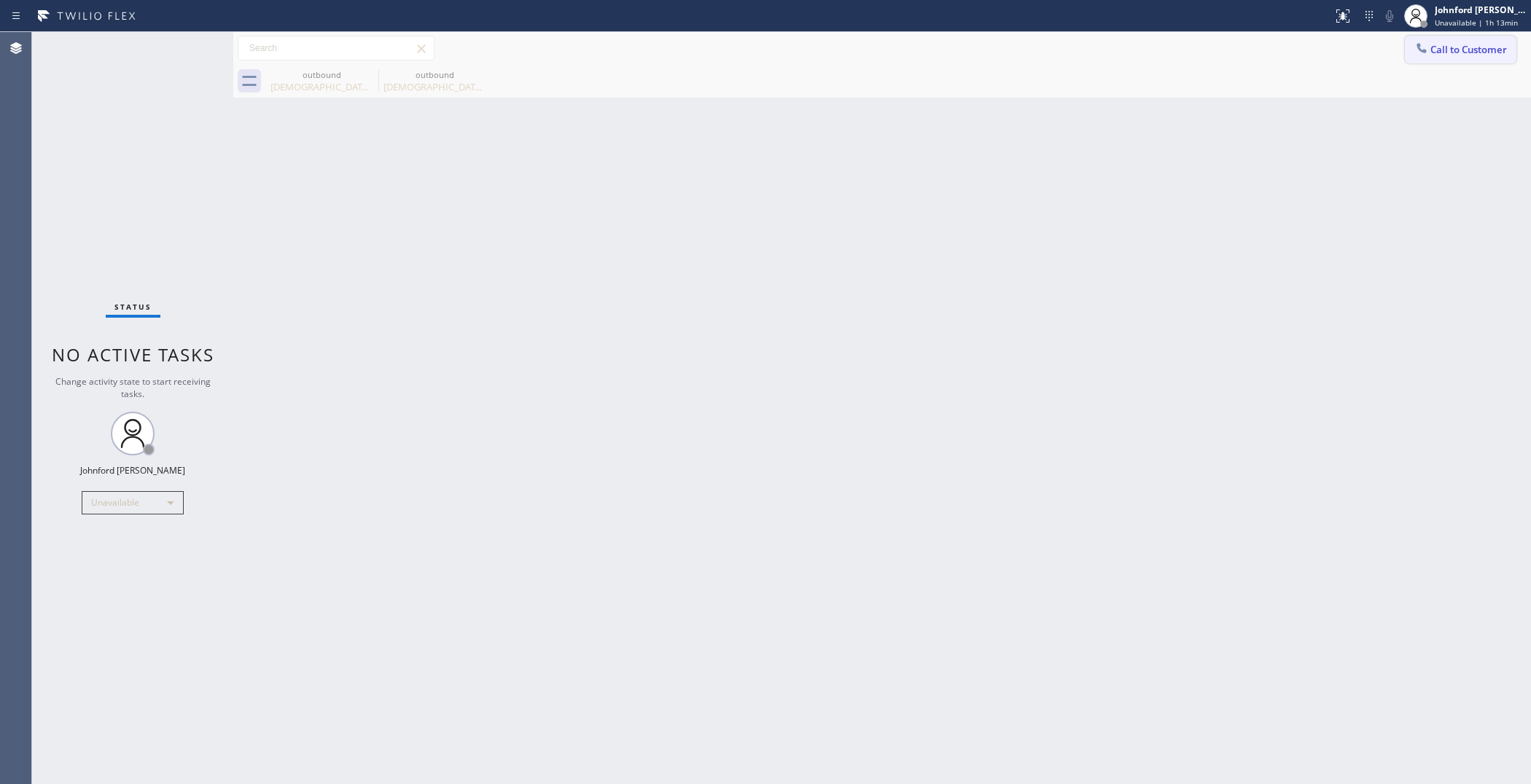
click at [1442, 45] on span "Call to Customer" at bounding box center [1469, 50] width 77 height 13
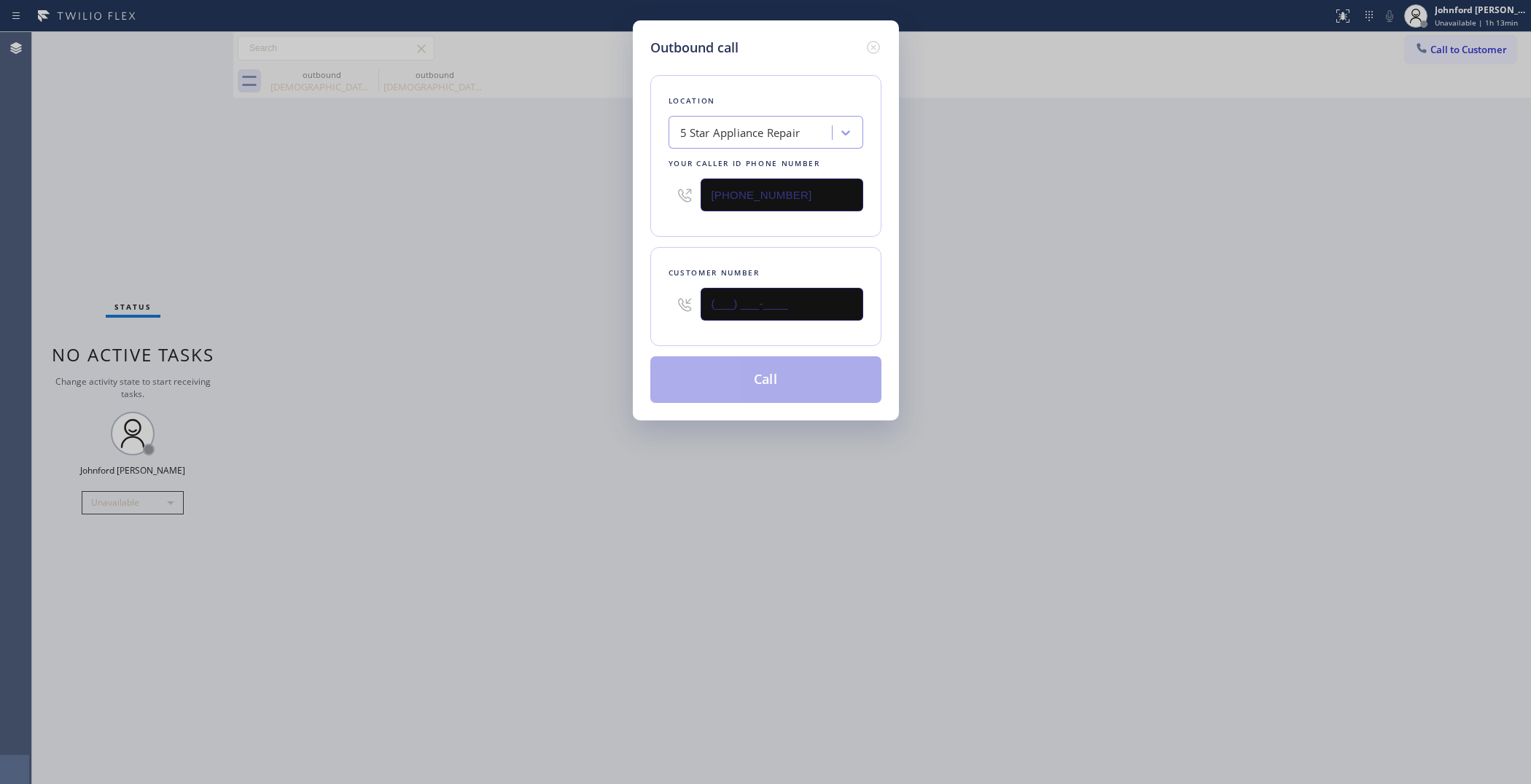
drag, startPoint x: 687, startPoint y: 332, endPoint x: 587, endPoint y: 339, distance: 100.2
click at [605, 338] on div "Outbound call Location 5 Star Appliance Repair Your caller id phone number [PHO…" at bounding box center [766, 392] width 1531 height 784
paste input "562) 434-5009"
type input "[PHONE_NUMBER]"
click at [509, 346] on div "Outbound call Location 5 Star Appliance Repair Your caller id phone number [PHO…" at bounding box center [766, 392] width 1531 height 784
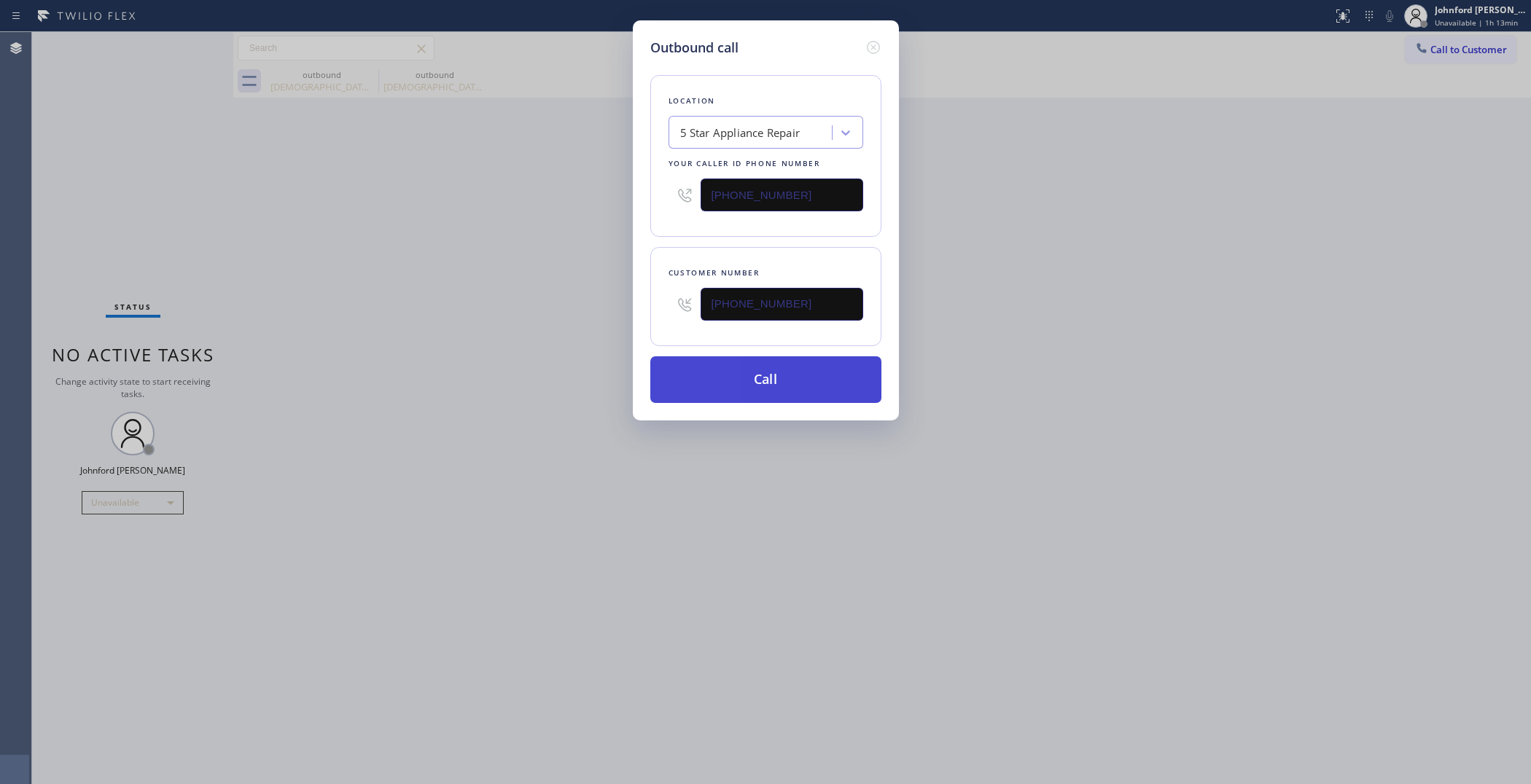
click at [726, 382] on button "Call" at bounding box center [766, 380] width 231 height 47
drag, startPoint x: 1171, startPoint y: 345, endPoint x: 1207, endPoint y: 298, distance: 59.2
click at [1176, 338] on div "Outbound call Location 5 Star Appliance Repair Your caller id phone number [PHO…" at bounding box center [766, 392] width 1531 height 784
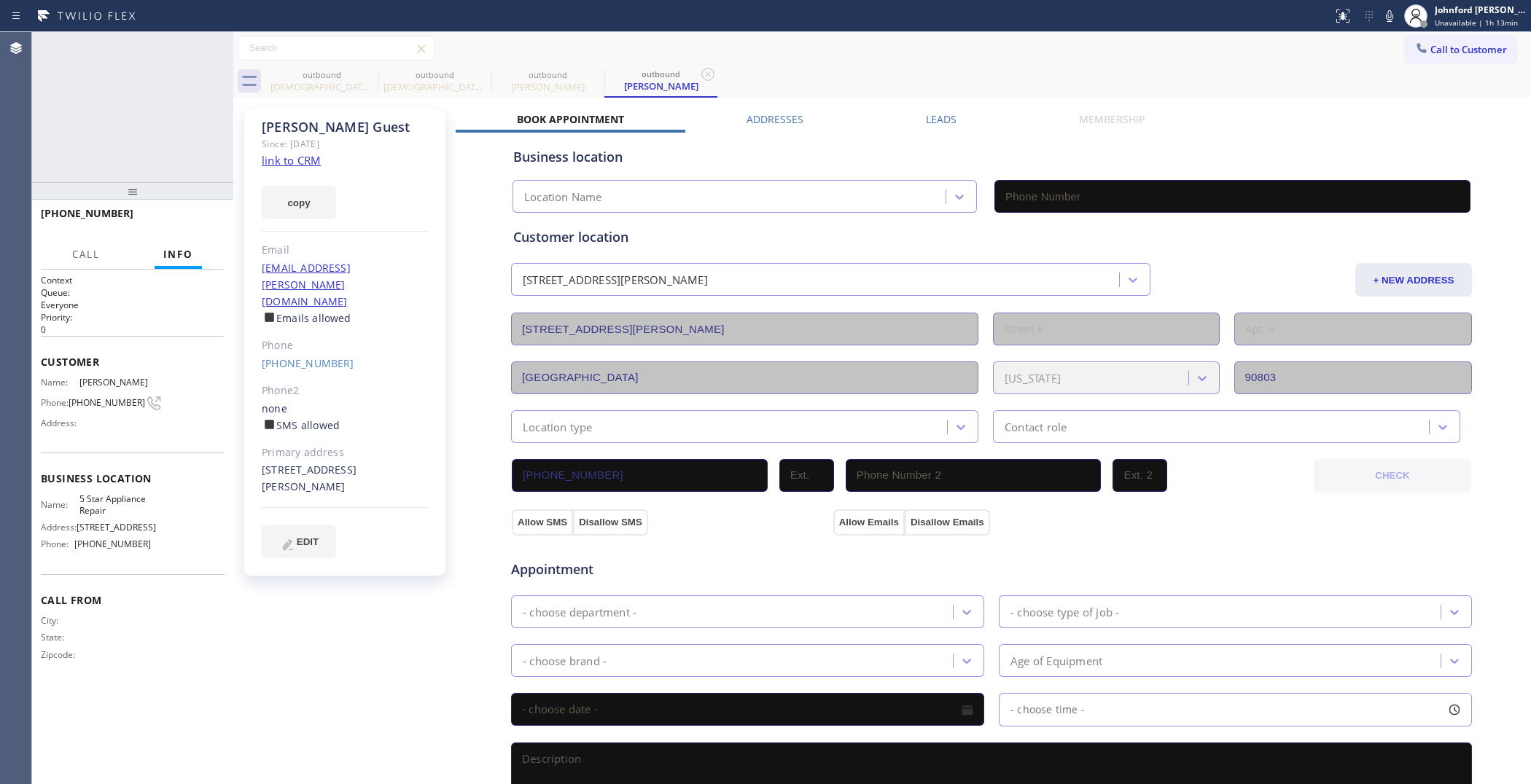
type input "[PHONE_NUMBER]"
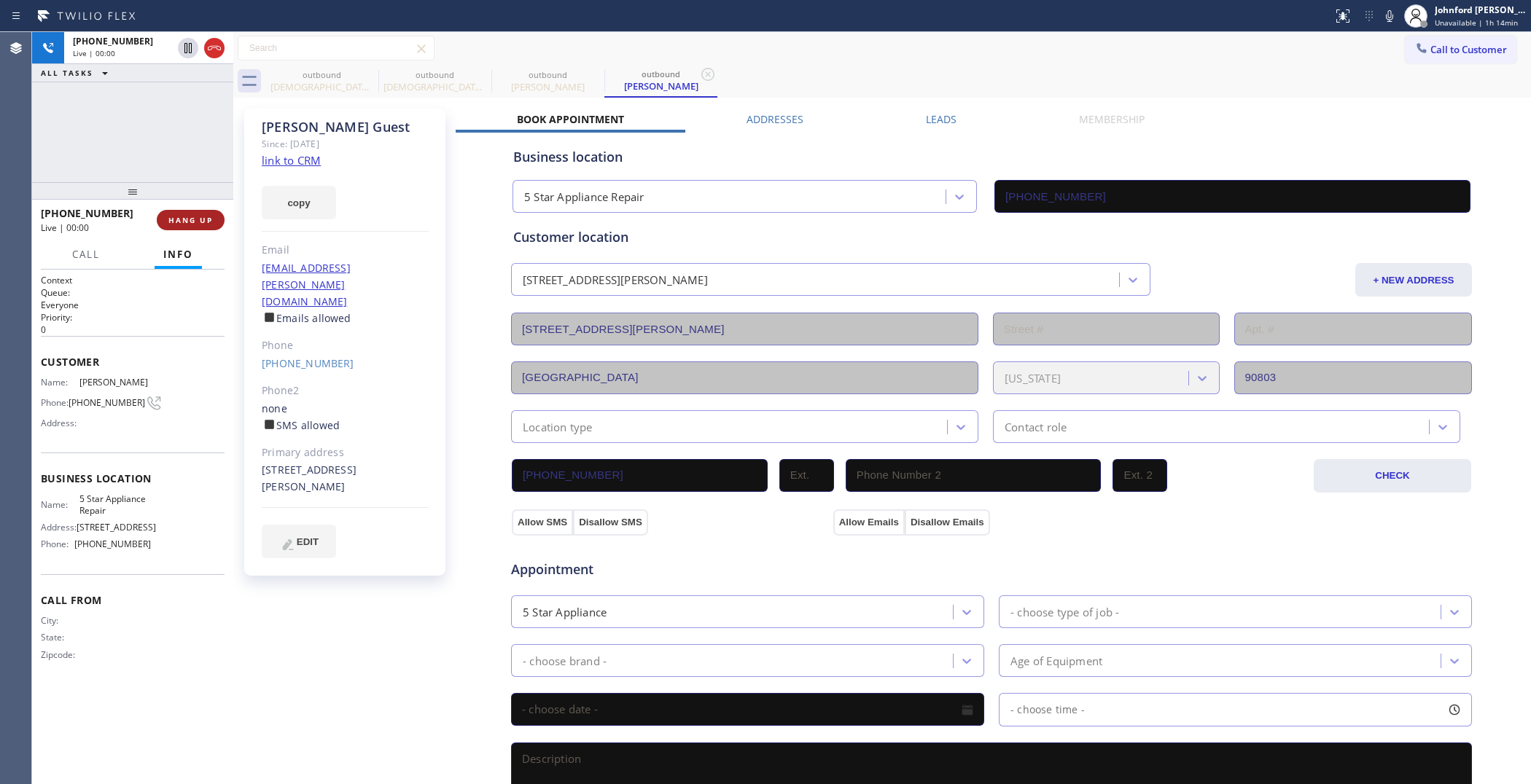
click at [192, 216] on span "HANG UP" at bounding box center [191, 220] width 45 height 10
click at [278, 356] on link "[PHONE_NUMBER]" at bounding box center [308, 363] width 93 height 14
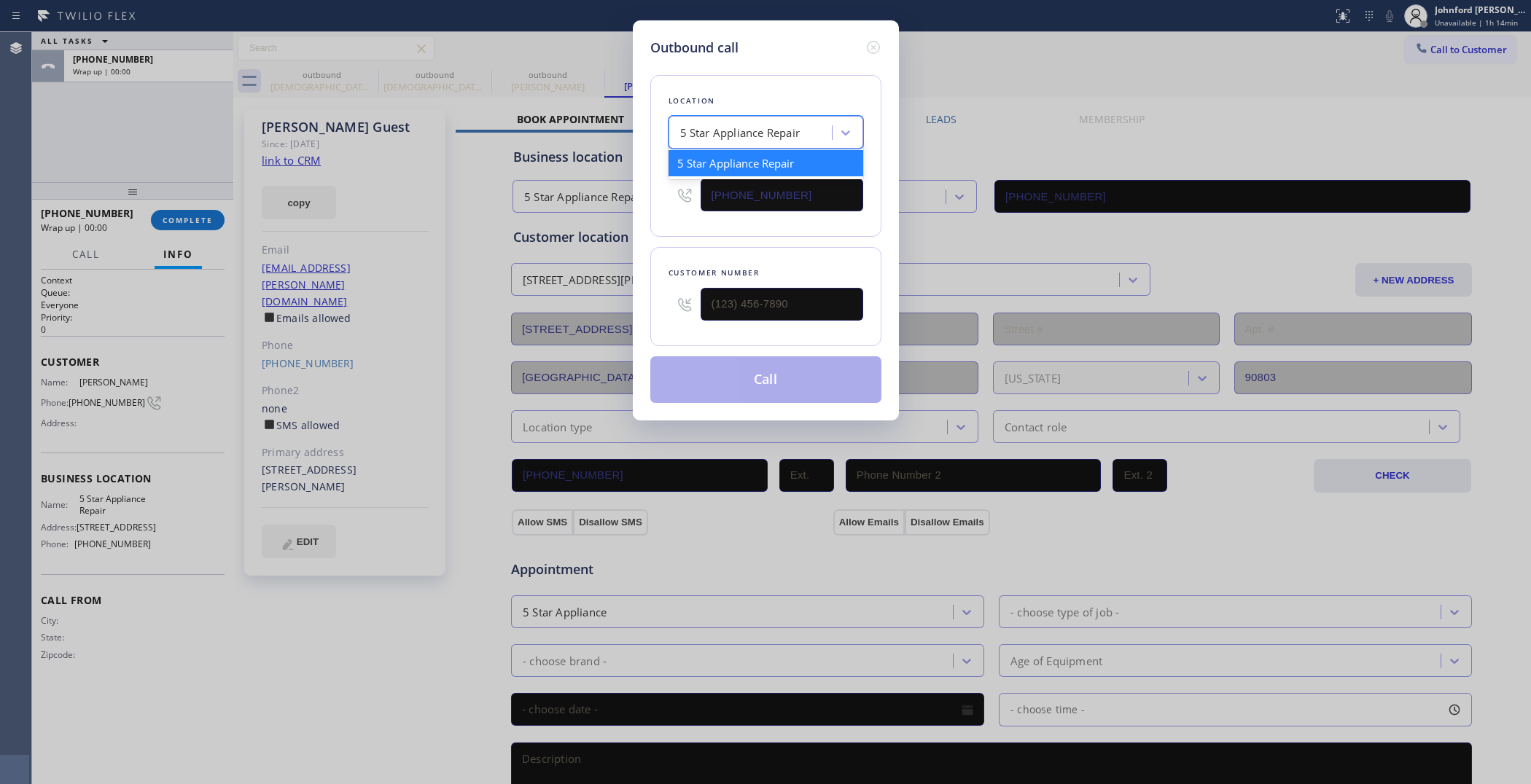
click at [741, 116] on div "5 Star Appliance Repair" at bounding box center [766, 132] width 195 height 33
type input "[PHONE_NUMBER]"
paste input "Long Beach Home Appliance Repair"
type input "Long Beach Home Appliance Repair"
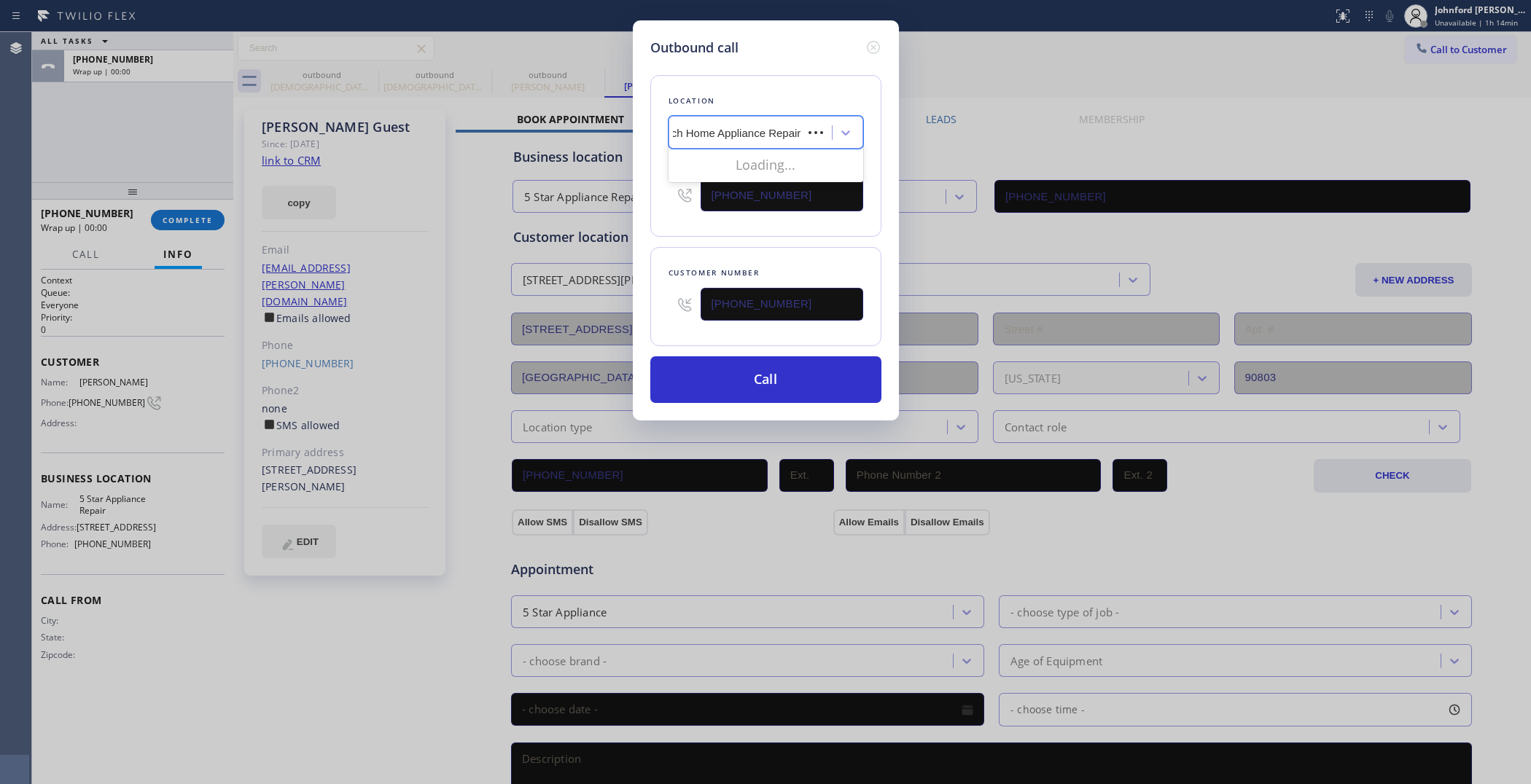
scroll to position [0, 34]
click at [762, 168] on div "Long Beach Home Appliance Repair" at bounding box center [766, 171] width 195 height 41
type input "[PHONE_NUMBER]"
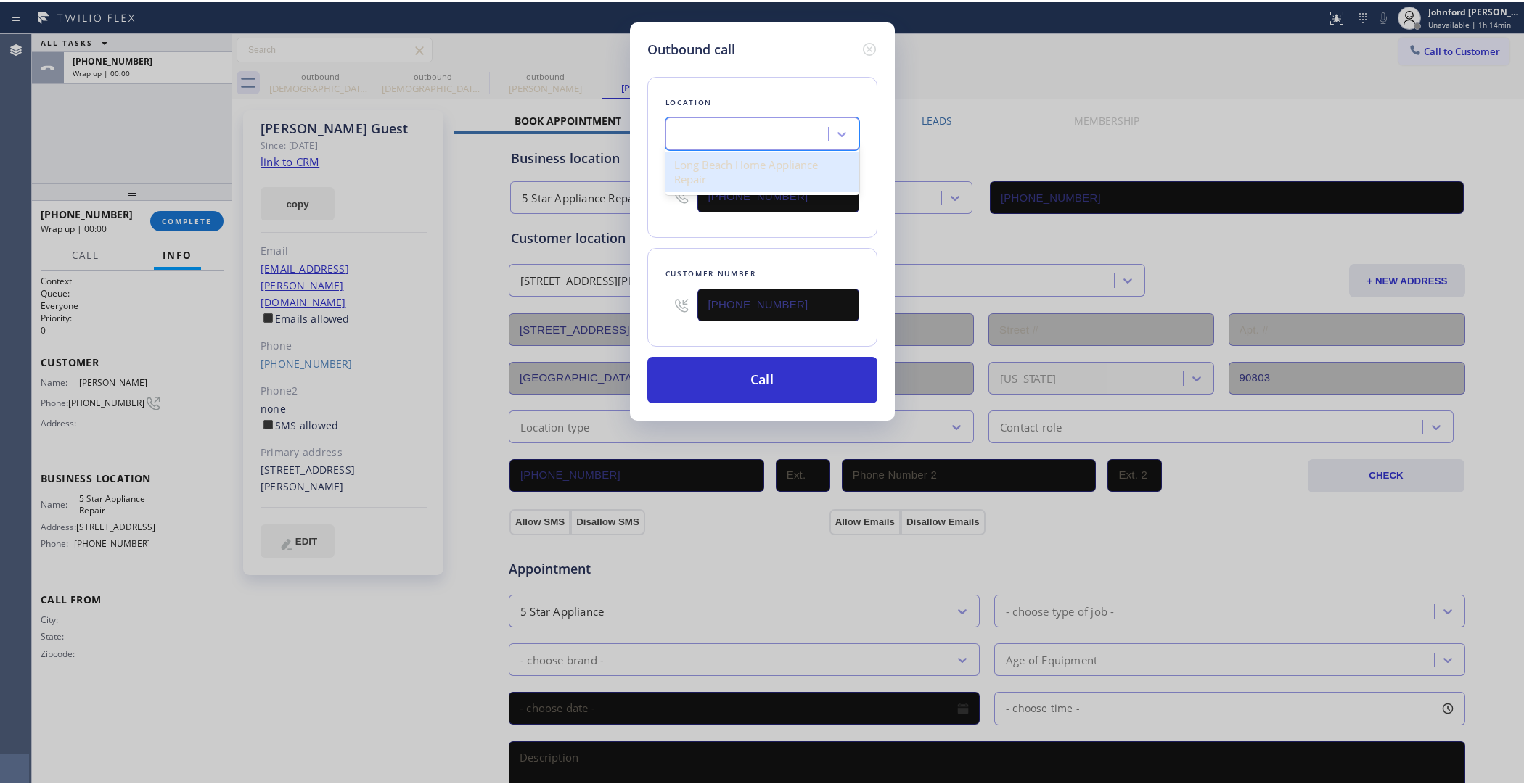
scroll to position [0, 0]
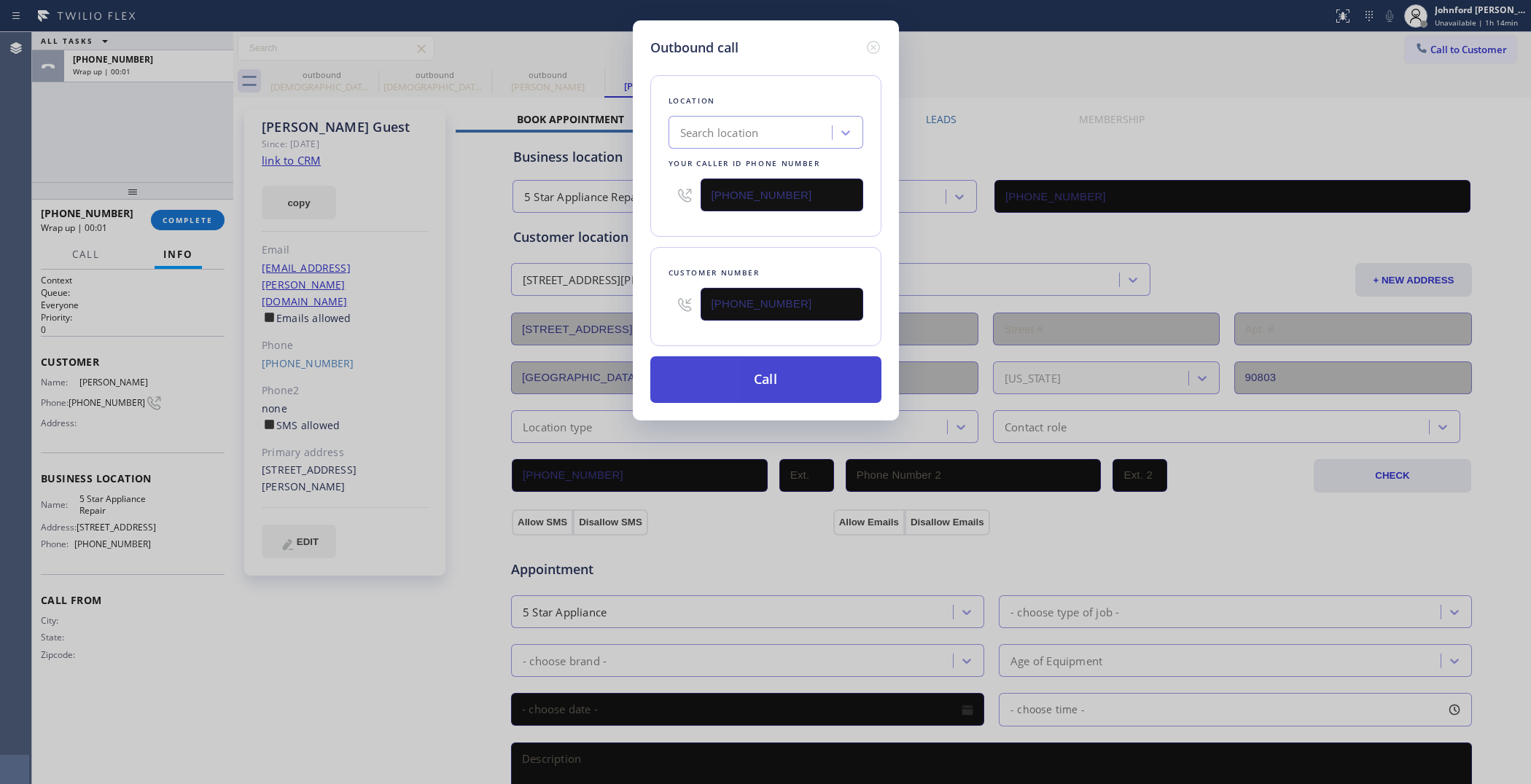
click at [745, 369] on button "Call" at bounding box center [766, 380] width 231 height 47
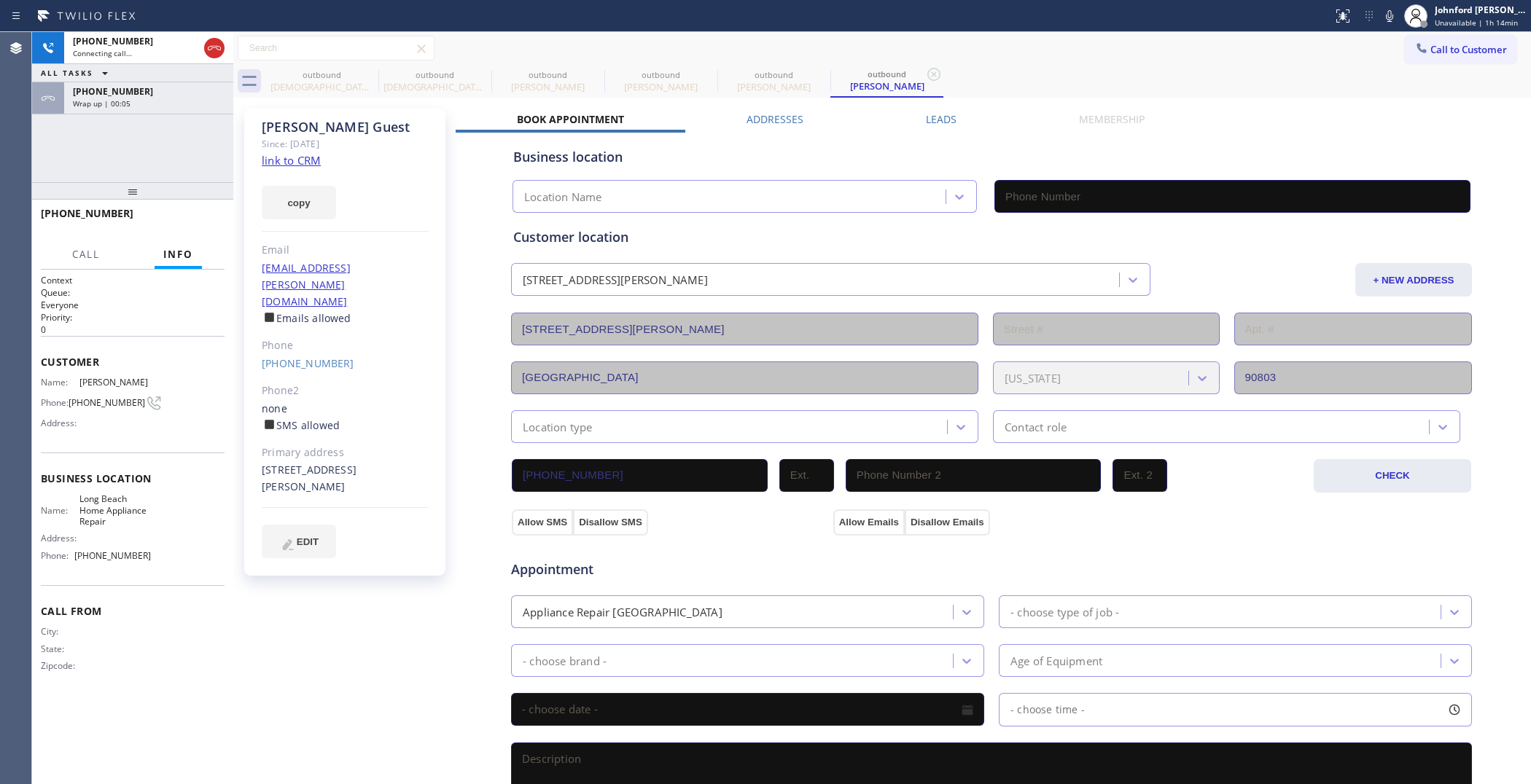
type input "[PHONE_NUMBER]"
click at [0, 0] on icon at bounding box center [0, 0] width 0 height 0
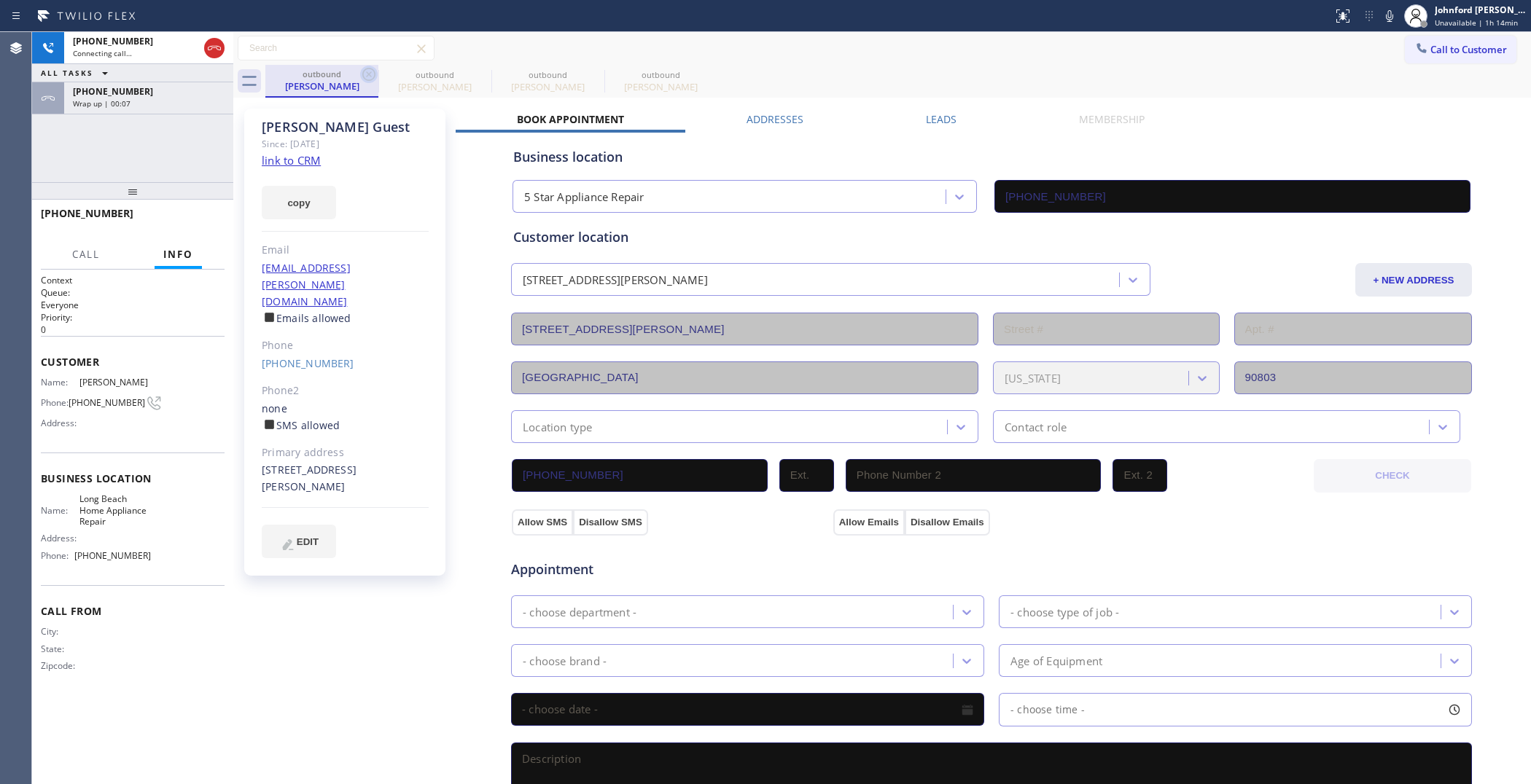
click at [372, 75] on icon at bounding box center [369, 74] width 18 height 18
click at [0, 0] on icon at bounding box center [0, 0] width 0 height 0
type input "[PHONE_NUMBER]"
click at [167, 106] on div "Wrap up | 00:08" at bounding box center [149, 103] width 152 height 10
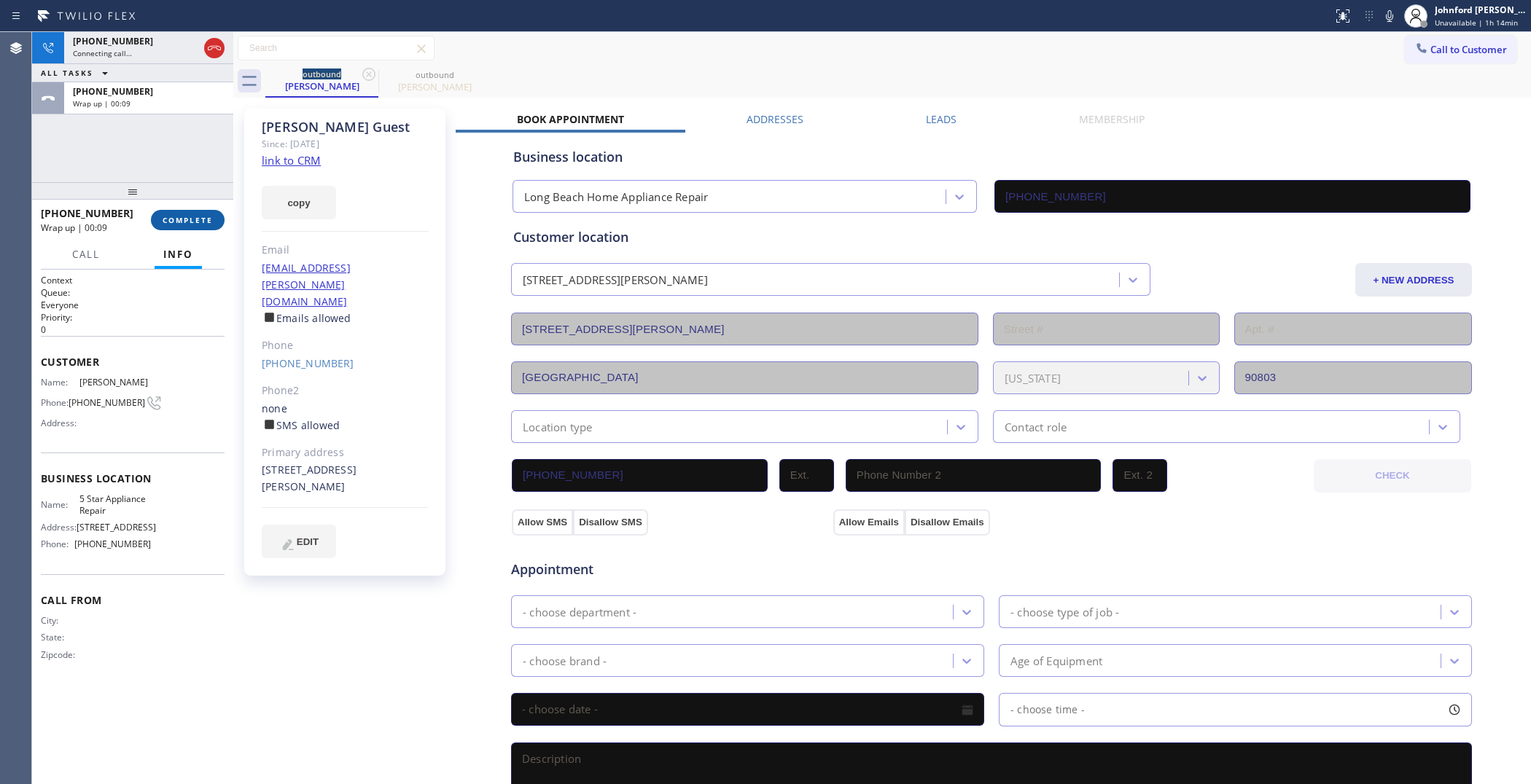
click at [183, 216] on span "COMPLETE" at bounding box center [188, 220] width 51 height 10
type input "[PHONE_NUMBER]"
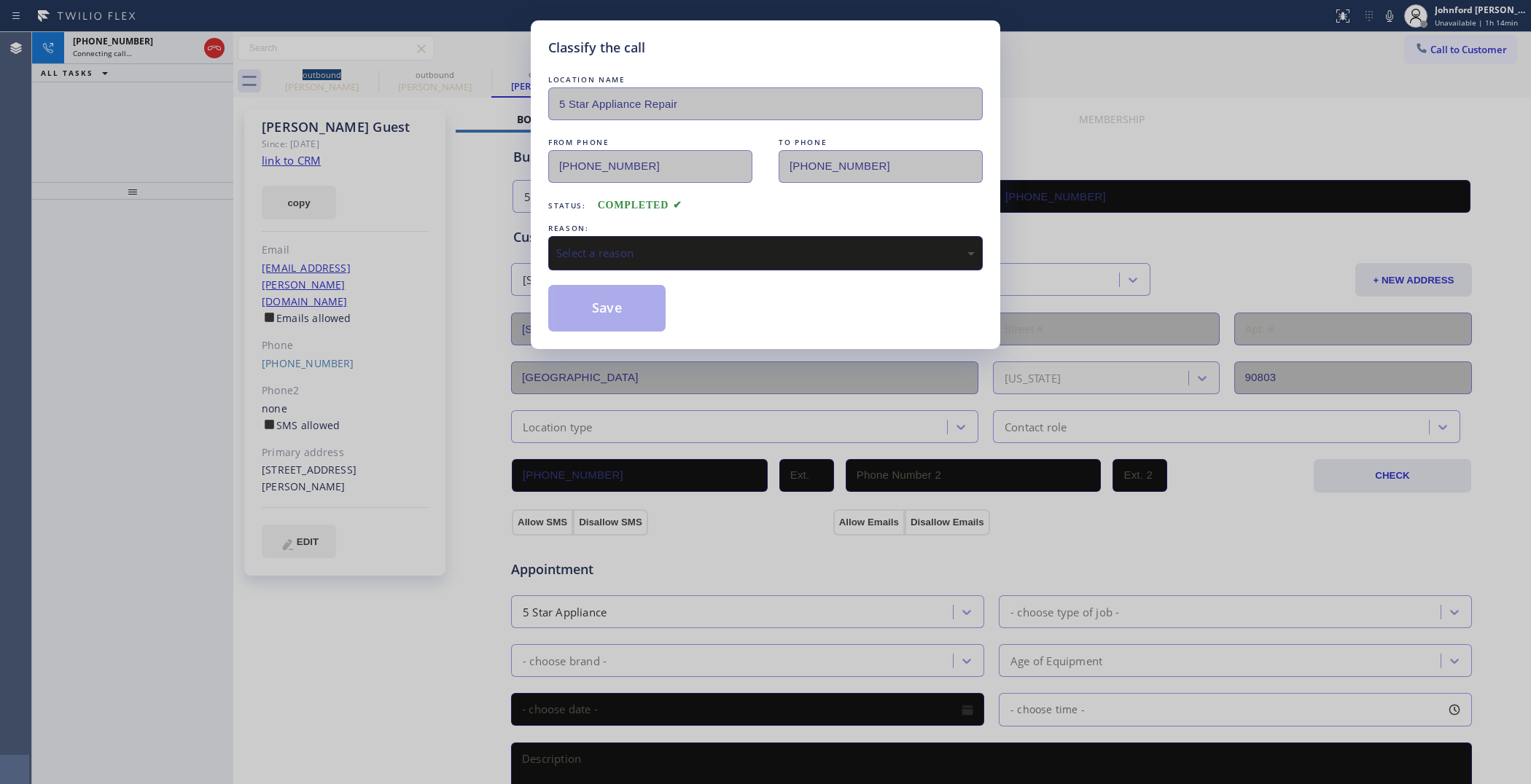
drag, startPoint x: 646, startPoint y: 250, endPoint x: 731, endPoint y: 259, distance: 85.5
click at [646, 250] on div "Select a reason" at bounding box center [766, 254] width 418 height 17
click at [613, 307] on button "Save" at bounding box center [606, 309] width 117 height 47
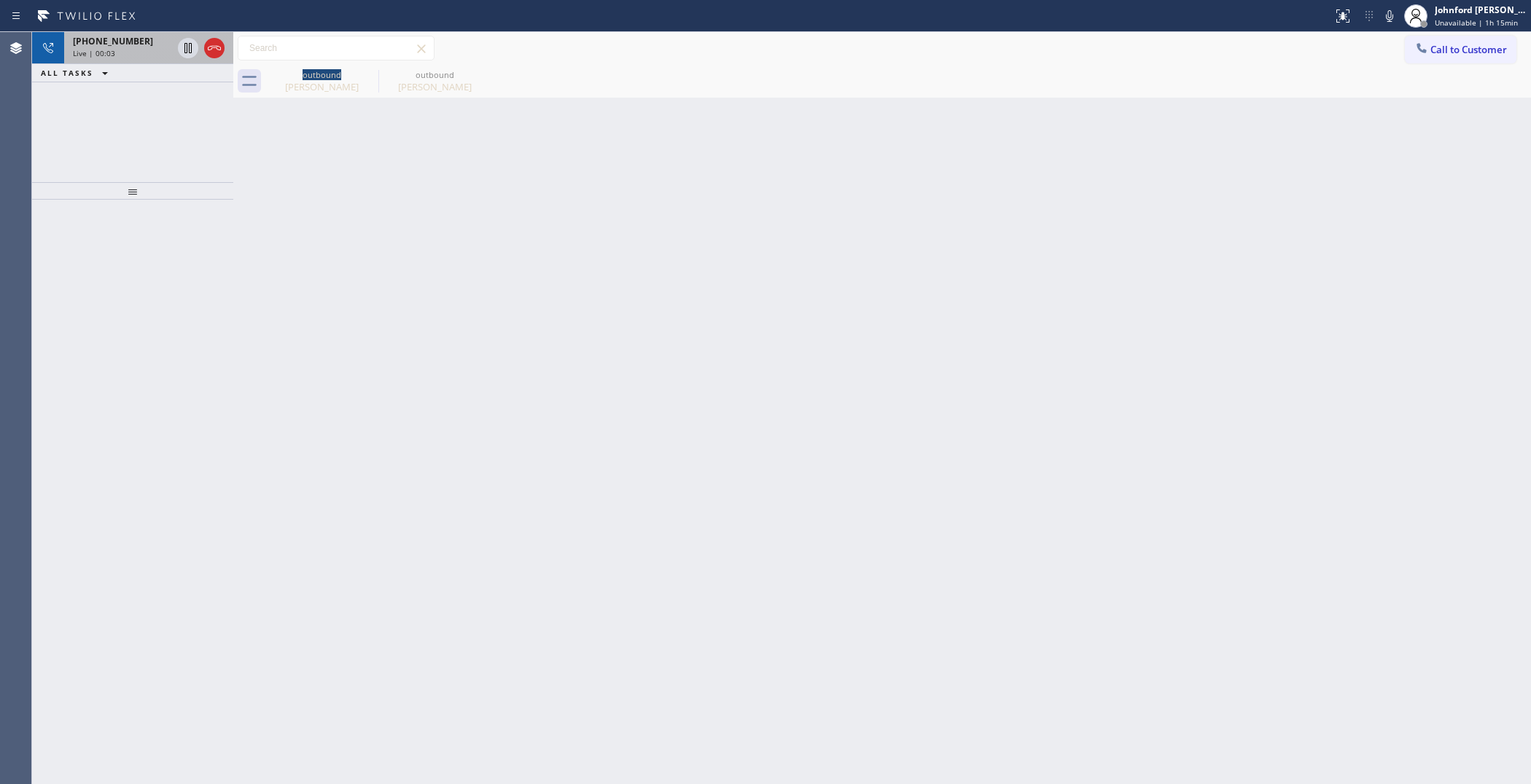
drag, startPoint x: 85, startPoint y: 40, endPoint x: 177, endPoint y: 51, distance: 92.7
click at [86, 40] on span "[PHONE_NUMBER]" at bounding box center [113, 40] width 80 height 12
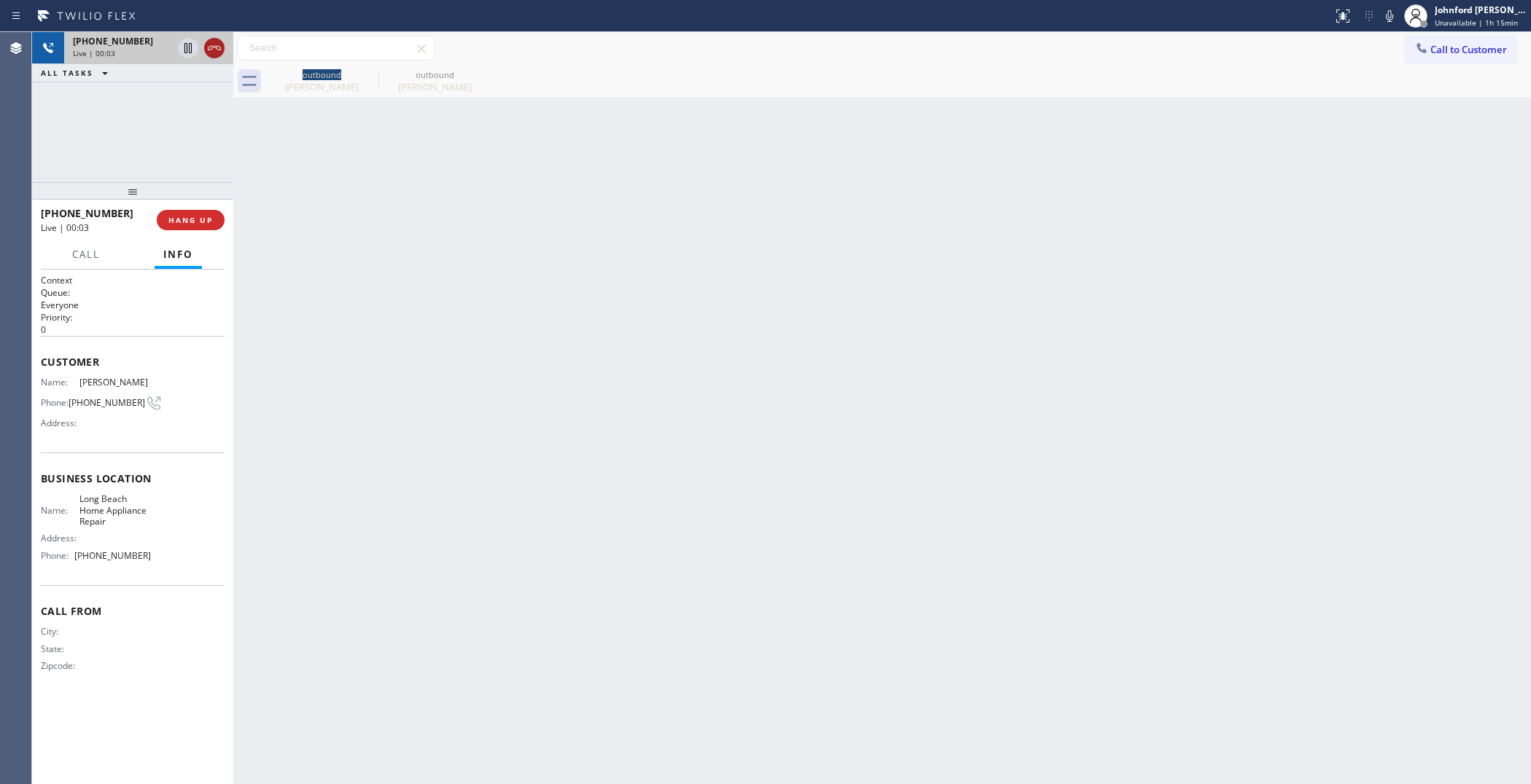
click at [219, 45] on icon at bounding box center [214, 48] width 18 height 18
click at [198, 223] on span "HANG UP" at bounding box center [191, 220] width 45 height 10
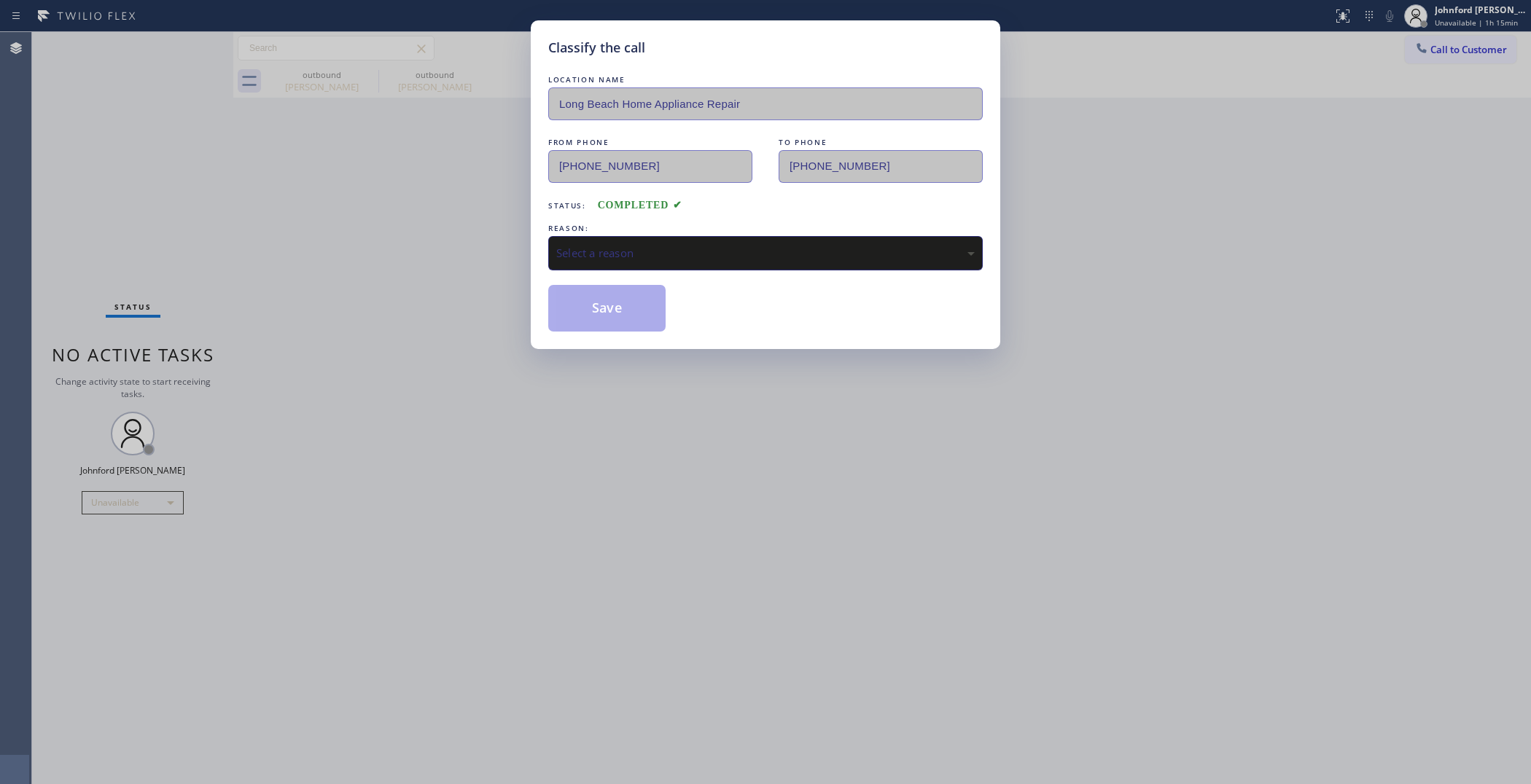
click at [675, 229] on div "REASON:" at bounding box center [766, 228] width 434 height 15
click at [663, 245] on div "Select a reason" at bounding box center [766, 254] width 418 height 17
click at [603, 311] on button "Save" at bounding box center [606, 309] width 117 height 47
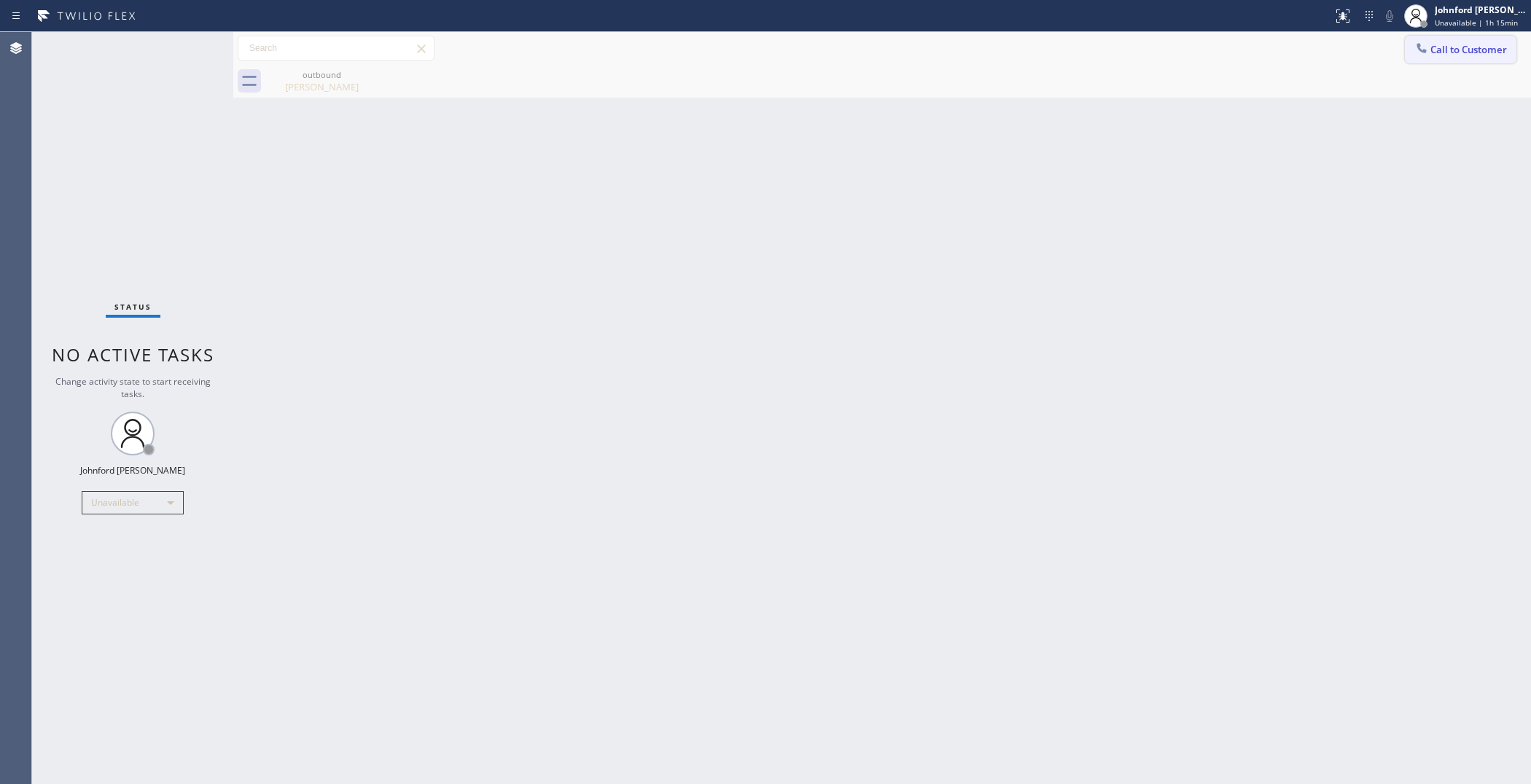
click at [1415, 36] on button "Call to Customer" at bounding box center [1461, 50] width 111 height 28
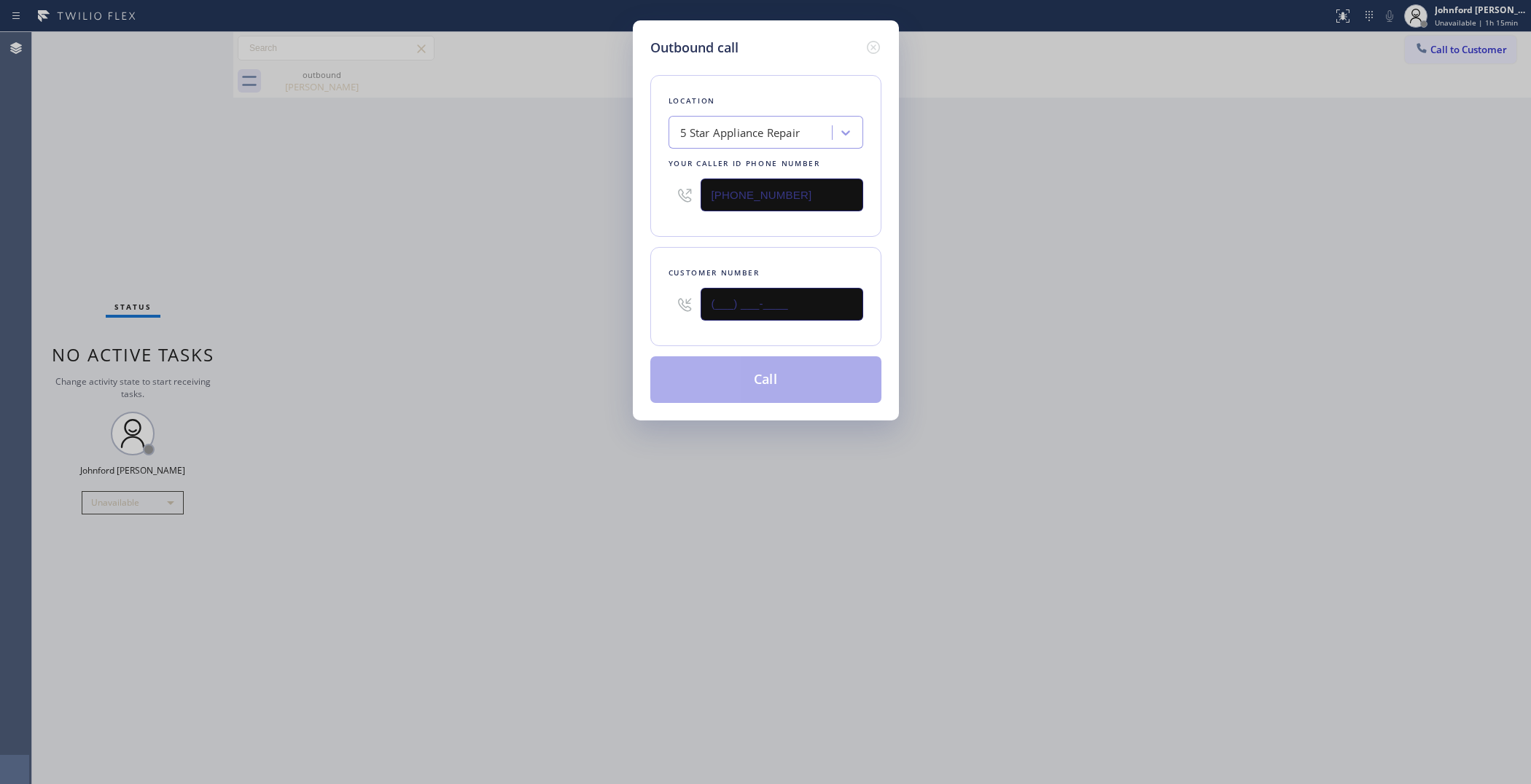
drag, startPoint x: 736, startPoint y: 321, endPoint x: 592, endPoint y: 319, distance: 144.0
click at [661, 328] on div "Customer number (___) ___-____" at bounding box center [766, 297] width 231 height 99
paste input "714) 240-7123"
type input "[PHONE_NUMBER]"
drag, startPoint x: 667, startPoint y: 204, endPoint x: 566, endPoint y: 216, distance: 101.7
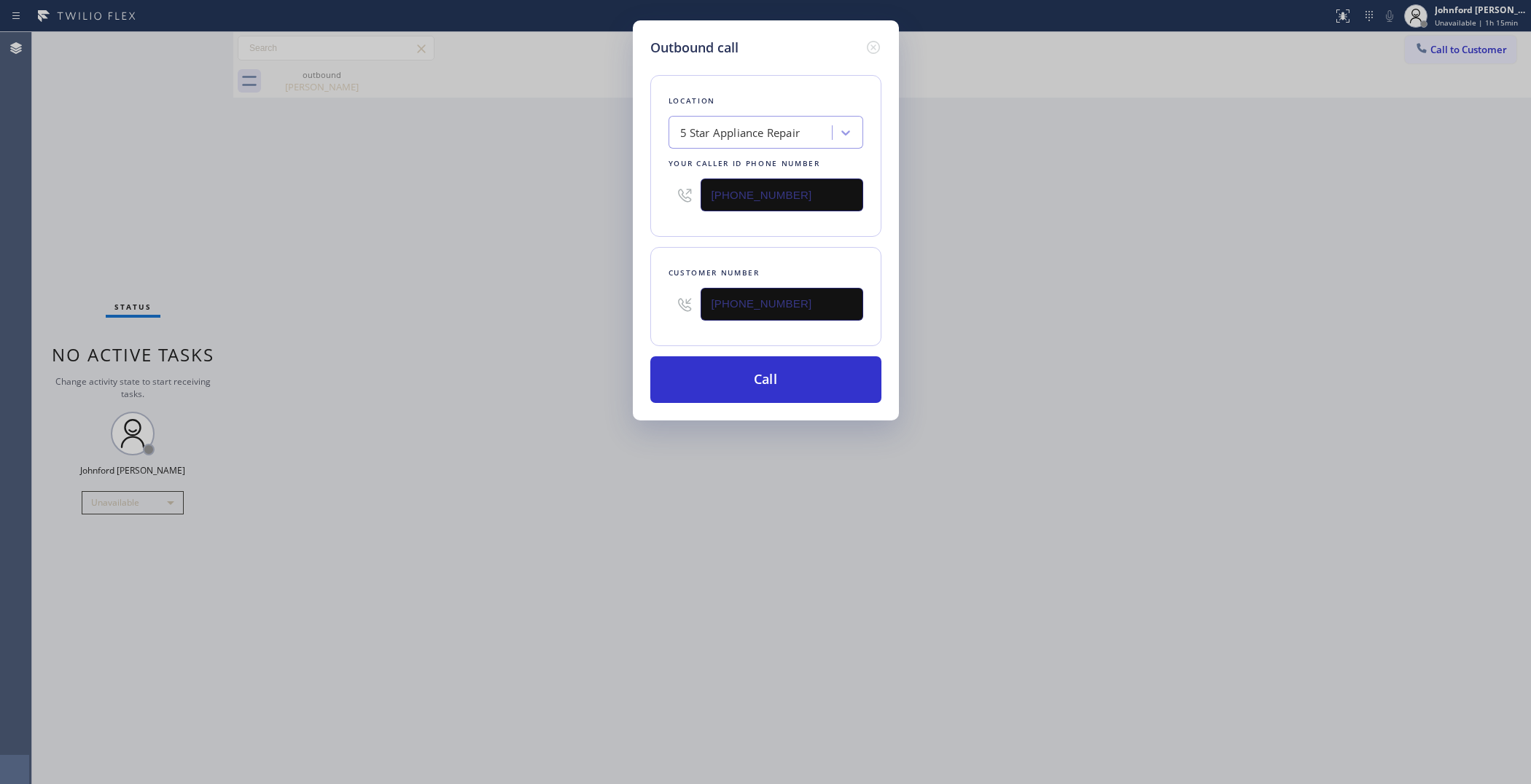
click at [613, 210] on div "Outbound call Location 5 Star Appliance Repair Your caller id phone number [PHO…" at bounding box center [766, 392] width 1531 height 784
paste input "00) 686-5038"
type input "[PHONE_NUMBER]"
click at [423, 249] on div "Outbound call Location 5 Star Appliance Repair Your caller id phone number [PHO…" at bounding box center [766, 392] width 1531 height 784
click at [715, 374] on button "Call" at bounding box center [766, 380] width 231 height 47
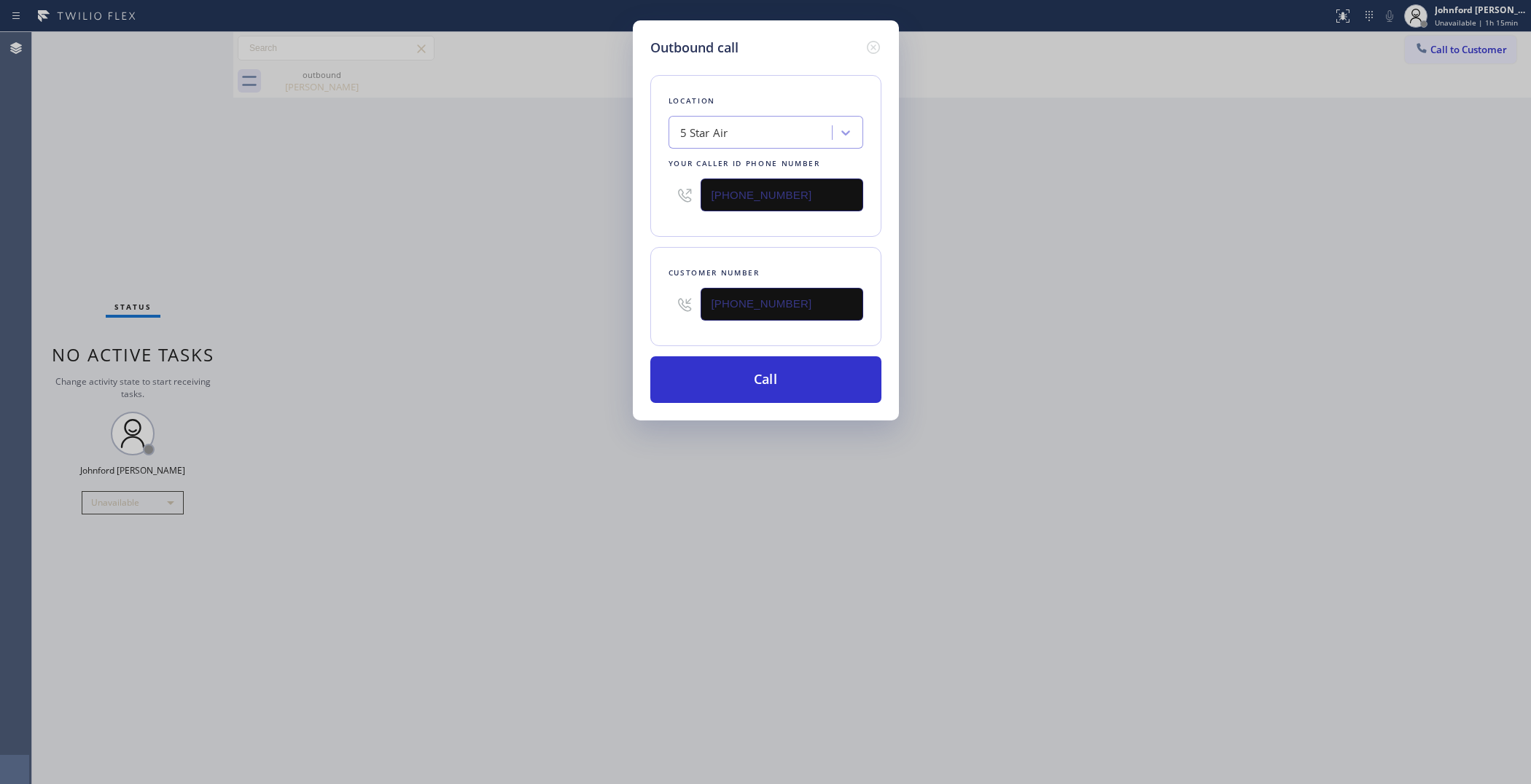
drag, startPoint x: 973, startPoint y: 334, endPoint x: 1083, endPoint y: 158, distance: 207.5
click at [984, 328] on div "Outbound call Location 5 Star Air Your caller id phone number [PHONE_NUMBER] Cu…" at bounding box center [766, 392] width 1531 height 784
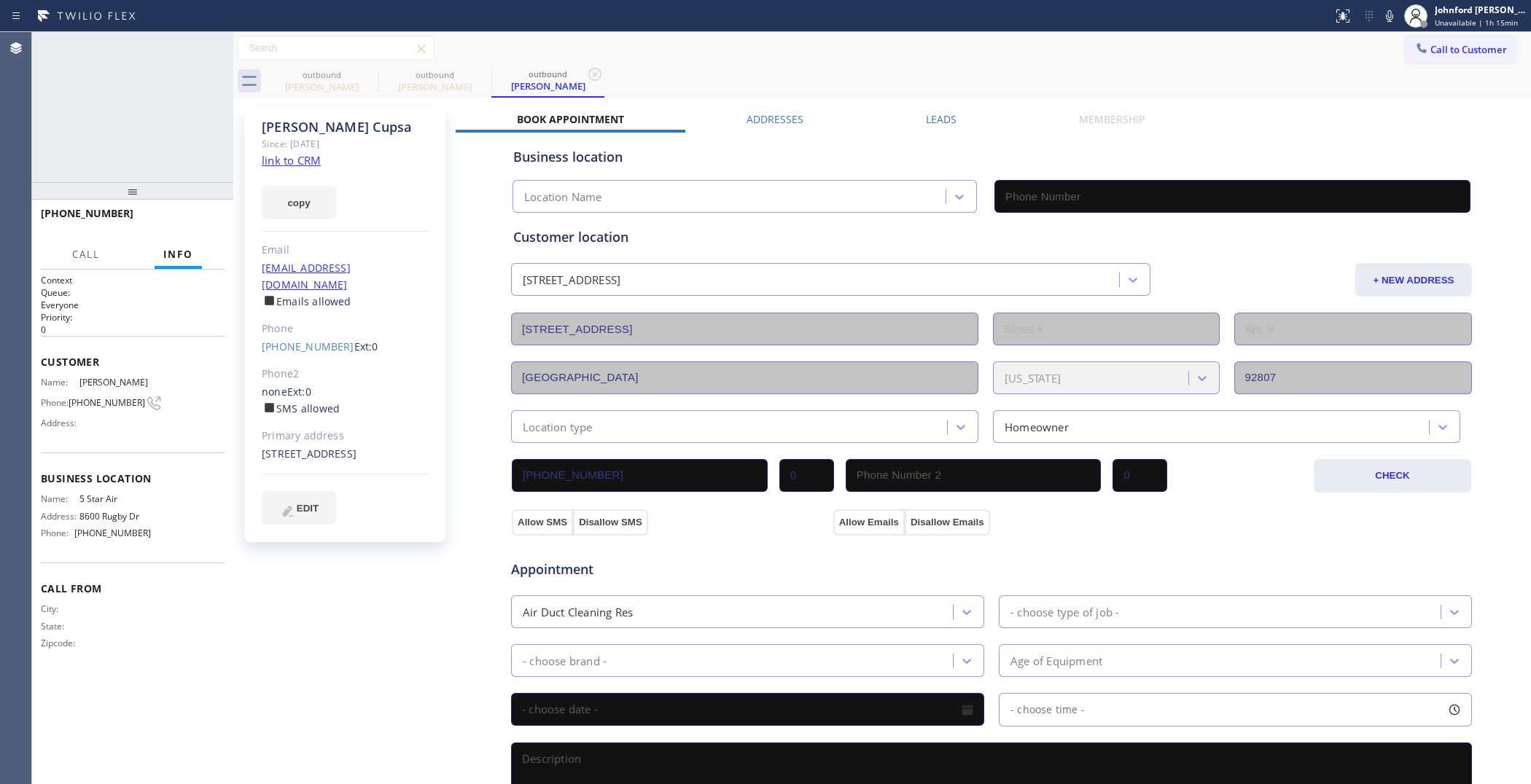
type input "[PHONE_NUMBER]"
click at [209, 226] on button "HANG UP" at bounding box center [191, 220] width 67 height 21
click at [294, 340] on link "[PHONE_NUMBER]" at bounding box center [308, 346] width 93 height 14
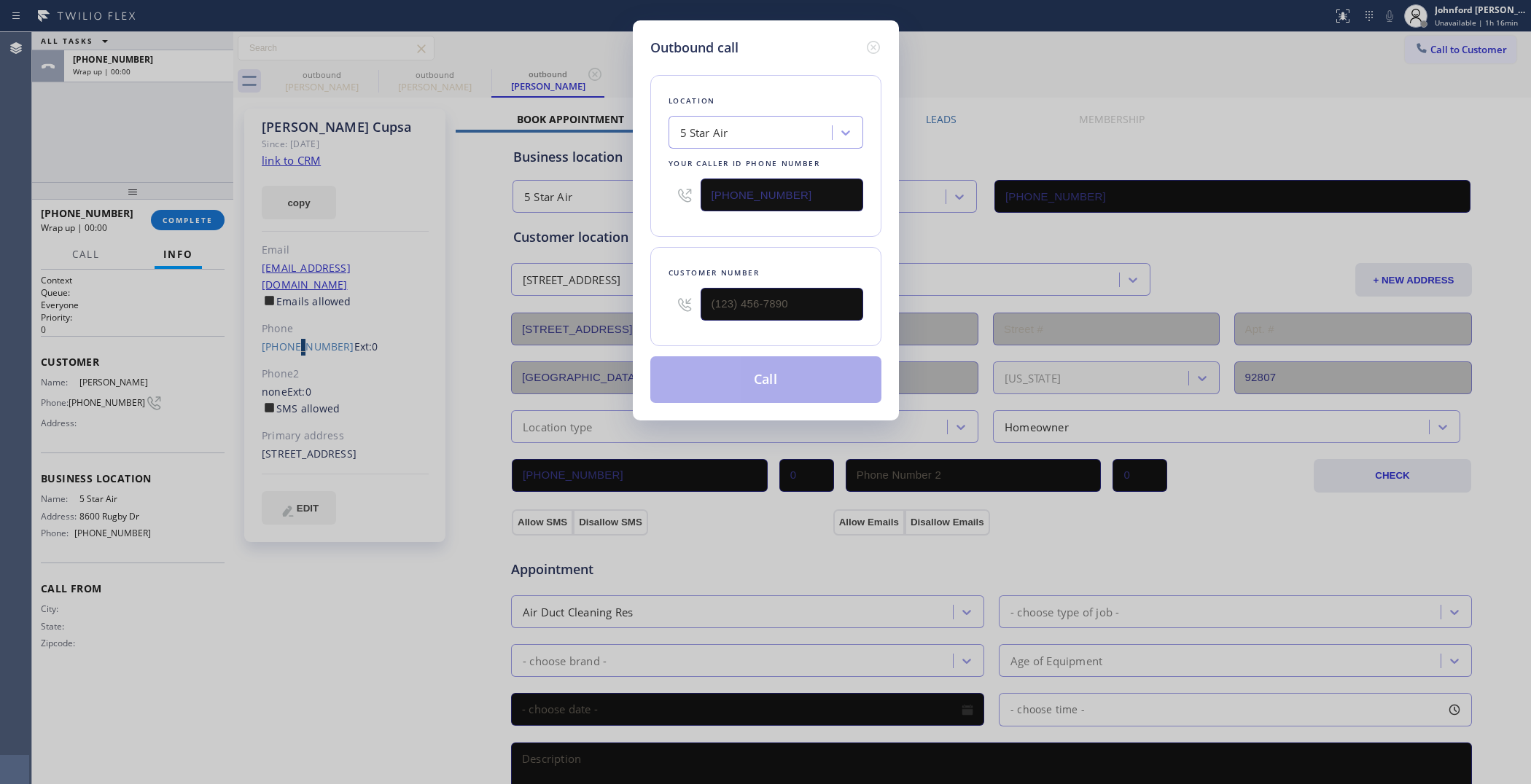
type input "[PHONE_NUMBER]"
click at [728, 186] on input "[PHONE_NUMBER]" at bounding box center [782, 195] width 163 height 33
paste input "949) 216-7333"
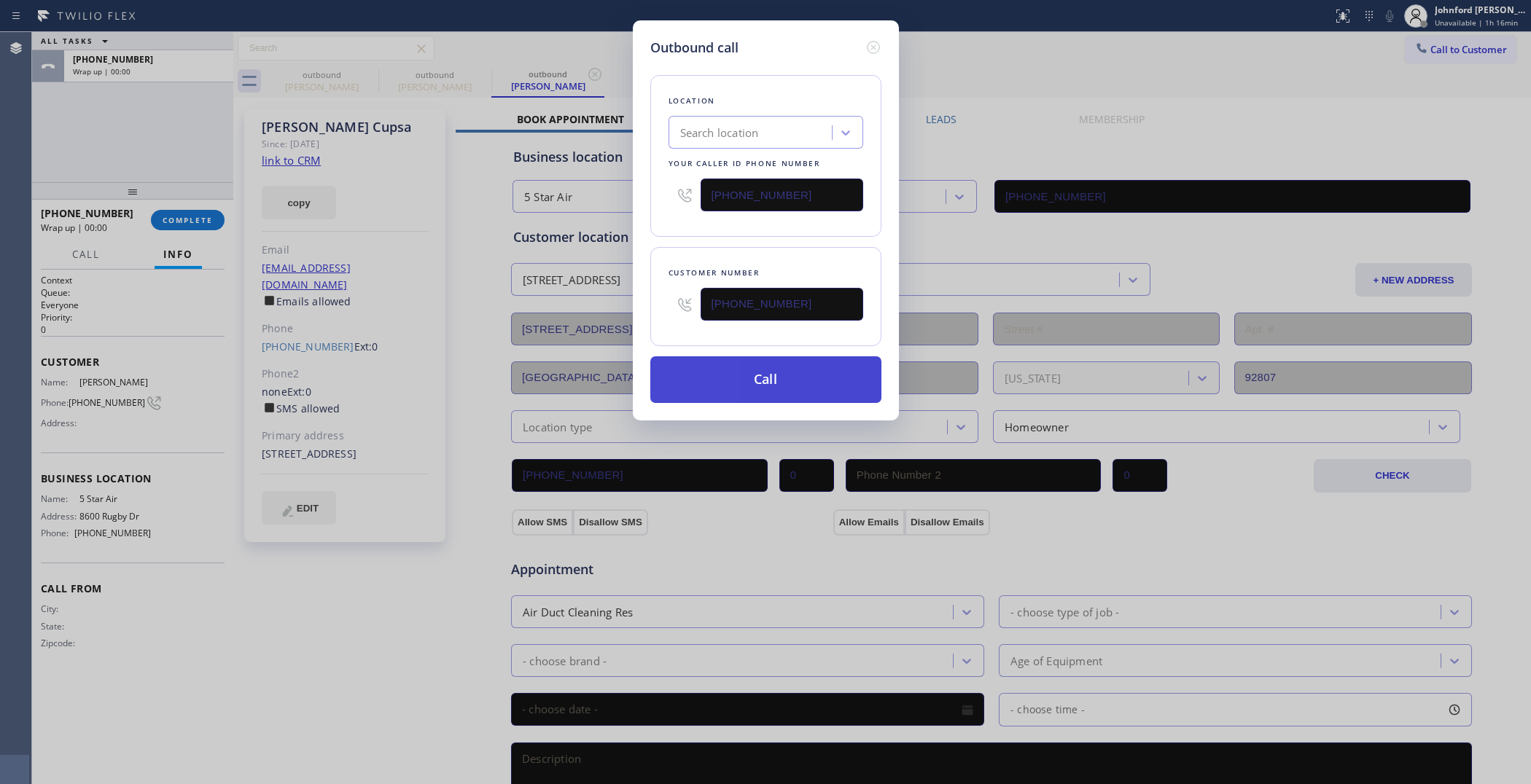
type input "[PHONE_NUMBER]"
click at [762, 382] on button "Call" at bounding box center [766, 380] width 231 height 47
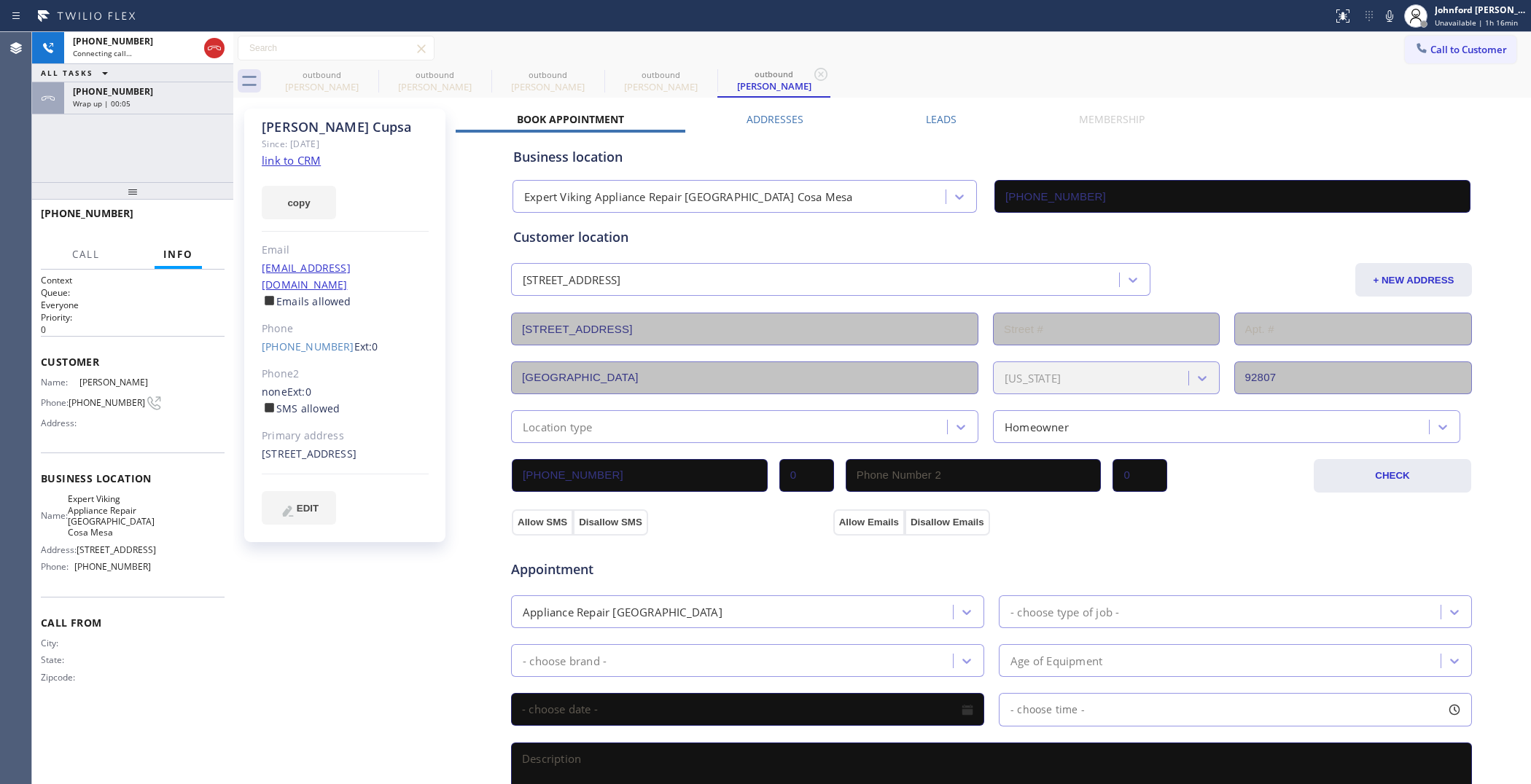
type input "[PHONE_NUMBER]"
click at [186, 103] on div "Wrap up | 00:15" at bounding box center [149, 103] width 152 height 10
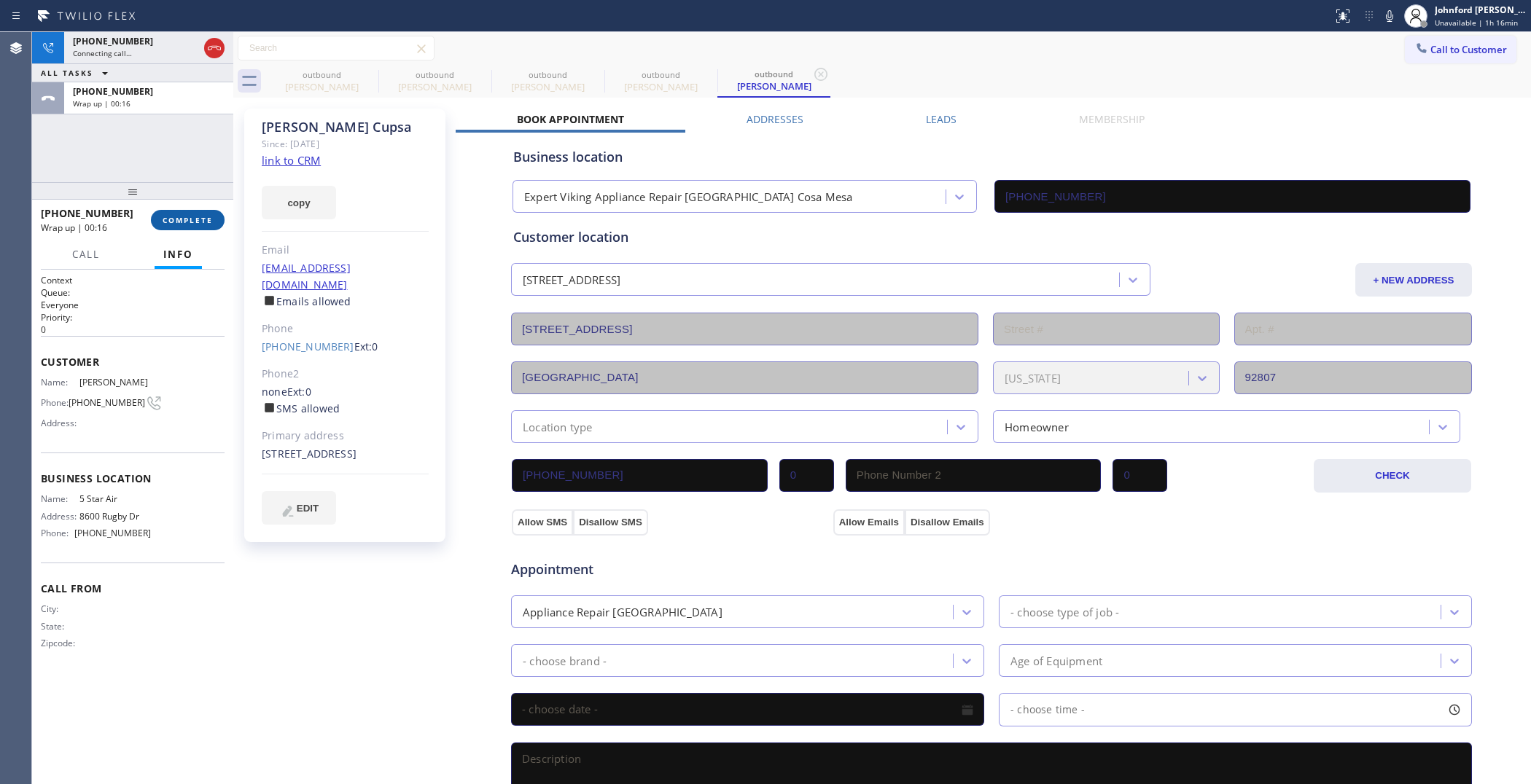
drag, startPoint x: 194, startPoint y: 210, endPoint x: 190, endPoint y: 216, distance: 7.2
click at [192, 213] on button "COMPLETE" at bounding box center [187, 220] width 74 height 21
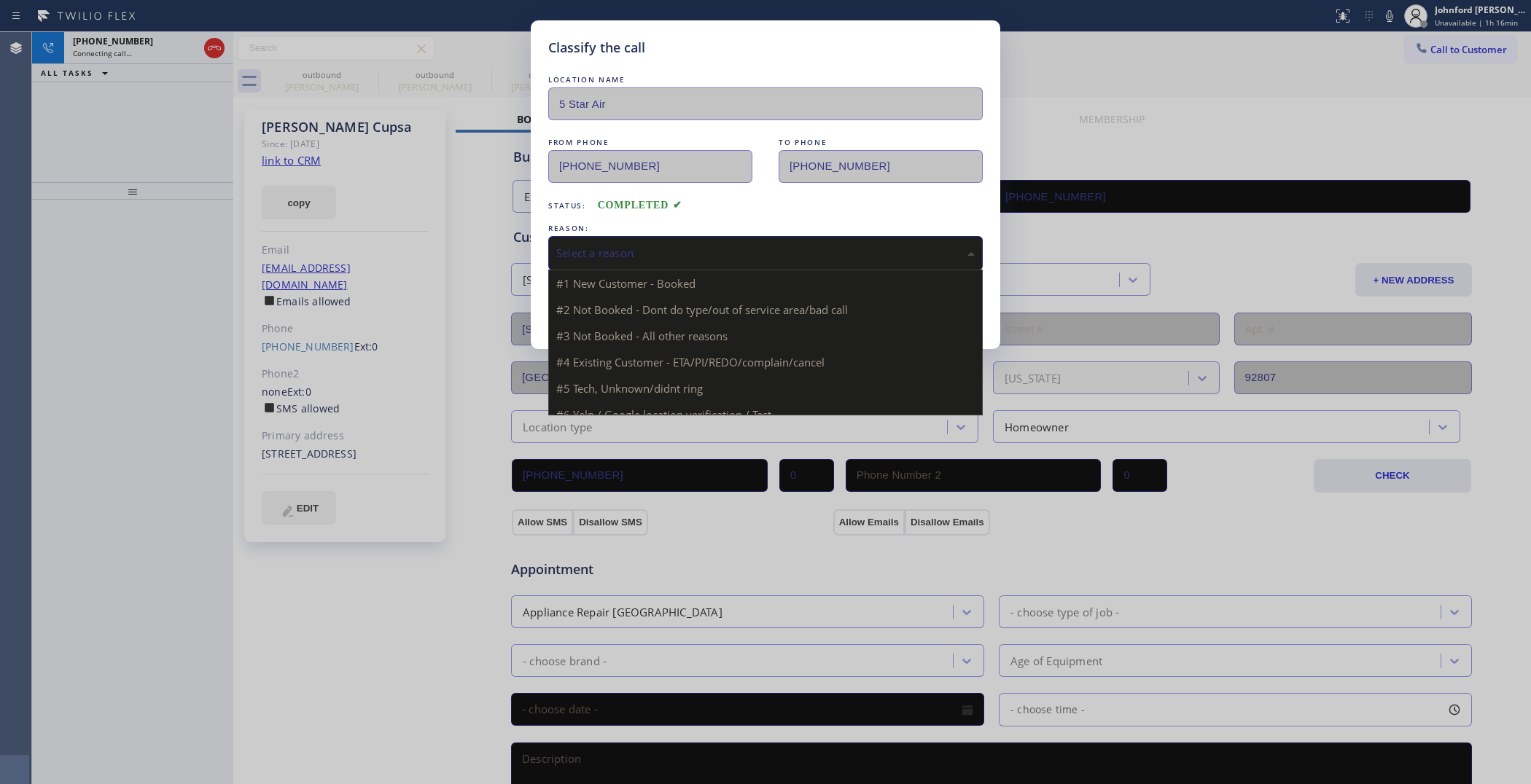
click at [604, 249] on div "Select a reason" at bounding box center [766, 254] width 418 height 17
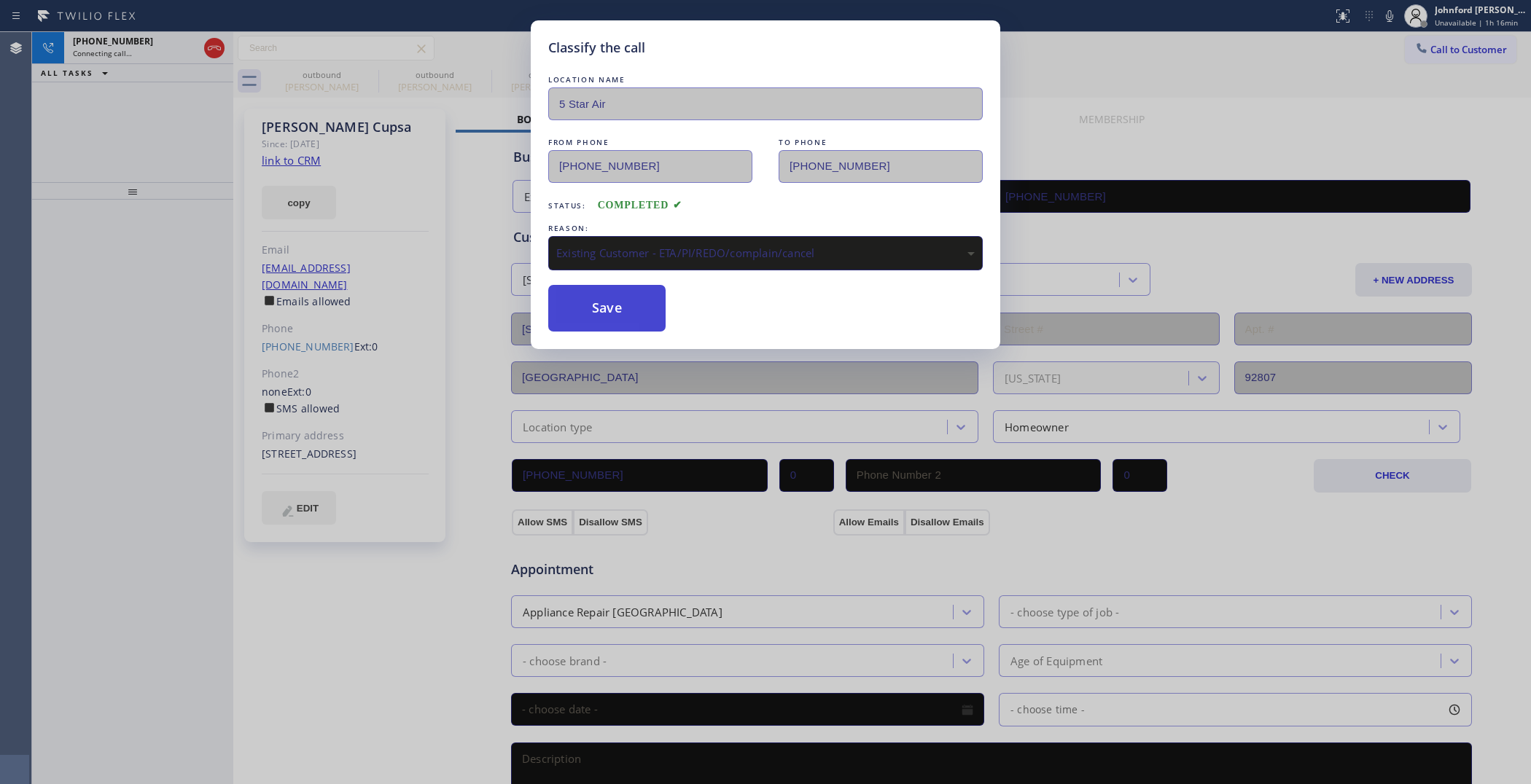
click at [591, 309] on button "Save" at bounding box center [606, 309] width 117 height 47
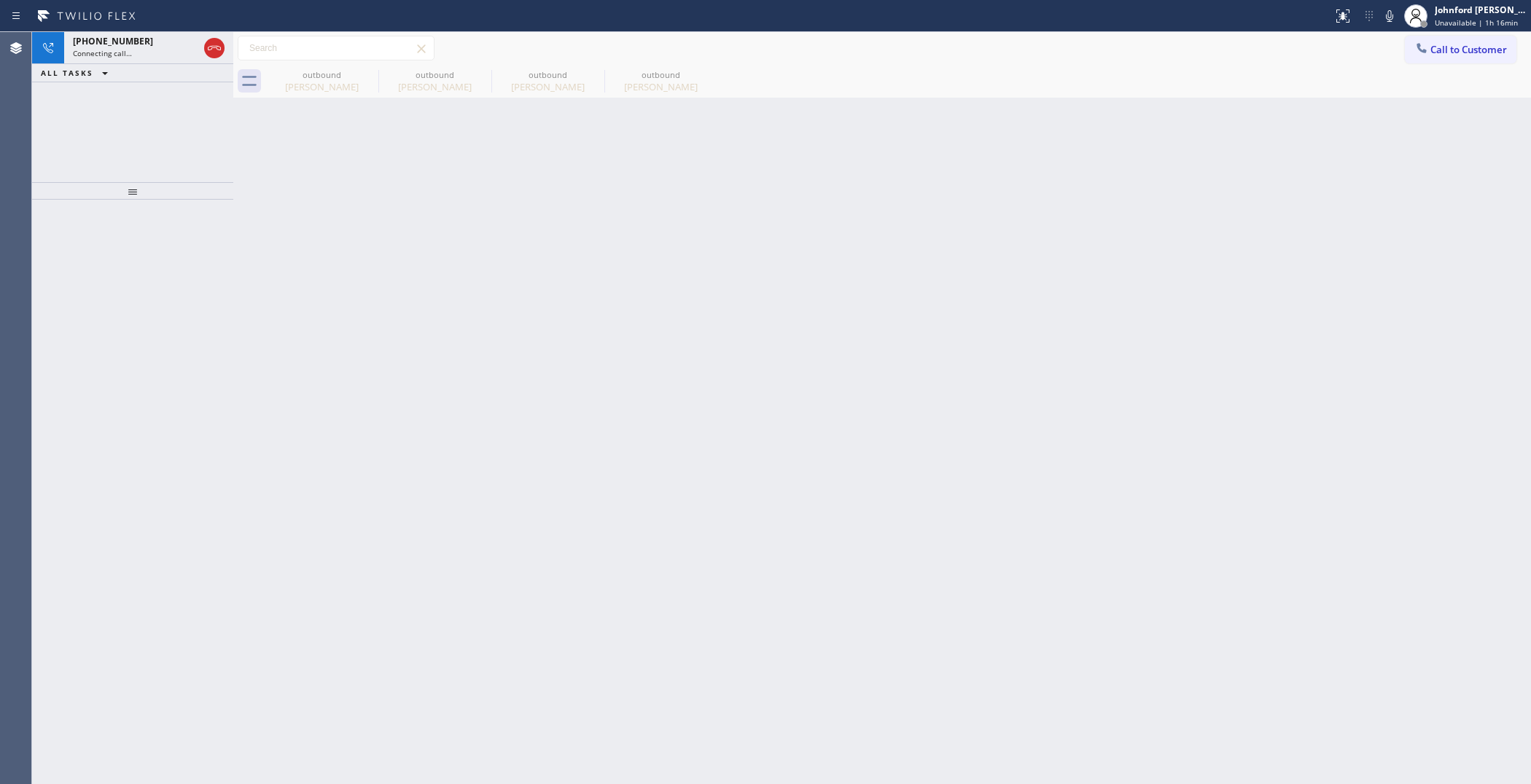
drag, startPoint x: 137, startPoint y: 48, endPoint x: 146, endPoint y: 69, distance: 22.8
click at [136, 48] on div "Connecting call…" at bounding box center [136, 52] width 125 height 10
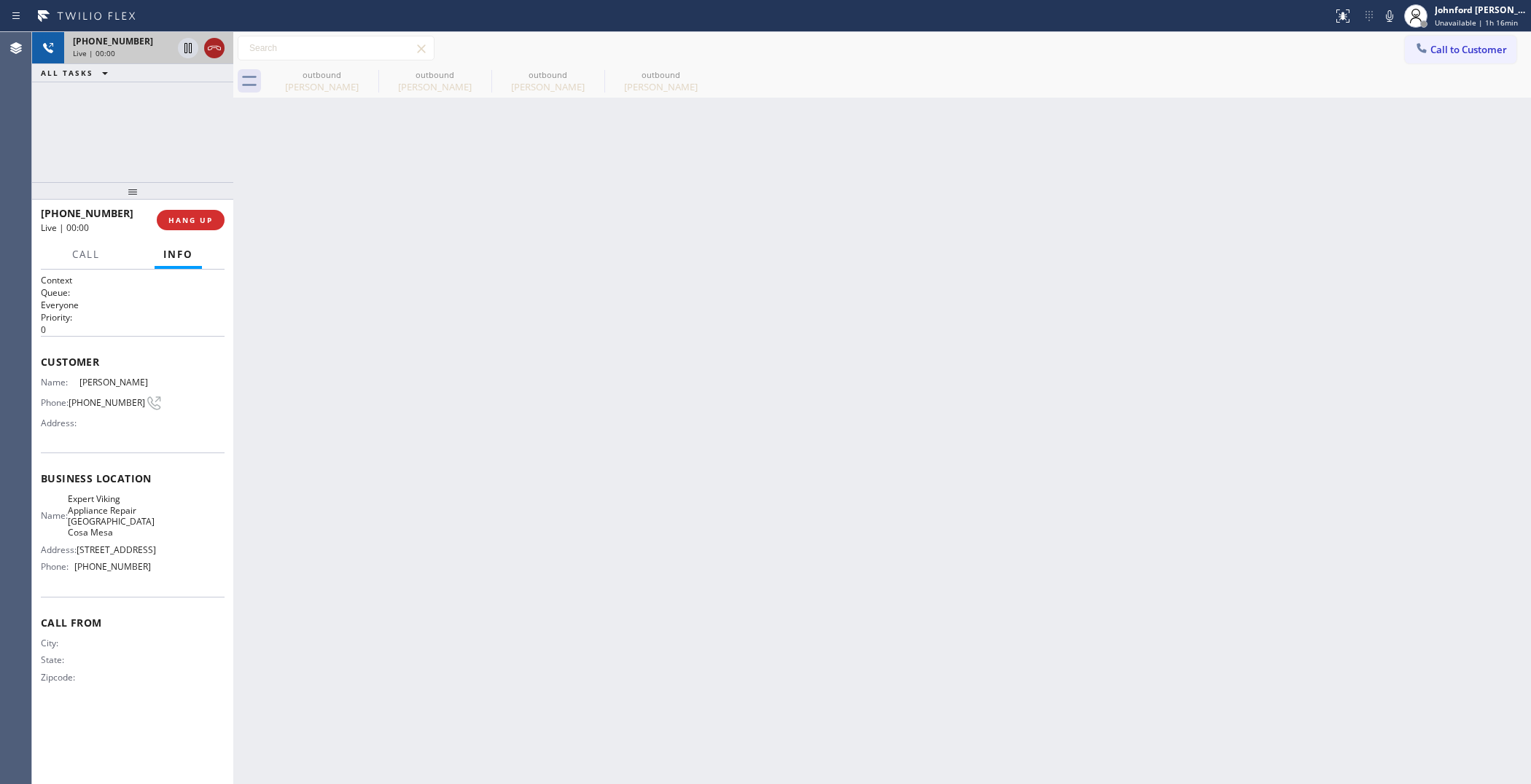
click at [210, 45] on icon at bounding box center [214, 48] width 18 height 18
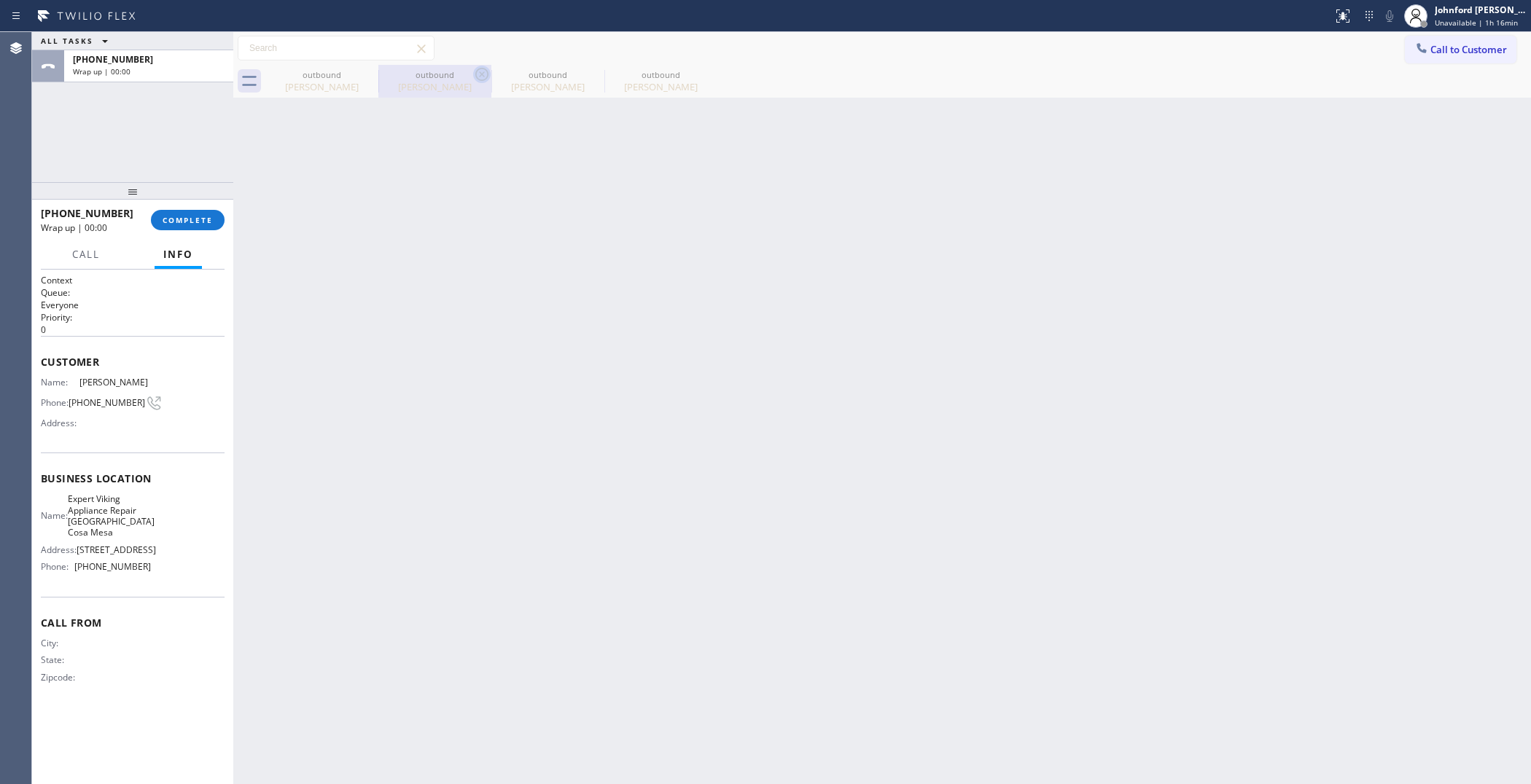
click at [0, 0] on icon at bounding box center [0, 0] width 0 height 0
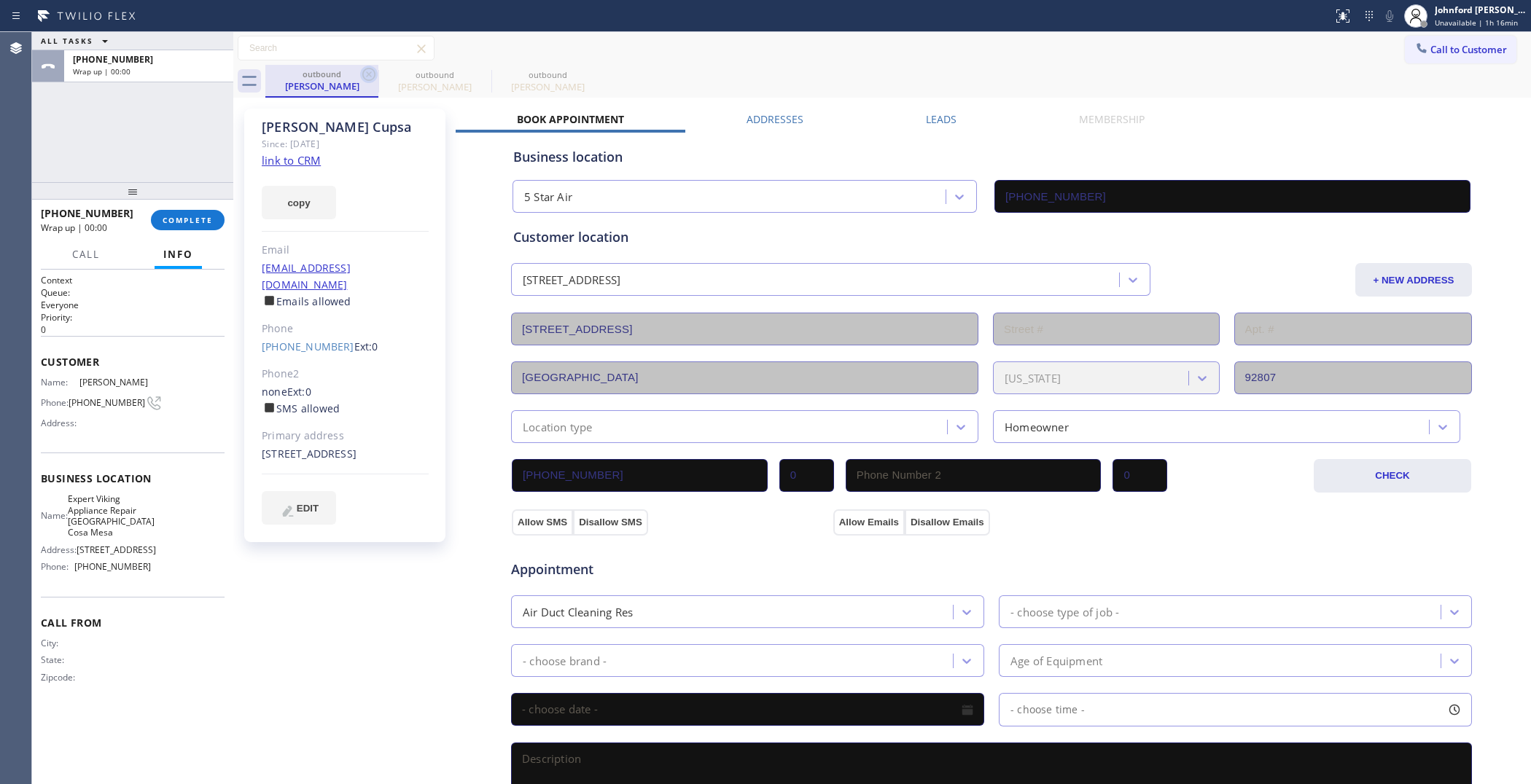
click at [366, 73] on icon at bounding box center [369, 74] width 18 height 18
type input "[PHONE_NUMBER]"
click at [0, 0] on icon at bounding box center [0, 0] width 0 height 0
click at [366, 73] on icon at bounding box center [369, 74] width 18 height 18
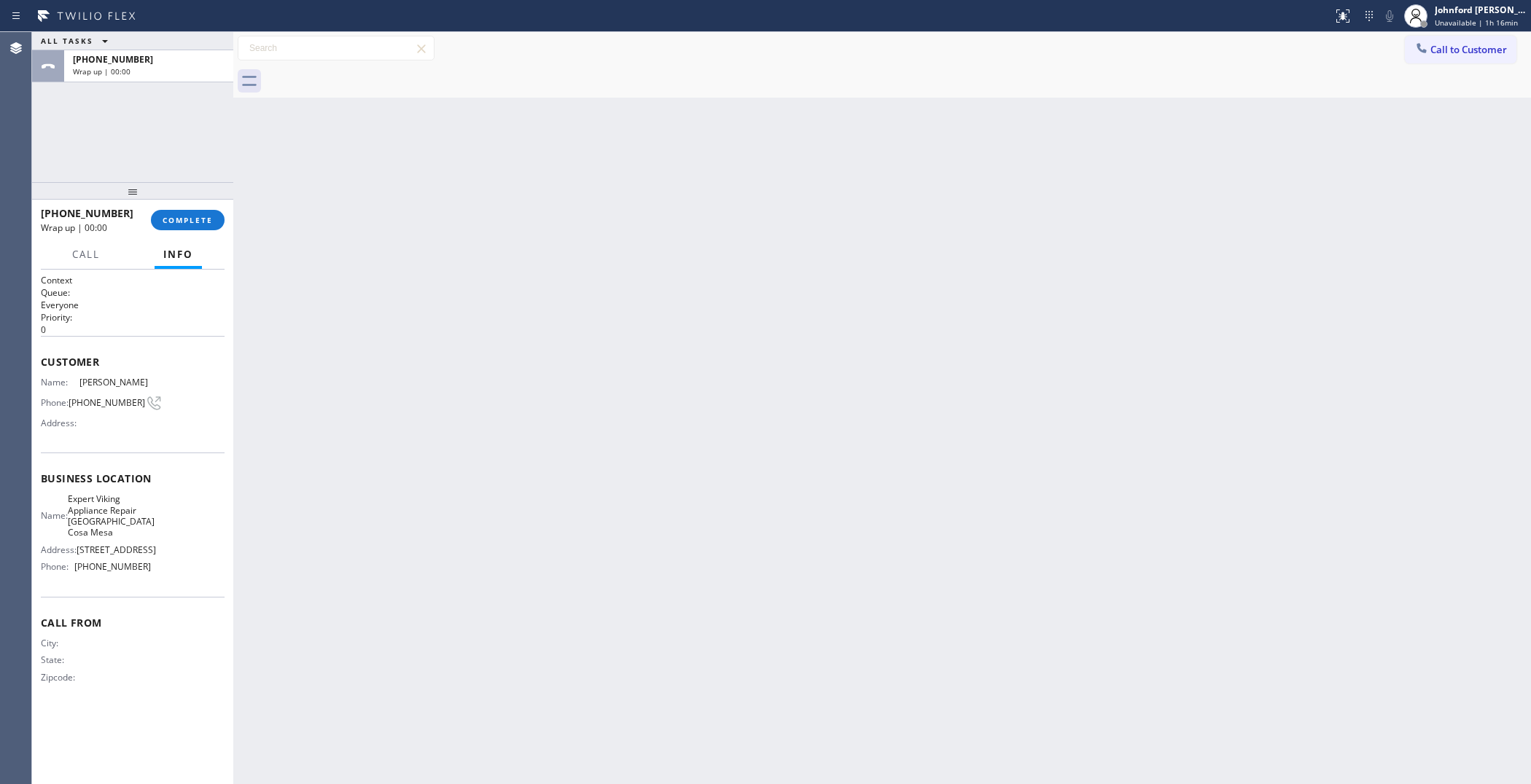
click at [366, 73] on div at bounding box center [898, 80] width 1266 height 33
click at [190, 210] on button "COMPLETE" at bounding box center [187, 220] width 74 height 21
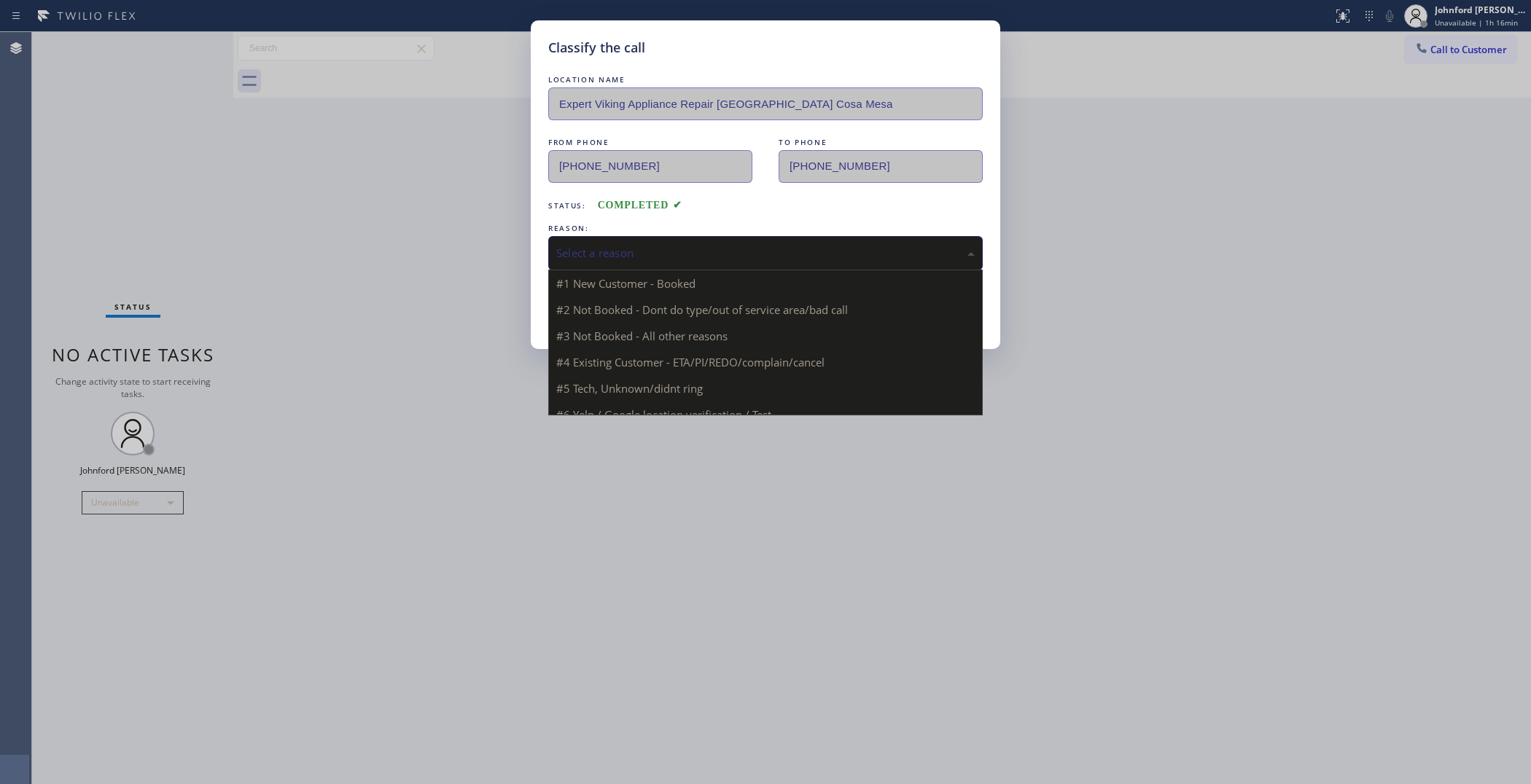
click at [595, 255] on div "Select a reason" at bounding box center [766, 254] width 418 height 17
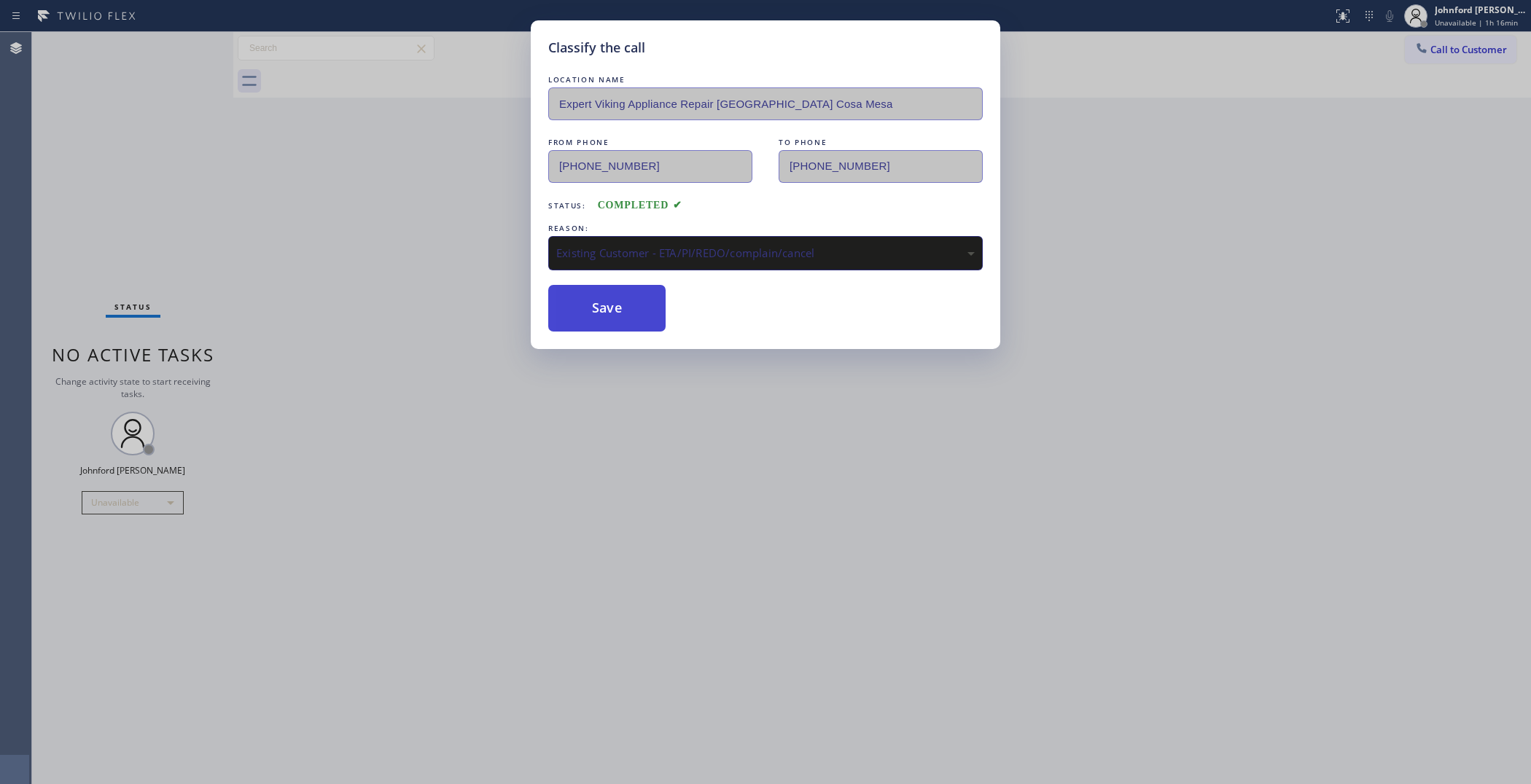
click at [628, 315] on button "Save" at bounding box center [606, 309] width 117 height 47
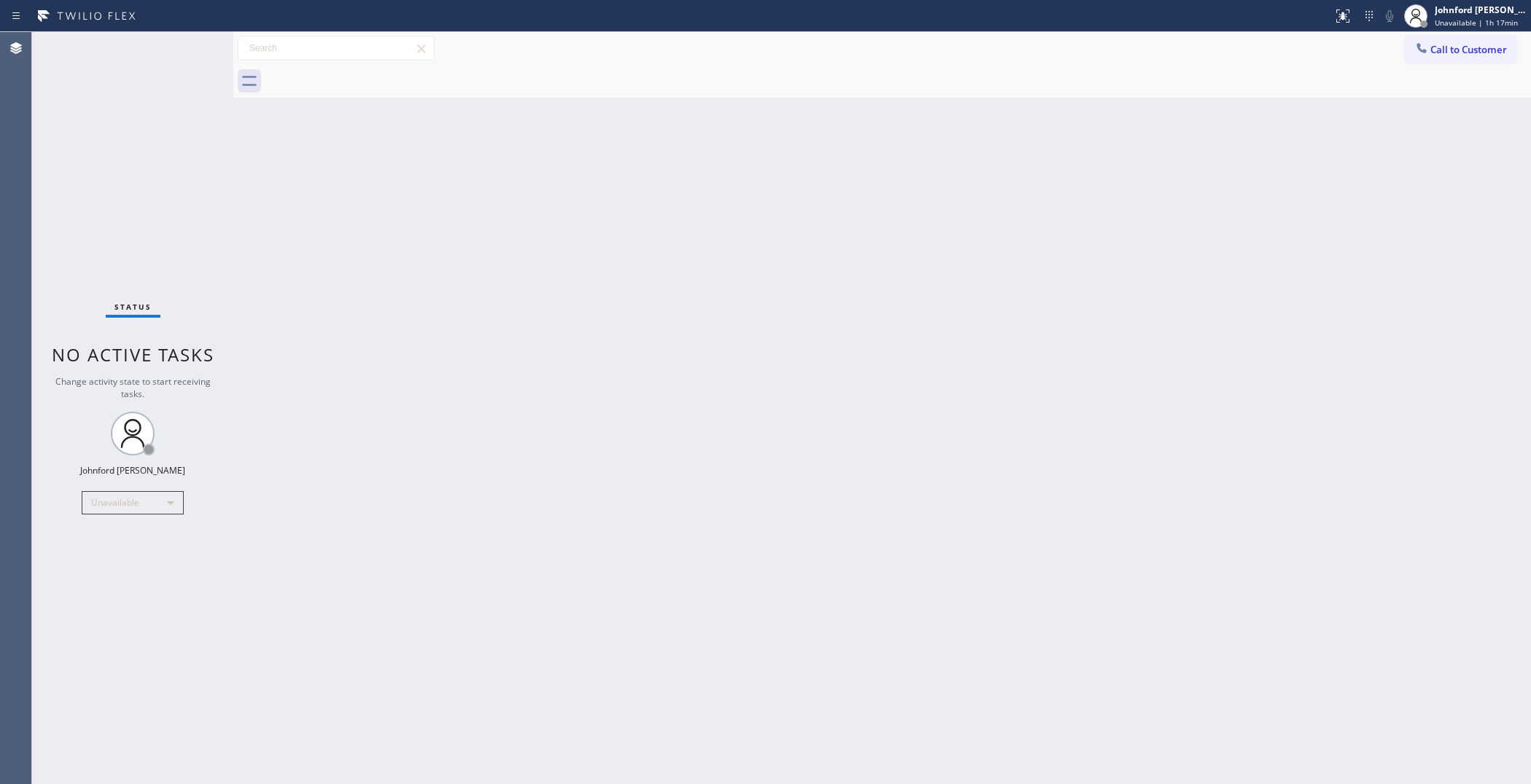
click at [1429, 48] on div at bounding box center [1422, 50] width 18 height 18
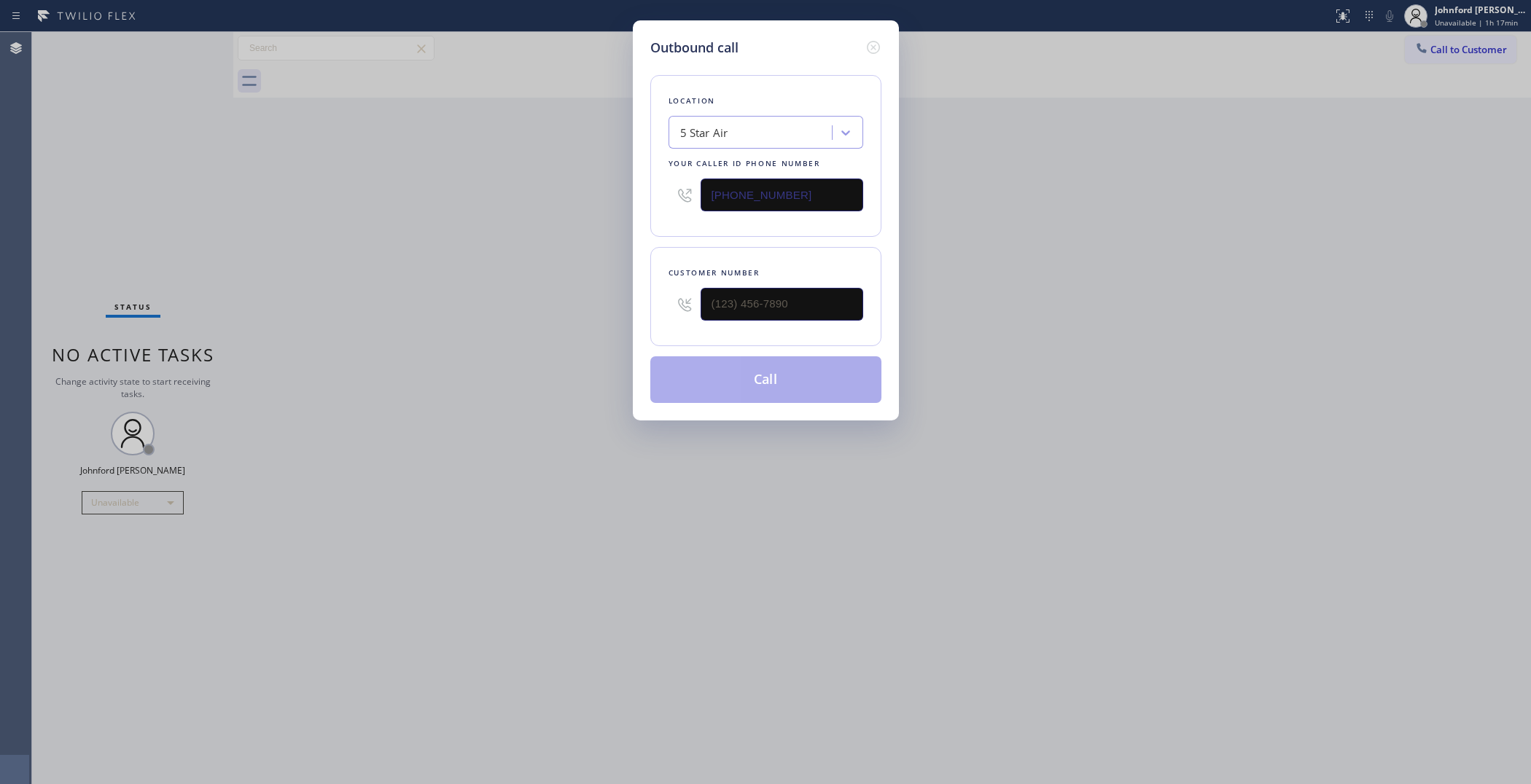
drag, startPoint x: 636, startPoint y: 209, endPoint x: 594, endPoint y: 209, distance: 42.0
click at [606, 209] on div "Outbound call Location 5 Star Air Your caller id phone number [PHONE_NUMBER] Cu…" at bounding box center [766, 392] width 1531 height 784
paste input "310) 388-3910"
type input "[PHONE_NUMBER]"
drag, startPoint x: 795, startPoint y: 294, endPoint x: 600, endPoint y: 305, distance: 195.3
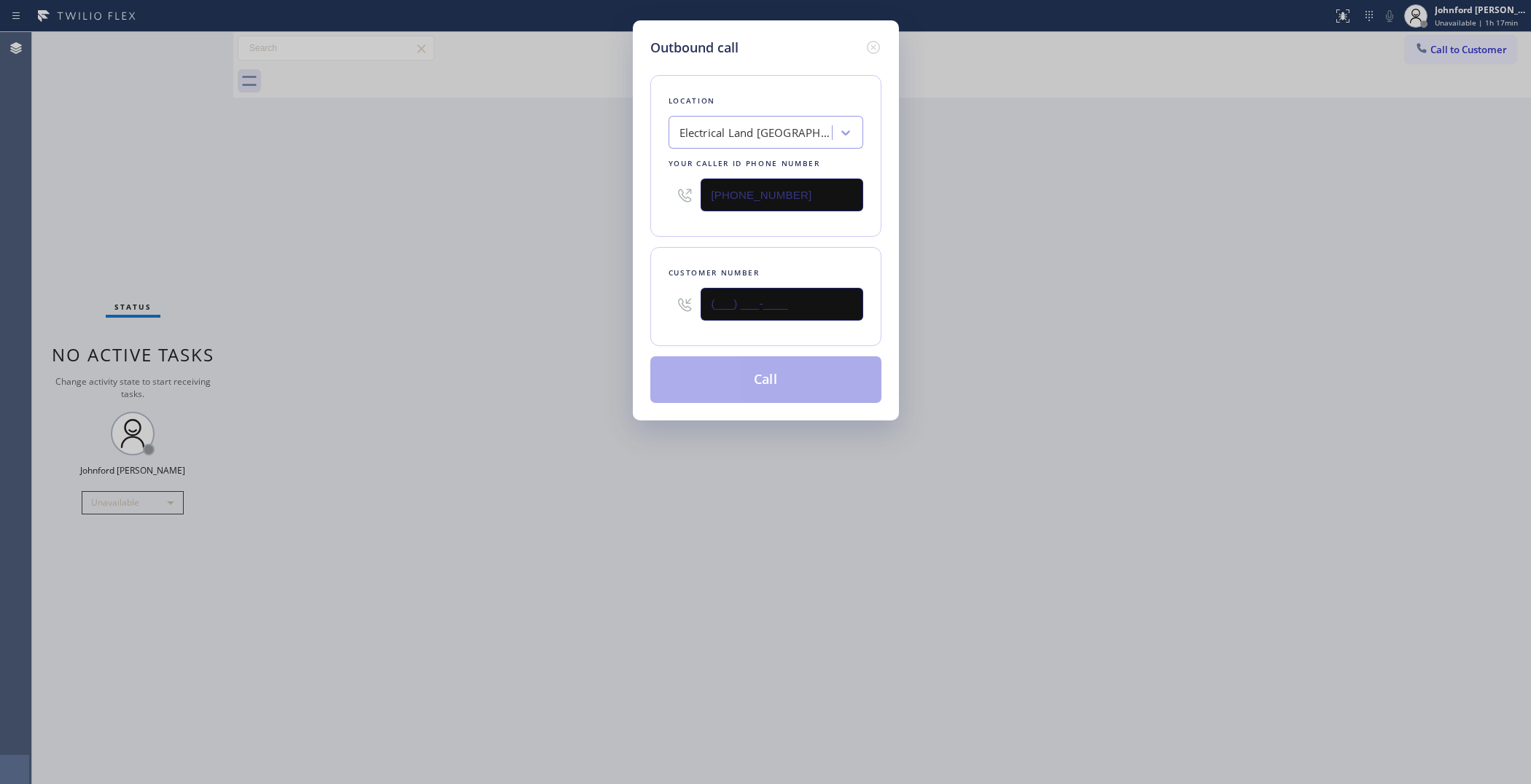
click at [636, 305] on div "Outbound call Location Electrical Land [GEOGRAPHIC_DATA] Your caller id phone n…" at bounding box center [766, 221] width 266 height 400
paste input "310) 430-9064"
type input "[PHONE_NUMBER]"
drag, startPoint x: 514, startPoint y: 305, endPoint x: 667, endPoint y: 371, distance: 166.6
click at [511, 305] on div "Outbound call Location Electrical Land [GEOGRAPHIC_DATA] Your caller id phone n…" at bounding box center [766, 392] width 1531 height 784
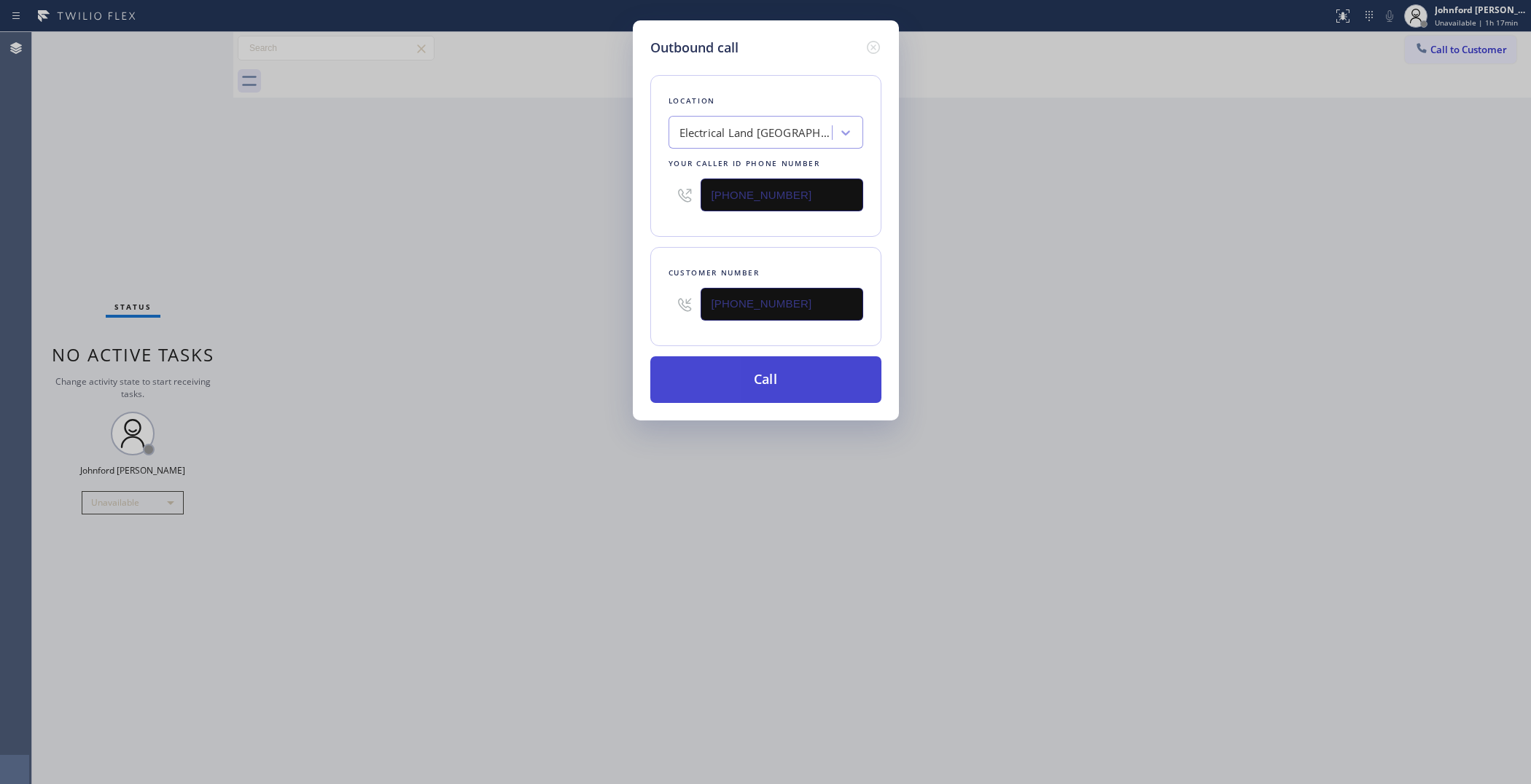
click at [792, 386] on button "Call" at bounding box center [766, 380] width 231 height 47
click at [1147, 312] on div "Outbound call Location Electrical Land [GEOGRAPHIC_DATA] Your caller id phone n…" at bounding box center [766, 392] width 1531 height 784
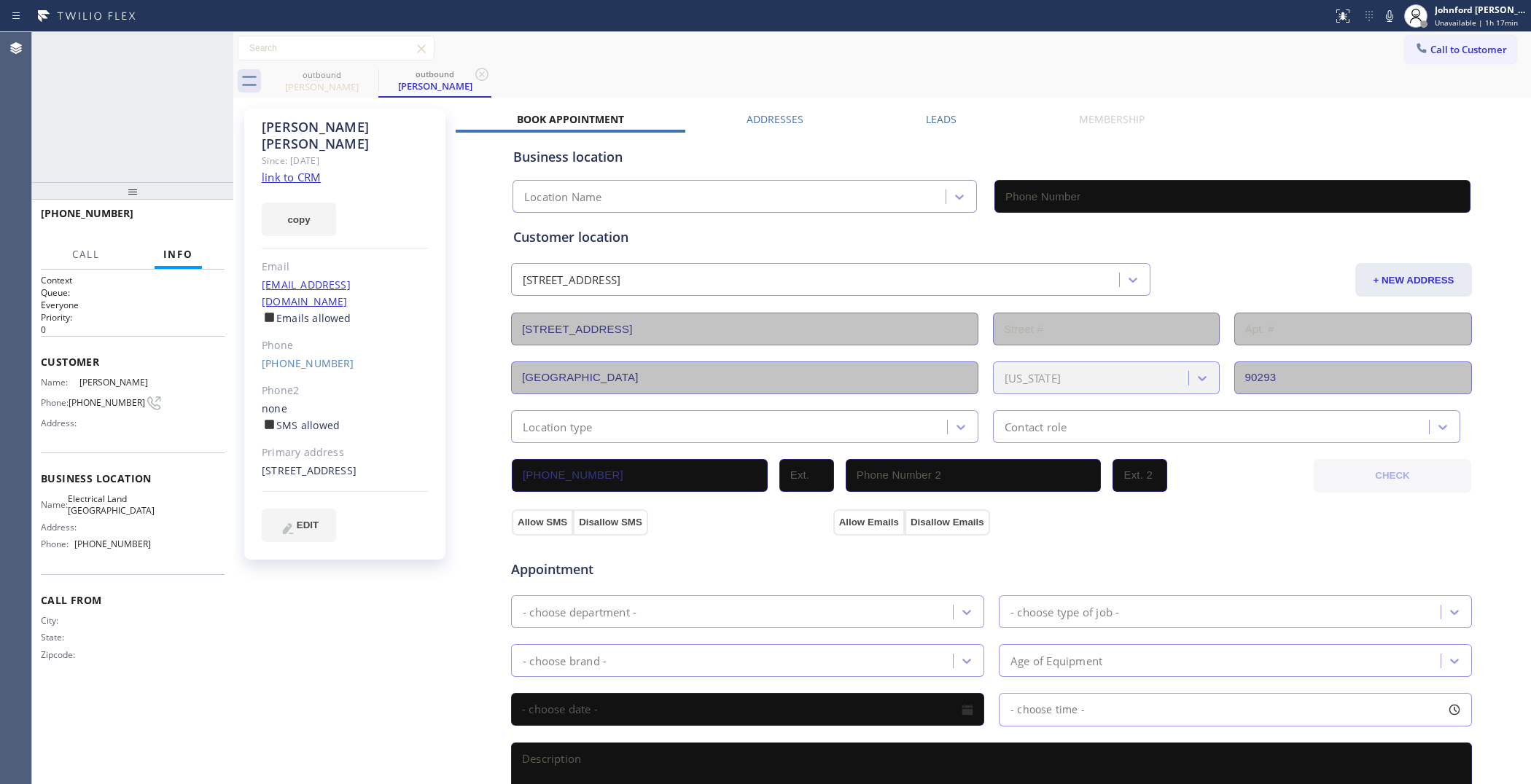
type input "[PHONE_NUMBER]"
click at [225, 118] on div "[PHONE_NUMBER] Connecting call… ALL TASKS ALL TASKS ACTIVE TASKS TASKS IN WRAP …" at bounding box center [132, 107] width 201 height 151
click at [151, 54] on div "Connecting call…" at bounding box center [136, 52] width 125 height 10
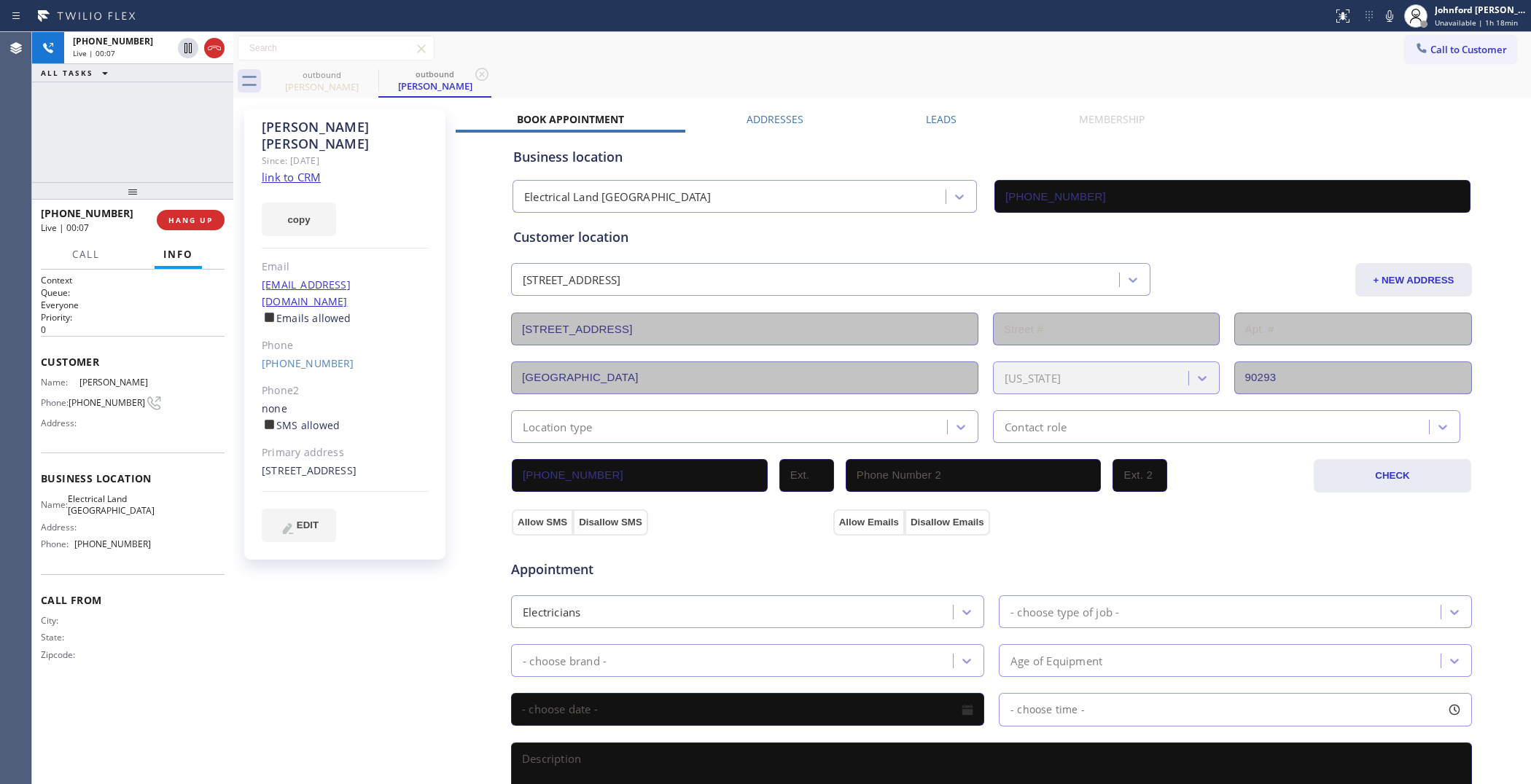
drag, startPoint x: 139, startPoint y: 140, endPoint x: 168, endPoint y: 188, distance: 56.1
click at [139, 140] on div "[PHONE_NUMBER] Live | 00:07 ALL TASKS ALL TASKS ACTIVE TASKS TASKS IN WRAP UP" at bounding box center [132, 107] width 201 height 151
click at [104, 121] on div "[PHONE_NUMBER] Live | 00:31 ALL TASKS ALL TASKS ACTIVE TASKS TASKS IN WRAP UP" at bounding box center [132, 107] width 201 height 151
click at [107, 48] on span "Live | 00:31" at bounding box center [94, 52] width 42 height 10
click at [691, 73] on div "outbound [PERSON_NAME] outbound [PERSON_NAME]" at bounding box center [898, 80] width 1266 height 33
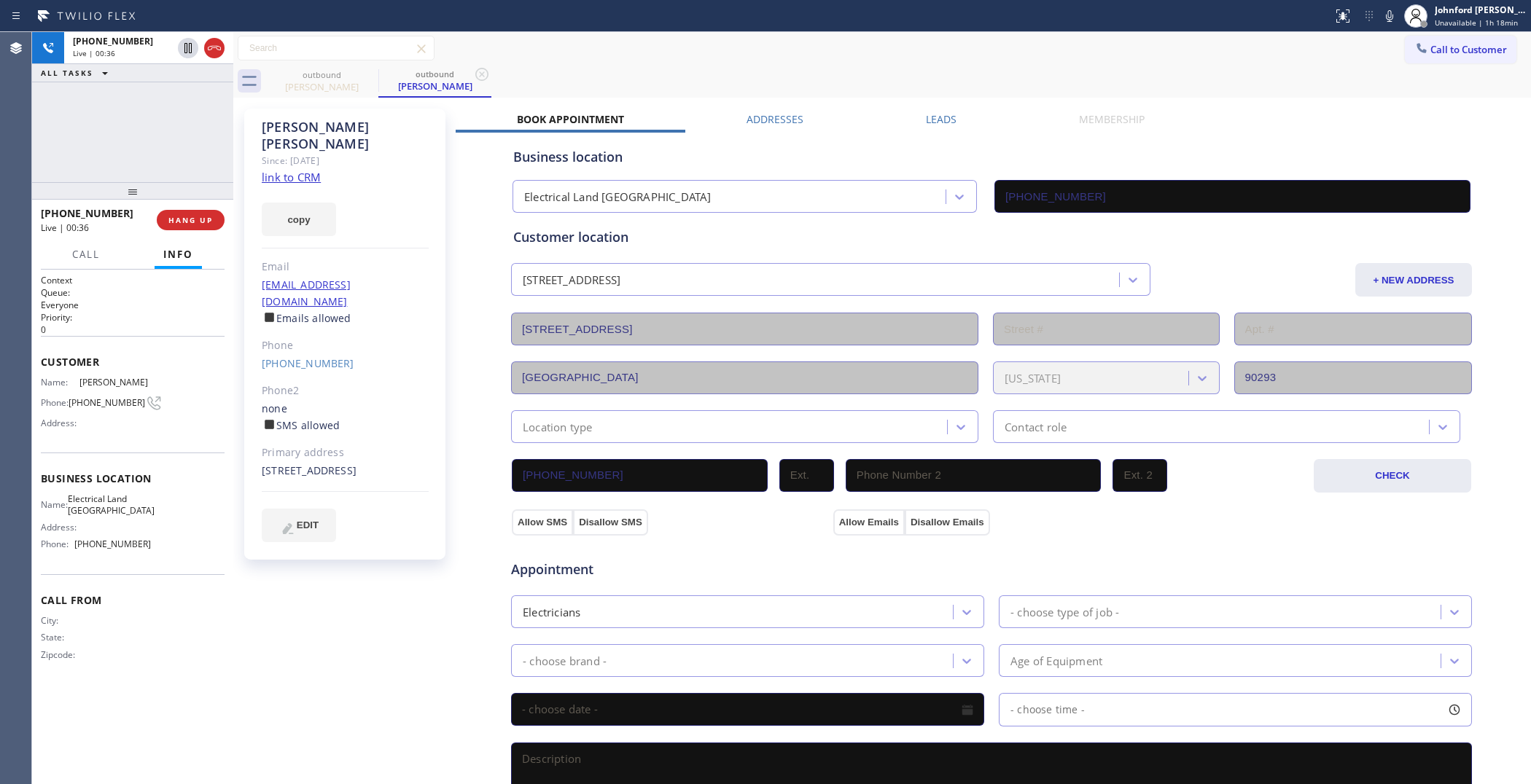
click at [157, 153] on div "[PHONE_NUMBER] Live | 00:36 ALL TASKS ALL TASKS ACTIVE TASKS TASKS IN WRAP UP" at bounding box center [132, 107] width 201 height 151
drag, startPoint x: 139, startPoint y: 197, endPoint x: 134, endPoint y: 155, distance: 42.3
click at [134, 155] on div "[PHONE_NUMBER] Live | 00:38 ALL TASKS ALL TASKS ACTIVE TASKS TASKS IN WRAP UP […" at bounding box center [132, 408] width 201 height 752
click at [206, 226] on button "HANG UP" at bounding box center [191, 220] width 67 height 21
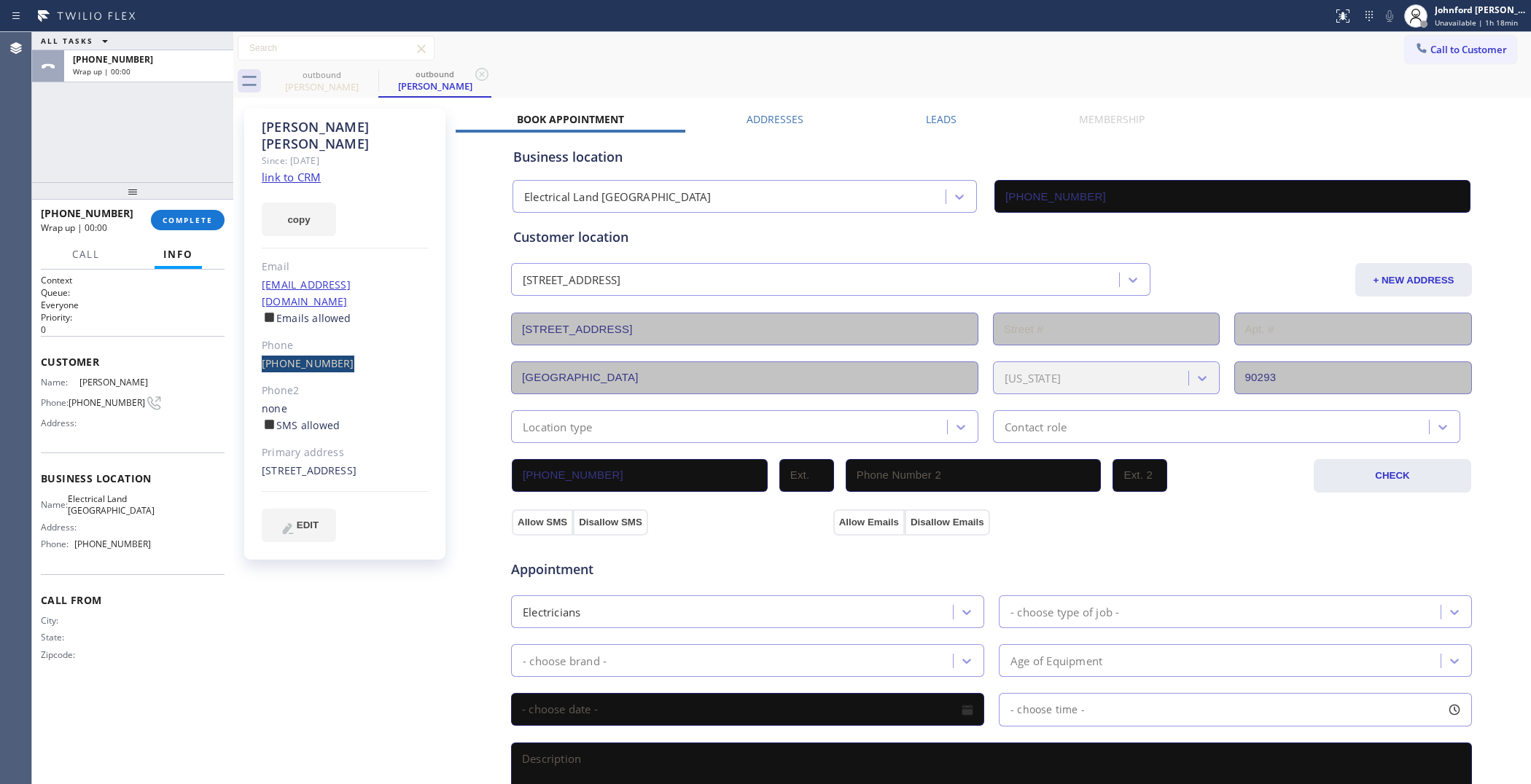
drag, startPoint x: 249, startPoint y: 332, endPoint x: 355, endPoint y: 328, distance: 106.1
click at [355, 328] on div "[PERSON_NAME] Since: [DATE] link to CRM copy Email [EMAIL_ADDRESS][DOMAIN_NAME]…" at bounding box center [344, 334] width 201 height 451
copy link "[PHONE_NUMBER]"
click at [184, 220] on span "COMPLETE" at bounding box center [188, 220] width 51 height 10
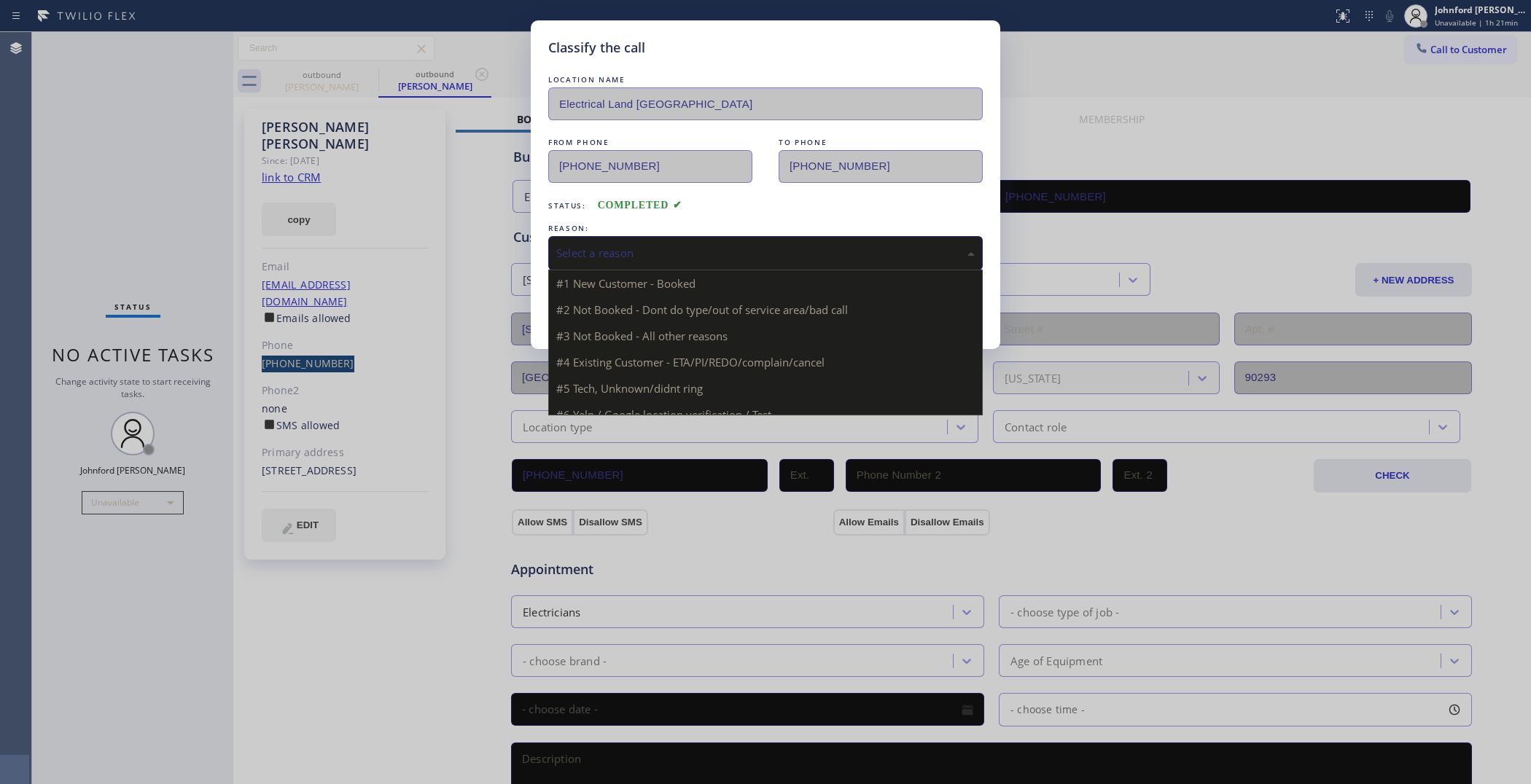
click at [654, 253] on div "Select a reason" at bounding box center [766, 254] width 418 height 17
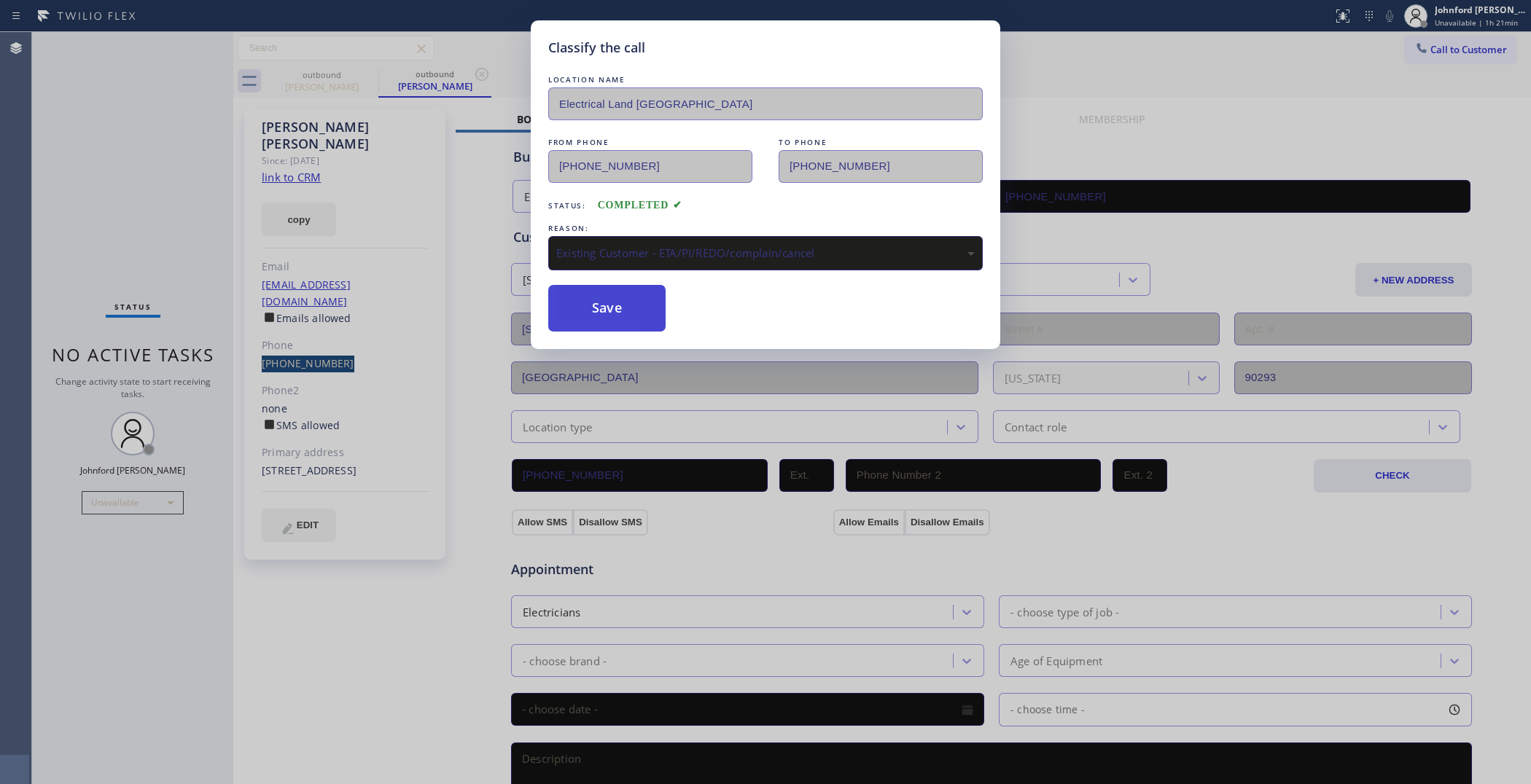
click at [629, 313] on button "Save" at bounding box center [606, 309] width 117 height 47
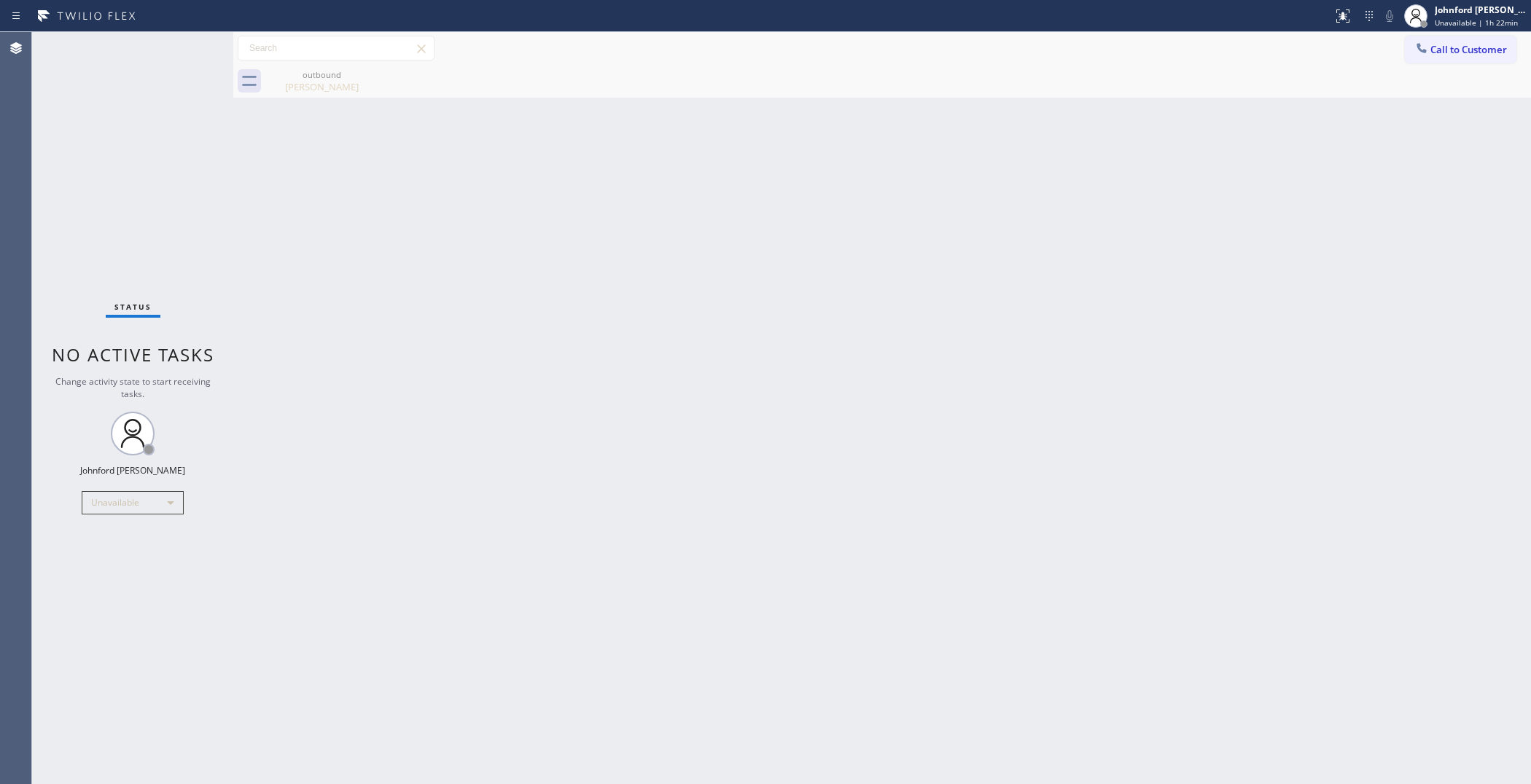
click at [689, 310] on div "Back to Dashboard Change Sender ID Customers Technicians Select a contact Outbo…" at bounding box center [882, 408] width 1298 height 752
click at [1202, 377] on div "Back to Dashboard Change Sender ID Customers Technicians Select a contact Outbo…" at bounding box center [882, 408] width 1298 height 752
click at [1442, 48] on button "Call to Customer" at bounding box center [1461, 50] width 111 height 28
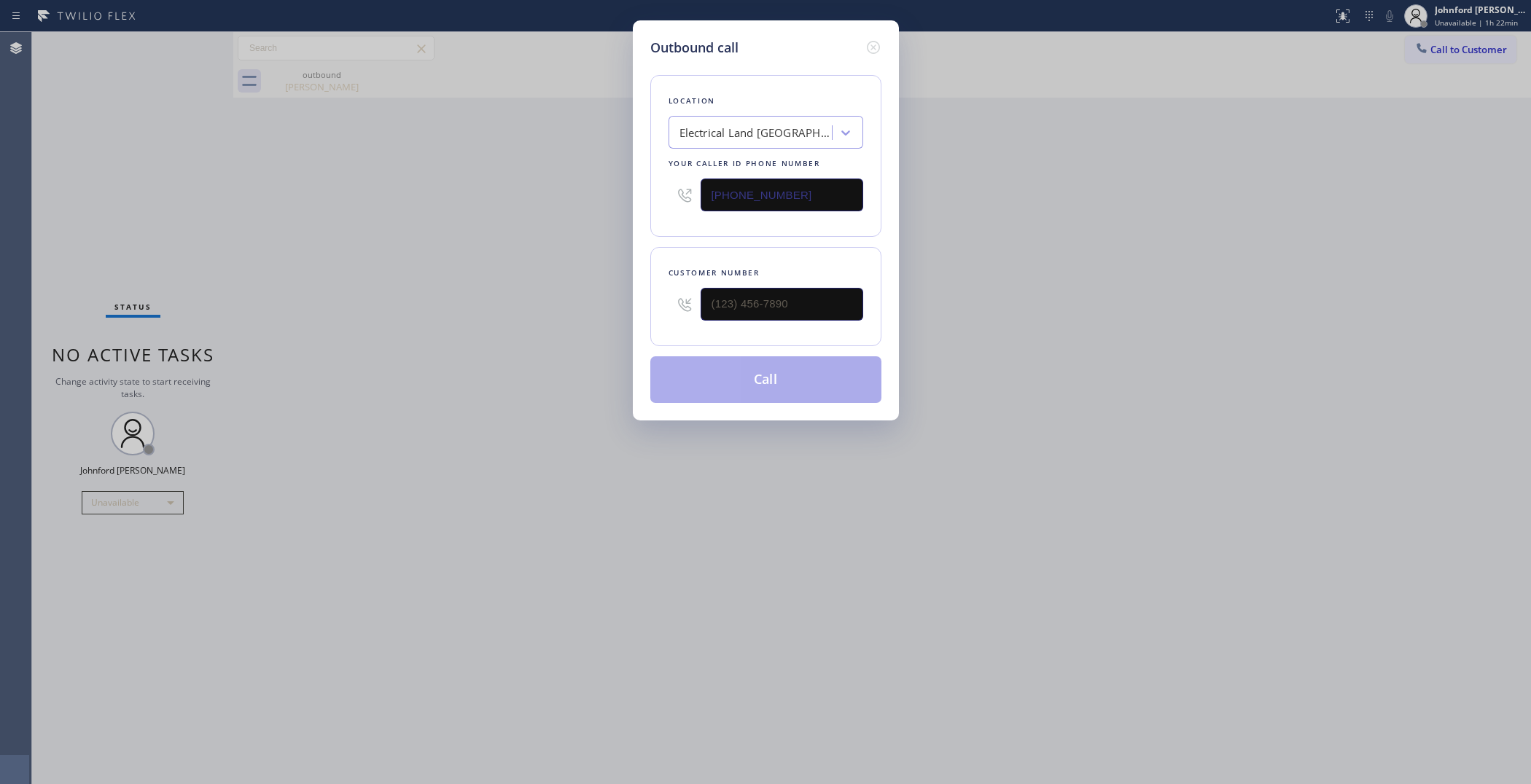
drag, startPoint x: 795, startPoint y: 317, endPoint x: 566, endPoint y: 315, distance: 229.0
click at [577, 319] on div "Outbound call Location Electrical Land [GEOGRAPHIC_DATA] Your caller id phone n…" at bounding box center [766, 392] width 1531 height 784
click at [785, 296] on input "(___) ___-____" at bounding box center [782, 304] width 163 height 33
paste input "805) 443-1372"
type input "[PHONE_NUMBER]"
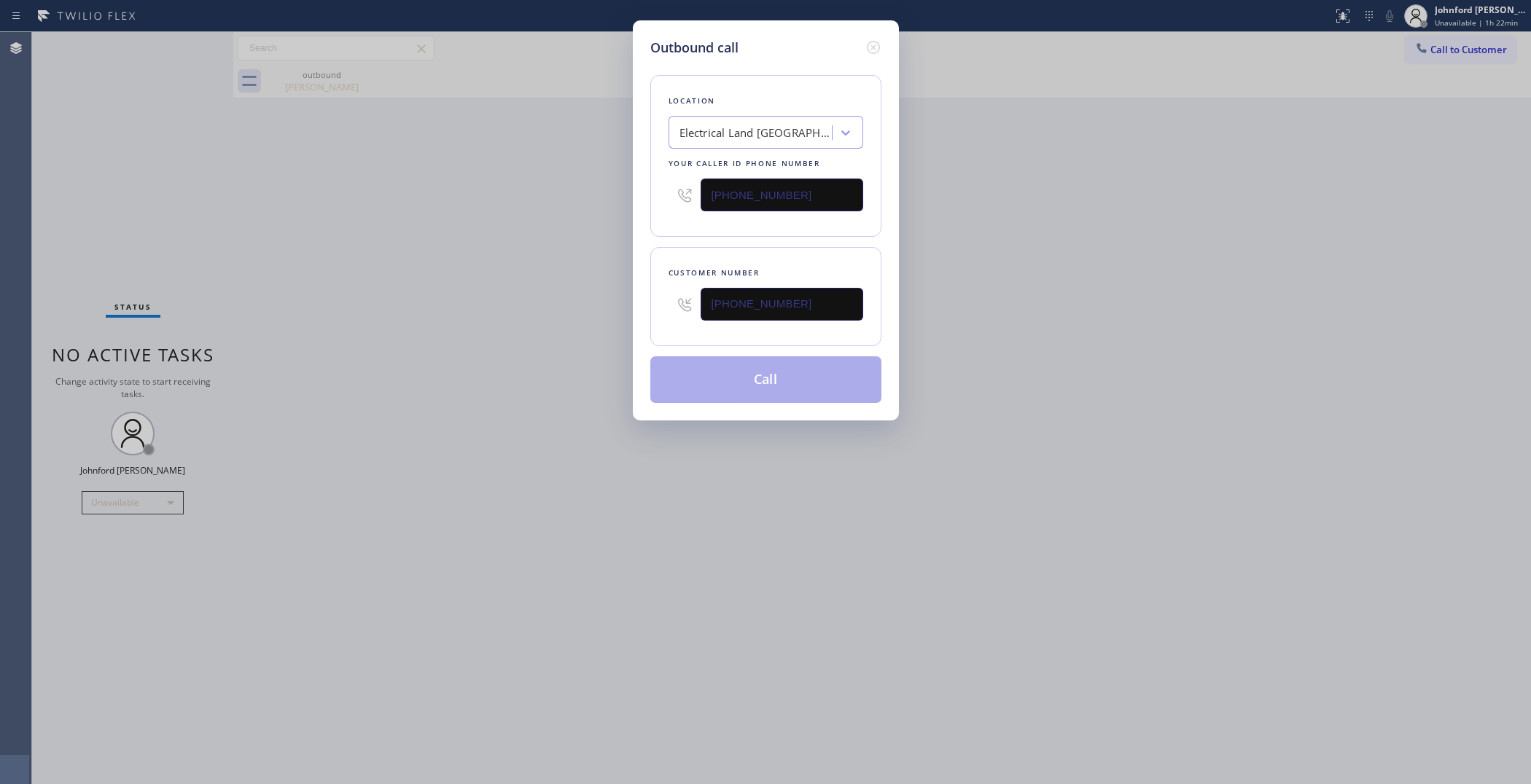
click at [425, 312] on div "Outbound call Location Electrical Land [GEOGRAPHIC_DATA] Your caller id phone n…" at bounding box center [766, 392] width 1531 height 784
click at [837, 192] on input "[PHONE_NUMBER]" at bounding box center [782, 195] width 163 height 33
paste input "805) 728-9087"
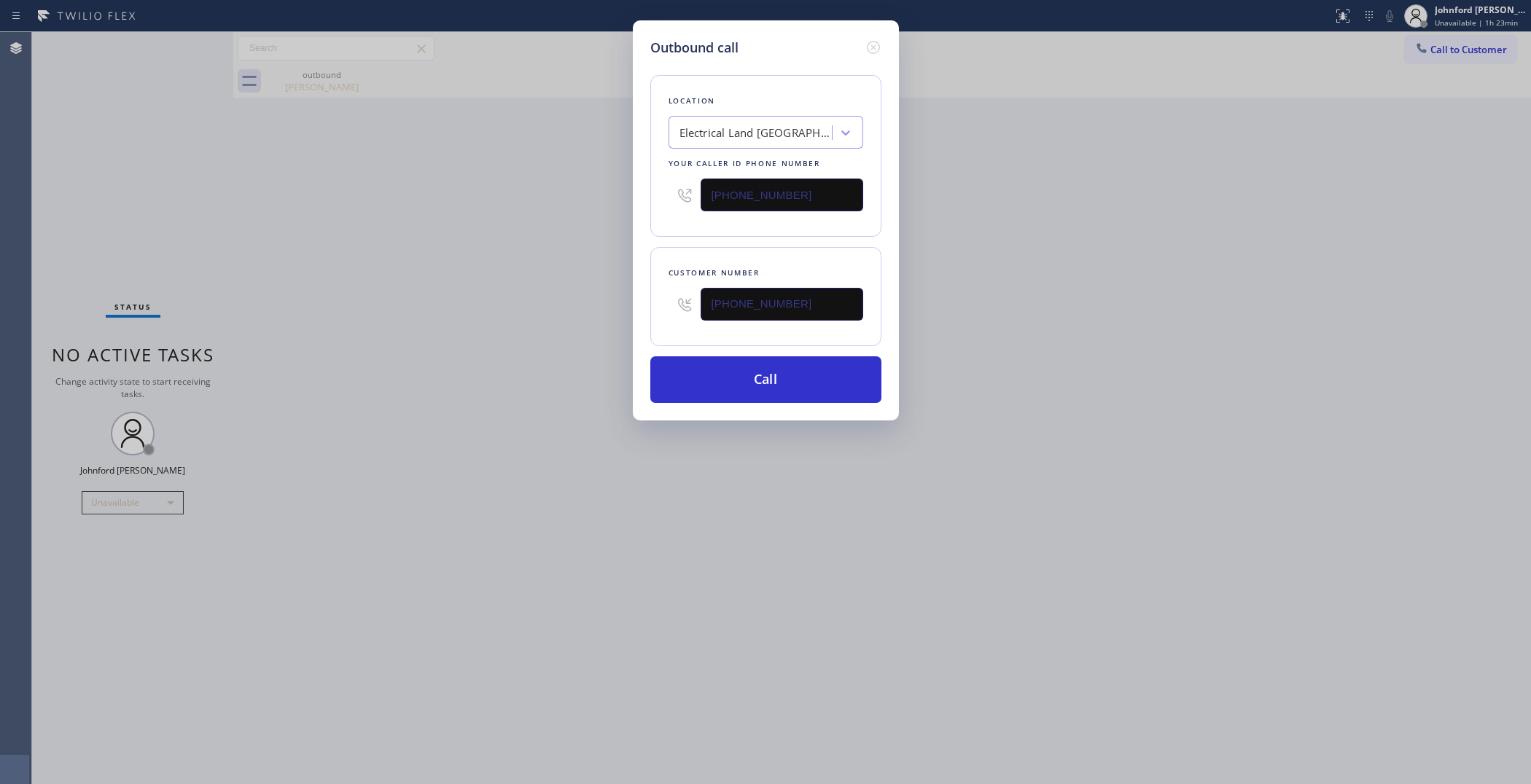
type input "[PHONE_NUMBER]"
click at [496, 240] on div "Outbound call Location Electrical Land [GEOGRAPHIC_DATA] Your caller id phone n…" at bounding box center [766, 392] width 1531 height 784
click at [728, 392] on button "Call" at bounding box center [766, 380] width 231 height 47
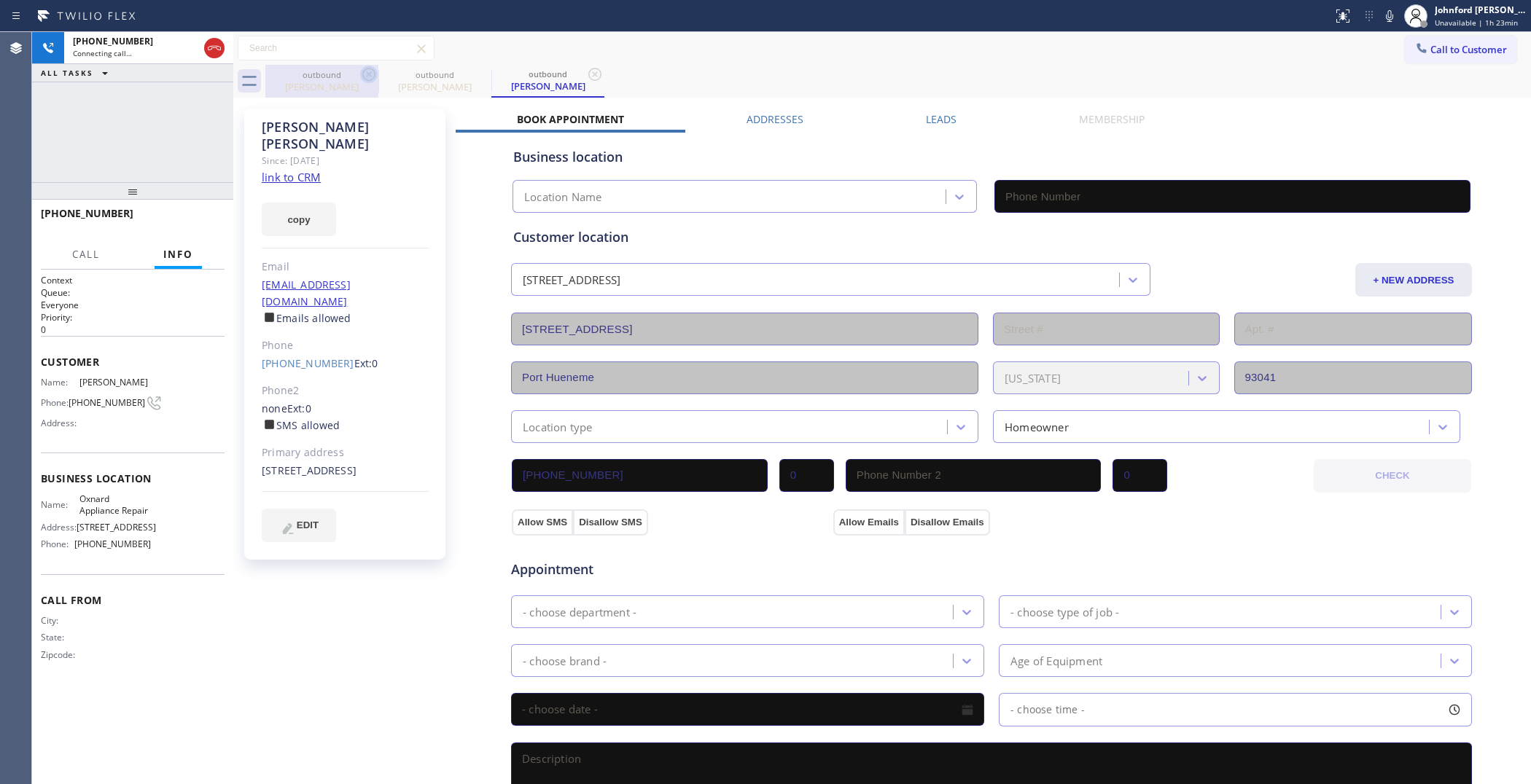
type input "[PHONE_NUMBER]"
drag, startPoint x: 362, startPoint y: 75, endPoint x: 811, endPoint y: 21, distance: 452.2
click at [0, 0] on icon at bounding box center [0, 0] width 0 height 0
click at [1382, 11] on icon at bounding box center [1390, 16] width 18 height 18
click at [1390, 15] on icon at bounding box center [1390, 16] width 18 height 18
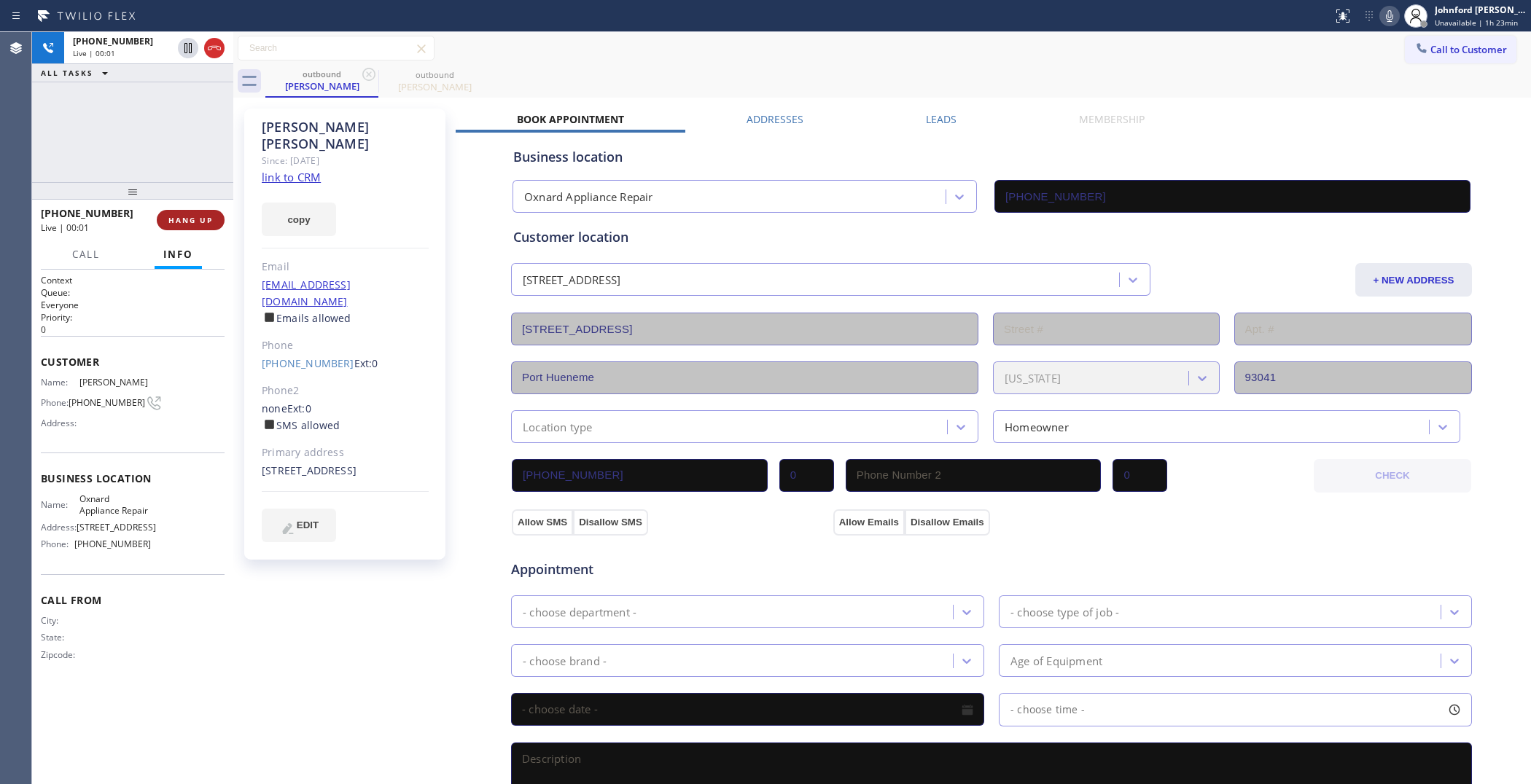
click at [220, 212] on div "[PHONE_NUMBER] Live | 00:01 HANG UP" at bounding box center [133, 220] width 183 height 38
click at [220, 212] on button "HANG UP" at bounding box center [191, 220] width 67 height 21
click at [1415, 57] on div at bounding box center [1422, 50] width 18 height 18
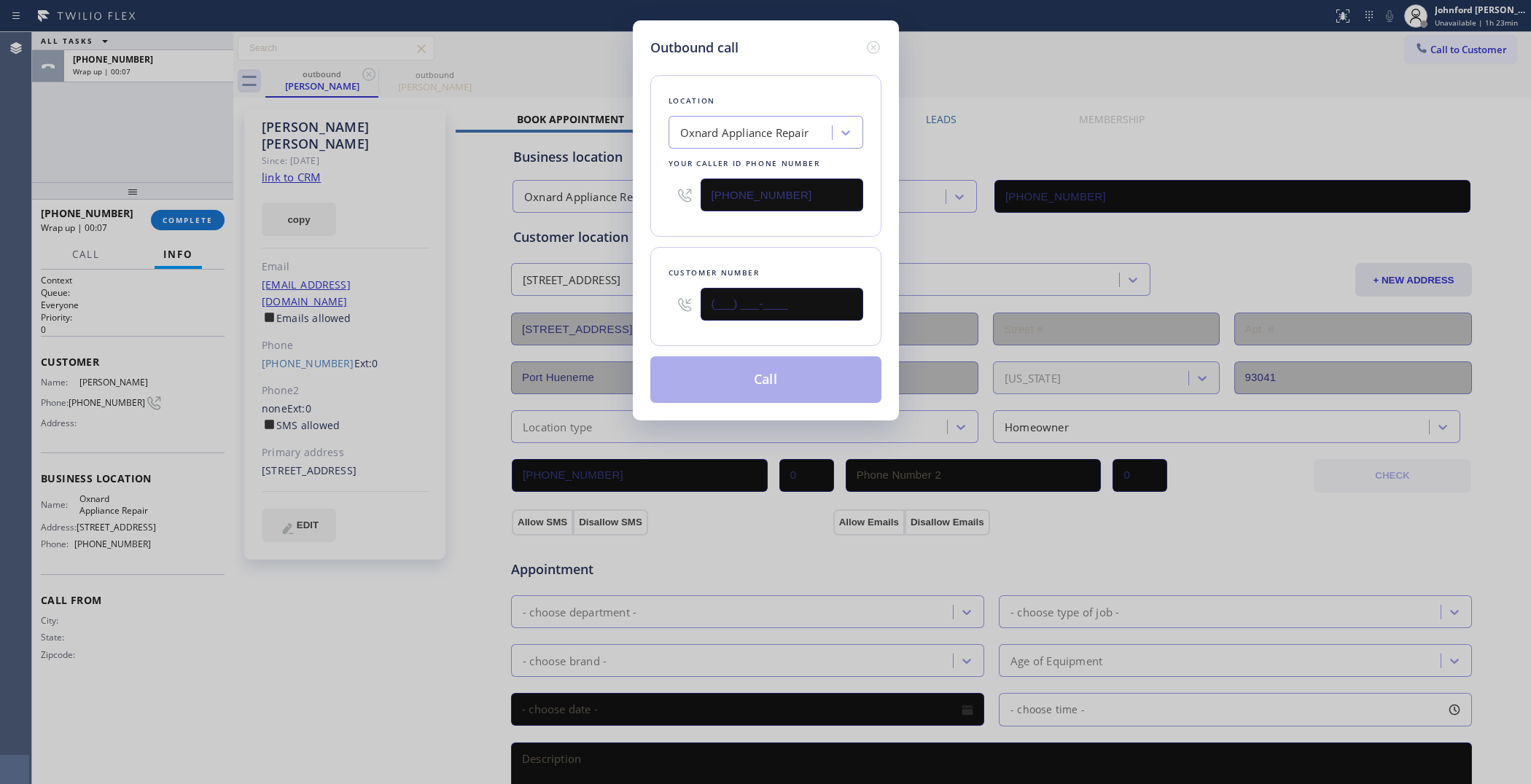
drag, startPoint x: 793, startPoint y: 296, endPoint x: 638, endPoint y: 296, distance: 155.0
click at [646, 296] on div "Outbound call Location Oxnard Appliance Repair Your caller id phone number [PHO…" at bounding box center [766, 221] width 266 height 400
paste input "917) 370-7974"
type input "[PHONE_NUMBER]"
click at [733, 236] on div "Location Oxnard Appliance Repair Your caller id phone number [PHONE_NUMBER] Cus…" at bounding box center [766, 230] width 231 height 345
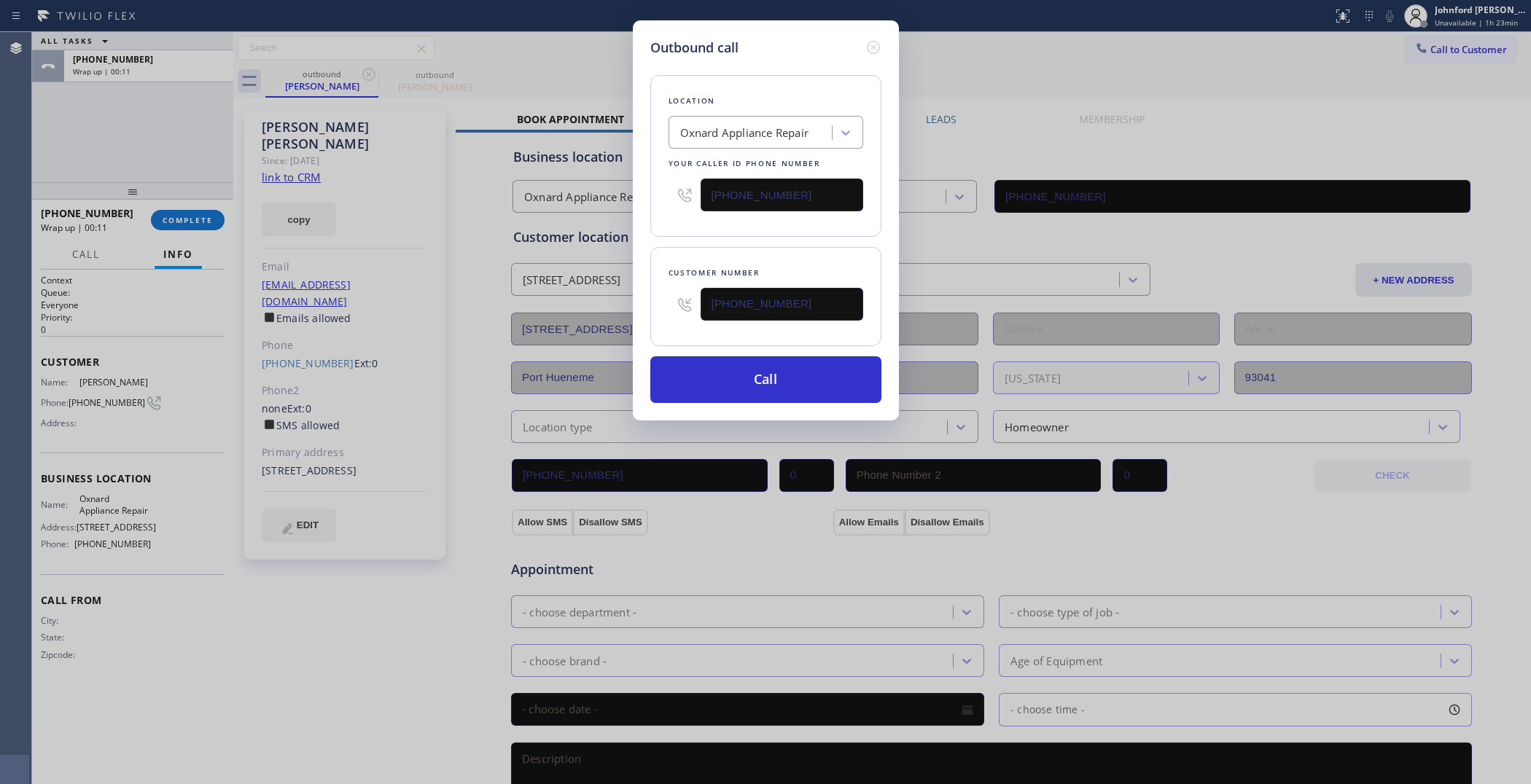
drag, startPoint x: 868, startPoint y: 184, endPoint x: 656, endPoint y: 211, distance: 213.7
click at [656, 211] on div "Location Oxnard Appliance Repair Your caller id phone number [PHONE_NUMBER]" at bounding box center [766, 155] width 231 height 162
click at [715, 247] on div "Customer number [PHONE_NUMBER]" at bounding box center [766, 297] width 231 height 99
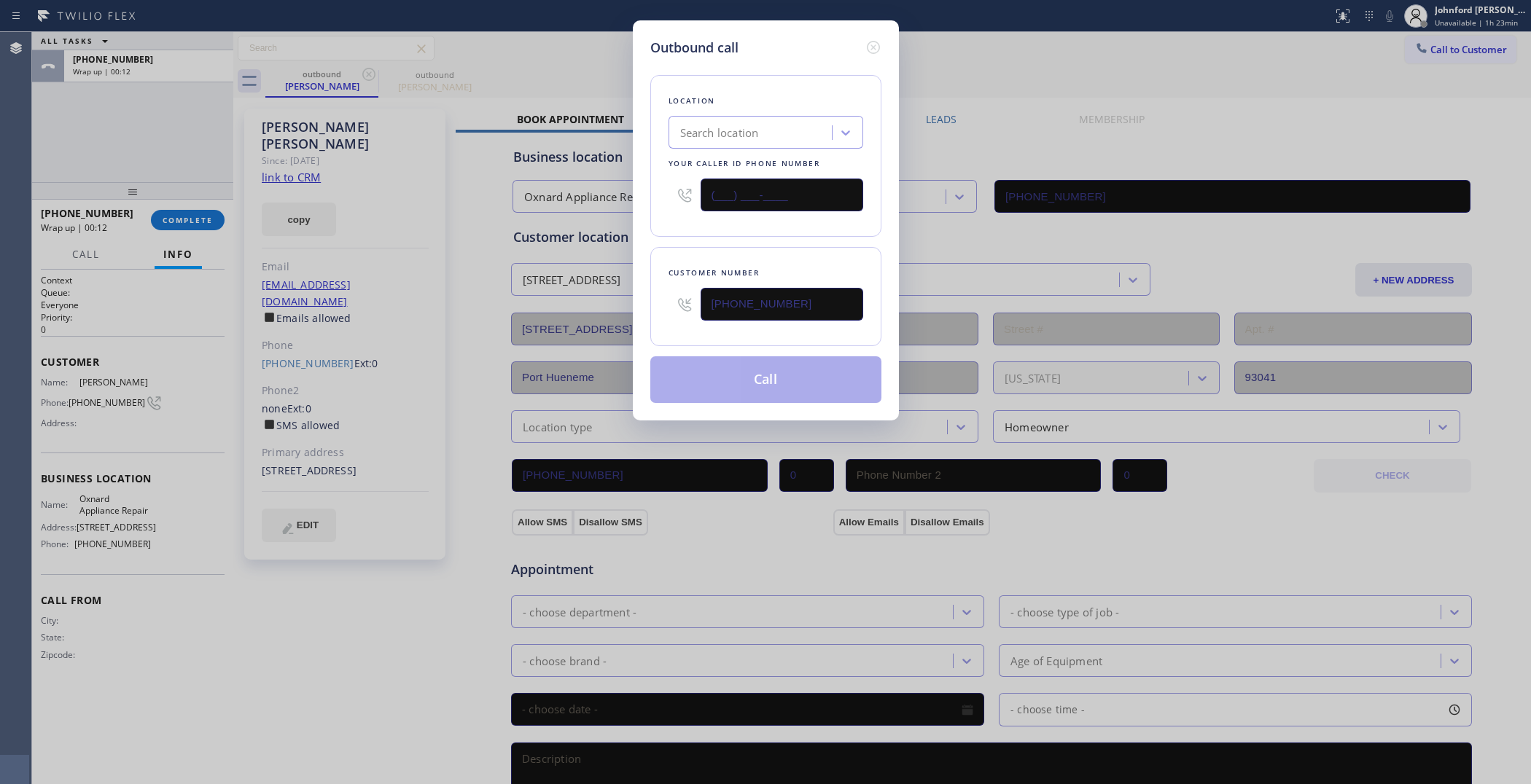
click at [819, 184] on input "(___) ___-____" at bounding box center [782, 195] width 163 height 33
paste input "800) 686-5038"
type input "[PHONE_NUMBER]"
click at [750, 370] on button "Call" at bounding box center [766, 380] width 231 height 47
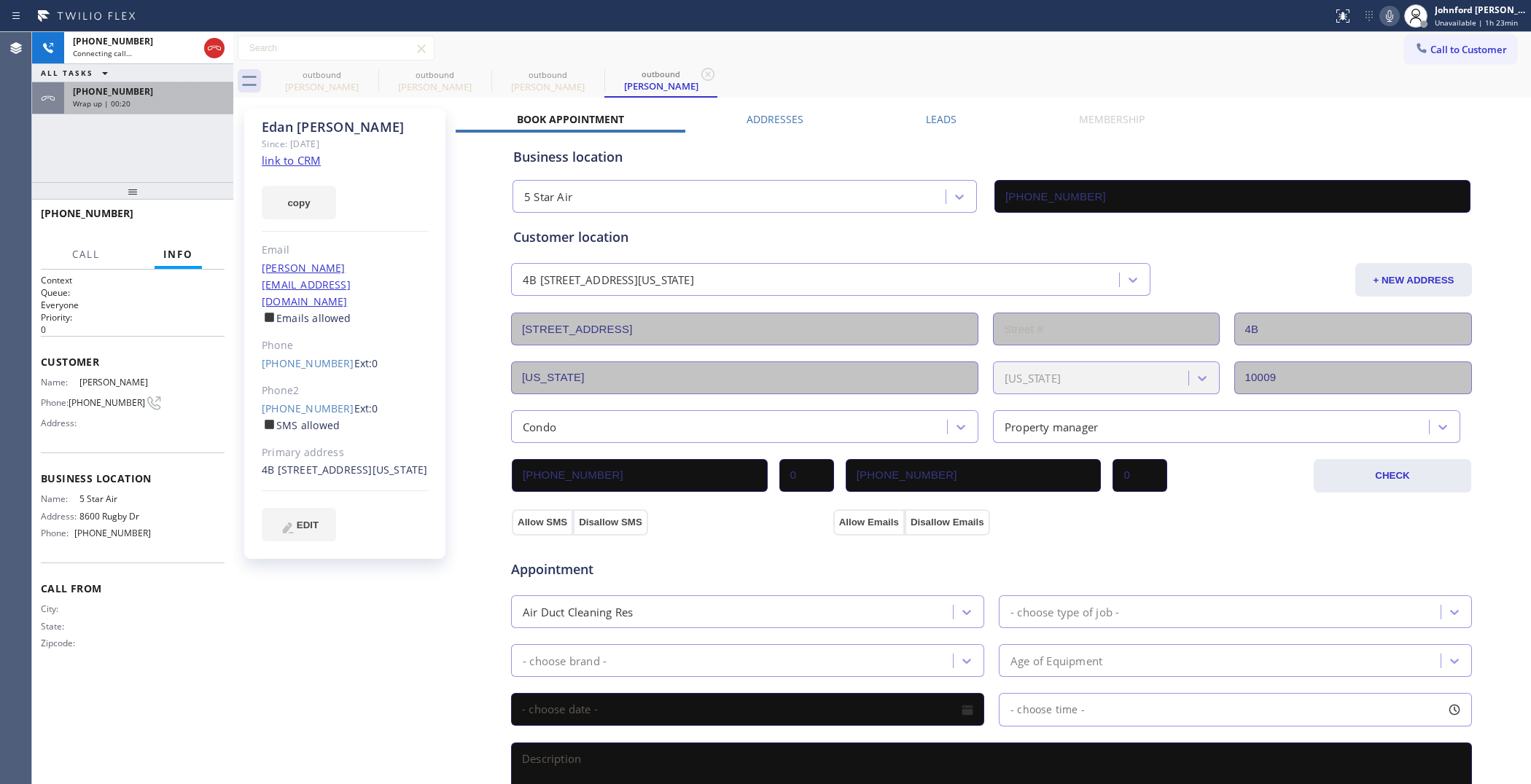
click at [0, 0] on icon at bounding box center [0, 0] width 0 height 0
click at [183, 119] on div "[PHONE_NUMBER] Connecting call… ALL TASKS ALL TASKS ACTIVE TASKS TASKS IN WRAP …" at bounding box center [132, 107] width 201 height 151
type input "[PHONE_NUMBER]"
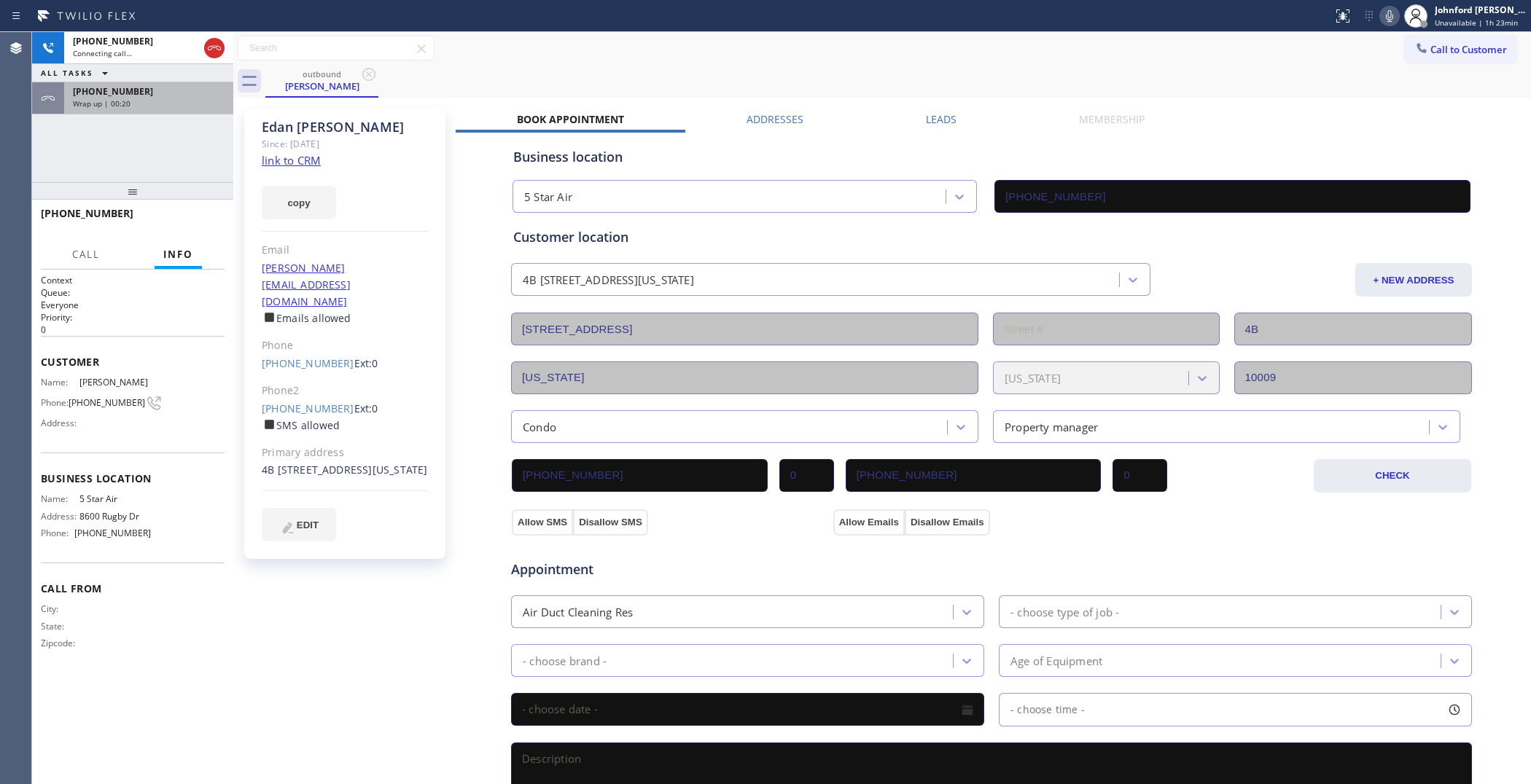
click at [183, 108] on div "[PHONE_NUMBER] Wrap up | 00:20" at bounding box center [146, 98] width 164 height 32
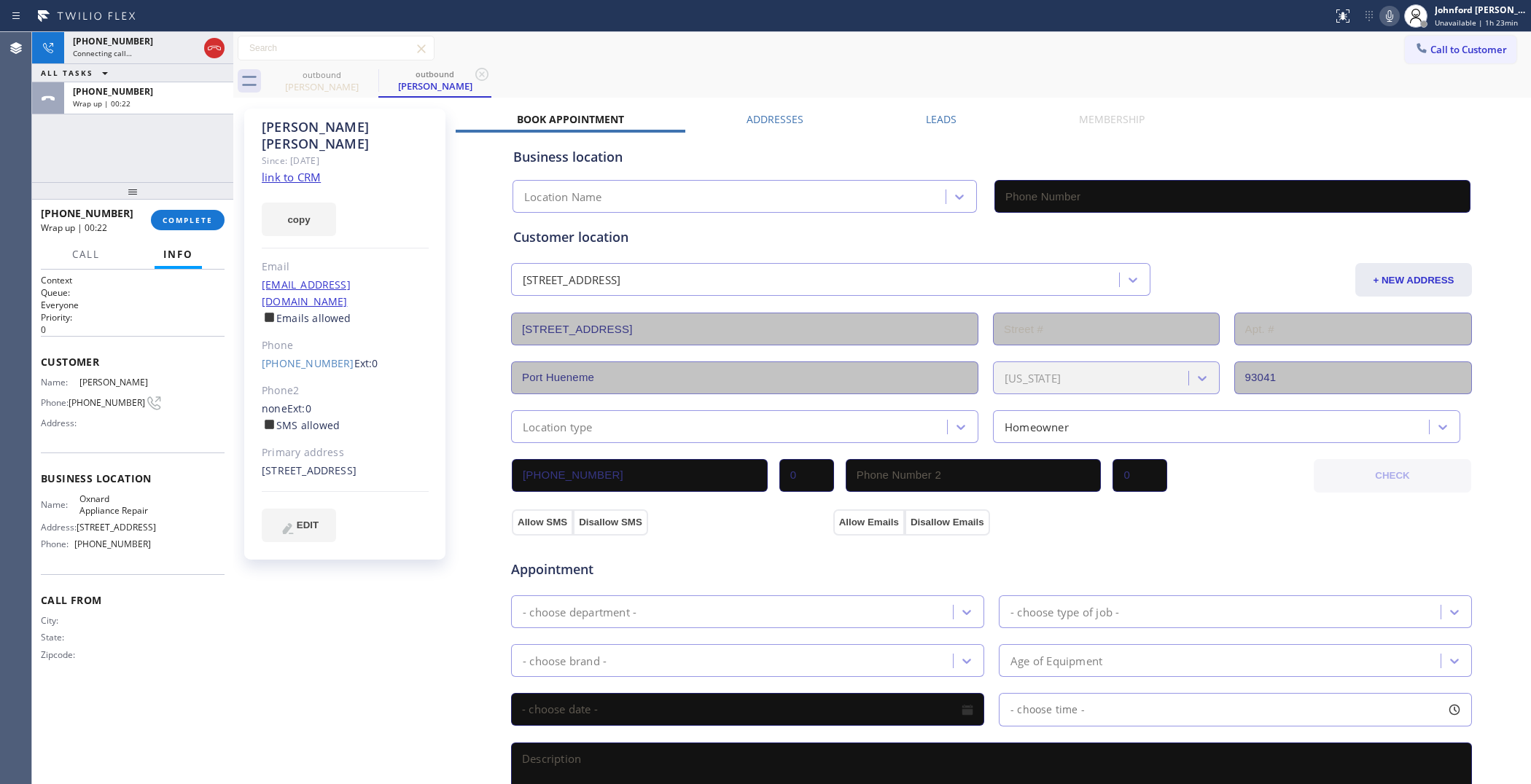
click at [194, 207] on div "[PHONE_NUMBER] Wrap up | 00:22 COMPLETE" at bounding box center [133, 220] width 183 height 38
type input "[PHONE_NUMBER]"
click at [209, 220] on span "COMPLETE" at bounding box center [188, 220] width 51 height 10
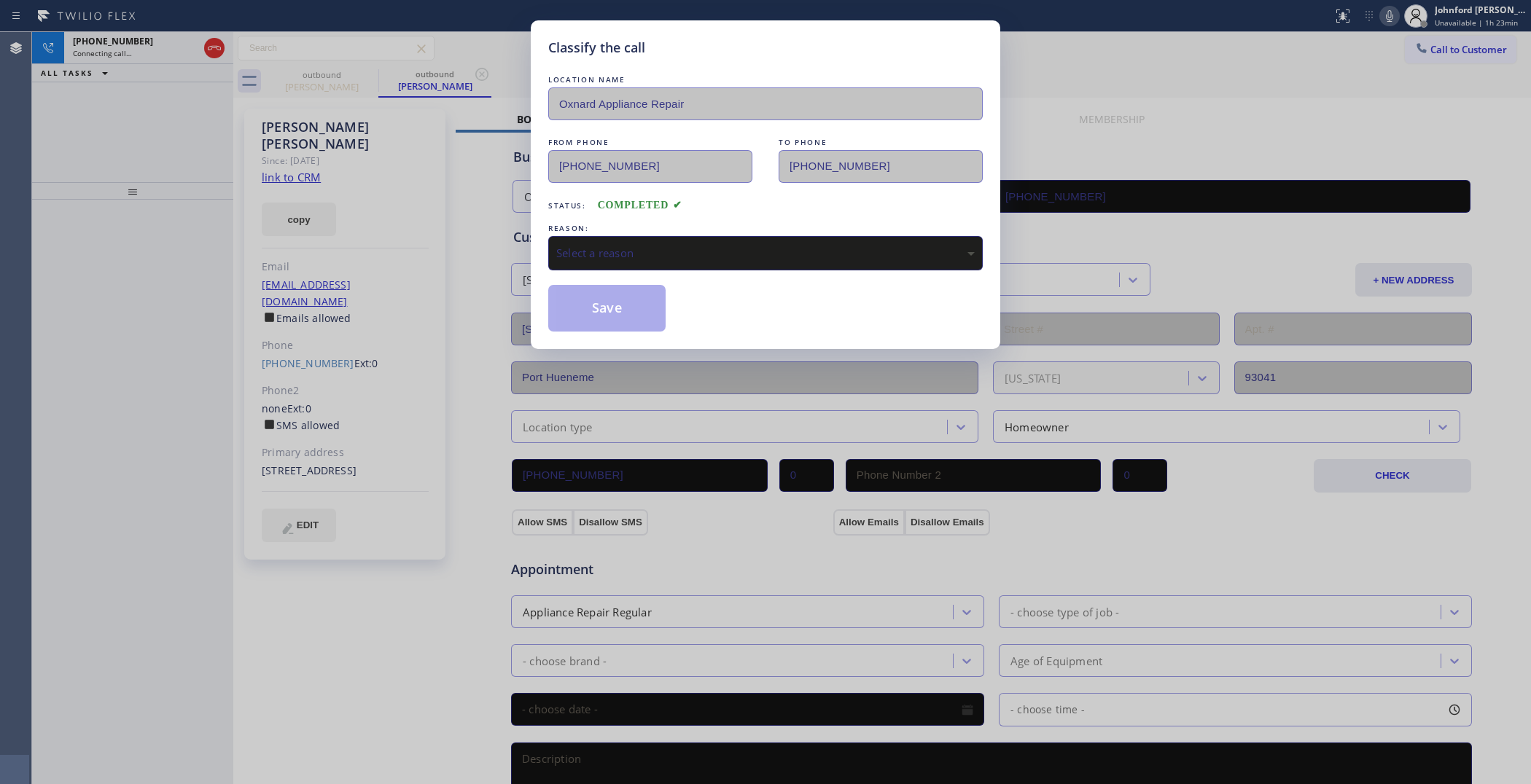
click at [672, 254] on div "Select a reason" at bounding box center [766, 254] width 418 height 17
click at [617, 314] on button "Save" at bounding box center [606, 309] width 117 height 47
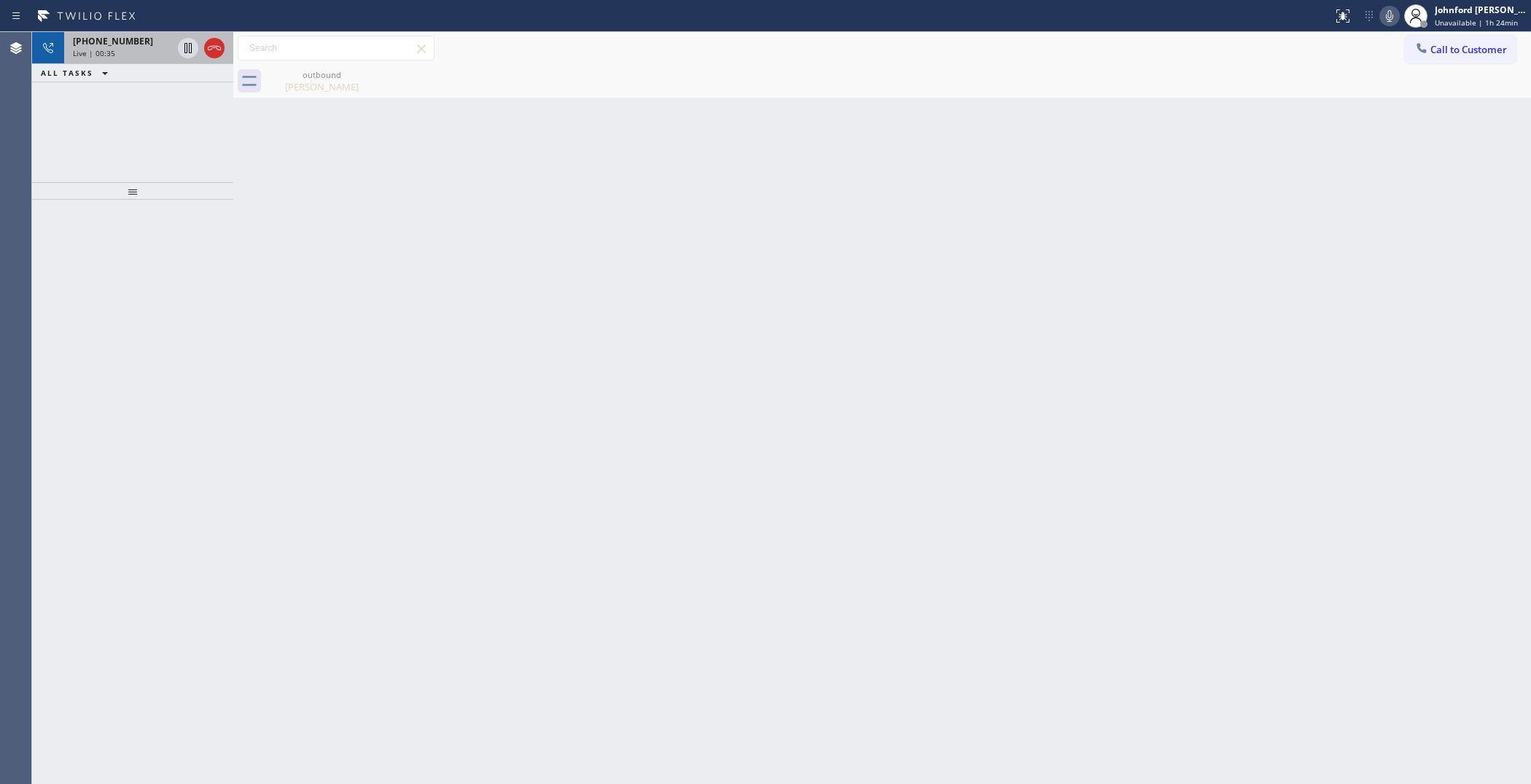
click at [121, 52] on div "Live | 00:35" at bounding box center [123, 52] width 99 height 10
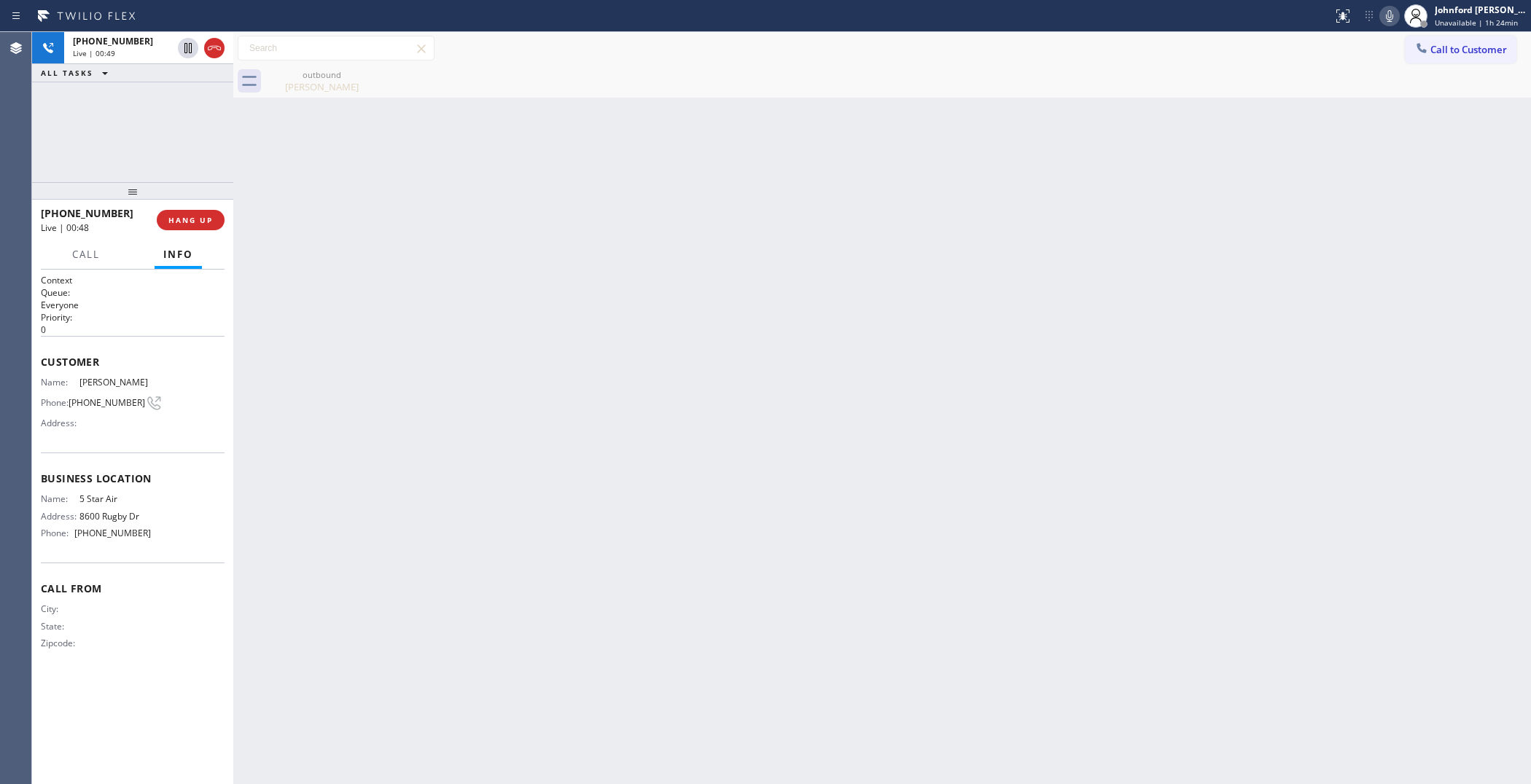
drag, startPoint x: 1343, startPoint y: 75, endPoint x: 1290, endPoint y: 62, distance: 54.6
click at [1343, 75] on div "outbound [PERSON_NAME]" at bounding box center [898, 80] width 1266 height 33
click at [150, 133] on div "[PHONE_NUMBER] Live | 01:54 ALL TASKS ALL TASKS ACTIVE TASKS TASKS IN WRAP UP" at bounding box center [132, 107] width 201 height 151
click at [129, 46] on span "[PHONE_NUMBER]" at bounding box center [113, 40] width 80 height 12
click at [183, 224] on span "COMPLETE" at bounding box center [188, 220] width 51 height 10
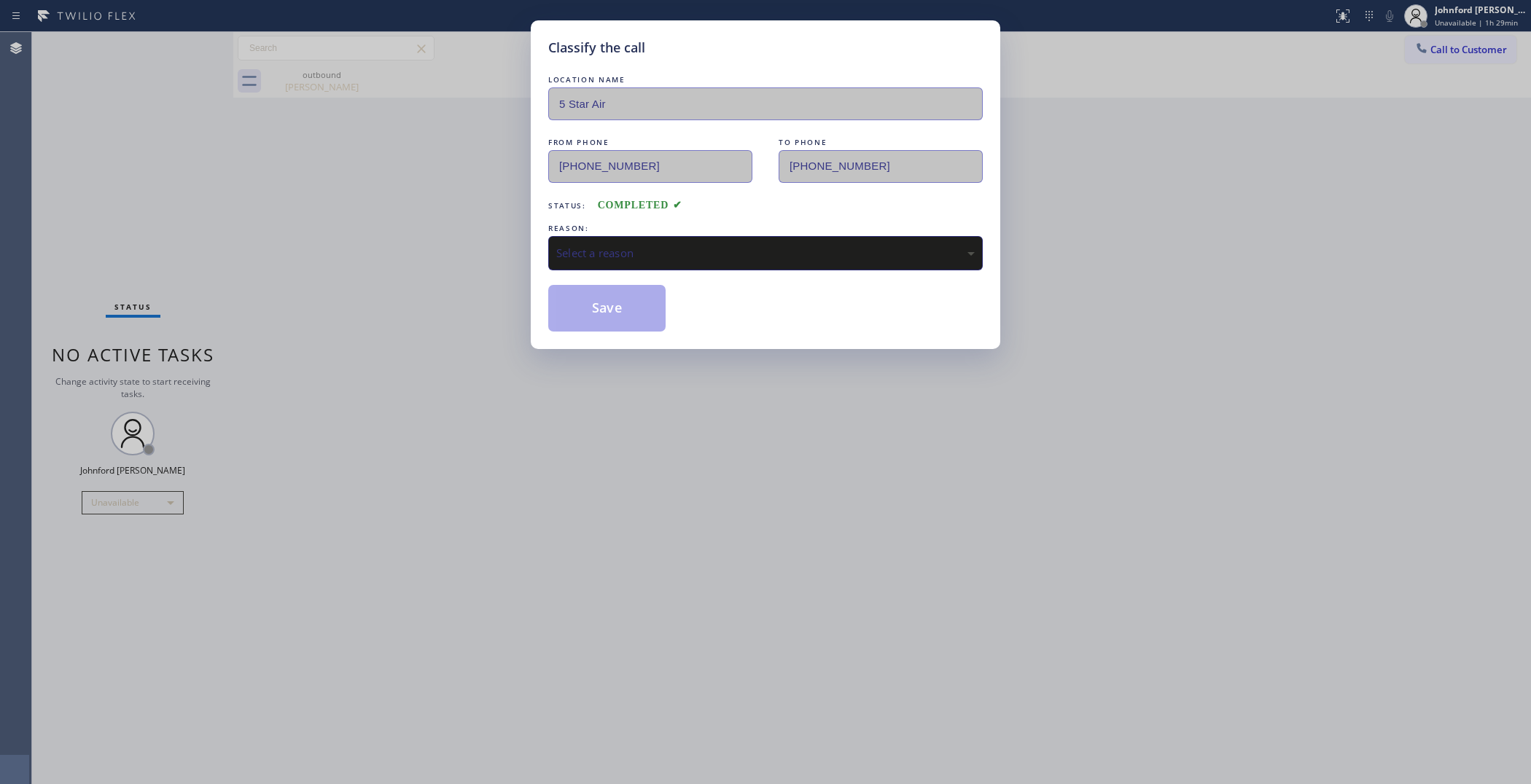
click at [1362, 296] on div "Classify the call LOCATION NAME 5 Star Air FROM PHONE [PHONE_NUMBER] TO PHONE […" at bounding box center [766, 392] width 1531 height 784
click at [686, 245] on div "Select a reason" at bounding box center [766, 254] width 418 height 17
click at [607, 307] on button "Save" at bounding box center [606, 309] width 117 height 47
drag, startPoint x: 1249, startPoint y: 184, endPoint x: 1257, endPoint y: 94, distance: 90.4
click at [1250, 182] on div "Classify the call LOCATION NAME 5 Star Air FROM PHONE [PHONE_NUMBER] TO PHONE […" at bounding box center [766, 392] width 1531 height 785
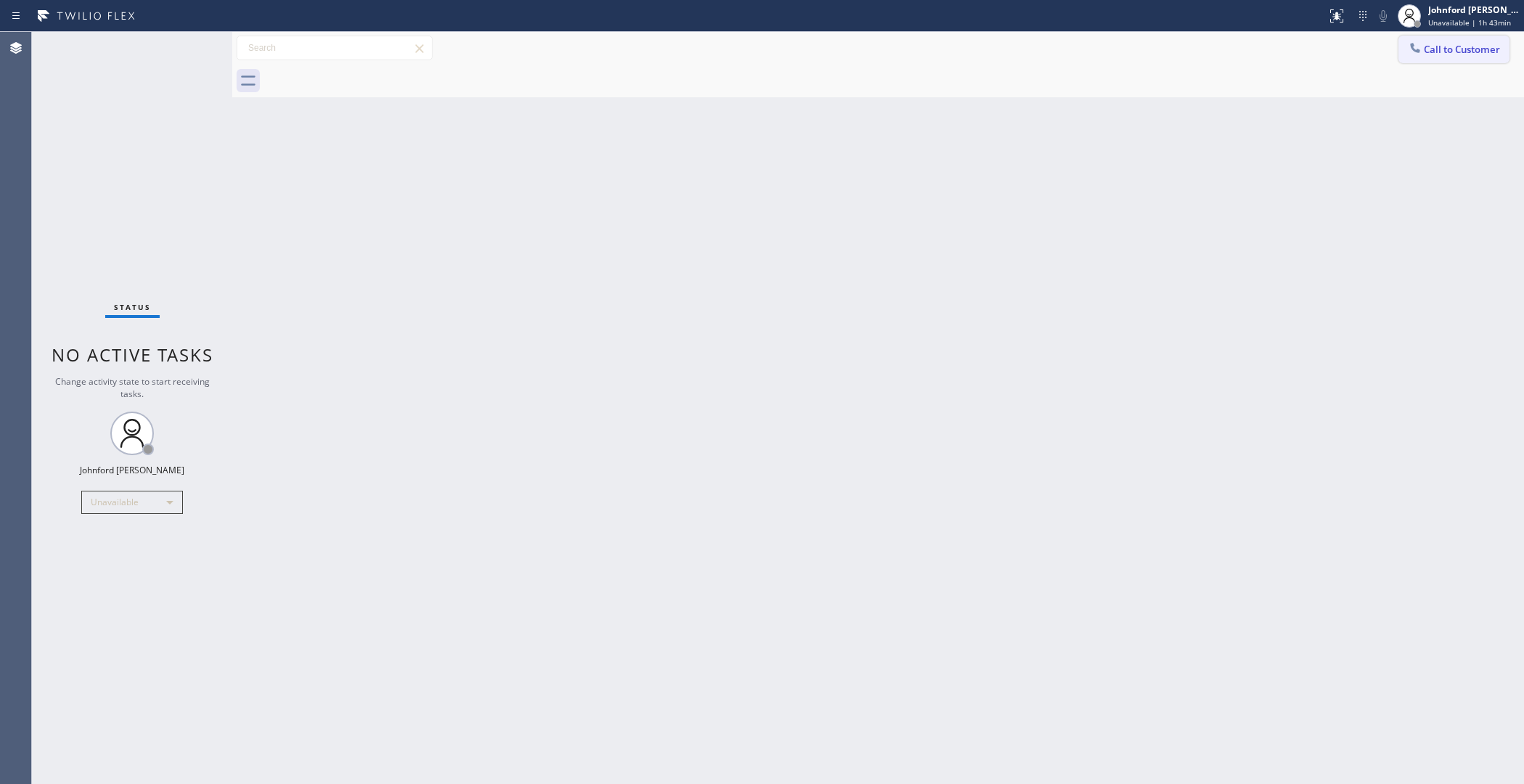
click at [1428, 45] on span "Call to Customer" at bounding box center [1463, 49] width 76 height 13
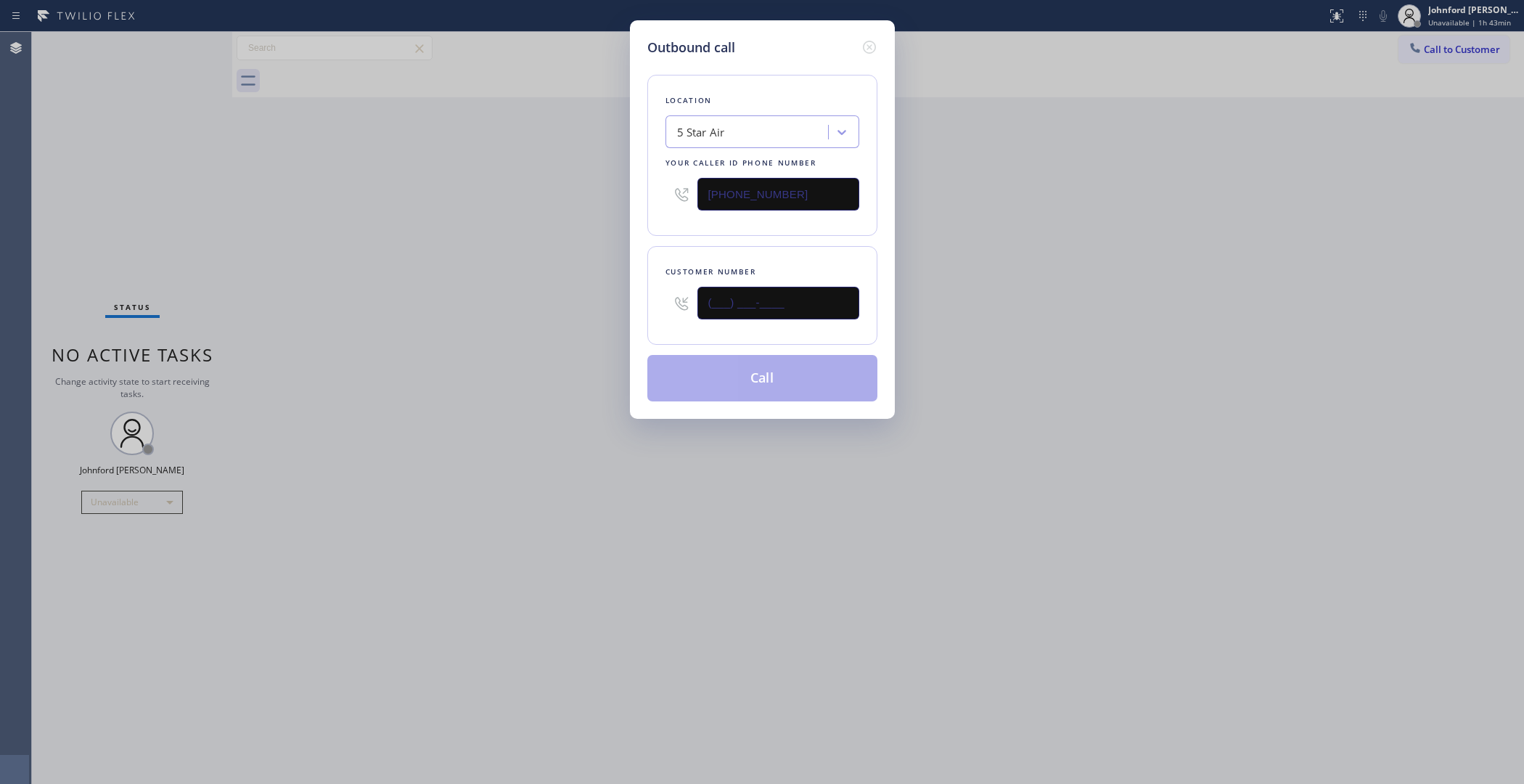
drag, startPoint x: 815, startPoint y: 291, endPoint x: 647, endPoint y: 306, distance: 168.7
click at [647, 306] on div "Customer number (___) ___-____" at bounding box center [762, 295] width 230 height 99
paste input "818) 378-8168"
type input "[PHONE_NUMBER]"
click at [539, 304] on div "Outbound call Location 5 Star Air Your caller id phone number [PHONE_NUMBER] Cu…" at bounding box center [762, 392] width 1524 height 784
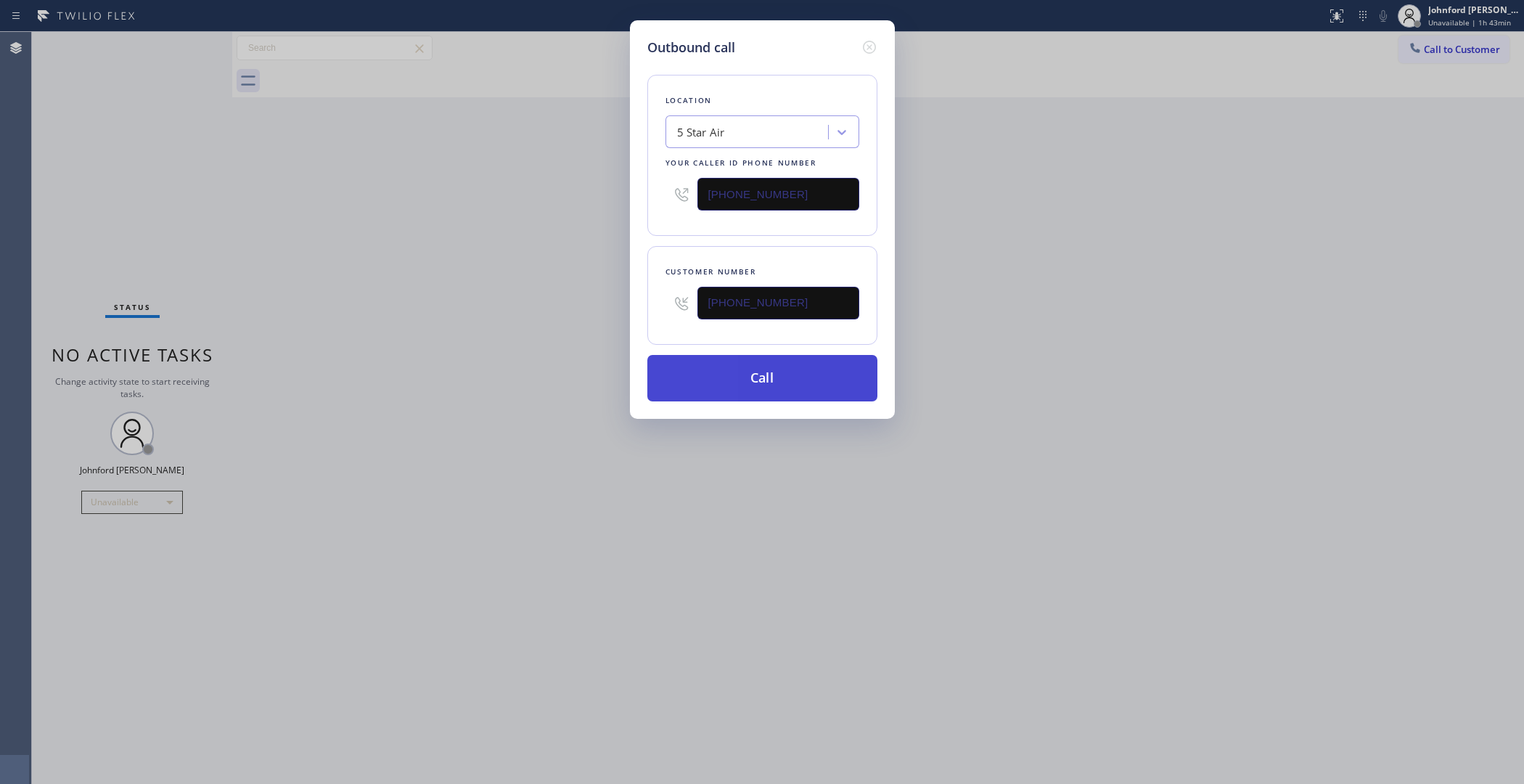
click at [697, 382] on button "Call" at bounding box center [762, 378] width 230 height 47
drag, startPoint x: 1232, startPoint y: 288, endPoint x: 1238, endPoint y: 241, distance: 47.4
click at [1235, 276] on div "Outbound call Location 5 Star Air Your caller id phone number [PHONE_NUMBER] Cu…" at bounding box center [762, 392] width 1524 height 784
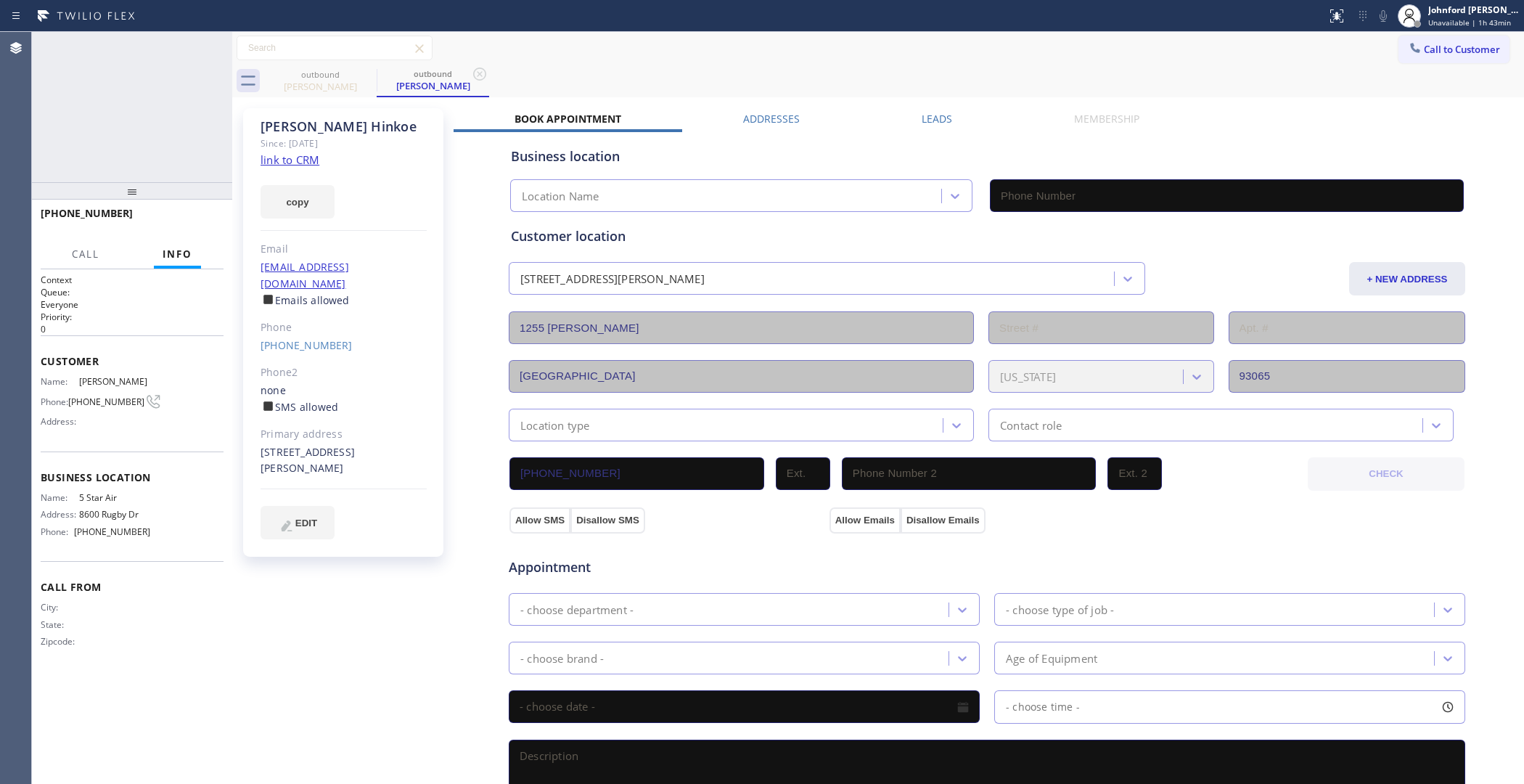
type input "[PHONE_NUMBER]"
click at [120, 133] on div "ALL TASKS ALL TASKS ACTIVE TASKS TASKS IN WRAP UP [PHONE_NUMBER] Wrap up | 00:22" at bounding box center [131, 106] width 200 height 150
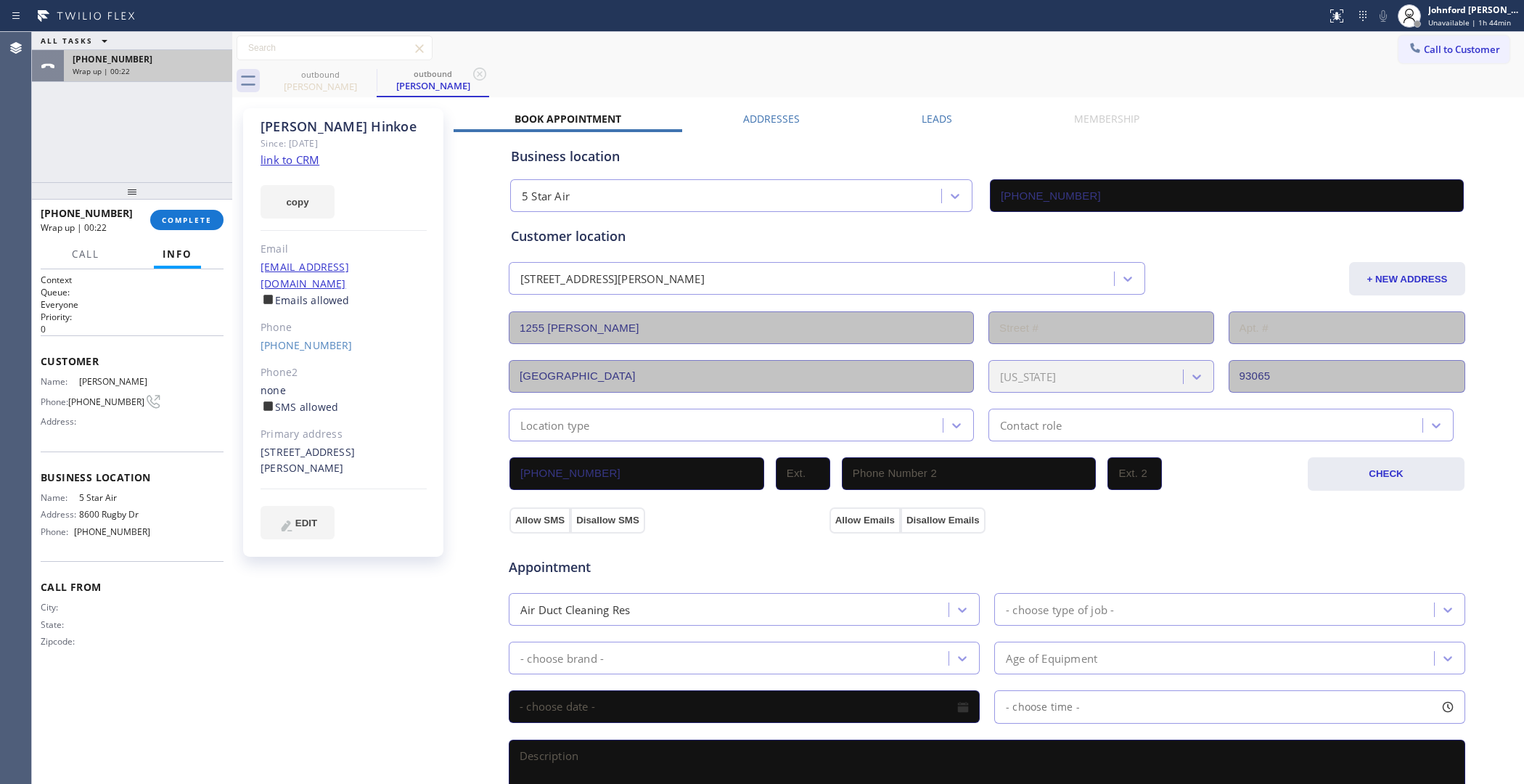
click at [150, 58] on div "[PHONE_NUMBER]" at bounding box center [148, 59] width 151 height 12
click at [187, 220] on span "COMPLETE" at bounding box center [187, 220] width 50 height 10
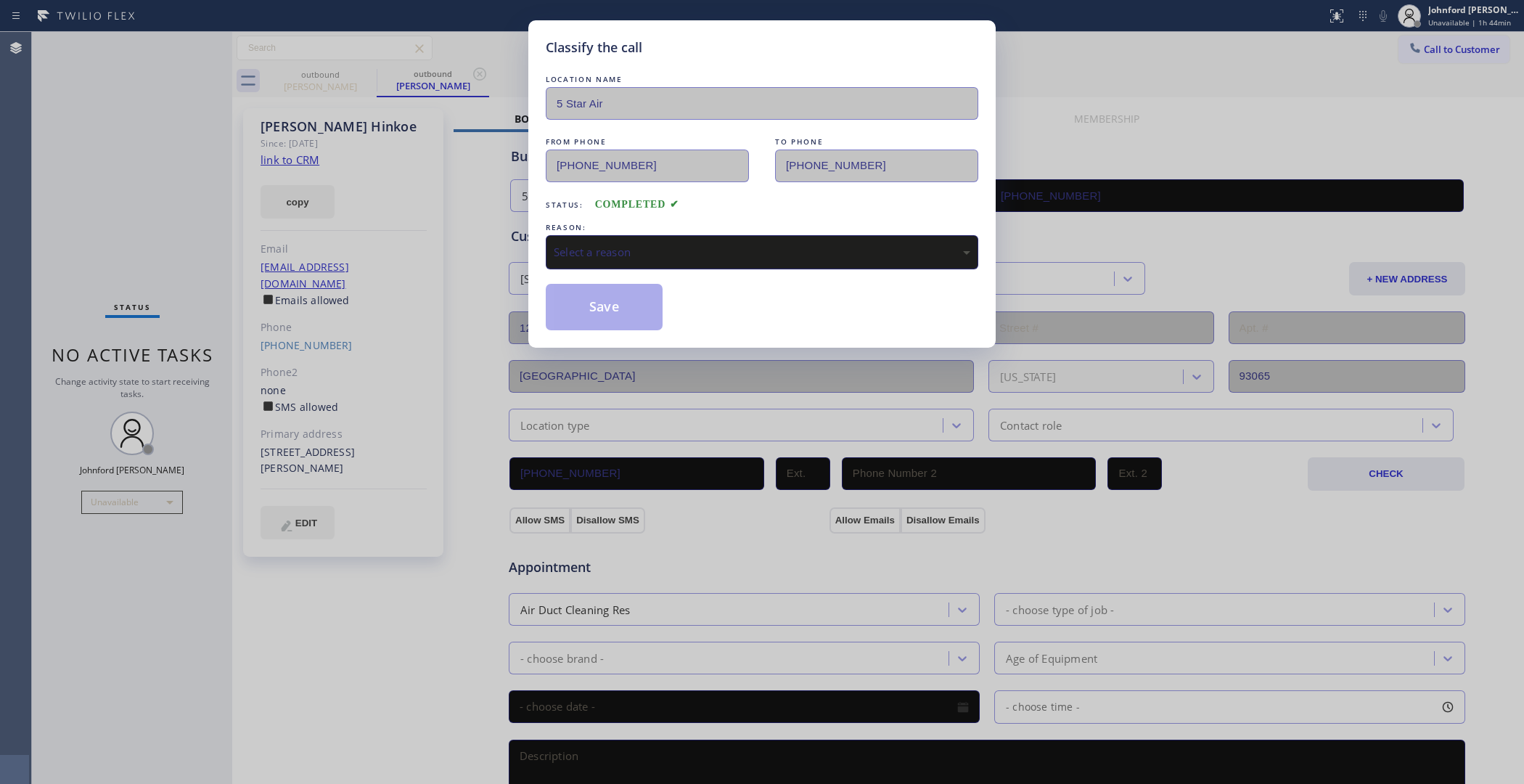
drag, startPoint x: 628, startPoint y: 267, endPoint x: 619, endPoint y: 249, distance: 20.1
click at [626, 267] on div "LOCATION NAME 5 Star Air FROM PHONE [PHONE_NUMBER] TO PHONE [PHONE_NUMBER] Stat…" at bounding box center [762, 200] width 432 height 258
click at [619, 249] on div "Select a reason" at bounding box center [762, 252] width 416 height 17
click at [611, 308] on button "Save" at bounding box center [604, 307] width 116 height 47
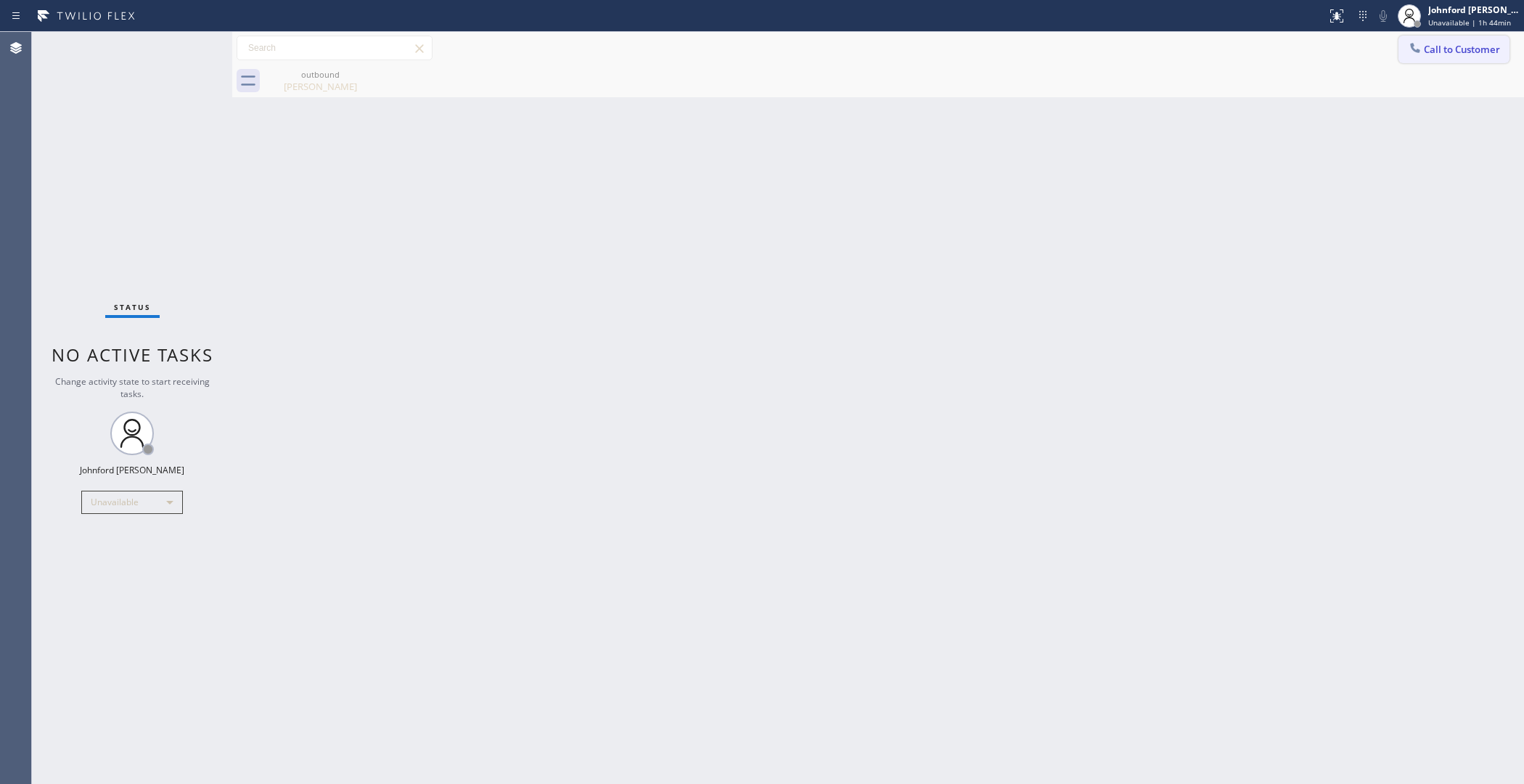
click at [1420, 45] on icon at bounding box center [1416, 48] width 15 height 15
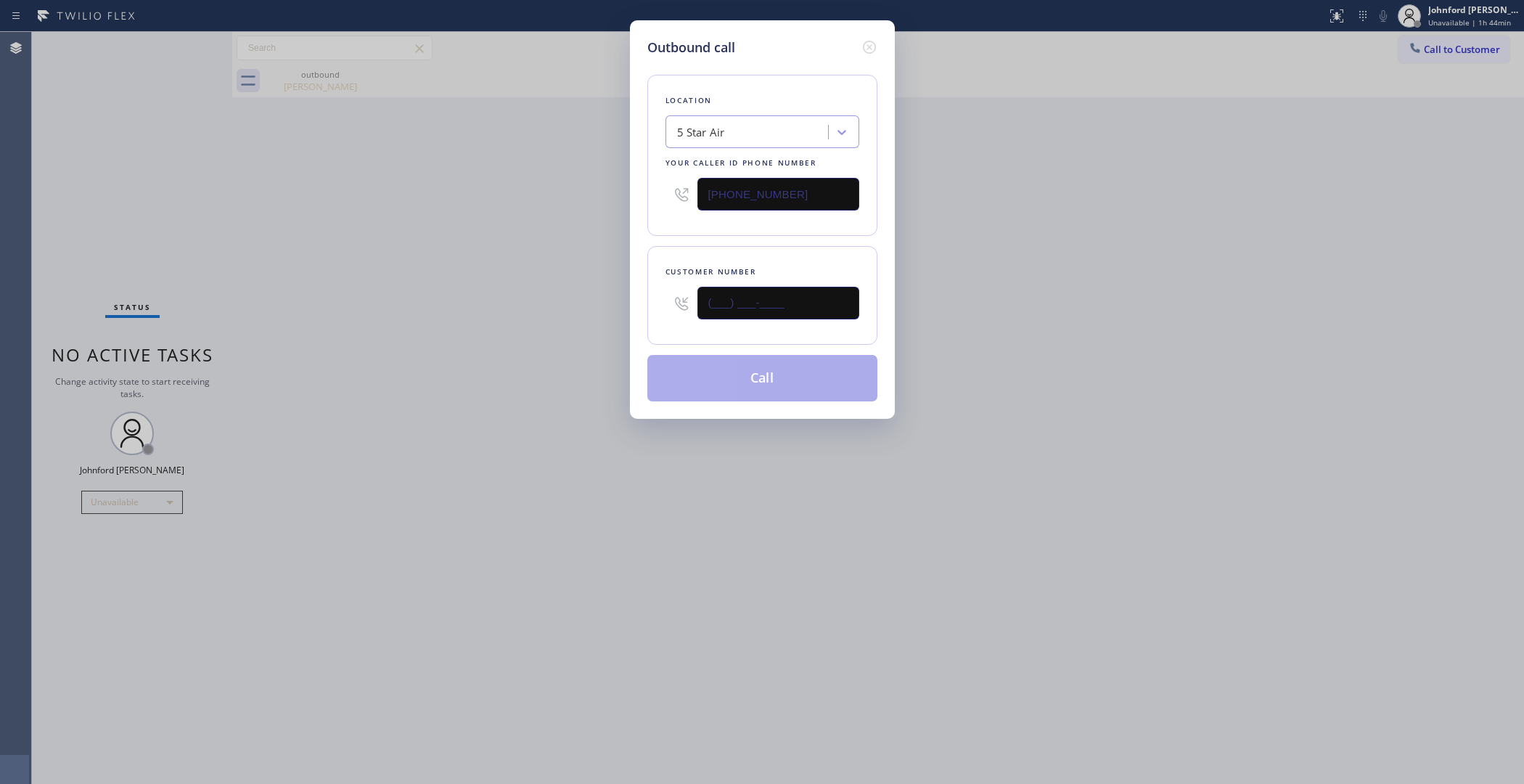
click at [588, 327] on div "Outbound call Location 5 Star Air Your caller id phone number [PHONE_NUMBER] Cu…" at bounding box center [762, 392] width 1524 height 784
paste input "714) 683-5224"
type input "[PHONE_NUMBER]"
click at [482, 343] on div "Outbound call Location 5 Star Air Your caller id phone number [PHONE_NUMBER] Cu…" at bounding box center [762, 392] width 1524 height 784
click at [722, 371] on button "Call" at bounding box center [762, 378] width 230 height 47
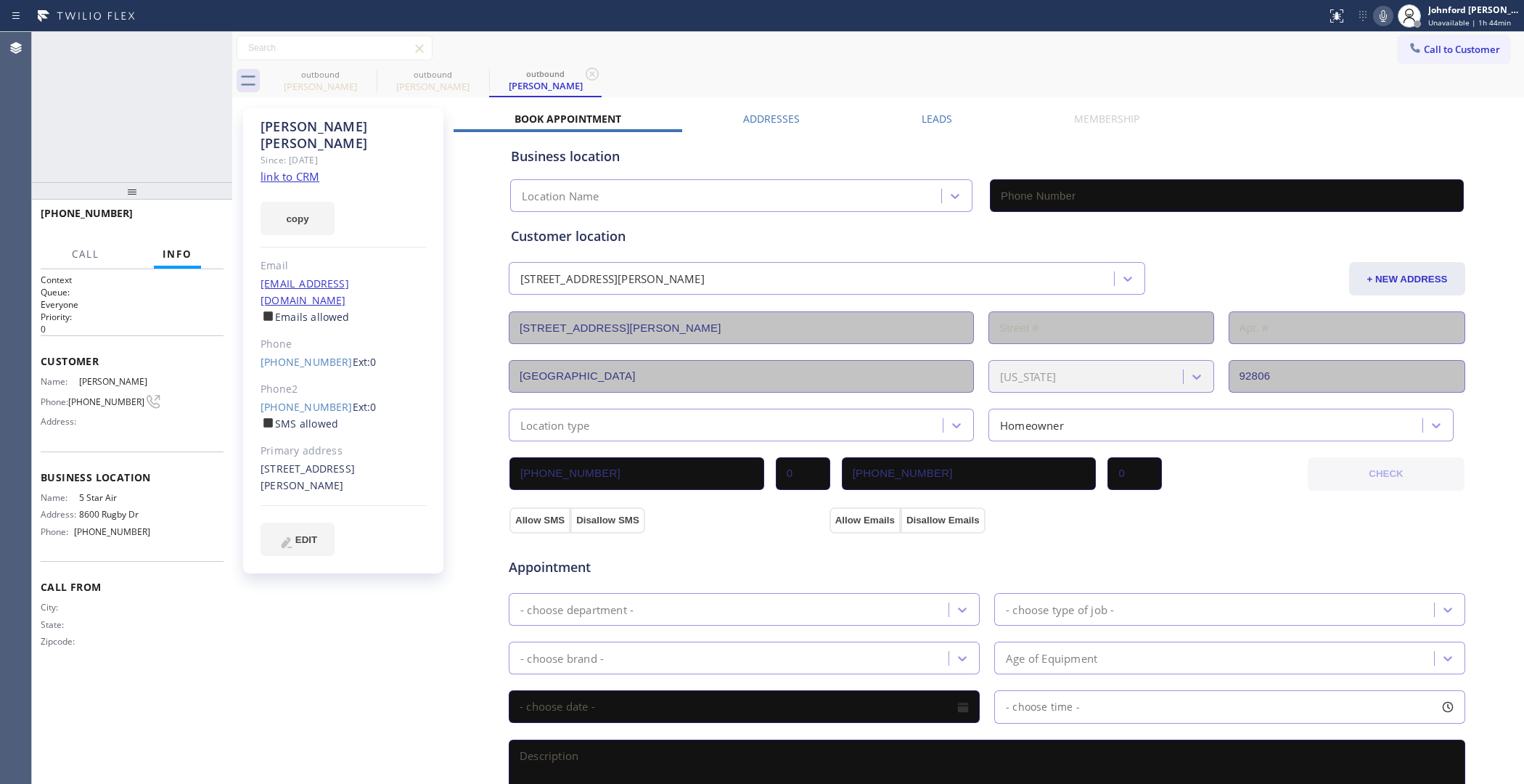
type input "[PHONE_NUMBER]"
click at [1384, 17] on icon at bounding box center [1383, 16] width 7 height 11
click at [191, 219] on span "HANG UP" at bounding box center [190, 220] width 45 height 10
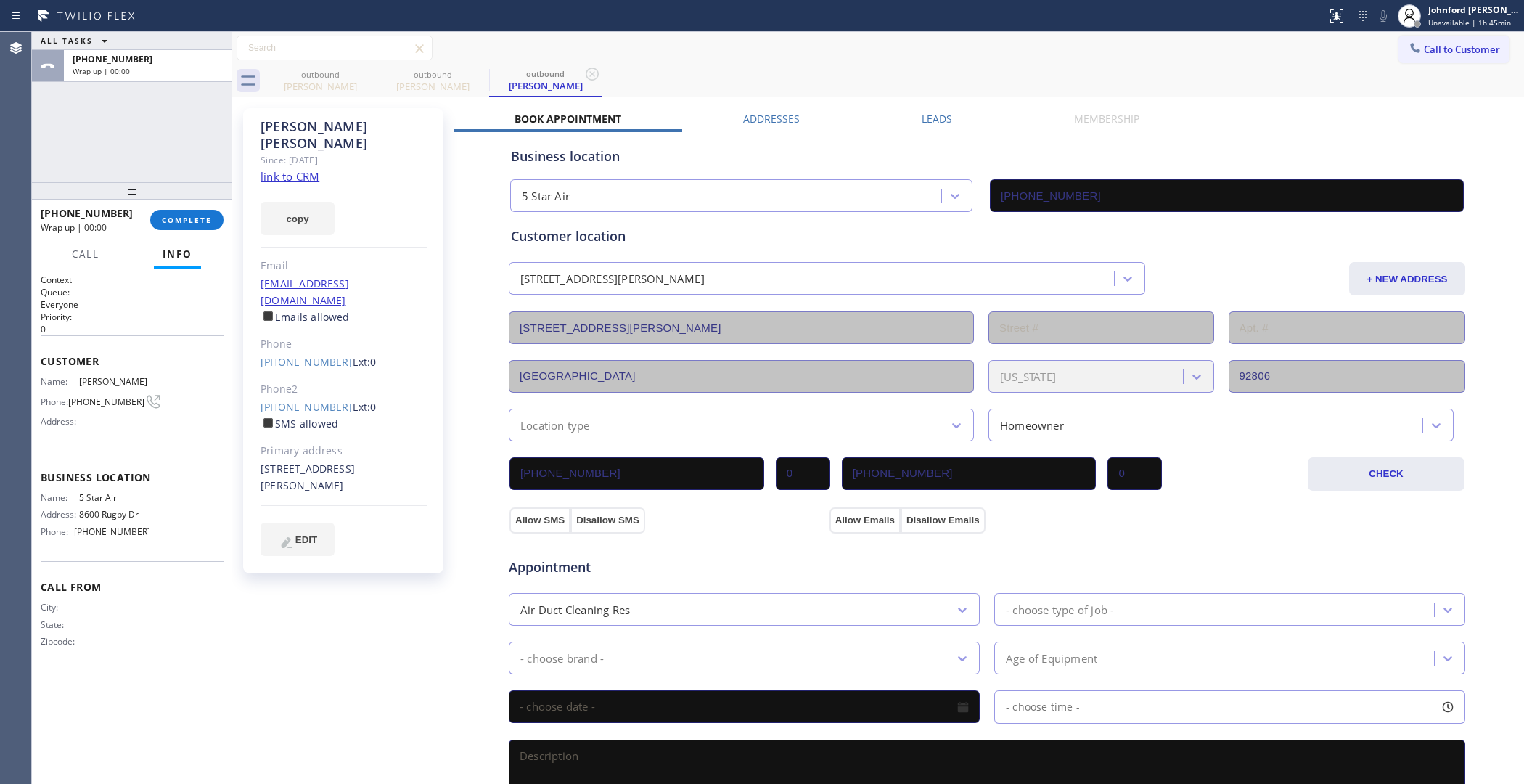
click at [945, 116] on label "Leads" at bounding box center [937, 118] width 31 height 14
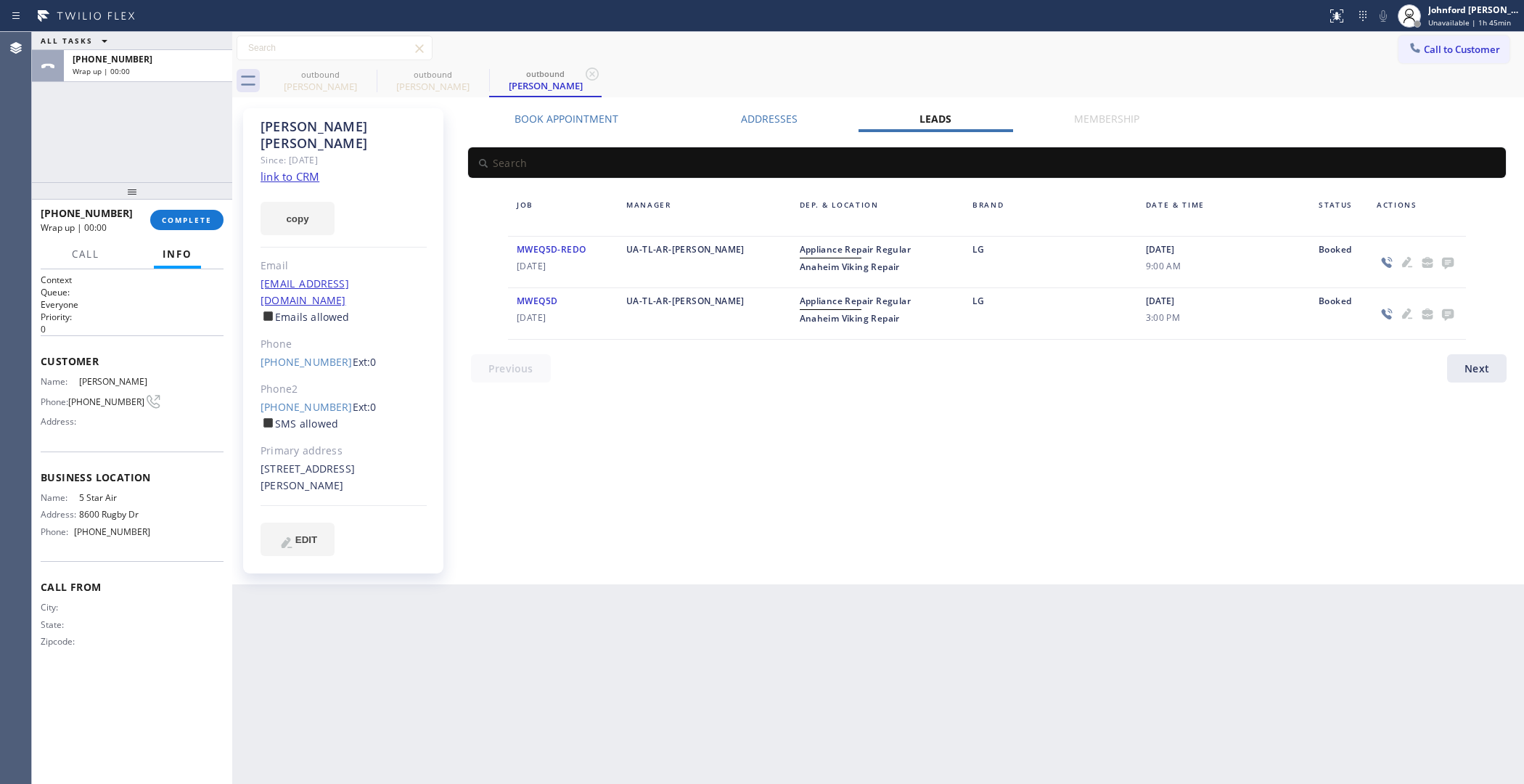
click at [1446, 250] on div at bounding box center [1417, 262] width 98 height 42
click at [1447, 258] on icon at bounding box center [1448, 264] width 11 height 11
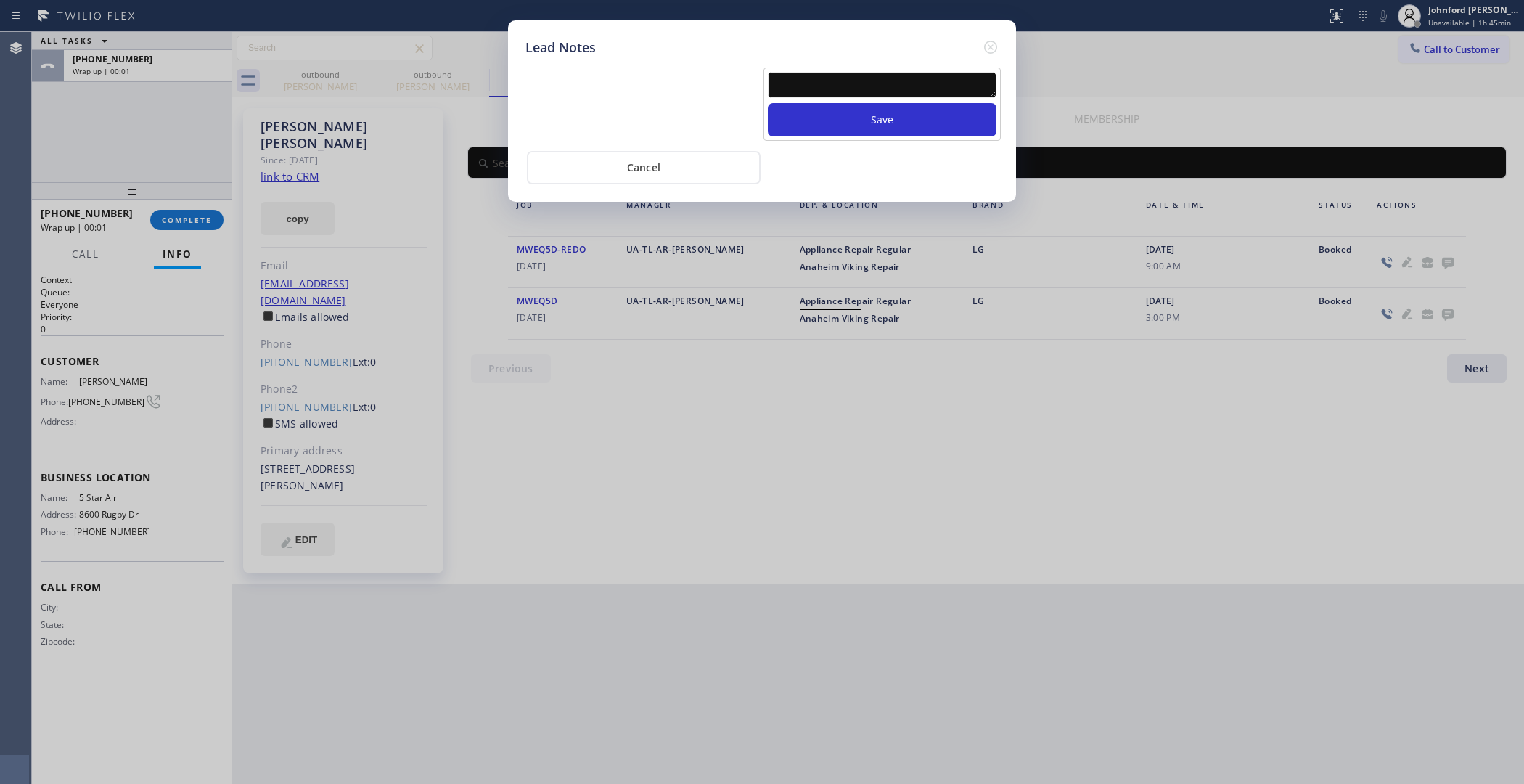
click at [844, 77] on textarea at bounding box center [881, 85] width 228 height 26
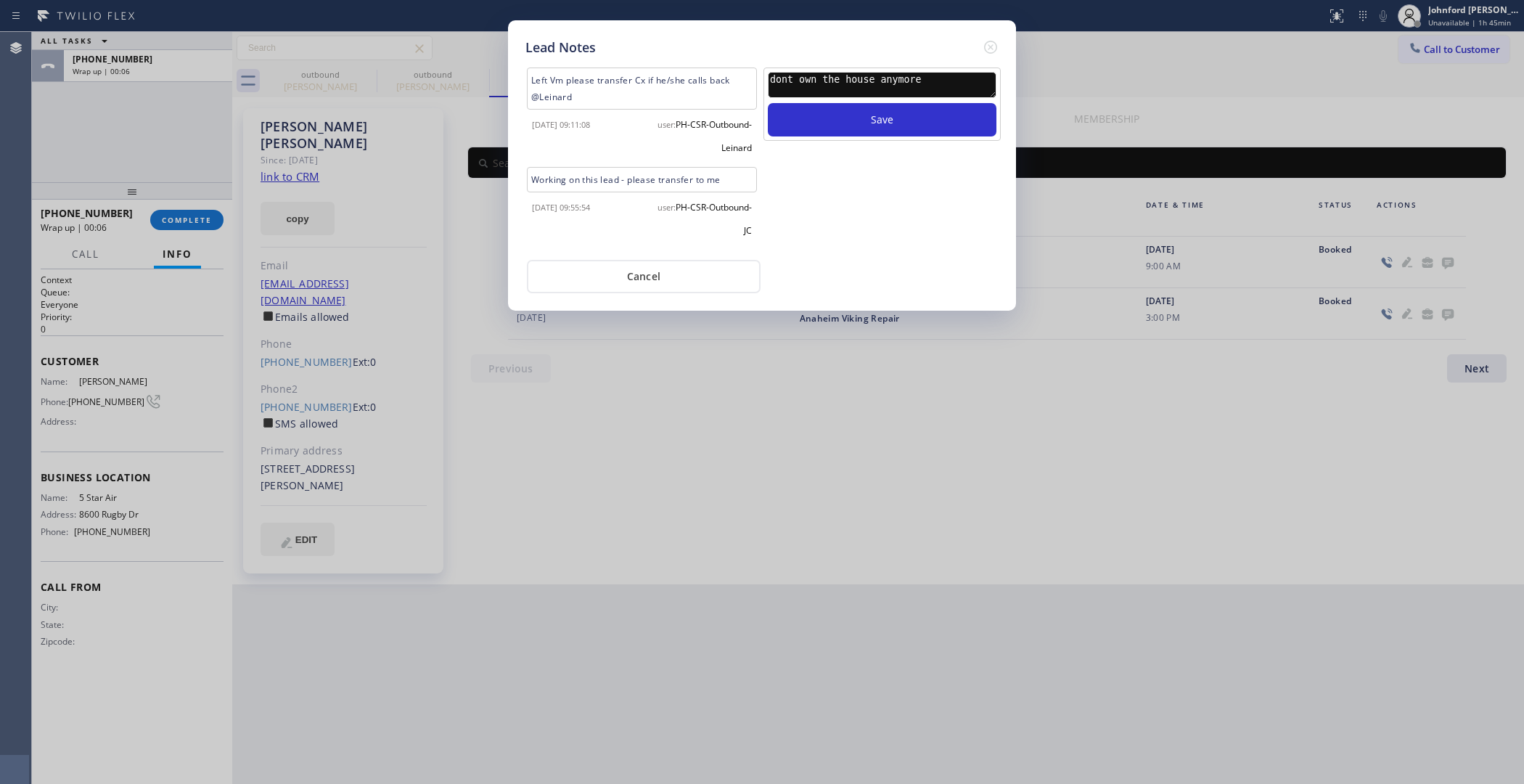
type textarea "dont own the house anymore"
click at [768, 103] on button "Save" at bounding box center [881, 120] width 228 height 34
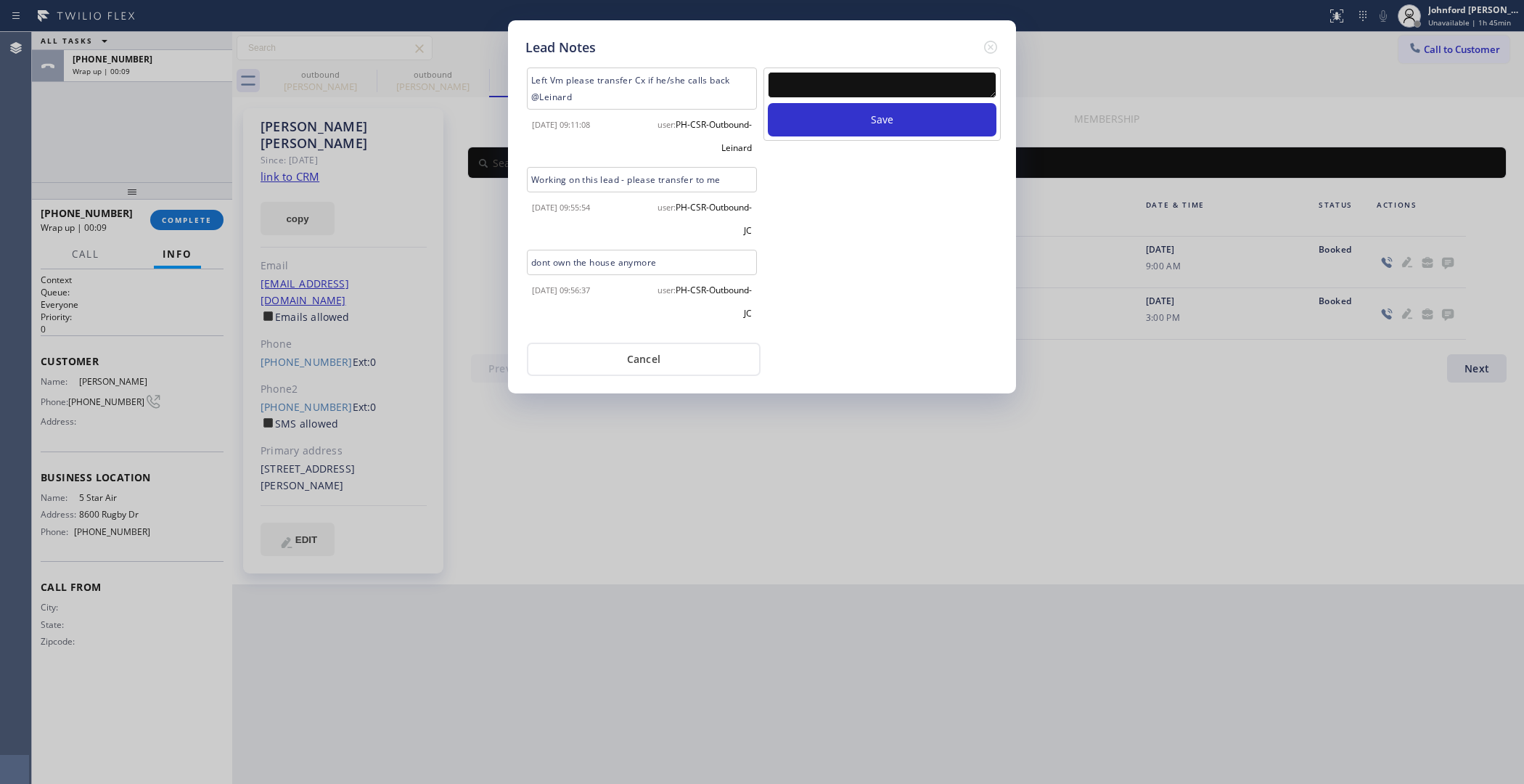
click at [197, 226] on div "Lead Notes Left Vm please transfer Cx if he/she calls back @Leinard [DATE] 09:1…" at bounding box center [762, 392] width 1524 height 784
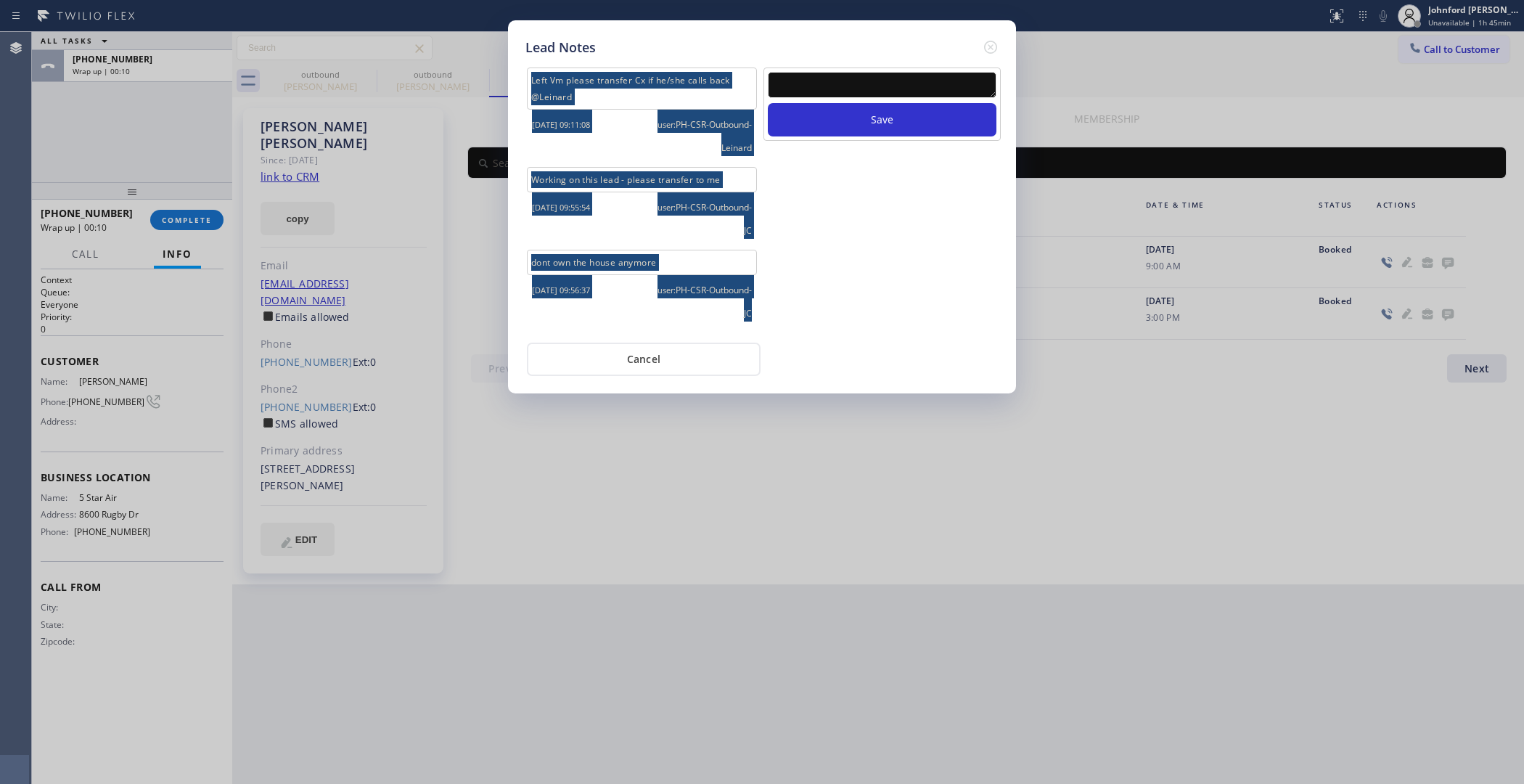
click at [984, 51] on div "Lead Notes Left Vm please transfer Cx if he/she calls back @Leinard [DATE] 09:1…" at bounding box center [761, 207] width 508 height 373
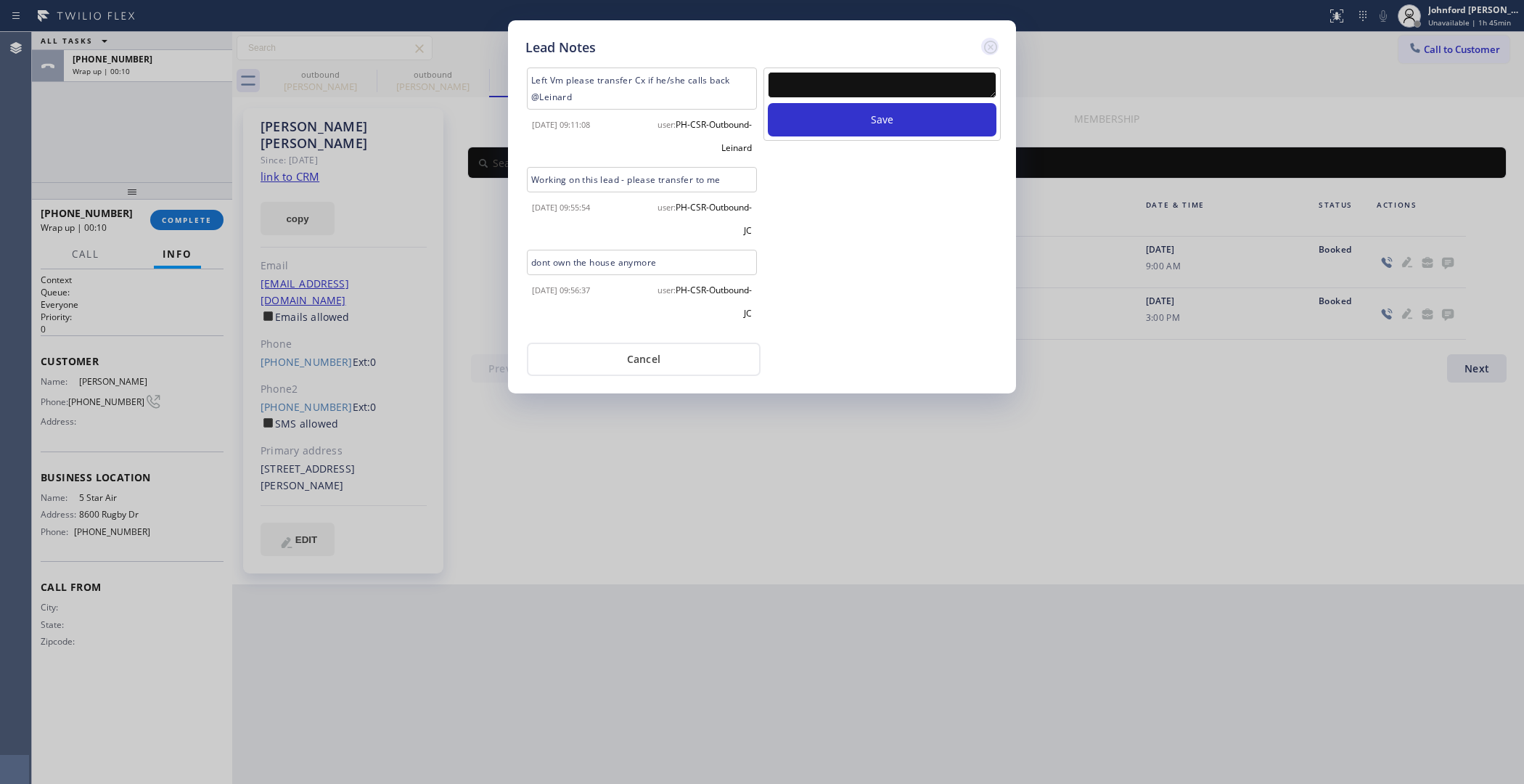
click at [987, 46] on icon at bounding box center [991, 47] width 13 height 13
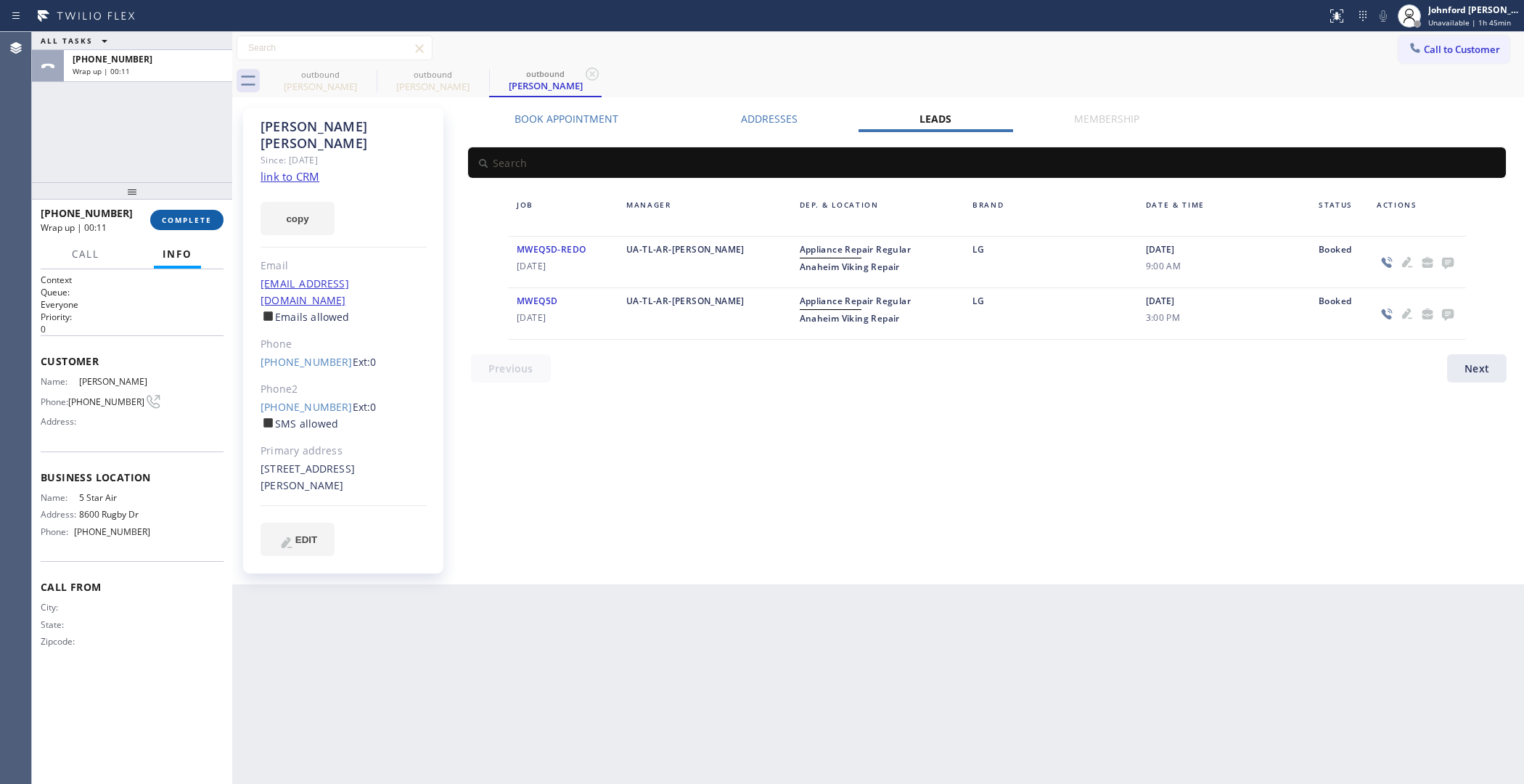
click at [209, 219] on span "COMPLETE" at bounding box center [187, 220] width 50 height 10
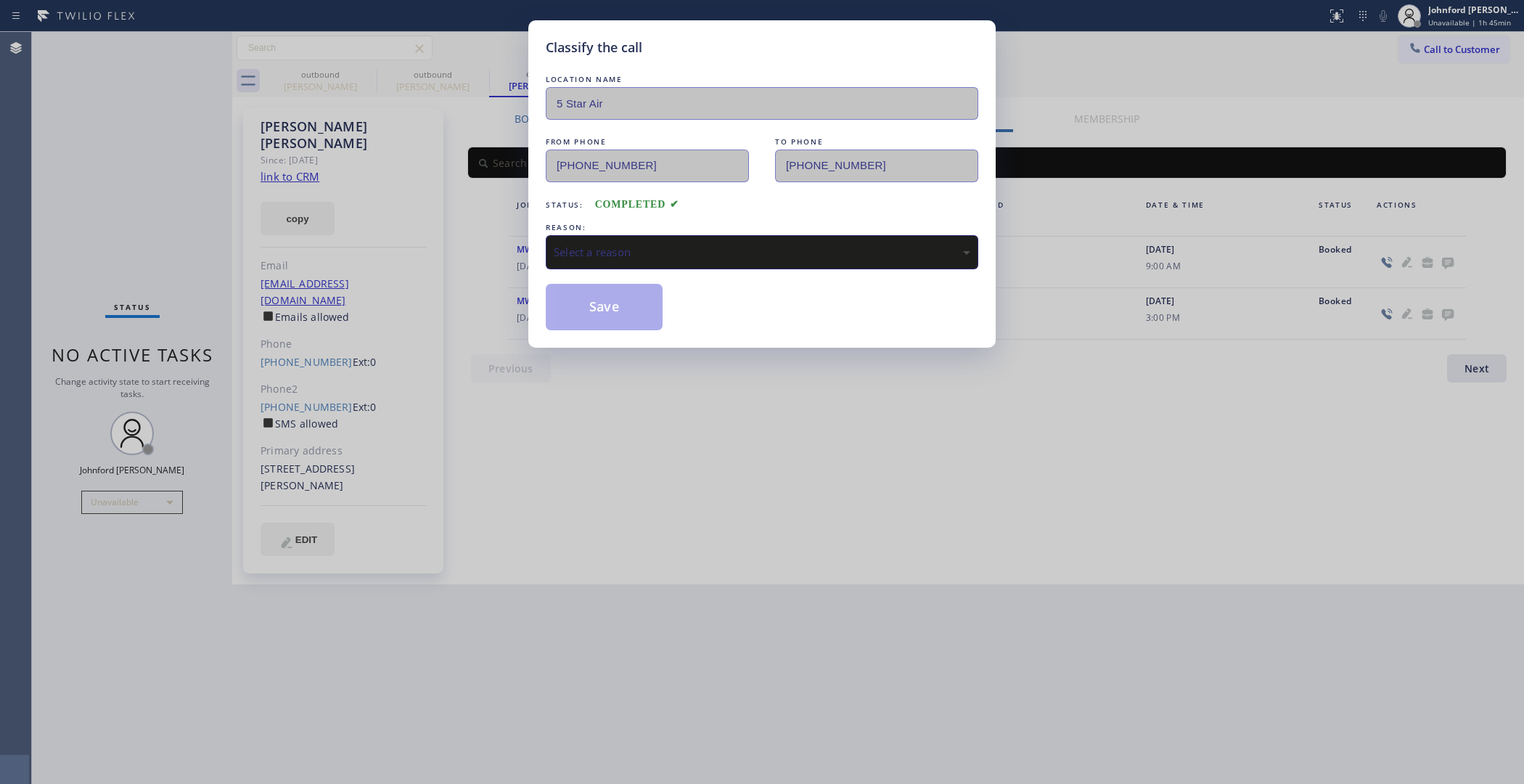
click at [566, 226] on div "REASON:" at bounding box center [762, 227] width 432 height 15
click at [606, 258] on div "Select a reason" at bounding box center [762, 251] width 432 height 34
click at [627, 300] on button "Save" at bounding box center [604, 307] width 116 height 47
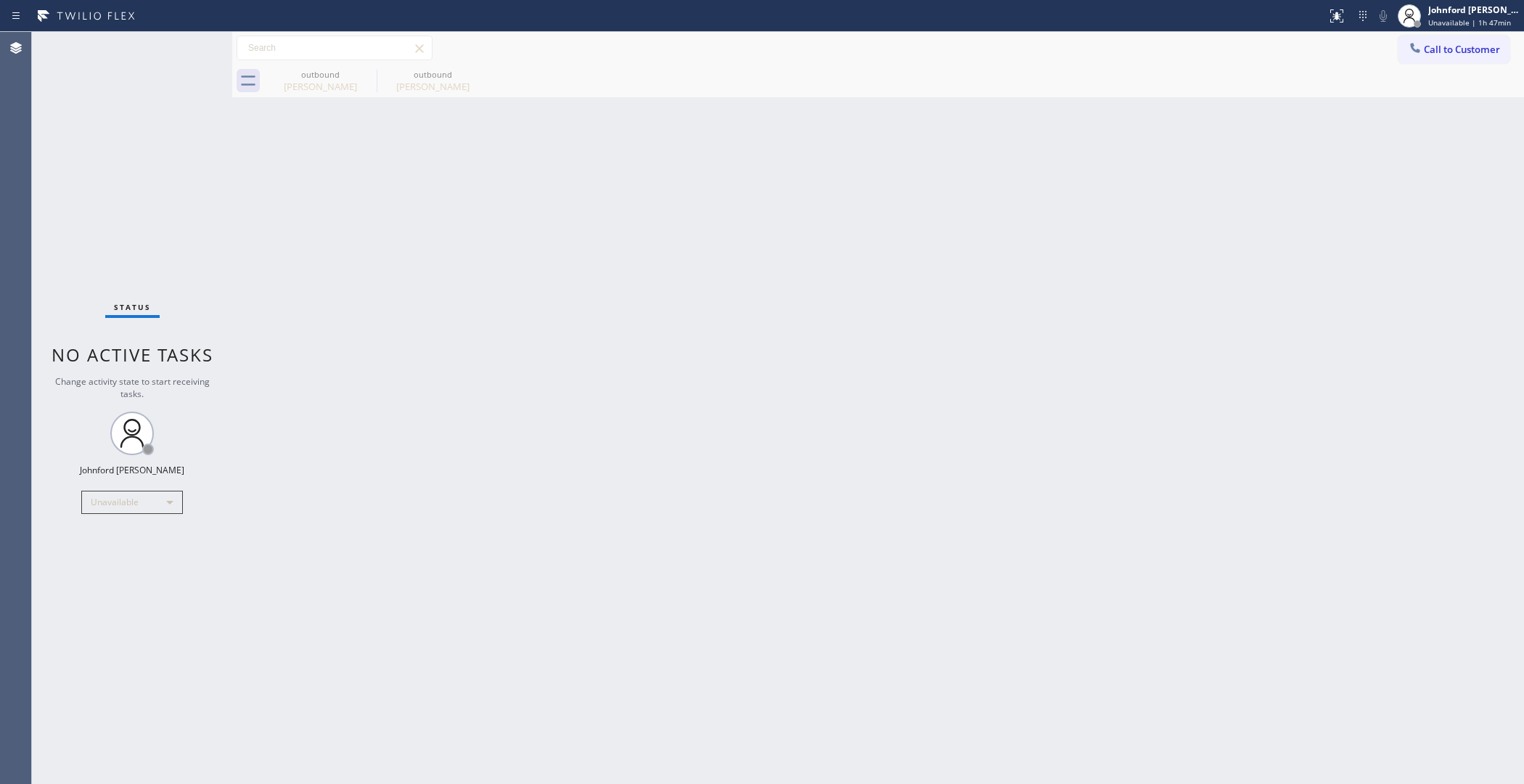
click at [122, 159] on div "Status No active tasks Change activity state to start receiving tasks. [PERSON_…" at bounding box center [131, 407] width 200 height 751
click at [1472, 46] on span "Call to Customer" at bounding box center [1463, 49] width 76 height 13
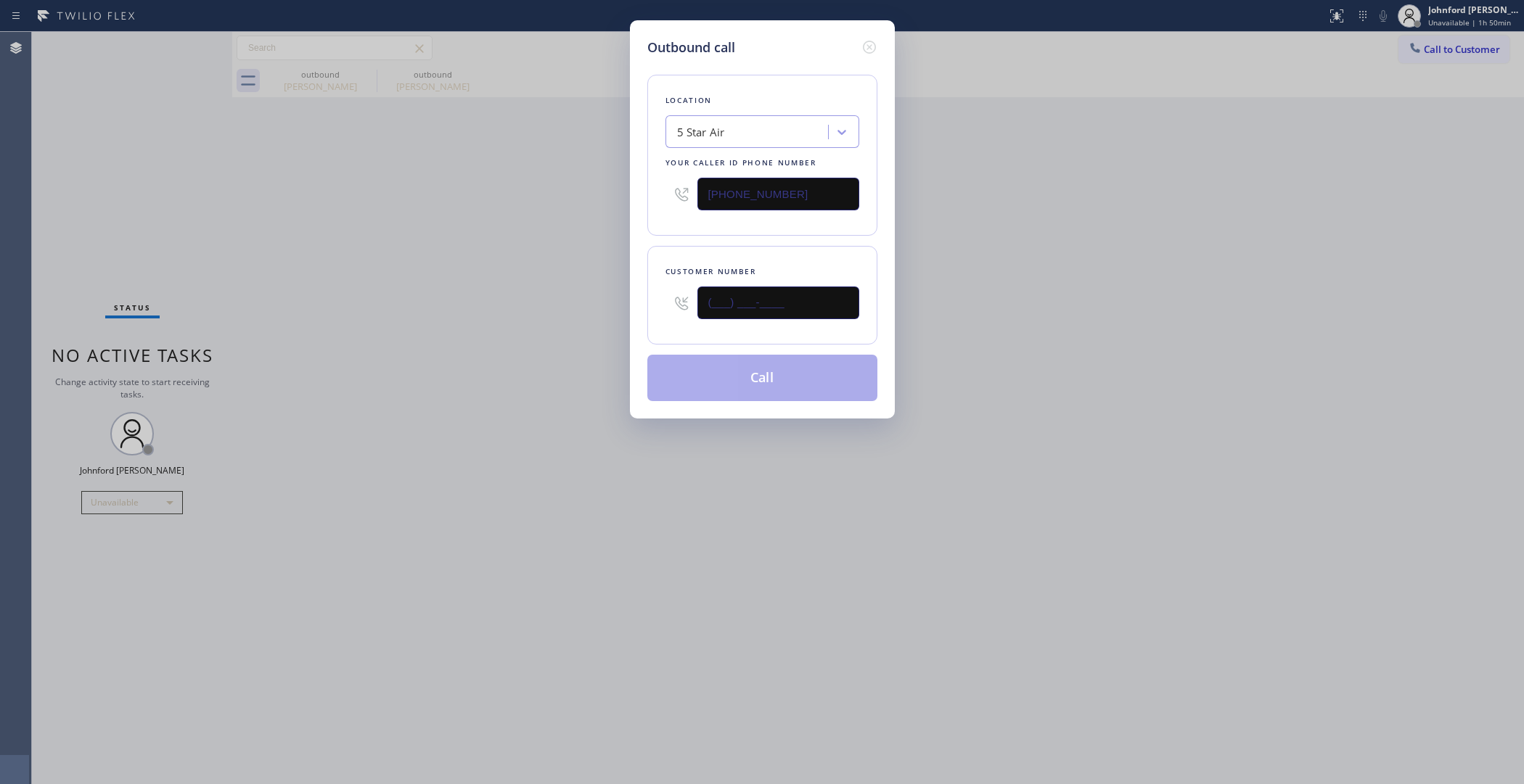
drag, startPoint x: 735, startPoint y: 311, endPoint x: 445, endPoint y: 314, distance: 290.0
click at [564, 314] on div "Outbound call Location 5 Star Air Your caller id phone number [PHONE_NUMBER] Cu…" at bounding box center [762, 392] width 1524 height 784
paste input "949) 433-9499"
type input "[PHONE_NUMBER]"
click at [442, 314] on div "Outbound call Location 5 Star Air Your caller id phone number [PHONE_NUMBER] Cu…" at bounding box center [762, 392] width 1524 height 784
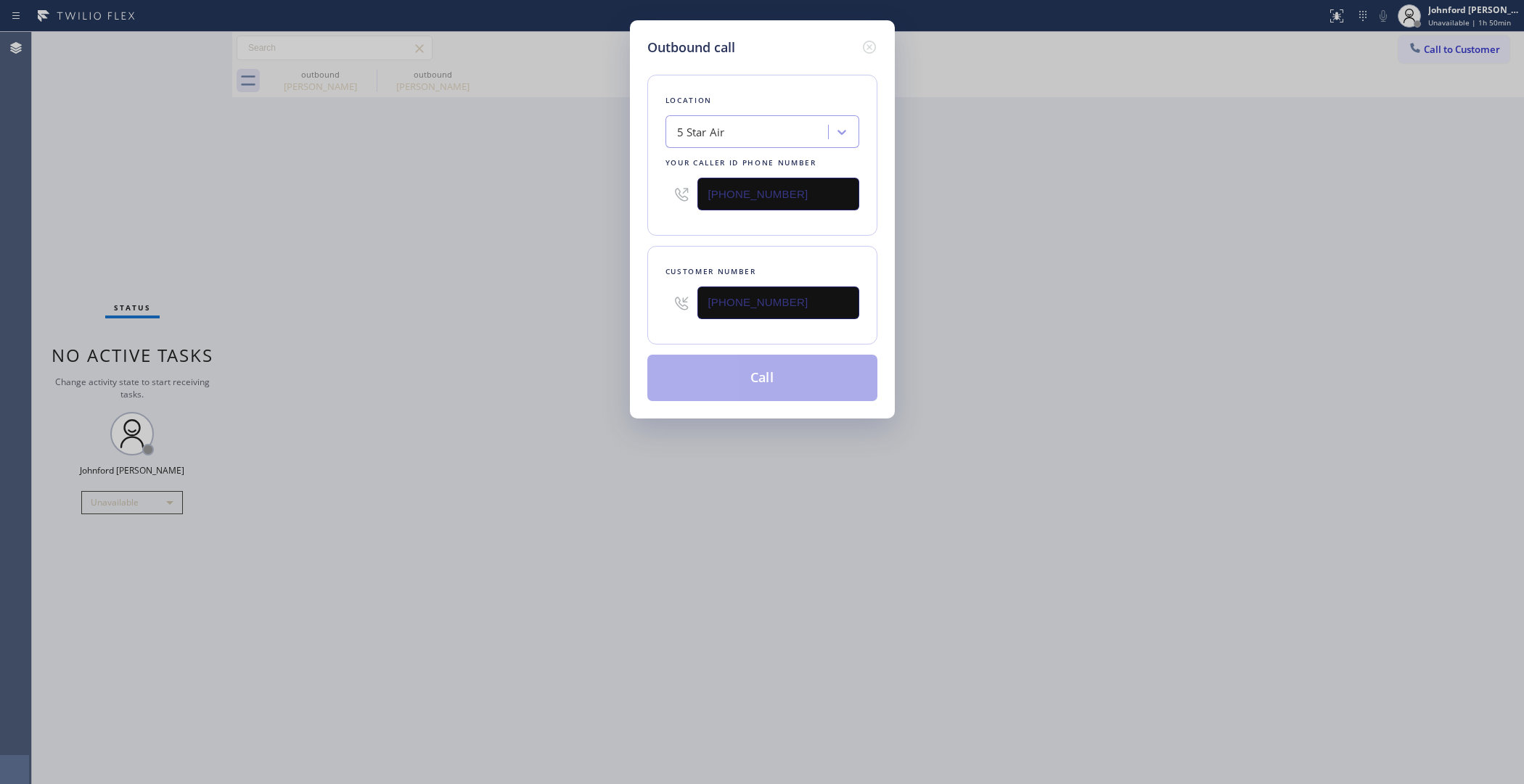
click at [749, 378] on button "Call" at bounding box center [762, 378] width 230 height 47
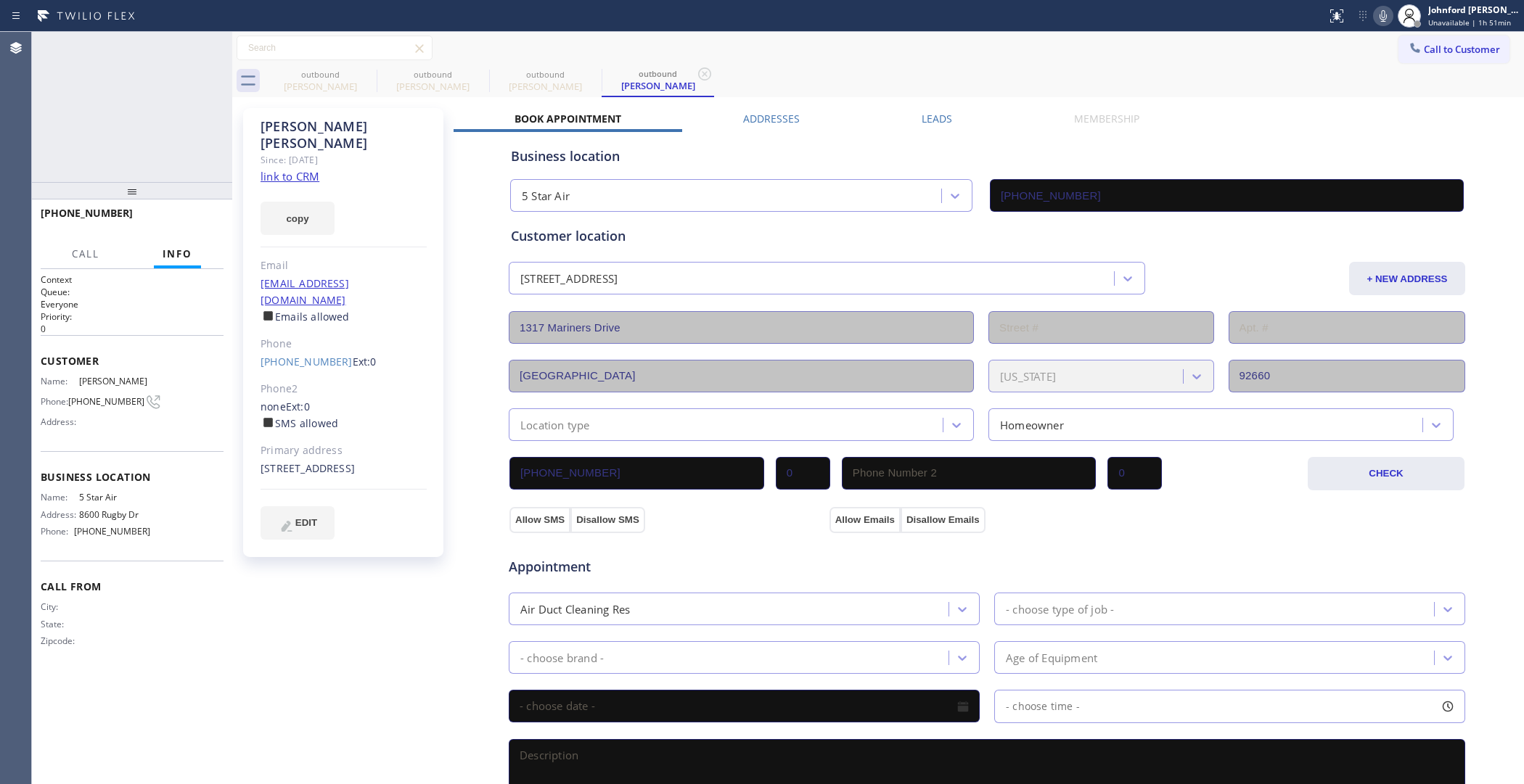
type input "[PHONE_NUMBER]"
click at [196, 215] on span "HANG UP" at bounding box center [190, 220] width 45 height 10
click at [211, 229] on button "COMPLETE" at bounding box center [186, 220] width 74 height 20
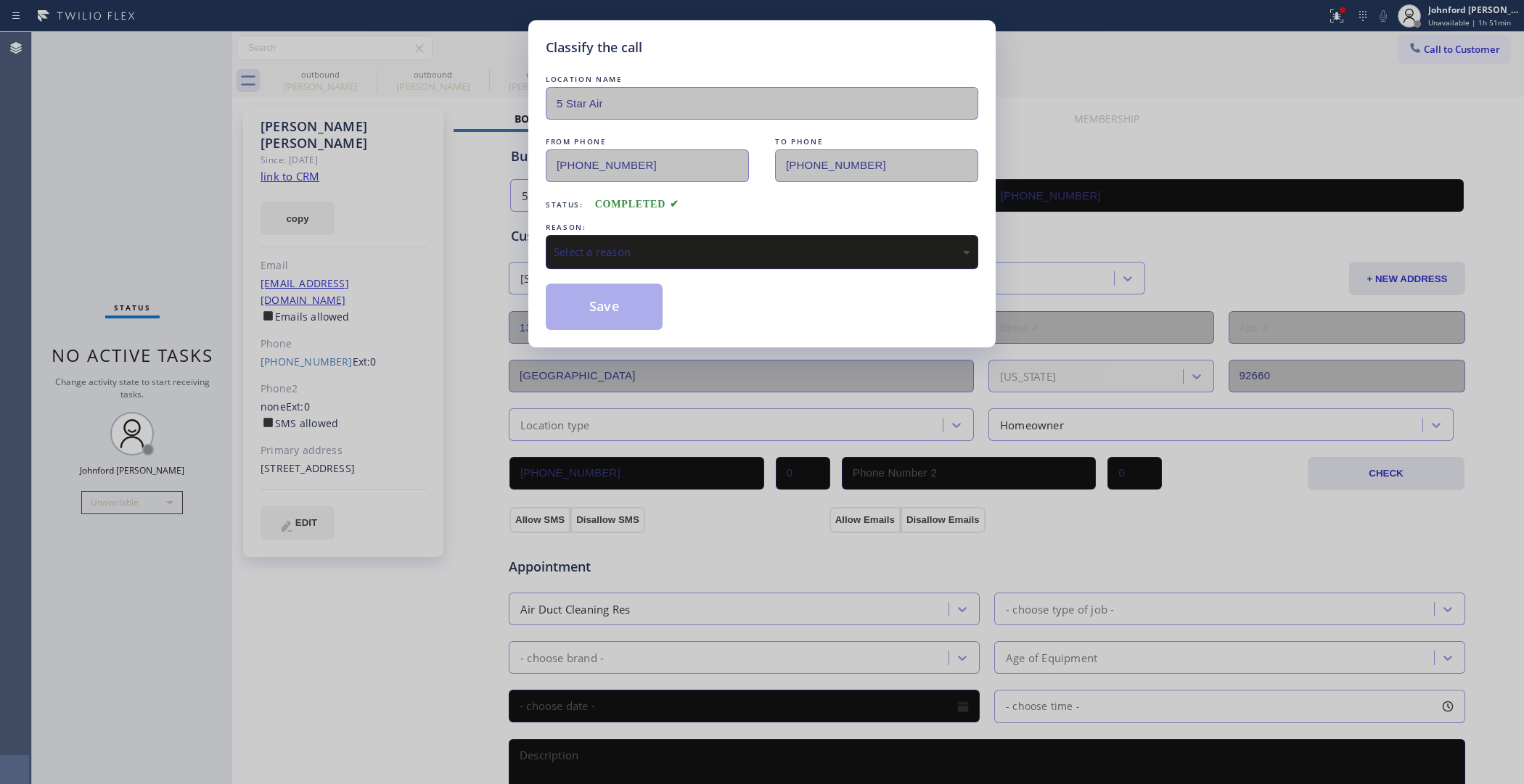
click at [673, 256] on div "Select a reason" at bounding box center [762, 251] width 432 height 34
click at [627, 265] on div "LOCATION NAME 5 Star Air FROM PHONE [PHONE_NUMBER] TO PHONE [PHONE_NUMBER] Stat…" at bounding box center [762, 200] width 432 height 258
click at [621, 258] on div "Not Booked - All other reasons" at bounding box center [762, 251] width 432 height 34
click at [613, 316] on button "Save" at bounding box center [604, 307] width 116 height 47
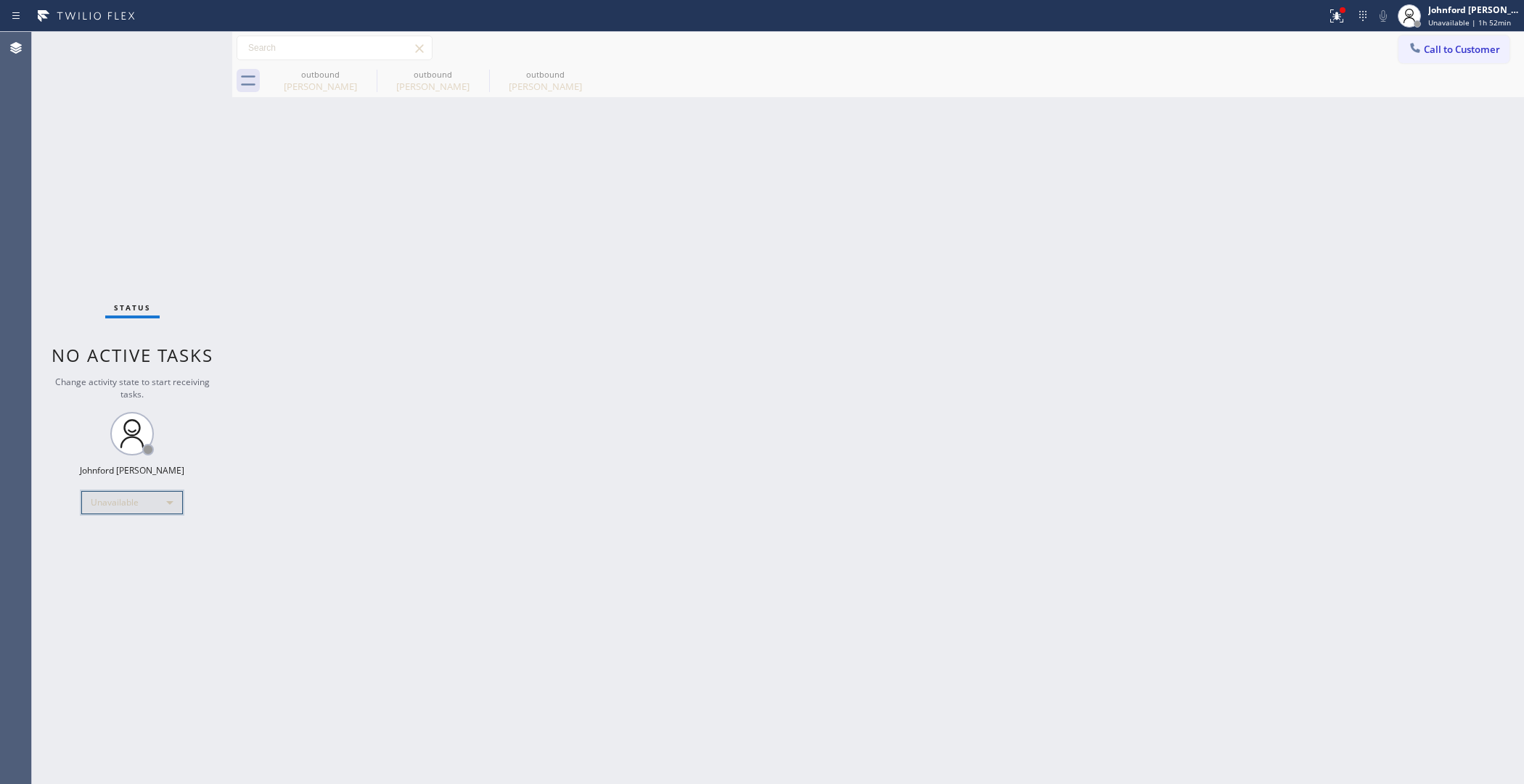
click at [154, 498] on div "Unavailable" at bounding box center [131, 503] width 102 height 23
click at [107, 578] on li "Break" at bounding box center [131, 576] width 99 height 18
click at [125, 505] on div "Break" at bounding box center [131, 503] width 102 height 23
click at [116, 562] on li "Unavailable" at bounding box center [131, 559] width 99 height 18
click at [93, 204] on div "Status No active tasks Change activity state to start receiving tasks. [PERSON_…" at bounding box center [131, 408] width 200 height 752
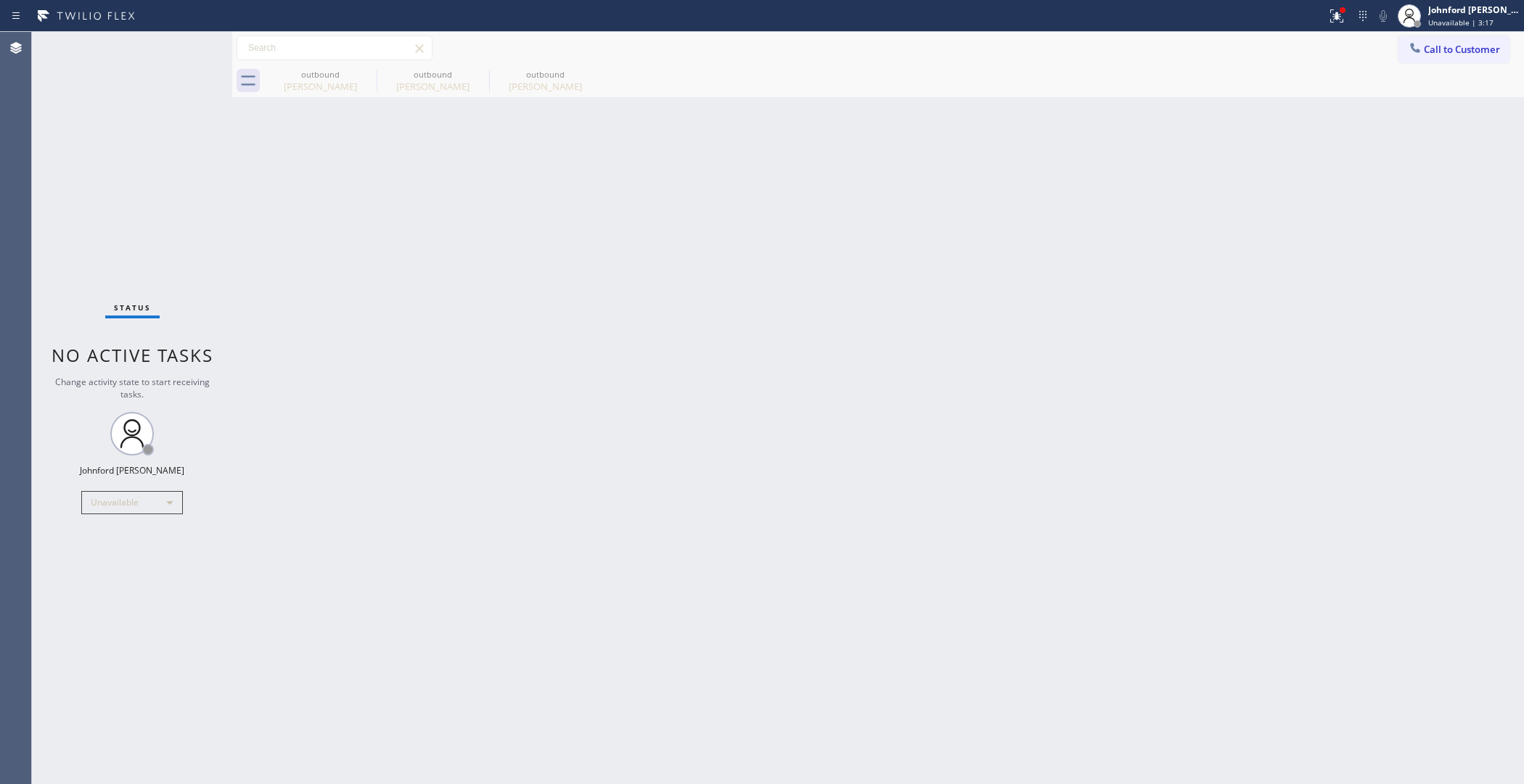
click at [133, 168] on div "Status No active tasks Change activity state to start receiving tasks. [PERSON_…" at bounding box center [131, 408] width 200 height 752
click at [1334, 9] on icon at bounding box center [1334, 14] width 8 height 10
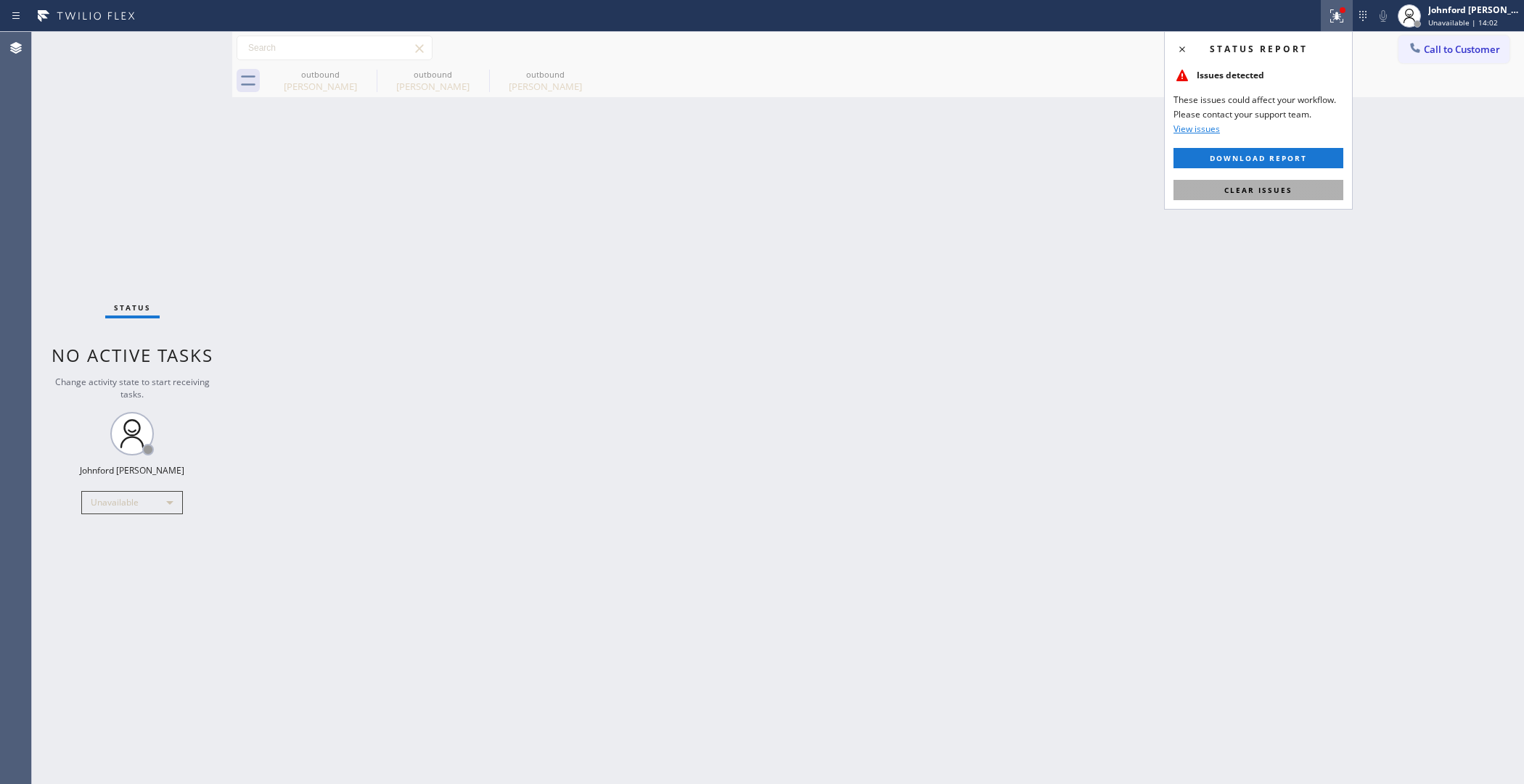
click at [1265, 185] on span "Clear issues" at bounding box center [1259, 190] width 68 height 10
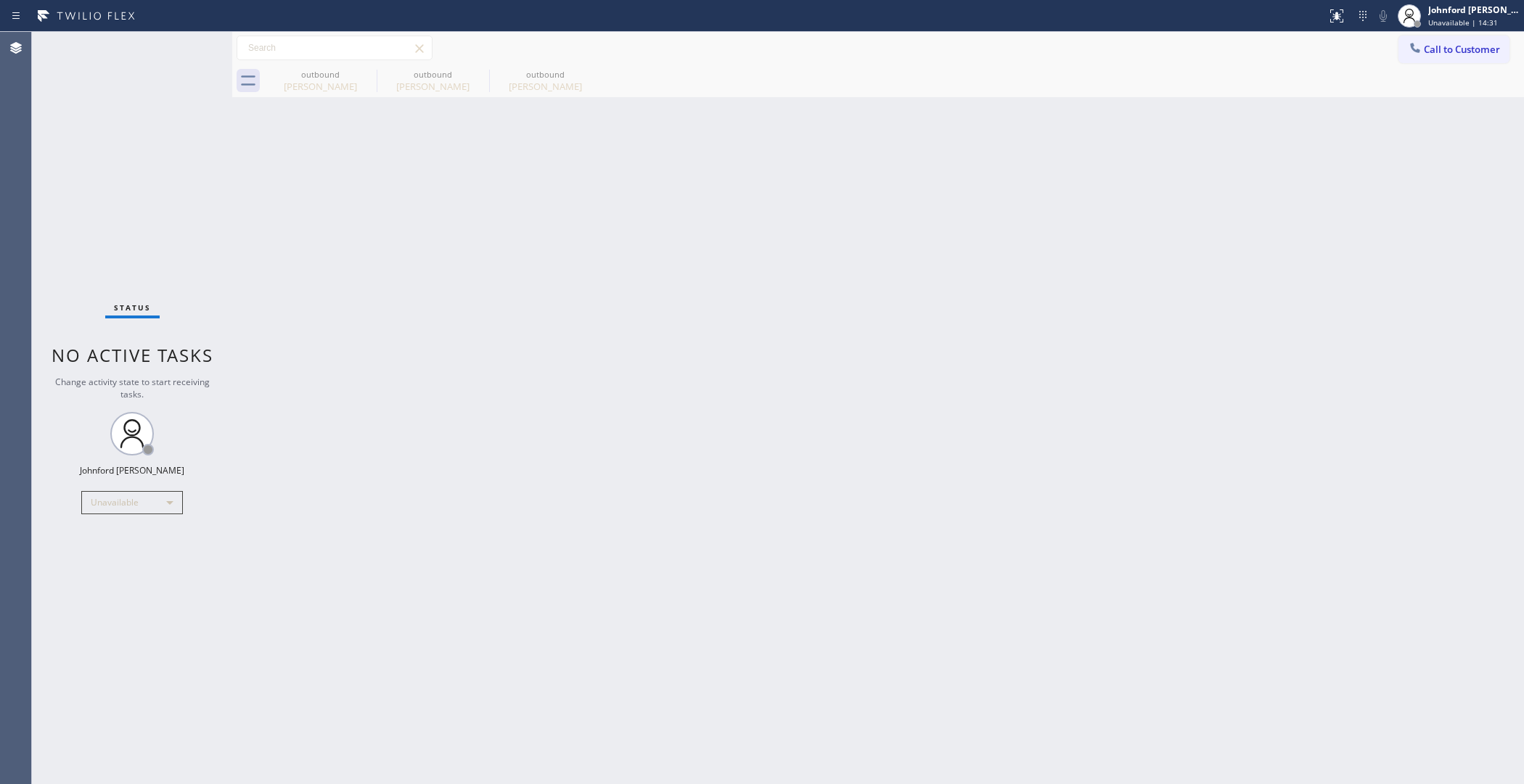
click at [1341, 233] on div "Back to Dashboard Change Sender ID Customers Technicians Select a contact Outbo…" at bounding box center [878, 408] width 1292 height 752
click at [1455, 48] on span "Call to Customer" at bounding box center [1463, 49] width 76 height 13
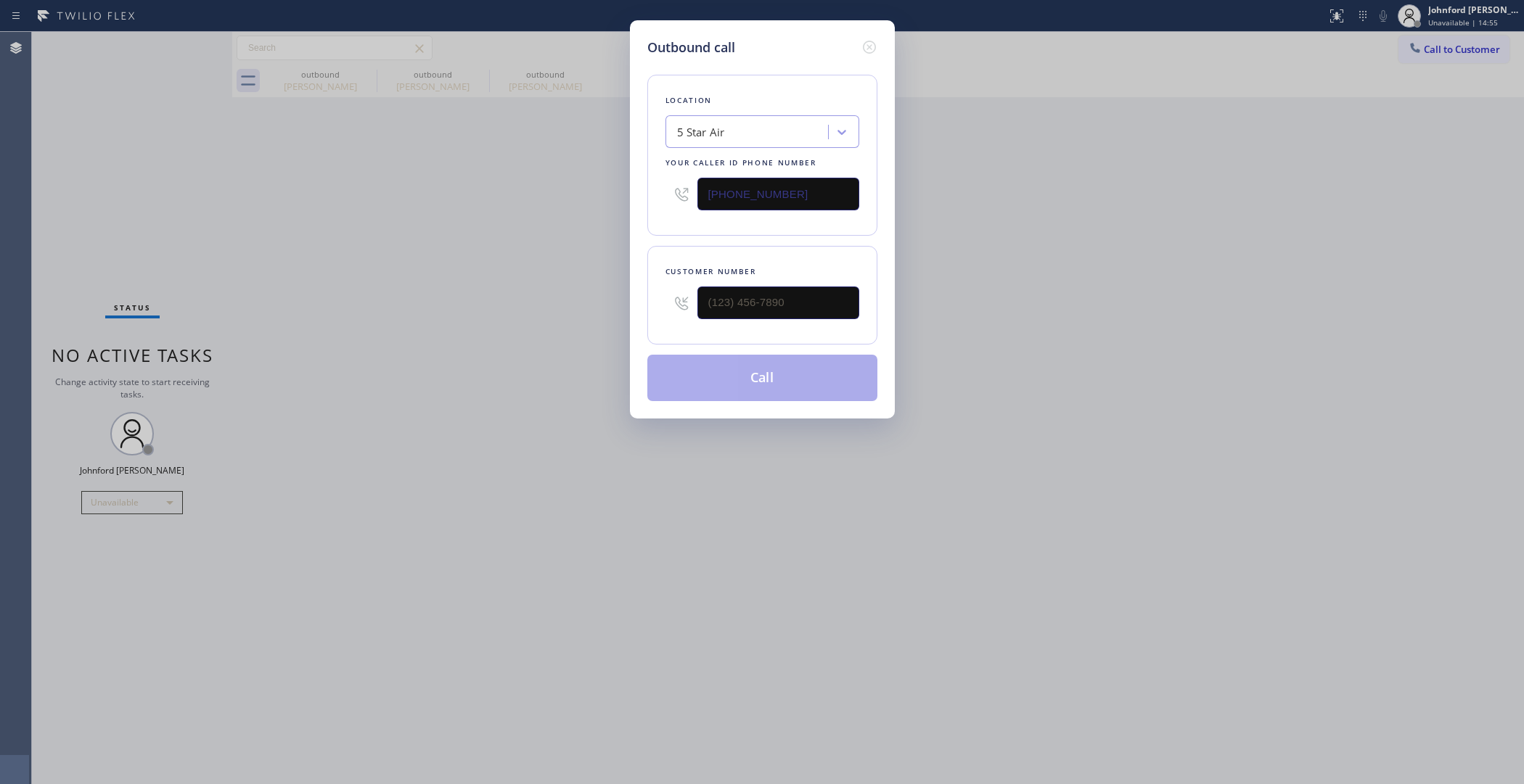
drag, startPoint x: 827, startPoint y: 179, endPoint x: 564, endPoint y: 189, distance: 263.2
click at [564, 189] on div "Outbound call Location 5 Star Air Your caller id phone number [PHONE_NUMBER] Cu…" at bounding box center [762, 392] width 1524 height 784
paste input "55) 731-4952"
type input "[PHONE_NUMBER]"
drag, startPoint x: 766, startPoint y: 308, endPoint x: 526, endPoint y: 317, distance: 240.2
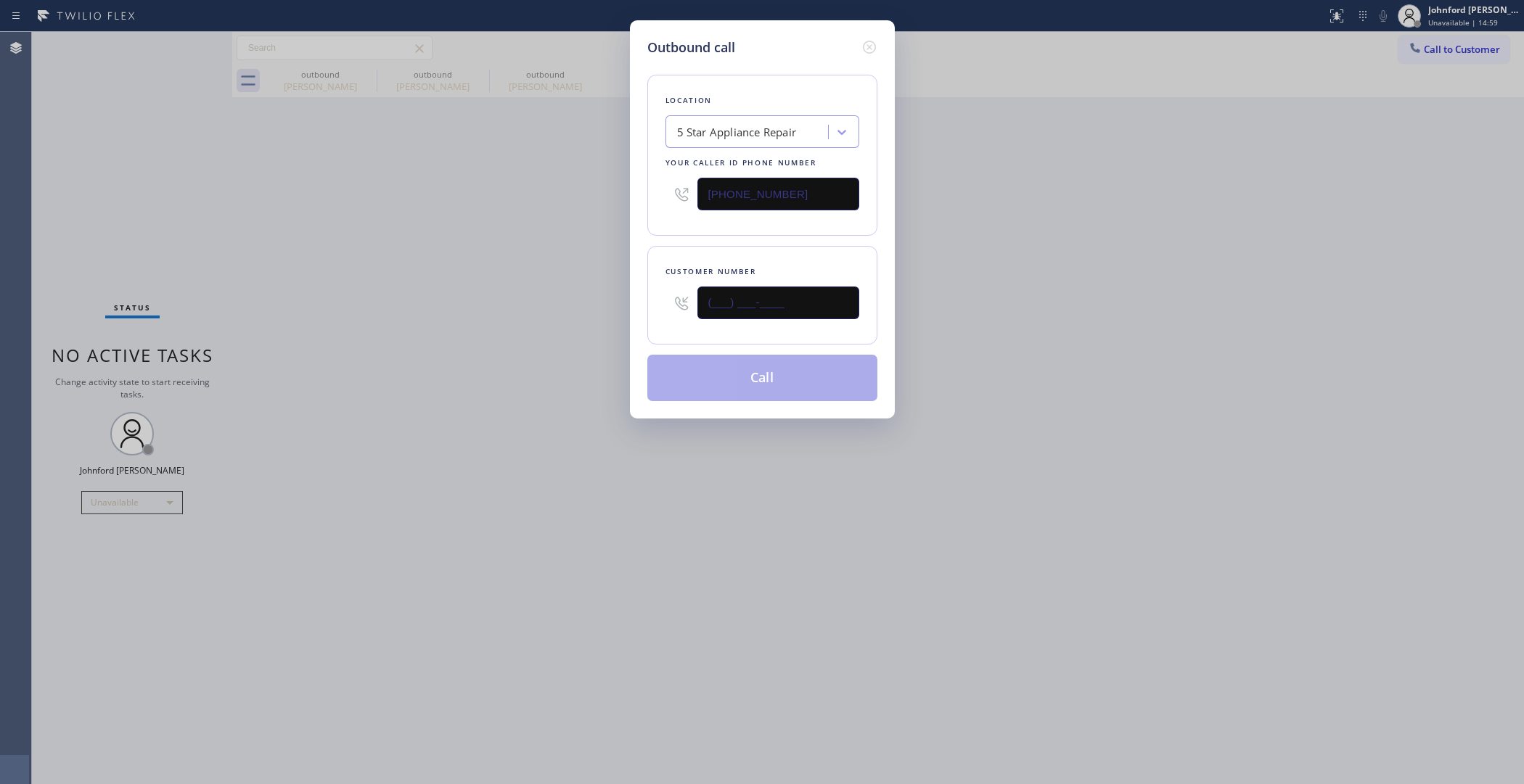
click at [526, 317] on div "Outbound call Location 5 Star Appliance Repair Your caller id phone number [PHO…" at bounding box center [762, 392] width 1524 height 784
paste input "813) 334-6415"
type input "[PHONE_NUMBER]"
click at [497, 317] on div "Outbound call Location 5 Star Appliance Repair Your caller id phone number [PHO…" at bounding box center [762, 392] width 1524 height 784
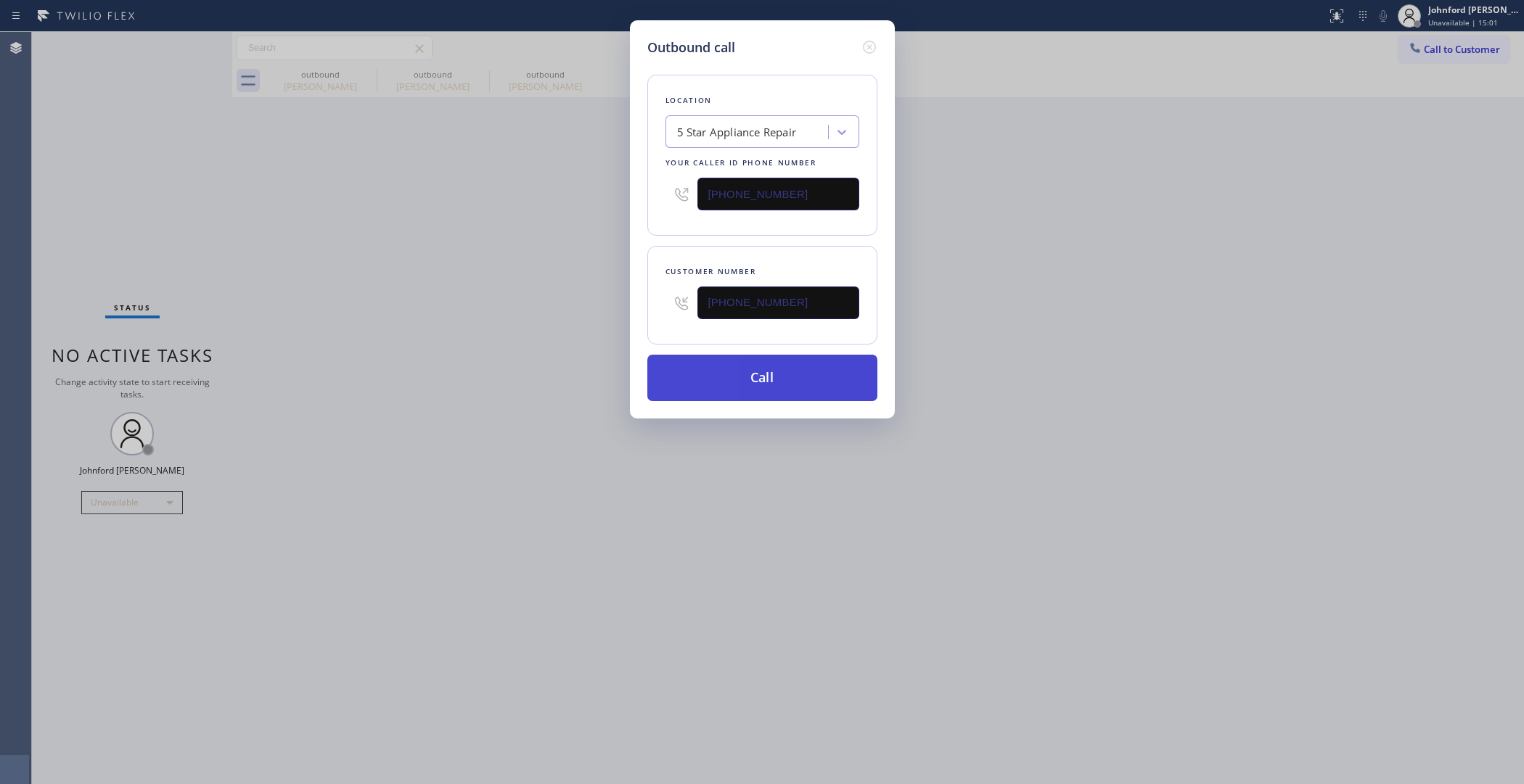
click at [698, 385] on button "Call" at bounding box center [762, 378] width 230 height 47
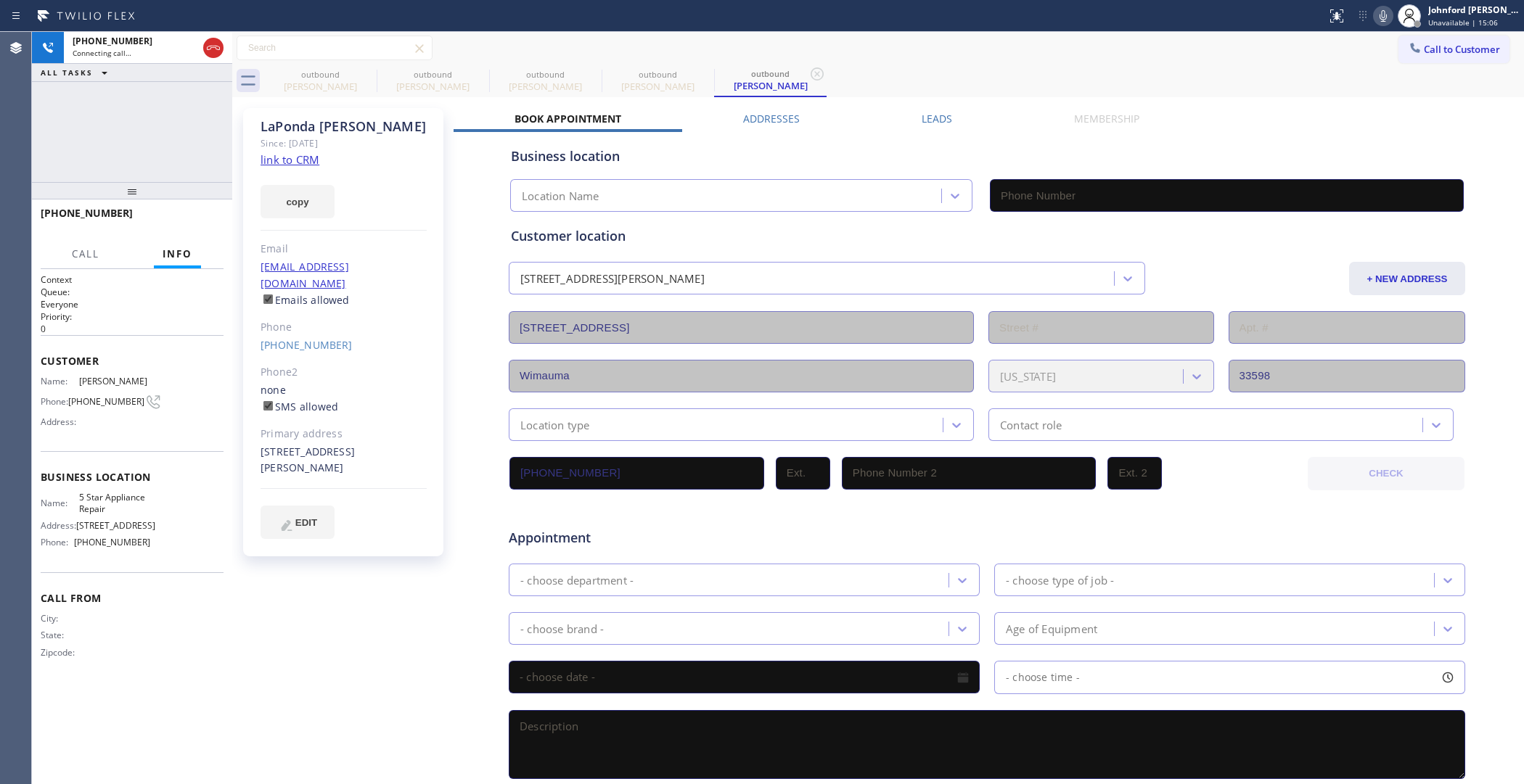
type input "[PHONE_NUMBER]"
click at [129, 147] on div "[PHONE_NUMBER] Connecting call… ALL TASKS ALL TASKS ACTIVE TASKS TASKS IN WRAP …" at bounding box center [131, 106] width 200 height 150
click at [361, 71] on icon at bounding box center [367, 74] width 18 height 18
click at [0, 0] on icon at bounding box center [0, 0] width 0 height 0
type input "[PHONE_NUMBER]"
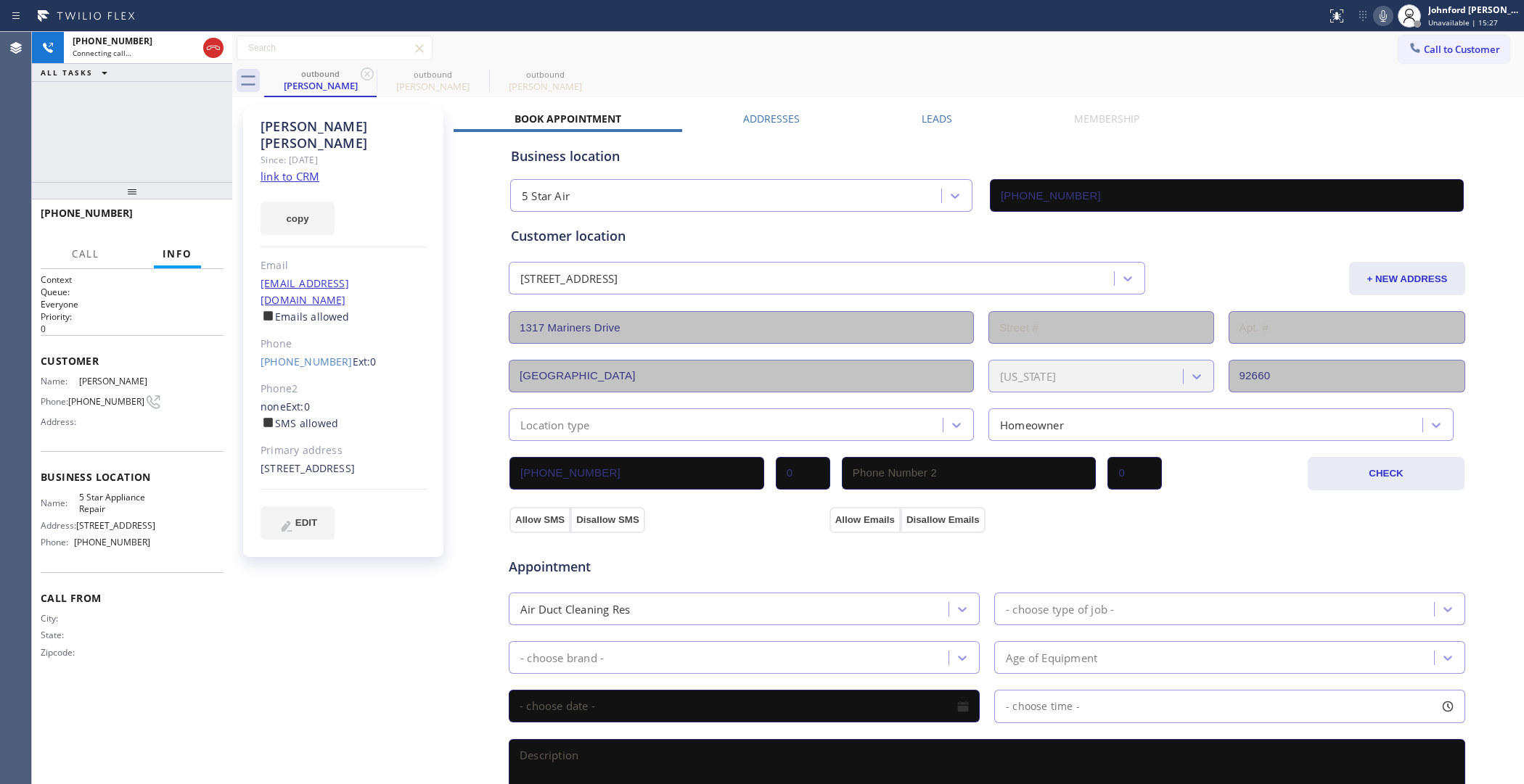
click at [361, 71] on icon at bounding box center [367, 74] width 18 height 18
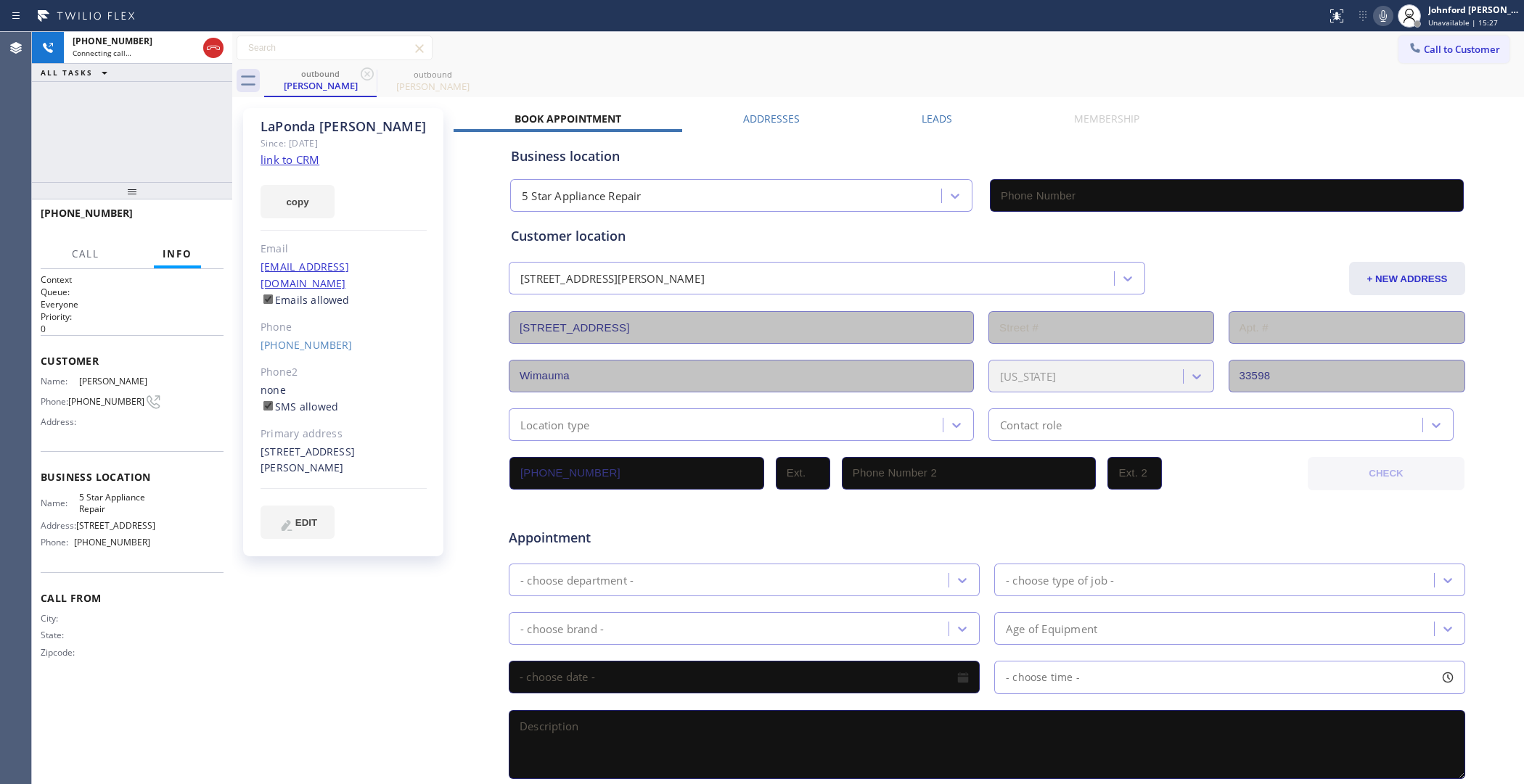
type input "[PHONE_NUMBER]"
click at [197, 214] on button "HANG UP" at bounding box center [190, 220] width 67 height 20
click at [209, 216] on span "COMPLETE" at bounding box center [187, 220] width 50 height 10
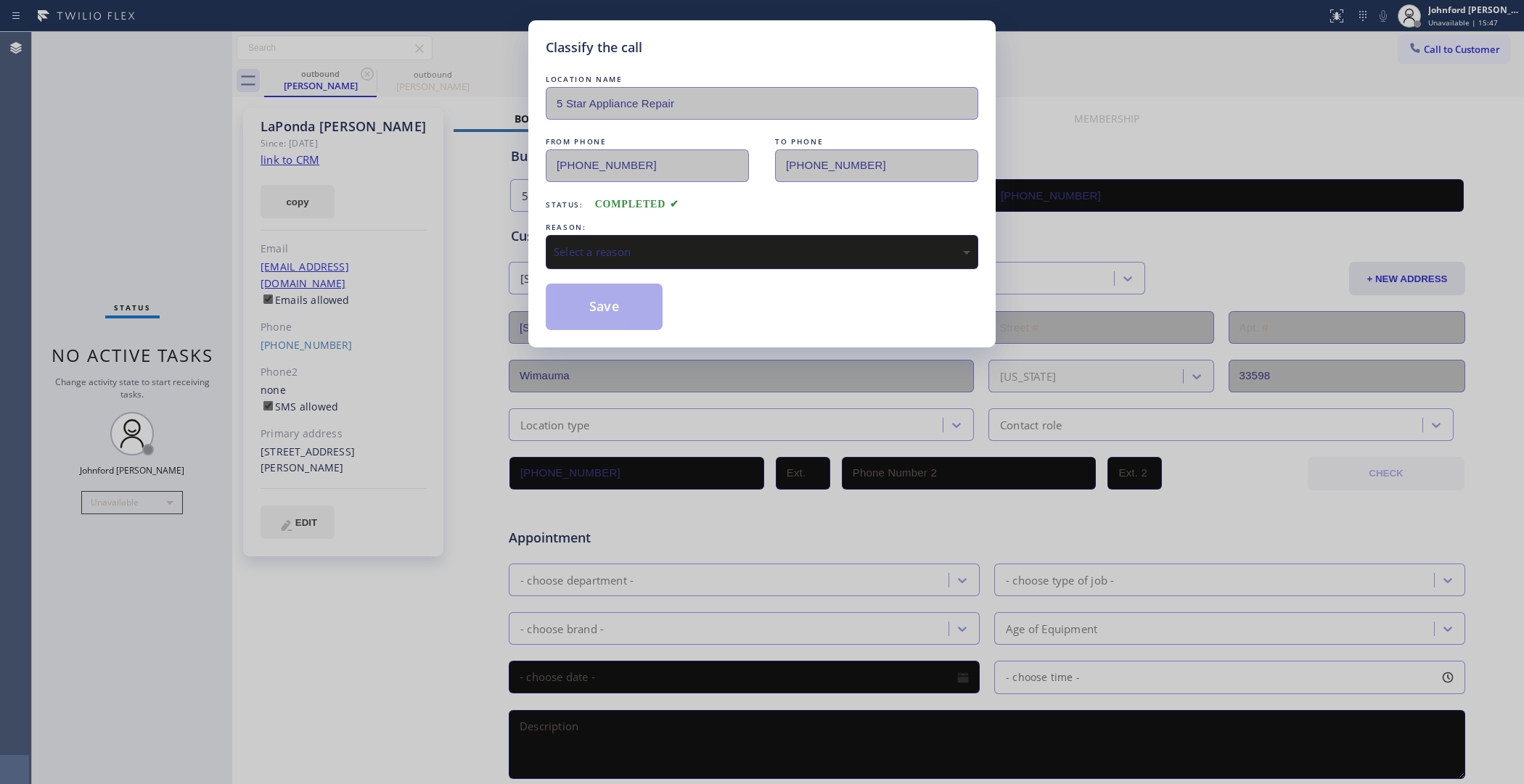
drag, startPoint x: 622, startPoint y: 248, endPoint x: 641, endPoint y: 248, distance: 19.0
click at [624, 248] on div "Select a reason" at bounding box center [762, 252] width 416 height 17
click at [607, 305] on button "Save" at bounding box center [604, 307] width 116 height 47
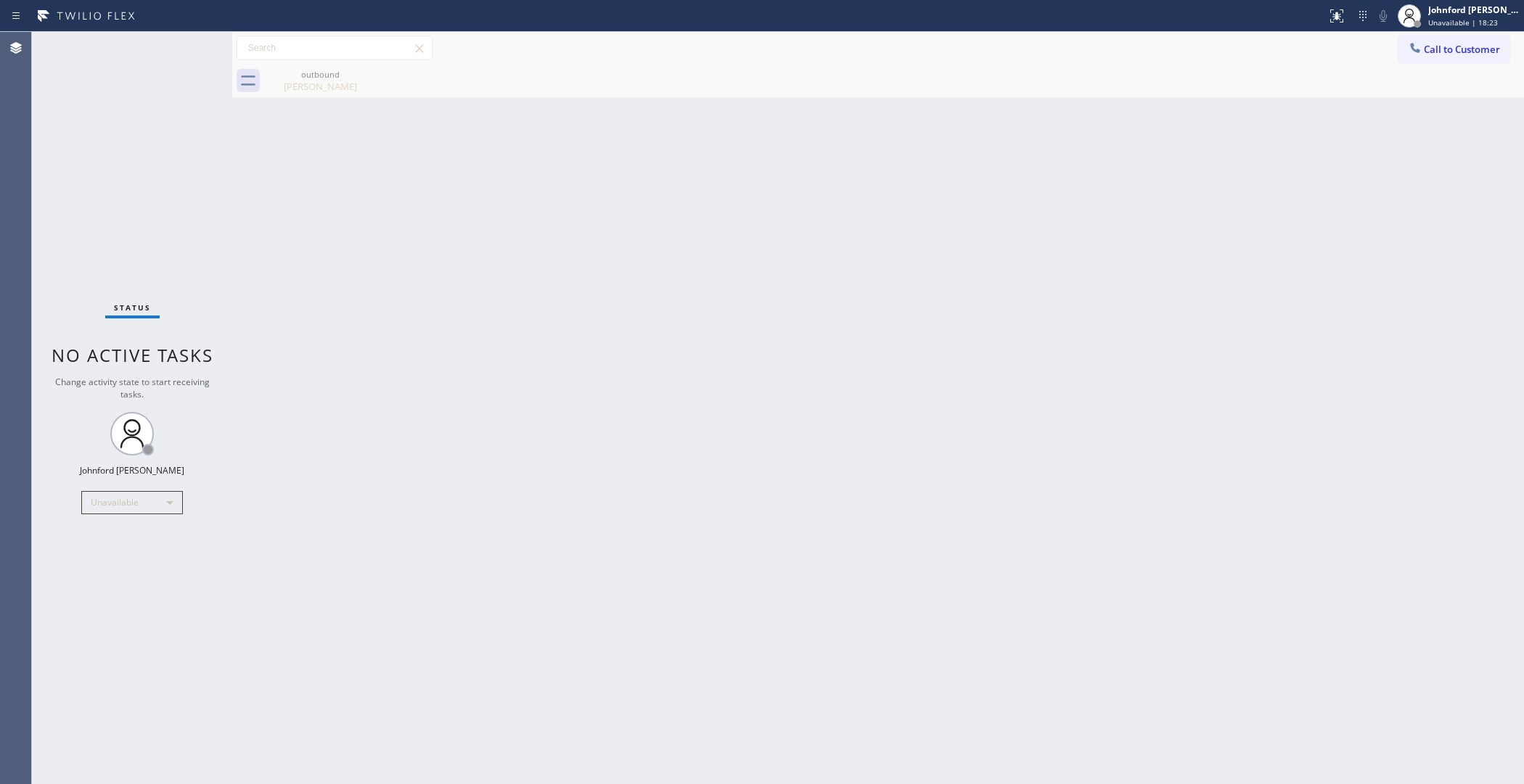
click at [756, 212] on div "Back to Dashboard Change Sender ID Customers Technicians Select a contact Outbo…" at bounding box center [878, 408] width 1292 height 752
click at [1446, 58] on button "Call to Customer" at bounding box center [1454, 49] width 111 height 28
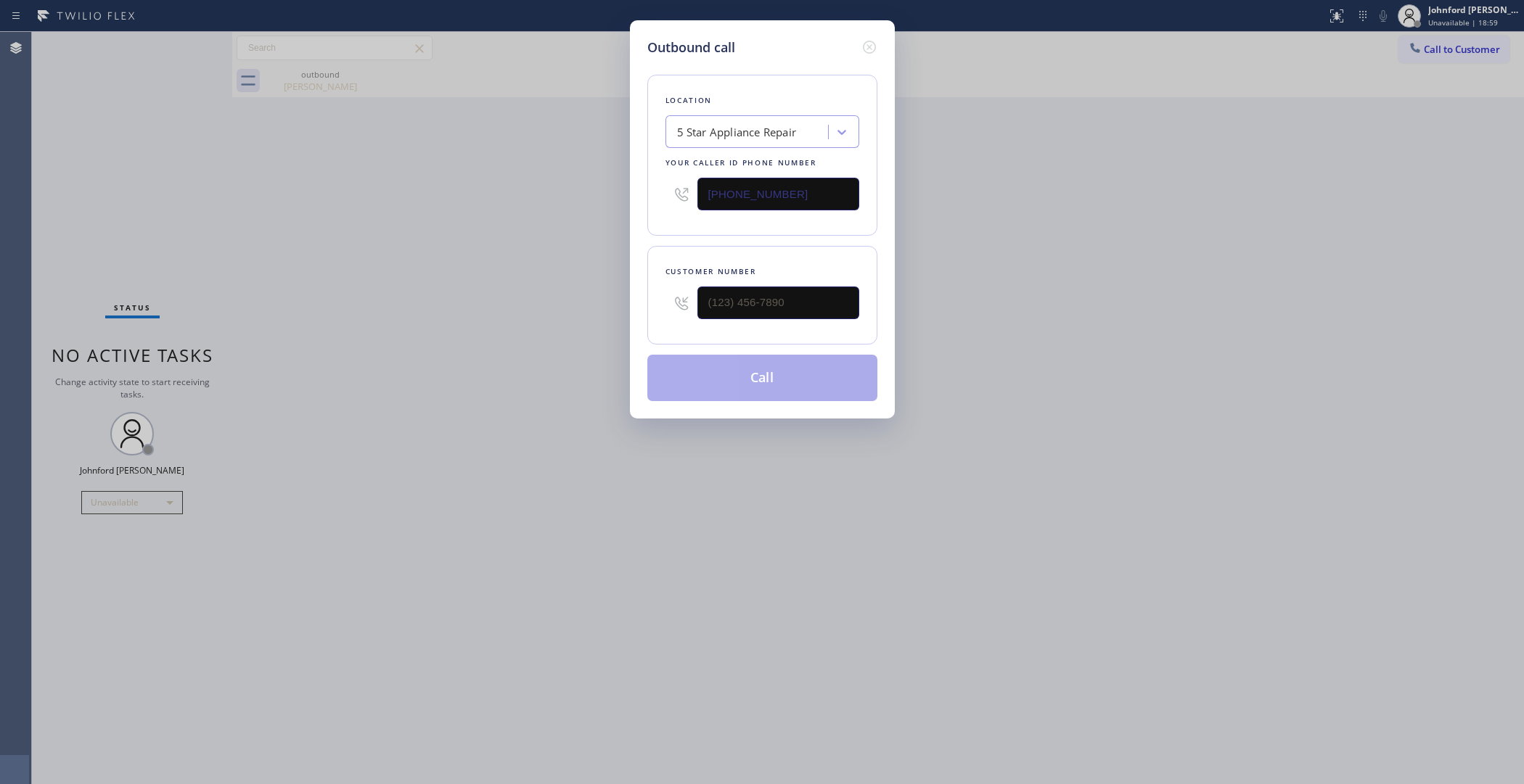
drag, startPoint x: 721, startPoint y: 198, endPoint x: 652, endPoint y: 198, distance: 69.0
click at [657, 198] on div "Location 5 Star Appliance Repair Your caller id phone number [PHONE_NUMBER]" at bounding box center [762, 155] width 230 height 161
paste input "8) 800-3094"
type input "[PHONE_NUMBER]"
drag, startPoint x: 797, startPoint y: 296, endPoint x: 632, endPoint y: 299, distance: 165.0
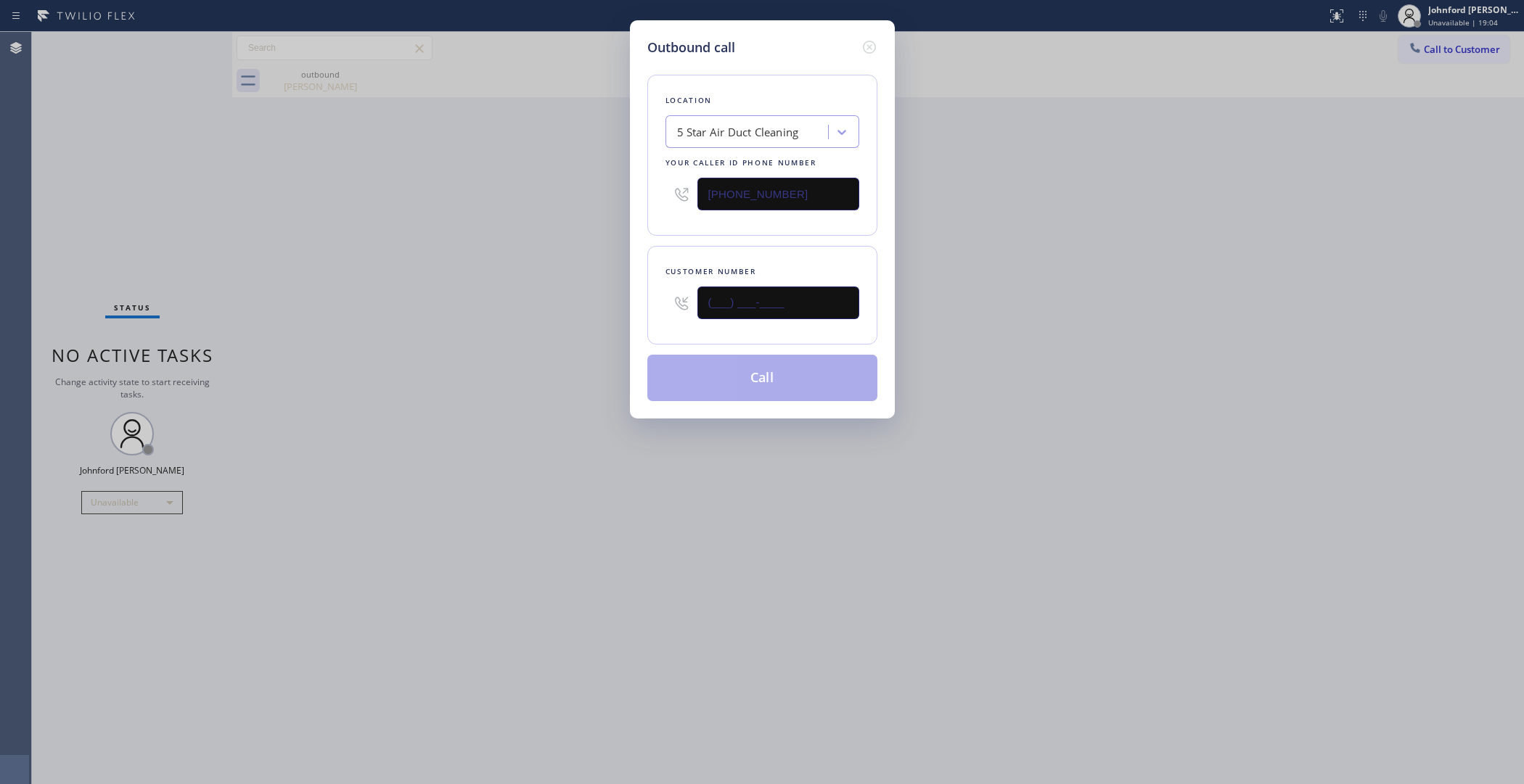
click at [647, 299] on div "Customer number (___) ___-____" at bounding box center [762, 295] width 230 height 99
paste input "773) 301-4941"
type input "[PHONE_NUMBER]"
click at [578, 295] on div "Outbound call Location 5 Star Air Duct Cleaning Your caller id phone number [PH…" at bounding box center [762, 392] width 1524 height 784
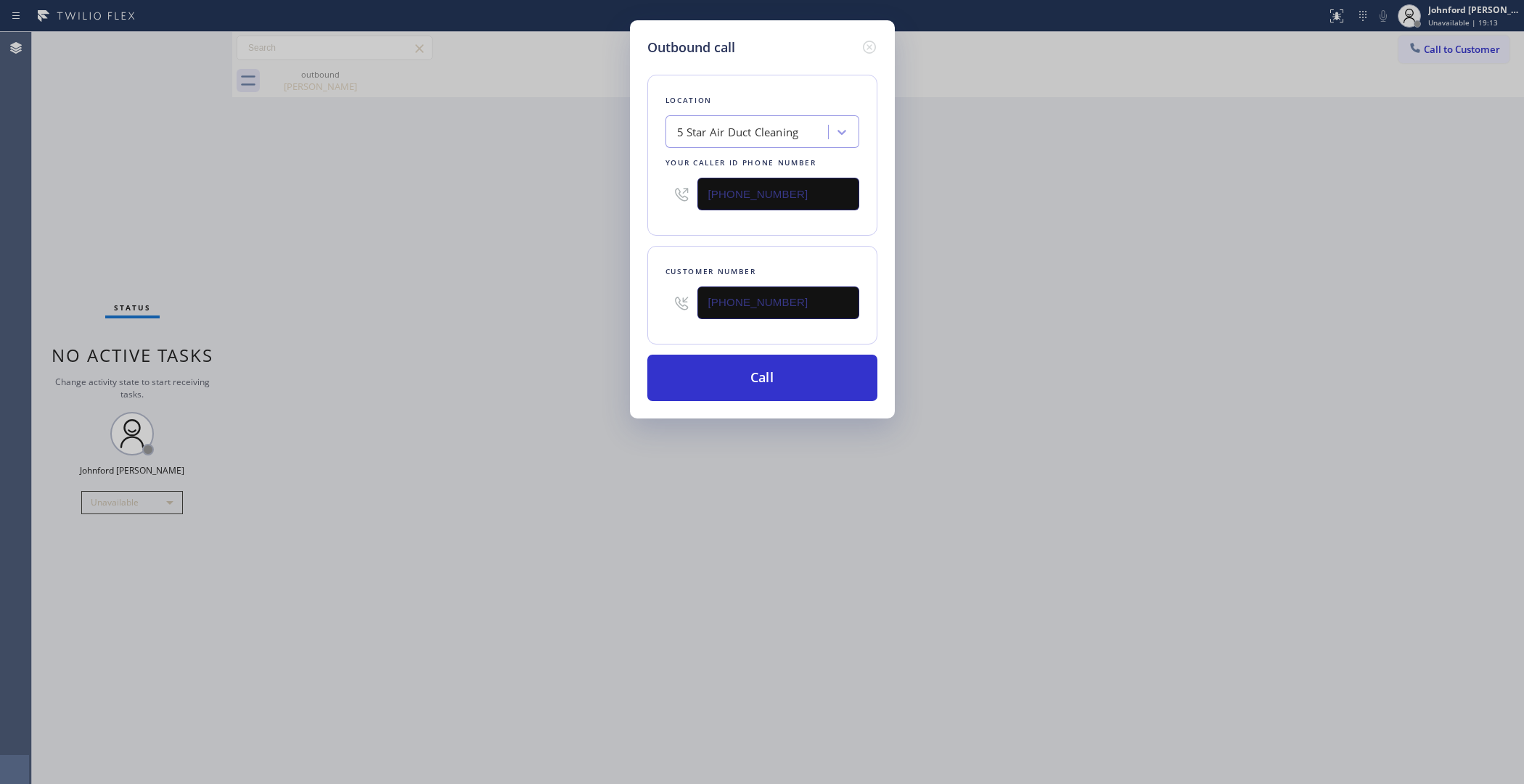
click at [1110, 209] on div "Outbound call Location 5 Star Air Duct Cleaning Your caller id phone number [PH…" at bounding box center [762, 392] width 1524 height 784
click at [778, 385] on button "Call" at bounding box center [762, 378] width 230 height 47
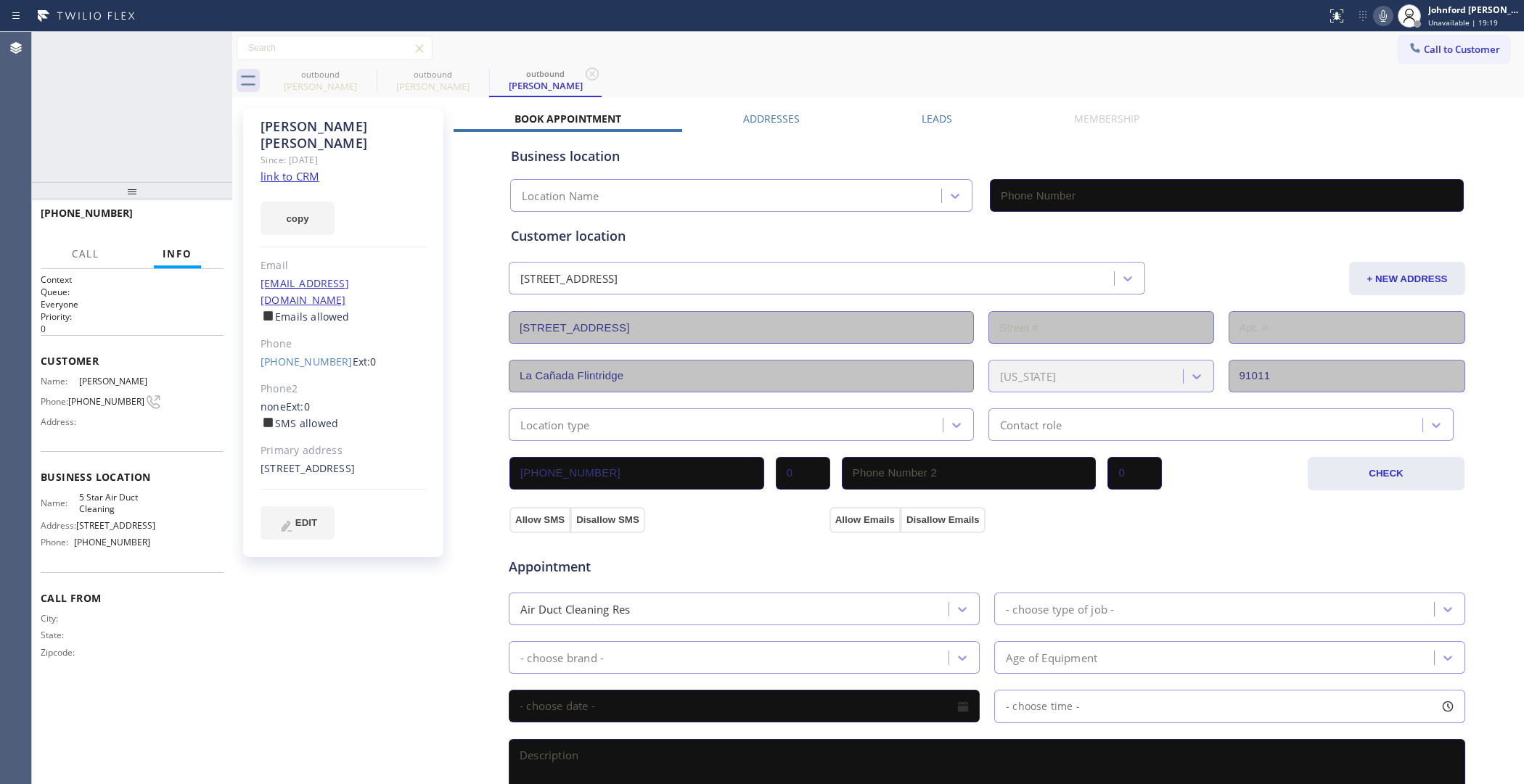
type input "[PHONE_NUMBER]"
click at [1386, 21] on icon at bounding box center [1383, 16] width 18 height 18
click at [1388, 17] on icon at bounding box center [1383, 16] width 18 height 18
click at [176, 228] on button "COMPLETE" at bounding box center [186, 220] width 74 height 20
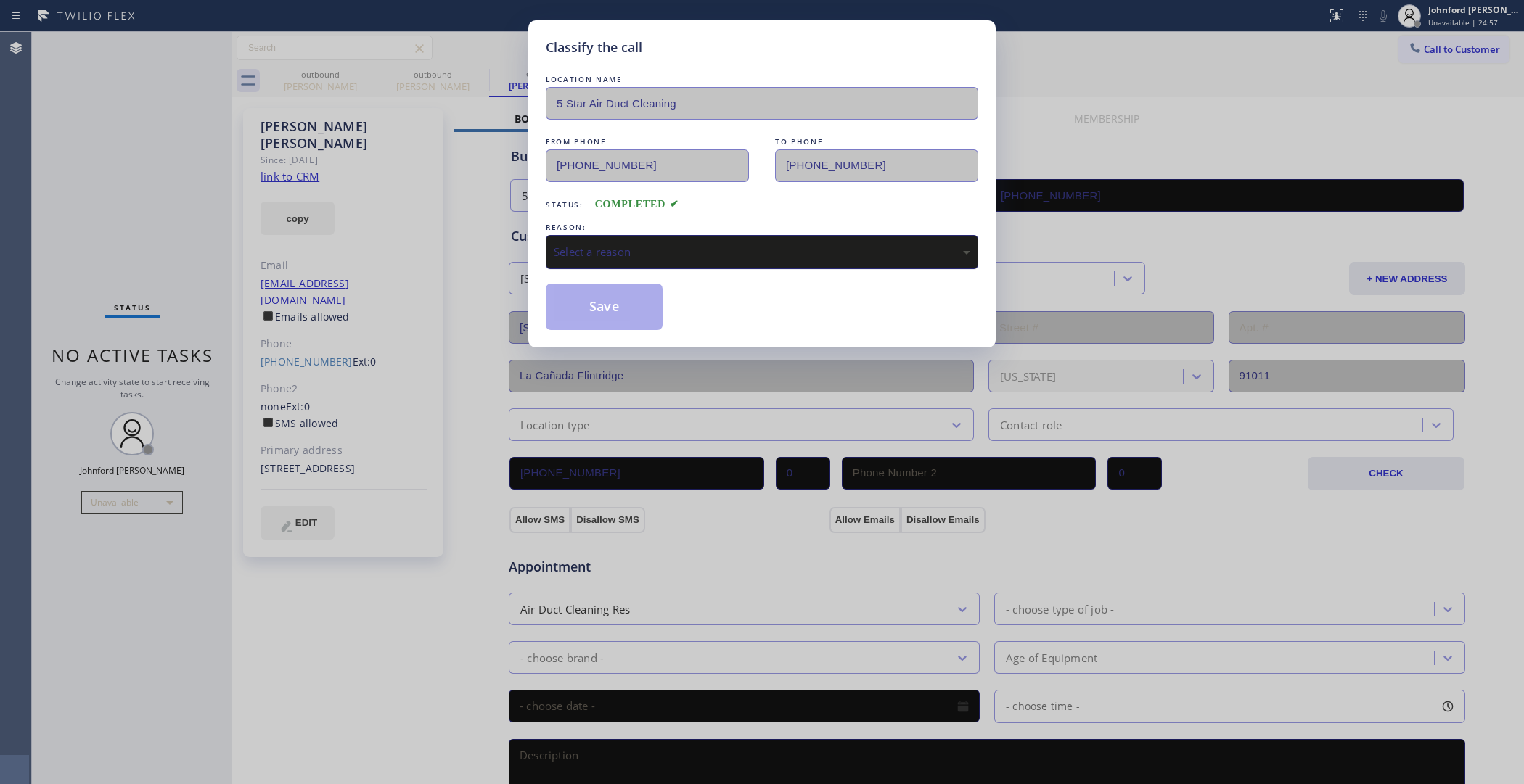
click at [557, 244] on div "Select a reason" at bounding box center [762, 252] width 416 height 17
click at [608, 310] on button "Save" at bounding box center [604, 307] width 116 height 47
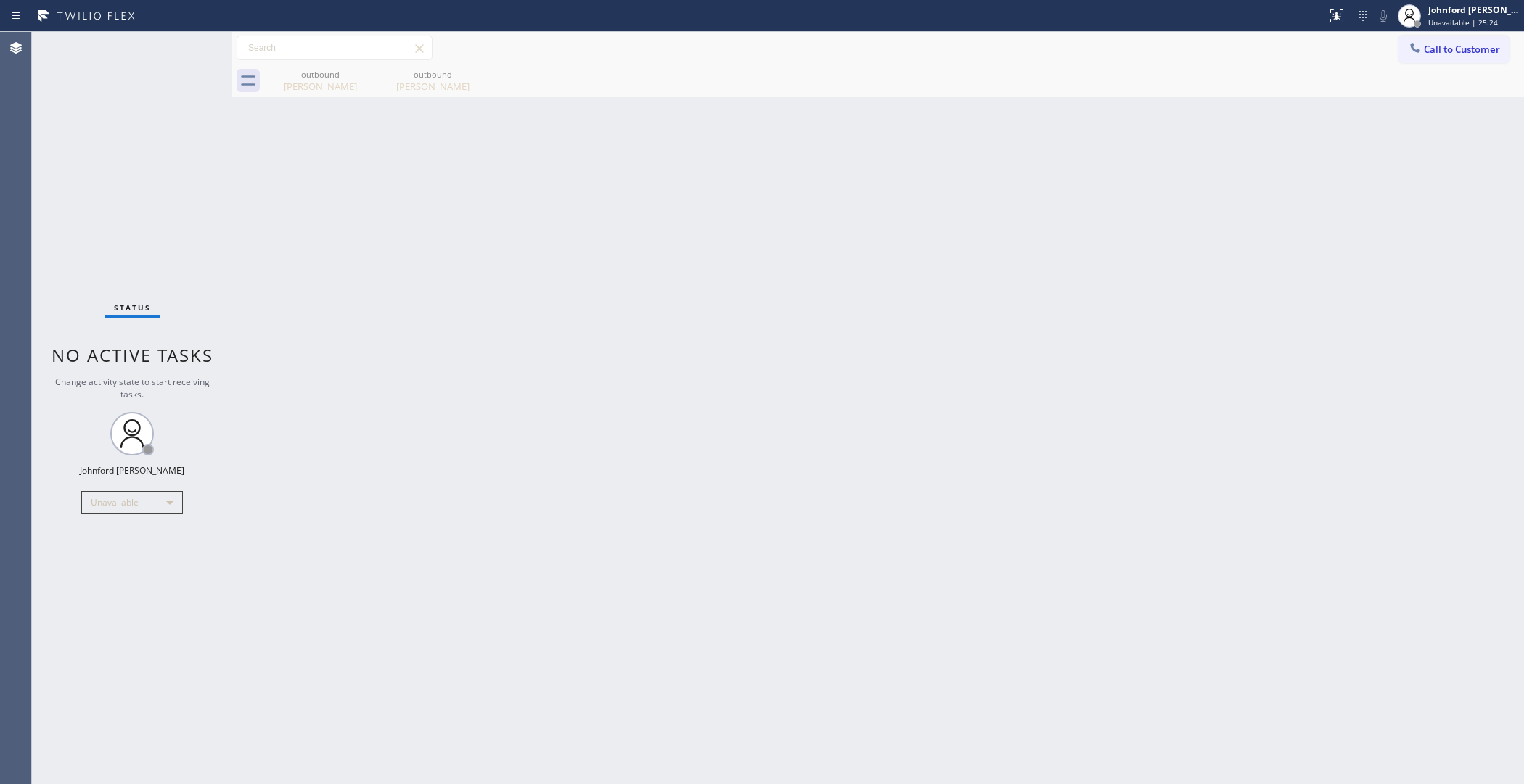
click at [853, 236] on div "Back to Dashboard Change Sender ID Customers Technicians Select a contact Outbo…" at bounding box center [878, 408] width 1292 height 752
click at [825, 245] on div "Back to Dashboard Change Sender ID Customers Technicians Select a contact Outbo…" at bounding box center [878, 408] width 1292 height 752
click at [1416, 34] on div "Call to Customer Outbound call Location 5 Star Air Duct Cleaning Your caller id…" at bounding box center [878, 47] width 1292 height 33
drag, startPoint x: 1414, startPoint y: 45, endPoint x: 1407, endPoint y: 49, distance: 8.1
click at [1416, 45] on icon at bounding box center [1416, 48] width 15 height 15
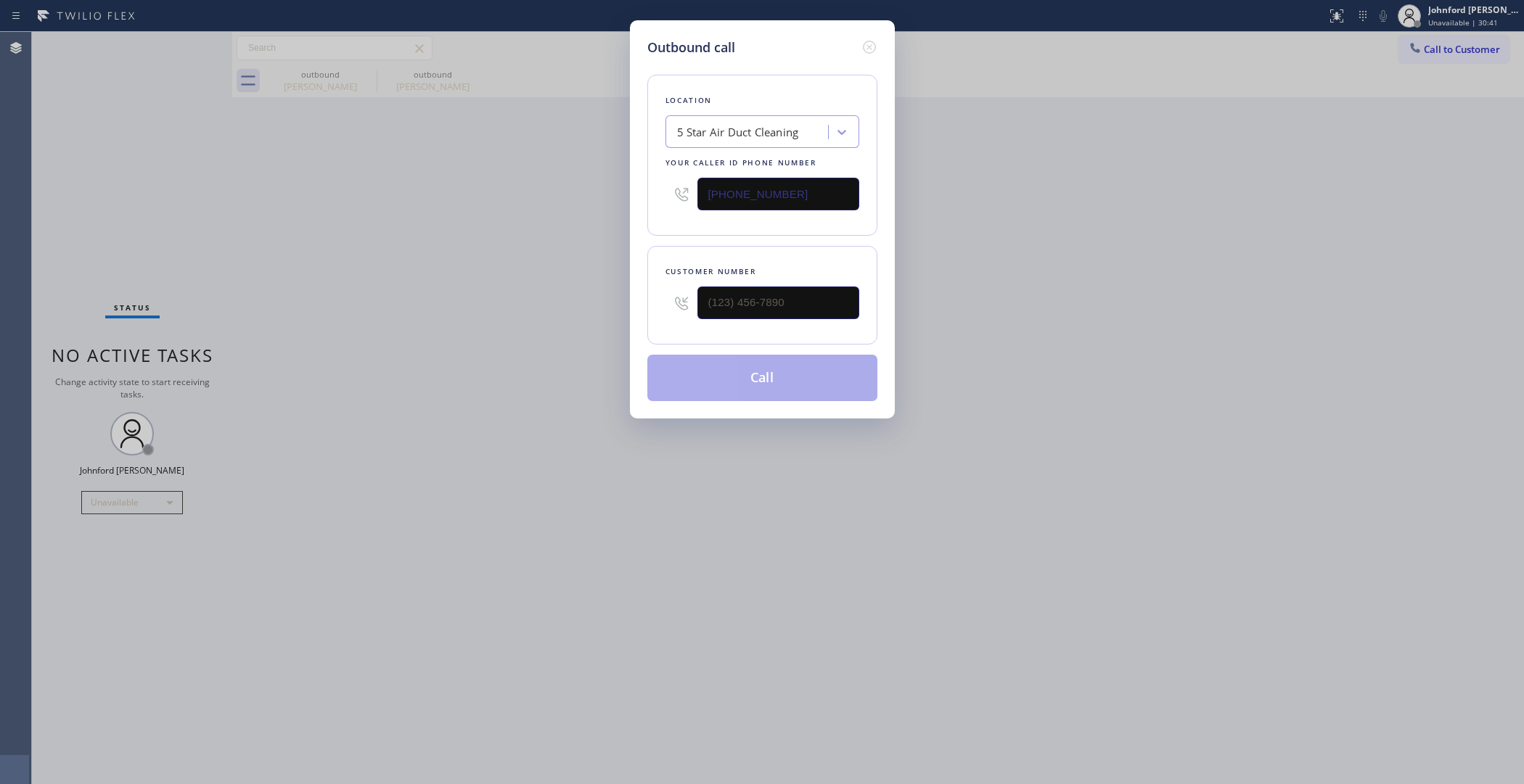
drag, startPoint x: 826, startPoint y: 183, endPoint x: 789, endPoint y: 194, distance: 38.6
click at [789, 194] on input "[PHONE_NUMBER]" at bounding box center [779, 194] width 162 height 33
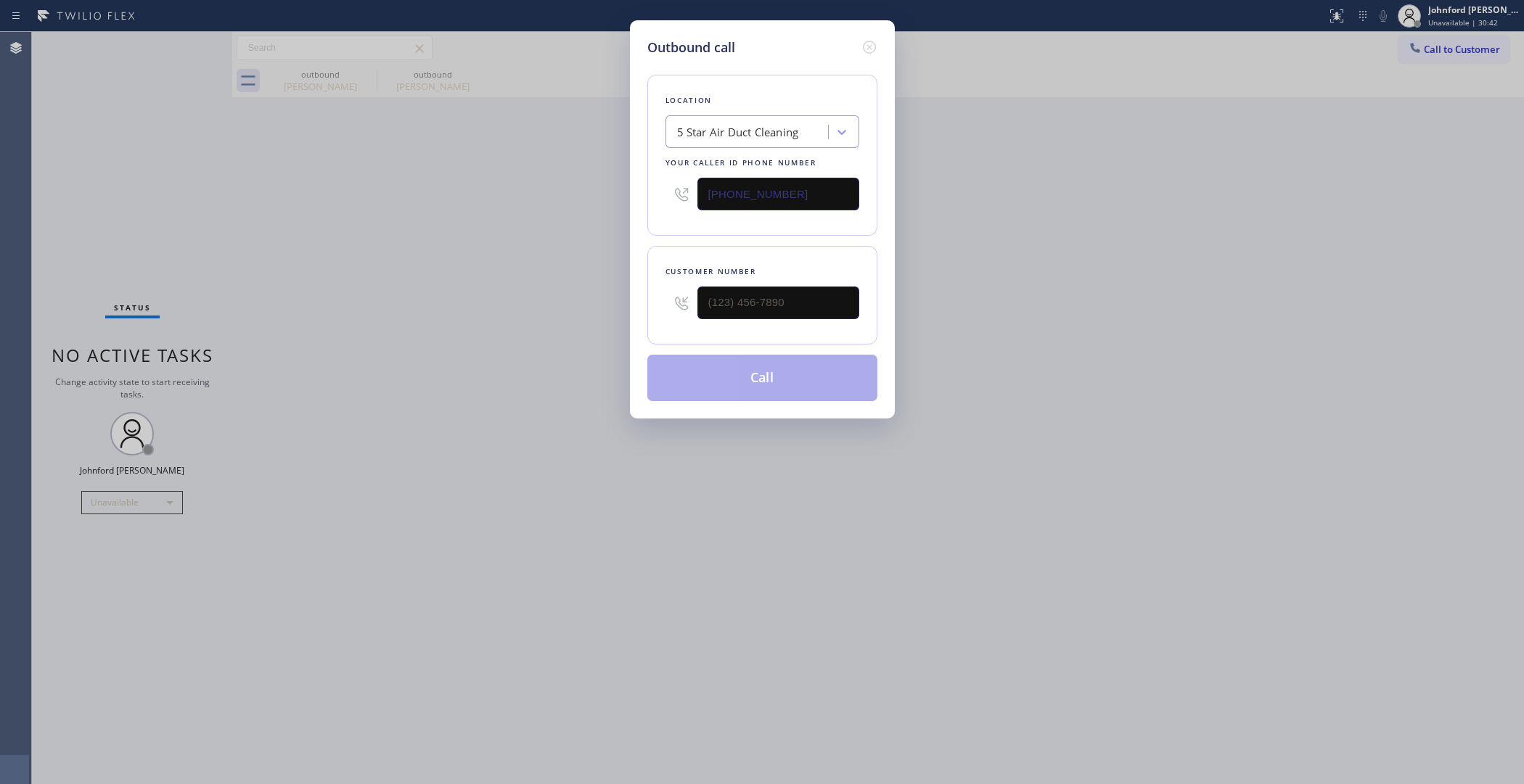
paste input "88) 859-4448"
type input "[PHONE_NUMBER]"
drag, startPoint x: 590, startPoint y: 301, endPoint x: 518, endPoint y: 301, distance: 72.0
click at [535, 301] on div "Outbound call Location American Service Alliance Your caller id phone number [P…" at bounding box center [762, 392] width 1524 height 784
paste input "805) 390-7416"
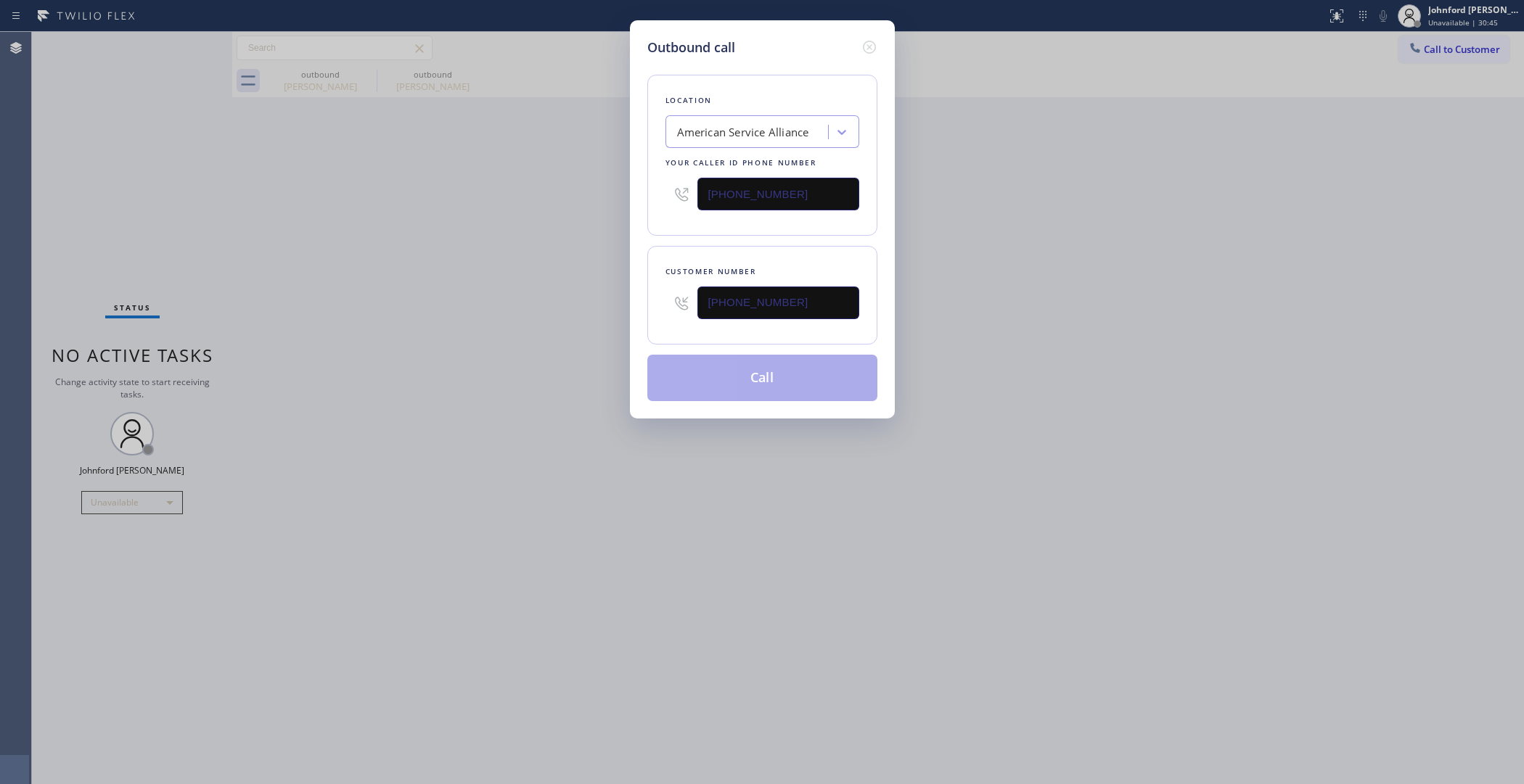
type input "[PHONE_NUMBER]"
click at [509, 304] on div "Outbound call Location American Service Alliance Your caller id phone number [P…" at bounding box center [762, 392] width 1524 height 784
click at [1152, 284] on div "Outbound call Location American Service Alliance Your caller id phone number [P…" at bounding box center [762, 392] width 1524 height 784
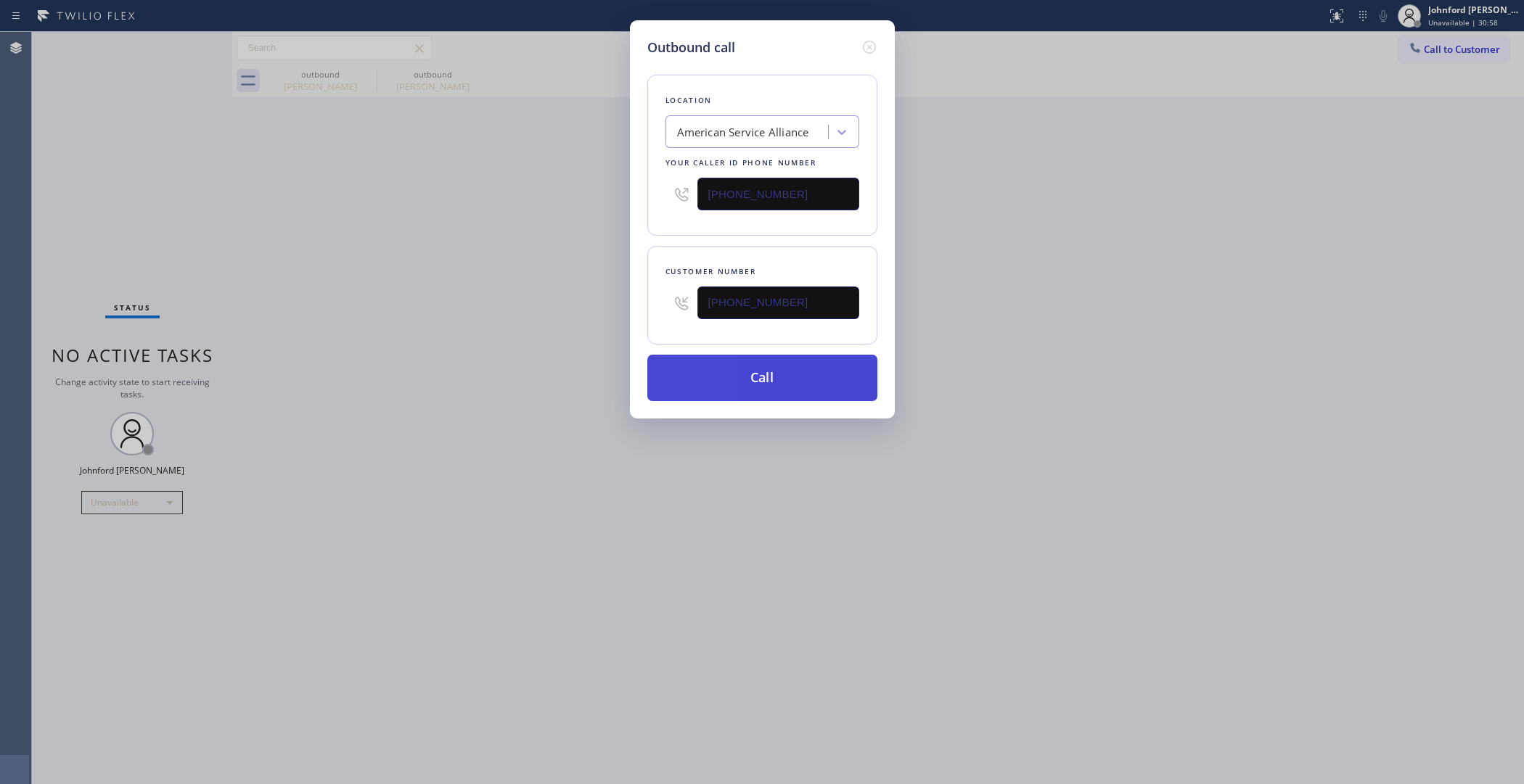
click at [758, 367] on button "Call" at bounding box center [762, 378] width 230 height 47
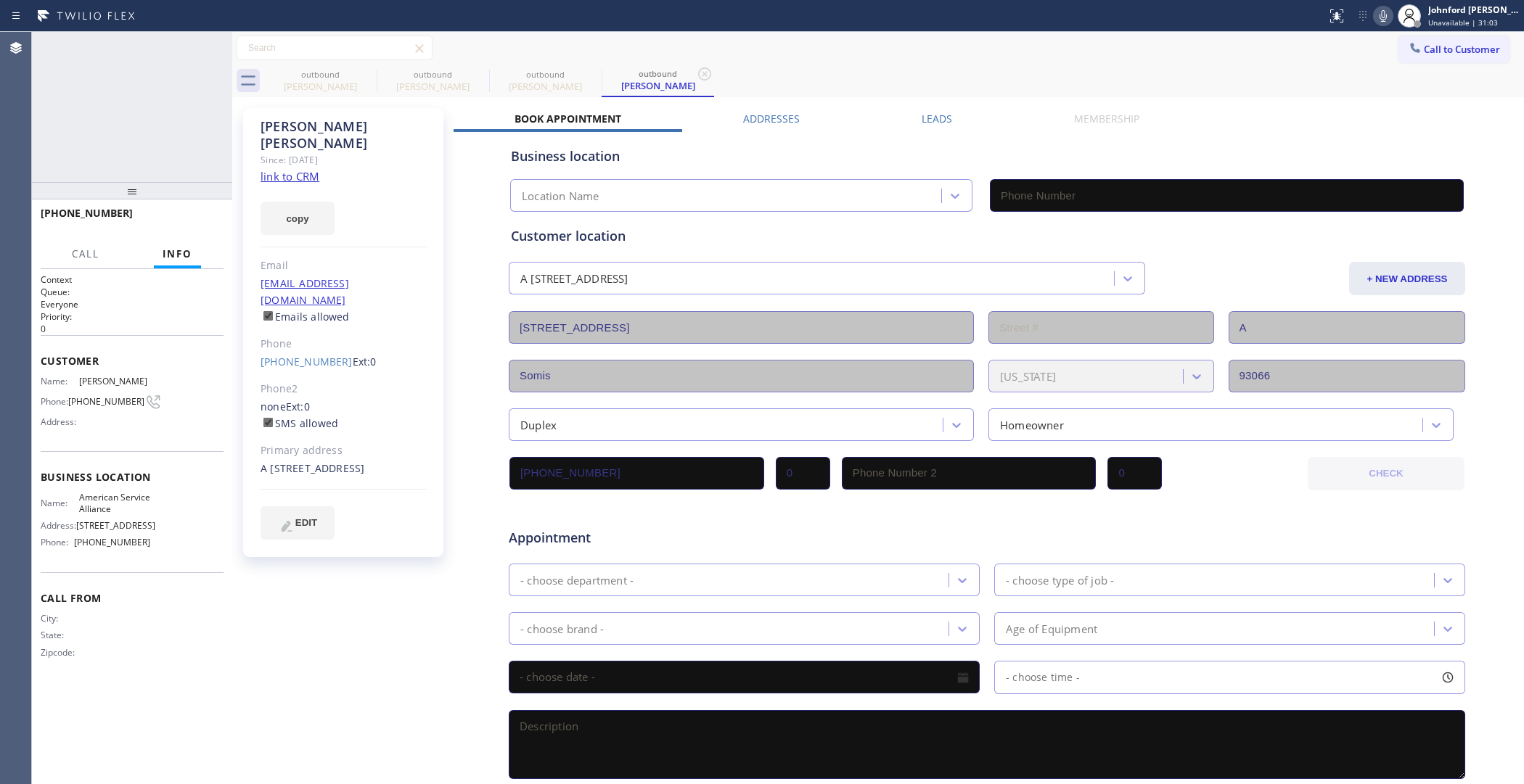
type input "[PHONE_NUMBER]"
click at [214, 209] on div "[PHONE_NUMBER] Live | 00:07 HANG UP" at bounding box center [132, 220] width 183 height 38
click at [206, 219] on span "HANG UP" at bounding box center [190, 220] width 45 height 10
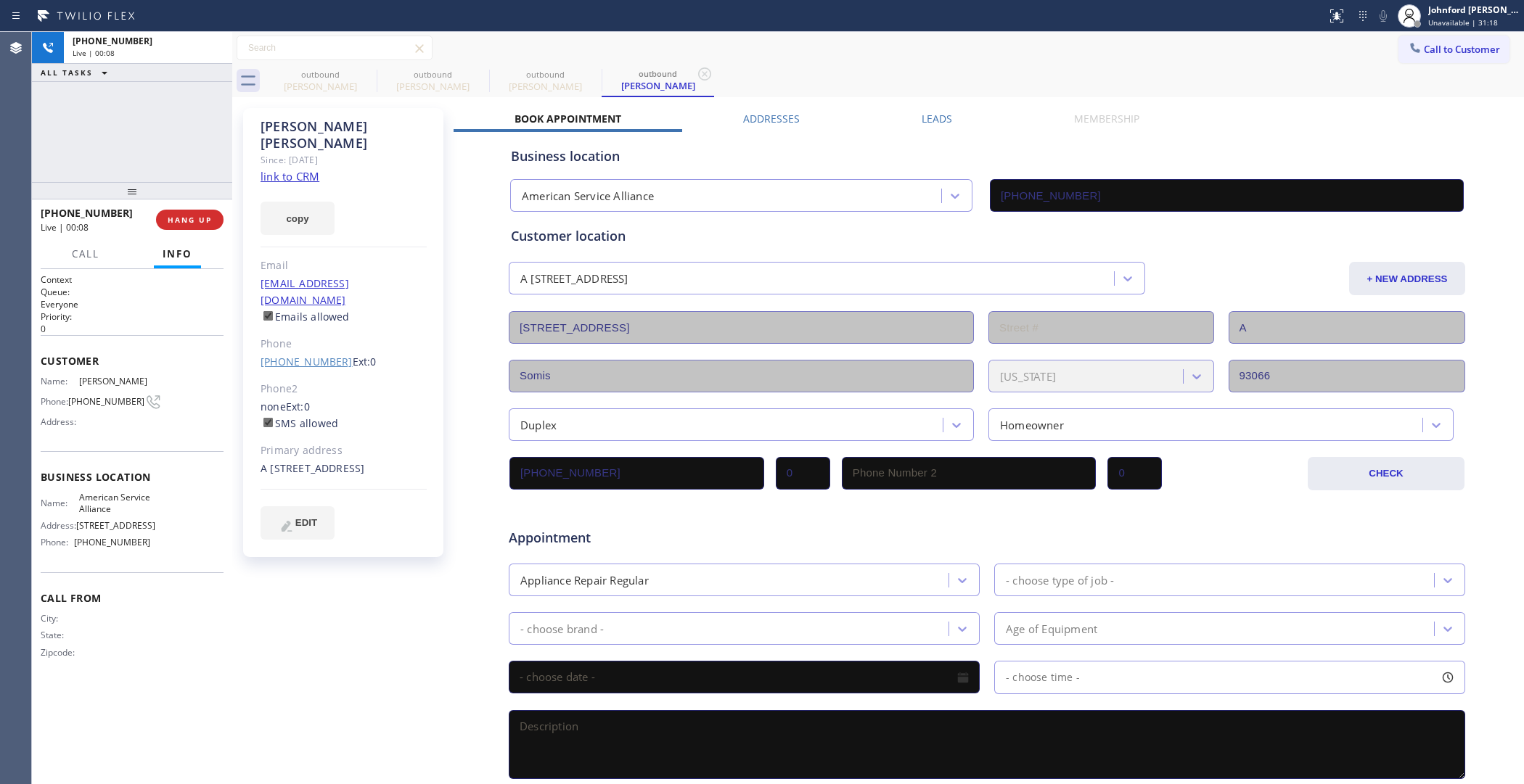
click at [309, 355] on link "[PHONE_NUMBER]" at bounding box center [306, 361] width 92 height 14
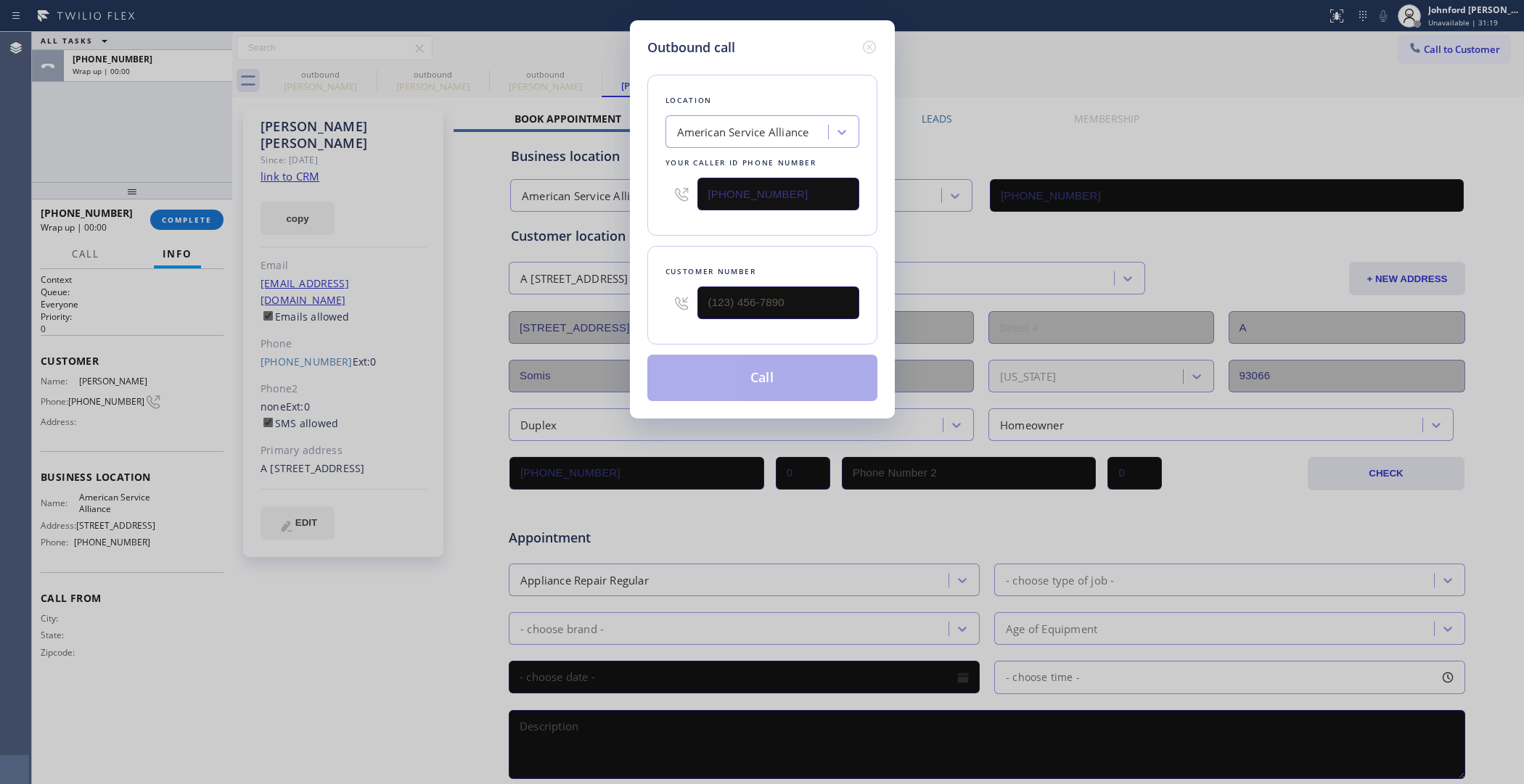
type input "[PHONE_NUMBER]"
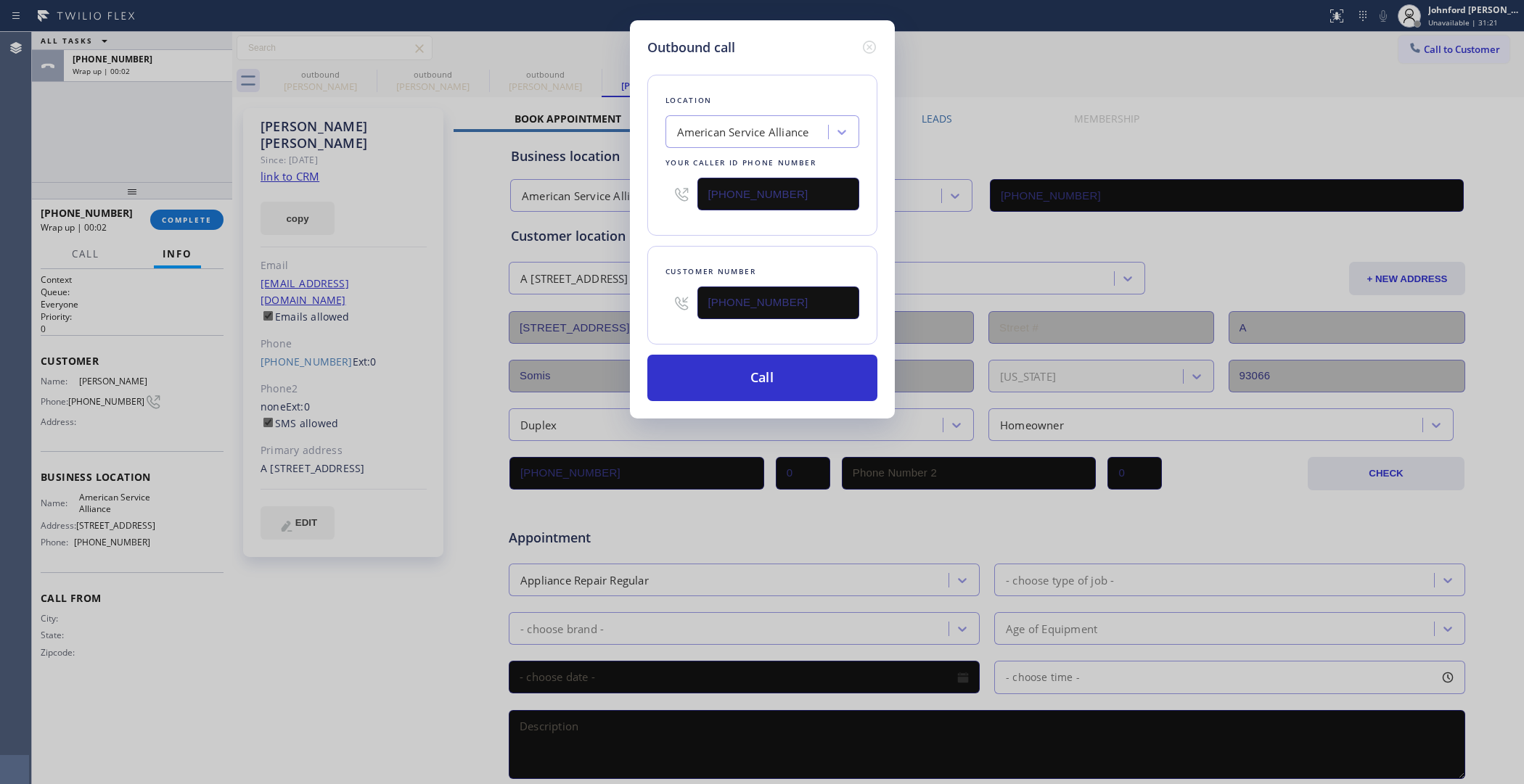
drag, startPoint x: 658, startPoint y: 203, endPoint x: 624, endPoint y: 203, distance: 34.0
click at [624, 203] on div "Outbound call Location American Service Alliance Your caller id phone number [P…" at bounding box center [762, 392] width 1524 height 784
paste input "00) 686-503"
type input "[PHONE_NUMBER]"
click at [696, 373] on button "Call" at bounding box center [762, 378] width 230 height 47
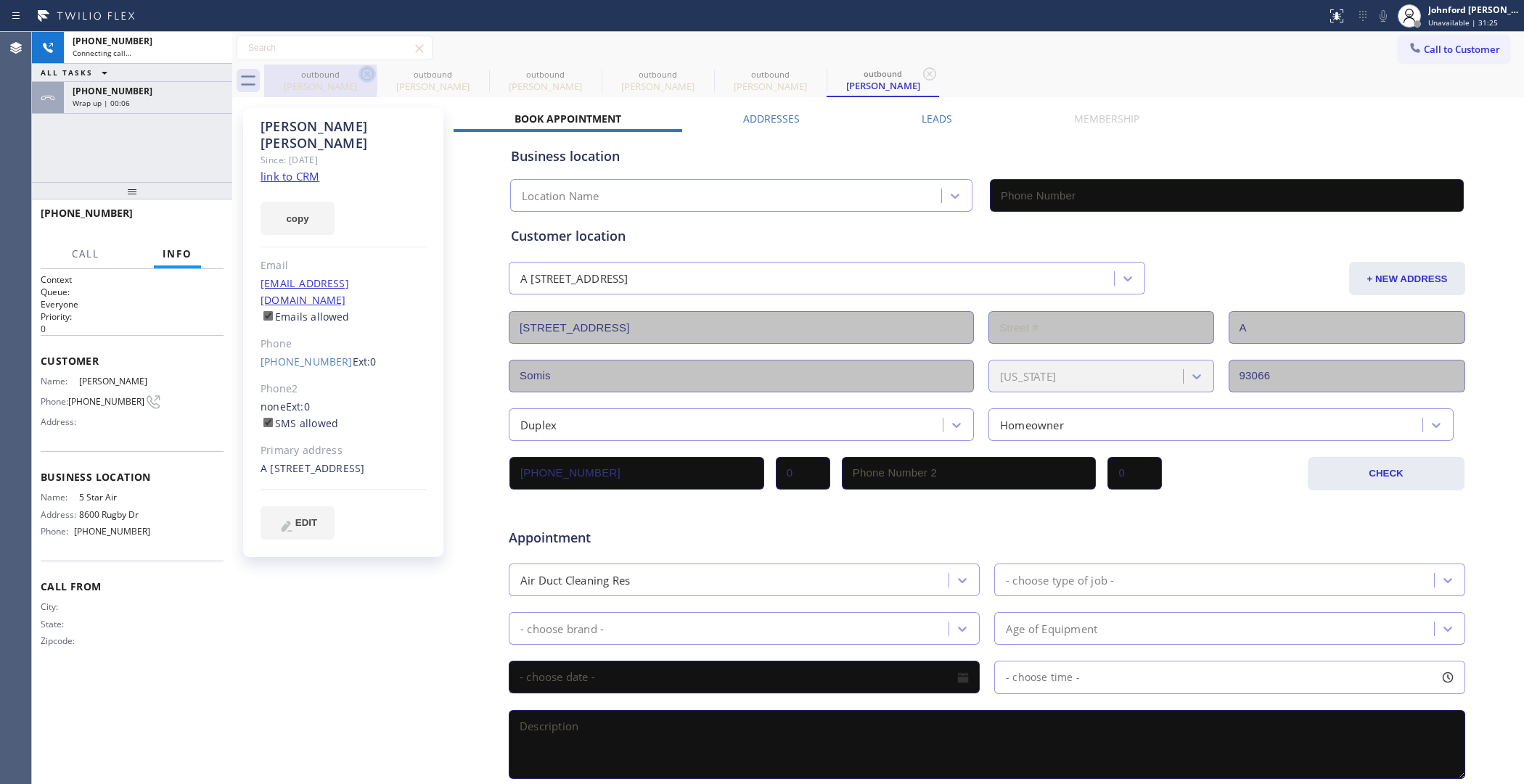
click at [365, 74] on icon at bounding box center [367, 74] width 13 height 13
click at [0, 0] on icon at bounding box center [0, 0] width 0 height 0
type input "[PHONE_NUMBER]"
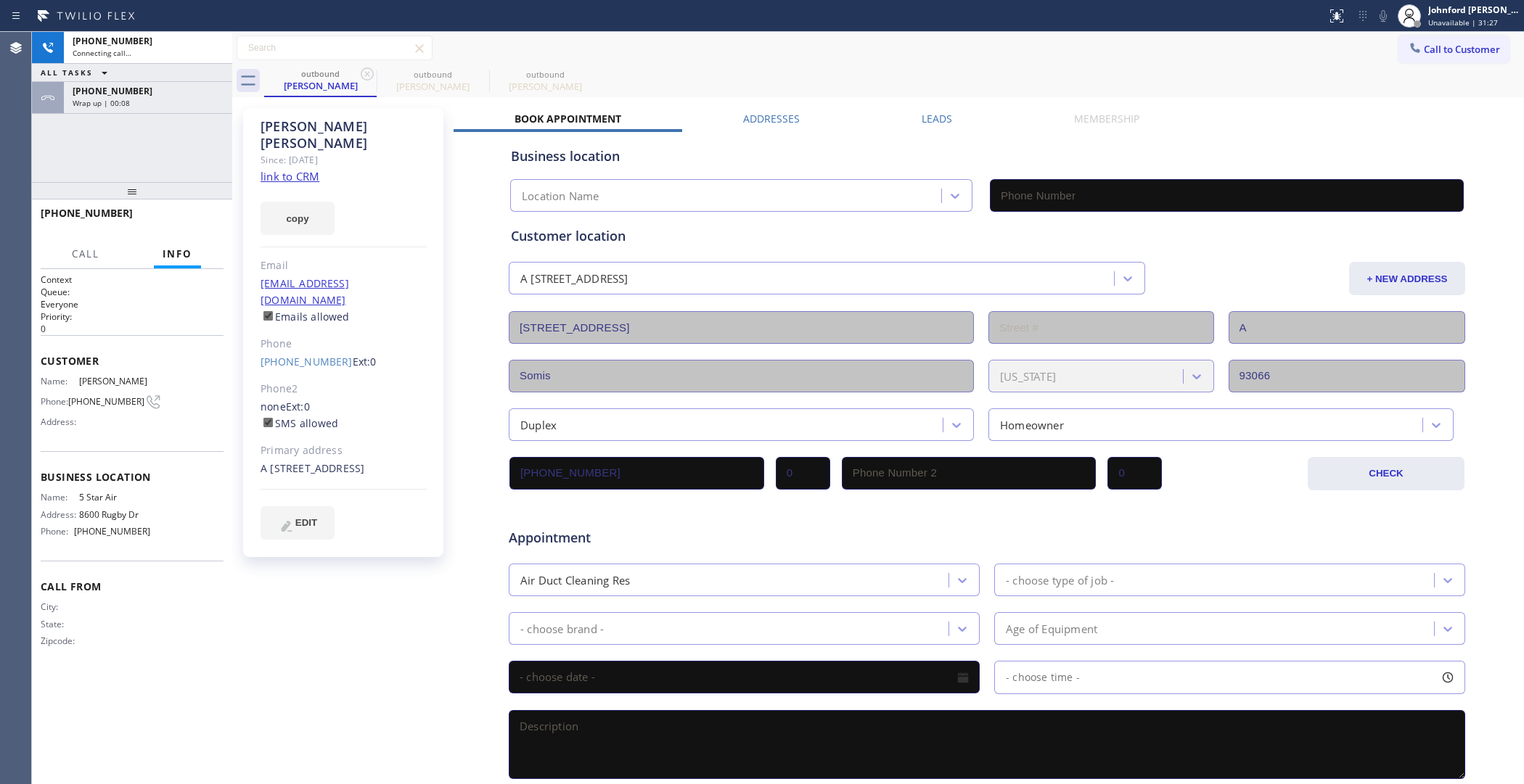
click at [365, 74] on icon at bounding box center [367, 74] width 13 height 13
click at [165, 226] on button "HANG UP" at bounding box center [190, 220] width 67 height 20
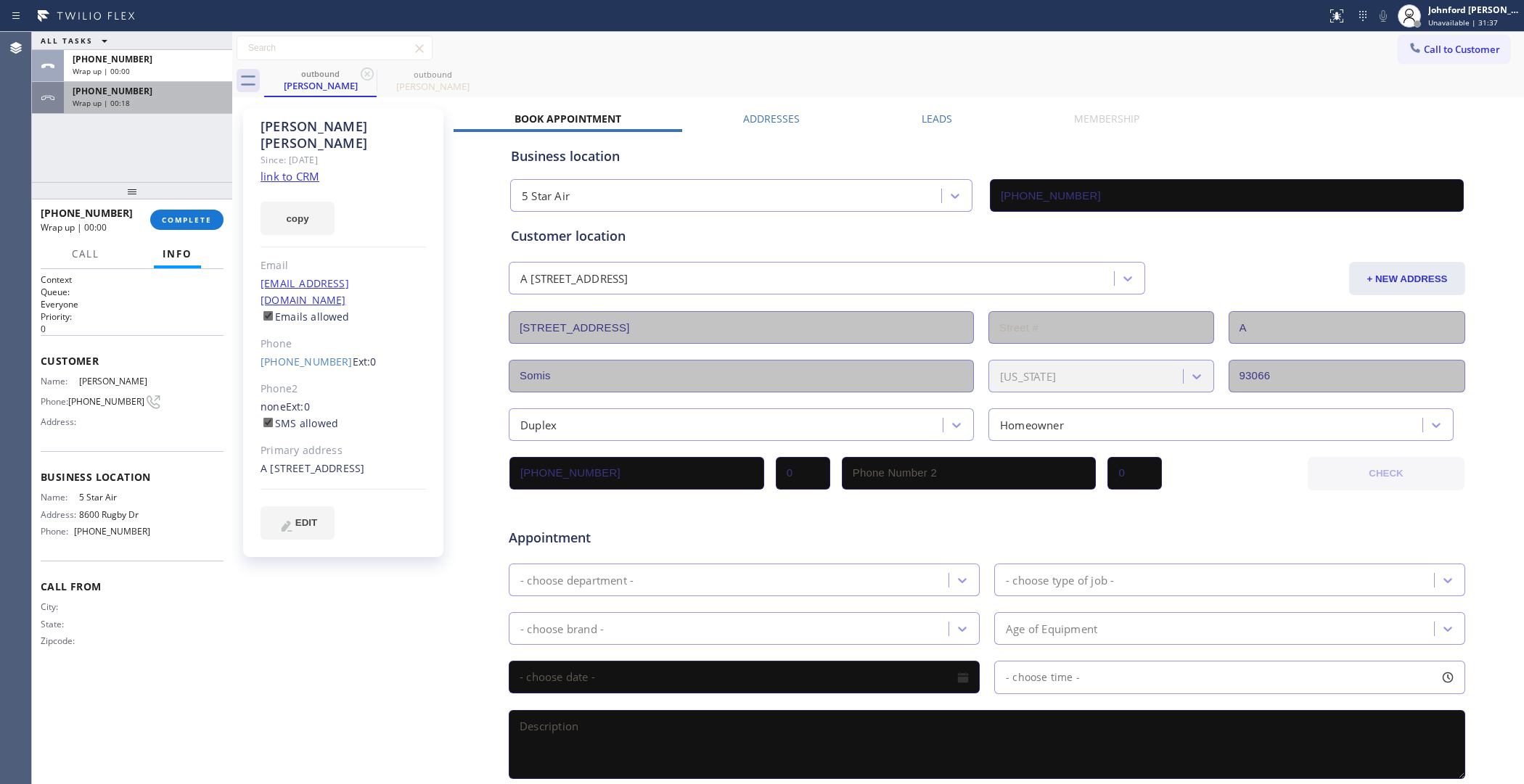
click at [186, 82] on div "[PHONE_NUMBER] Wrap up | 00:18" at bounding box center [145, 98] width 163 height 32
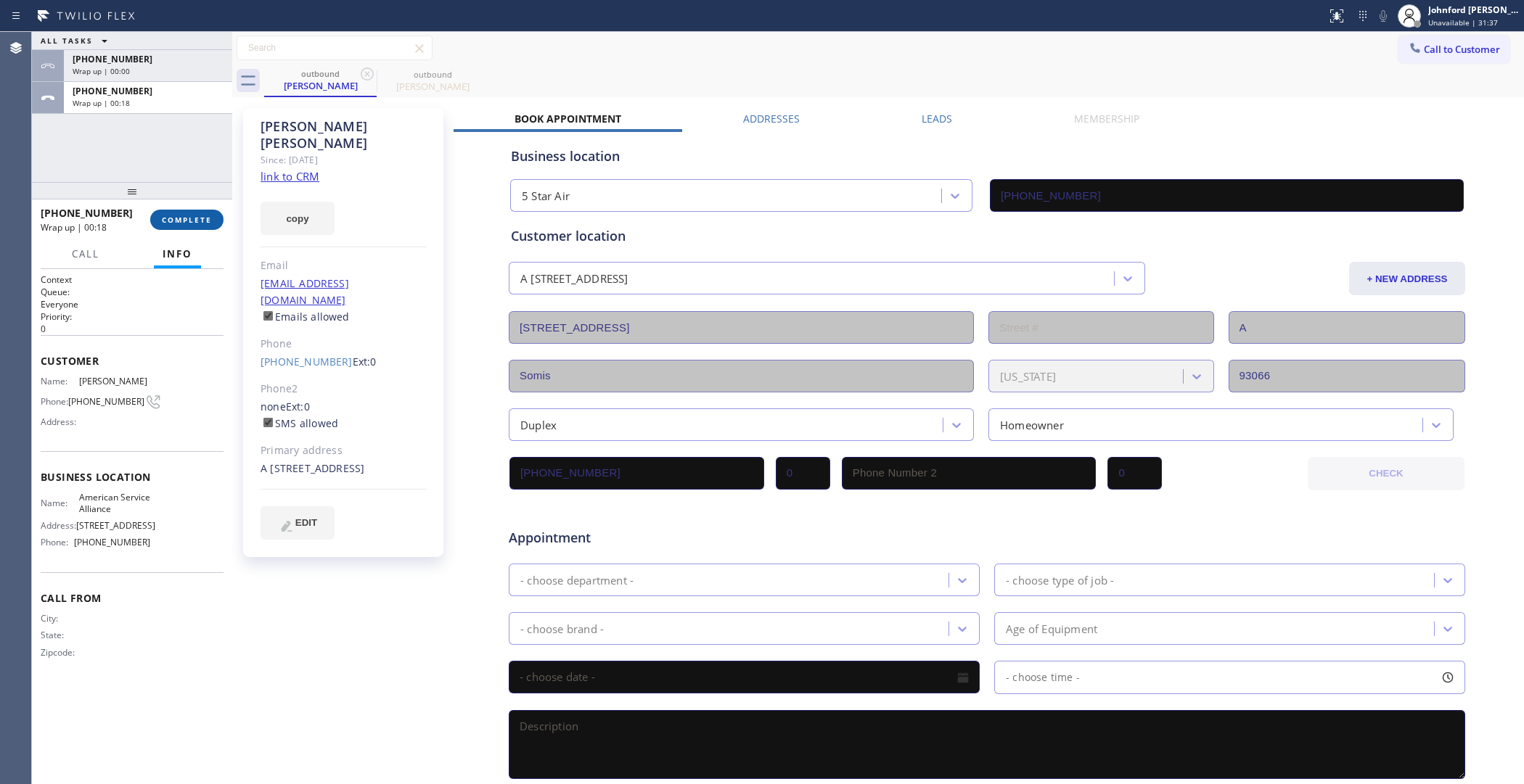
click at [186, 215] on span "COMPLETE" at bounding box center [187, 220] width 50 height 10
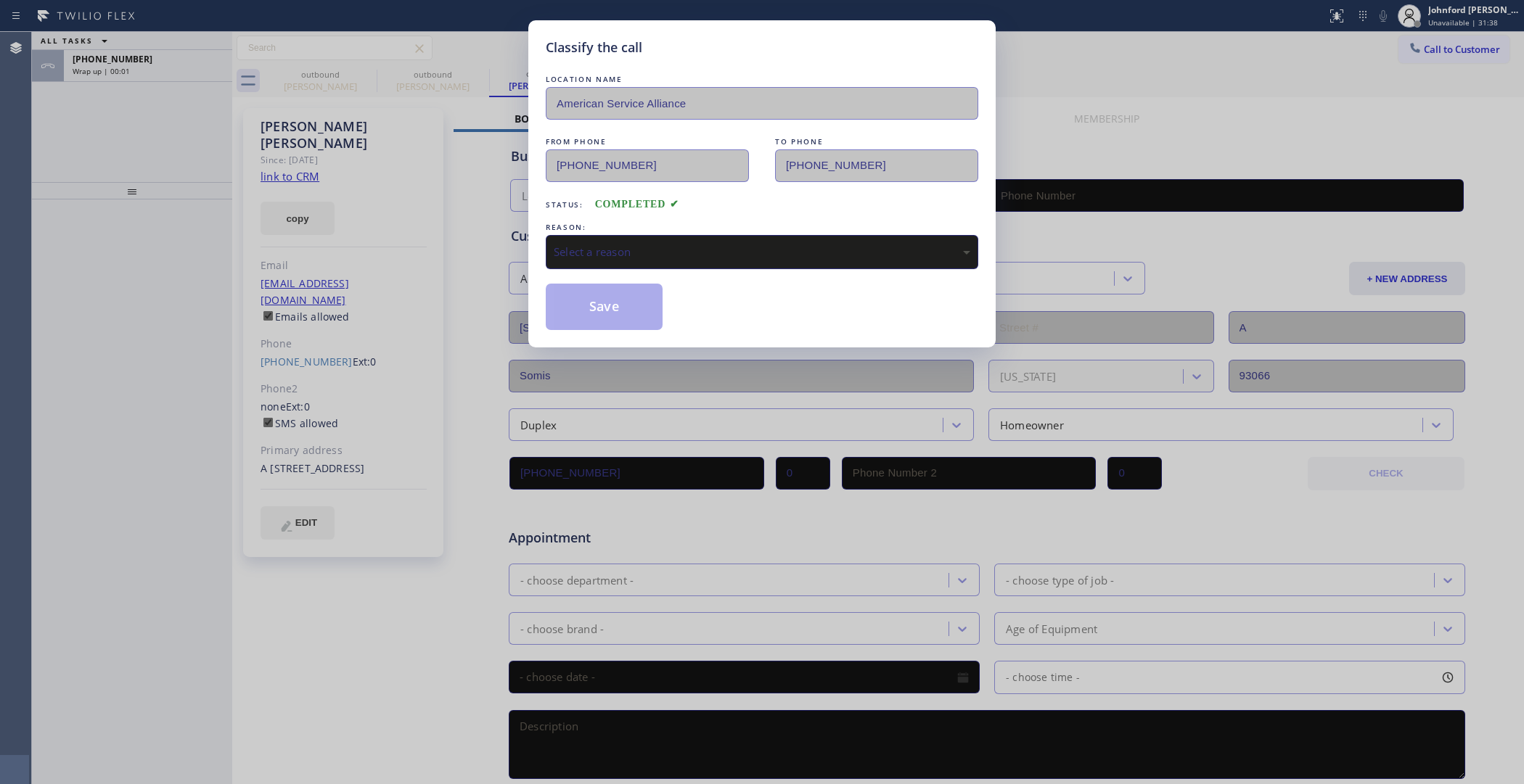
type input "[PHONE_NUMBER]"
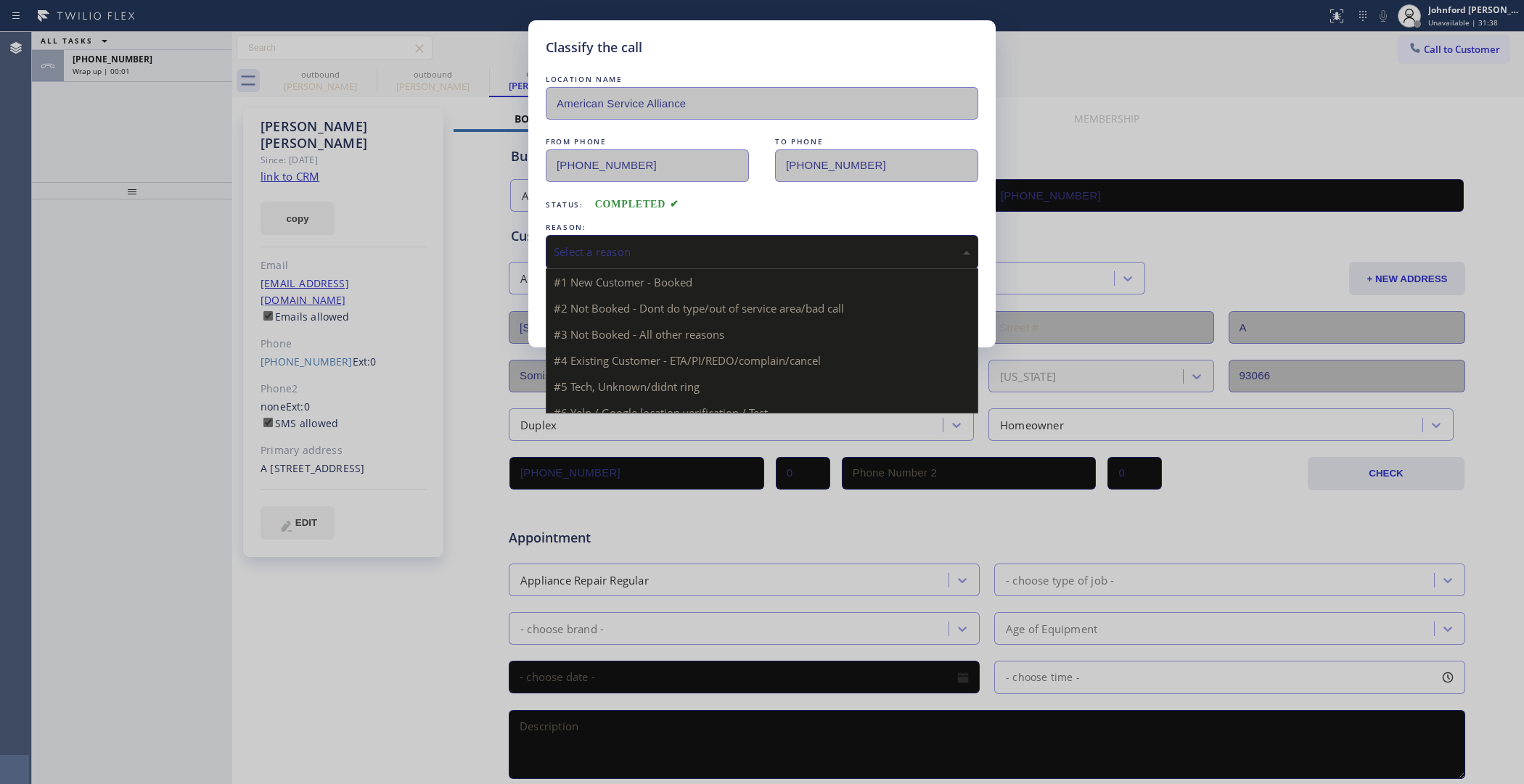
click at [675, 249] on div "Select a reason" at bounding box center [762, 252] width 416 height 17
drag, startPoint x: 684, startPoint y: 320, endPoint x: 554, endPoint y: 307, distance: 130.6
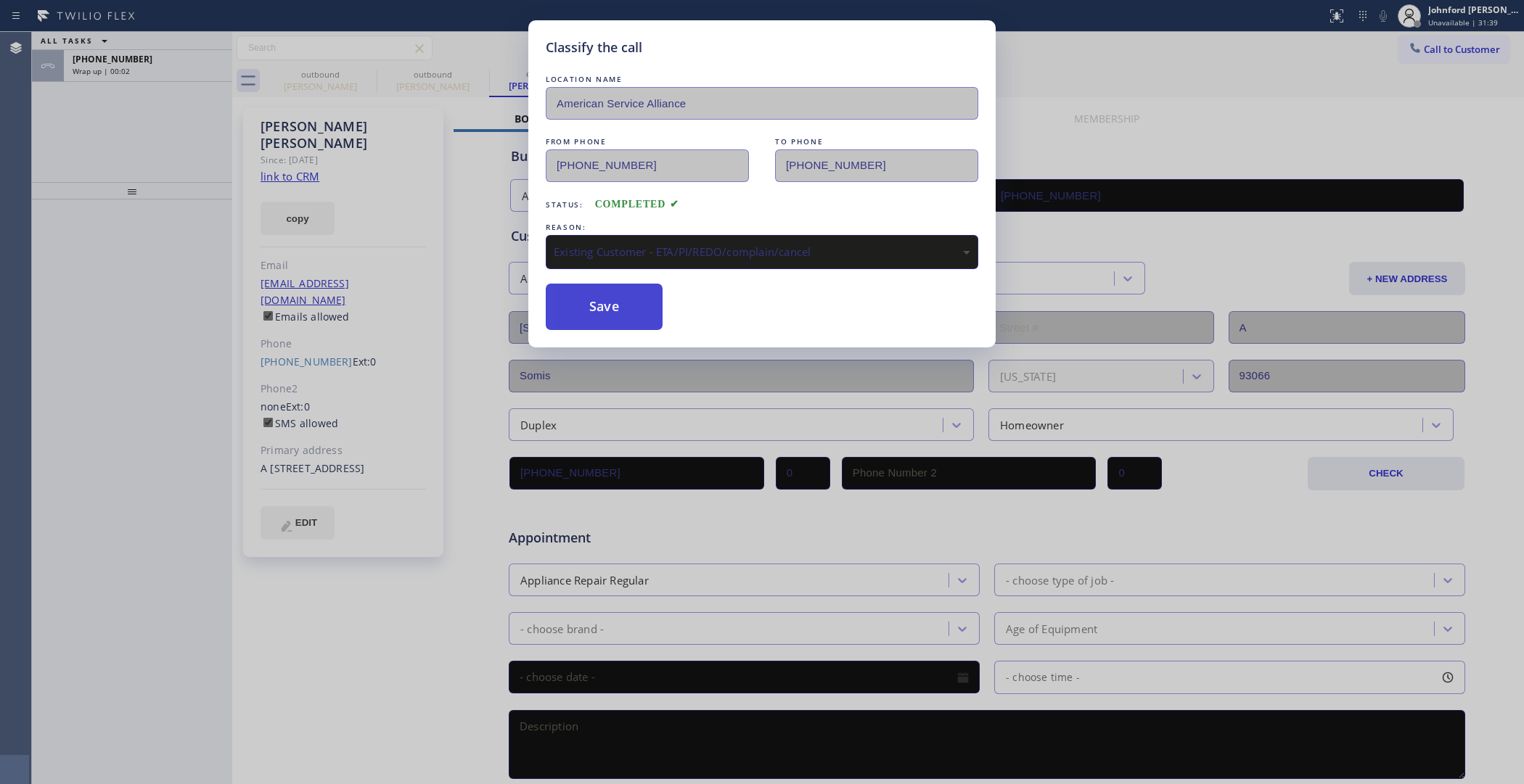
click at [554, 307] on button "Save" at bounding box center [604, 307] width 116 height 47
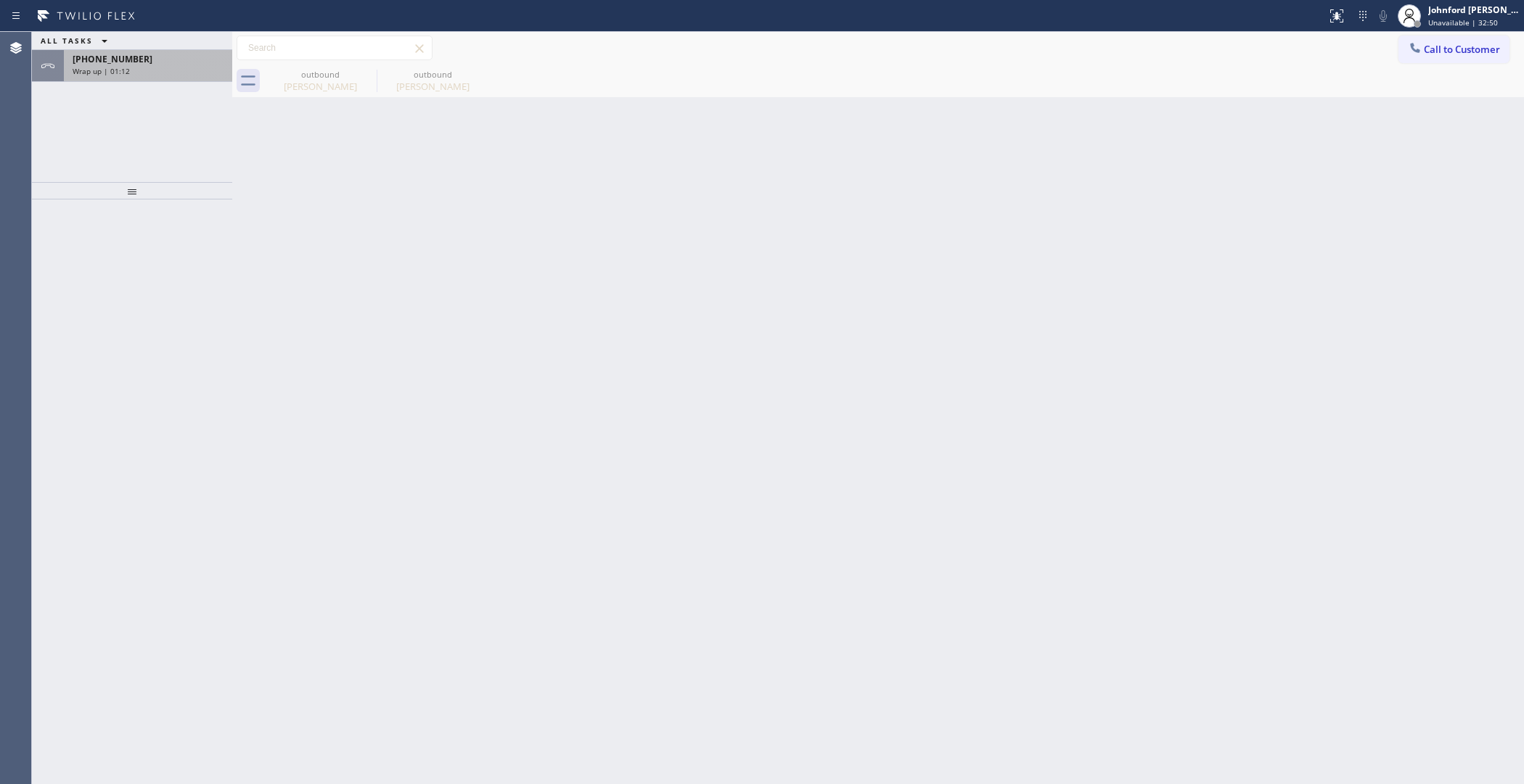
click at [155, 70] on div "Wrap up | 01:12" at bounding box center [148, 71] width 151 height 10
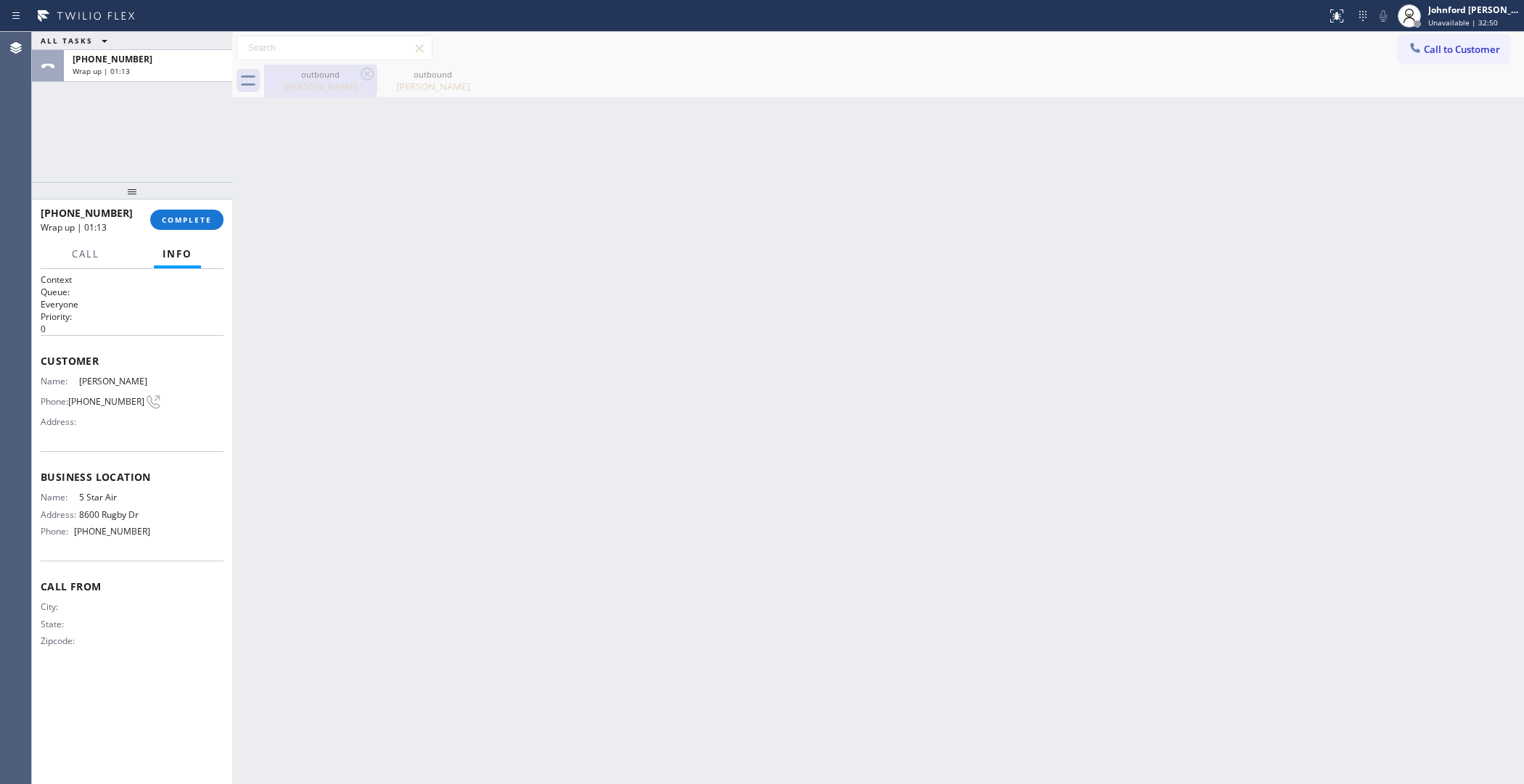
click at [320, 80] on div "[PERSON_NAME]" at bounding box center [320, 87] width 110 height 13
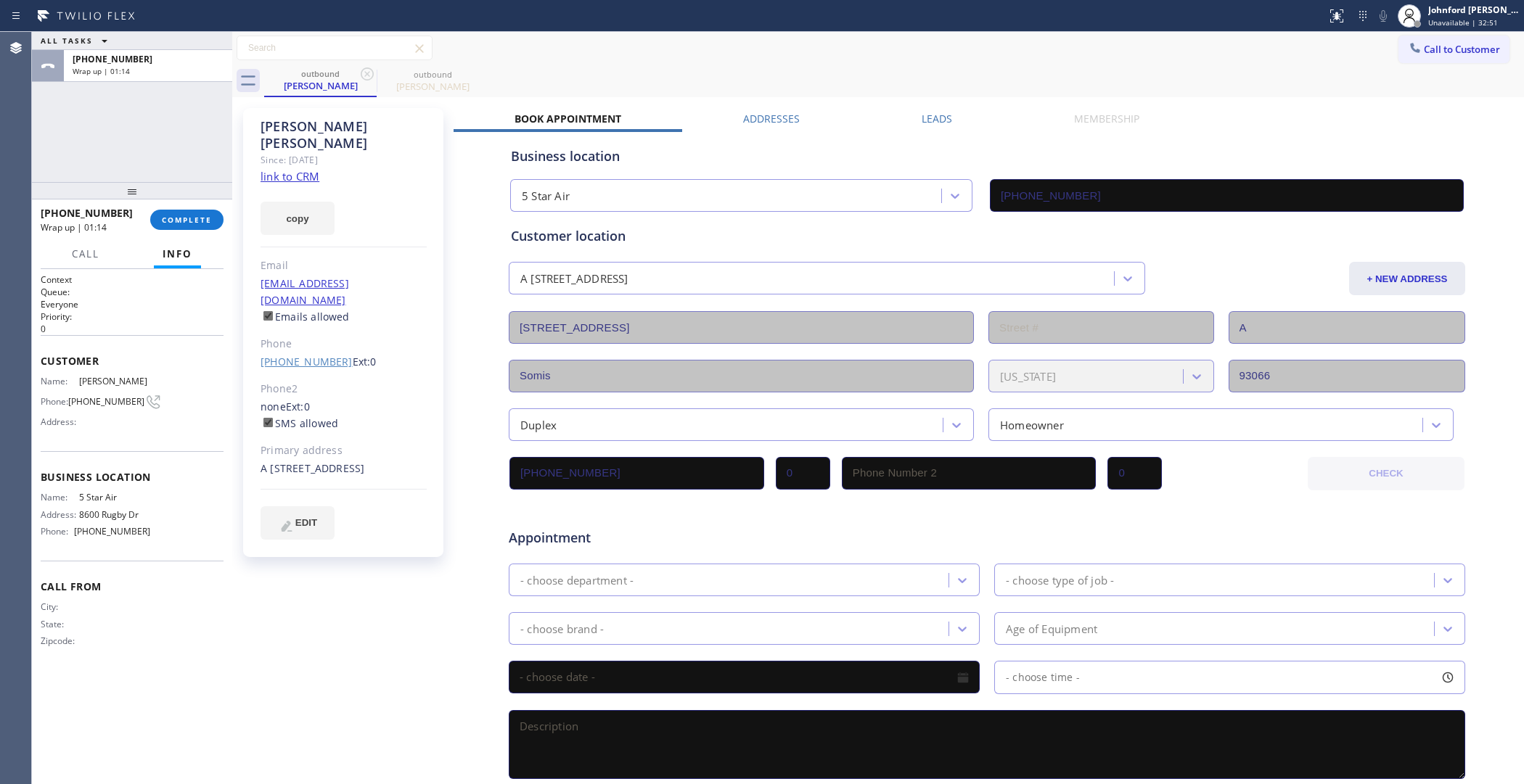
click at [314, 355] on link "[PHONE_NUMBER]" at bounding box center [306, 361] width 92 height 14
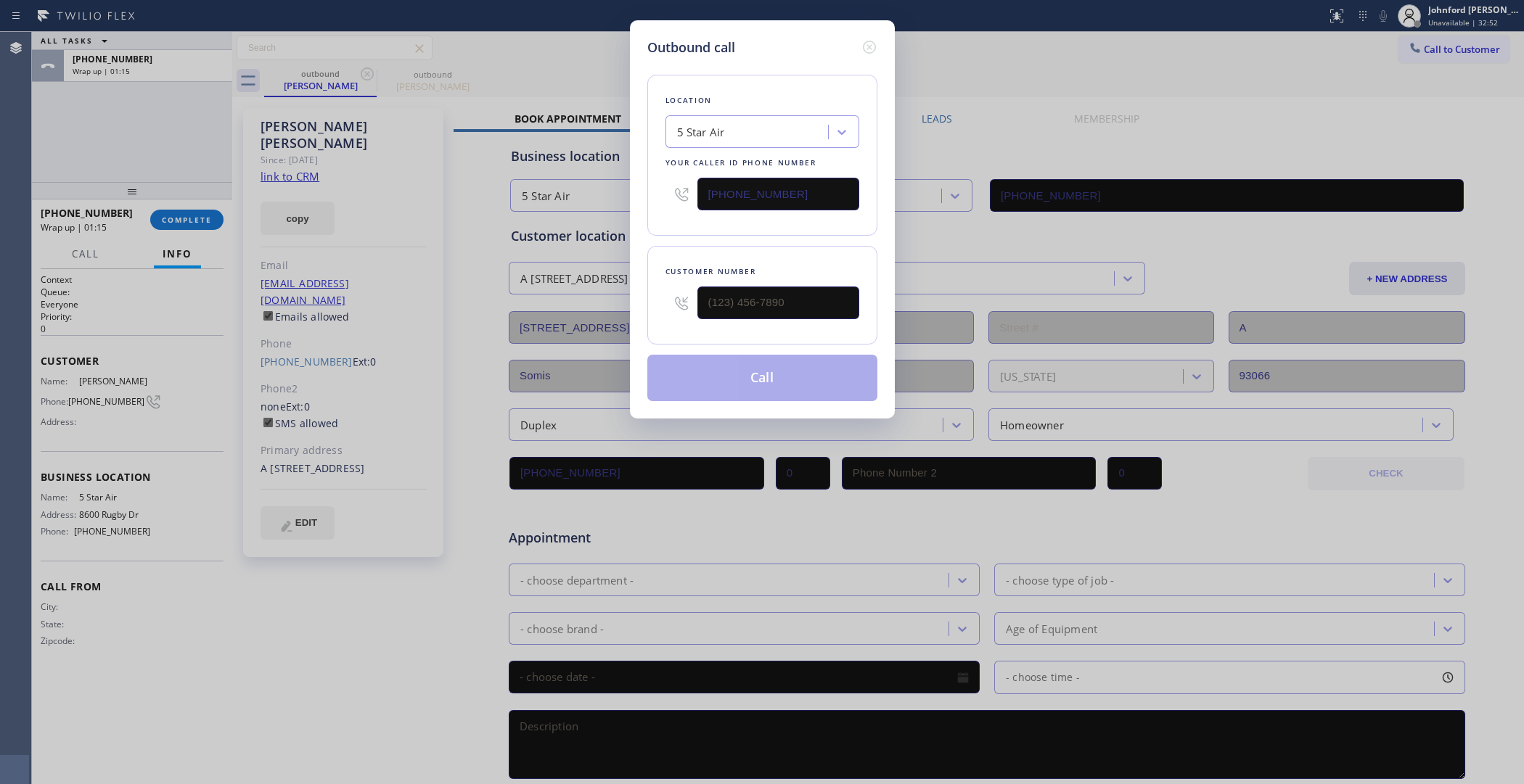
type input "[PHONE_NUMBER]"
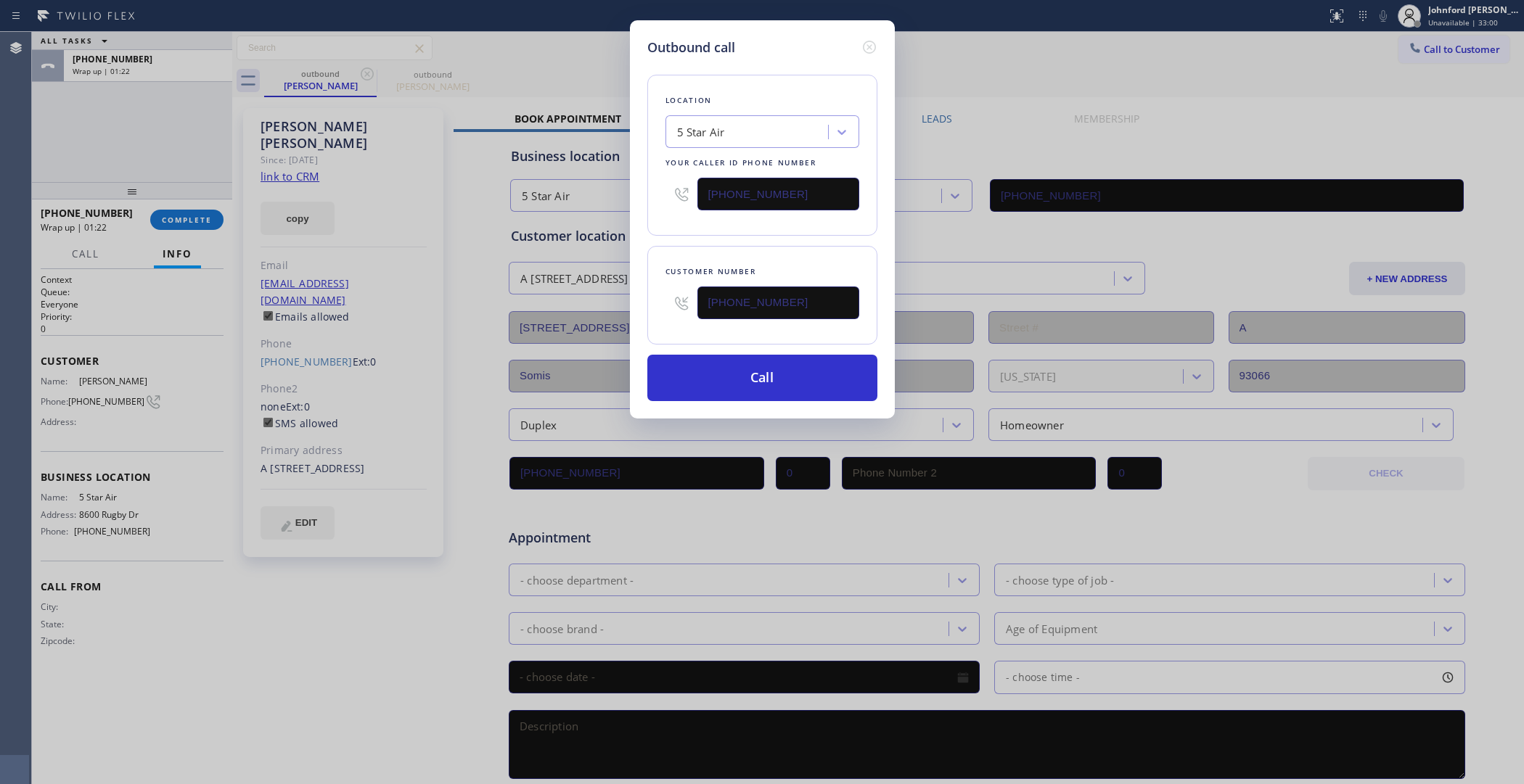
drag, startPoint x: 796, startPoint y: 185, endPoint x: 662, endPoint y: 204, distance: 135.3
click at [662, 204] on div "Location 5 Star Air Your caller id phone number [PHONE_NUMBER]" at bounding box center [762, 155] width 230 height 161
paste input "88) 859-444"
type input "[PHONE_NUMBER]"
click at [690, 251] on div "Customer number [PHONE_NUMBER]" at bounding box center [762, 295] width 230 height 99
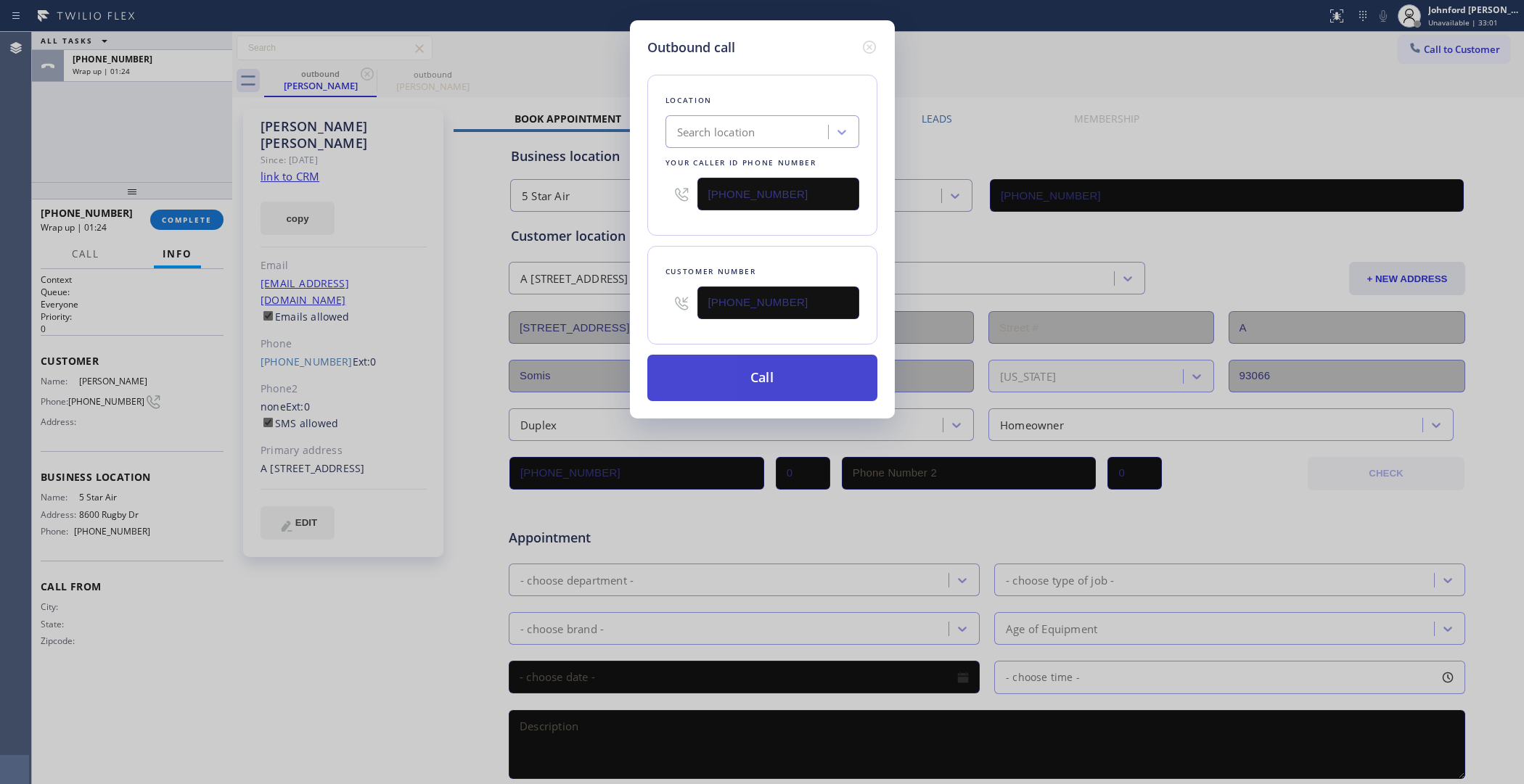
click at [731, 376] on button "Call" at bounding box center [762, 378] width 230 height 47
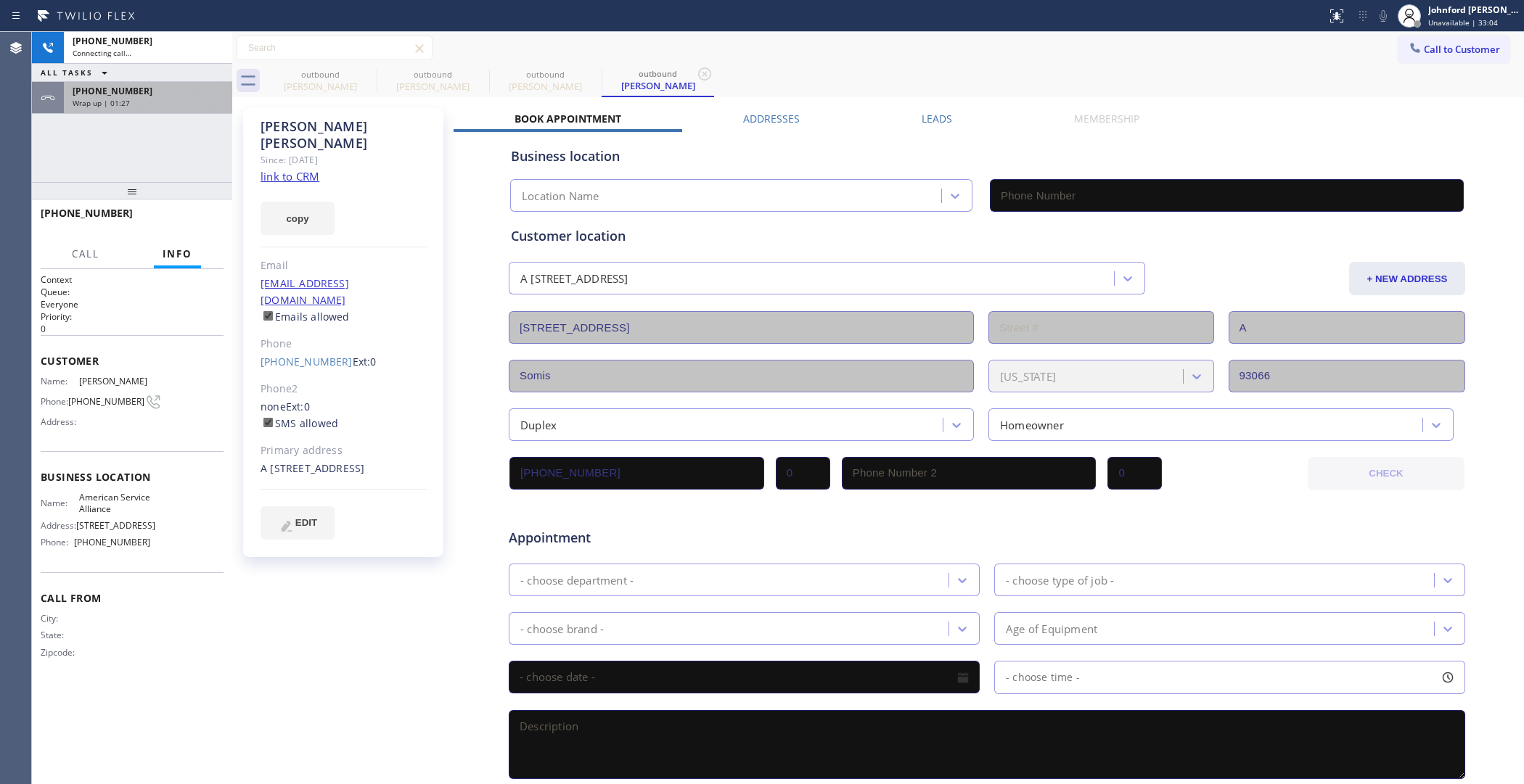
click at [203, 114] on div "[PHONE_NUMBER] Wrap up | 01:27" at bounding box center [131, 98] width 200 height 32
click at [197, 98] on div "Wrap up | 01:27" at bounding box center [148, 102] width 151 height 10
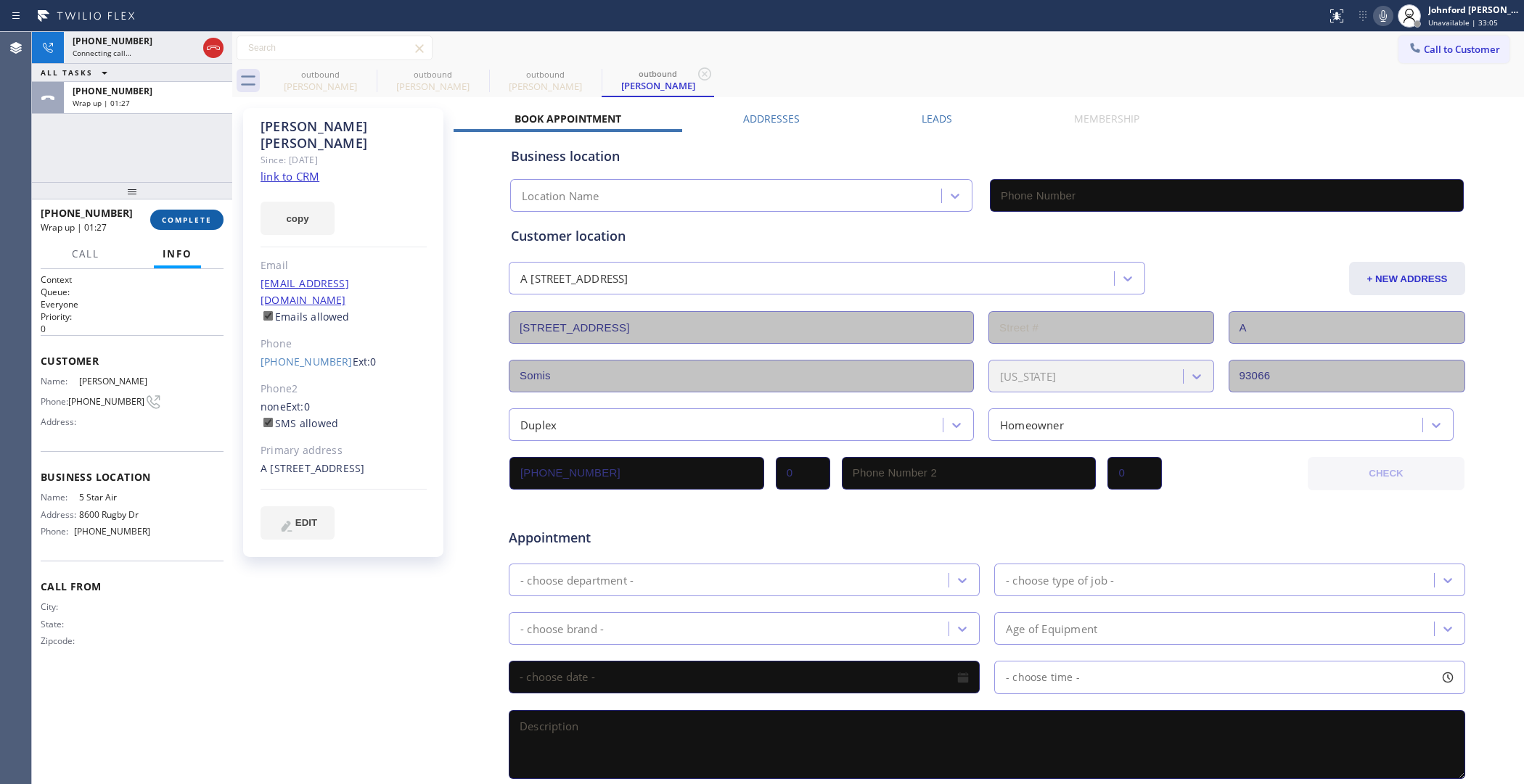
click at [212, 210] on button "COMPLETE" at bounding box center [186, 220] width 74 height 20
type input "[PHONE_NUMBER]"
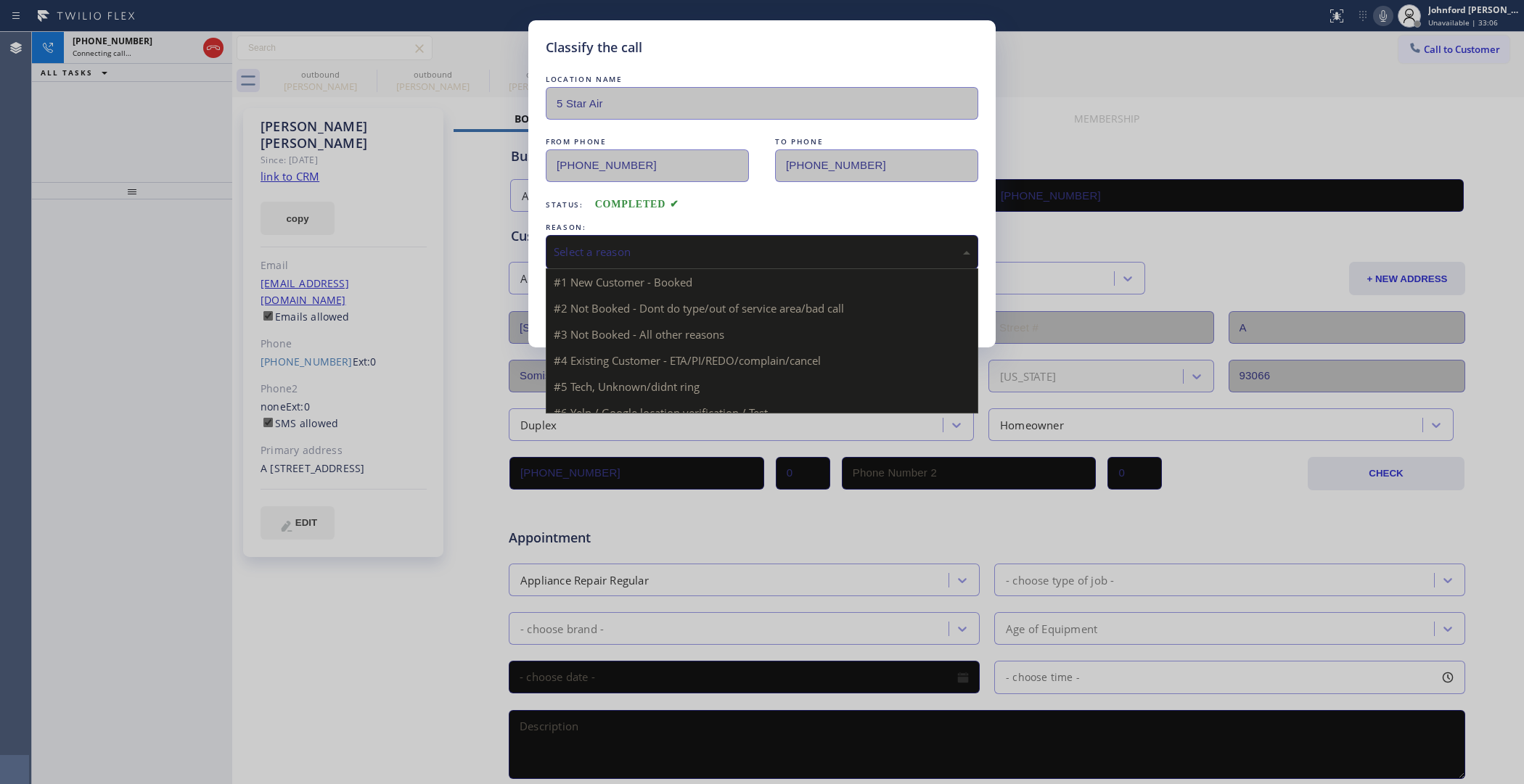
click at [660, 235] on div "Select a reason" at bounding box center [762, 251] width 432 height 34
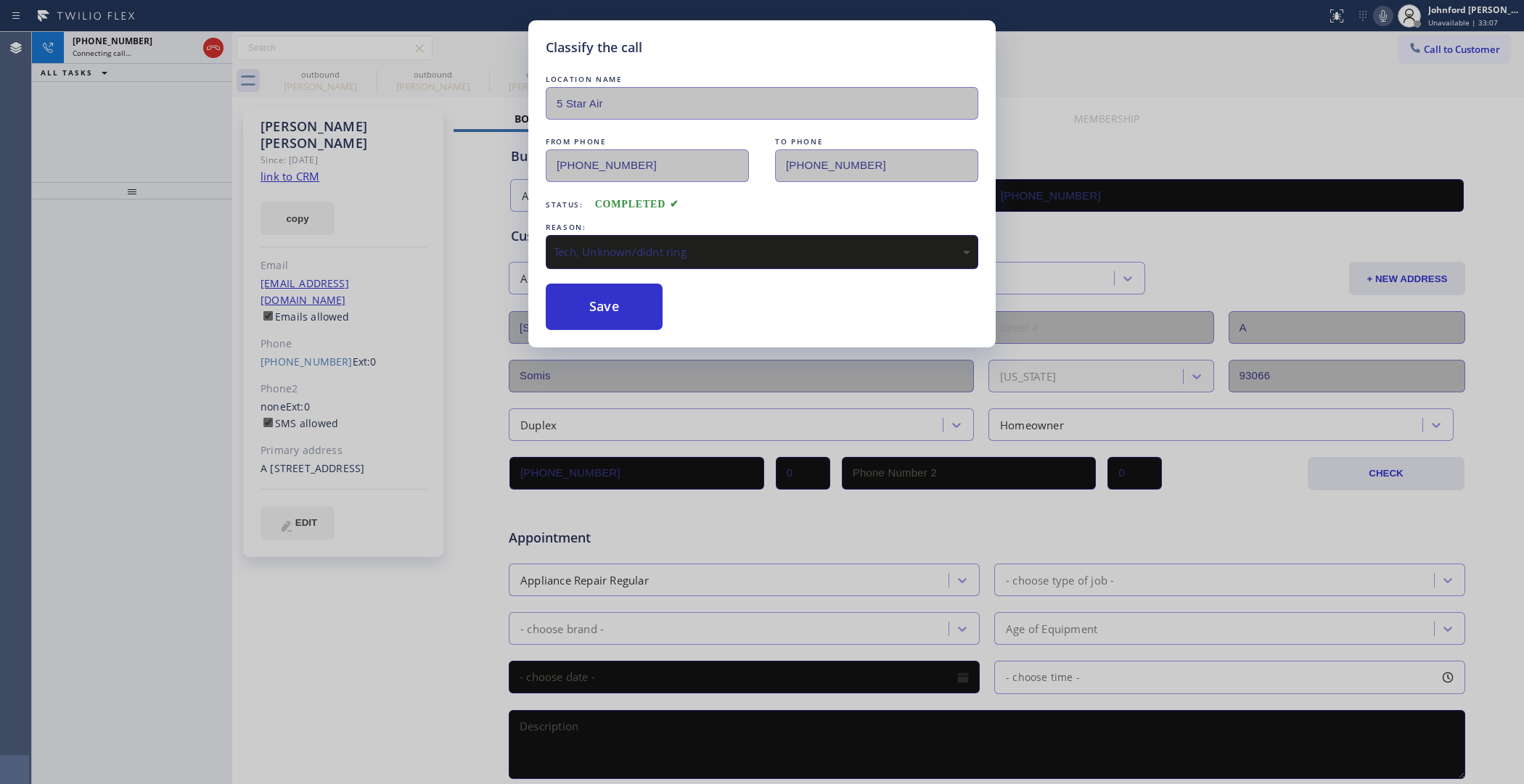
click at [632, 331] on div "Classify the call LOCATION NAME 5 Star Air FROM PHONE [PHONE_NUMBER] TO PHONE […" at bounding box center [762, 183] width 468 height 327
click at [625, 244] on div "Tech, Unknown/didnt ring" at bounding box center [762, 252] width 416 height 17
click at [606, 328] on div "Classify the call LOCATION NAME 5 Star Air FROM PHONE [PHONE_NUMBER] TO PHONE […" at bounding box center [762, 183] width 468 height 327
click at [600, 318] on button "Save" at bounding box center [604, 307] width 116 height 47
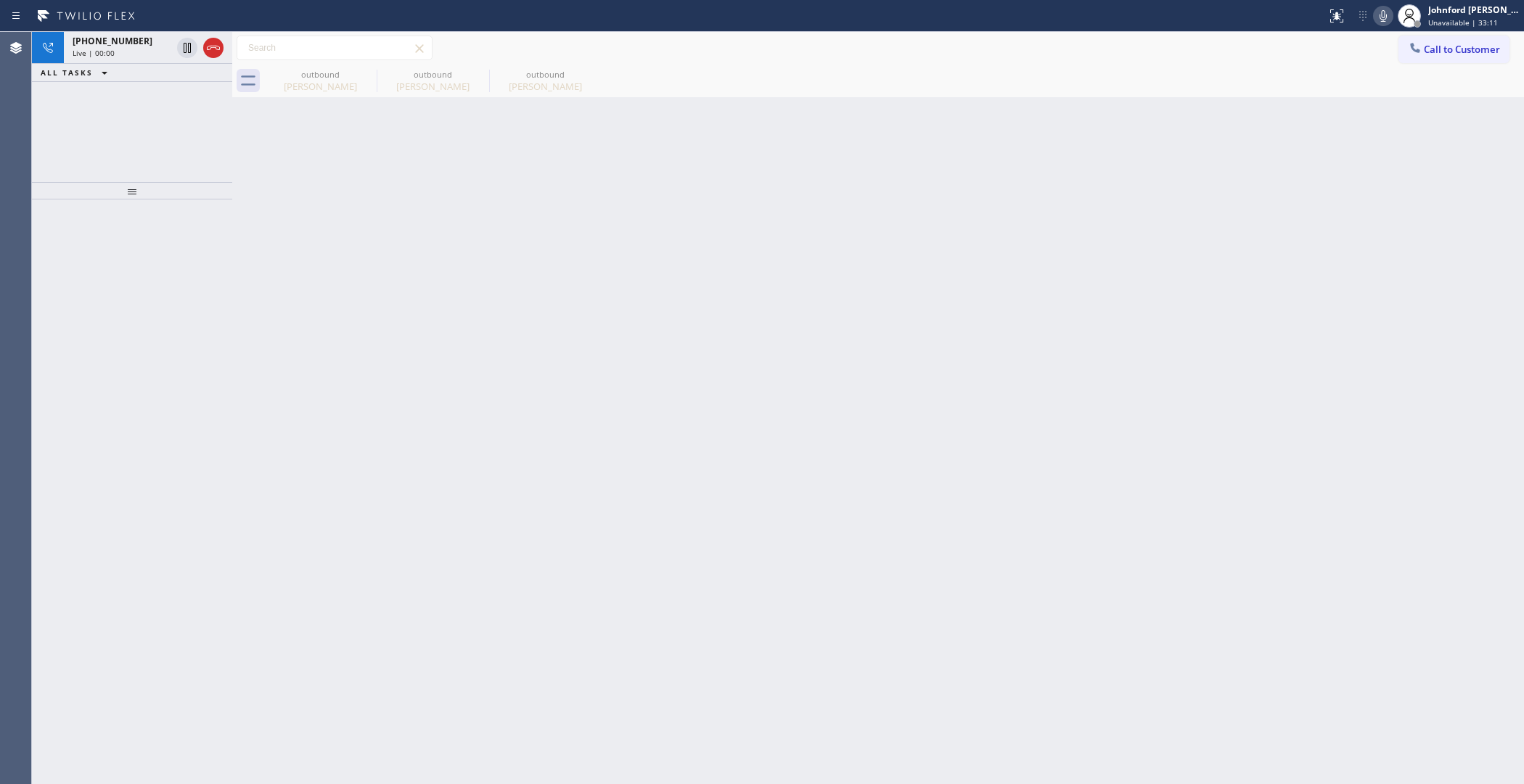
click at [153, 96] on div "[PHONE_NUMBER] Live | 00:00 ALL TASKS ALL TASKS ACTIVE TASKS TASKS IN WRAP UP" at bounding box center [131, 106] width 200 height 150
click at [224, 49] on div at bounding box center [200, 47] width 52 height 32
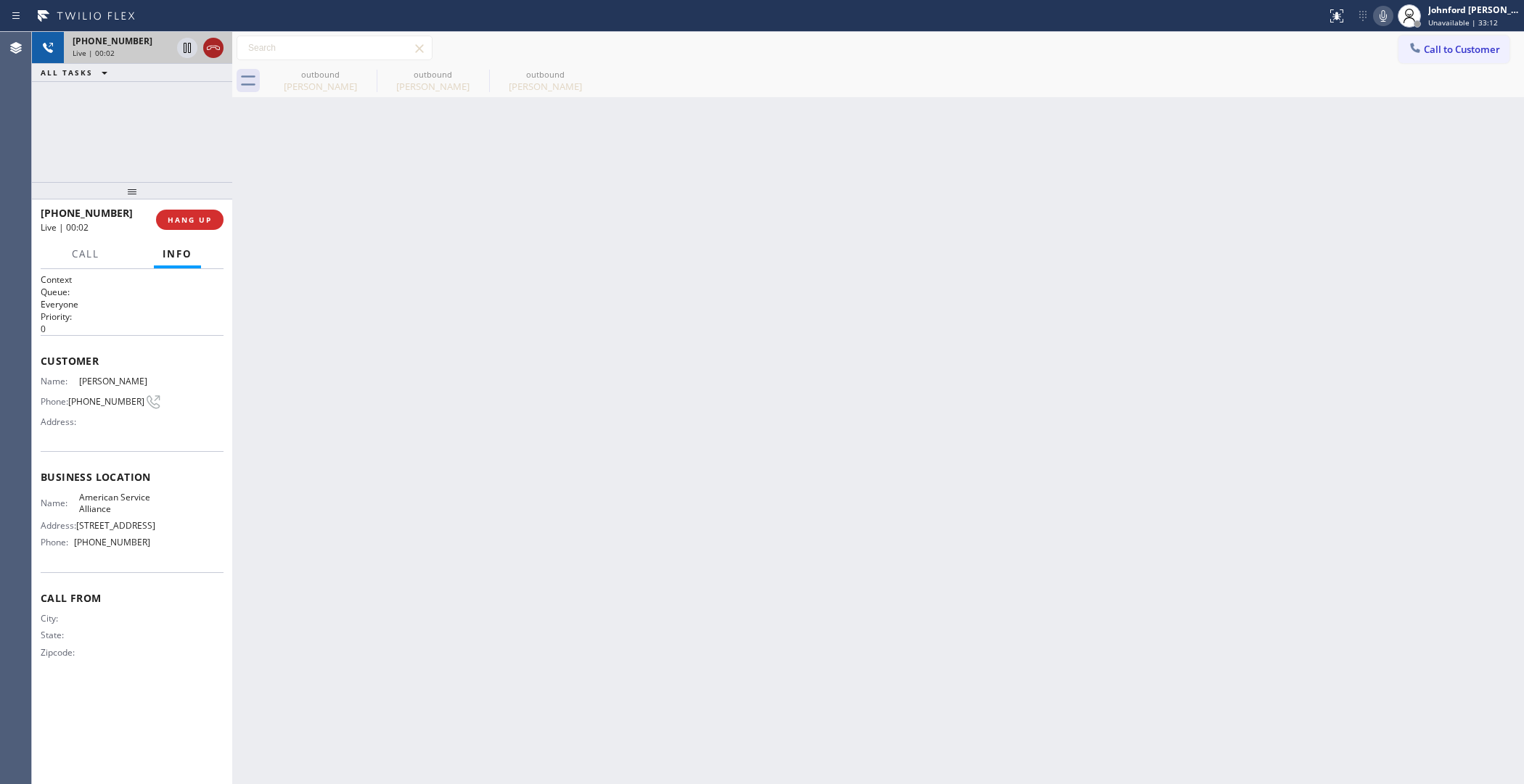
click at [223, 49] on div at bounding box center [213, 47] width 20 height 18
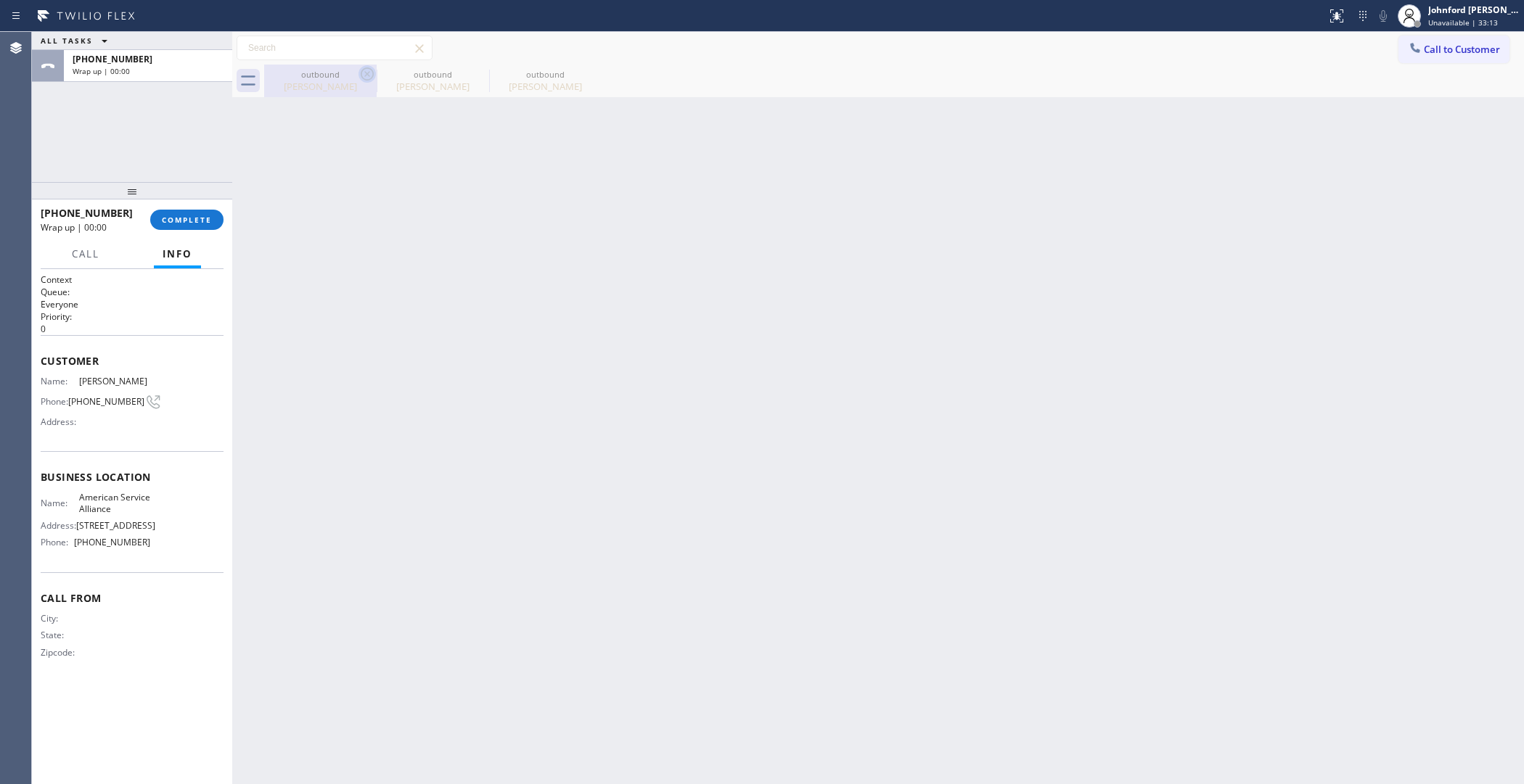
click at [361, 74] on icon at bounding box center [367, 74] width 13 height 13
click at [0, 0] on icon at bounding box center [0, 0] width 0 height 0
click at [190, 212] on button "COMPLETE" at bounding box center [186, 220] width 74 height 20
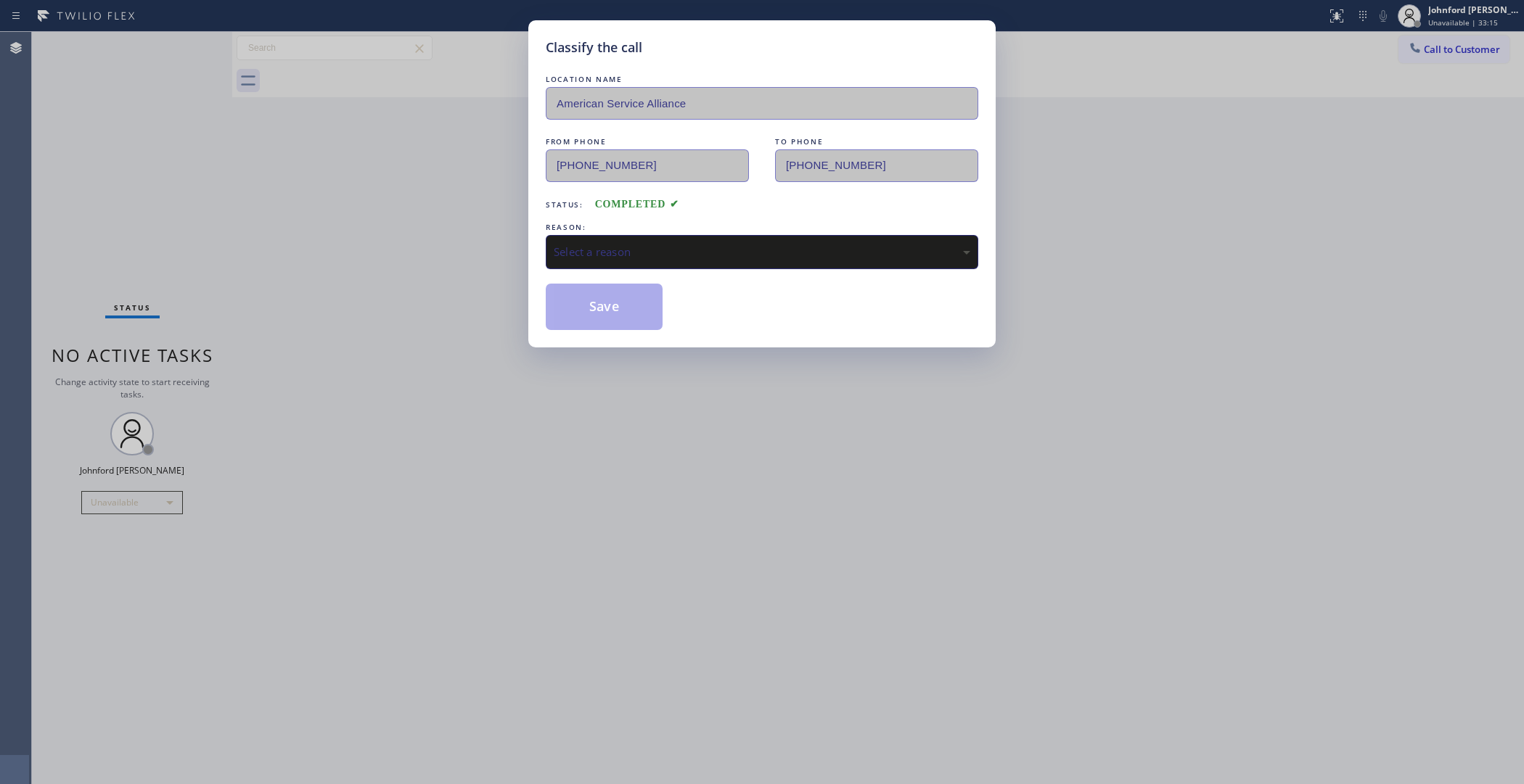
click at [592, 254] on div "Select a reason" at bounding box center [762, 252] width 416 height 17
click at [610, 318] on button "Save" at bounding box center [604, 307] width 116 height 47
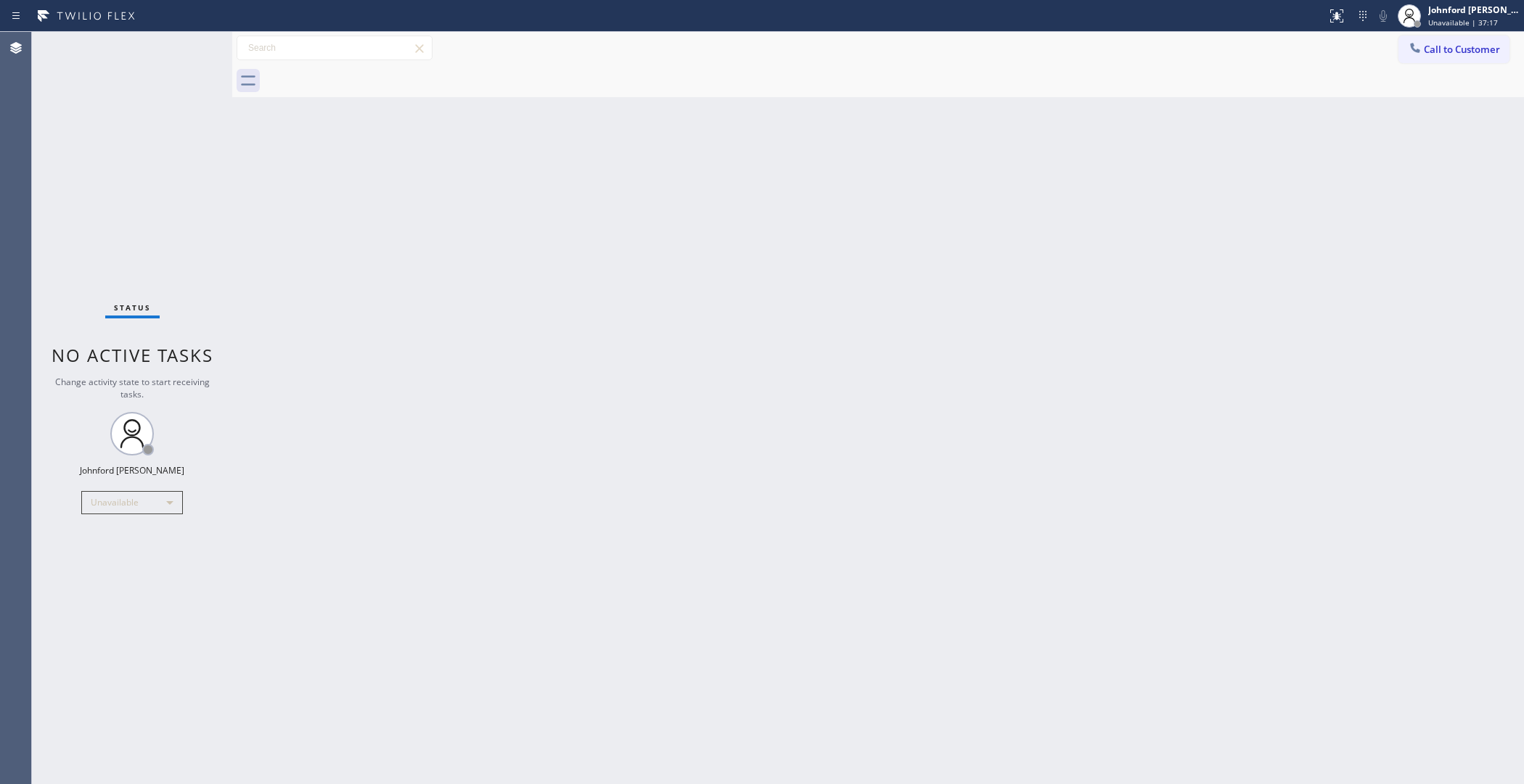
click at [923, 209] on div "Back to Dashboard Change Sender ID Customers Technicians Select a contact Outbo…" at bounding box center [878, 408] width 1292 height 752
click at [1432, 47] on span "Call to Customer" at bounding box center [1463, 49] width 76 height 13
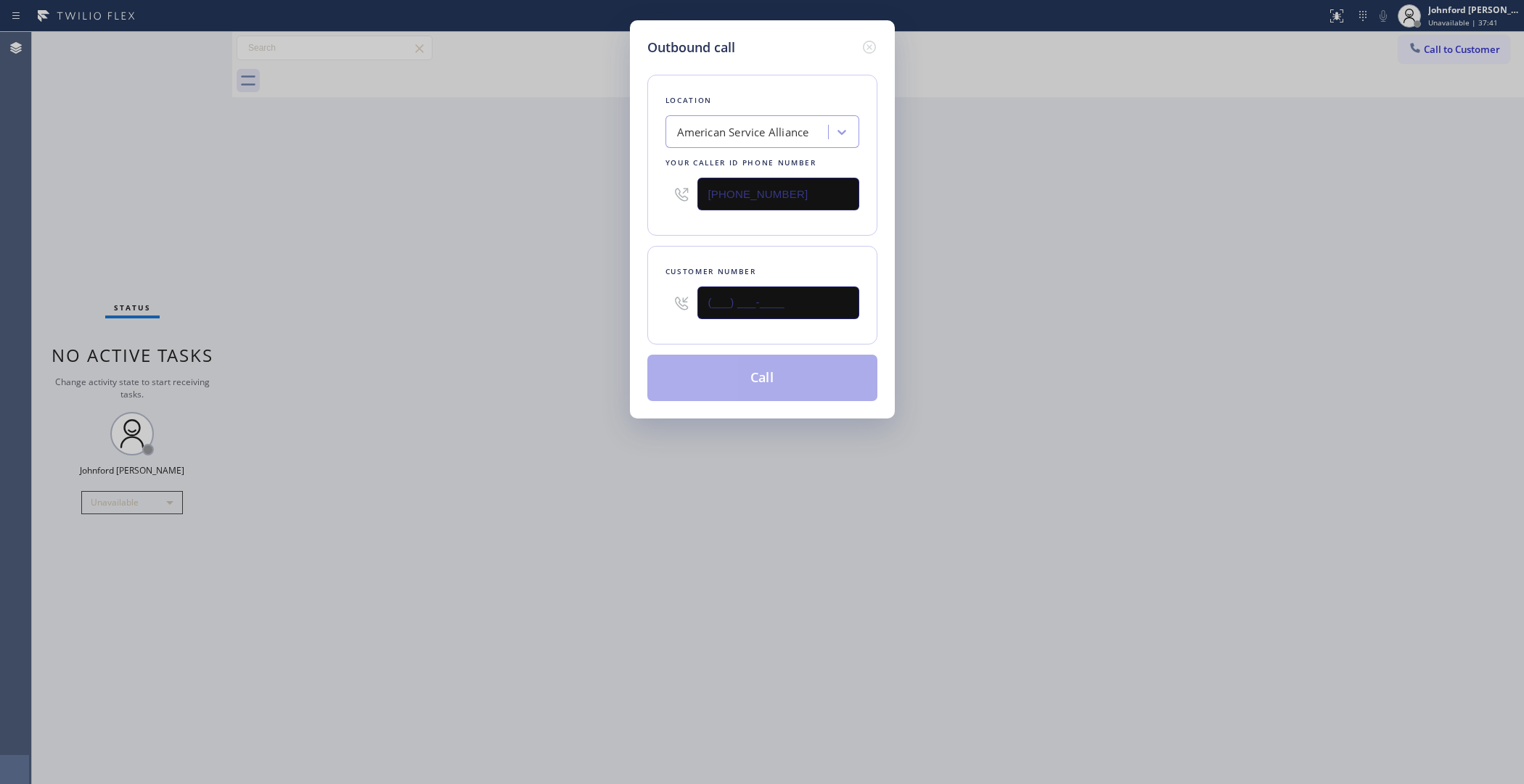
drag, startPoint x: 791, startPoint y: 314, endPoint x: 587, endPoint y: 300, distance: 204.5
click at [600, 301] on div "Outbound call Location American Service Alliance Your caller id phone number [P…" at bounding box center [762, 392] width 1524 height 784
paste input "323) 702-9293"
type input "[PHONE_NUMBER]"
click at [534, 298] on div "Outbound call Location American Service Alliance Your caller id phone number [P…" at bounding box center [762, 392] width 1524 height 784
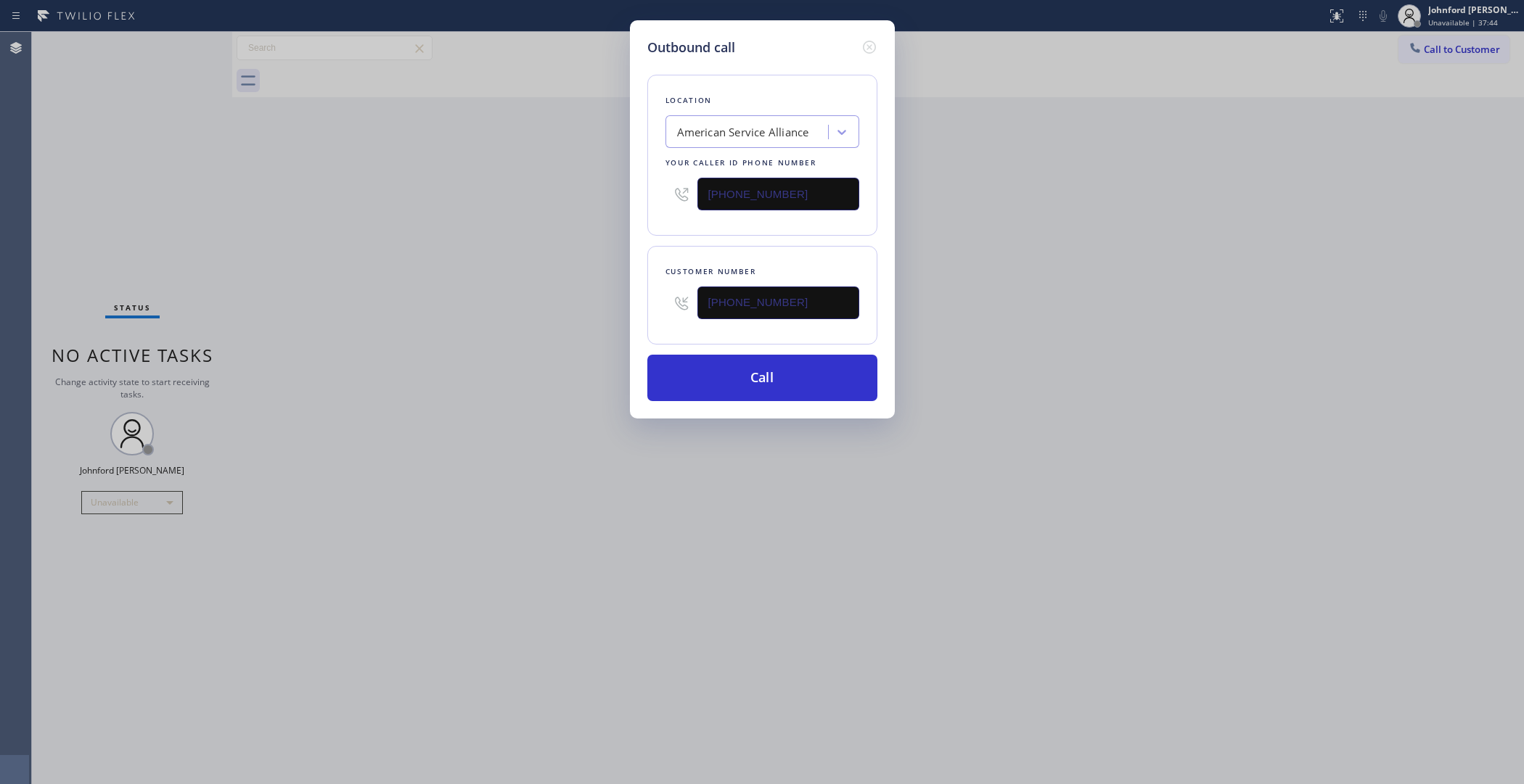
drag, startPoint x: 674, startPoint y: 222, endPoint x: 418, endPoint y: 268, distance: 260.1
click at [581, 226] on div "Outbound call Location American Service Alliance Your caller id phone number [P…" at bounding box center [762, 392] width 1524 height 784
paste input "00) 686-503"
type input "[PHONE_NUMBER]"
click at [372, 271] on div "Outbound call Location American Service Alliance Your caller id phone number [P…" at bounding box center [762, 392] width 1524 height 784
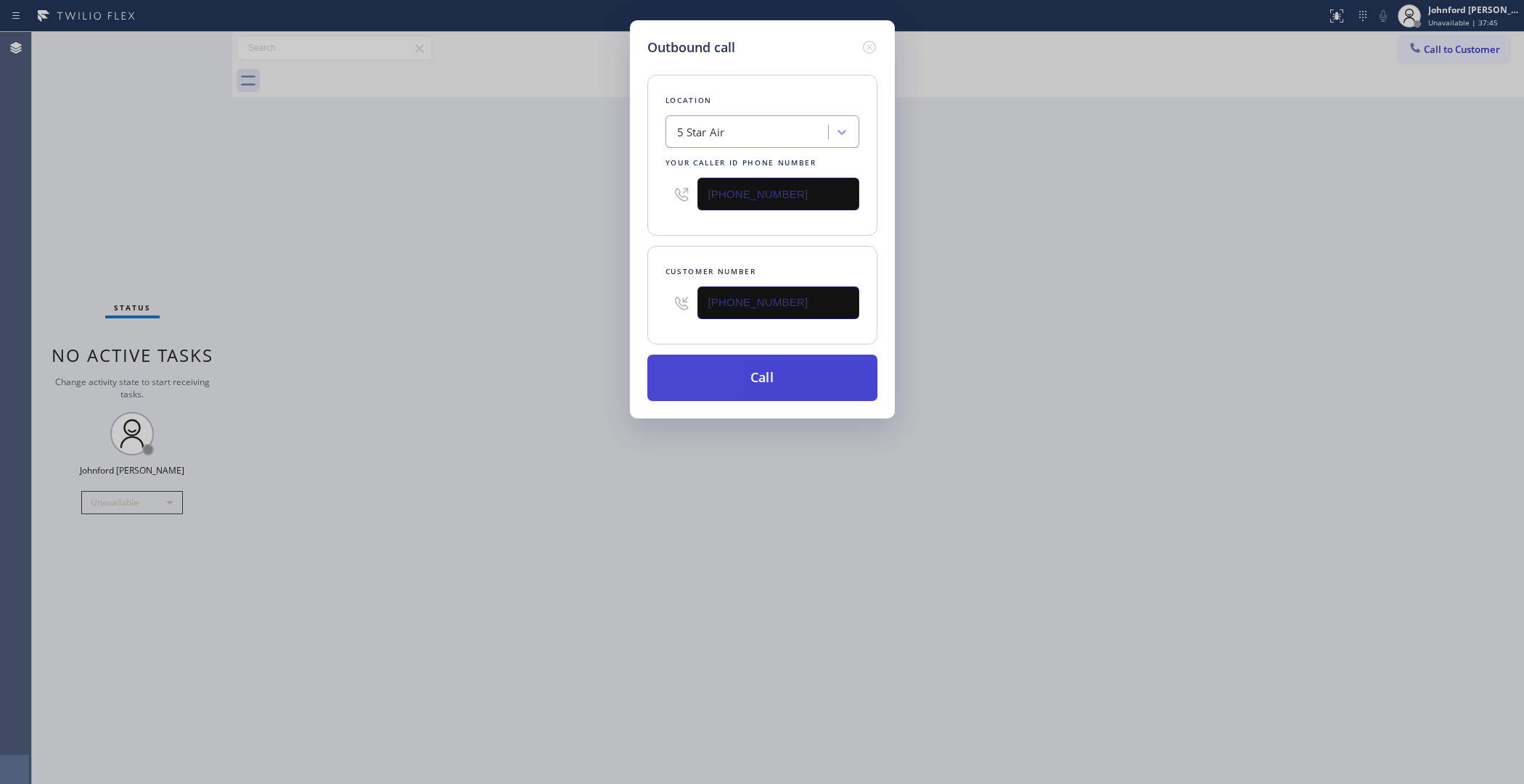
click at [715, 397] on button "Call" at bounding box center [762, 378] width 230 height 47
click at [1150, 327] on div "Outbound call Location 5 Star Air Your caller id phone number [PHONE_NUMBER] Cu…" at bounding box center [762, 392] width 1524 height 784
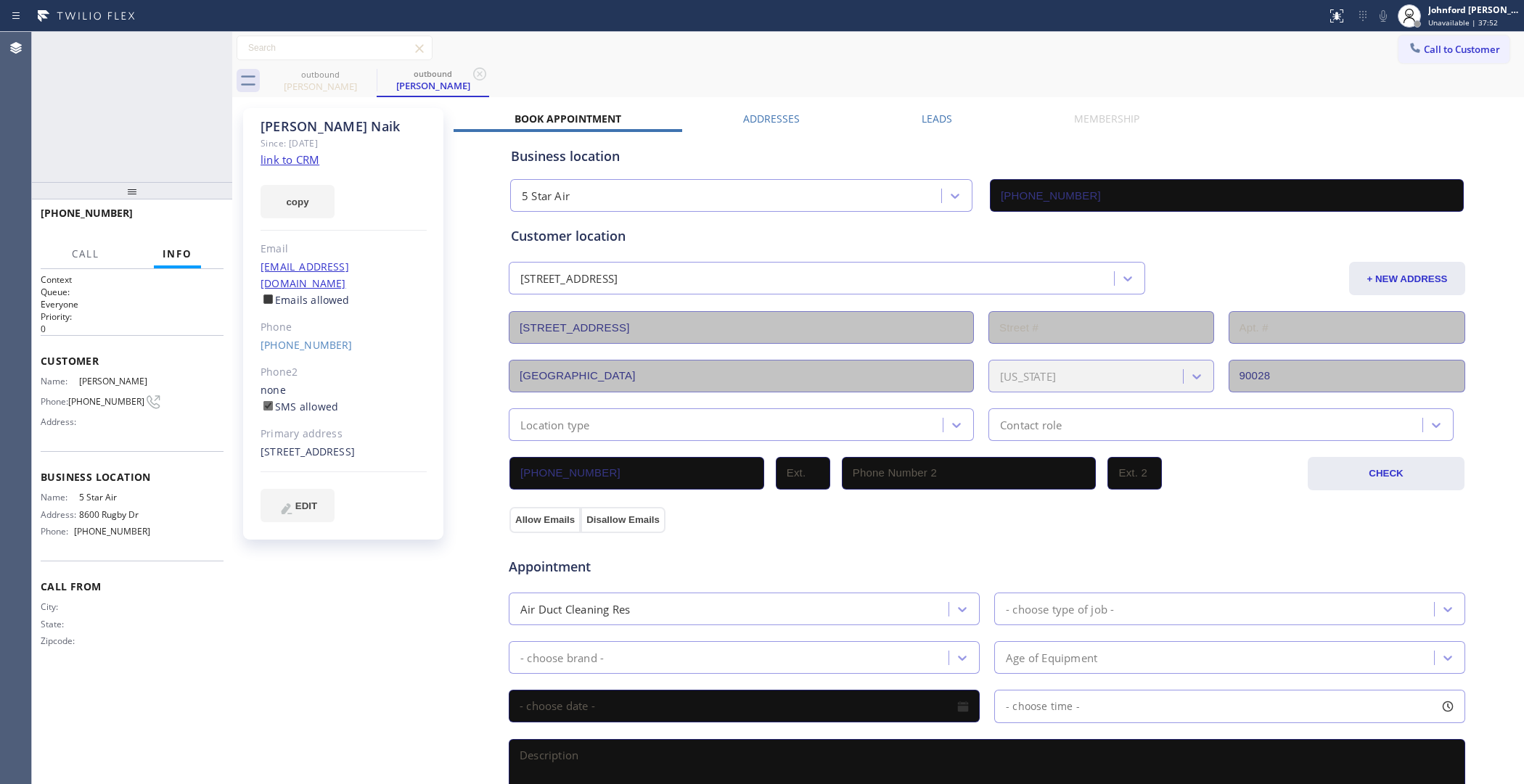
type input "[PHONE_NUMBER]"
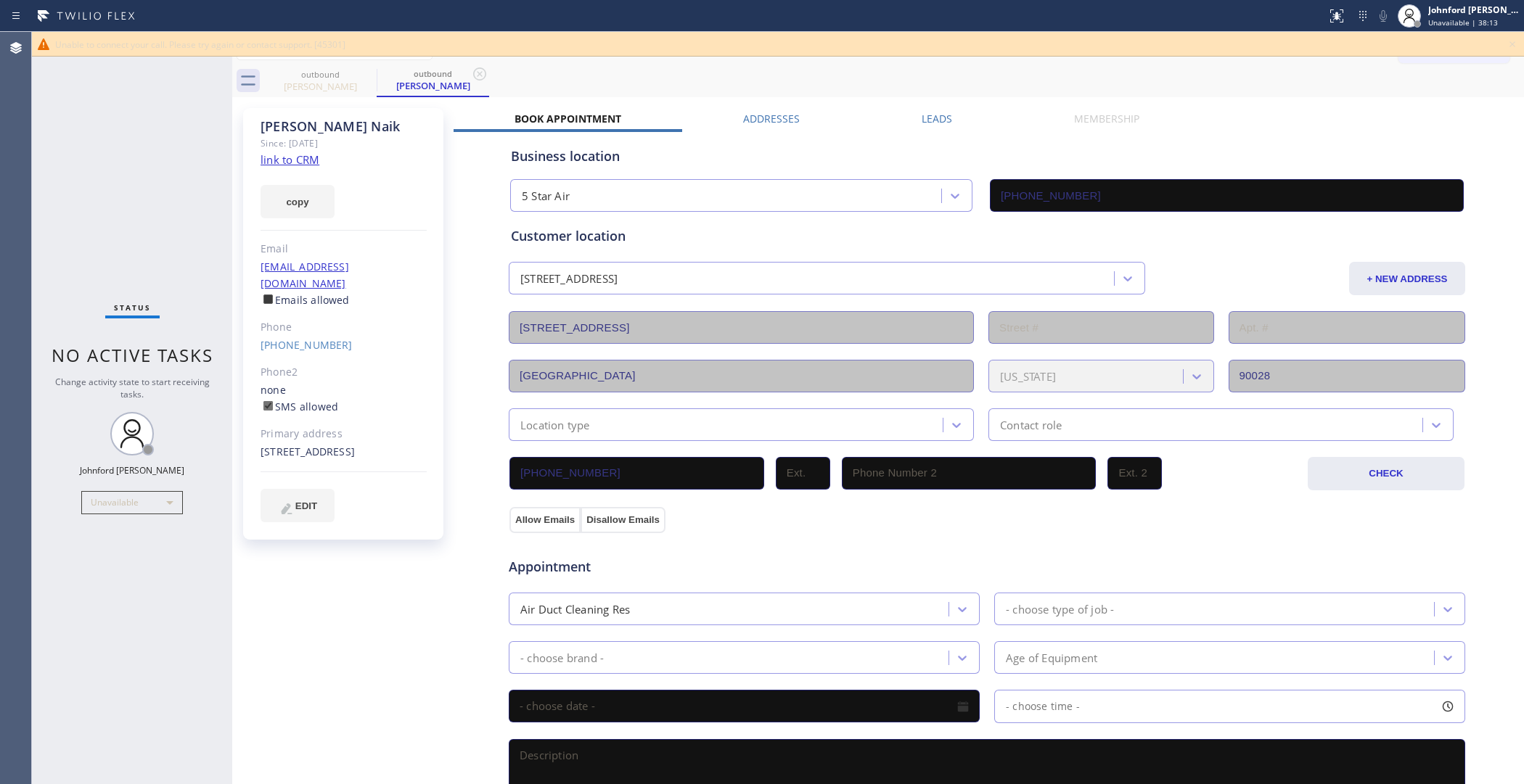
click at [318, 337] on div "[PHONE_NUMBER]" at bounding box center [344, 345] width 166 height 17
click at [317, 338] on link "[PHONE_NUMBER]" at bounding box center [306, 345] width 92 height 14
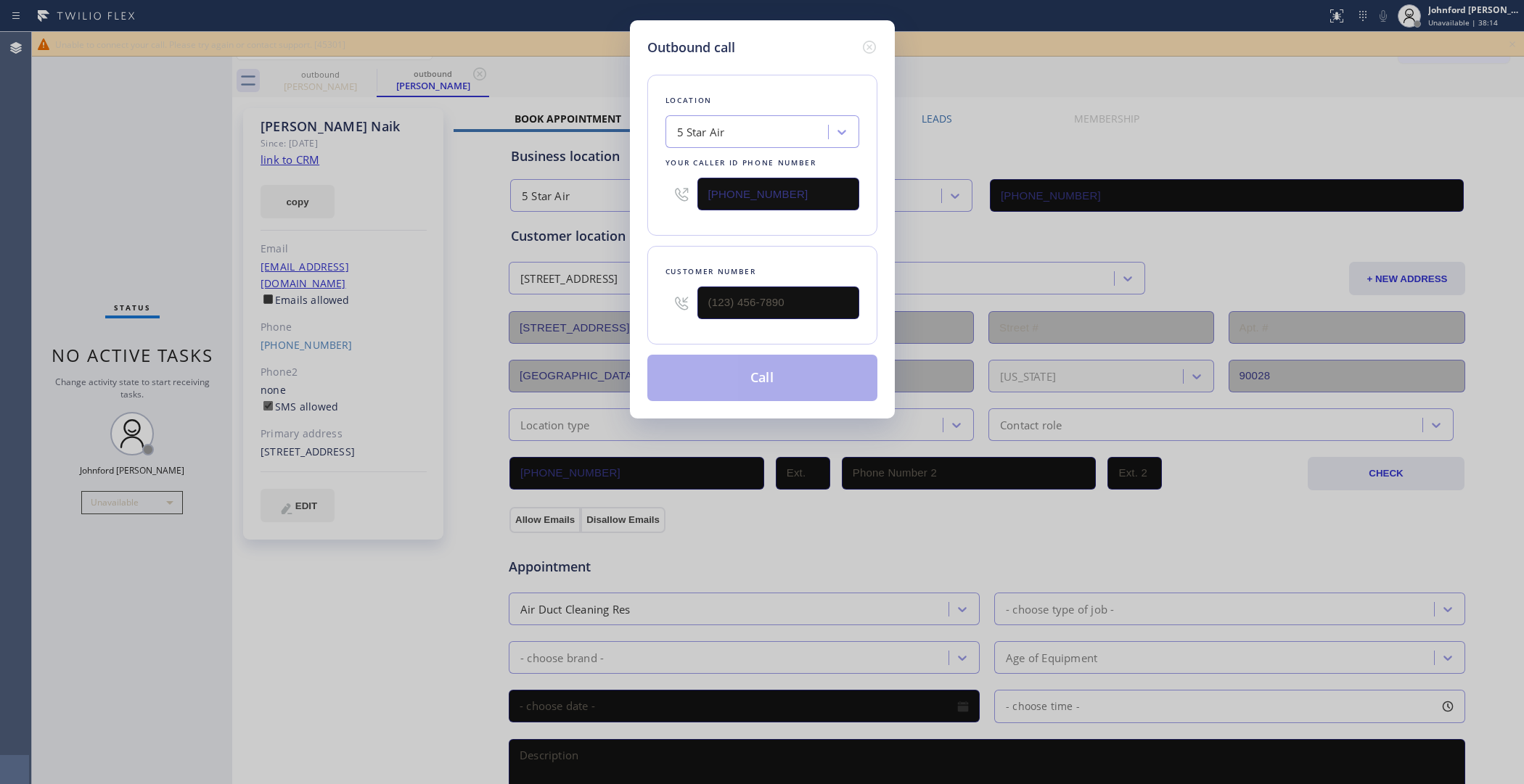
click at [781, 179] on input "[PHONE_NUMBER]" at bounding box center [779, 194] width 162 height 33
type input "[PHONE_NUMBER]"
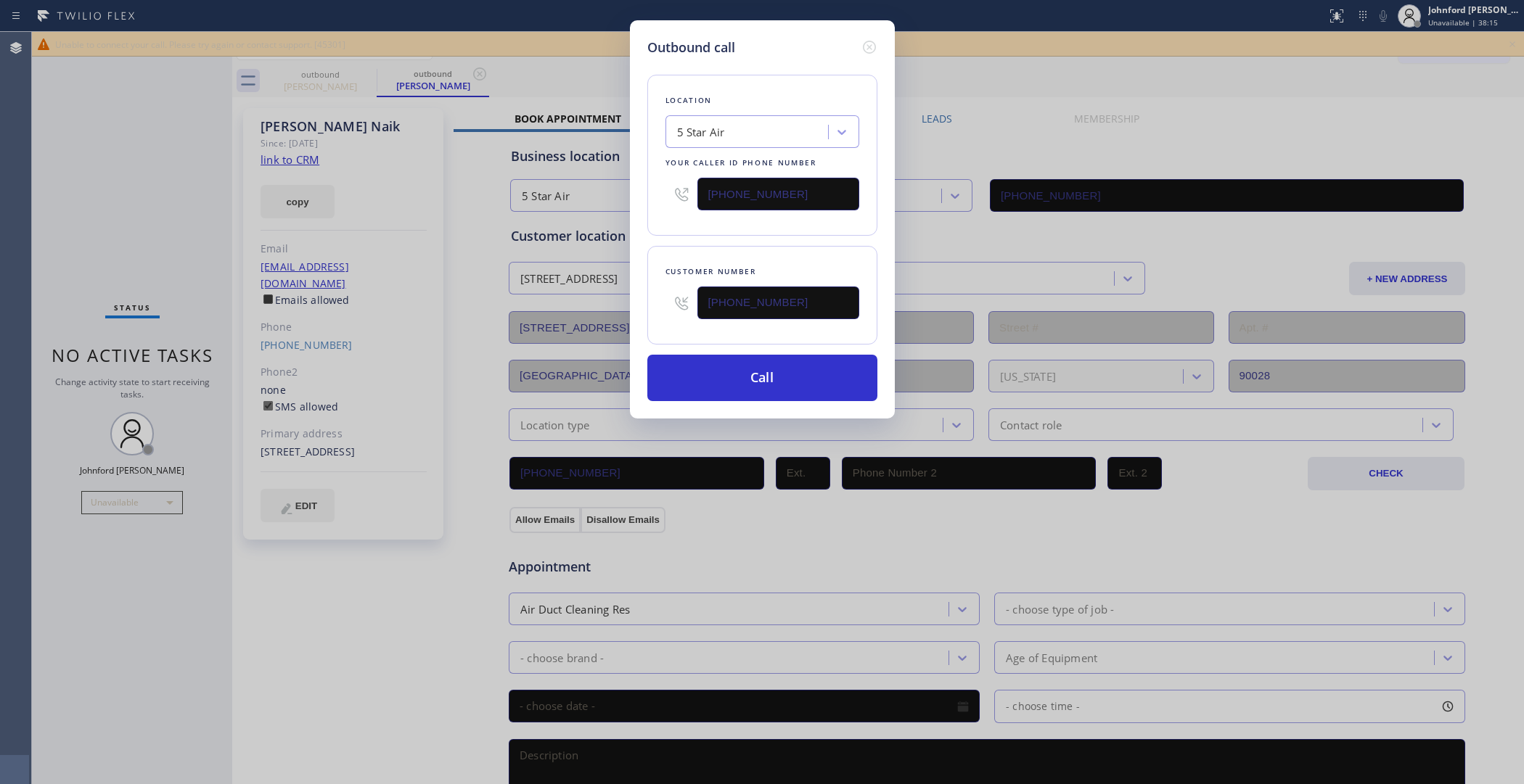
click at [781, 179] on input "[PHONE_NUMBER]" at bounding box center [779, 194] width 162 height 33
paste input "18) 332-4801"
type input "[PHONE_NUMBER]"
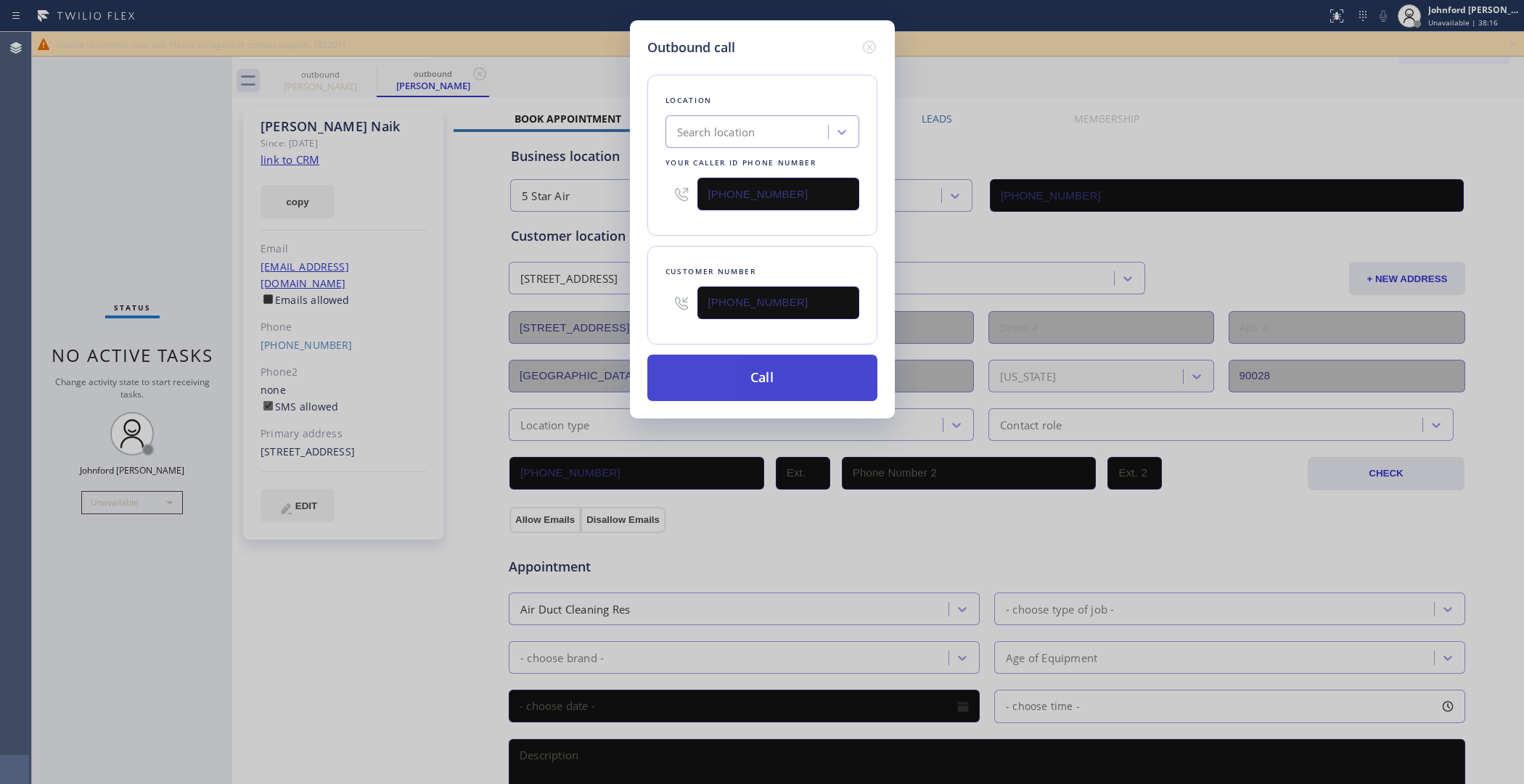
click at [719, 386] on button "Call" at bounding box center [762, 378] width 230 height 47
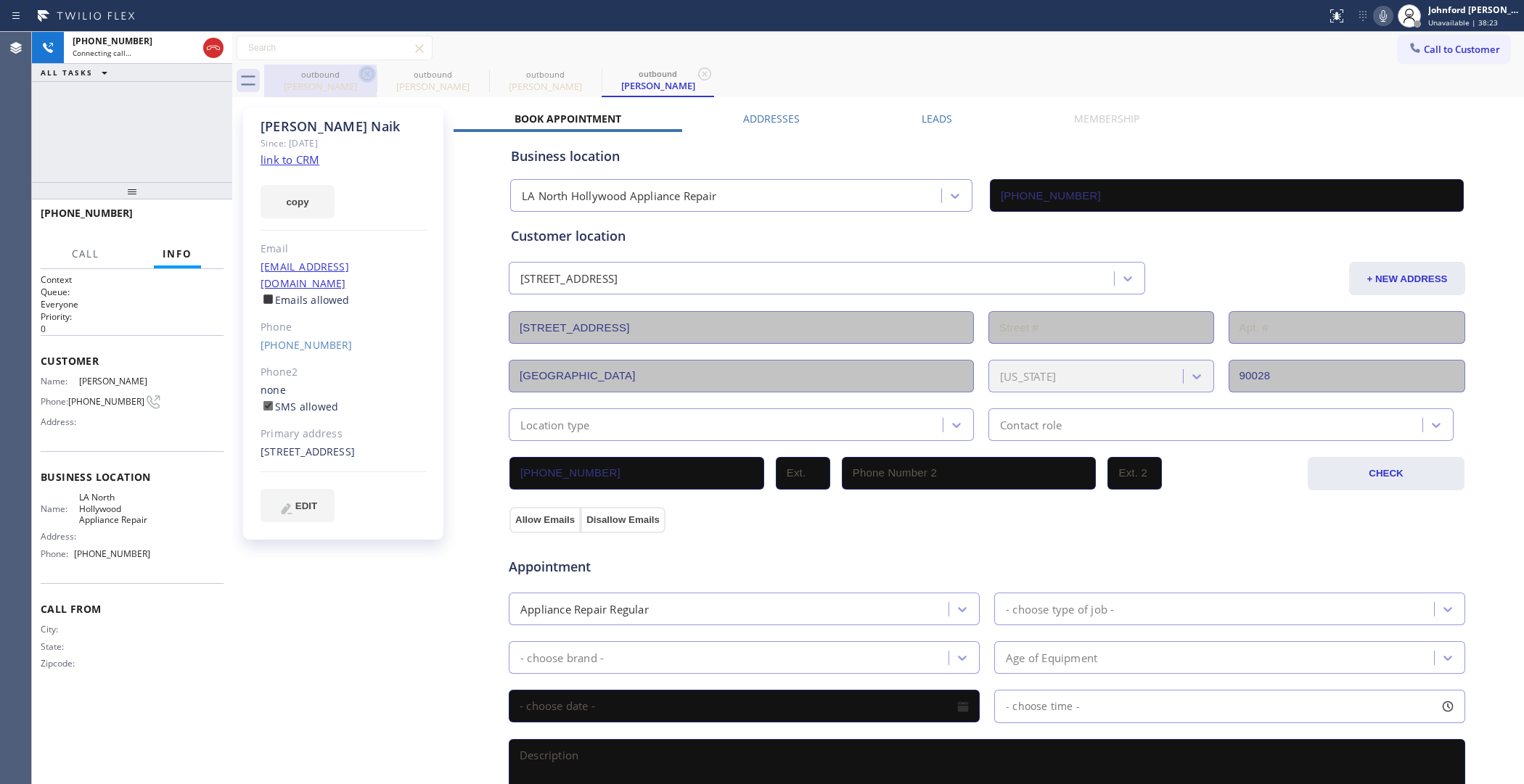
click at [367, 73] on icon at bounding box center [367, 74] width 13 height 13
click at [0, 0] on icon at bounding box center [0, 0] width 0 height 0
type input "[PHONE_NUMBER]"
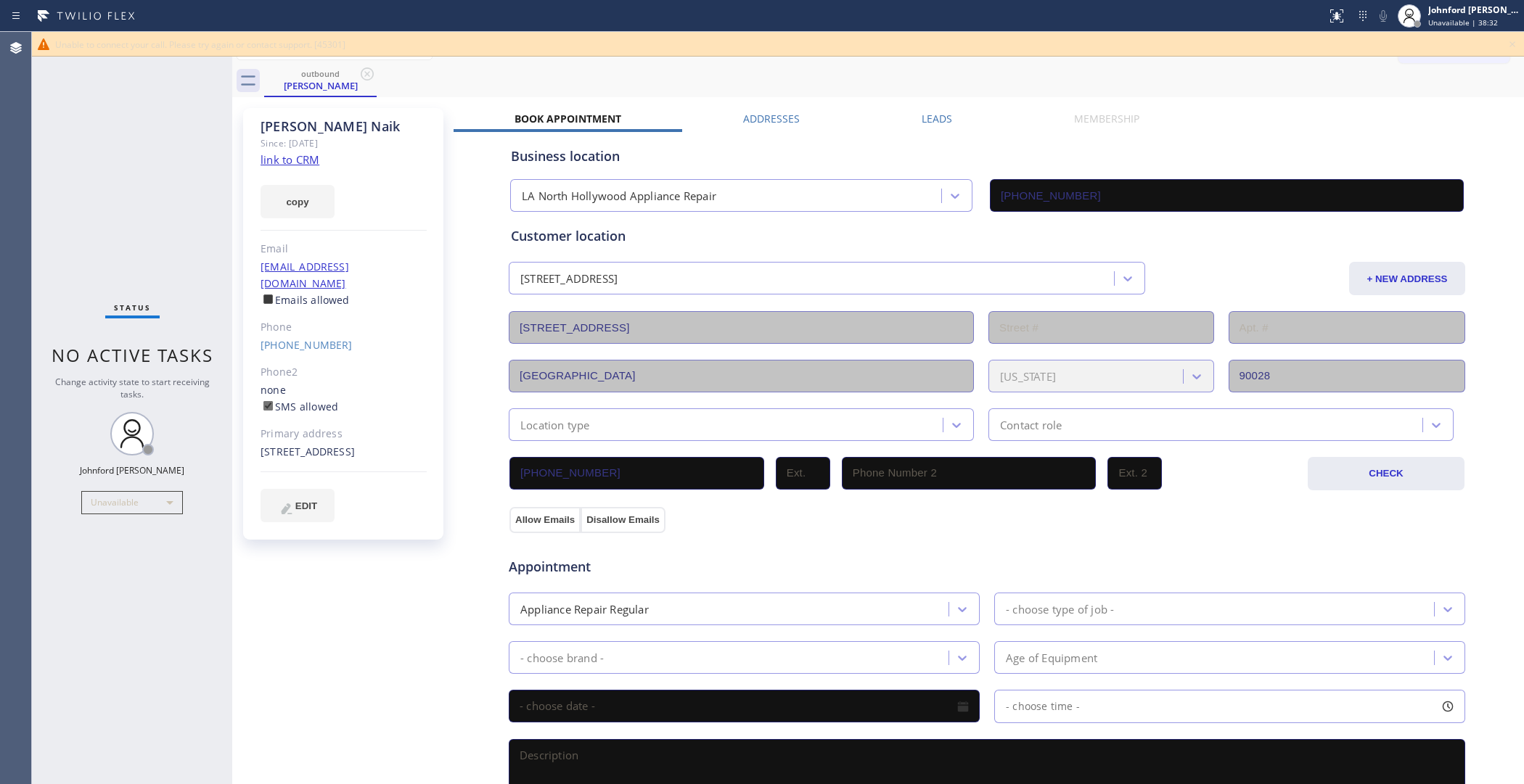
drag, startPoint x: 102, startPoint y: 196, endPoint x: 133, endPoint y: 182, distance: 34.0
click at [102, 196] on div "Status No active tasks Change activity state to start receiving tasks. [PERSON_…" at bounding box center [131, 408] width 200 height 752
click at [1514, 42] on icon at bounding box center [1513, 44] width 18 height 18
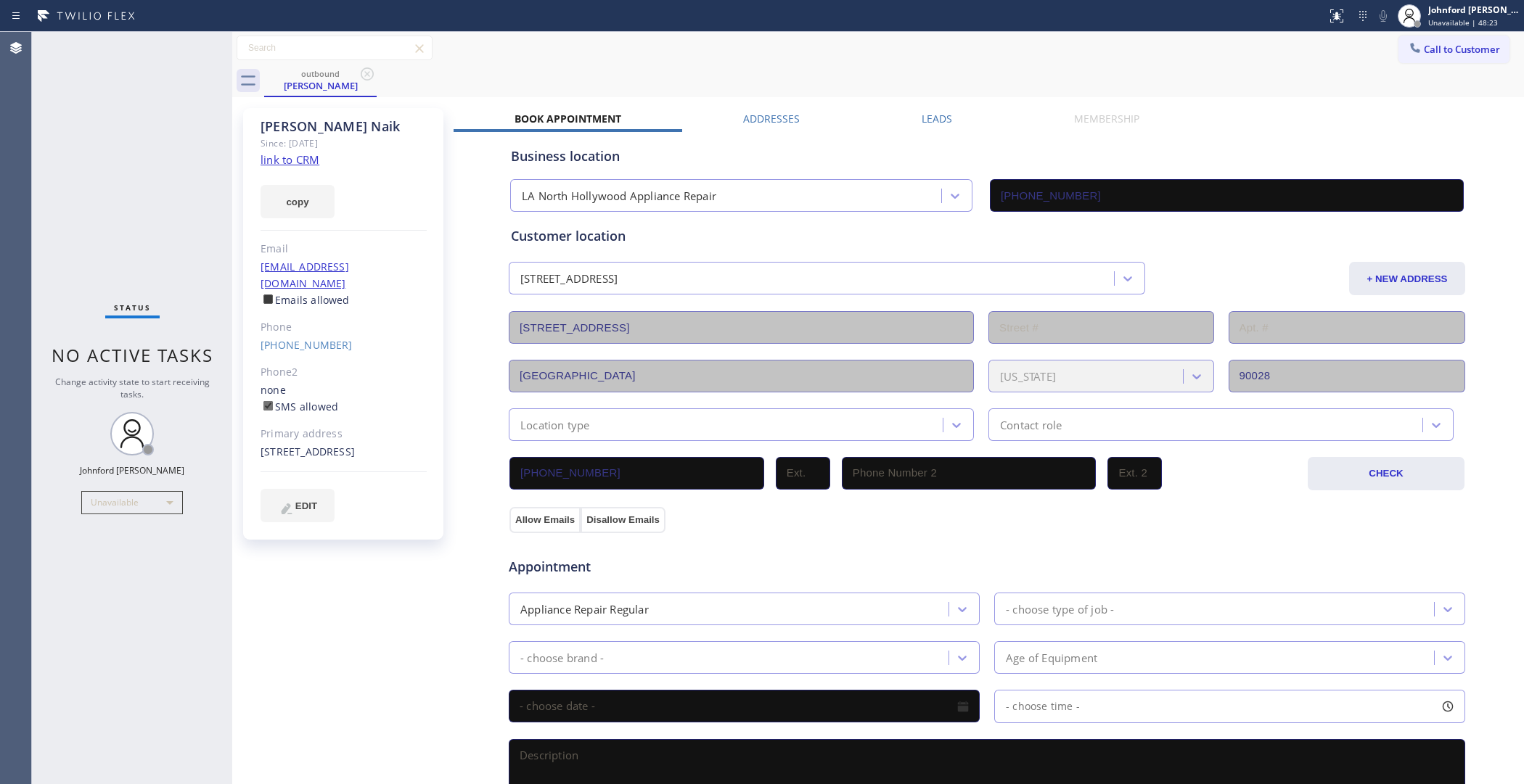
click at [827, 24] on div at bounding box center [663, 16] width 1315 height 23
click at [1421, 54] on button "Call to Customer" at bounding box center [1454, 49] width 111 height 28
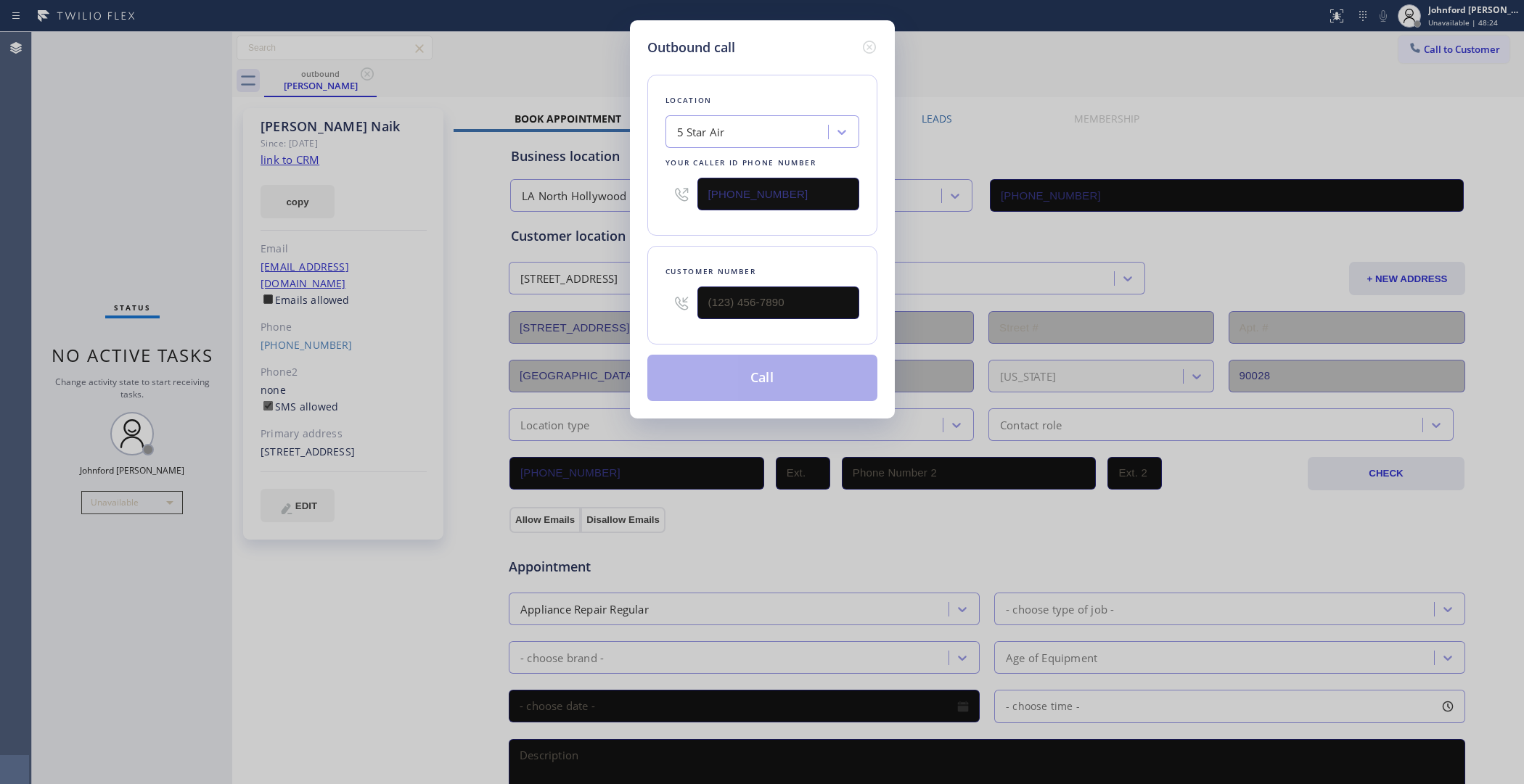
drag, startPoint x: 735, startPoint y: 182, endPoint x: 637, endPoint y: 182, distance: 98.0
click at [637, 182] on div "Outbound call Location 5 Star Air Your caller id phone number [PHONE_NUMBER] Cu…" at bounding box center [762, 220] width 265 height 399
paste input "48) 354-0923"
type input "[PHONE_NUMBER]"
drag, startPoint x: 660, startPoint y: 304, endPoint x: 645, endPoint y: 304, distance: 15.0
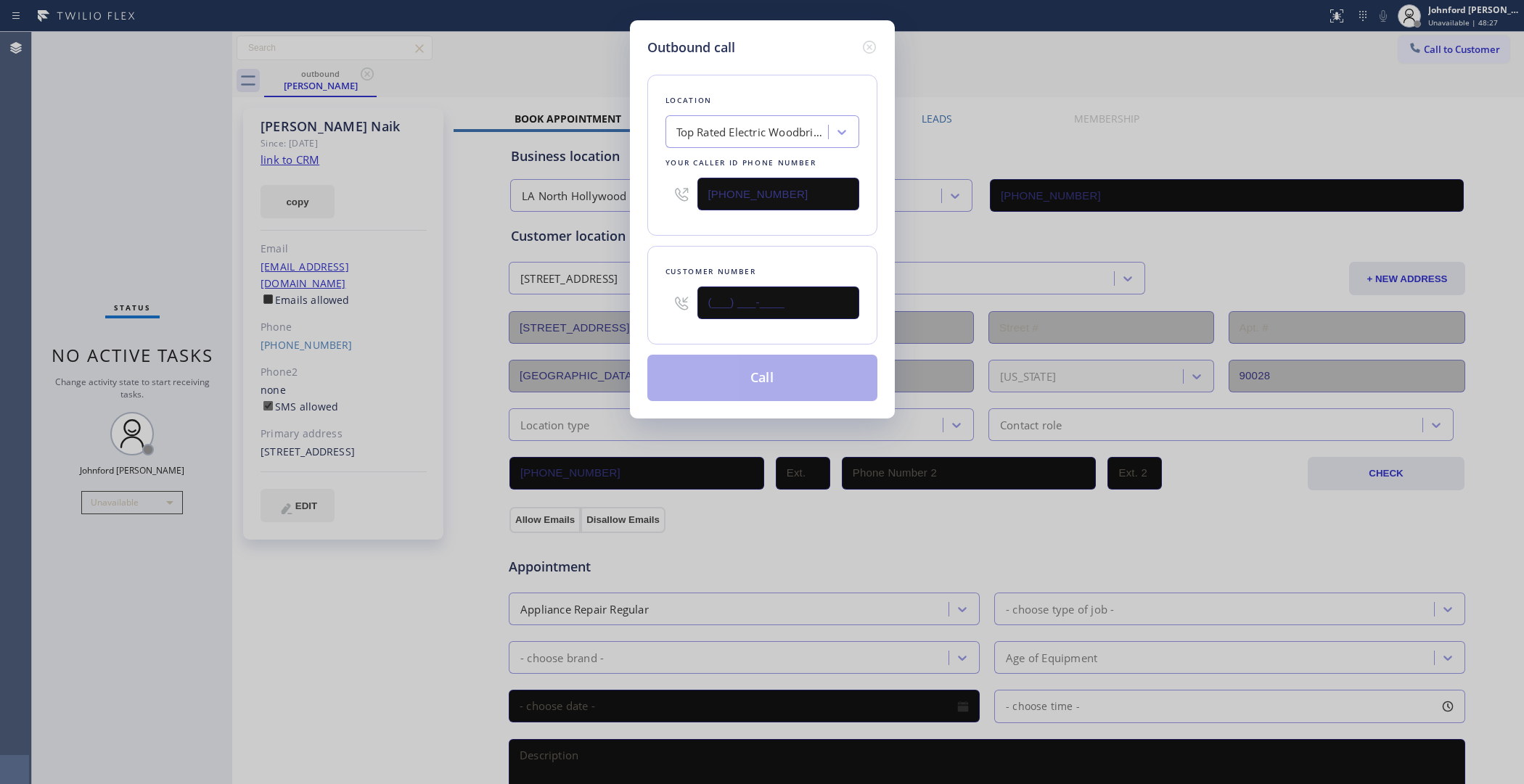
click at [648, 304] on div "Customer number (___) ___-____" at bounding box center [762, 295] width 230 height 99
paste input "929) 310-3036"
type input "[PHONE_NUMBER]"
click at [687, 246] on div "Customer number [PHONE_NUMBER]" at bounding box center [762, 295] width 230 height 99
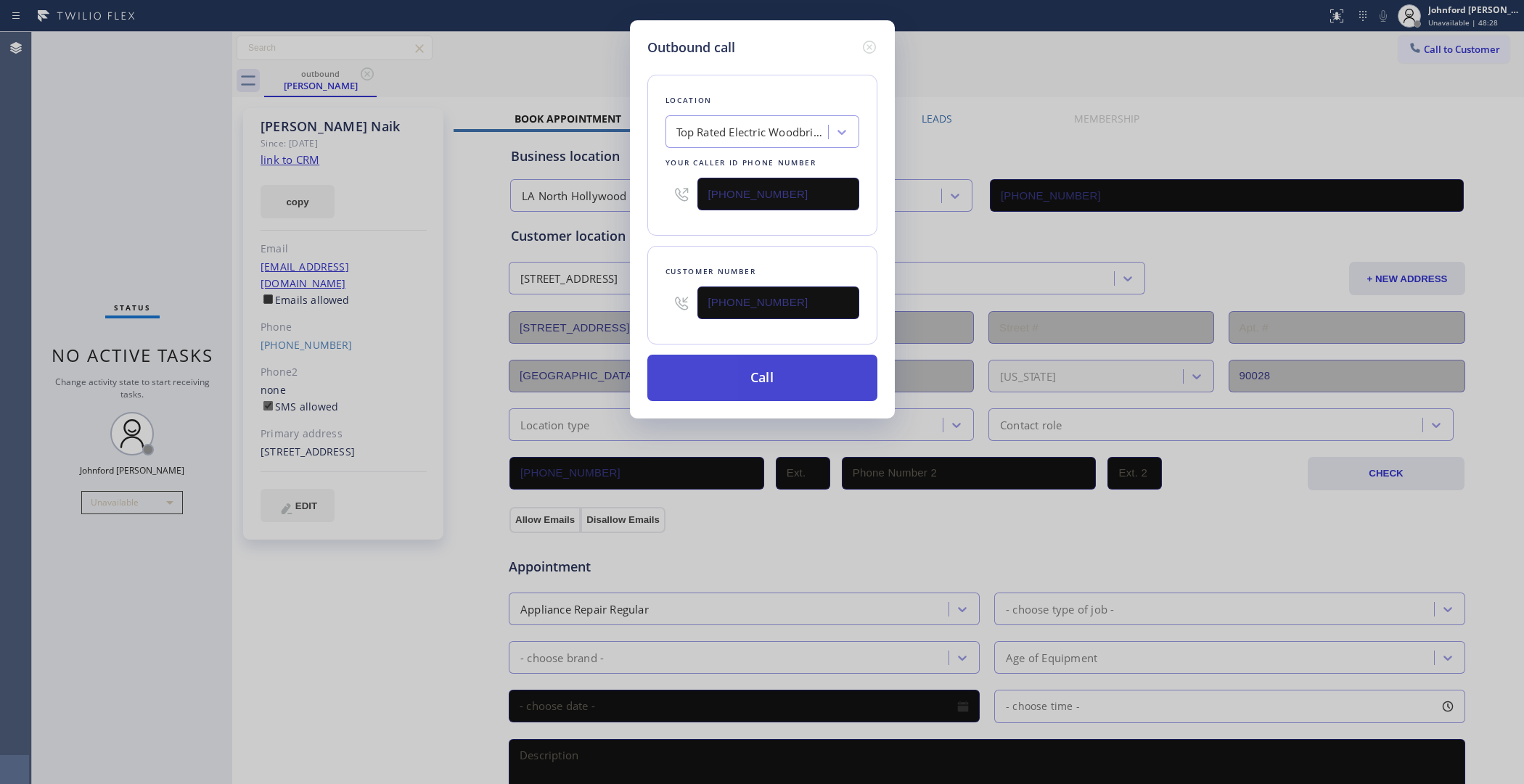
click at [741, 374] on button "Call" at bounding box center [762, 378] width 230 height 47
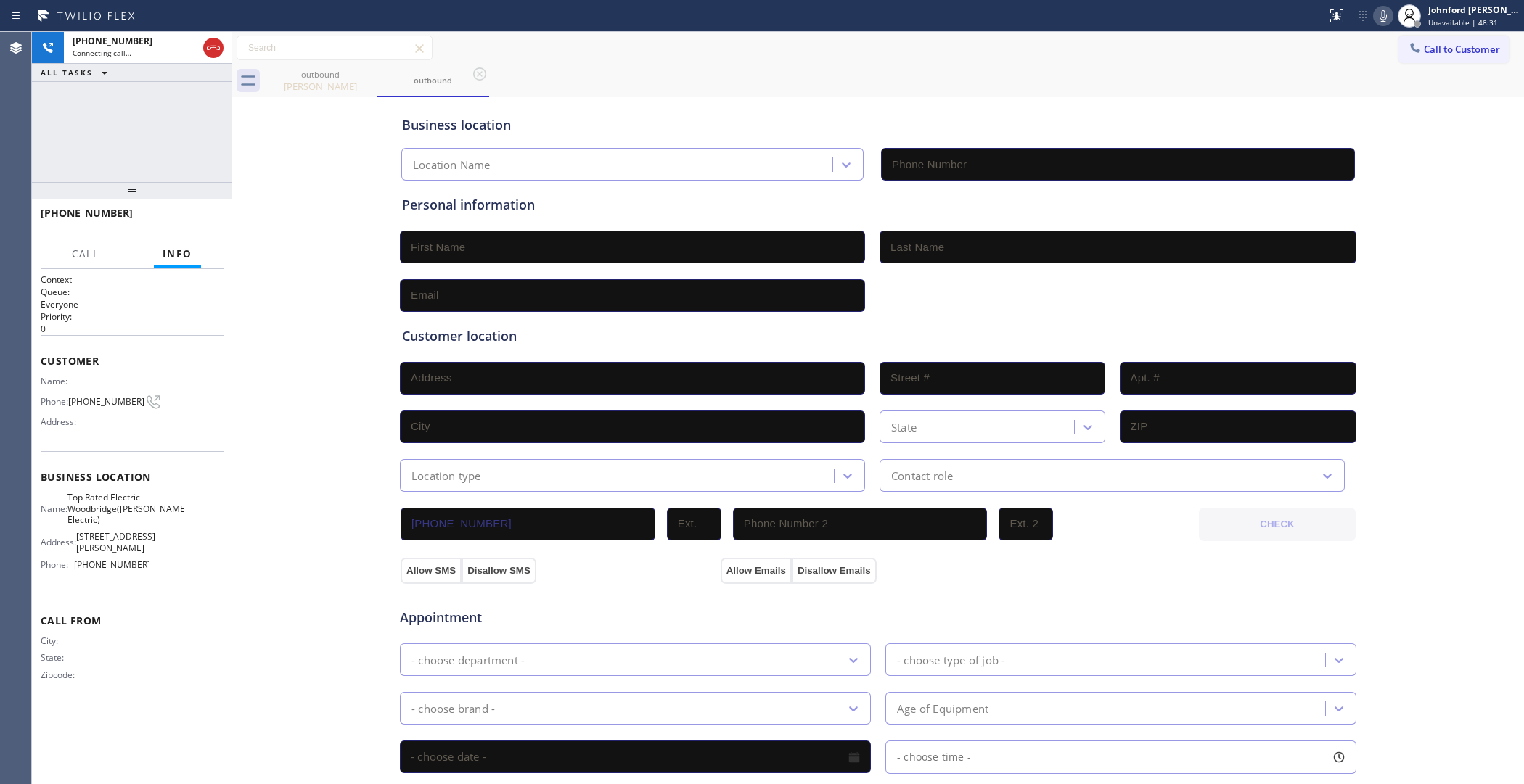
type input "[PHONE_NUMBER]"
click at [367, 77] on icon at bounding box center [367, 74] width 18 height 18
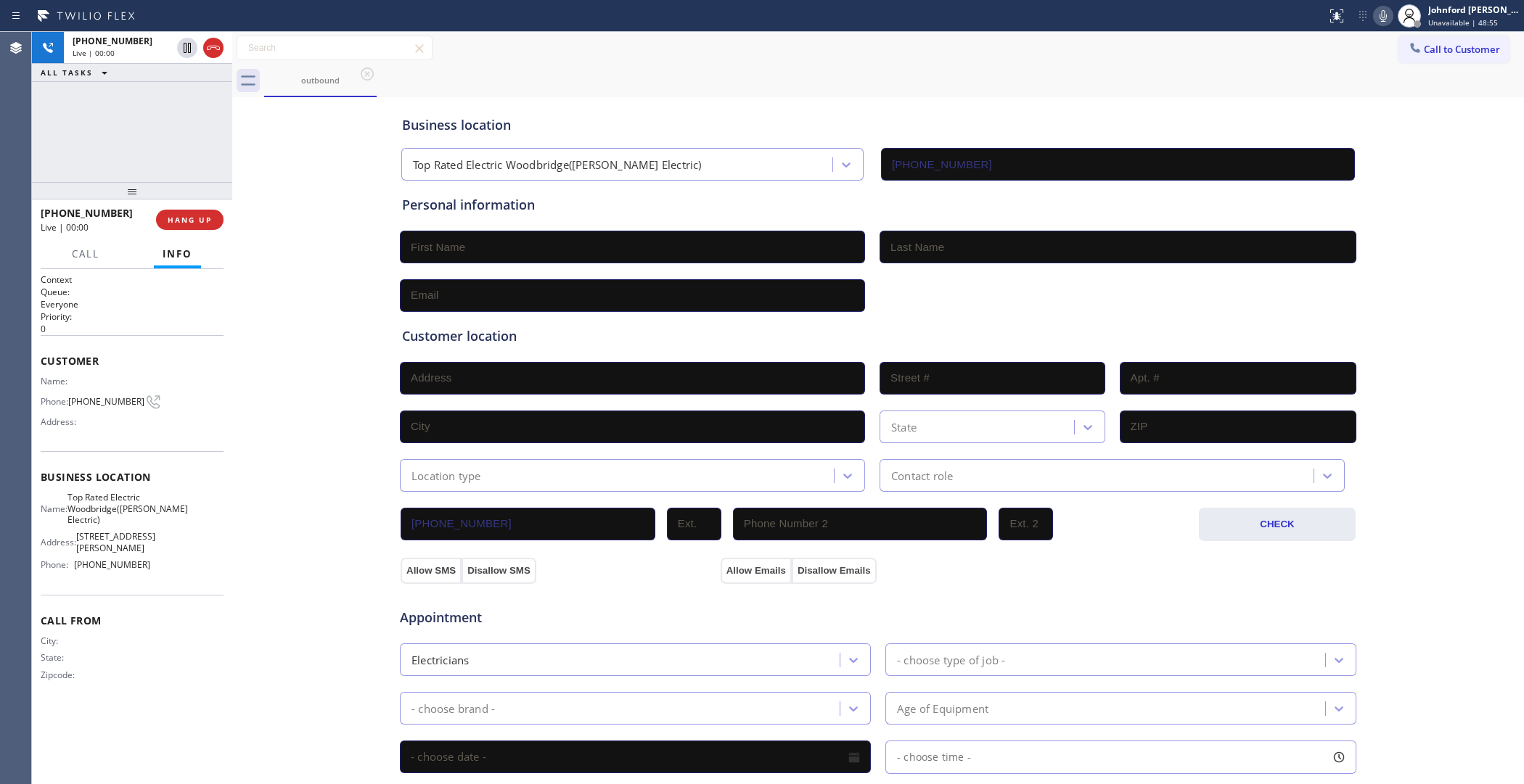
click at [358, 352] on div "Business location Top Rated Electric Woodbridge([PERSON_NAME] Electric) [PHONE_…" at bounding box center [878, 596] width 1285 height 991
click at [931, 89] on div "outbound" at bounding box center [894, 80] width 1260 height 33
click at [623, 103] on div "Business location Top Rated Electric [GEOGRAPHIC_DATA]([PERSON_NAME] Electric) …" at bounding box center [878, 141] width 959 height 80
click at [1376, 17] on icon at bounding box center [1383, 16] width 18 height 18
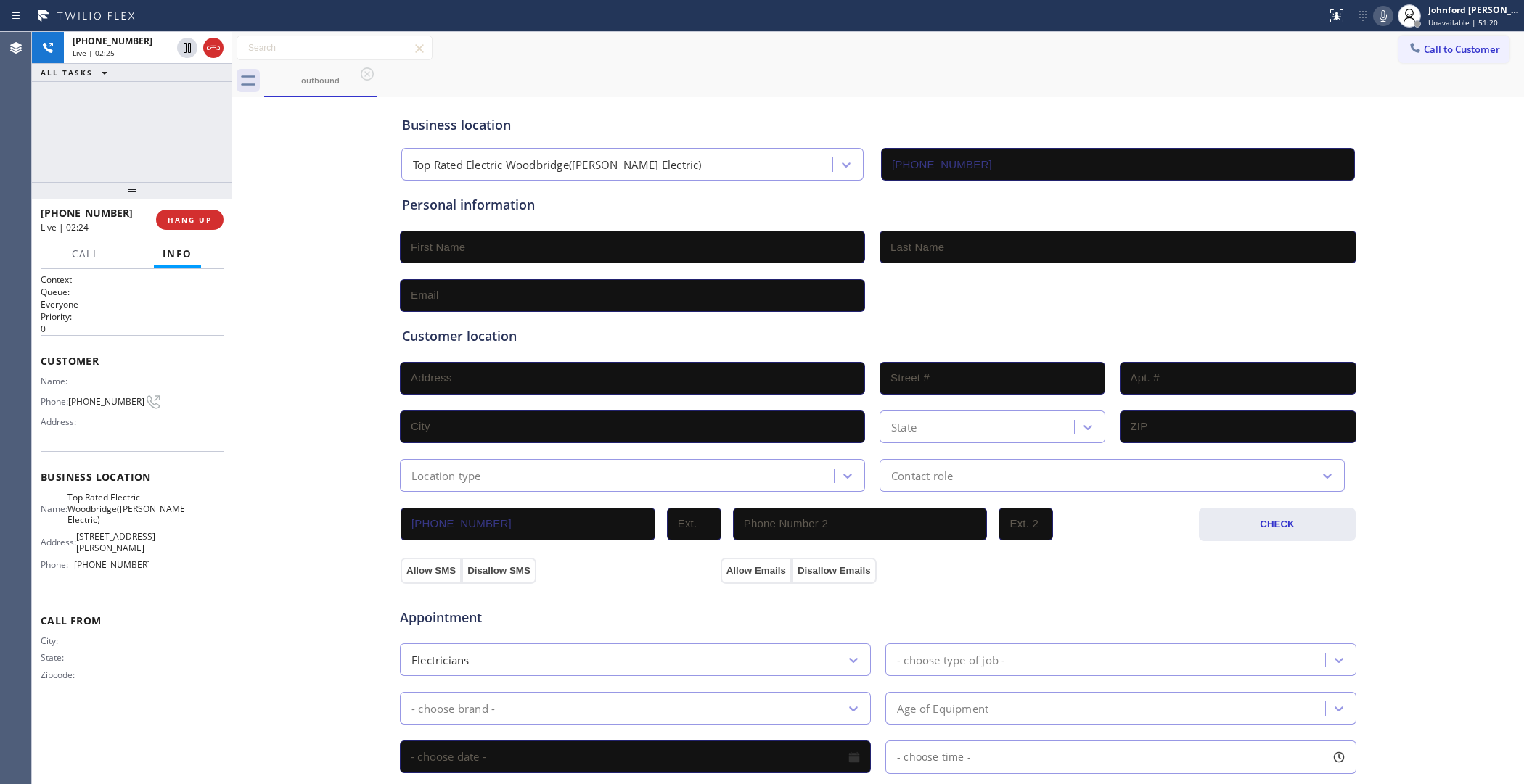
click at [215, 150] on div "[PHONE_NUMBER] Live | 02:25 ALL TASKS ALL TASKS ACTIVE TASKS TASKS IN WRAP UP" at bounding box center [131, 106] width 200 height 150
click at [1385, 16] on icon at bounding box center [1383, 16] width 18 height 18
click at [74, 138] on div "[PHONE_NUMBER] Live | 03:57 ALL TASKS ALL TASKS ACTIVE TASKS TASKS IN WRAP UP" at bounding box center [131, 106] width 200 height 150
click at [1381, 17] on icon at bounding box center [1383, 16] width 18 height 18
drag, startPoint x: 179, startPoint y: 153, endPoint x: 452, endPoint y: 136, distance: 273.5
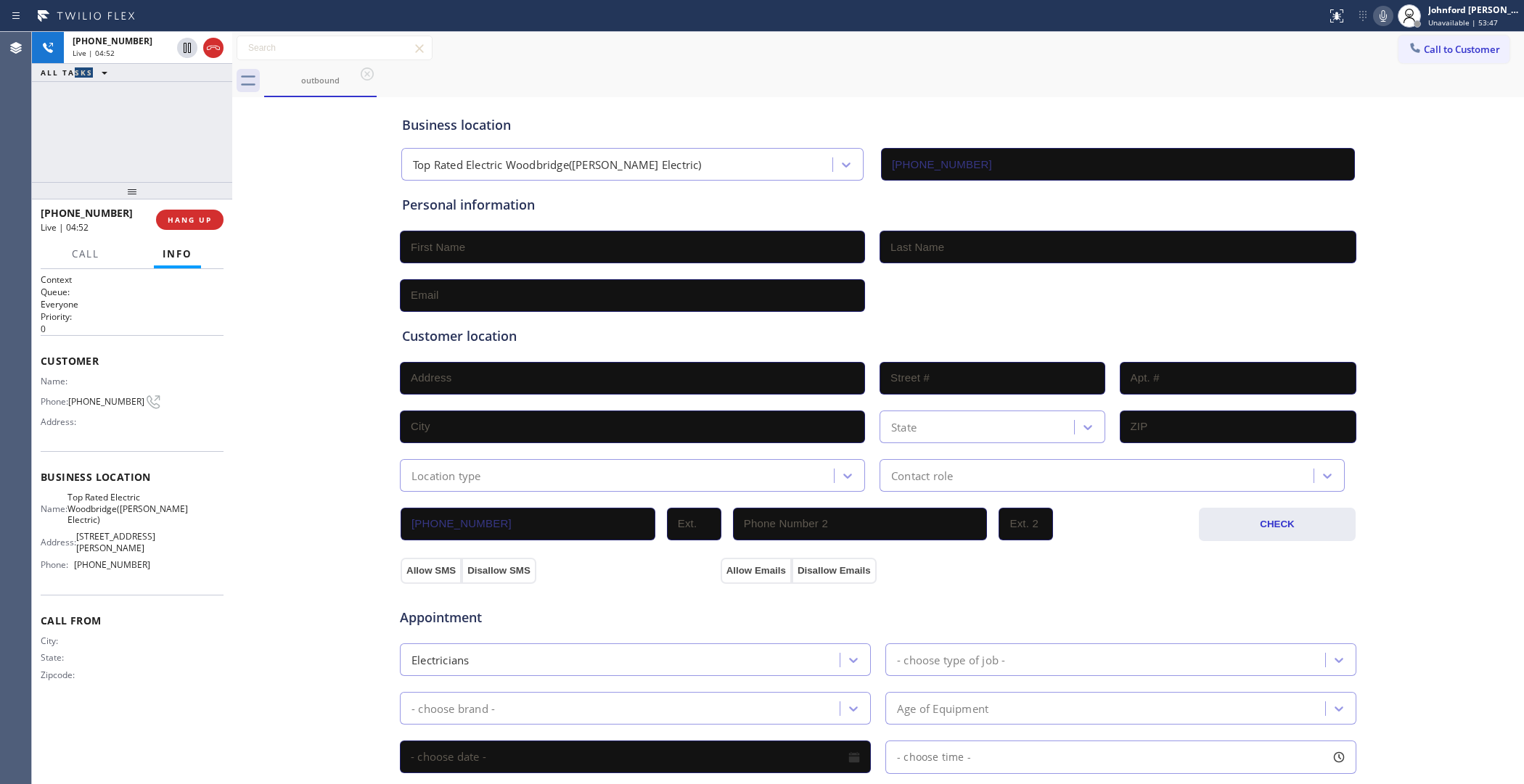
click at [179, 153] on div "[PHONE_NUMBER] Live | 04:52 ALL TASKS ALL TASKS ACTIVE TASKS TASKS IN WRAP UP" at bounding box center [131, 106] width 200 height 150
click at [1373, 16] on div "Status report No issues detected If you experience an issue, please download th…" at bounding box center [1422, 16] width 203 height 32
click at [1378, 15] on icon at bounding box center [1383, 16] width 18 height 18
click at [1384, 12] on icon at bounding box center [1383, 16] width 18 height 18
click at [1378, 17] on icon at bounding box center [1383, 16] width 18 height 18
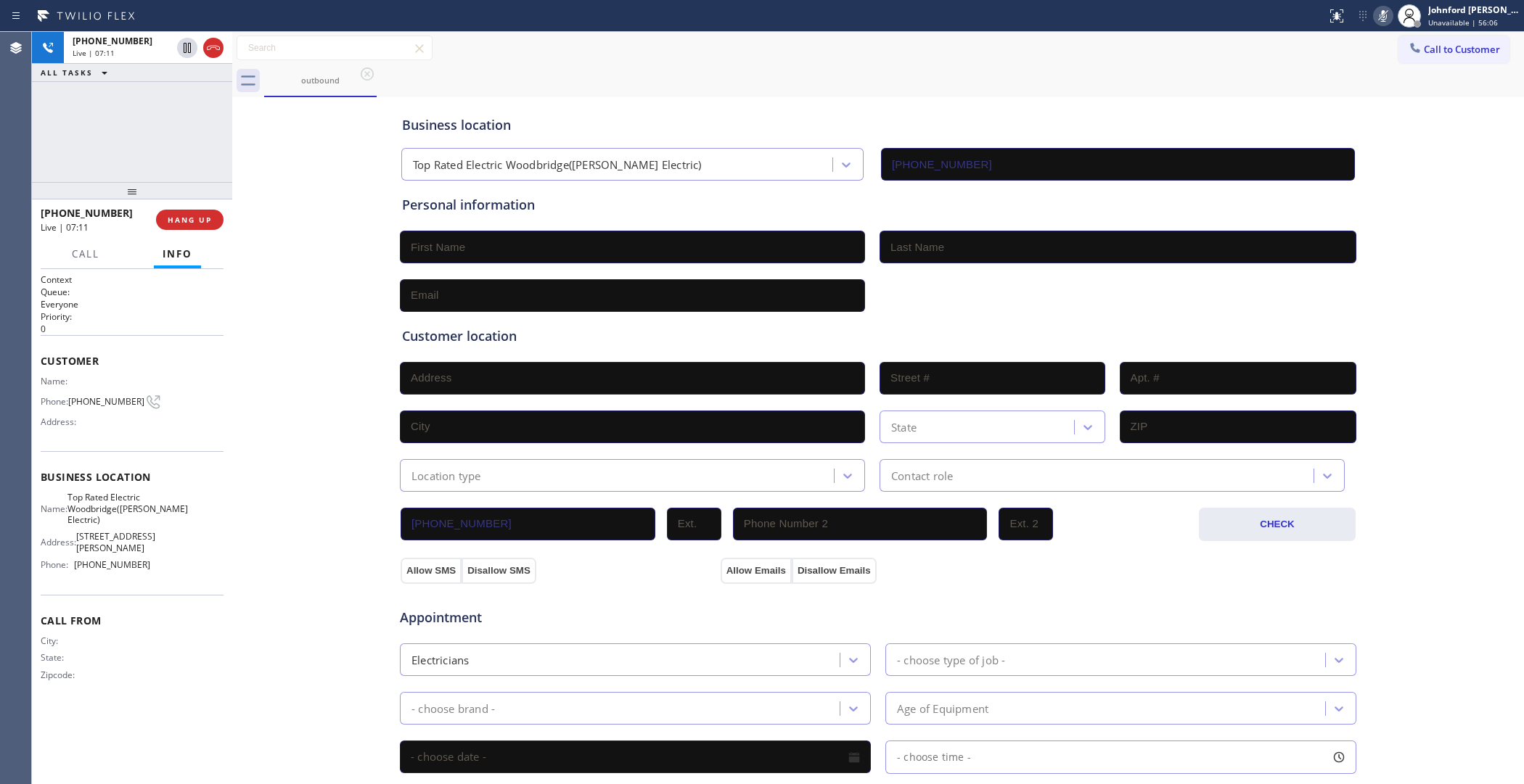
click at [1385, 11] on icon at bounding box center [1383, 16] width 18 height 18
click at [189, 160] on div "[PHONE_NUMBER] Live | 07:40 ALL TASKS ALL TASKS ACTIVE TASKS TASKS IN WRAP UP" at bounding box center [131, 106] width 200 height 150
click at [1380, 11] on icon at bounding box center [1383, 16] width 18 height 18
drag, startPoint x: 1380, startPoint y: 19, endPoint x: 1255, endPoint y: 20, distance: 125.0
click at [1380, 19] on rect at bounding box center [1383, 14] width 10 height 10
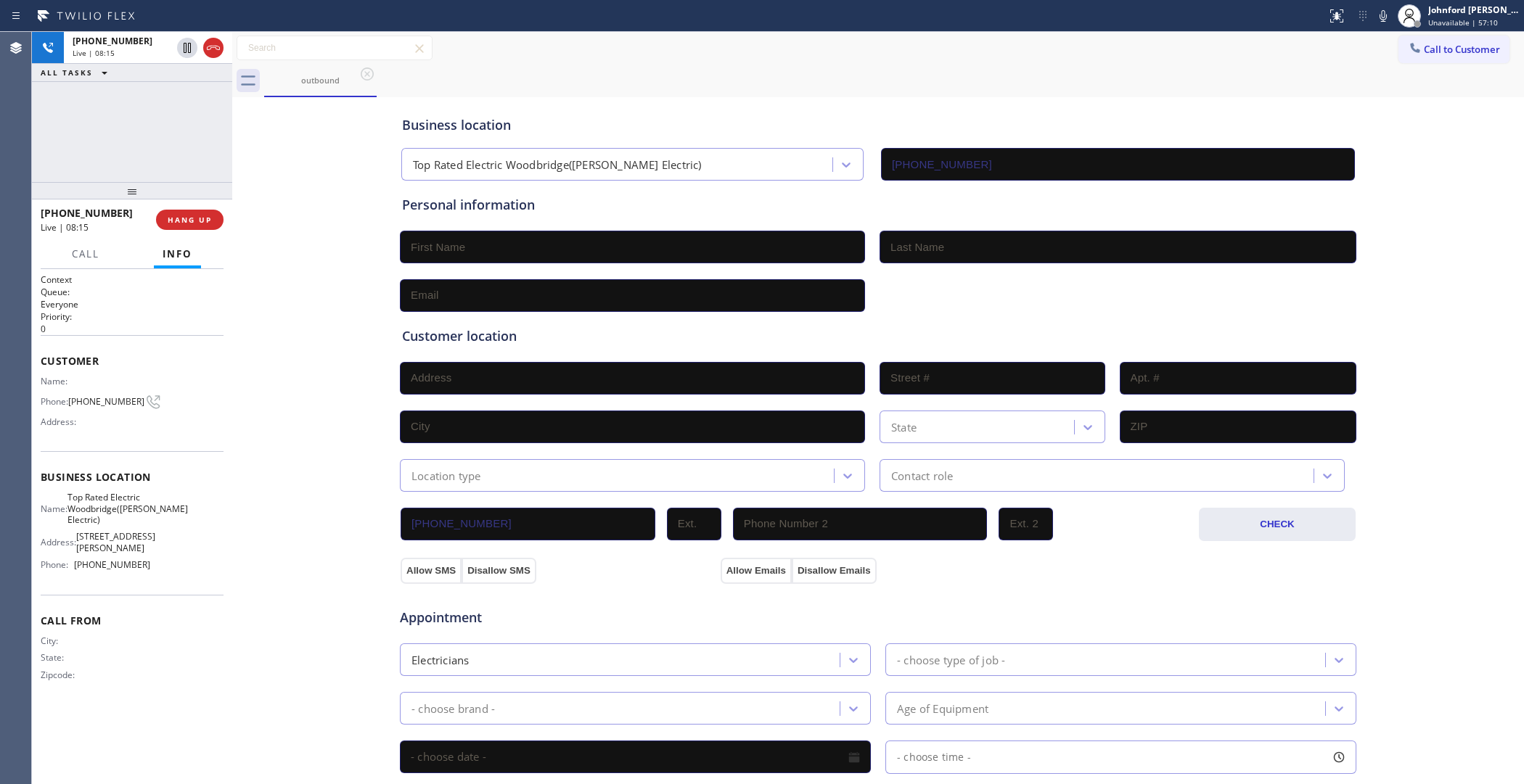
click at [170, 155] on div "[PHONE_NUMBER] Live | 08:15 ALL TASKS ALL TASKS ACTIVE TASKS TASKS IN WRAP UP" at bounding box center [131, 106] width 200 height 150
click at [1383, 21] on icon at bounding box center [1383, 16] width 18 height 18
click at [172, 128] on div "[PHONE_NUMBER] Live | 08:56 ALL TASKS ALL TASKS ACTIVE TASKS TASKS IN WRAP UP" at bounding box center [131, 106] width 200 height 150
click at [1378, 20] on icon at bounding box center [1383, 16] width 18 height 18
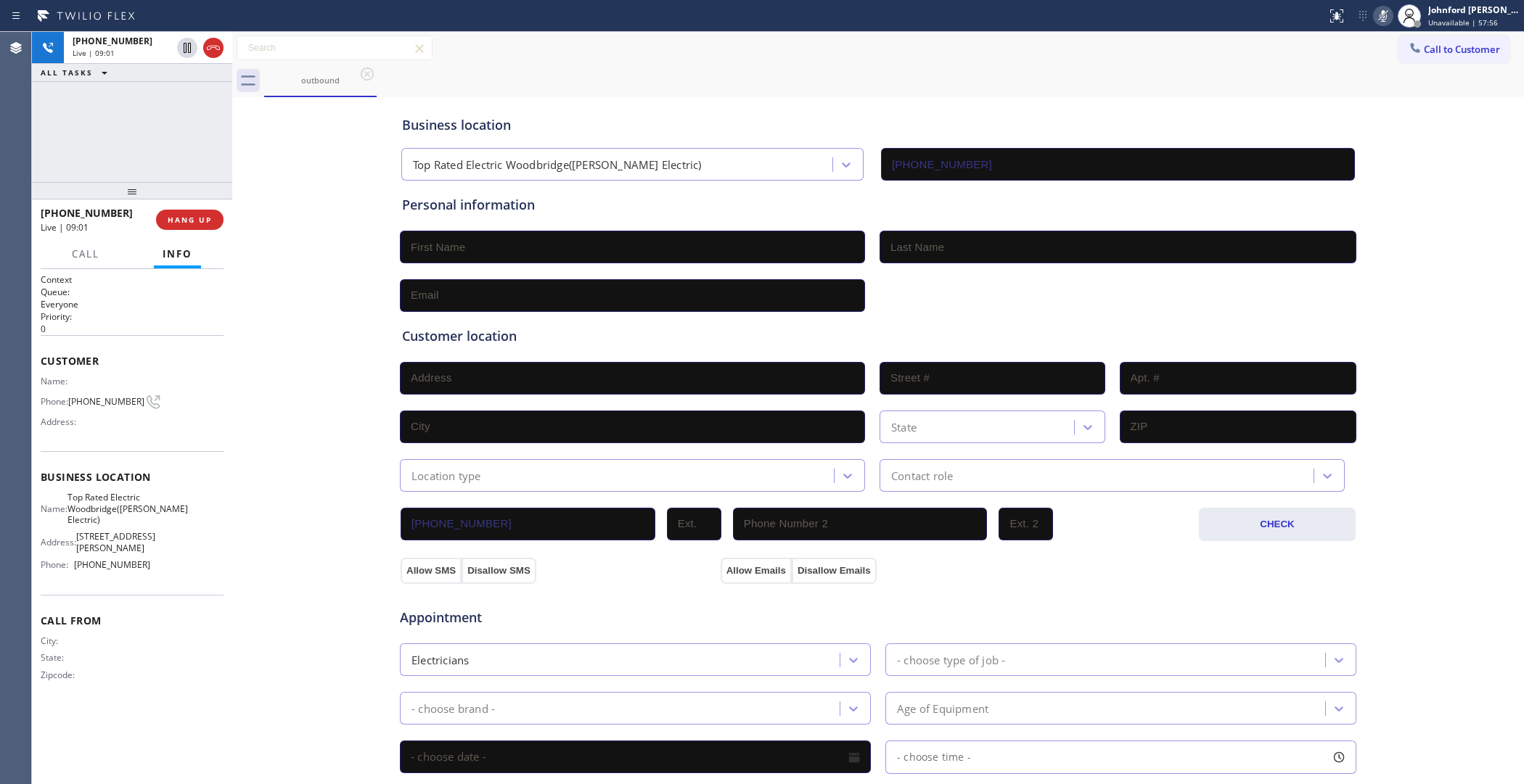
click at [1380, 20] on icon at bounding box center [1383, 16] width 18 height 18
click at [183, 155] on div "[PHONE_NUMBER] Live | 10:20 ALL TASKS ALL TASKS ACTIVE TASKS TASKS IN WRAP UP" at bounding box center [131, 106] width 200 height 150
click at [1376, 16] on icon at bounding box center [1383, 16] width 18 height 18
click at [211, 164] on div "[PHONE_NUMBER] Live | 11:04 ALL TASKS ALL TASKS ACTIVE TASKS TASKS IN WRAP UP" at bounding box center [131, 106] width 200 height 150
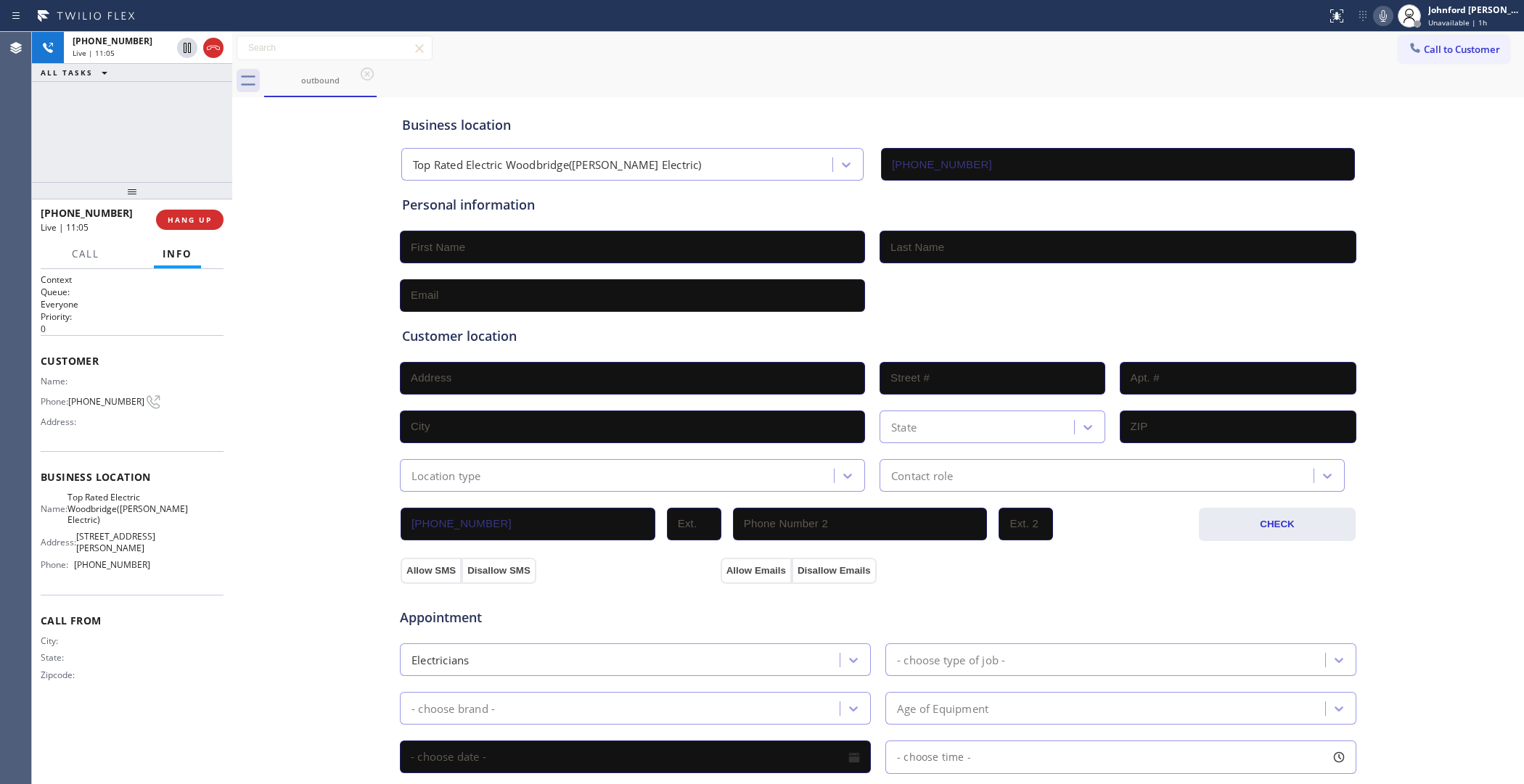
click at [1390, 18] on icon at bounding box center [1383, 16] width 18 height 18
click at [1384, 17] on icon at bounding box center [1383, 16] width 7 height 11
click at [1387, 17] on icon at bounding box center [1383, 16] width 18 height 18
drag, startPoint x: 1381, startPoint y: 15, endPoint x: 1362, endPoint y: 15, distance: 19.0
click at [1381, 15] on icon at bounding box center [1383, 16] width 18 height 18
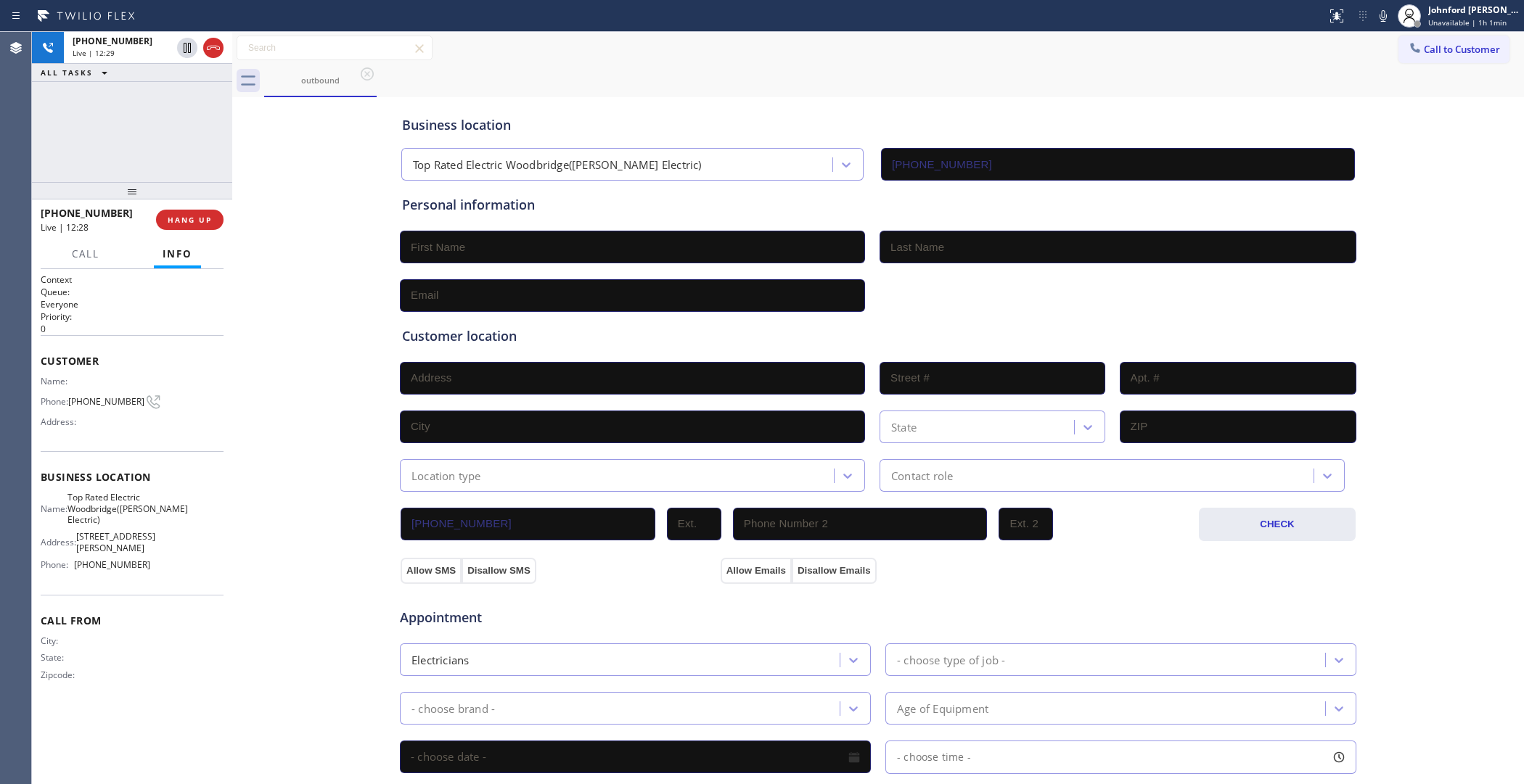
click at [140, 137] on div "[PHONE_NUMBER] Live | 12:29 ALL TASKS ALL TASKS ACTIVE TASKS TASKS IN WRAP UP" at bounding box center [131, 106] width 200 height 150
click at [1389, 15] on icon at bounding box center [1383, 16] width 18 height 18
click at [1383, 15] on rect at bounding box center [1383, 14] width 10 height 10
click at [129, 120] on div "[PHONE_NUMBER] Live | 14:37 ALL TASKS ALL TASKS ACTIVE TASKS TASKS IN WRAP UP" at bounding box center [131, 106] width 200 height 150
click at [1375, 11] on icon at bounding box center [1383, 16] width 18 height 18
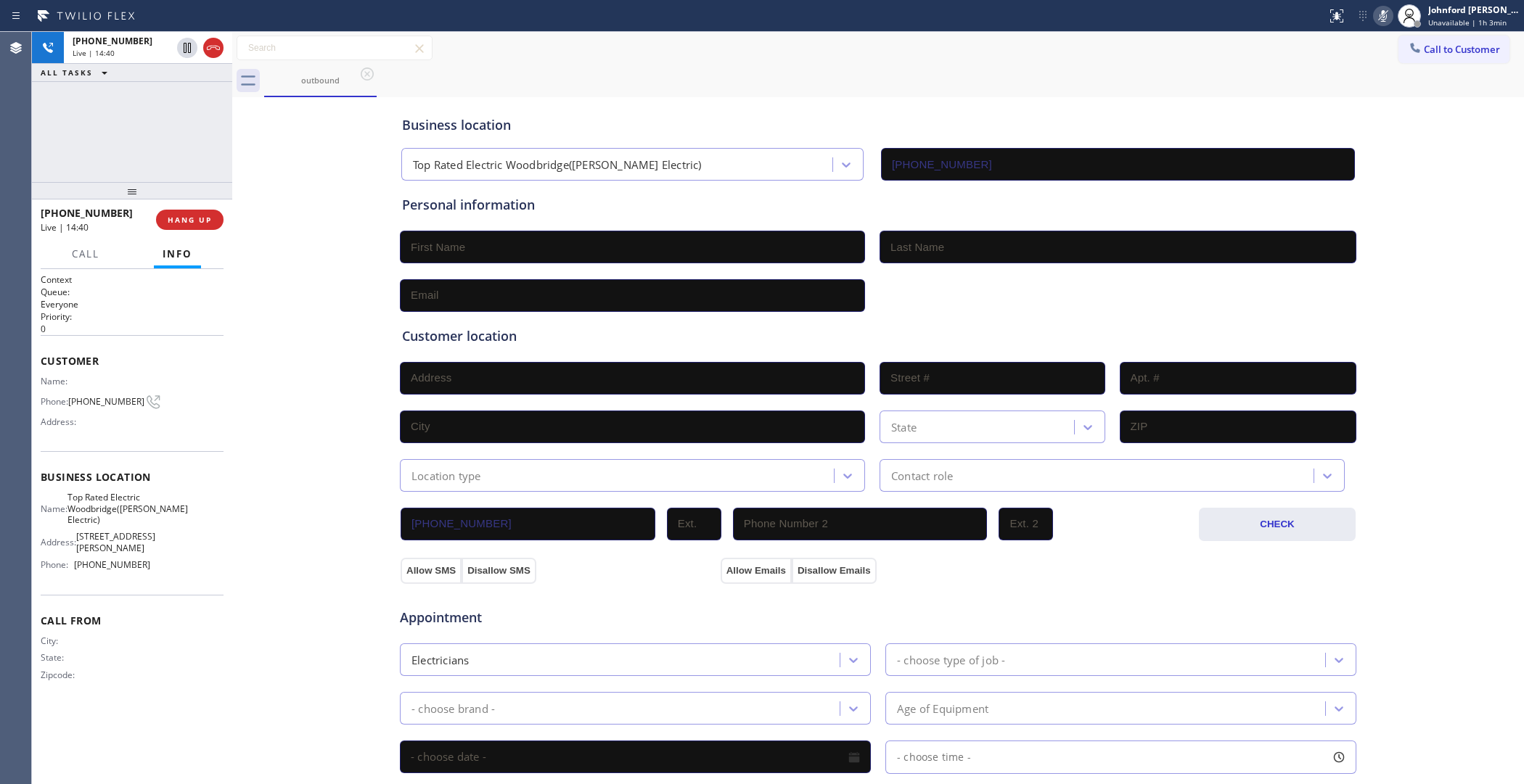
click at [1380, 12] on icon at bounding box center [1383, 16] width 18 height 18
click at [185, 140] on div "[PHONE_NUMBER] Live | 14:52 ALL TASKS ALL TASKS ACTIVE TASKS TASKS IN WRAP UP" at bounding box center [131, 106] width 200 height 150
click at [767, 77] on div "outbound" at bounding box center [894, 80] width 1260 height 33
click at [1094, 114] on div "Business location Top Rated Electric [GEOGRAPHIC_DATA]([PERSON_NAME] Electric) …" at bounding box center [878, 141] width 959 height 80
click at [1373, 2] on div "Status report No issues detected If you experience an issue, please download th…" at bounding box center [1422, 16] width 203 height 32
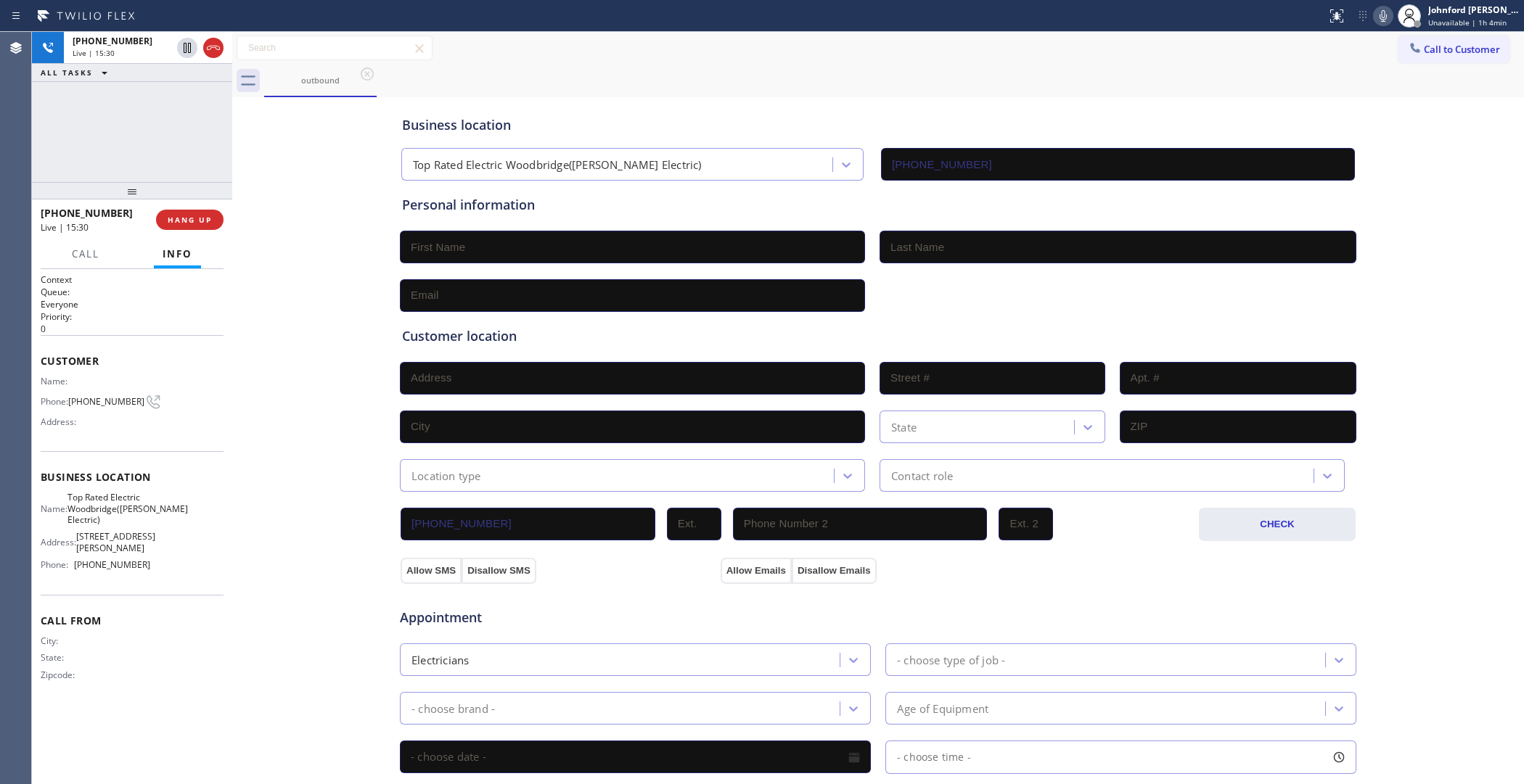
click at [1381, 17] on icon at bounding box center [1383, 16] width 18 height 18
click at [1381, 17] on rect at bounding box center [1383, 14] width 10 height 10
click at [1381, 18] on icon at bounding box center [1383, 16] width 7 height 11
click at [1381, 12] on icon at bounding box center [1383, 16] width 7 height 11
click at [1300, 67] on div "outbound" at bounding box center [894, 80] width 1260 height 33
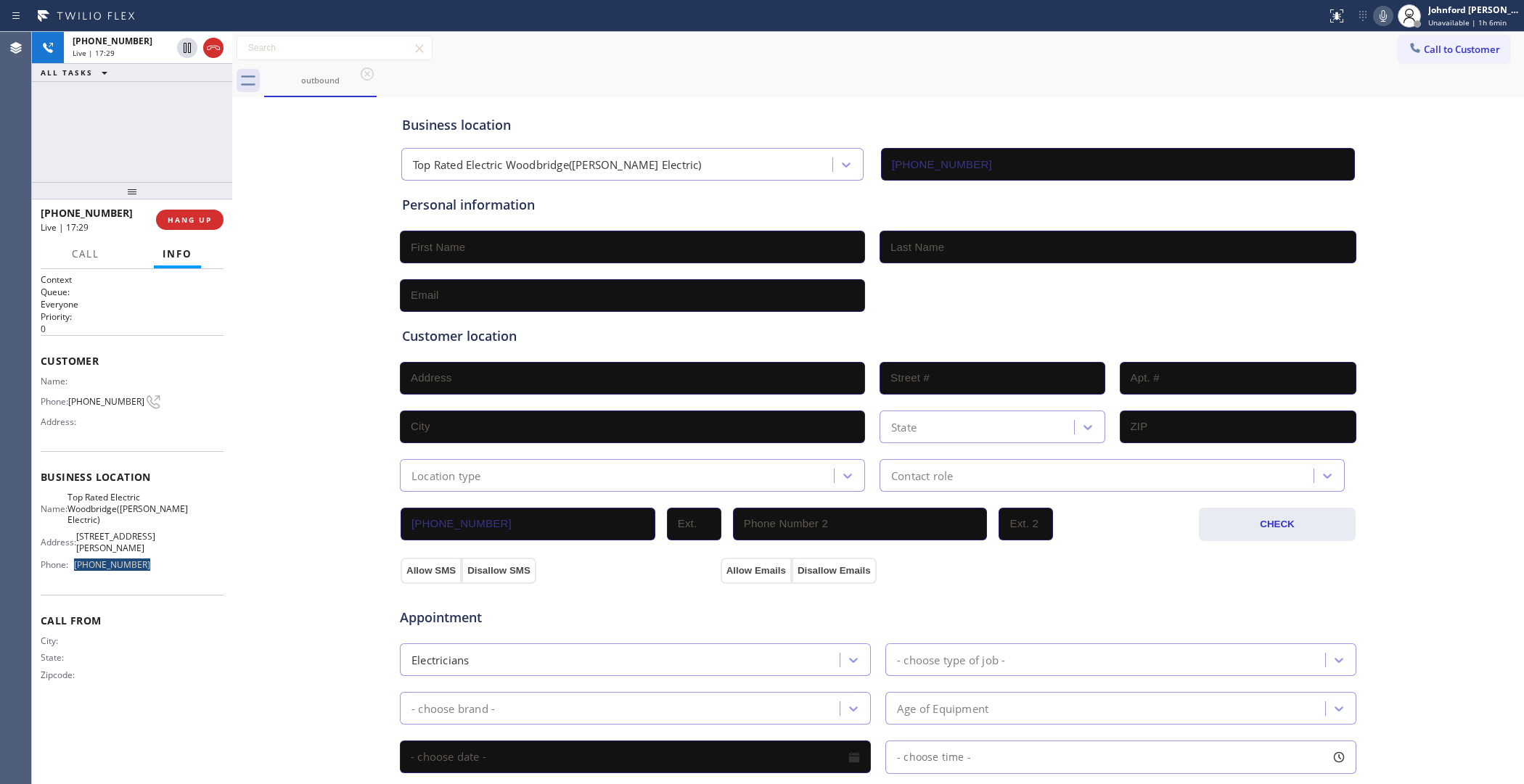
drag, startPoint x: 149, startPoint y: 586, endPoint x: 77, endPoint y: 586, distance: 72.0
click at [77, 571] on span "[PHONE_NUMBER]" at bounding box center [112, 565] width 76 height 11
click at [171, 577] on div "Name: Top Rated Electric Woodbridge([PERSON_NAME] Electric) Address: [STREET_AD…" at bounding box center [132, 534] width 183 height 85
drag, startPoint x: 164, startPoint y: 588, endPoint x: 74, endPoint y: 588, distance: 90.0
click at [74, 577] on div "Name: Top Rated Electric Woodbridge([PERSON_NAME] Electric) Address: [STREET_AD…" at bounding box center [132, 534] width 183 height 85
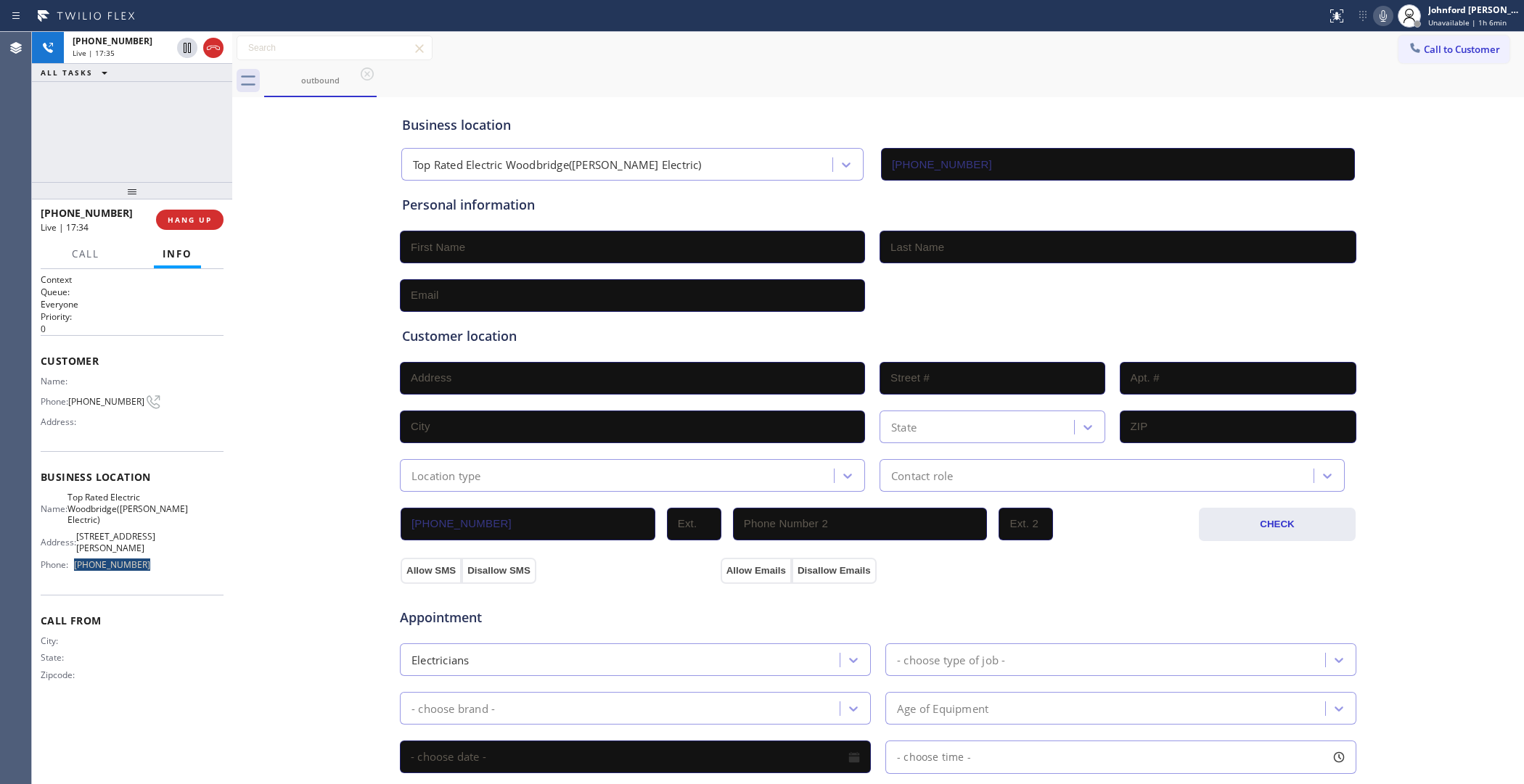
click at [1383, 16] on icon at bounding box center [1383, 16] width 18 height 18
click at [871, 209] on div "Personal information" at bounding box center [878, 205] width 952 height 20
click at [1258, 61] on div "Call to Customer Outbound call Location Top Rated Electric Woodbridge([PERSON_N…" at bounding box center [878, 47] width 1292 height 25
click at [1386, 13] on icon at bounding box center [1383, 16] width 18 height 18
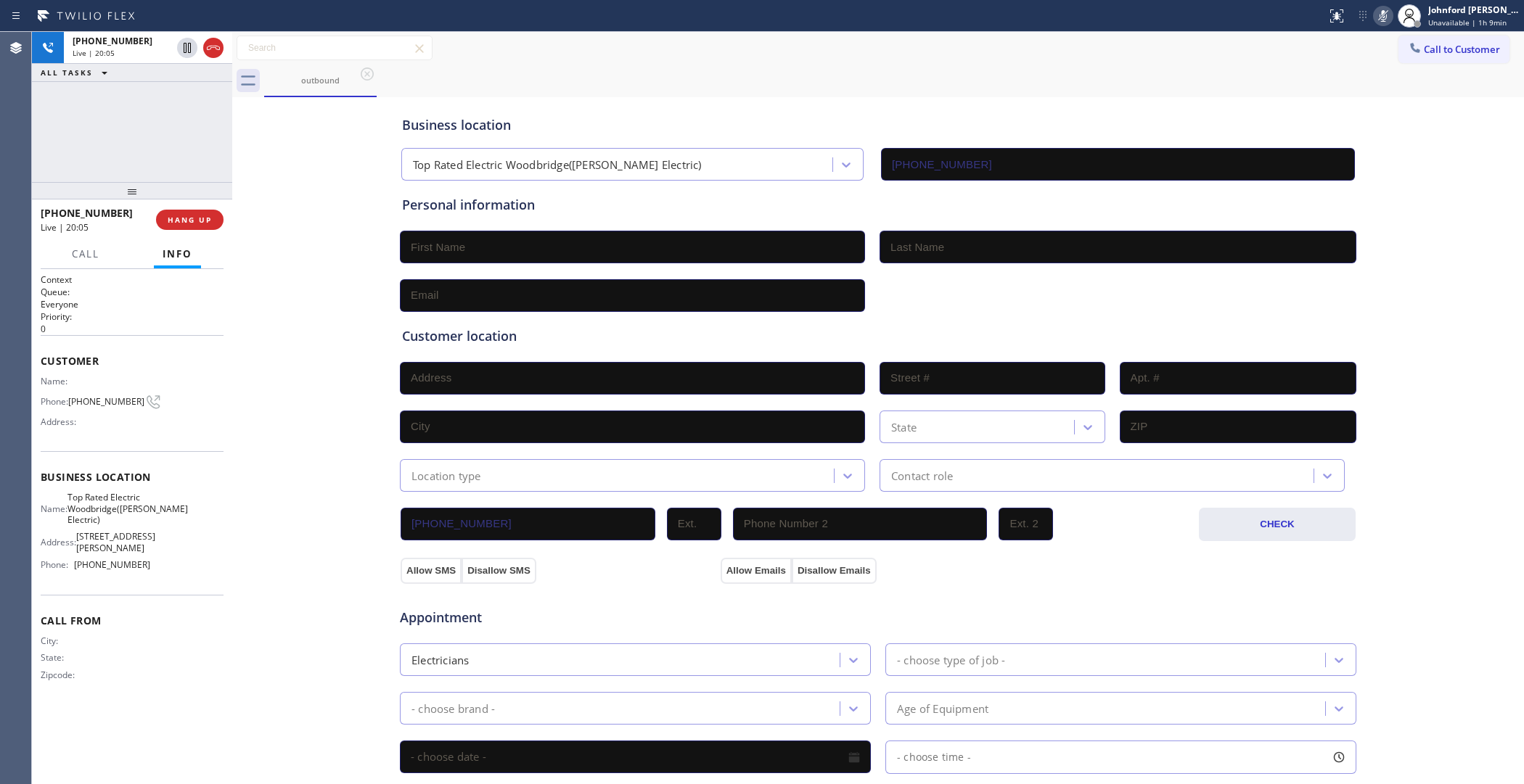
click at [1386, 13] on icon at bounding box center [1383, 16] width 18 height 18
click at [932, 94] on div "outbound" at bounding box center [894, 80] width 1260 height 33
click at [1380, 12] on icon at bounding box center [1383, 16] width 18 height 18
click at [161, 142] on div "ALL TASKS ALL TASKS ACTIVE TASKS TASKS IN WRAP UP [PHONE_NUMBER] Wrap up | 00:08" at bounding box center [131, 106] width 200 height 150
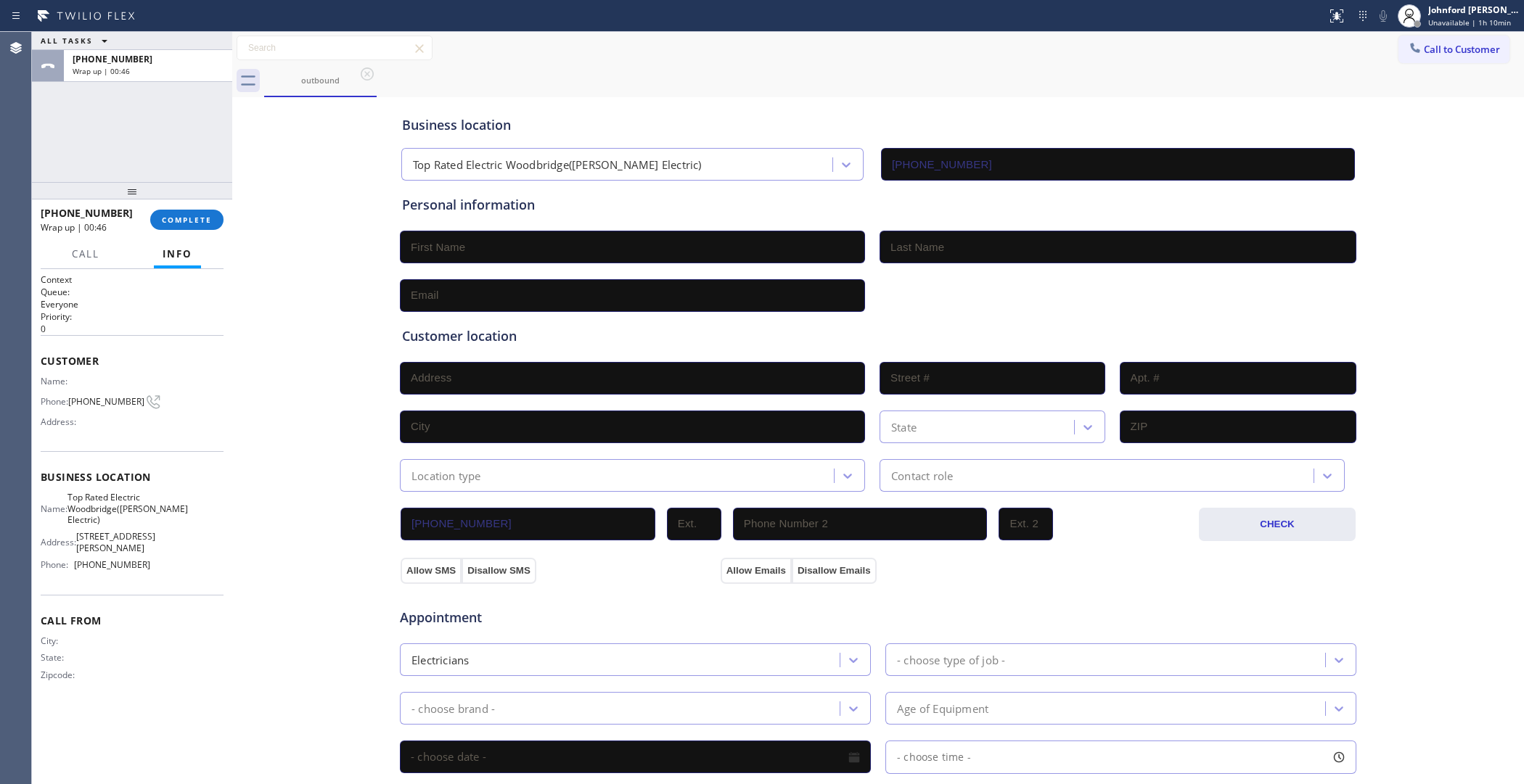
click at [185, 120] on div "ALL TASKS ALL TASKS ACTIVE TASKS TASKS IN WRAP UP [PHONE_NUMBER] Wrap up | 00:46" at bounding box center [131, 106] width 200 height 150
click at [93, 137] on div "ALL TASKS ALL TASKS ACTIVE TASKS TASKS IN WRAP UP [PHONE_NUMBER] Wrap up | 03:01" at bounding box center [131, 106] width 200 height 150
click at [116, 118] on div "ALL TASKS ALL TASKS ACTIVE TASKS TASKS IN WRAP UP [PHONE_NUMBER] Wrap up | 03:55" at bounding box center [131, 106] width 200 height 150
click at [170, 212] on button "COMPLETE" at bounding box center [186, 220] width 74 height 20
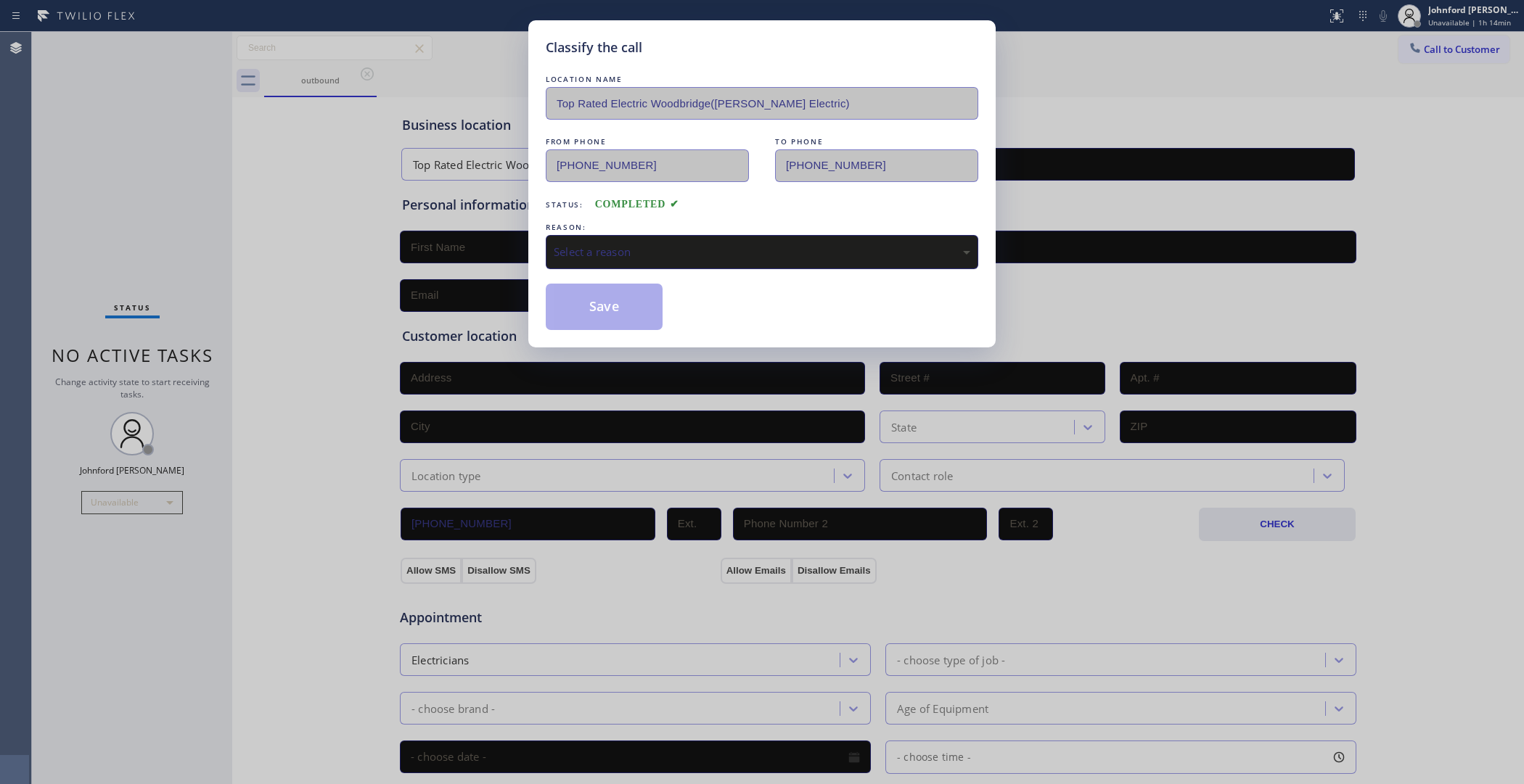
click at [614, 251] on div "Select a reason" at bounding box center [762, 252] width 416 height 17
click at [619, 318] on button "Save" at bounding box center [604, 307] width 116 height 47
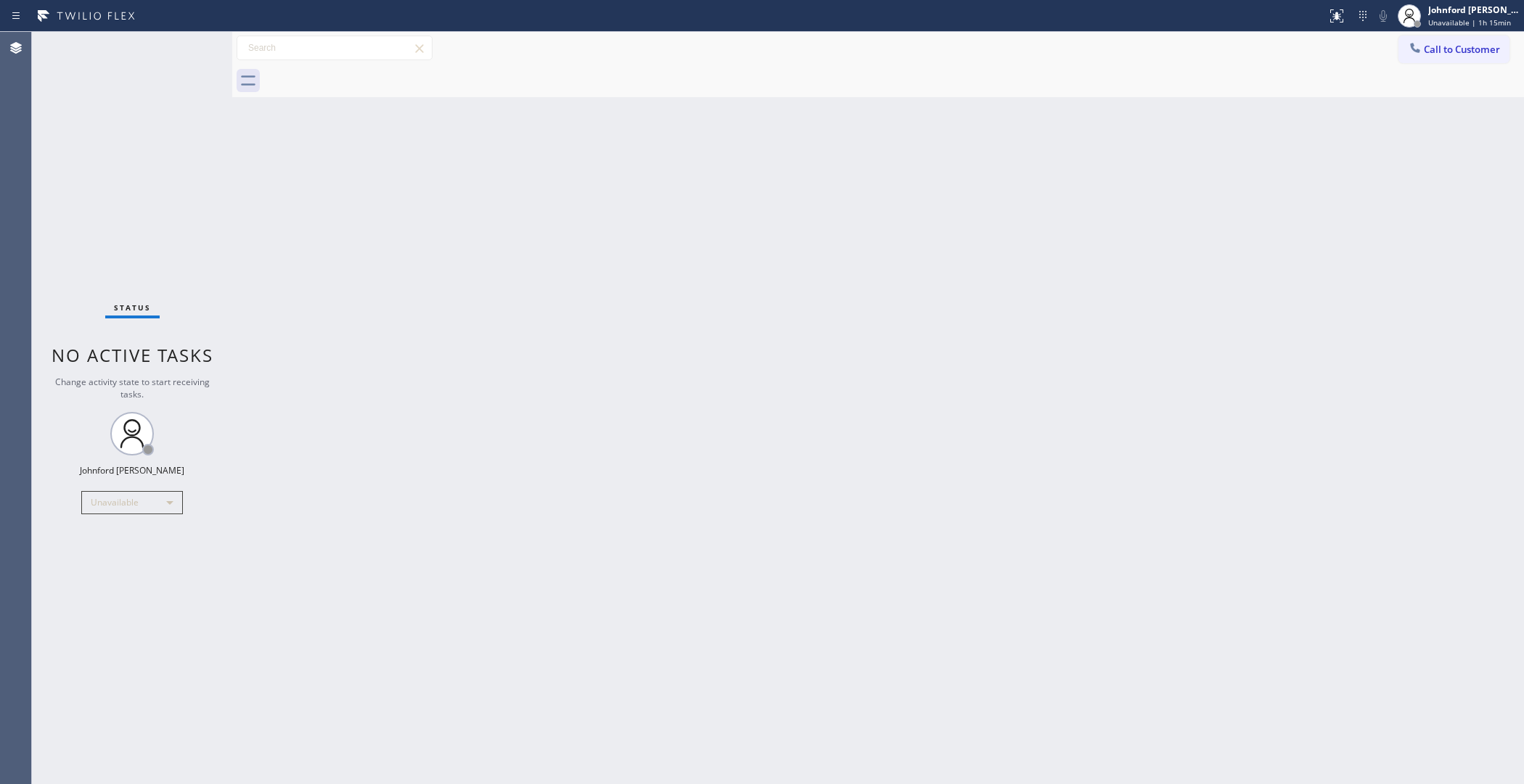
drag, startPoint x: 196, startPoint y: 96, endPoint x: 193, endPoint y: 85, distance: 11.4
click at [194, 94] on div "Status No active tasks Change activity state to start receiving tasks. [PERSON_…" at bounding box center [131, 408] width 200 height 752
drag, startPoint x: 1264, startPoint y: 277, endPoint x: 1113, endPoint y: 218, distance: 162.1
click at [1264, 277] on div "Back to Dashboard Change Sender ID Customers Technicians Select a contact Outbo…" at bounding box center [878, 408] width 1292 height 752
click at [172, 88] on div "Status No active tasks Change activity state to start receiving tasks. [PERSON_…" at bounding box center [131, 408] width 200 height 752
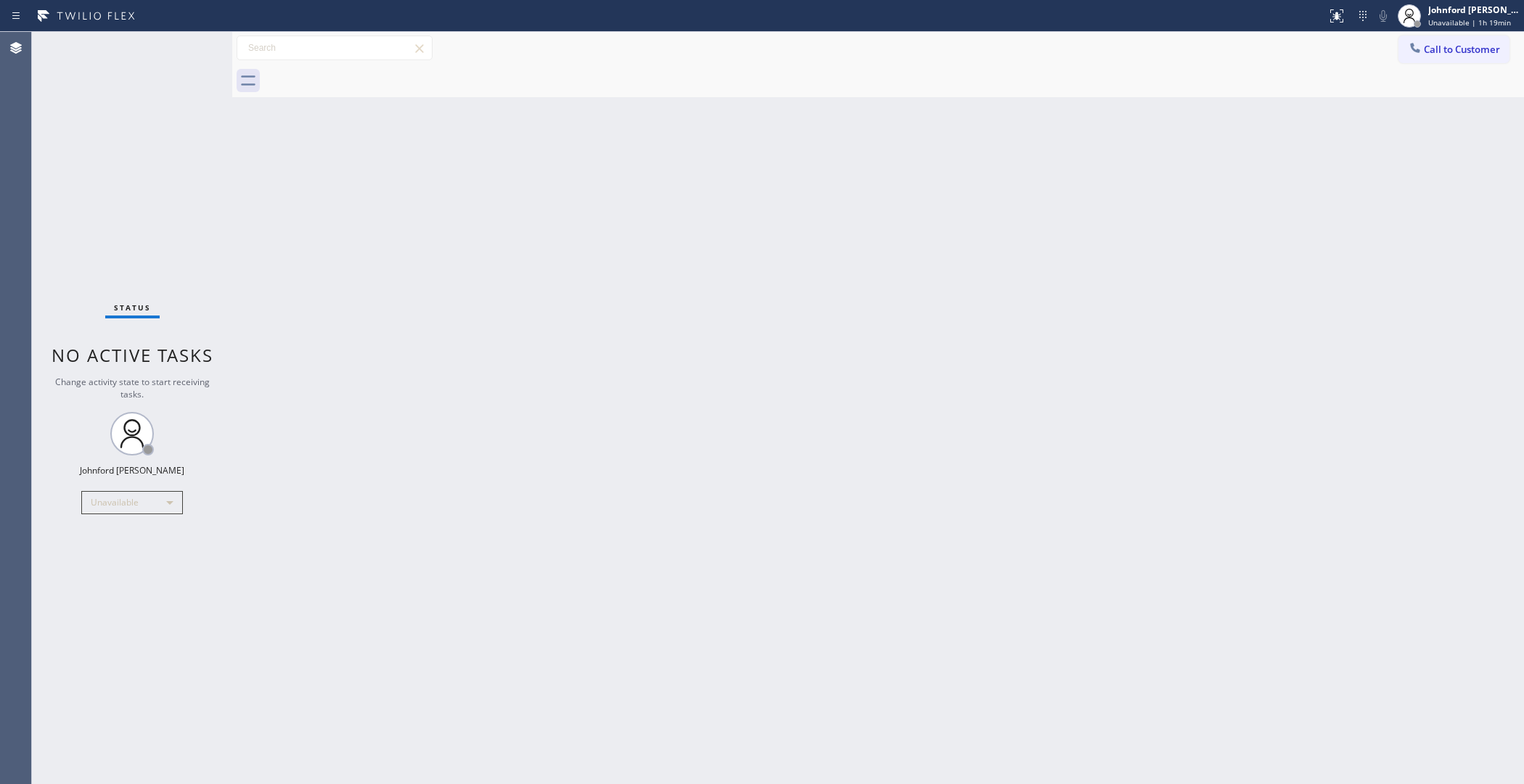
drag, startPoint x: 1278, startPoint y: 336, endPoint x: 1196, endPoint y: 249, distance: 119.6
click at [1278, 336] on div "Back to Dashboard Change Sender ID Customers Technicians Select a contact Outbo…" at bounding box center [878, 408] width 1292 height 752
click at [1428, 55] on button "Call to Customer" at bounding box center [1454, 49] width 111 height 28
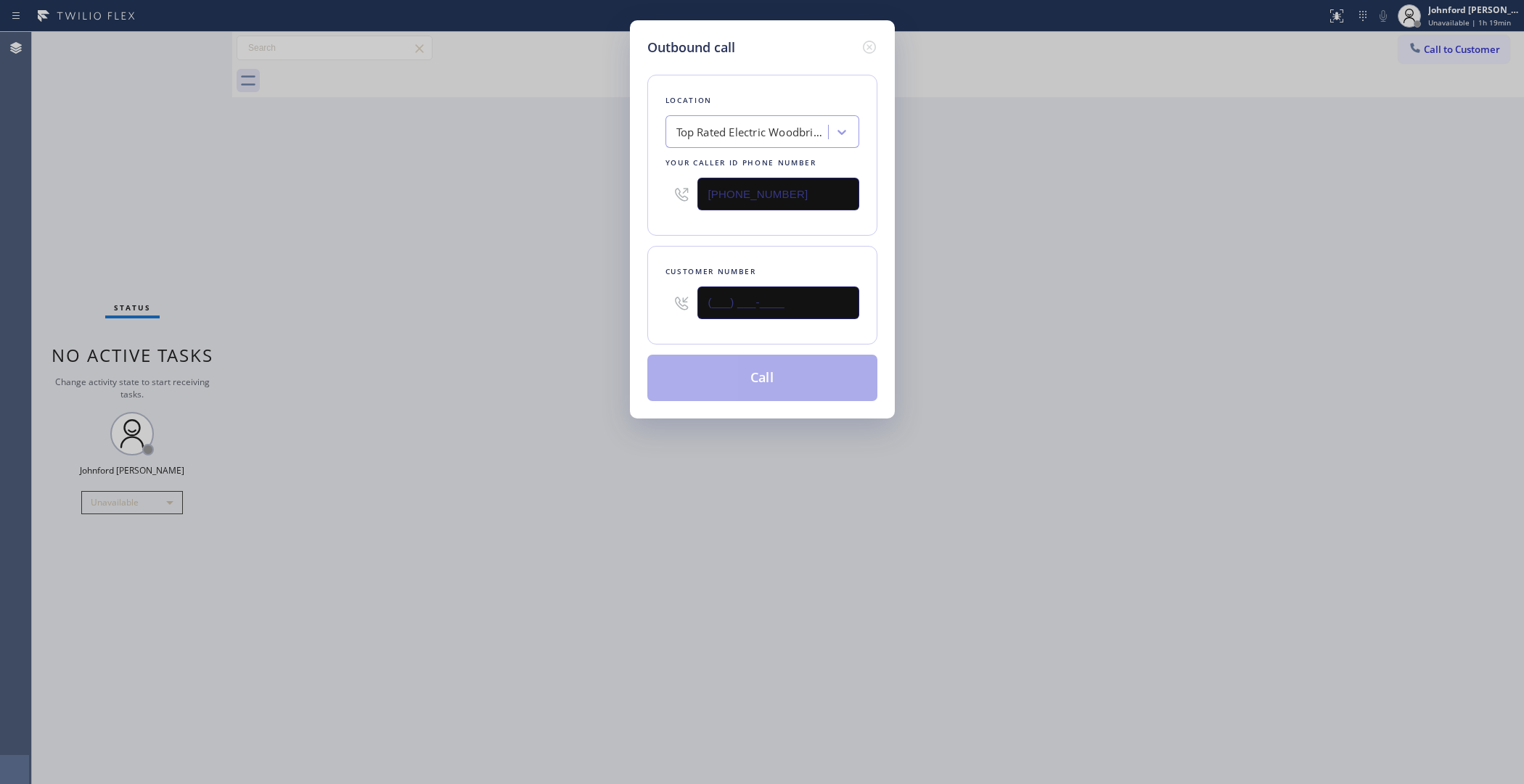
drag, startPoint x: 779, startPoint y: 298, endPoint x: 601, endPoint y: 289, distance: 178.2
click at [603, 289] on div "Outbound call Location Top Rated Electric Woodbridge([PERSON_NAME] Electric) Yo…" at bounding box center [762, 392] width 1524 height 784
paste input "929) 310-3036"
type input "[PHONE_NUMBER]"
click at [559, 291] on div "Outbound call Location Top Rated Electric Woodbridge([PERSON_NAME] Electric) Yo…" at bounding box center [762, 392] width 1524 height 784
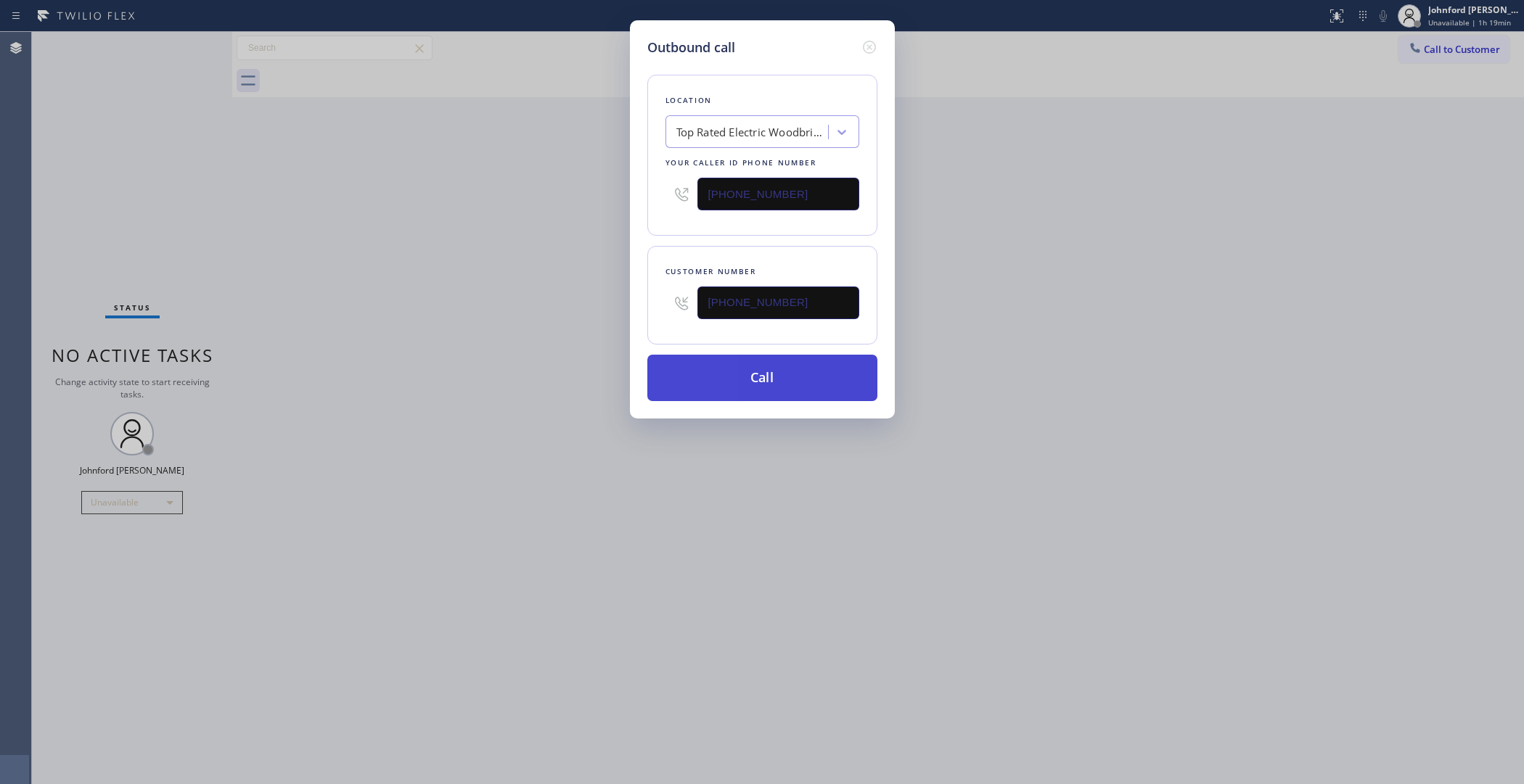
click at [706, 388] on button "Call" at bounding box center [762, 378] width 230 height 47
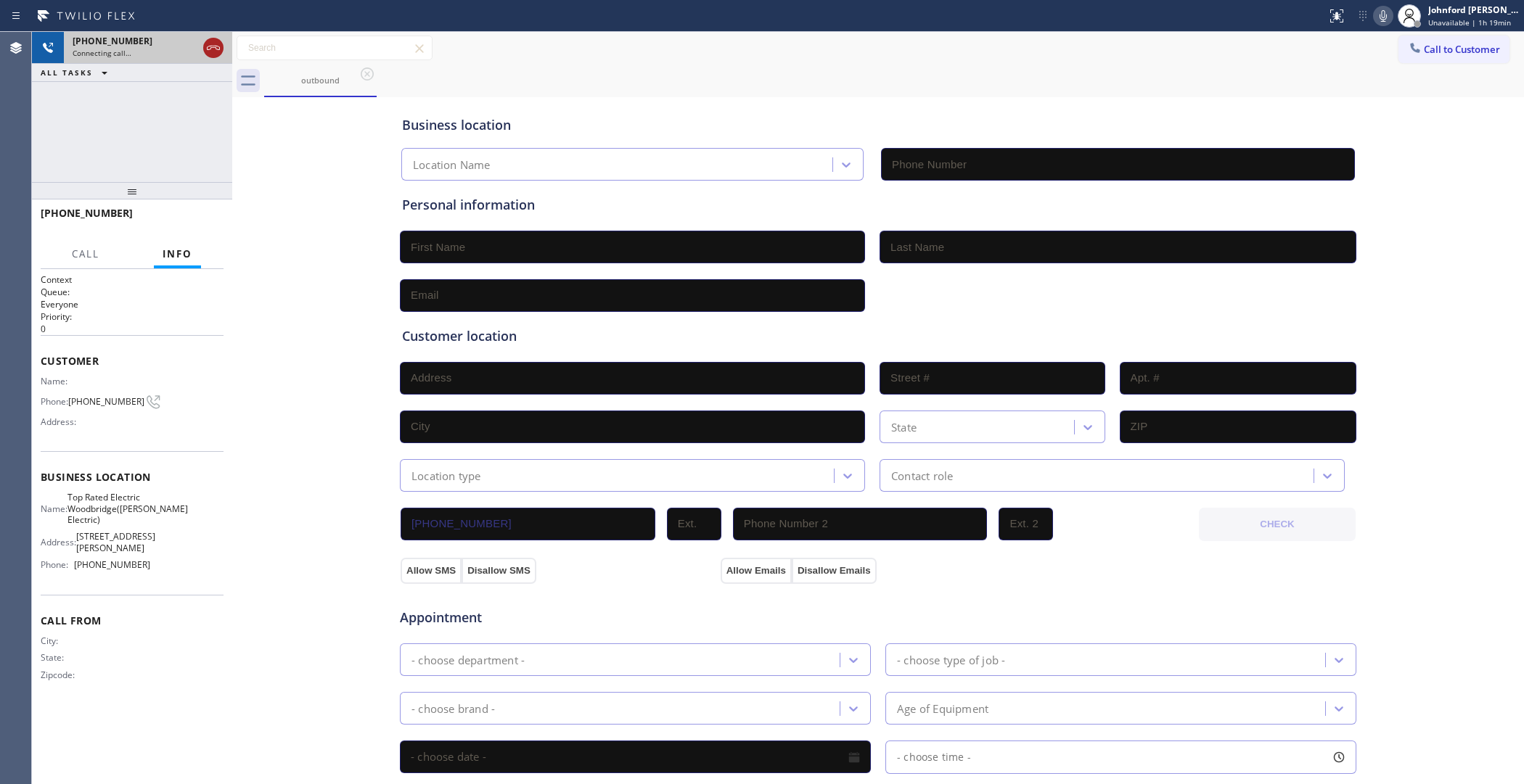
click at [214, 47] on icon at bounding box center [213, 47] width 18 height 18
type input "[PHONE_NUMBER]"
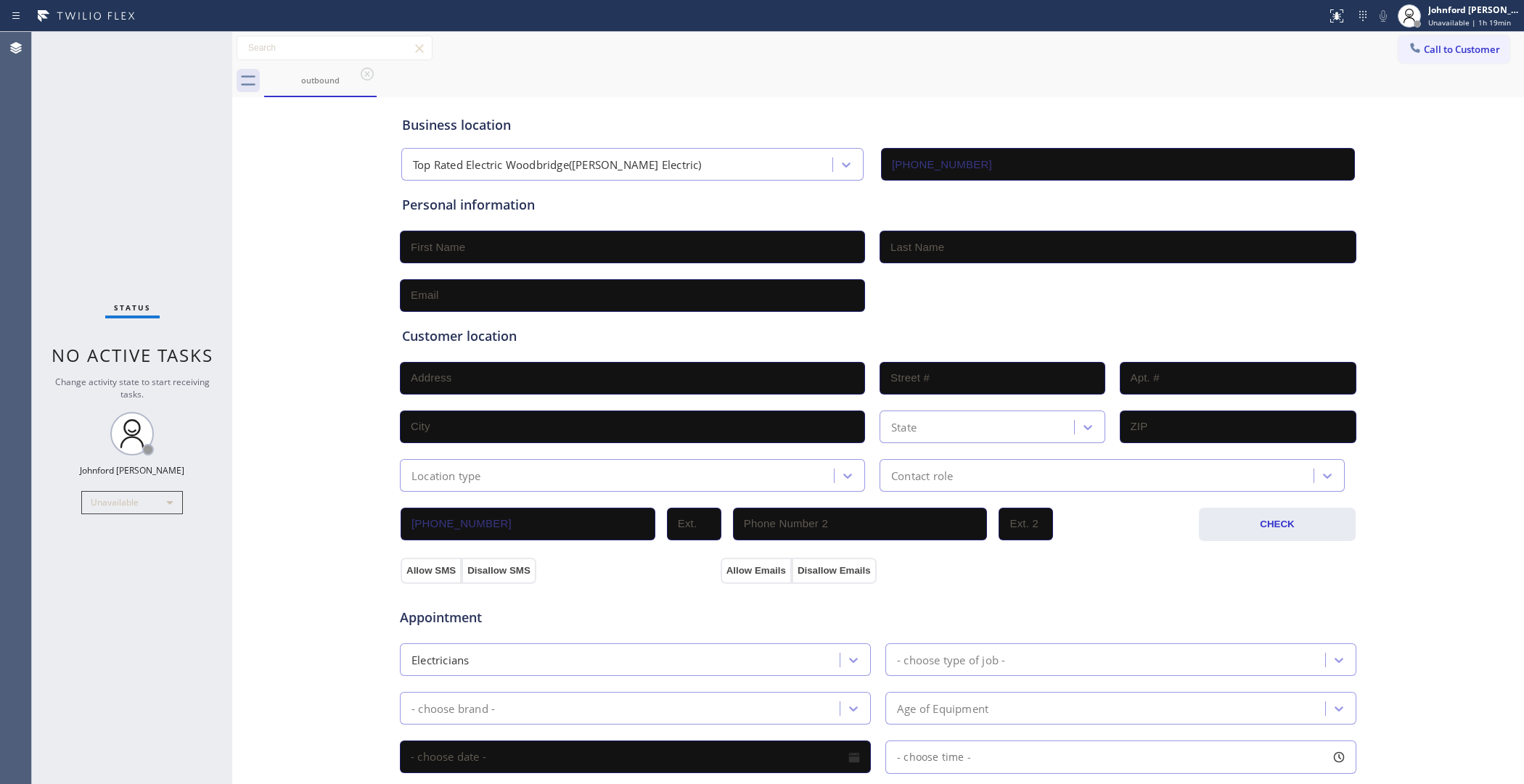
click at [439, 255] on input "text" at bounding box center [633, 247] width 466 height 33
paste input "[PERSON_NAME]"
click at [448, 250] on input "[PERSON_NAME]" at bounding box center [633, 247] width 466 height 33
type input "Sona"
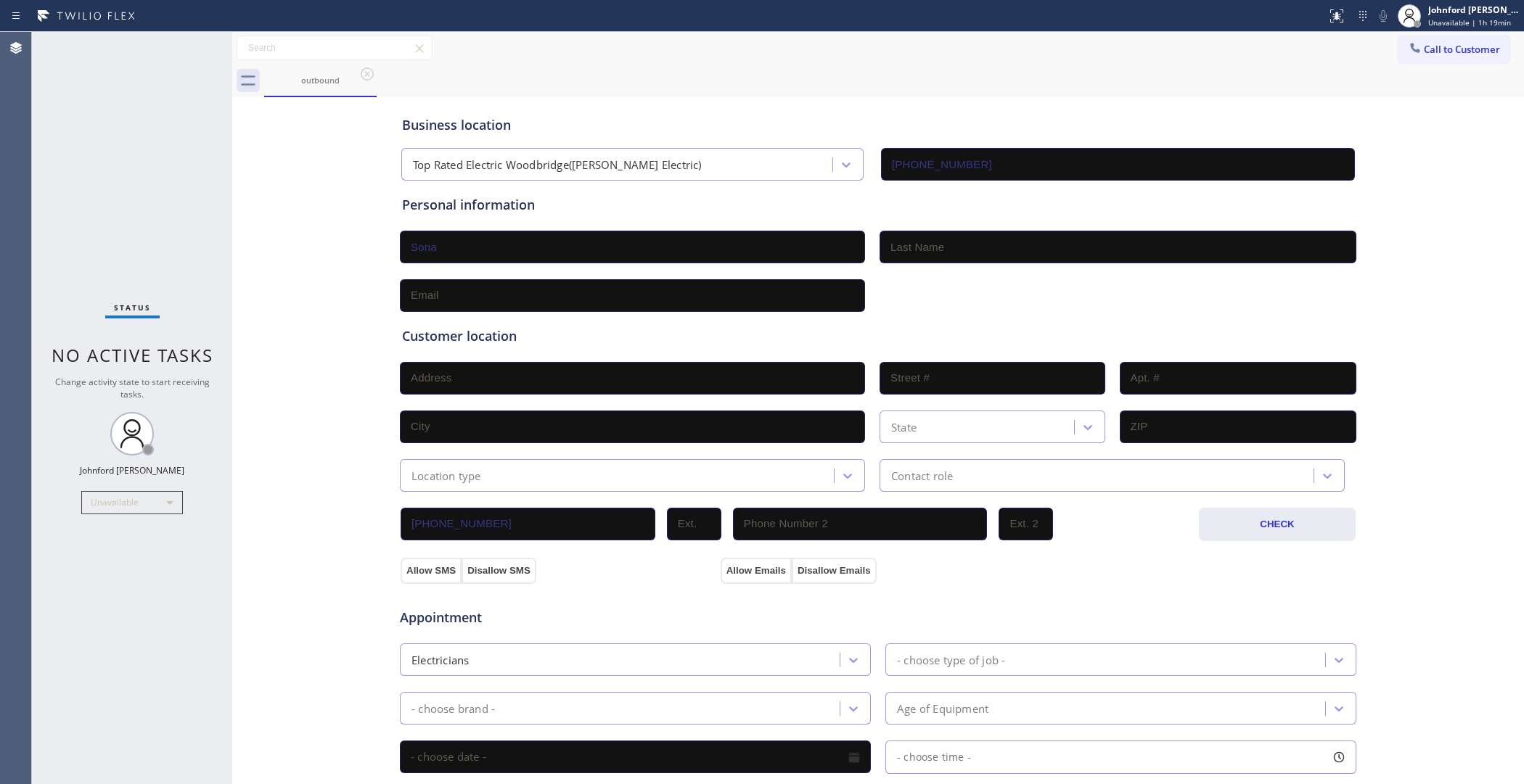
paste input "Arya"
type input "Arya"
click at [472, 285] on input "text" at bounding box center [633, 295] width 466 height 33
paste input "[EMAIL_ADDRESS][DOMAIN_NAME]"
type input "[EMAIL_ADDRESS][DOMAIN_NAME]"
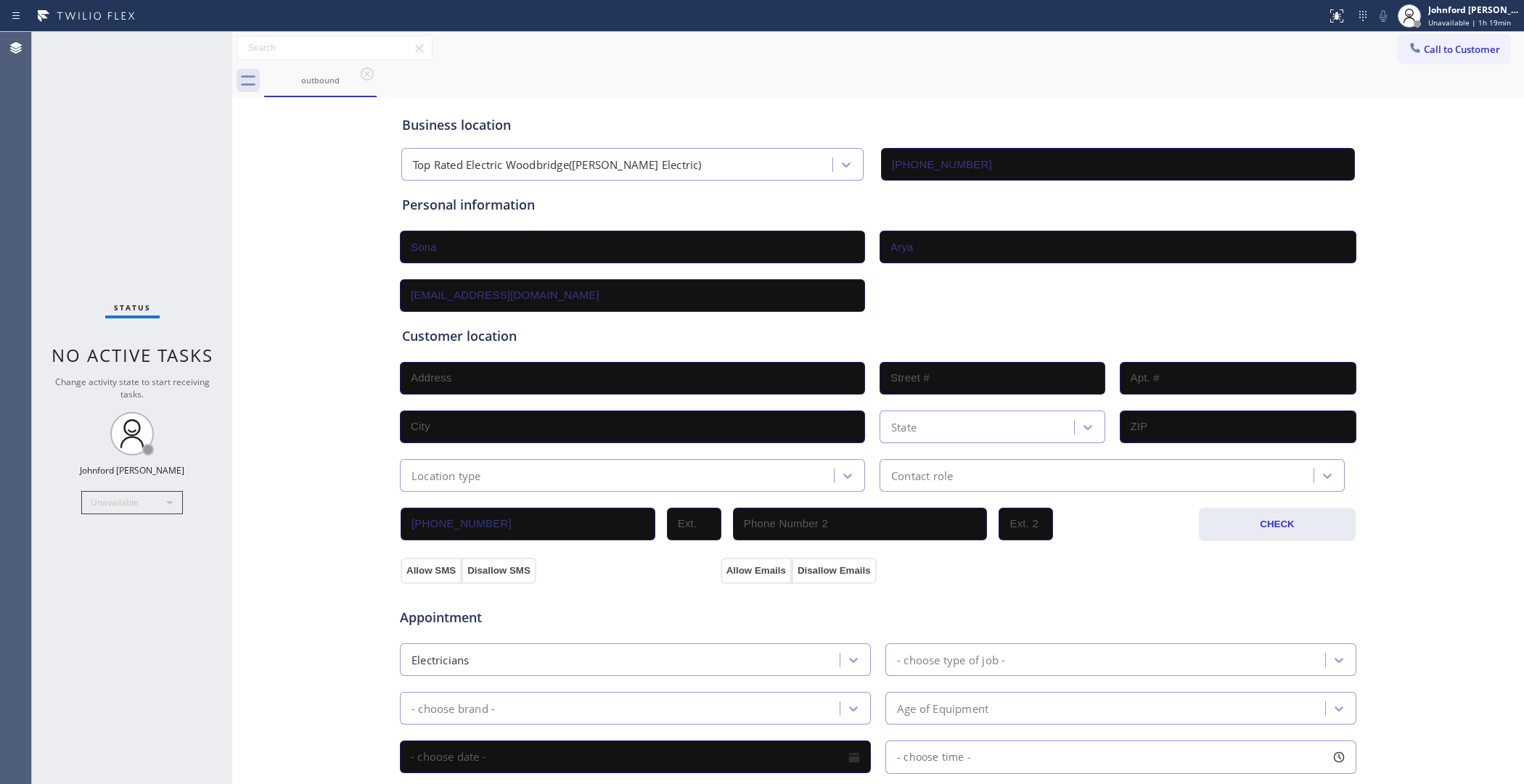
click at [301, 295] on div "Business location Top Rated Electric Woodbridge([PERSON_NAME] Electric) [PHONE_…" at bounding box center [878, 596] width 1285 height 991
click at [469, 367] on input "text" at bounding box center [633, 378] width 466 height 33
paste input "[STREET_ADDRESS]"
type input "19 Highview Dr"
type input "19"
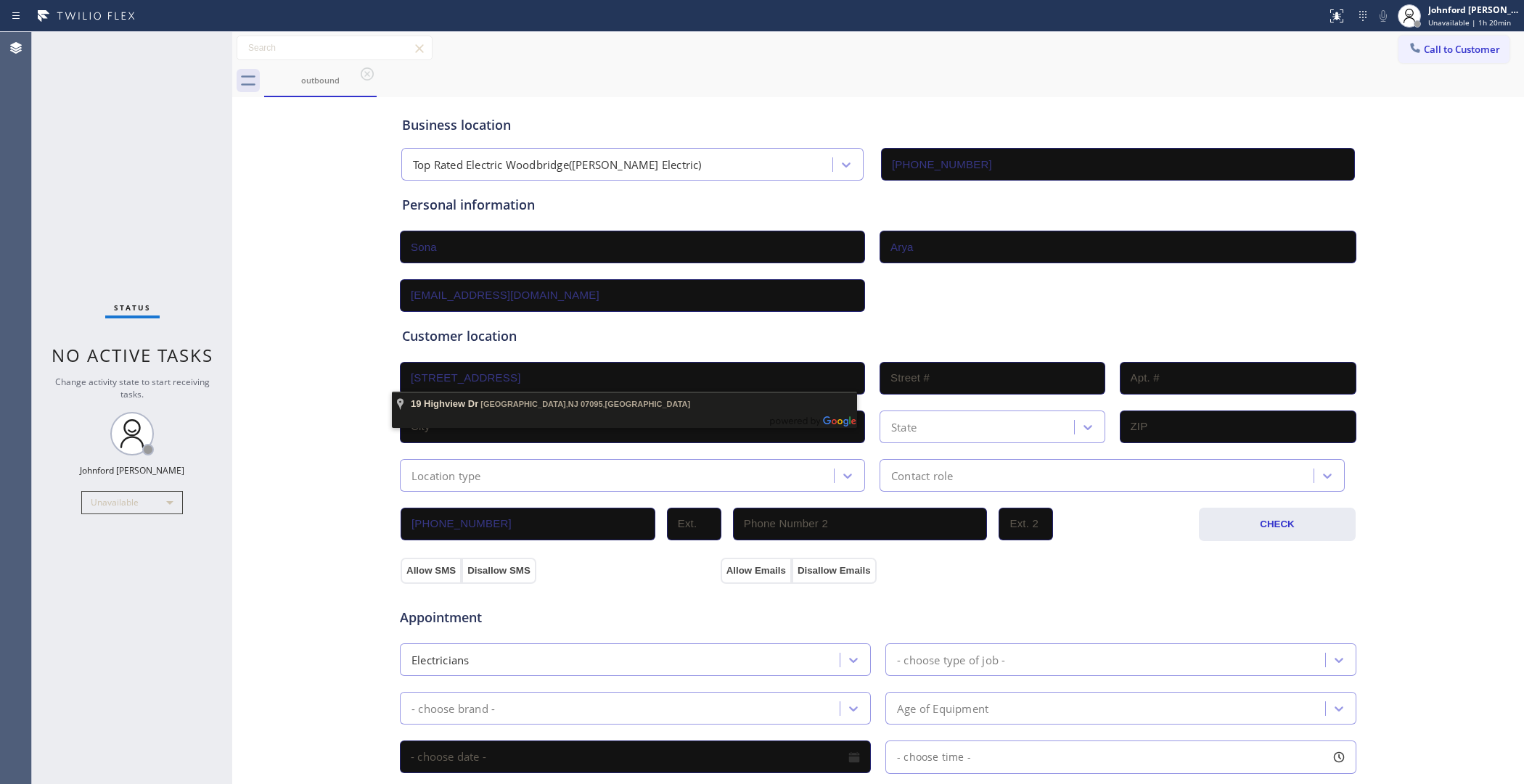
type input "[GEOGRAPHIC_DATA]"
type input "07095"
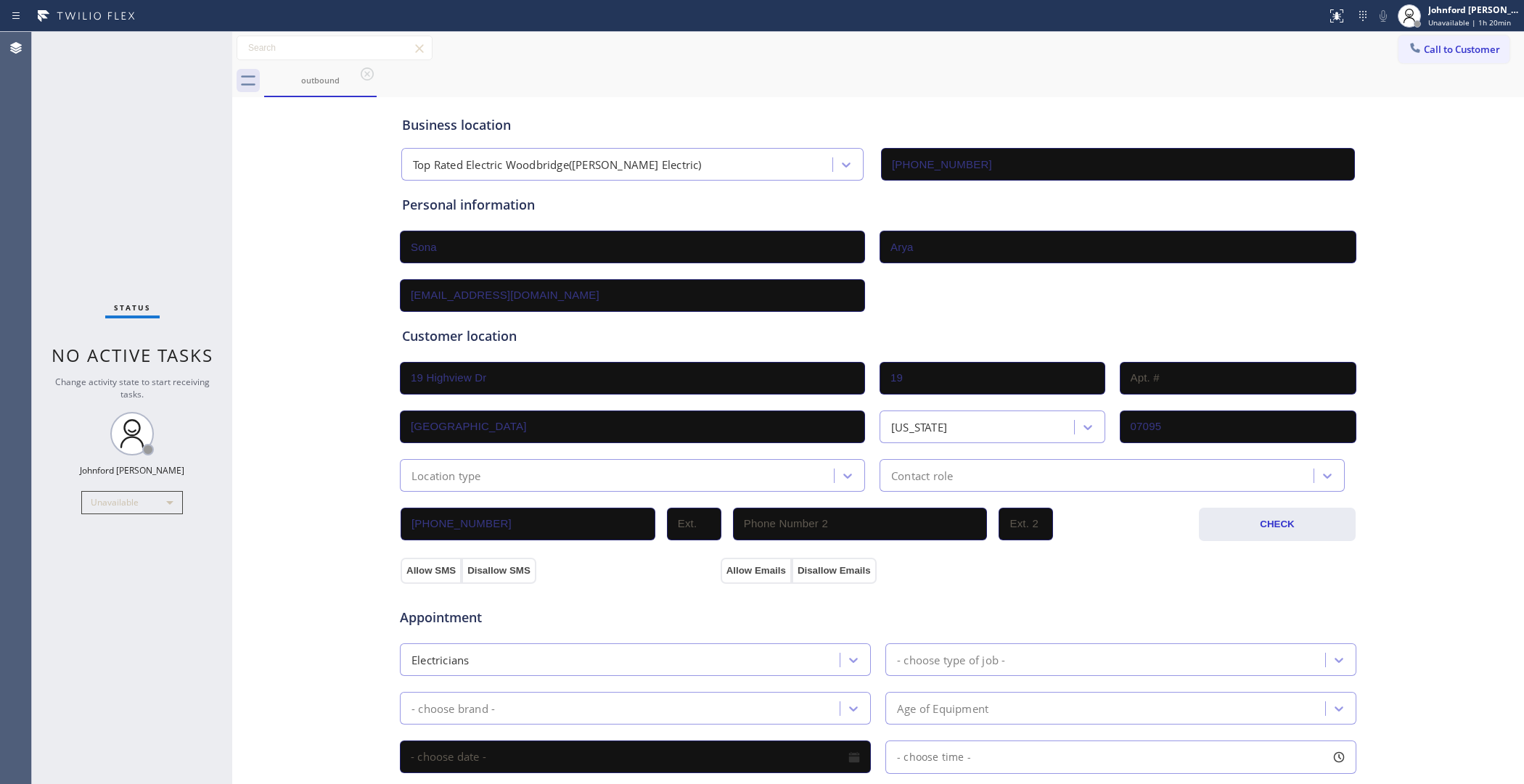
click at [448, 468] on div "Location type" at bounding box center [446, 476] width 70 height 17
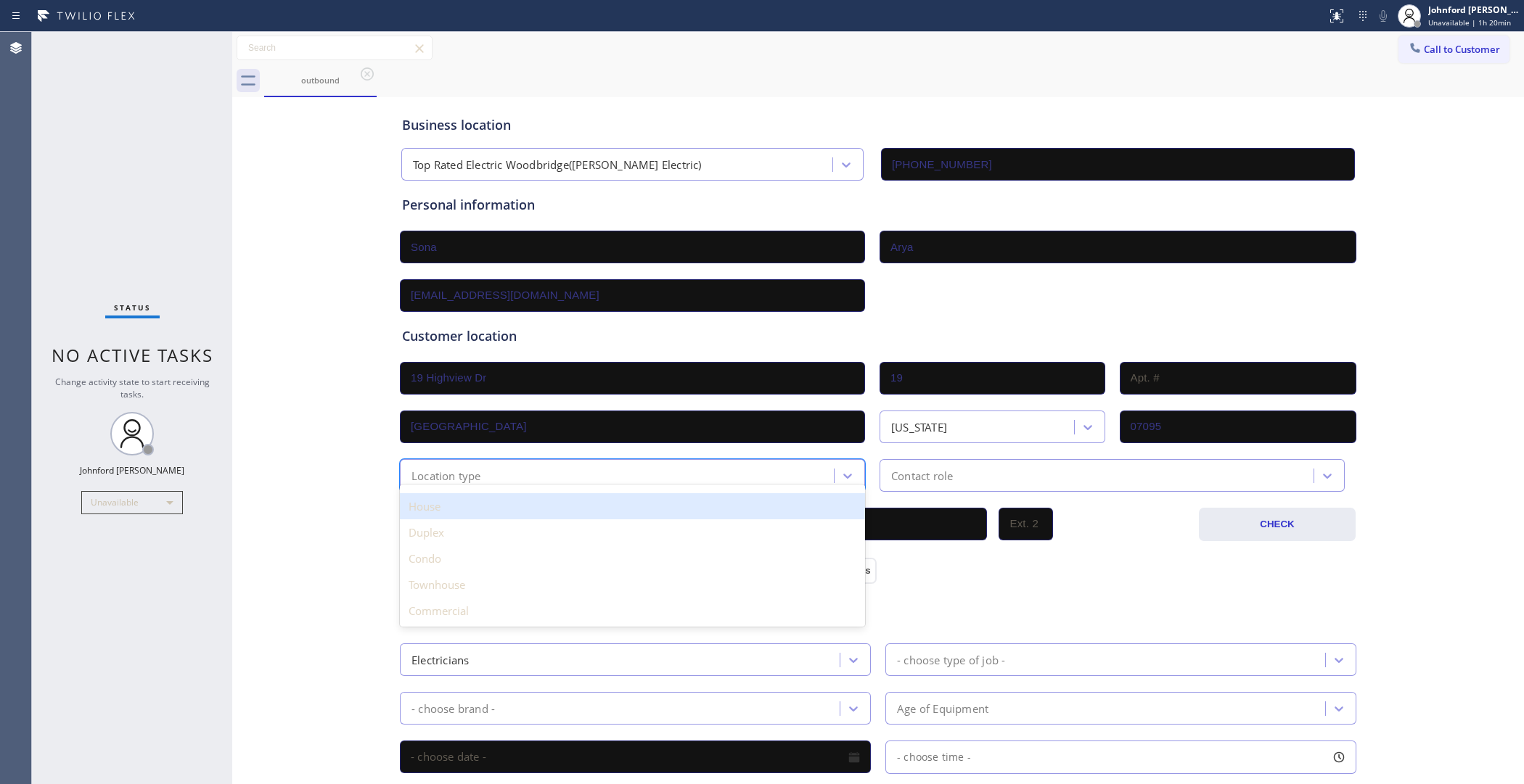
click at [429, 498] on div "House" at bounding box center [633, 507] width 466 height 26
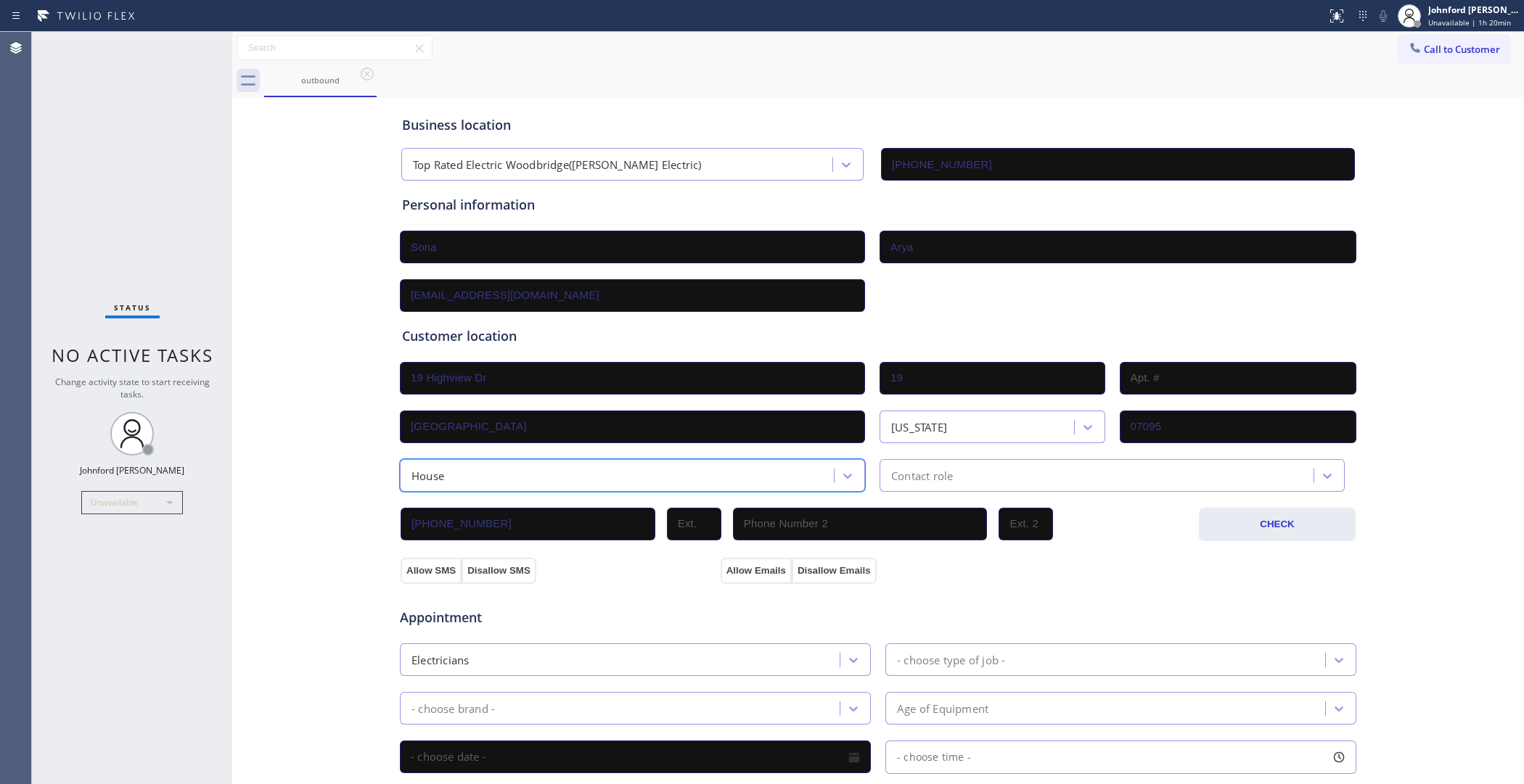
drag, startPoint x: 900, startPoint y: 459, endPoint x: 911, endPoint y: 462, distance: 11.4
click at [908, 463] on div "Contact role" at bounding box center [1098, 475] width 429 height 25
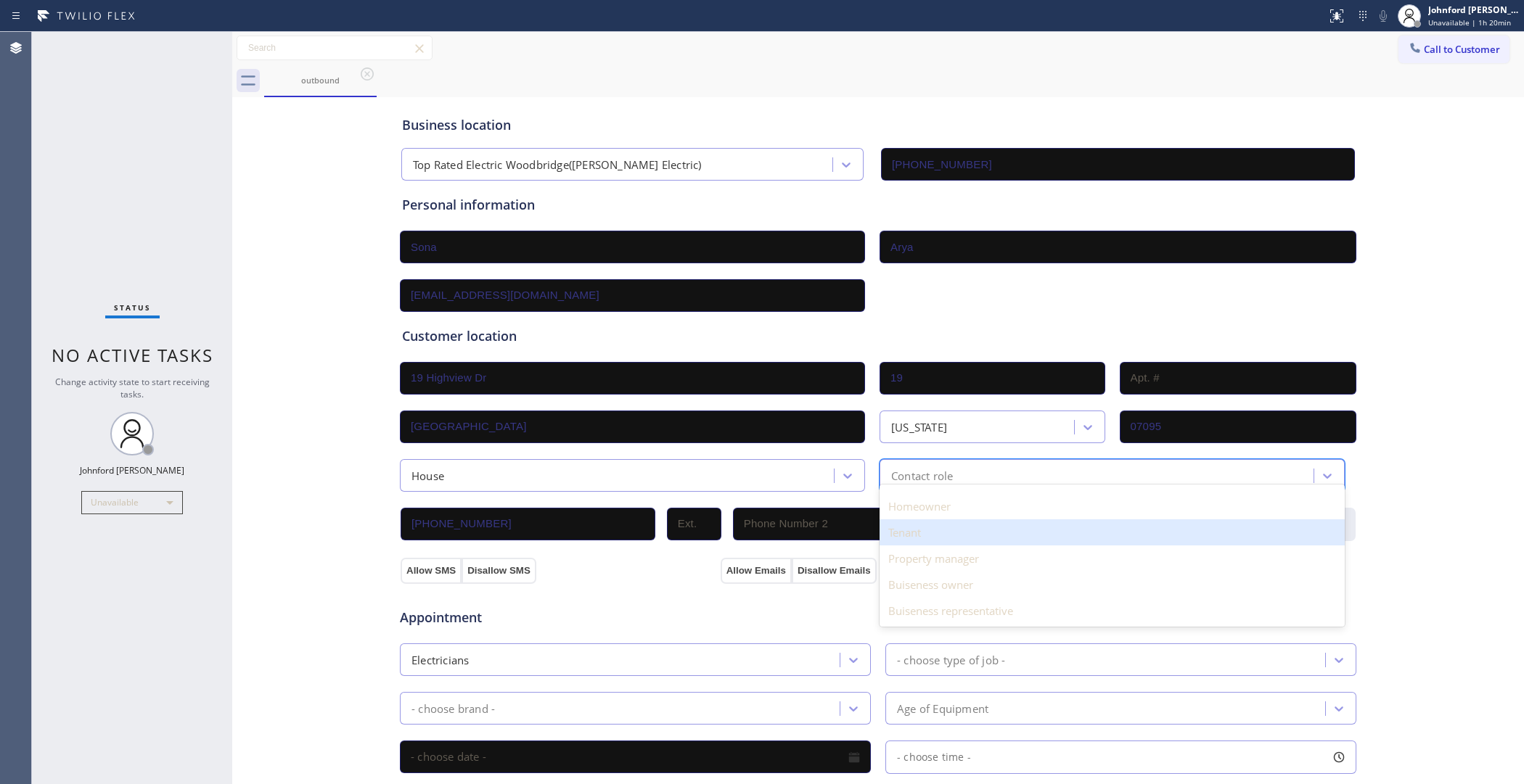
click at [923, 537] on div "Tenant" at bounding box center [1112, 533] width 466 height 26
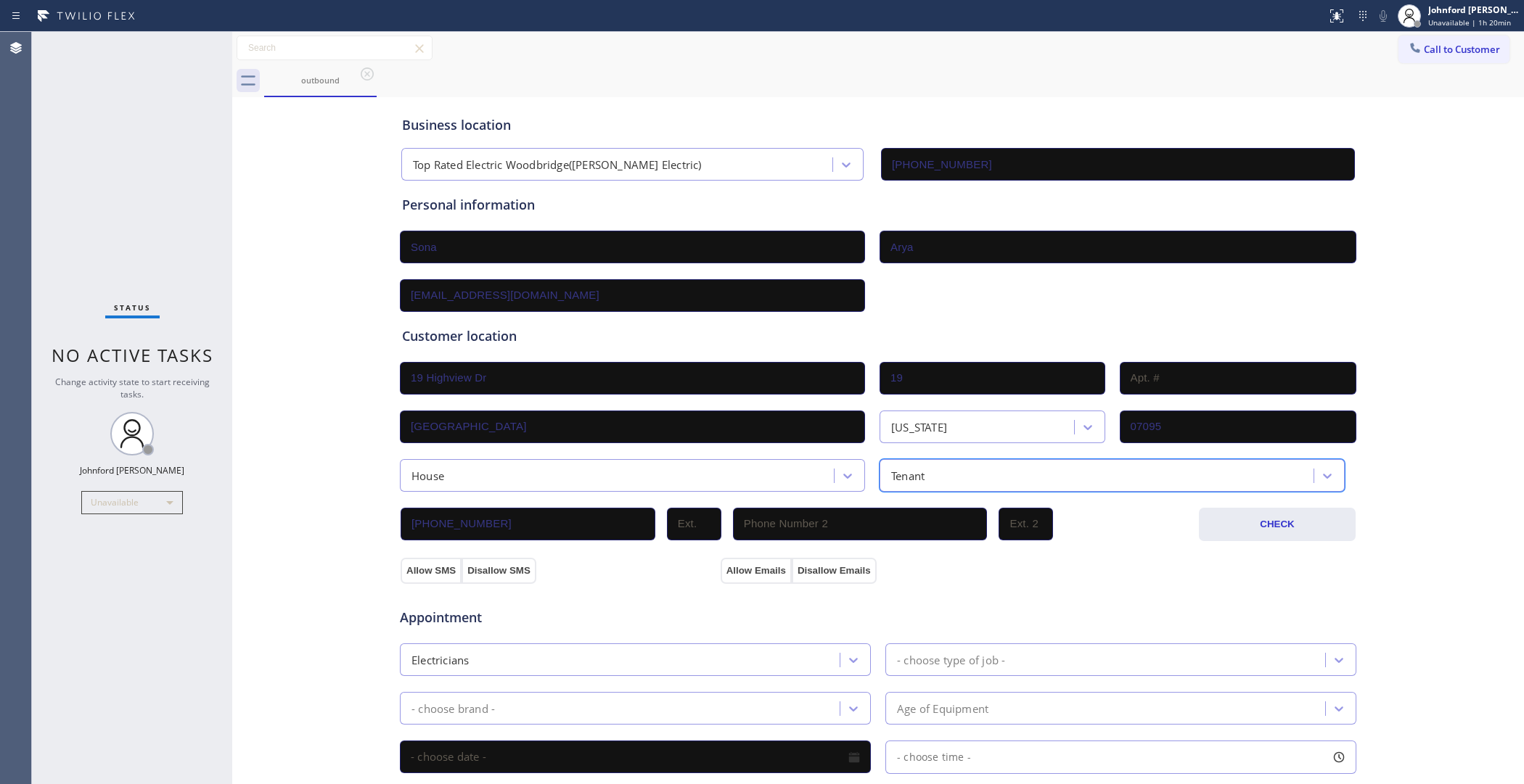
click at [928, 590] on div "Appointment" at bounding box center [878, 609] width 959 height 37
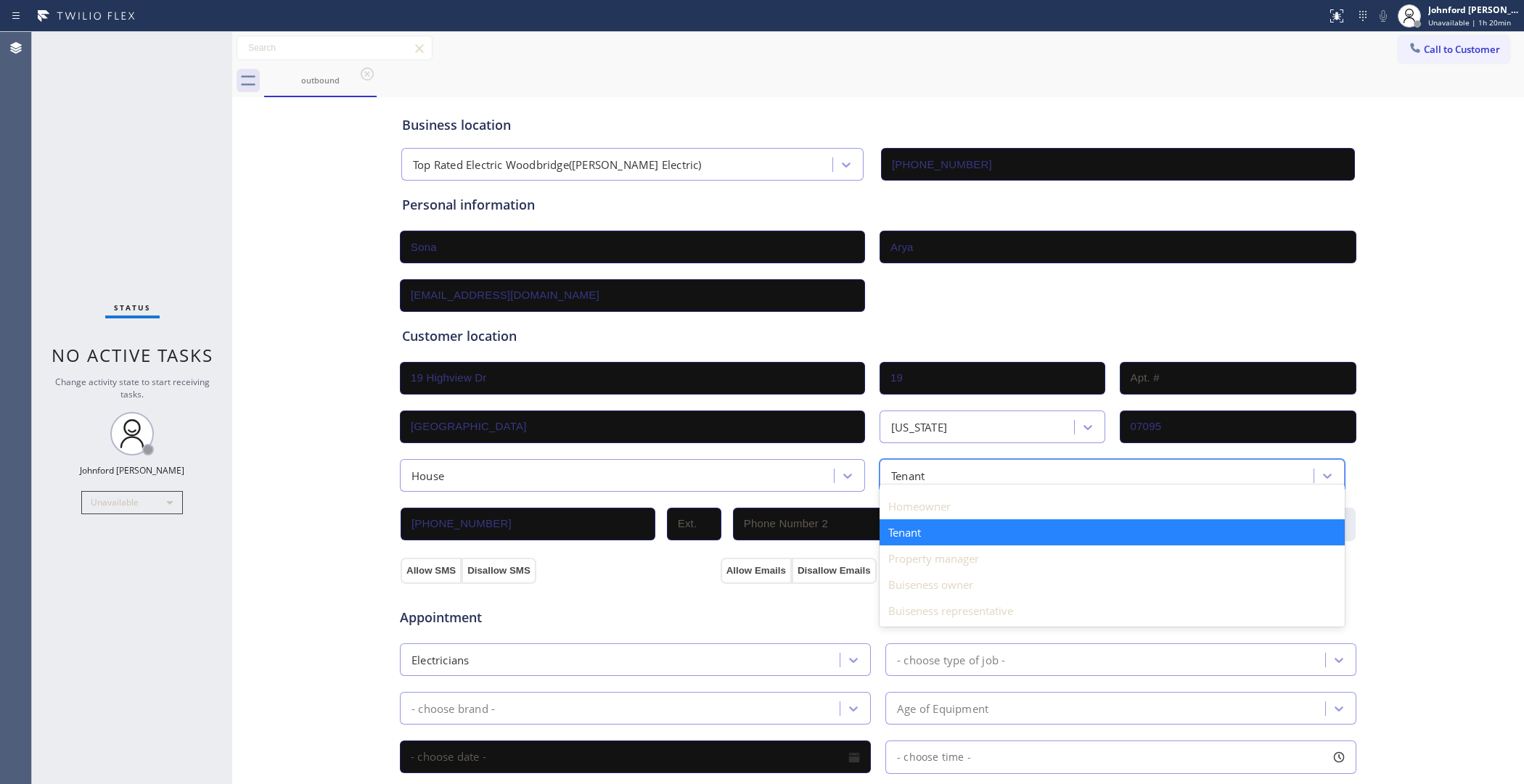
click at [908, 468] on div "Tenant" at bounding box center [908, 476] width 34 height 17
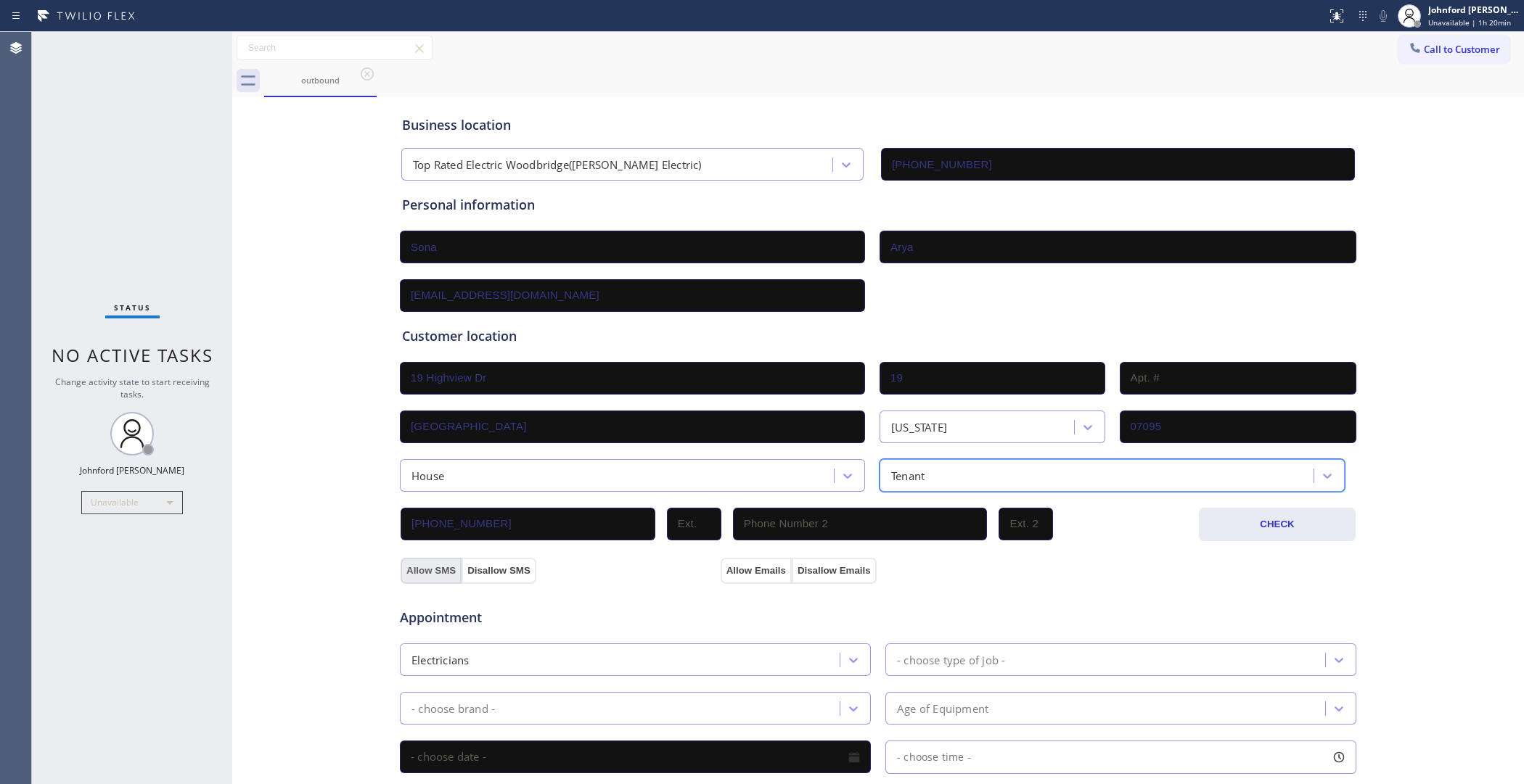
click at [417, 562] on button "Allow SMS" at bounding box center [430, 571] width 61 height 26
click at [733, 558] on button "Allow Emails" at bounding box center [756, 571] width 71 height 26
click at [879, 516] on input "text" at bounding box center [861, 523] width 255 height 33
paste input "848) 247-2996"
click at [878, 563] on div "Allow Emails Disallow Emails" at bounding box center [878, 570] width 320 height 26
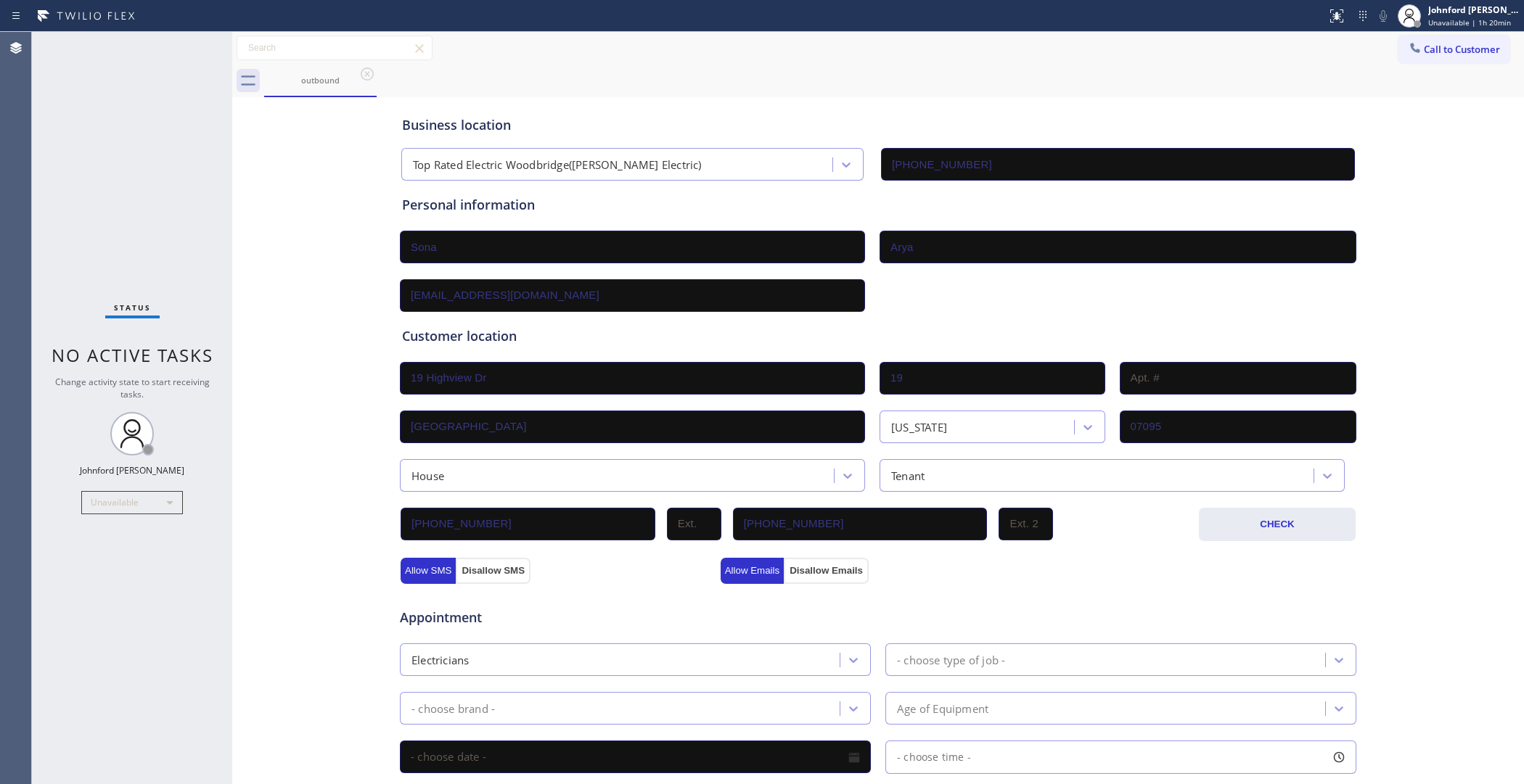
click at [875, 528] on input "[PHONE_NUMBER]" at bounding box center [861, 523] width 255 height 33
type input "[PHONE_NUMBER]"
click at [887, 563] on div "Allow Emails Disallow Emails" at bounding box center [878, 570] width 320 height 26
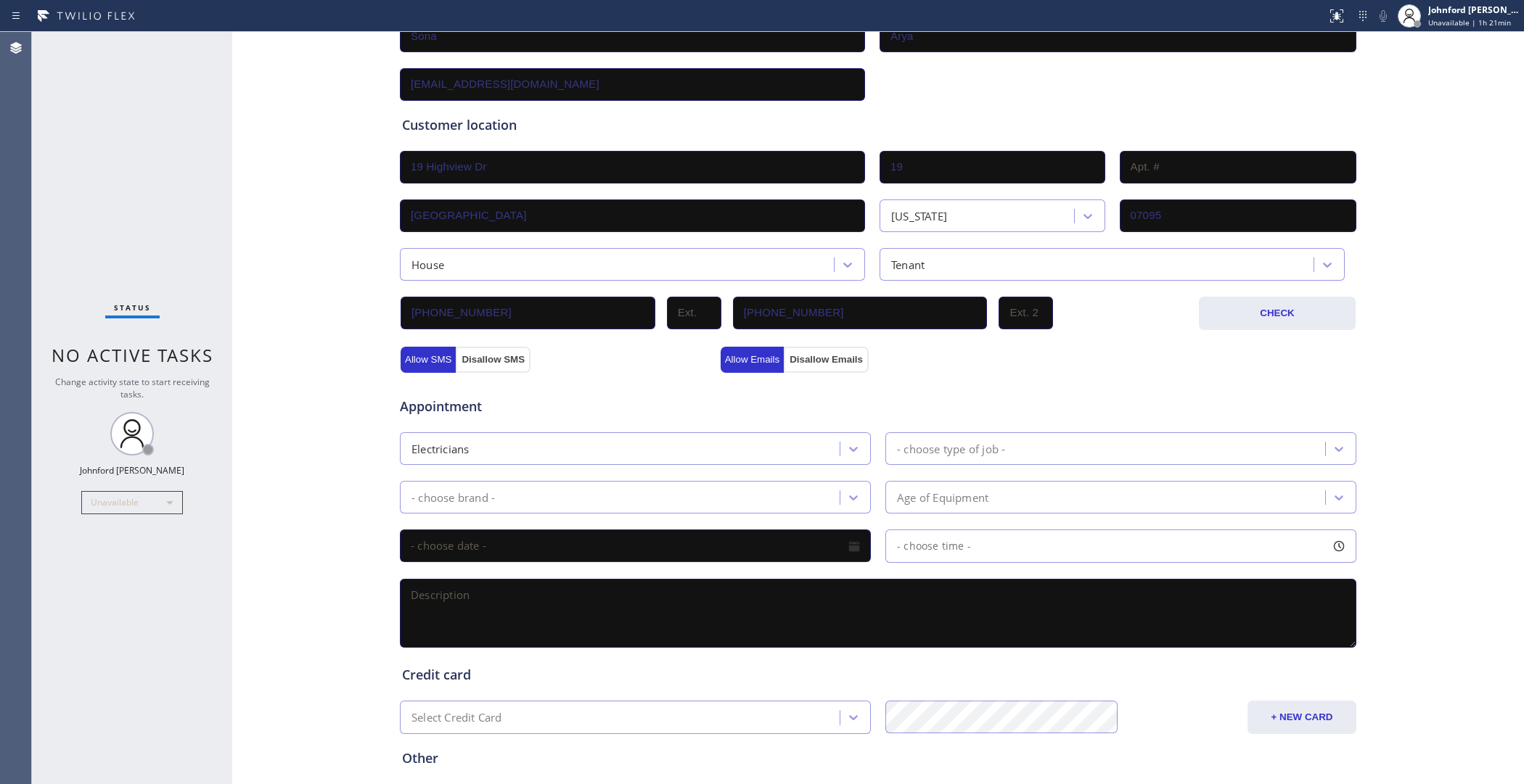
drag, startPoint x: 207, startPoint y: 231, endPoint x: 238, endPoint y: 252, distance: 37.4
click at [207, 231] on div "Status No active tasks Change activity state to start receiving tasks. [PERSON_…" at bounding box center [131, 408] width 200 height 752
click at [495, 592] on textarea at bounding box center [878, 614] width 957 height 69
paste textarea "12-3 | $75 scf lost power in the kitchen / seems like some electrical outlet lo…"
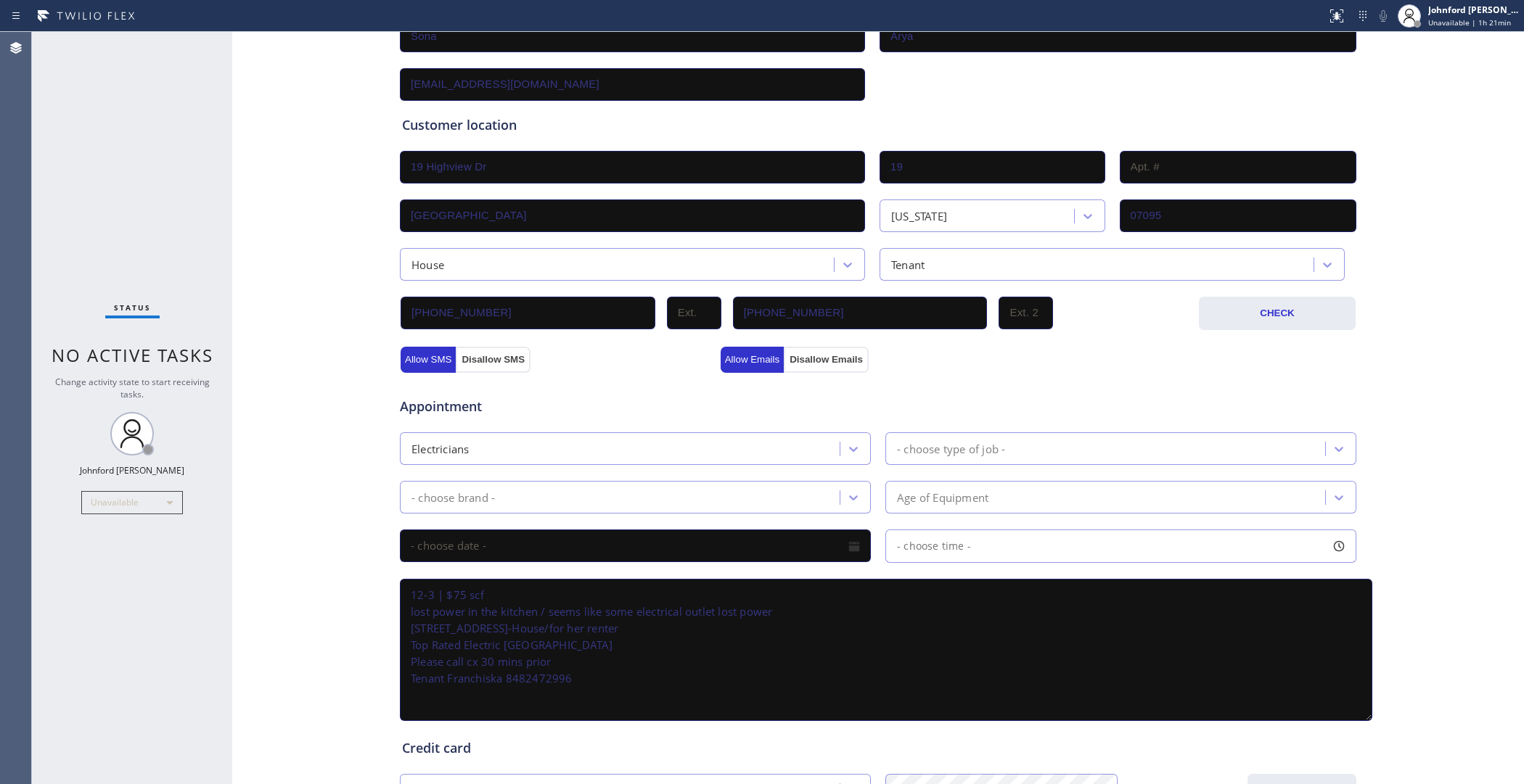
scroll to position [0, 0]
drag, startPoint x: 1348, startPoint y: 632, endPoint x: 1105, endPoint y: 668, distance: 245.7
click at [1365, 709] on textarea "12-3 | $75 scf lost power in the kitchen / seems like some electrical outlet lo…" at bounding box center [886, 650] width 973 height 142
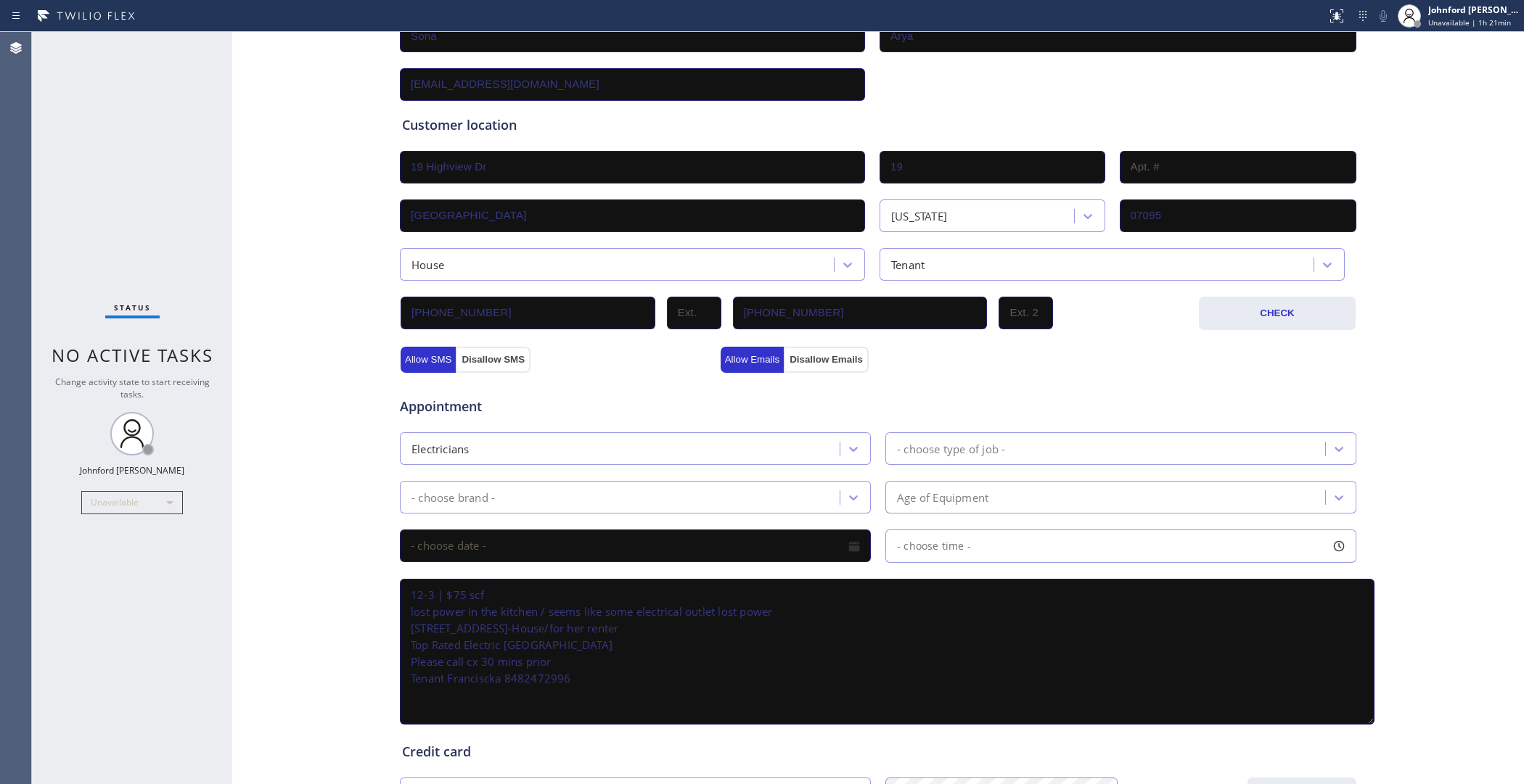
type textarea "12-3 | $75 scf lost power in the kitchen / seems like some electrical outlet lo…"
click at [309, 570] on div "Business location Top Rated Electric [GEOGRAPHIC_DATA]([PERSON_NAME] Electric) …" at bounding box center [878, 424] width 1285 height 1068
click at [476, 489] on div "- choose brand -" at bounding box center [454, 497] width 84 height 17
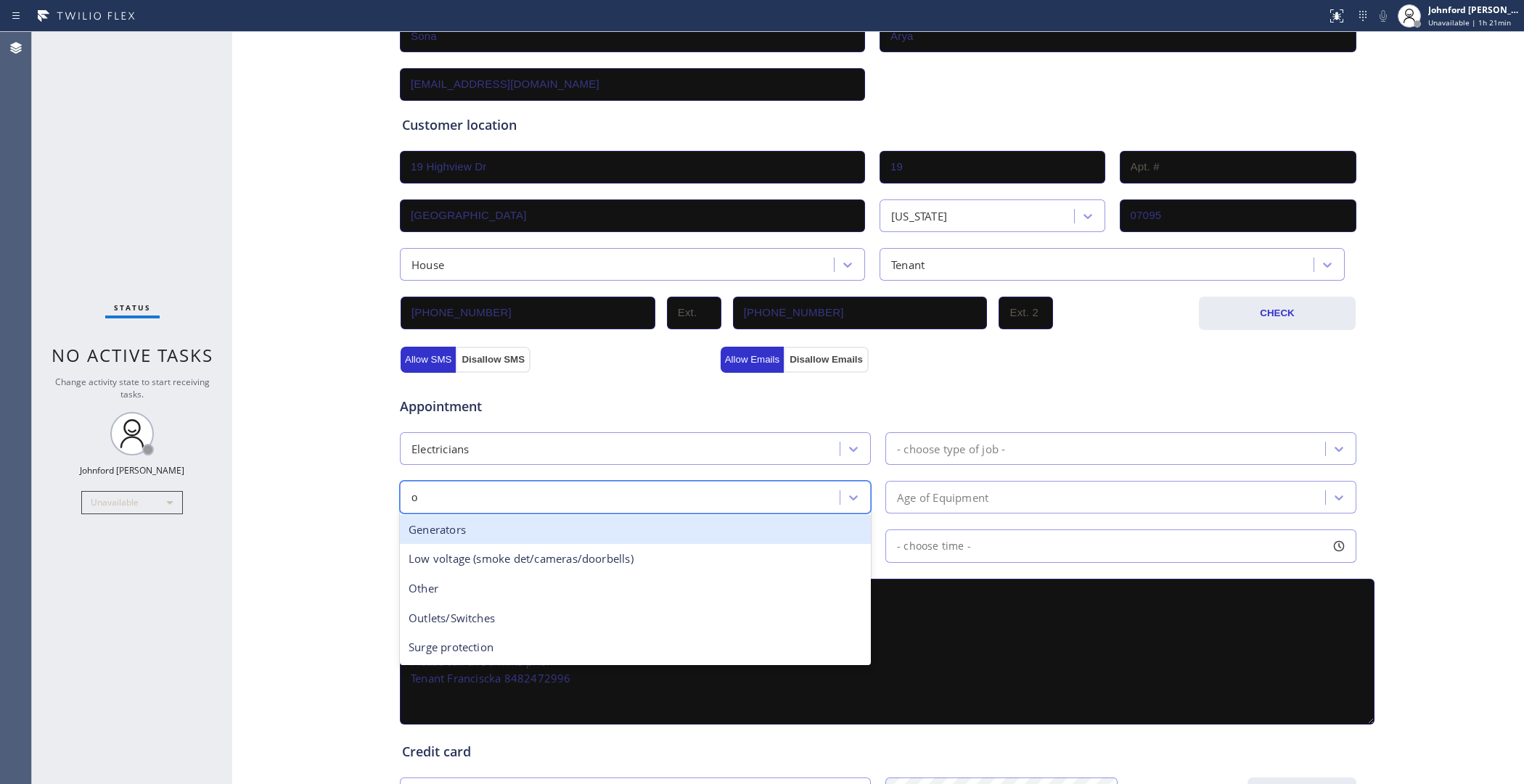
type input "ou"
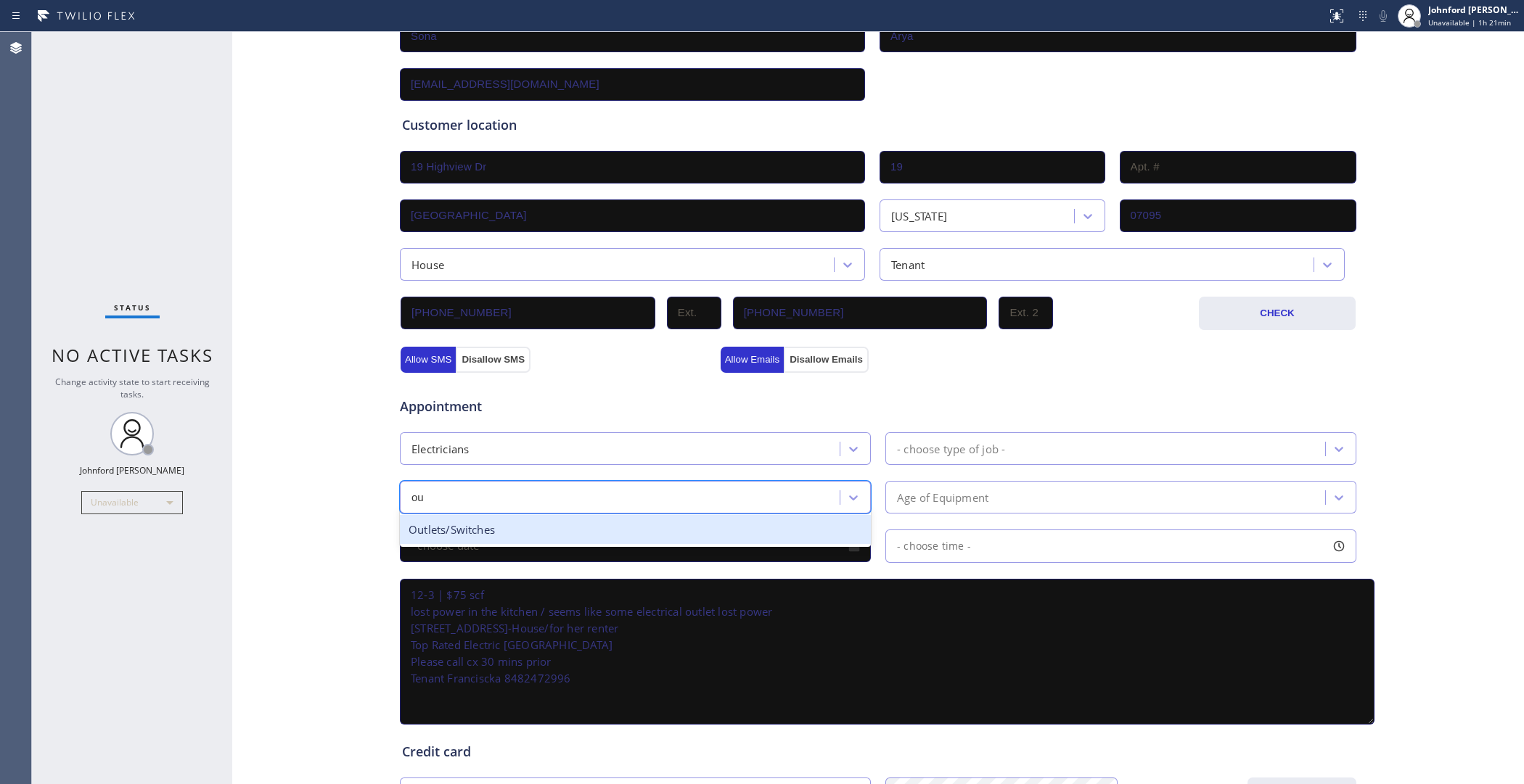
click at [490, 515] on div "Outlets/Switches" at bounding box center [635, 530] width 471 height 30
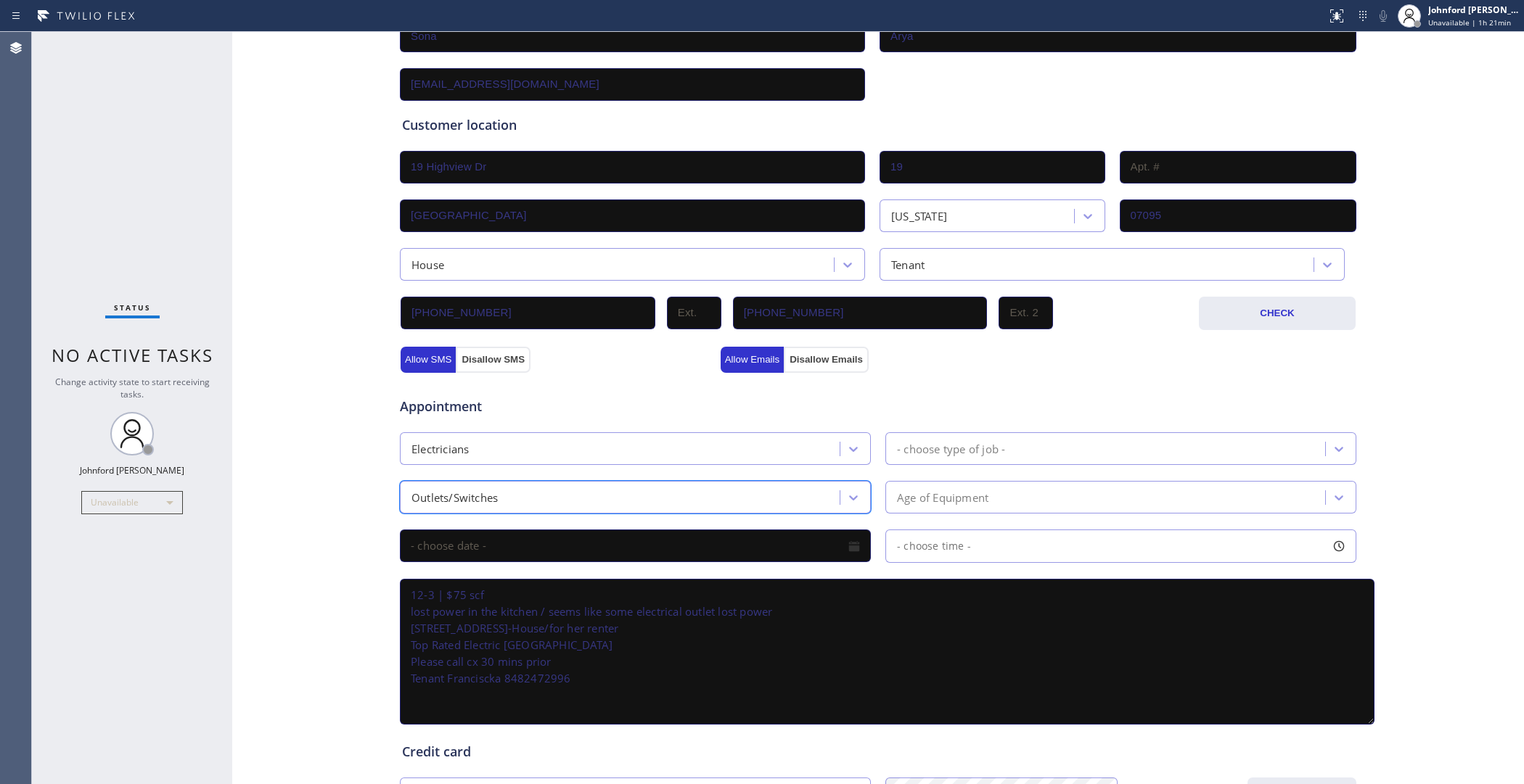
click at [946, 443] on div "- choose type of job -" at bounding box center [951, 449] width 108 height 17
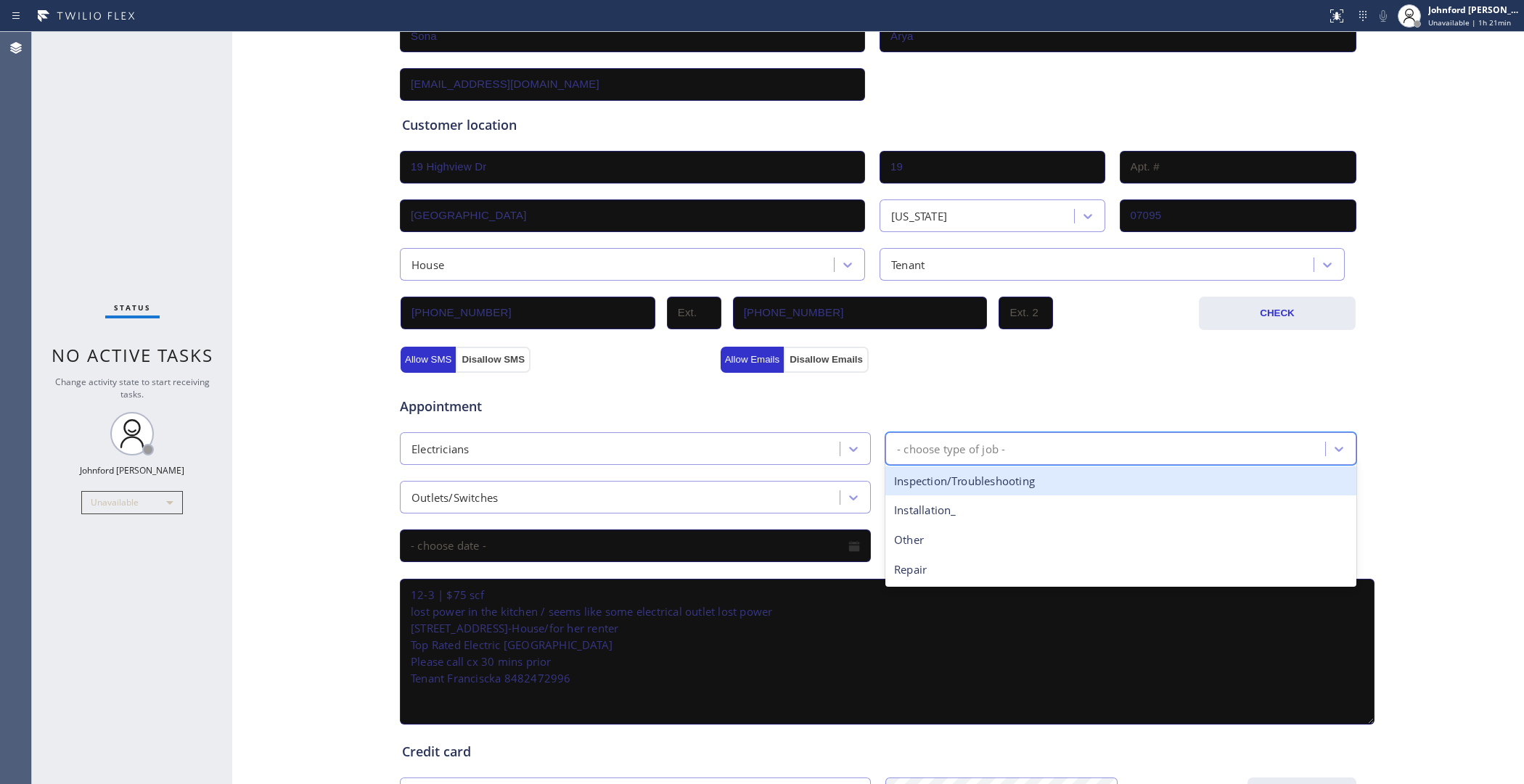
click at [949, 481] on div "Inspection/Troubleshooting" at bounding box center [1122, 481] width 471 height 30
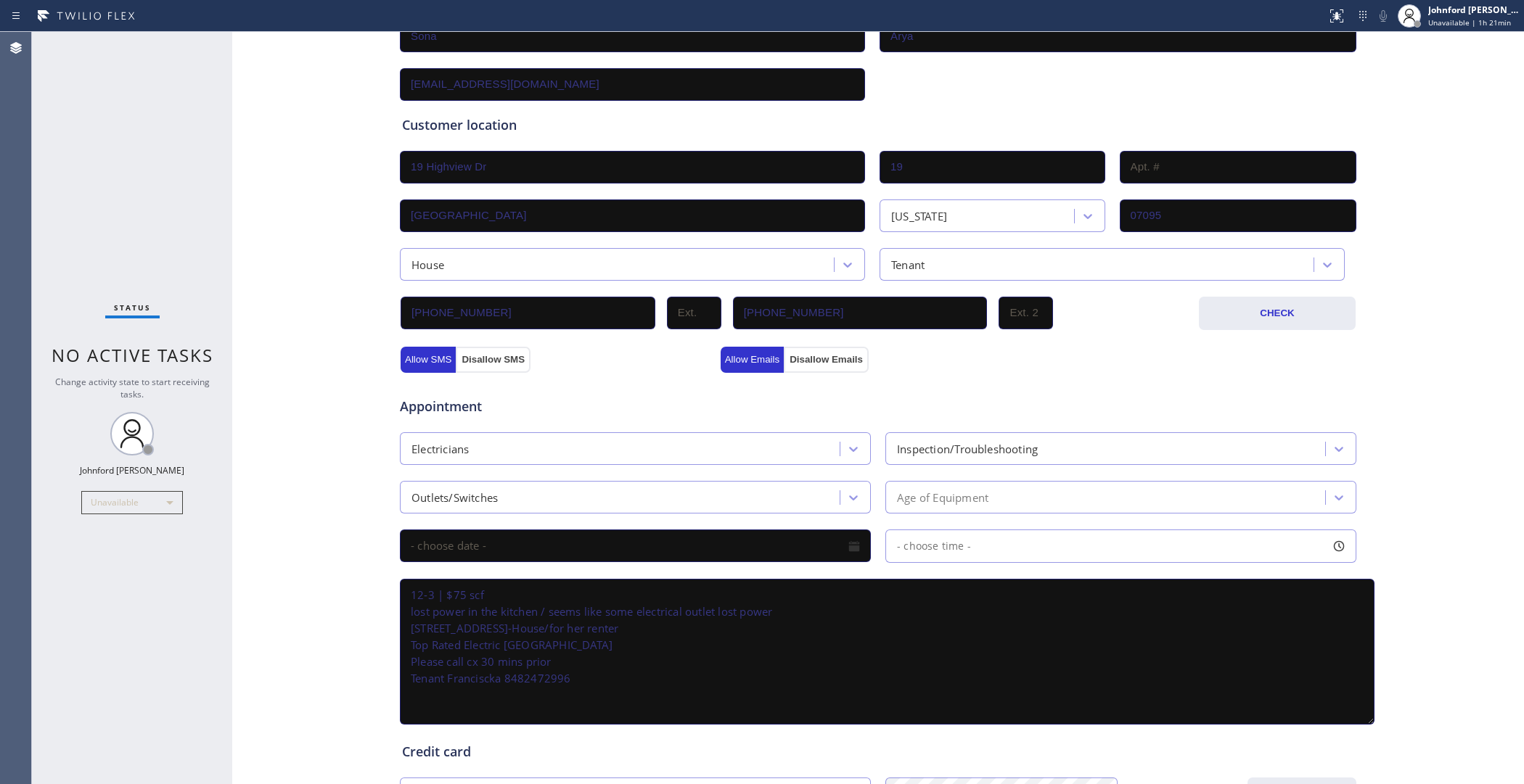
click at [997, 88] on div "[EMAIL_ADDRESS][DOMAIN_NAME]" at bounding box center [878, 83] width 959 height 35
click at [426, 685] on textarea "12-3 | $75 scf lost power in the kitchen / seems like some electrical outlet lo…" at bounding box center [887, 652] width 975 height 146
paste textarea "If its troubleshooting job electrician will provide the price on site, based on…"
drag, startPoint x: 440, startPoint y: 686, endPoint x: 461, endPoint y: 686, distance: 21.0
click at [461, 686] on textarea "12-3 | $75 scf lost power in the kitchen / seems like some electrical outlet lo…" at bounding box center [887, 652] width 975 height 146
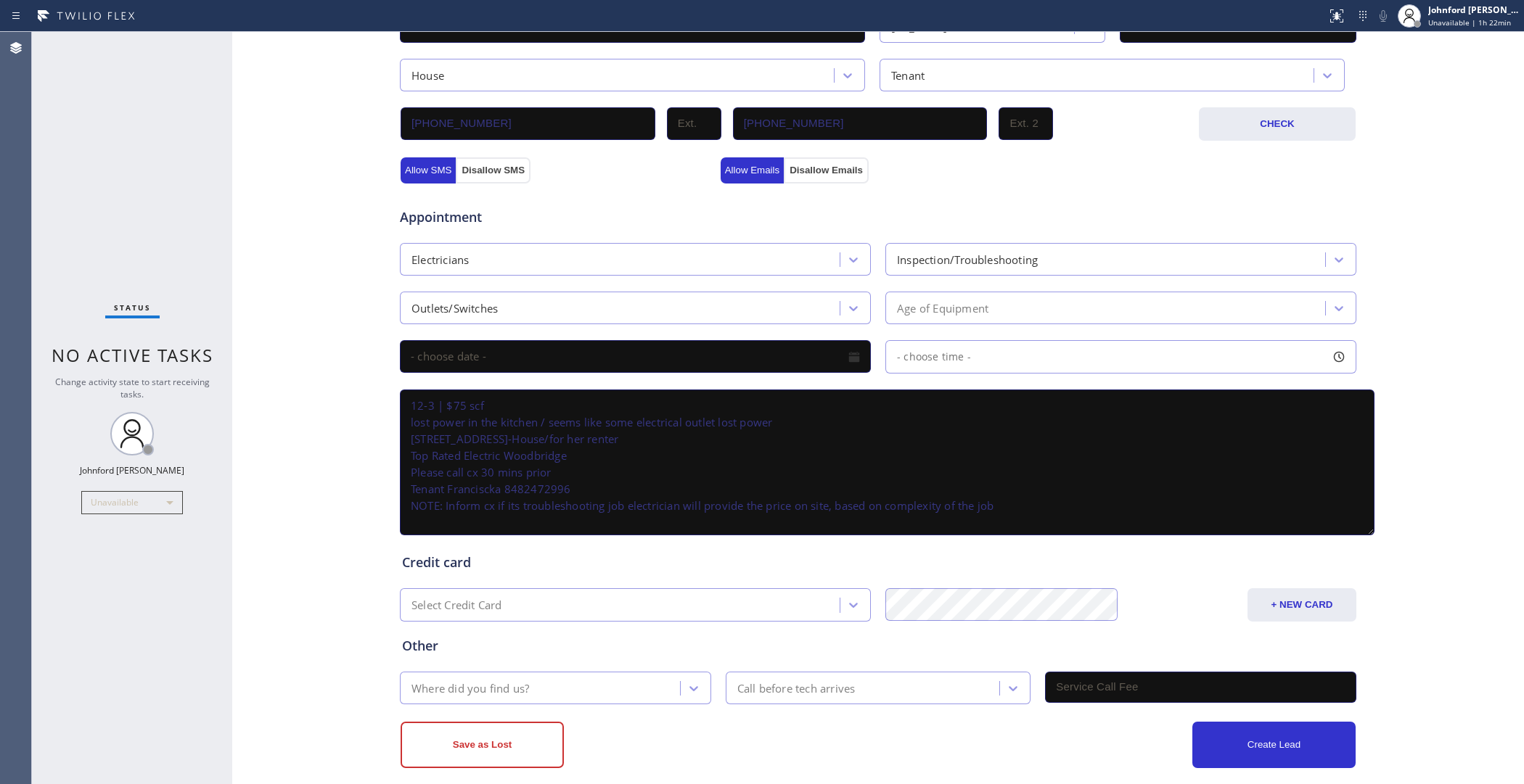
scroll to position [407, 0]
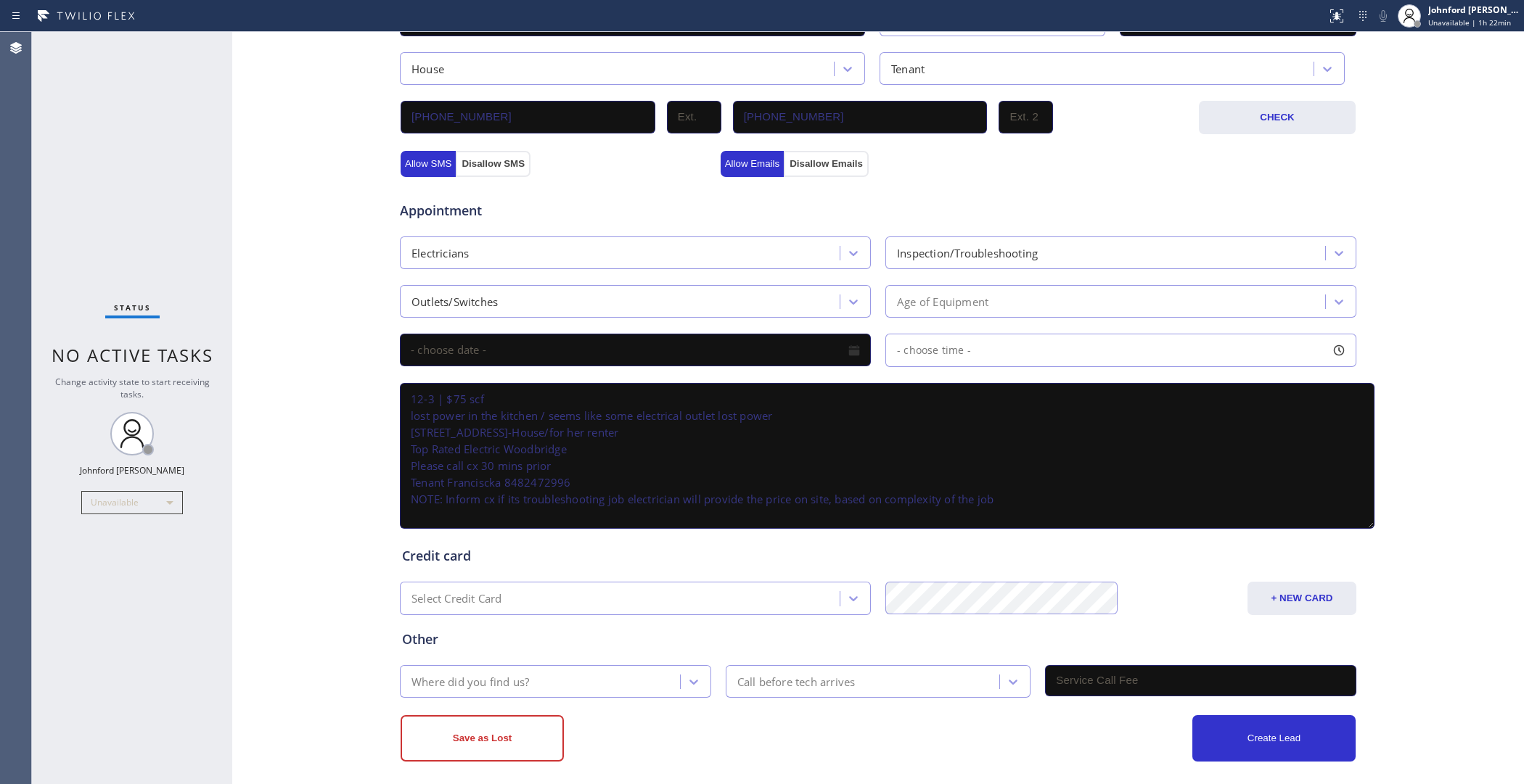
type textarea "12-3 | $75 scf lost power in the kitchen / seems like some electrical outlet lo…"
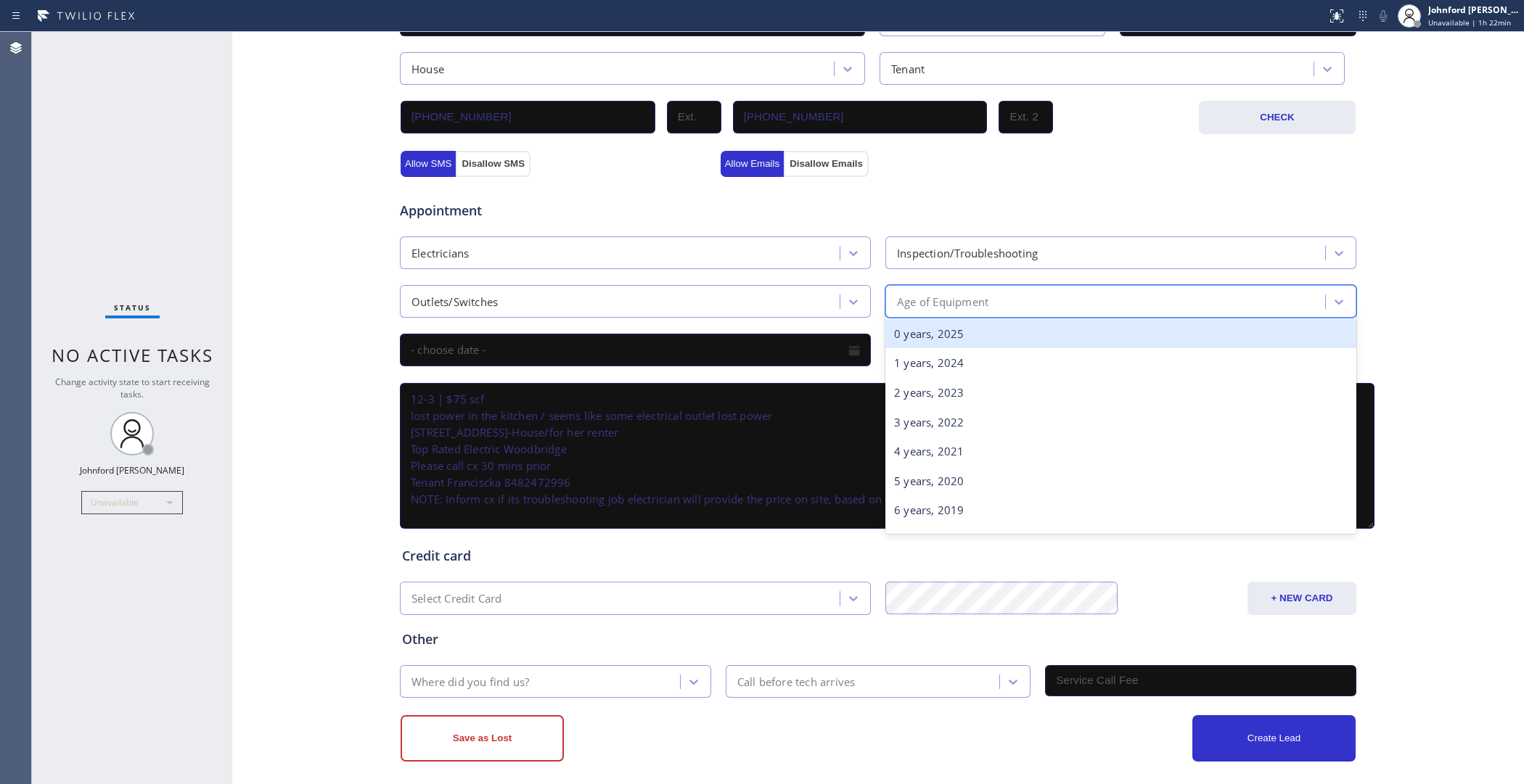
click at [935, 300] on div "Age of Equipment" at bounding box center [943, 302] width 91 height 17
click at [932, 320] on div "0 years, 2025" at bounding box center [1122, 334] width 471 height 30
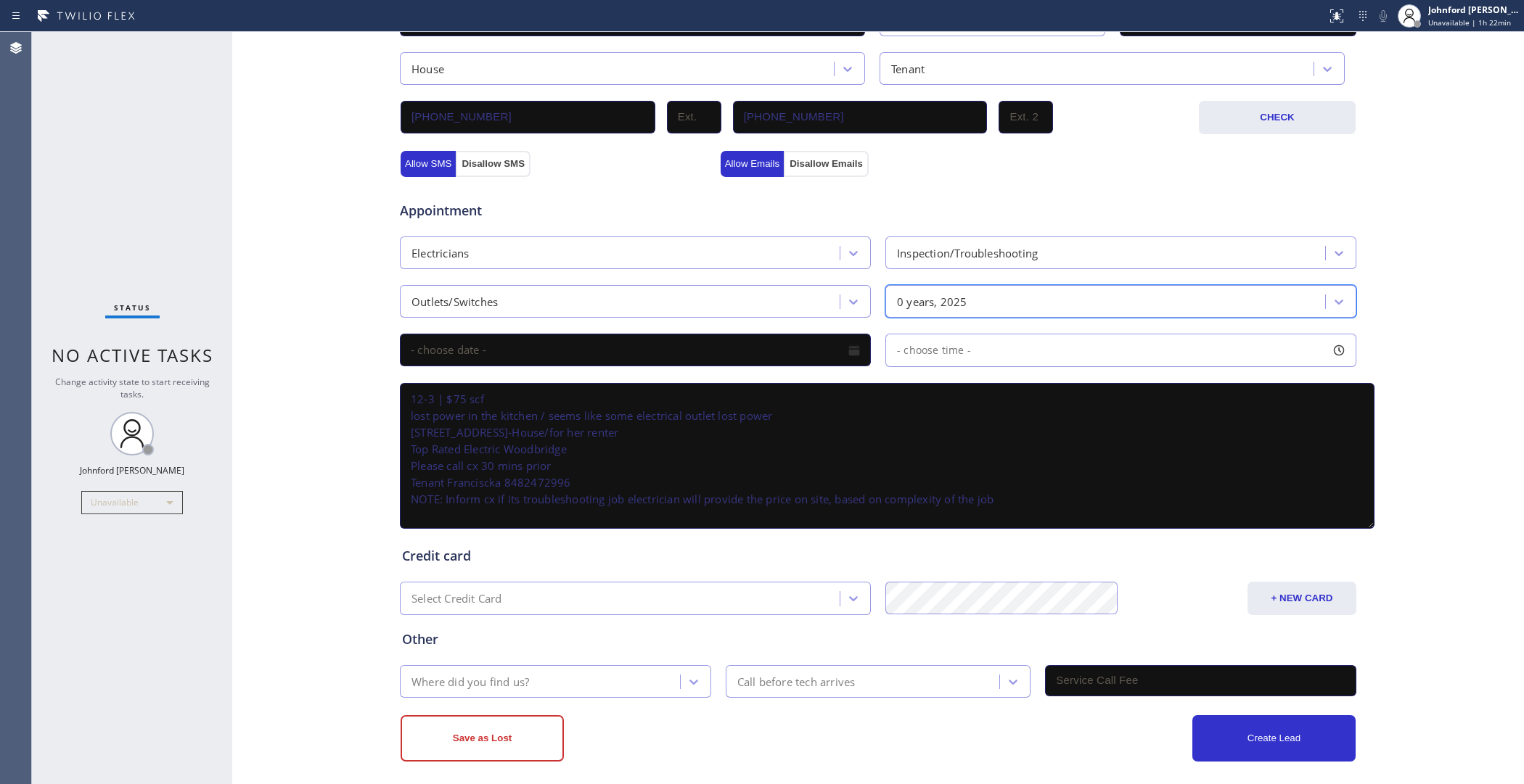
click at [526, 698] on div "Save as Lost Create Lead" at bounding box center [878, 730] width 959 height 64
click at [524, 669] on div "Where did you find us?" at bounding box center [542, 681] width 276 height 25
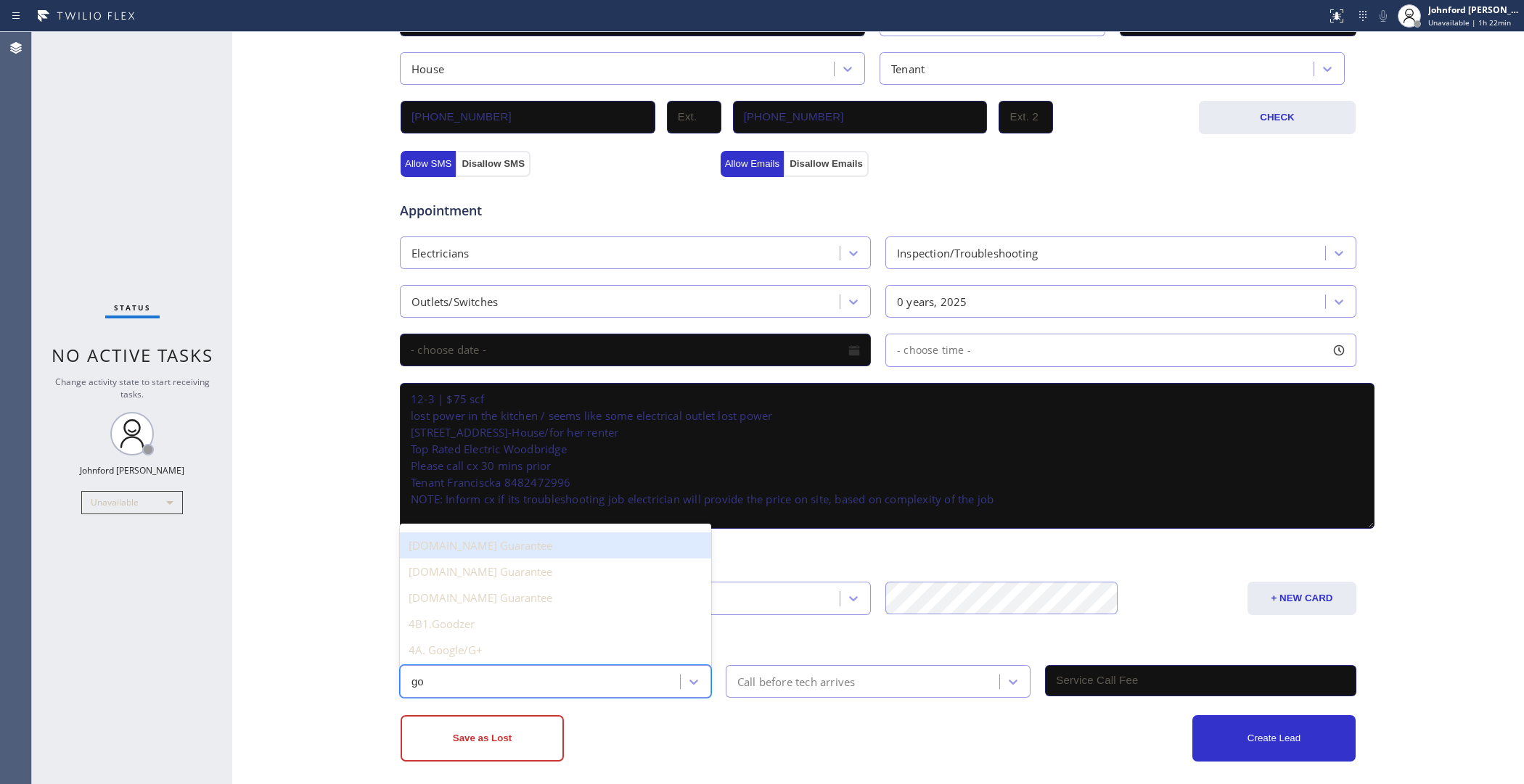
type input "goo"
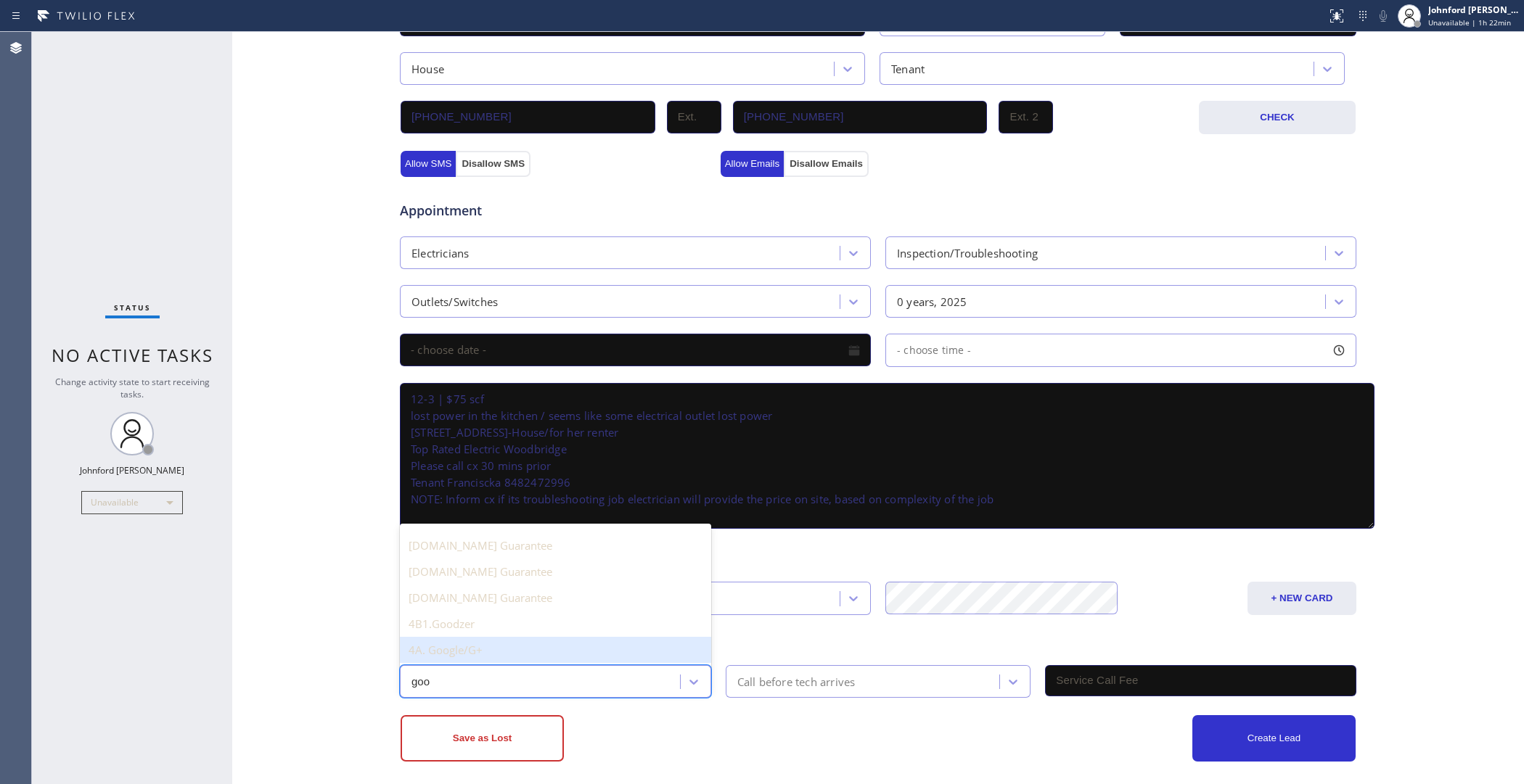
click at [519, 640] on div "4A. Google/G+" at bounding box center [555, 650] width 311 height 26
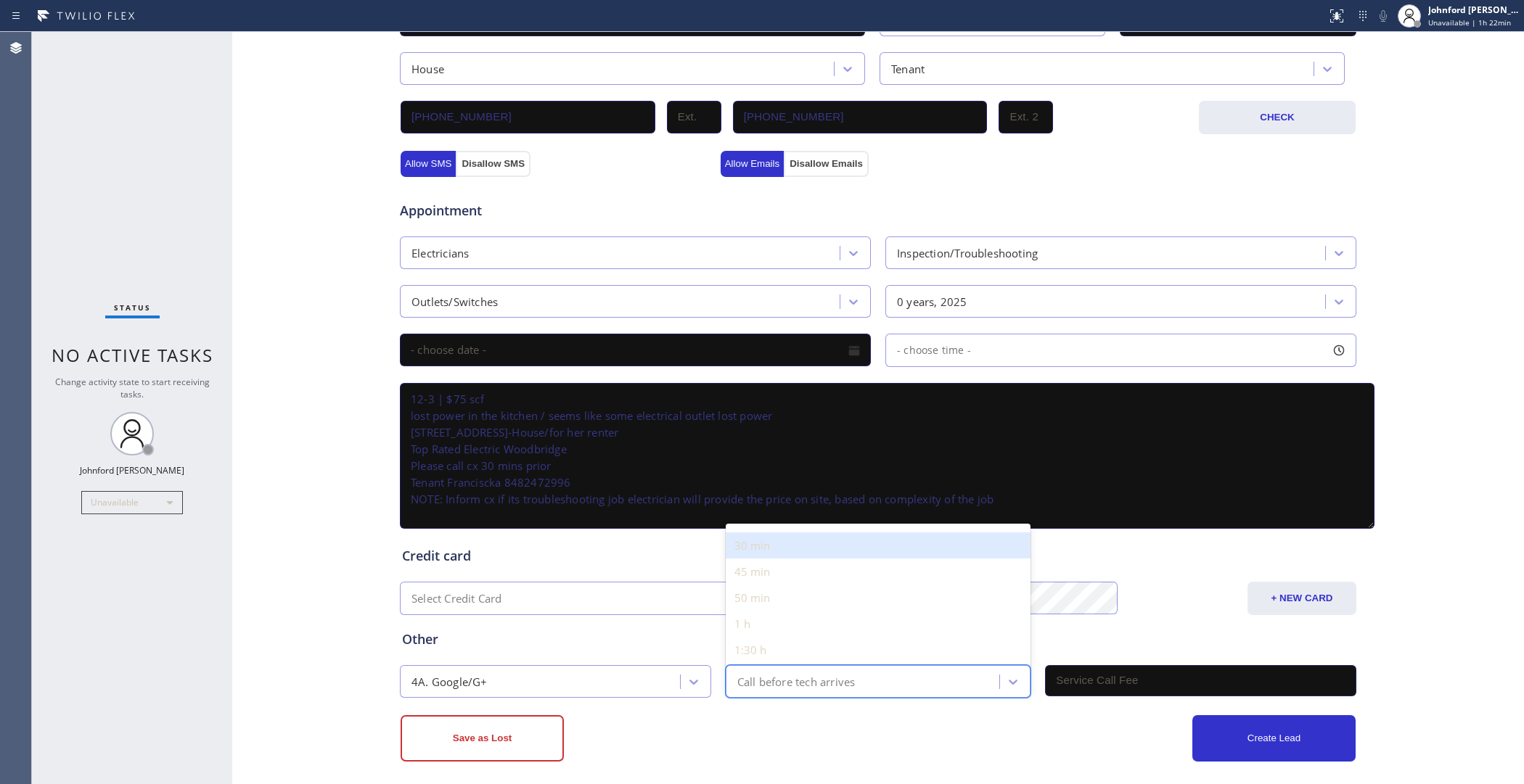
click at [773, 673] on div "Call before tech arrives" at bounding box center [796, 682] width 118 height 17
click at [761, 533] on div "30 min" at bounding box center [878, 546] width 306 height 26
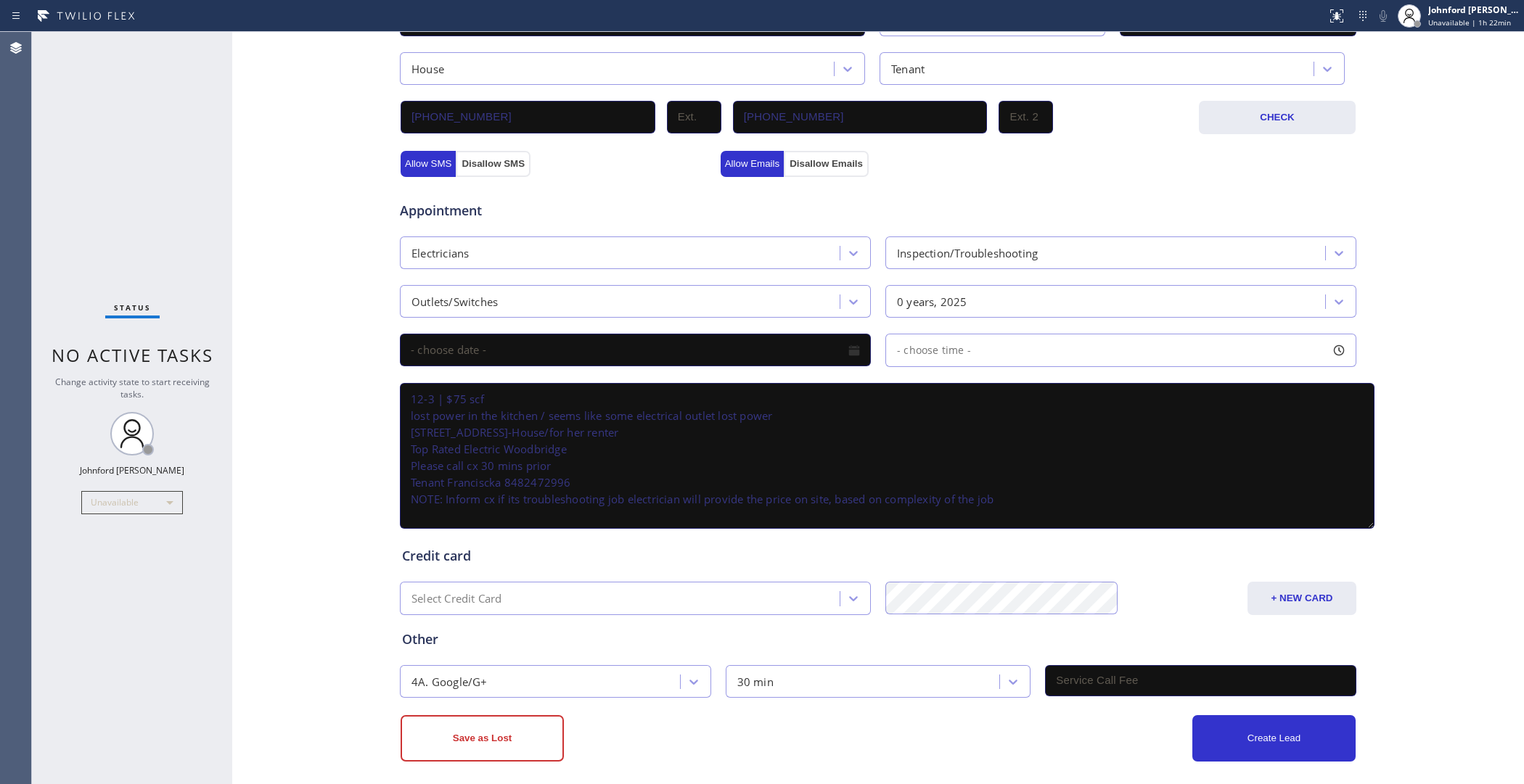
click at [1097, 666] on input "text" at bounding box center [1201, 682] width 311 height 32
type input "75"
click at [916, 185] on div "Appointment" at bounding box center [878, 202] width 959 height 37
click at [713, 341] on input "text" at bounding box center [635, 349] width 471 height 33
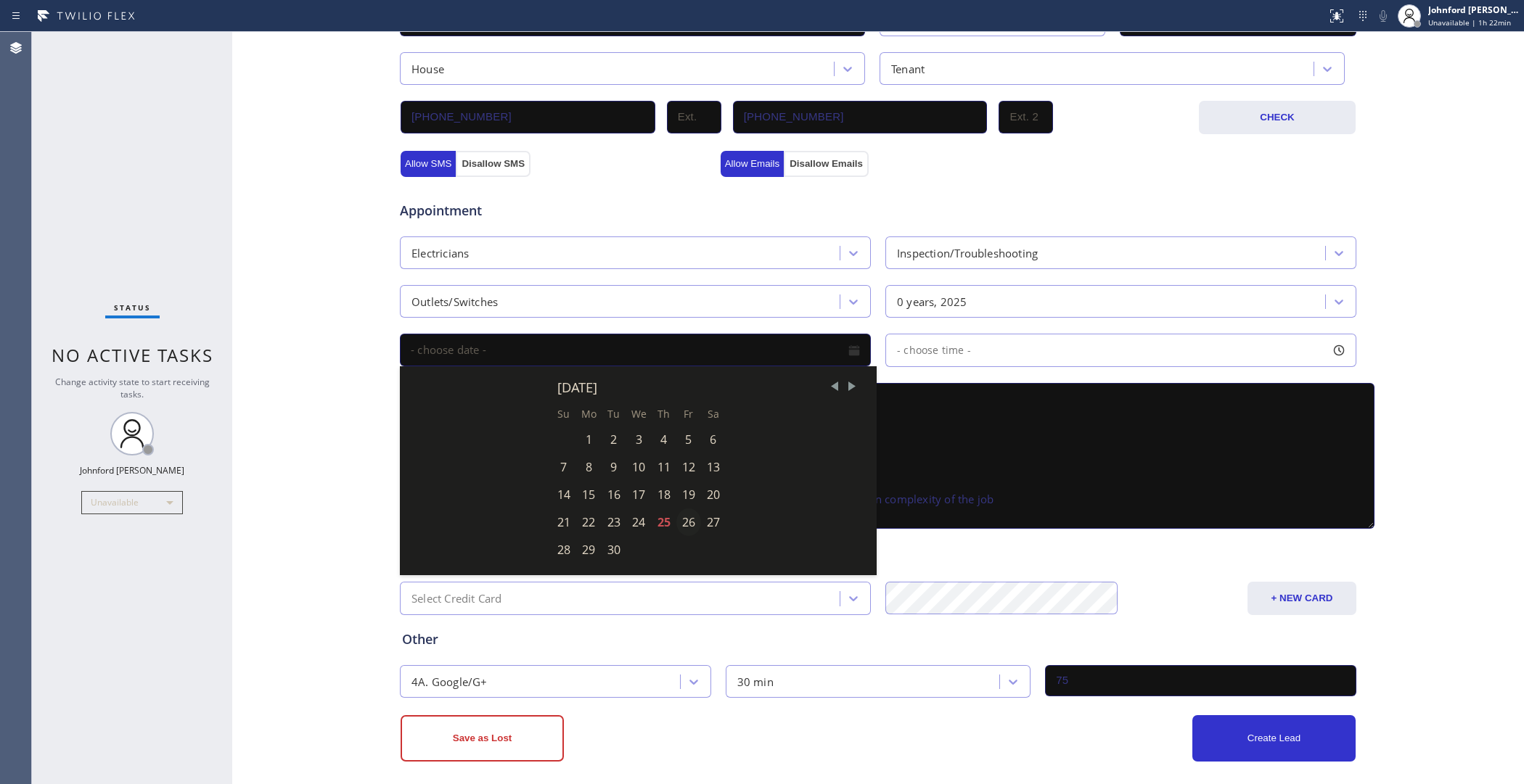
click at [676, 508] on div "26" at bounding box center [688, 522] width 24 height 28
type input "[DATE]"
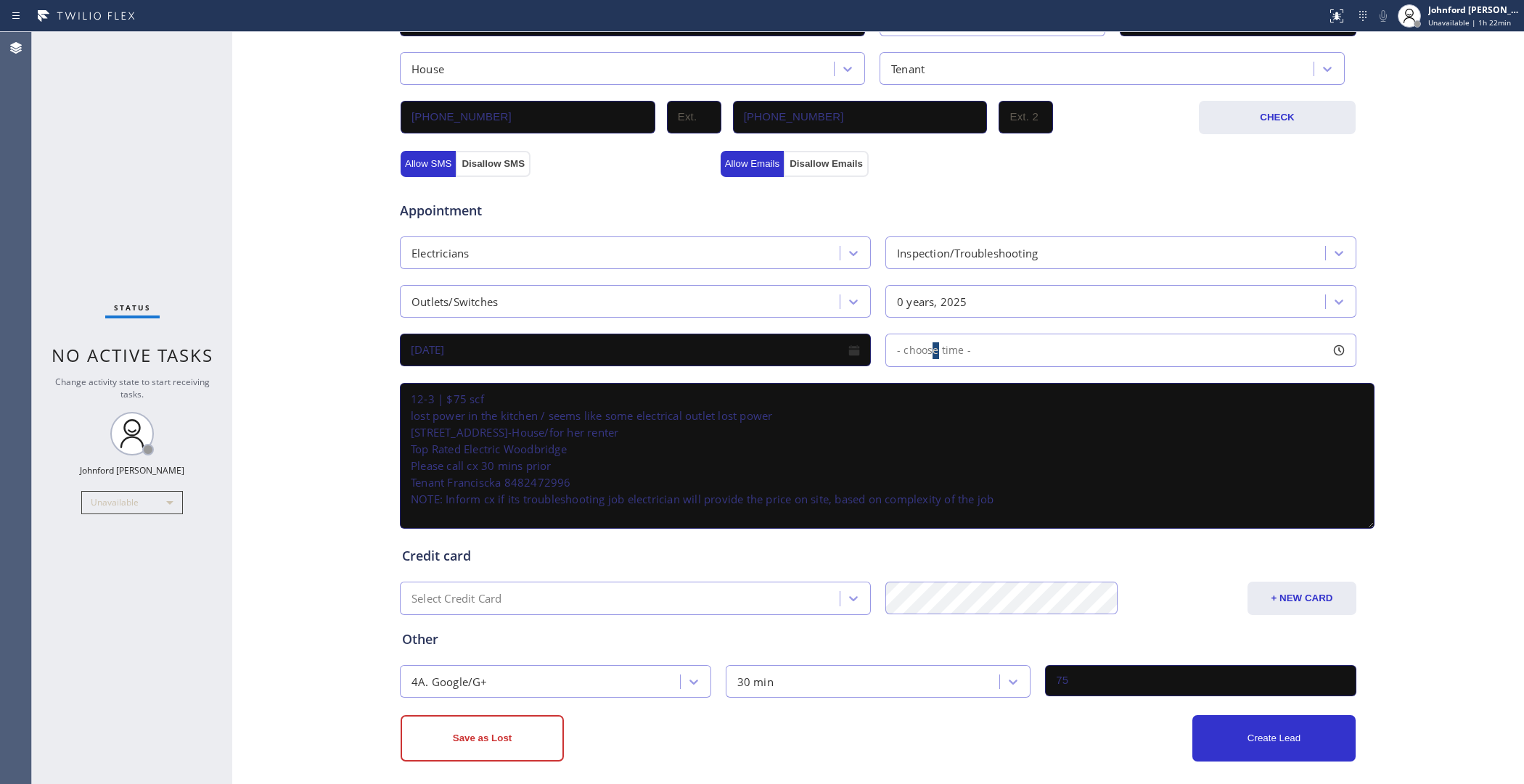
click at [931, 352] on div "- choose time -" at bounding box center [1122, 350] width 471 height 34
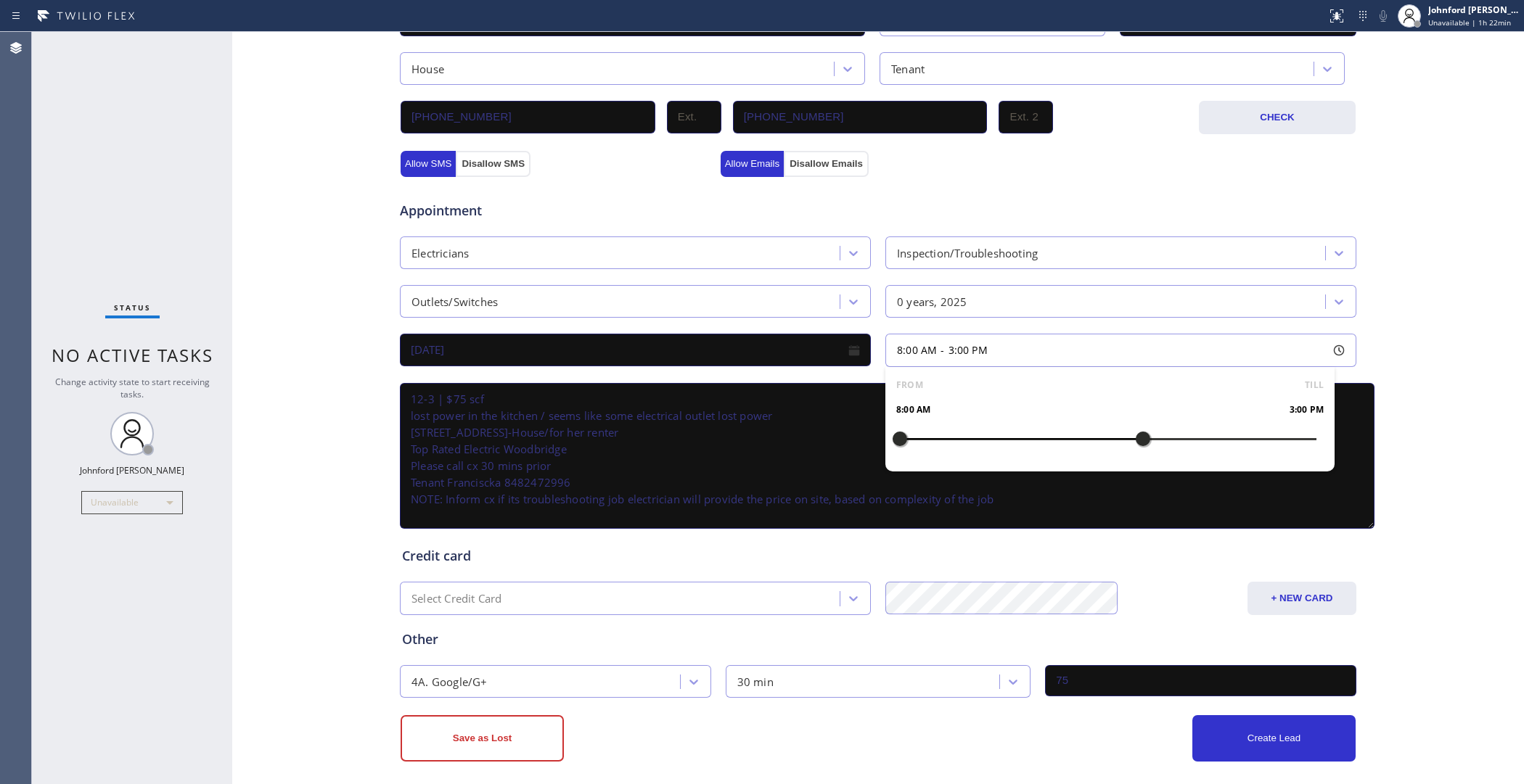
drag, startPoint x: 899, startPoint y: 428, endPoint x: 1109, endPoint y: 446, distance: 210.8
click at [1144, 444] on div at bounding box center [1143, 439] width 18 height 31
drag, startPoint x: 896, startPoint y: 426, endPoint x: 1036, endPoint y: 442, distance: 140.9
click at [1036, 442] on div at bounding box center [1039, 439] width 18 height 31
click at [970, 189] on div "Appointment" at bounding box center [878, 202] width 959 height 37
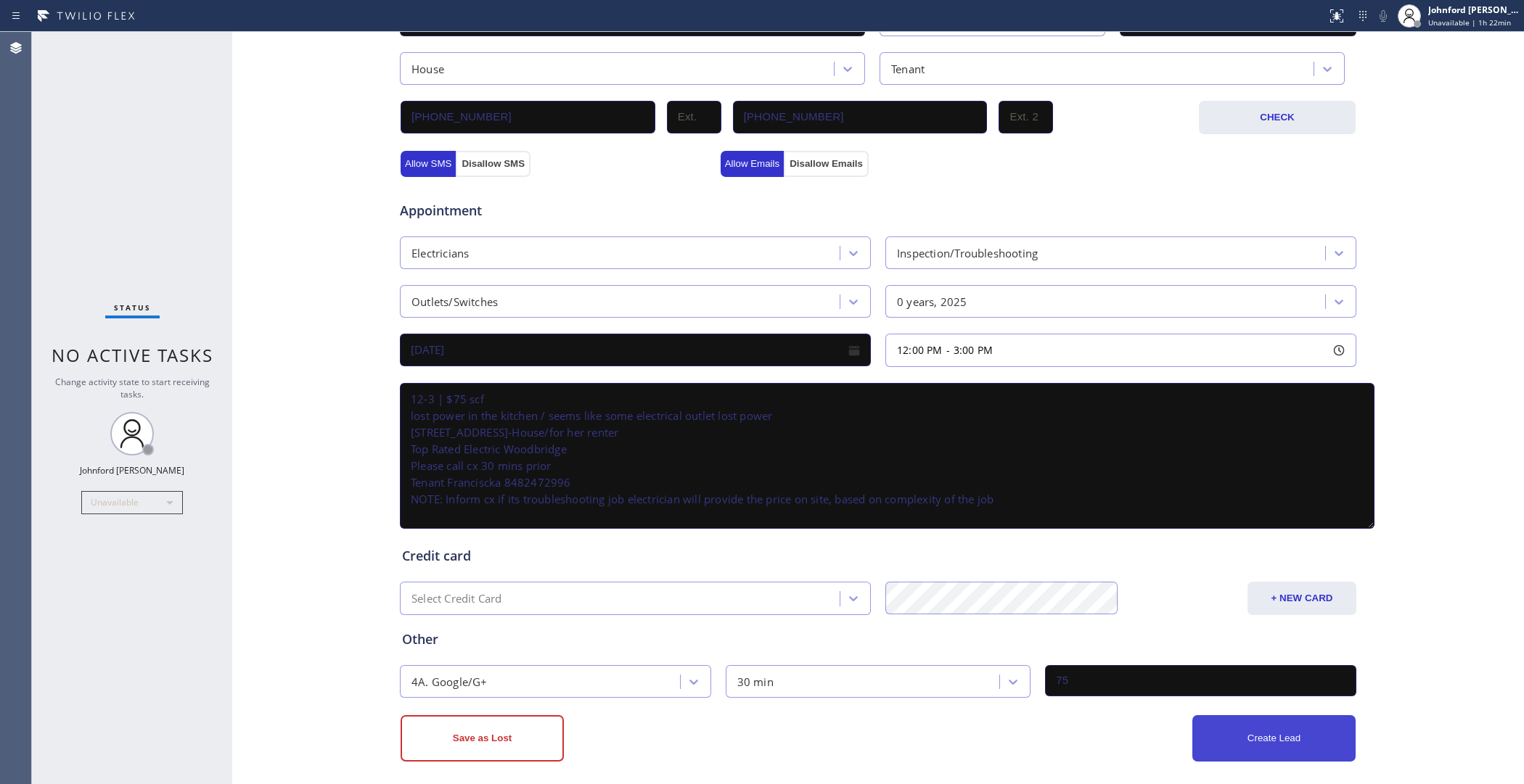
click at [1246, 741] on button "Create Lead" at bounding box center [1273, 738] width 163 height 47
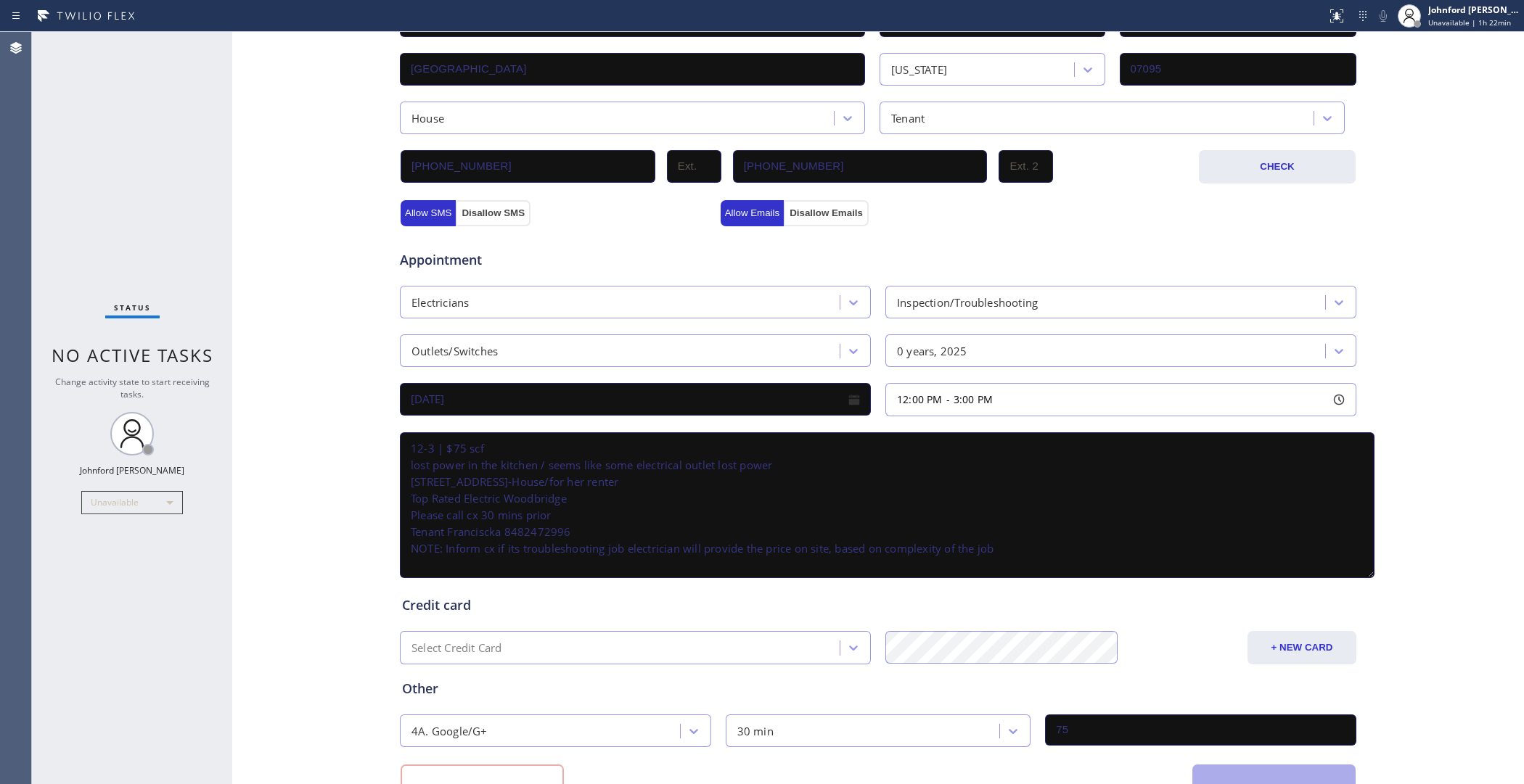
scroll to position [455, 0]
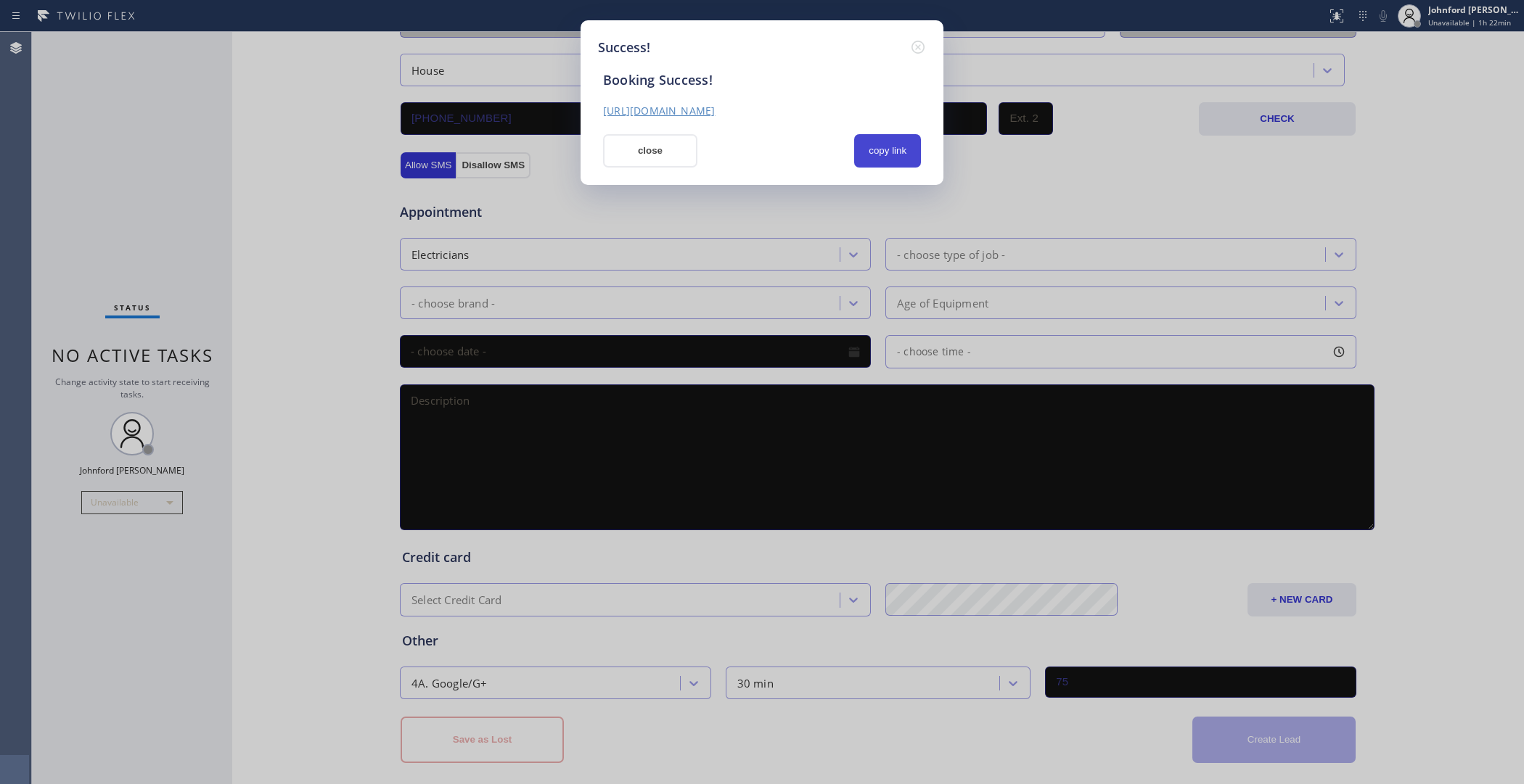
click at [908, 140] on button "copy link" at bounding box center [888, 151] width 67 height 34
click at [651, 134] on button "close" at bounding box center [650, 151] width 94 height 34
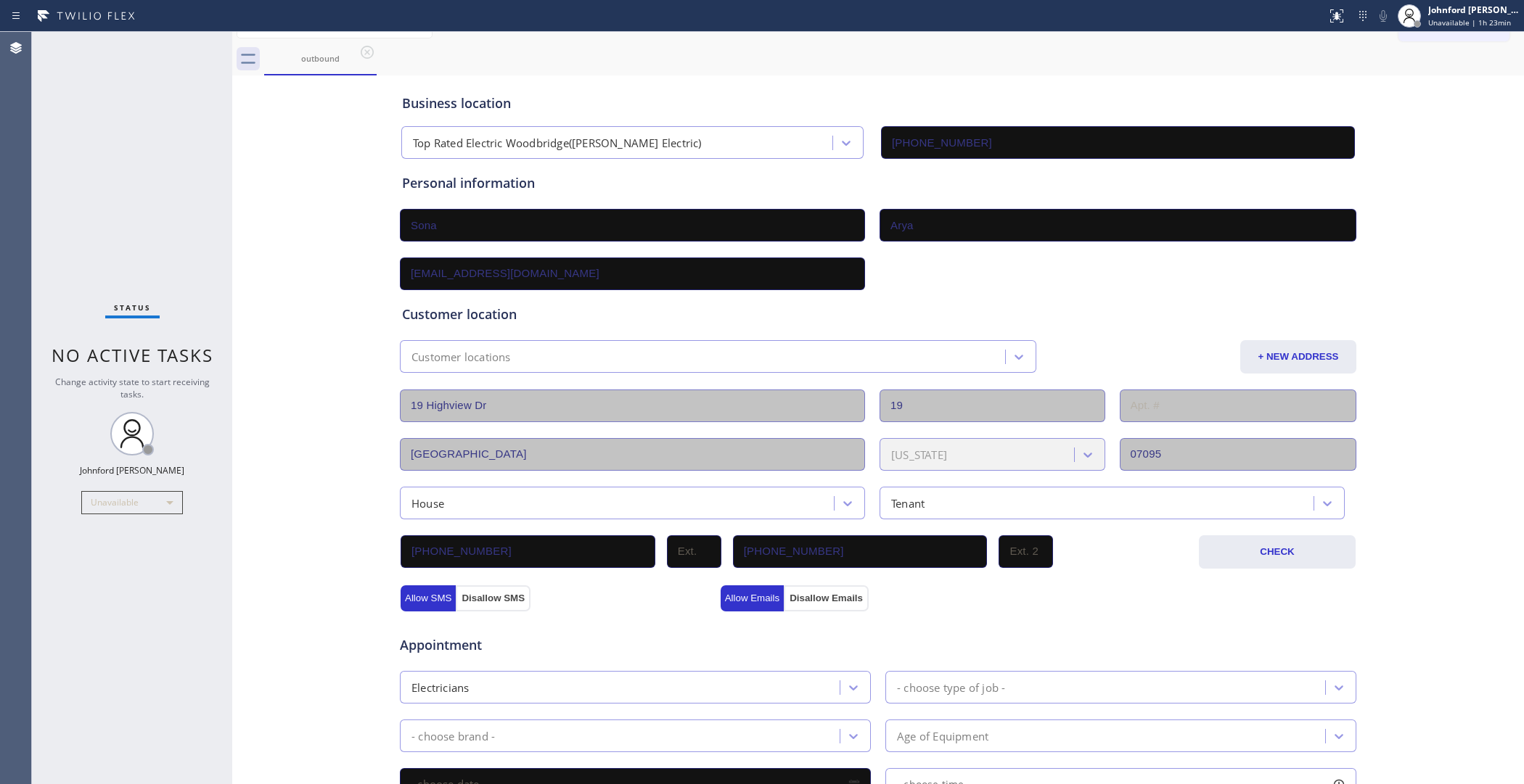
scroll to position [0, 0]
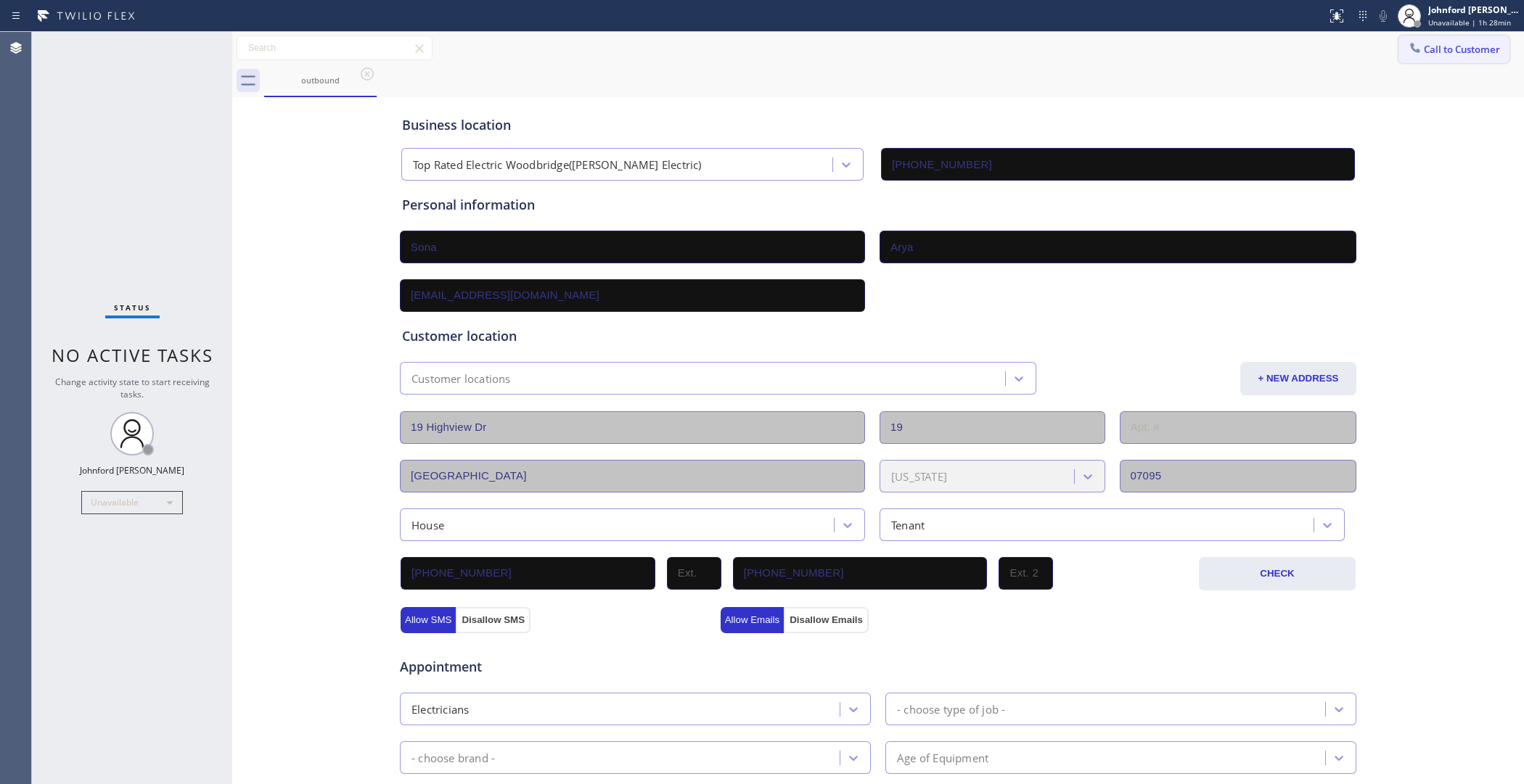
click at [1408, 41] on icon at bounding box center [1416, 48] width 15 height 15
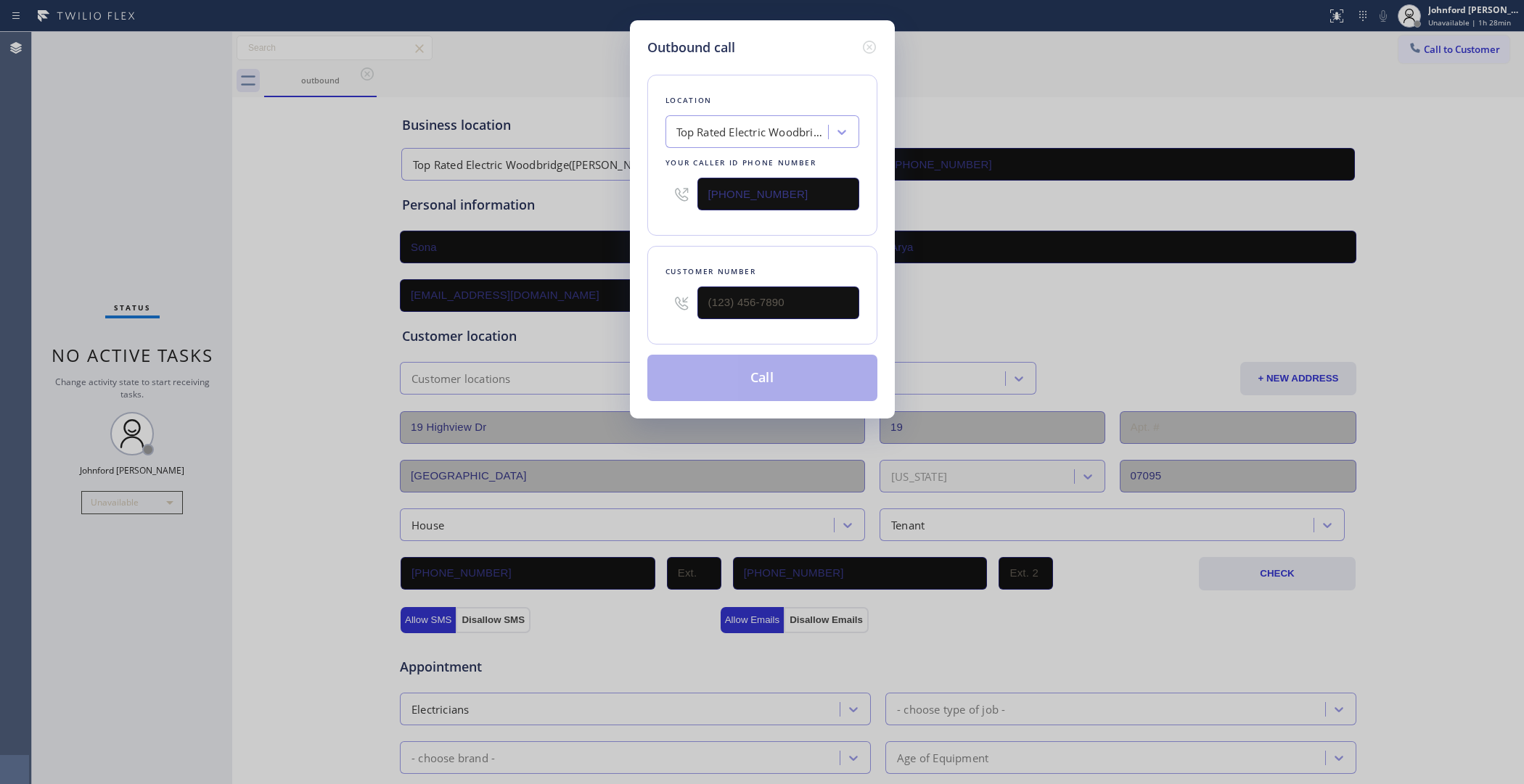
drag, startPoint x: 804, startPoint y: 194, endPoint x: 607, endPoint y: 194, distance: 197.0
click at [607, 194] on div "Outbound call Location Top Rated Electric Woodbridge([PERSON_NAME] Electric) Yo…" at bounding box center [762, 392] width 1524 height 784
paste input "55) 441-8057"
type input "[PHONE_NUMBER]"
drag, startPoint x: 793, startPoint y: 328, endPoint x: 645, endPoint y: 318, distance: 148.3
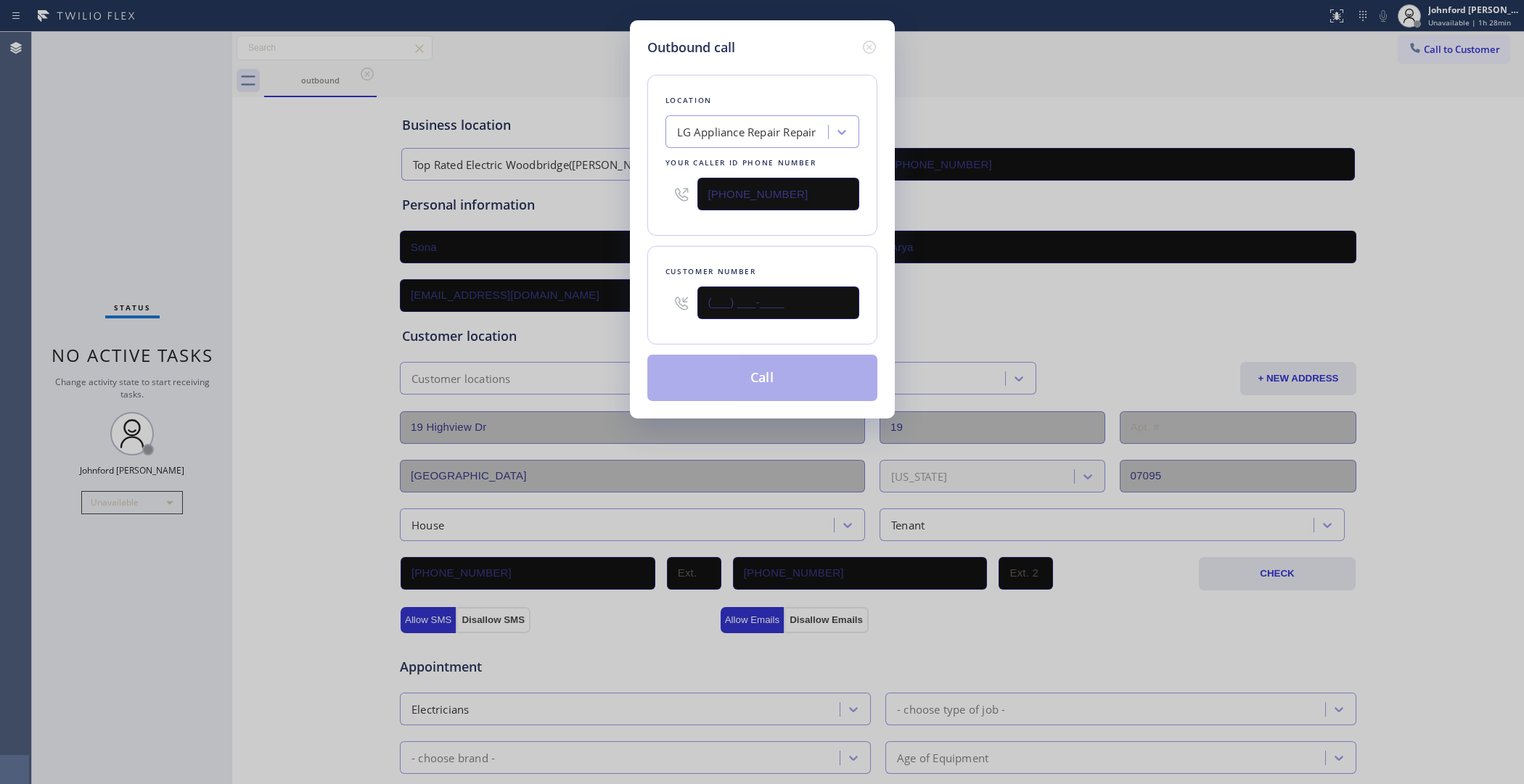
click at [674, 325] on div "Customer number (___) ___-____" at bounding box center [762, 295] width 230 height 99
paste input "408) 242-9935"
type input "[PHONE_NUMBER]"
click at [681, 225] on div "Location LG Appliance Repair Repair Your caller id phone number [PHONE_NUMBER]" at bounding box center [762, 155] width 230 height 161
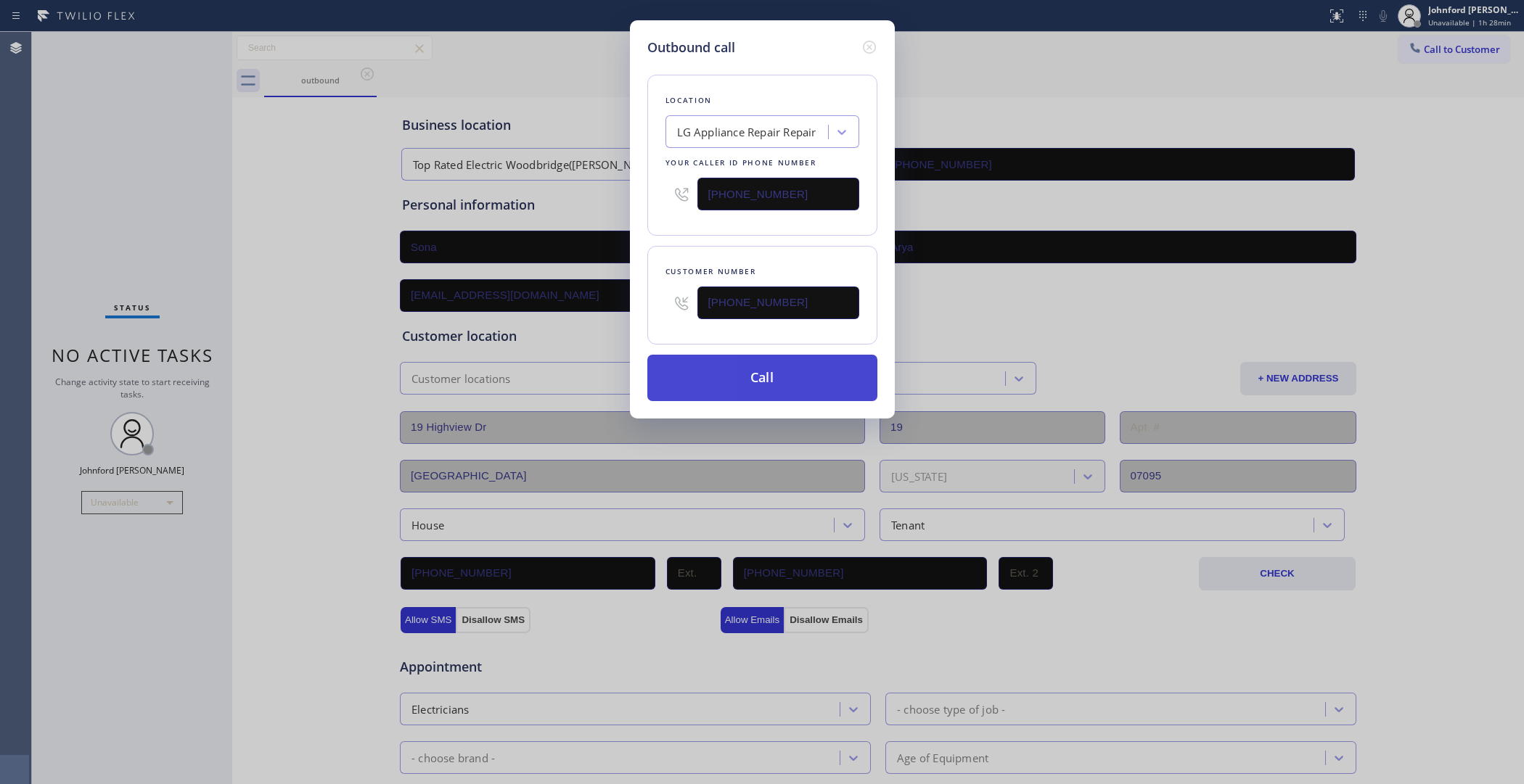
click at [726, 382] on button "Call" at bounding box center [762, 378] width 230 height 47
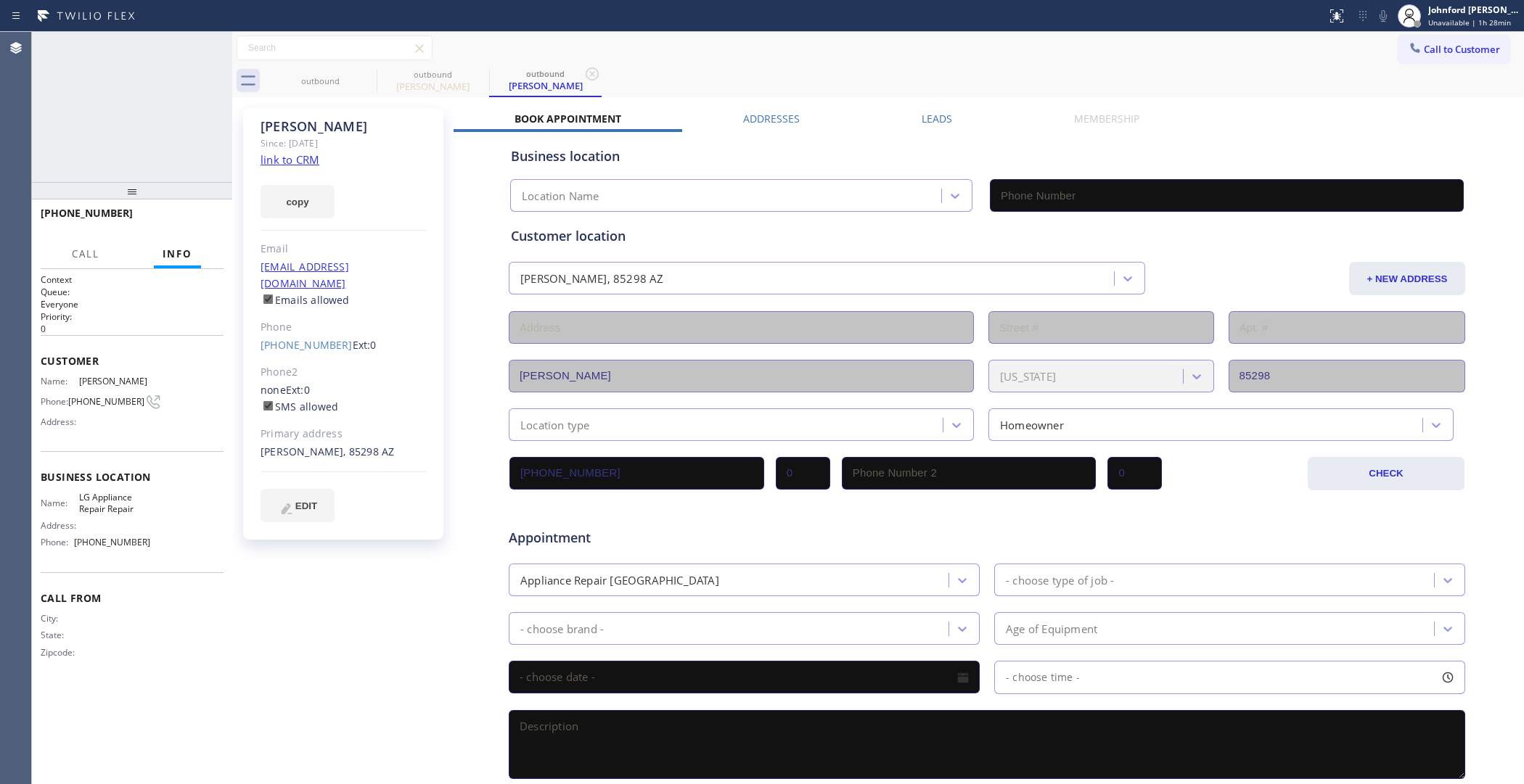
type input "[PHONE_NUMBER]"
click at [194, 215] on span "HANG UP" at bounding box center [190, 220] width 45 height 10
click at [160, 238] on div "[PHONE_NUMBER] Wrap up | 00:55 COMPLETE" at bounding box center [132, 220] width 183 height 38
click at [167, 228] on button "COMPLETE" at bounding box center [186, 220] width 74 height 20
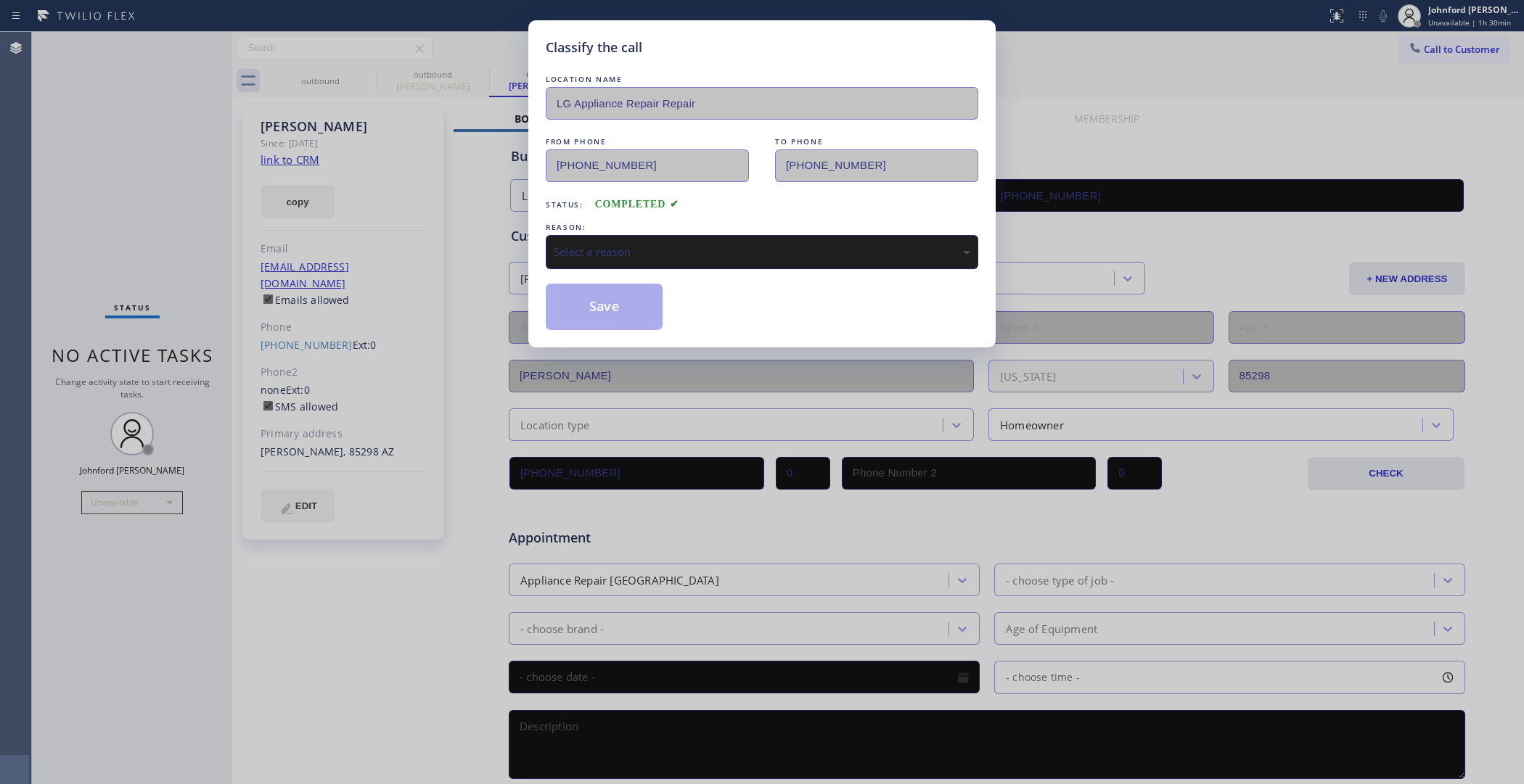
click at [690, 237] on div "Select a reason" at bounding box center [762, 251] width 432 height 34
click at [636, 316] on button "Save" at bounding box center [604, 307] width 116 height 47
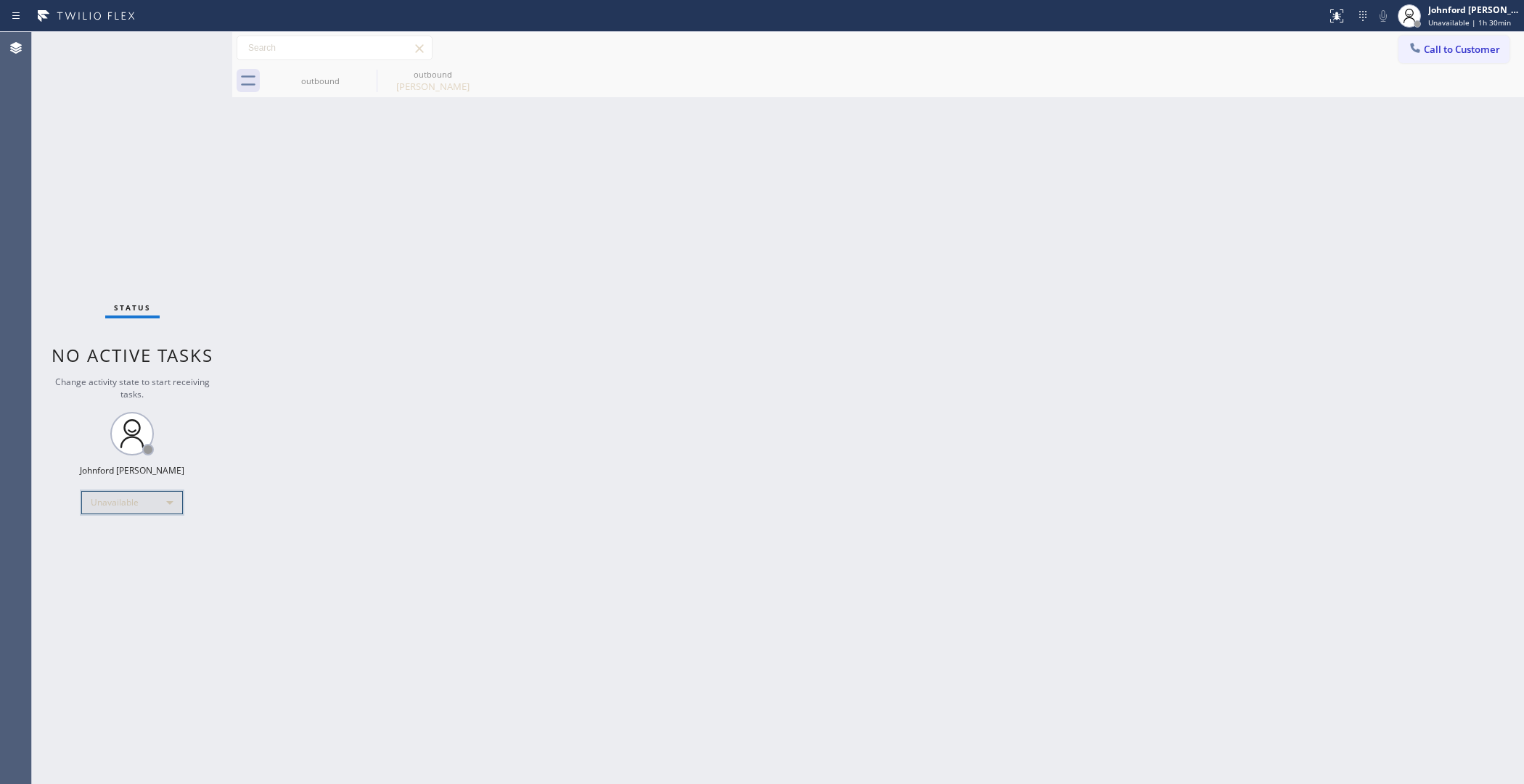
click at [88, 511] on div "Unavailable" at bounding box center [131, 503] width 102 height 23
click at [116, 579] on li "Break" at bounding box center [131, 576] width 99 height 18
